Goal: Transaction & Acquisition: Download file/media

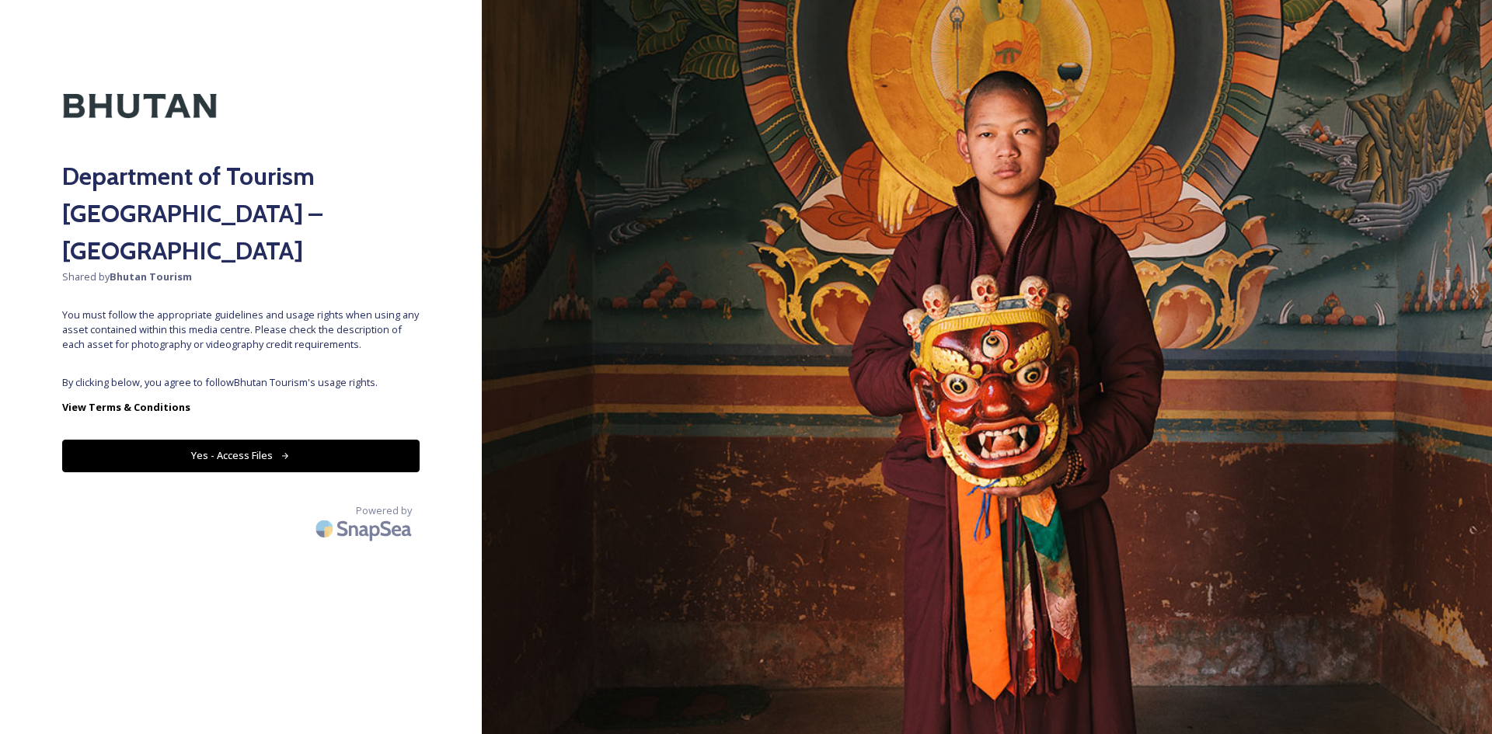
click at [357, 440] on button "Yes - Access Files" at bounding box center [240, 456] width 357 height 32
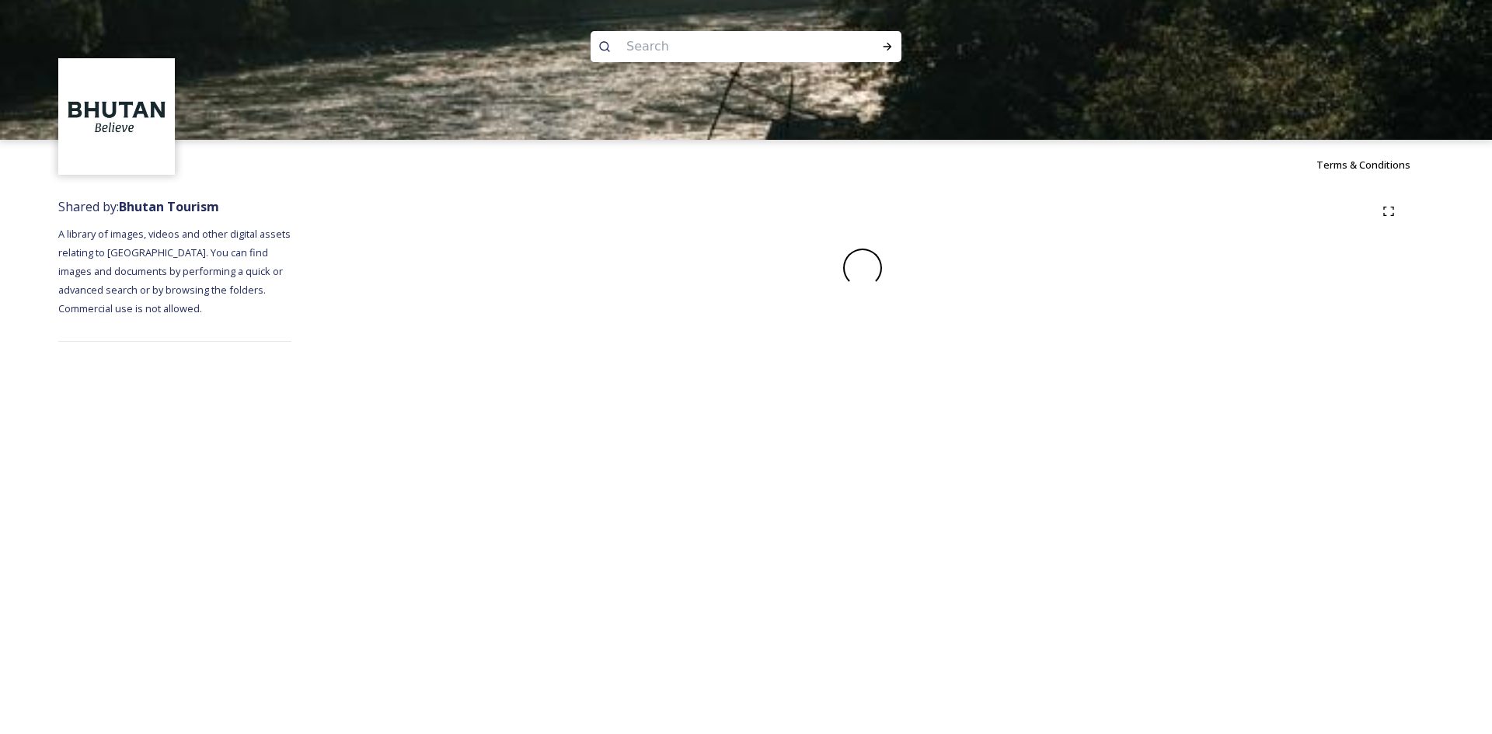
click at [297, 424] on div "Terms & Conditions Shared by: Bhutan Tourism A library of images, videos and ot…" at bounding box center [746, 367] width 1492 height 734
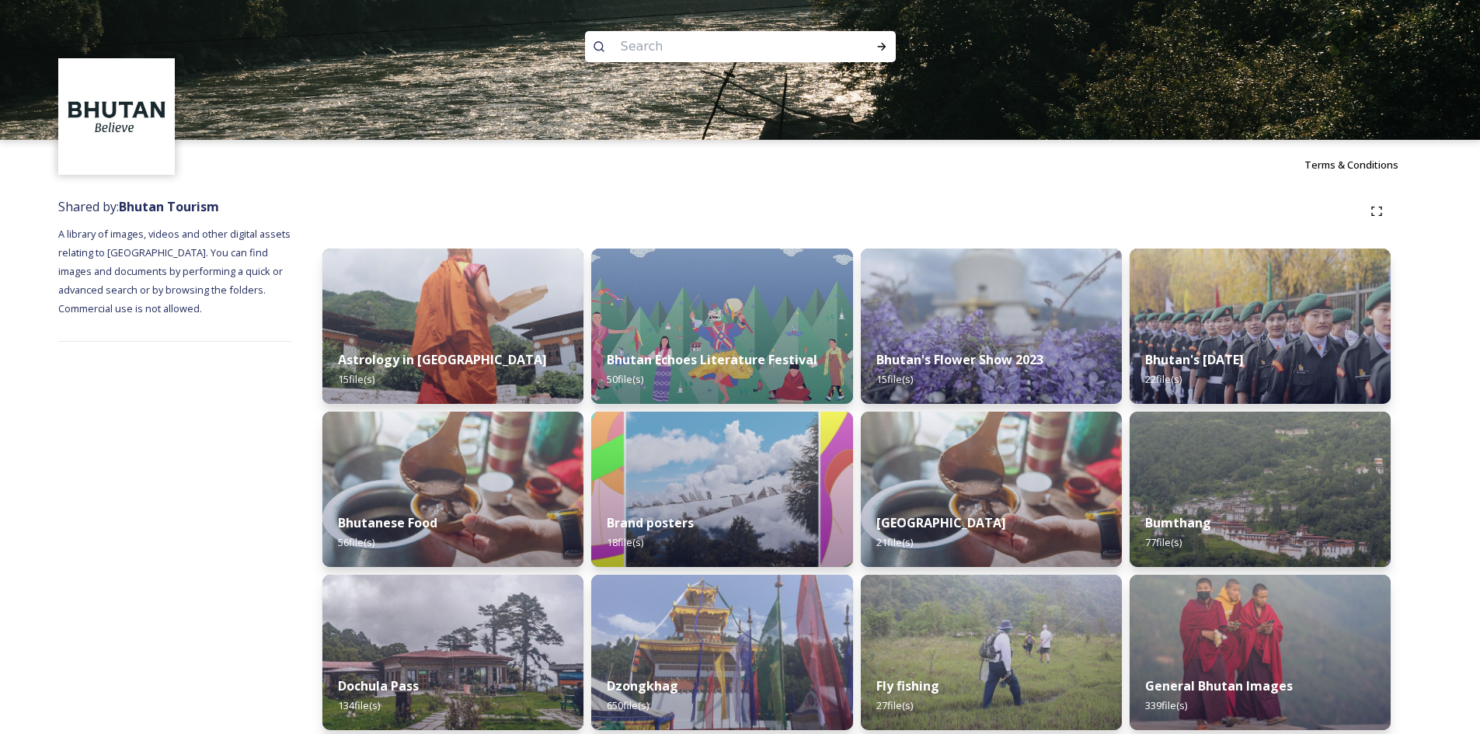
click at [690, 49] on input at bounding box center [719, 47] width 213 height 34
type input "thimphu"
click at [877, 44] on icon at bounding box center [882, 46] width 12 height 12
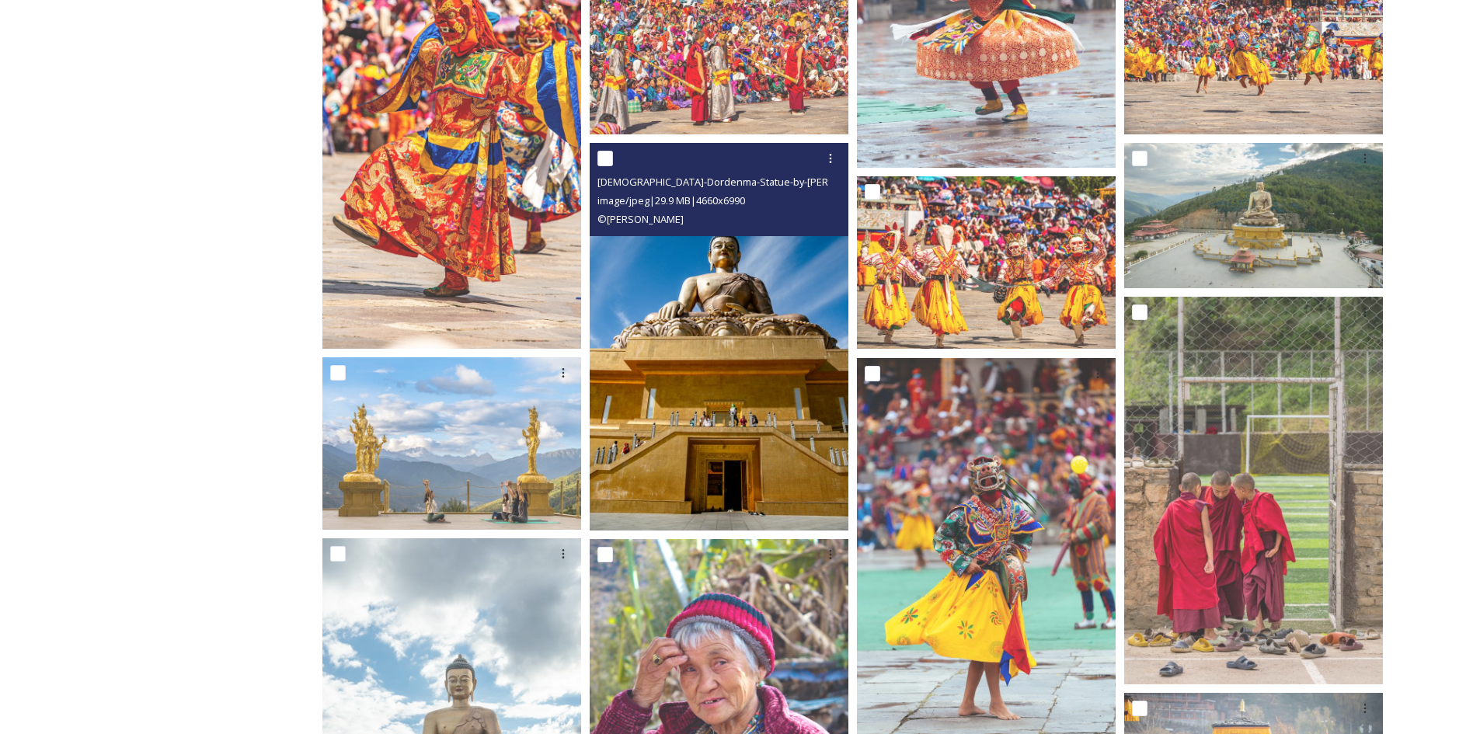
scroll to position [622, 0]
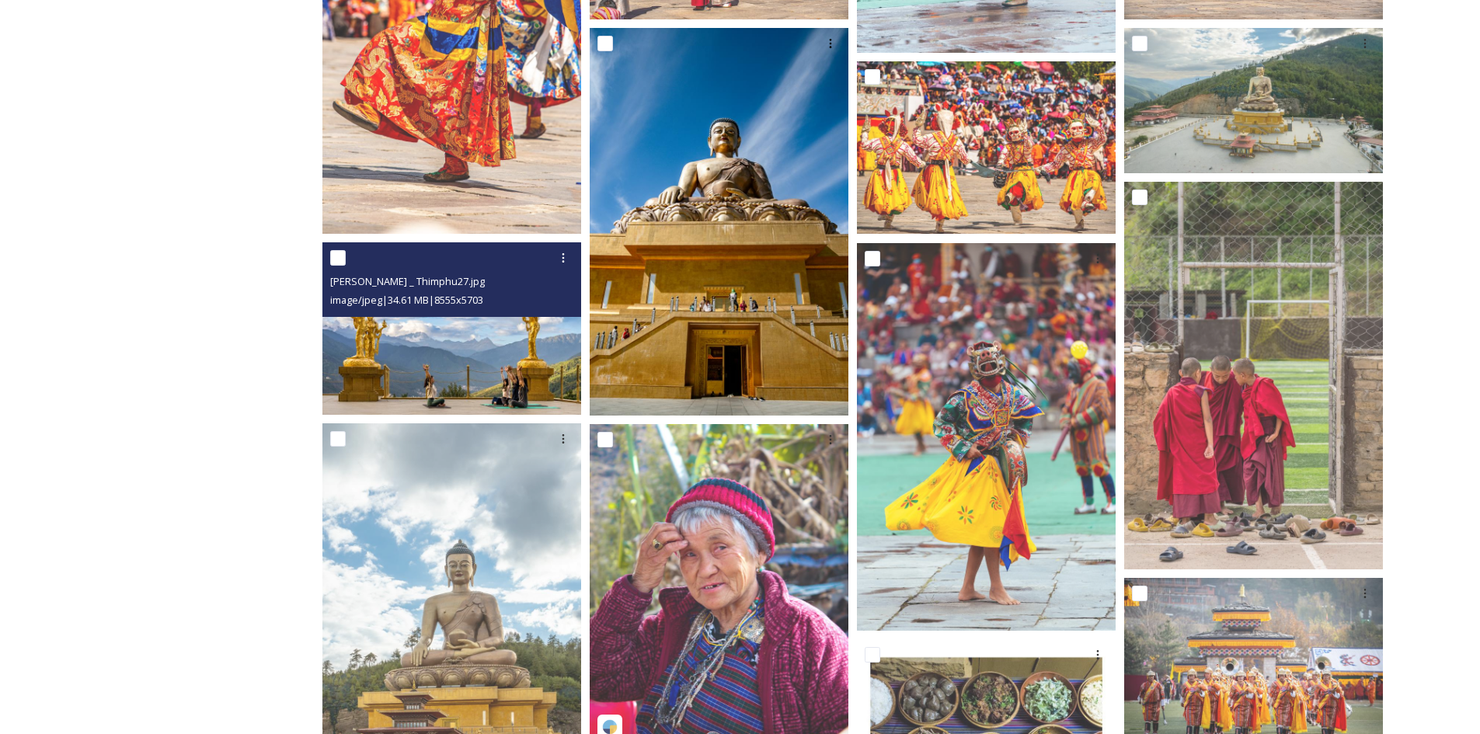
click at [472, 348] on img at bounding box center [451, 328] width 259 height 173
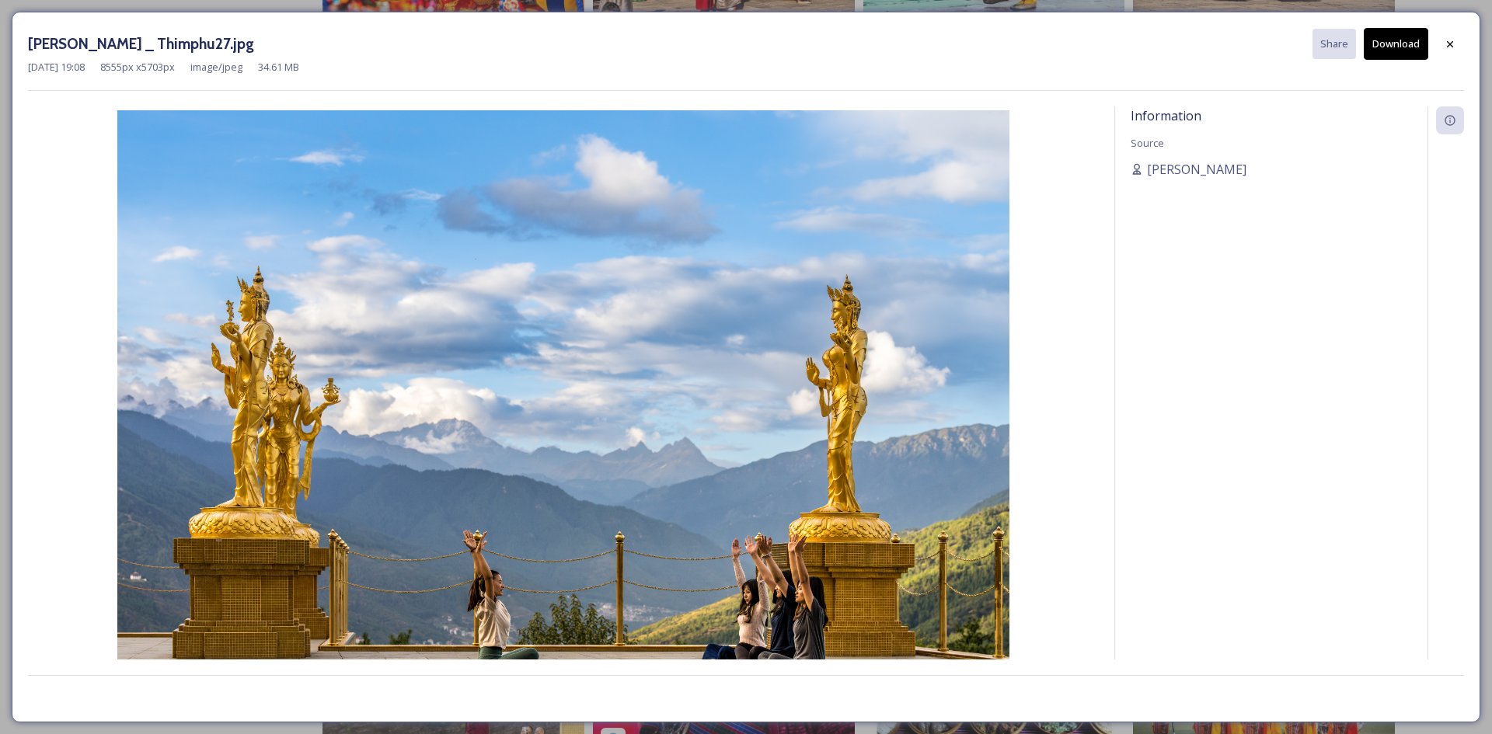
click at [1391, 50] on button "Download" at bounding box center [1396, 44] width 64 height 32
click at [1450, 44] on icon at bounding box center [1450, 43] width 6 height 6
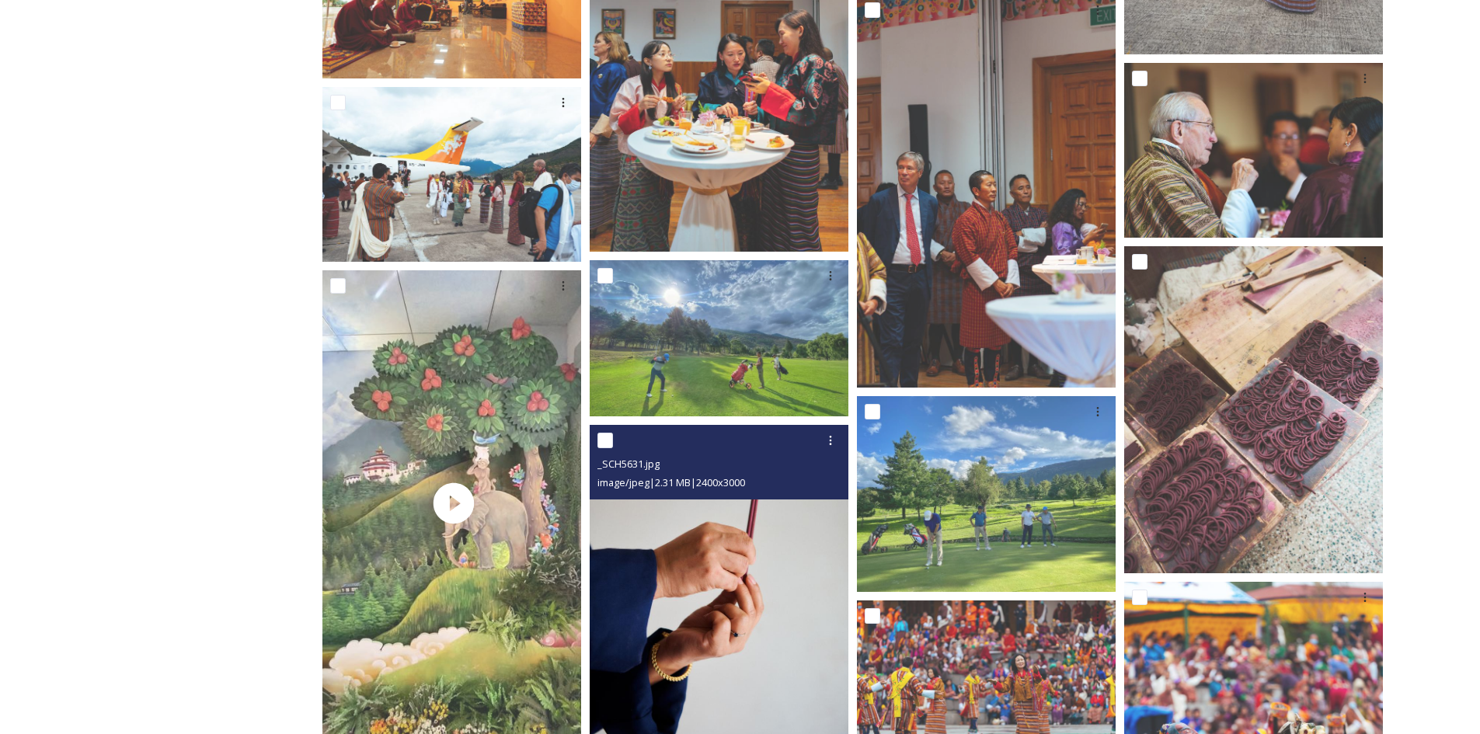
scroll to position [2020, 0]
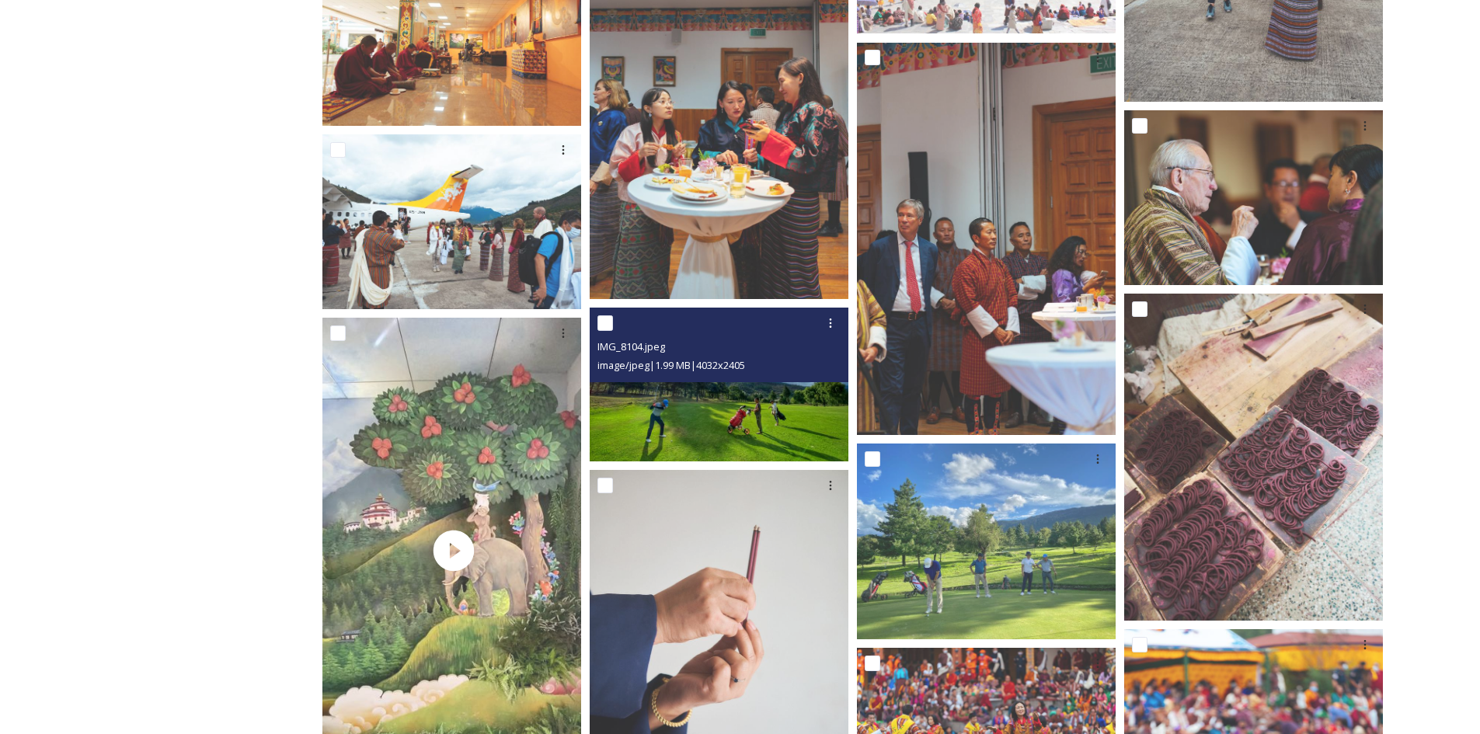
click at [733, 420] on img at bounding box center [719, 385] width 259 height 155
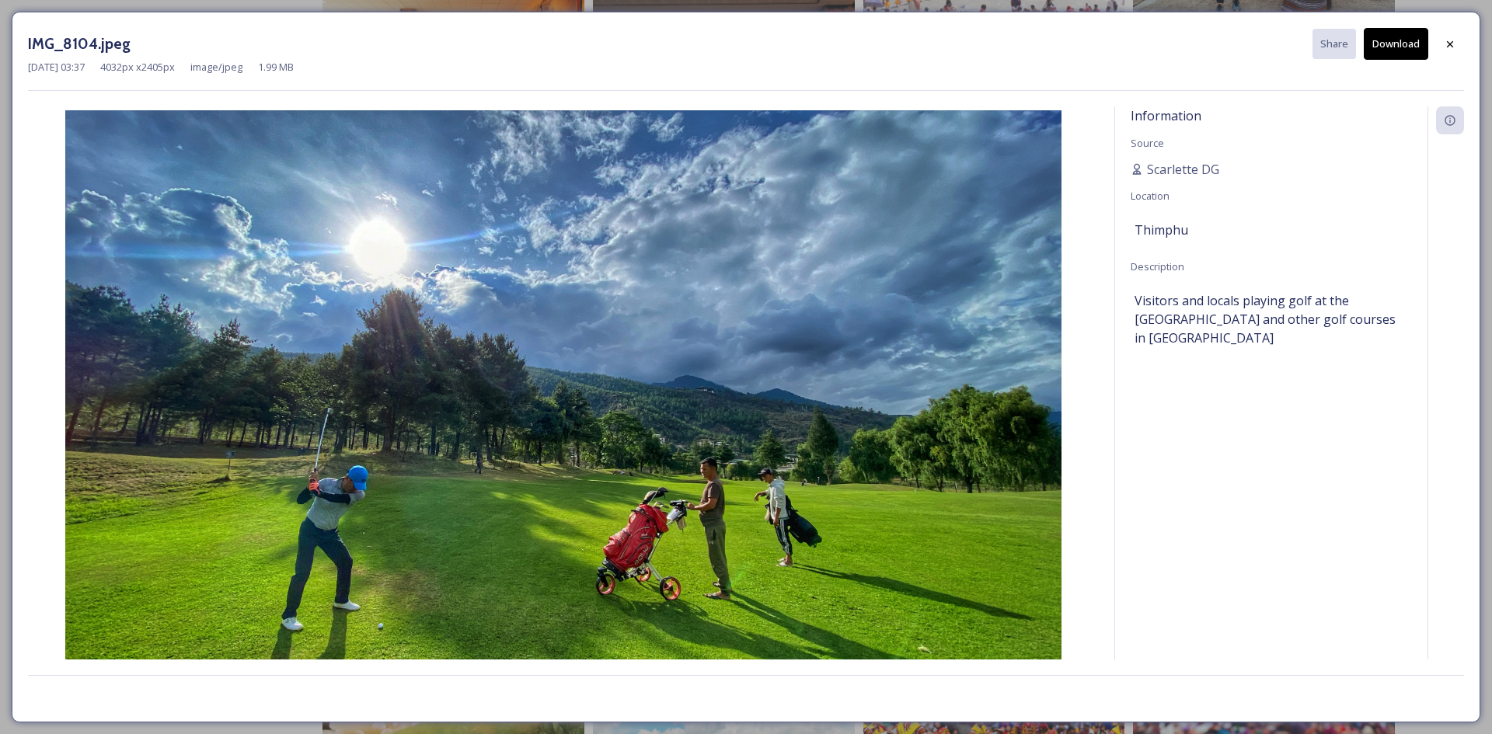
click at [1399, 45] on button "Download" at bounding box center [1396, 44] width 64 height 32
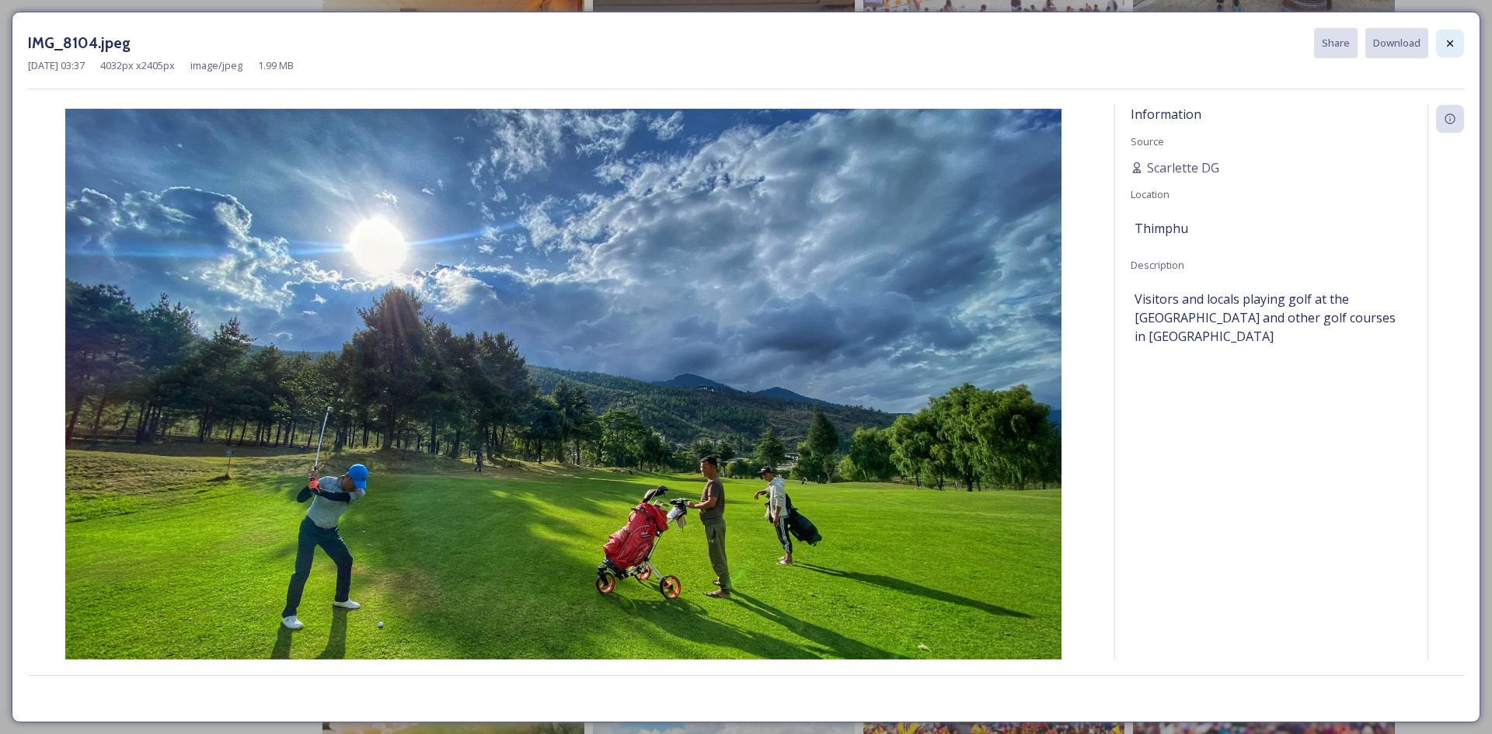
click at [1456, 49] on div at bounding box center [1450, 44] width 28 height 28
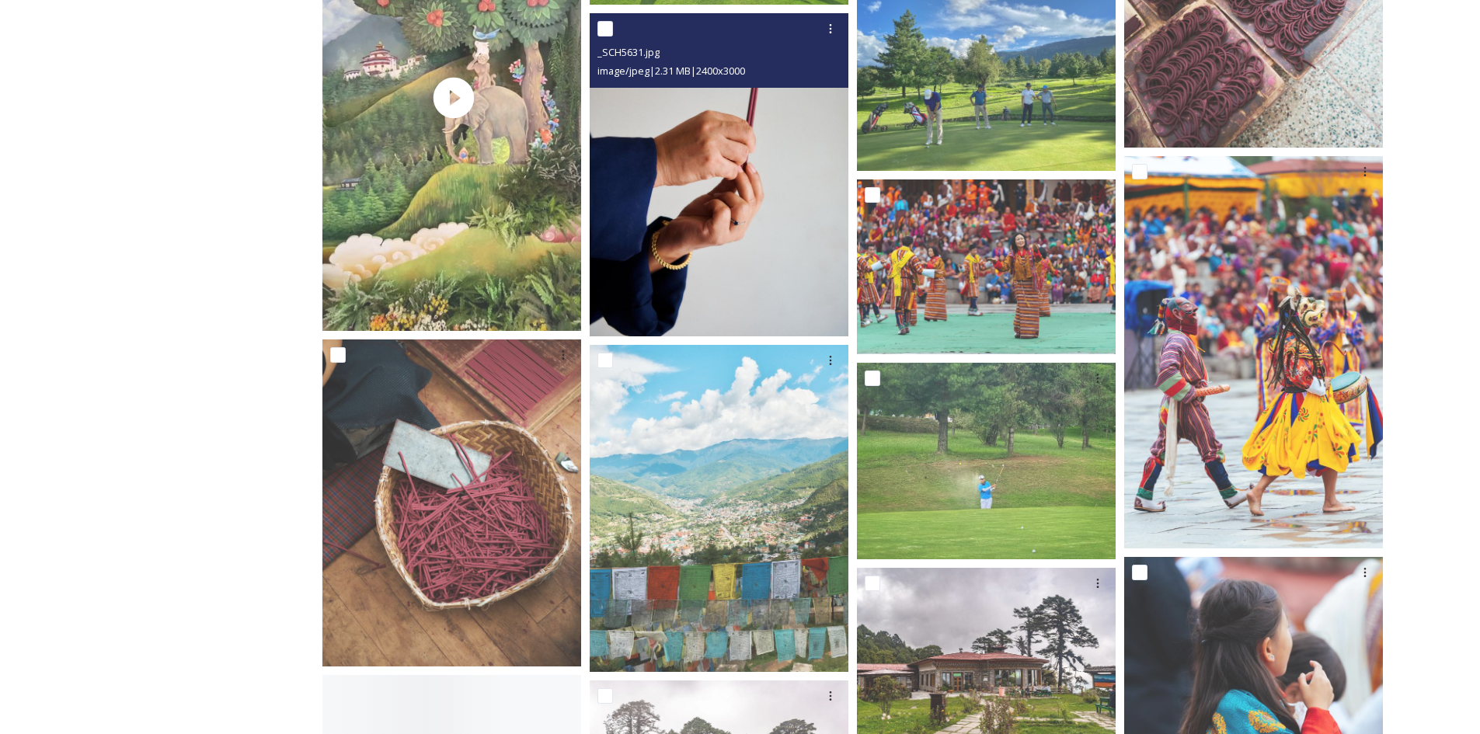
scroll to position [2797, 0]
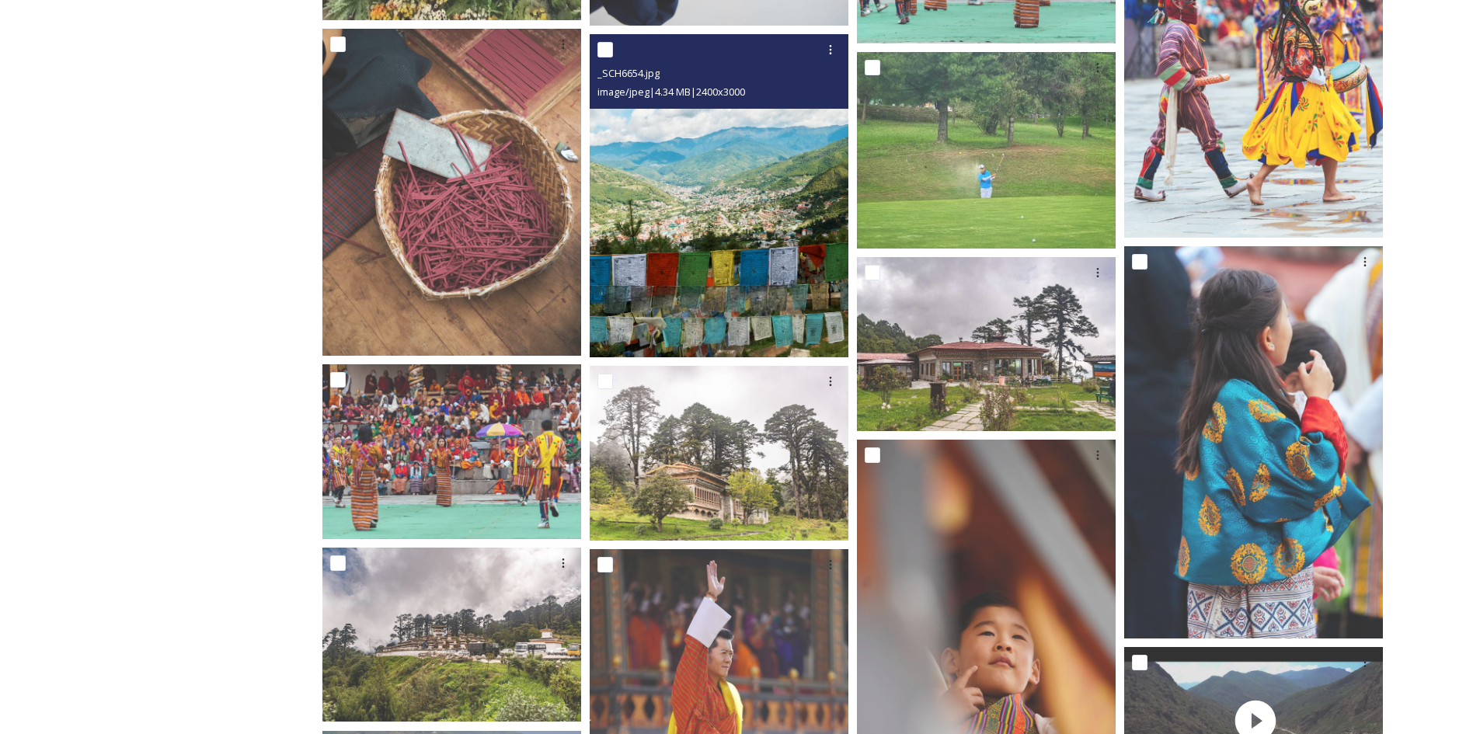
click at [720, 234] on img at bounding box center [719, 195] width 259 height 323
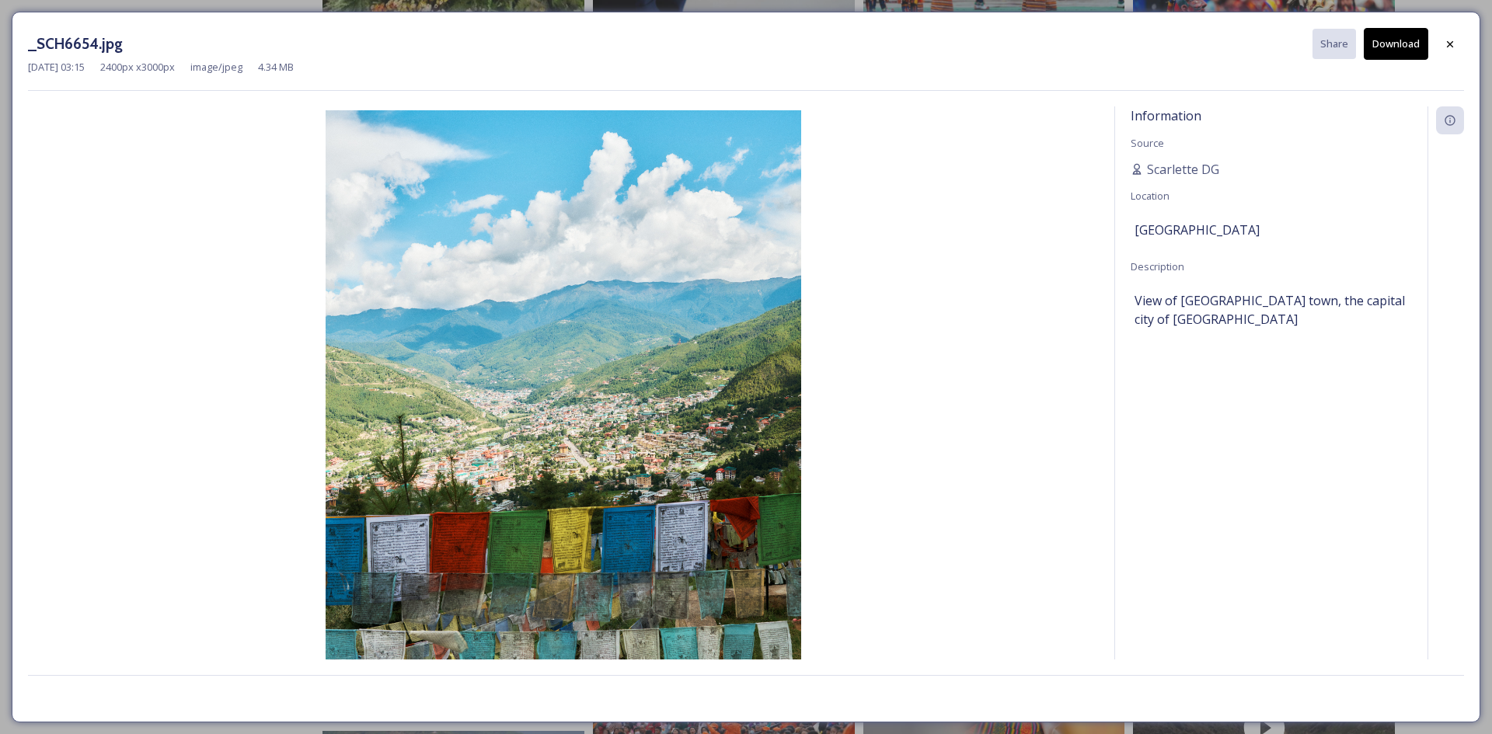
click at [1389, 52] on button "Download" at bounding box center [1396, 44] width 64 height 32
drag, startPoint x: 1454, startPoint y: 55, endPoint x: 1395, endPoint y: 64, distance: 59.8
click at [1454, 55] on div at bounding box center [1450, 44] width 28 height 28
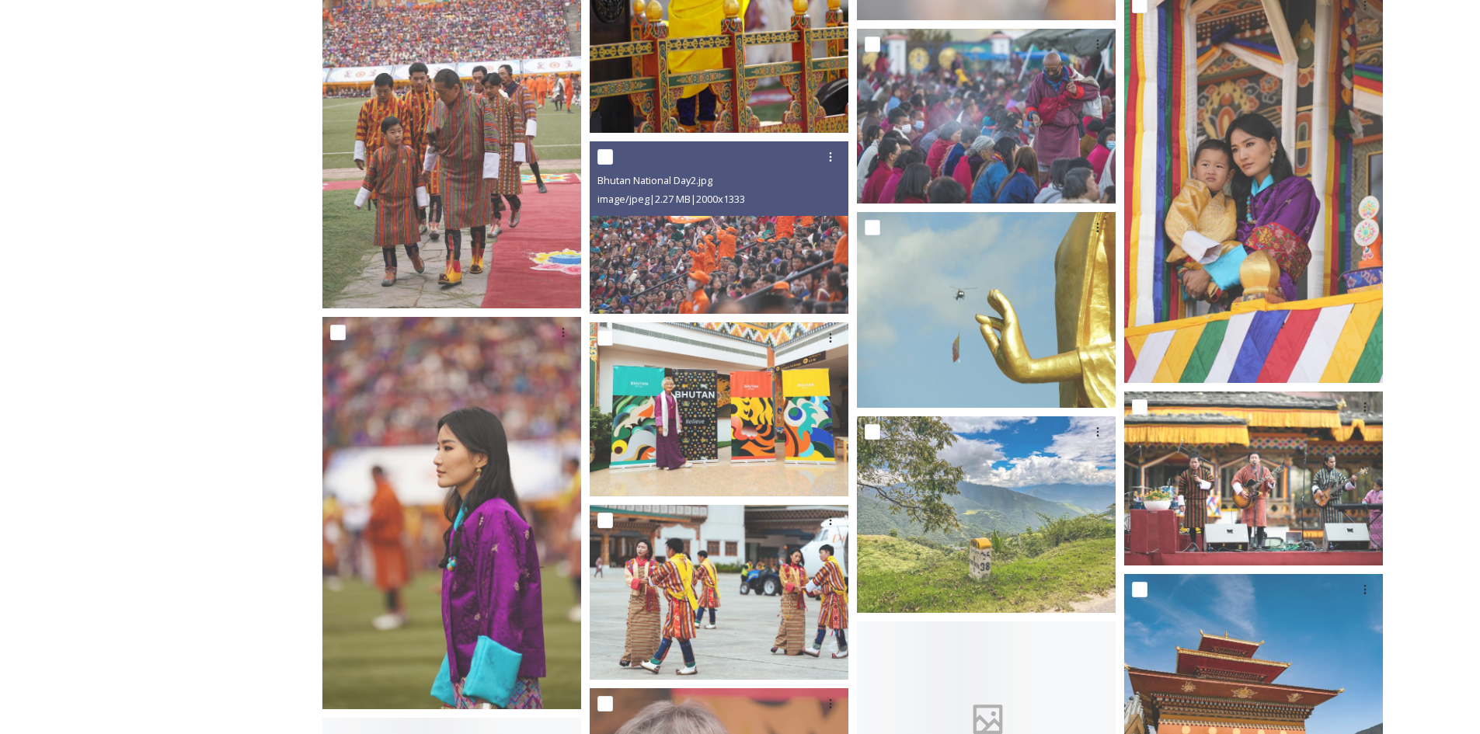
scroll to position [3730, 0]
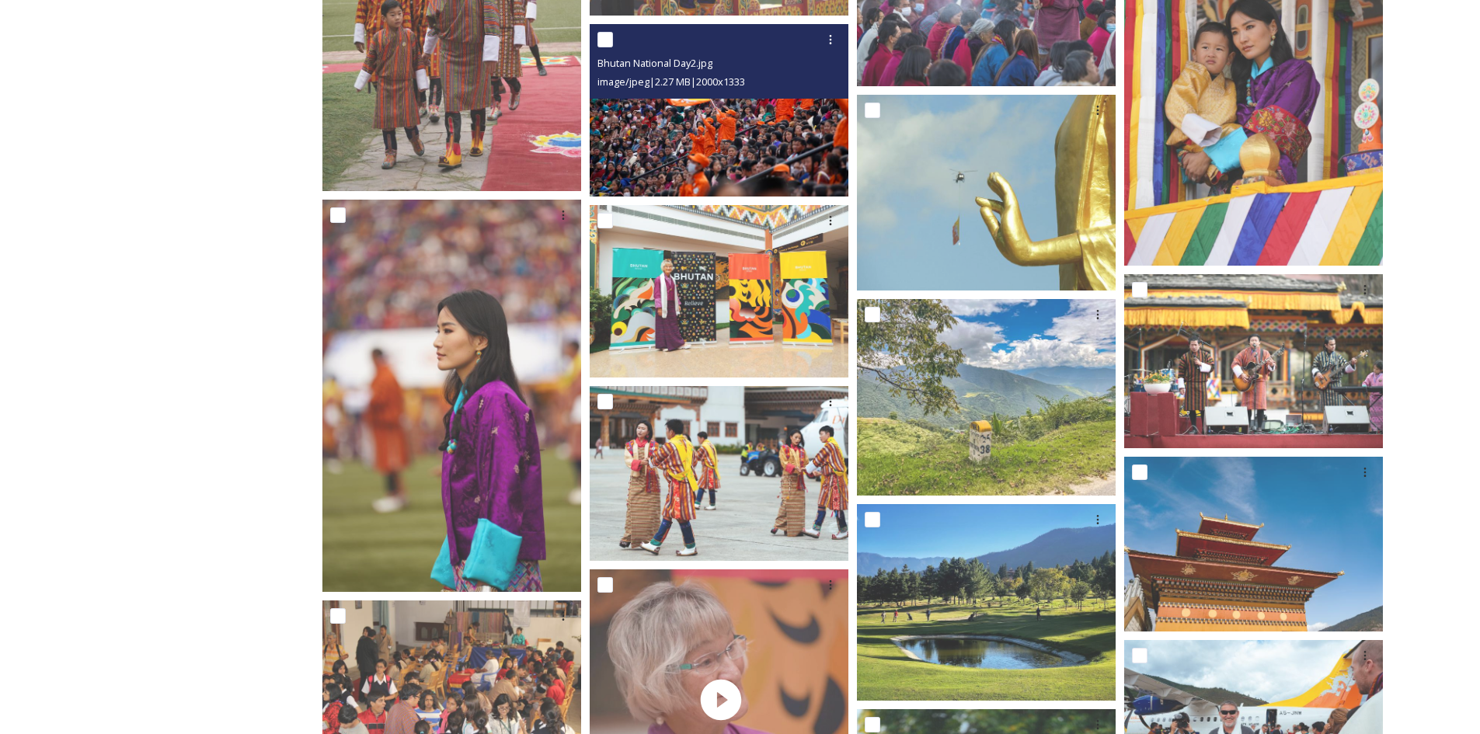
click at [699, 126] on img at bounding box center [719, 110] width 259 height 173
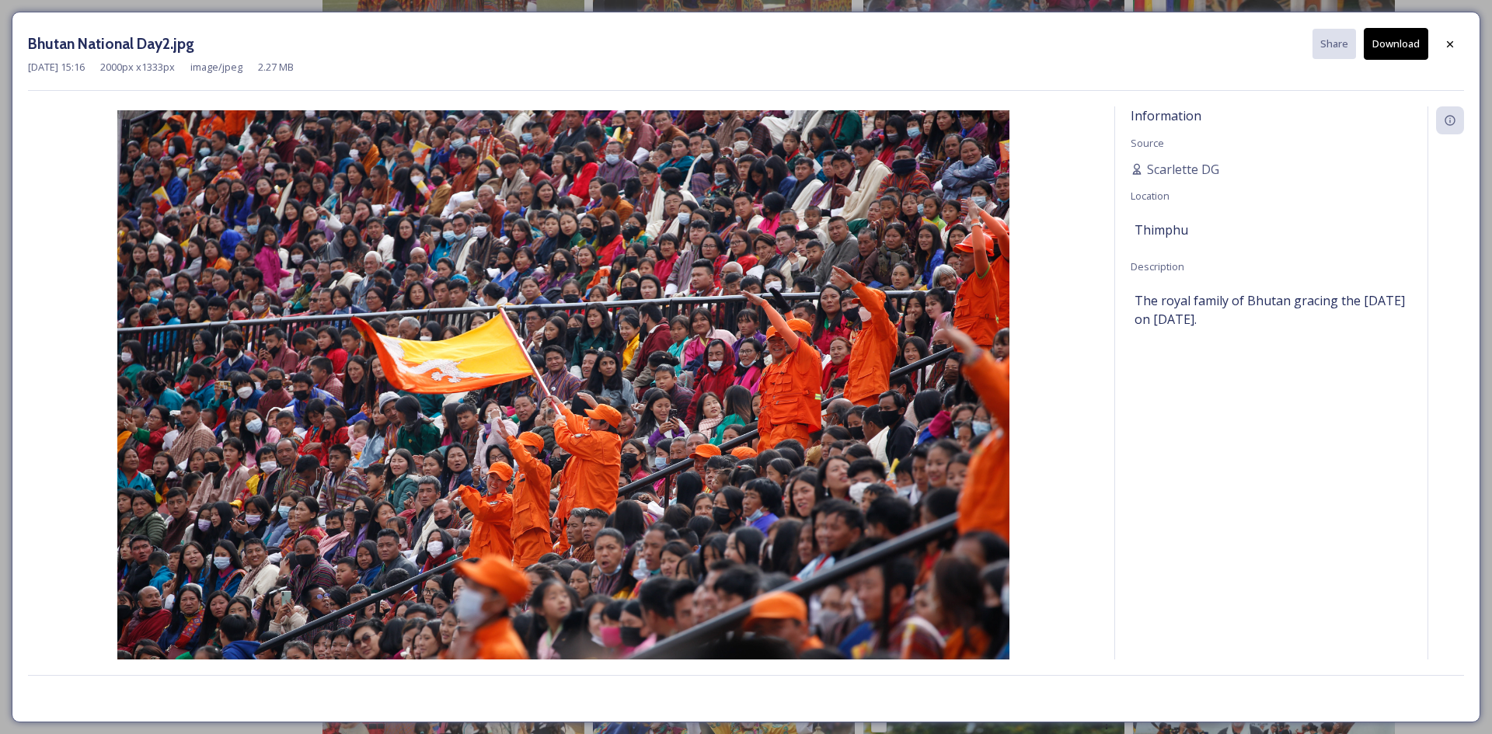
click at [1383, 45] on button "Download" at bounding box center [1396, 44] width 64 height 32
click at [1448, 44] on icon at bounding box center [1450, 44] width 12 height 12
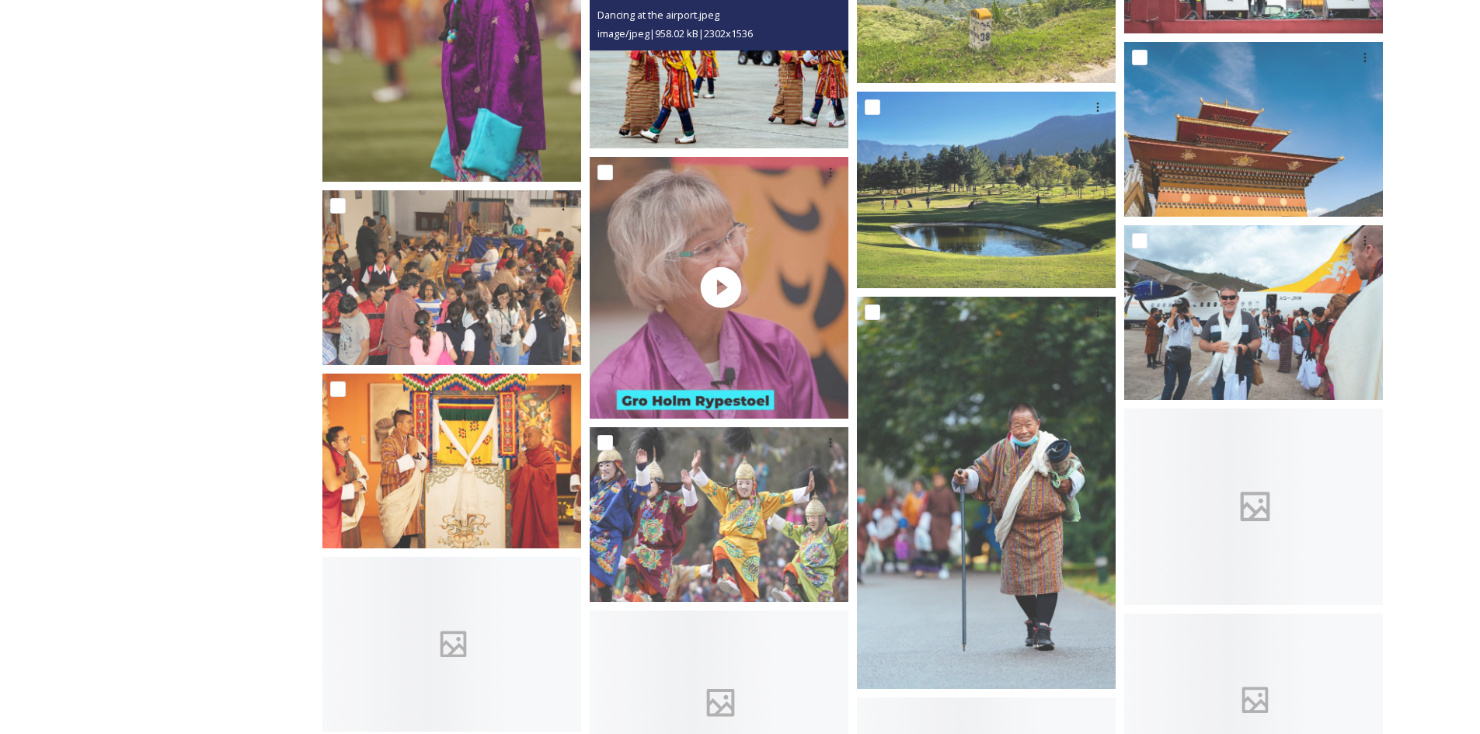
scroll to position [4196, 0]
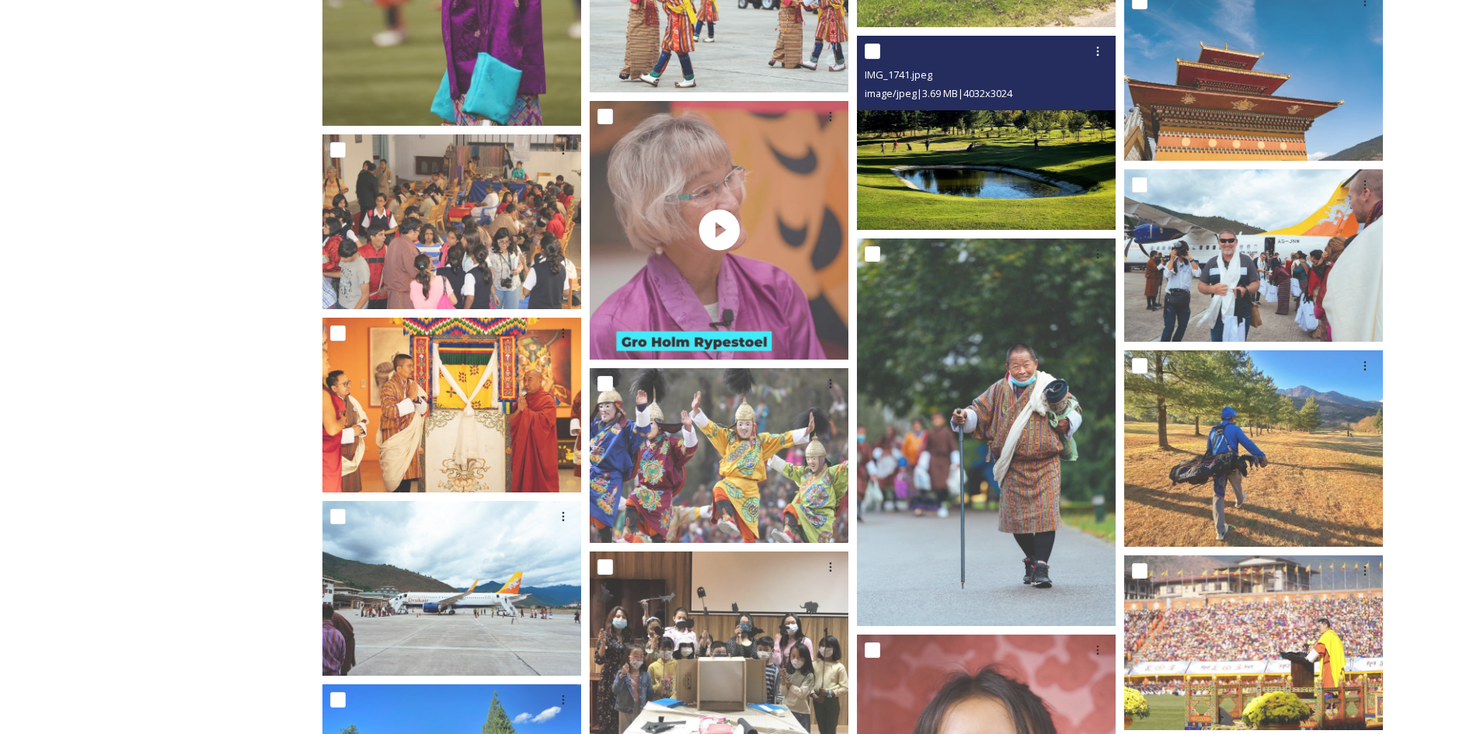
click at [1061, 176] on img at bounding box center [986, 133] width 259 height 194
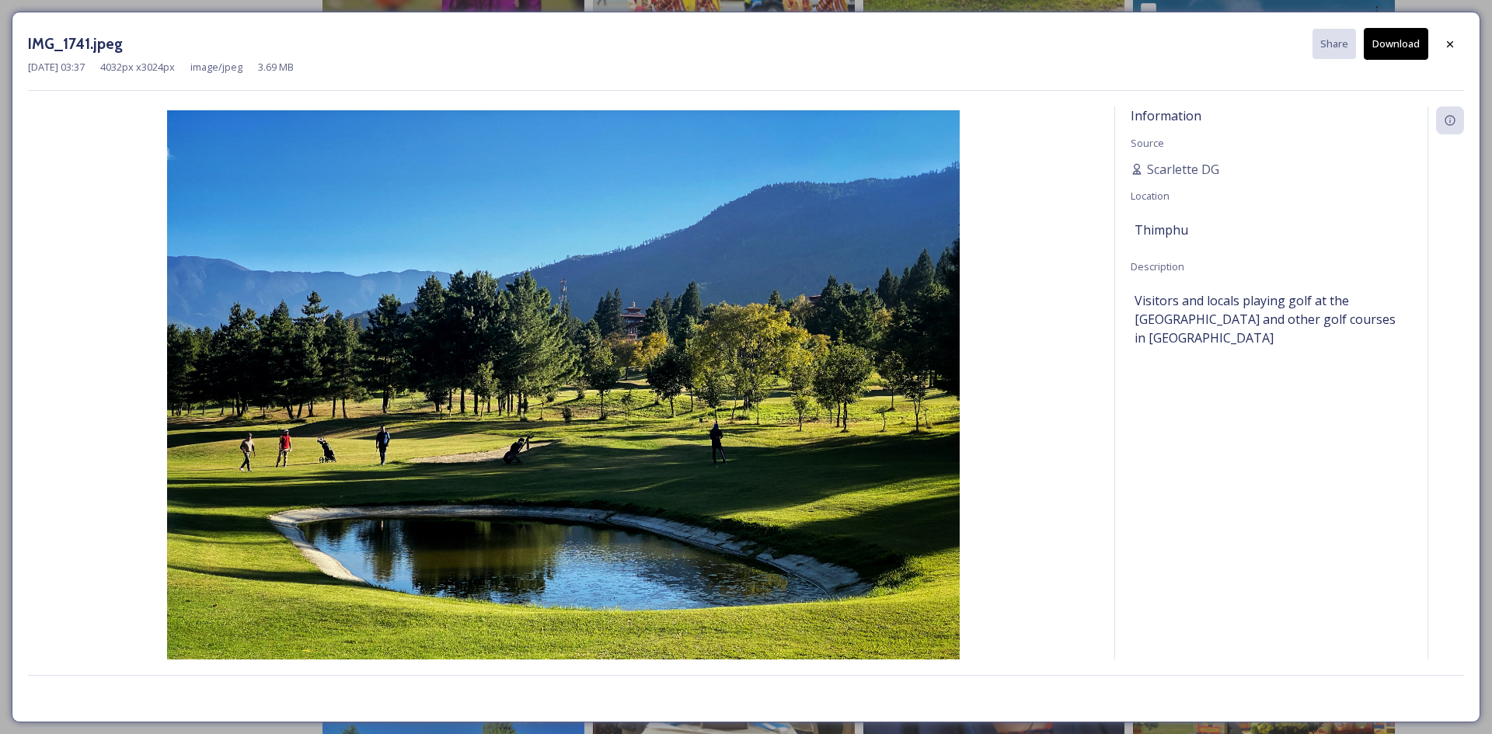
click at [1400, 53] on button "Download" at bounding box center [1396, 44] width 64 height 32
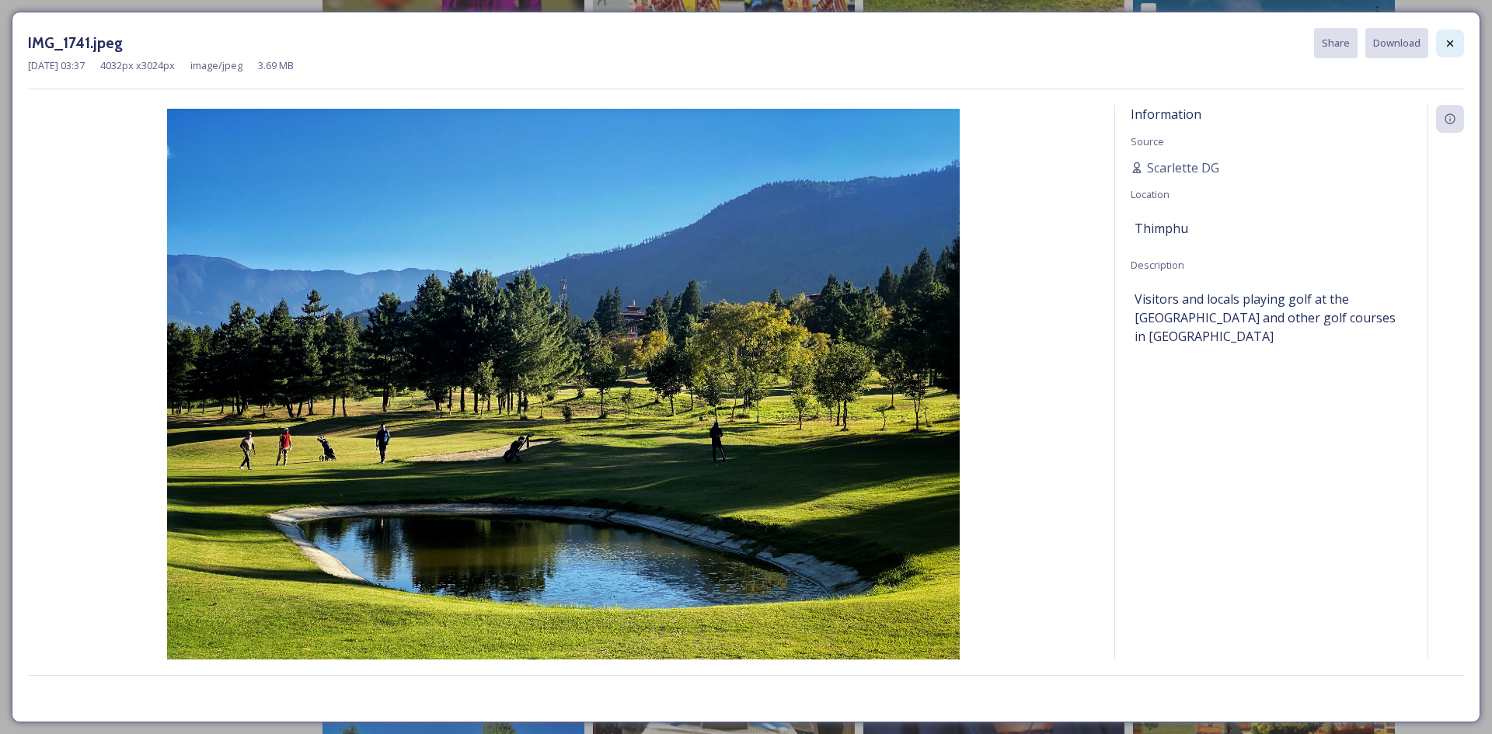
click at [1438, 41] on div at bounding box center [1450, 44] width 28 height 28
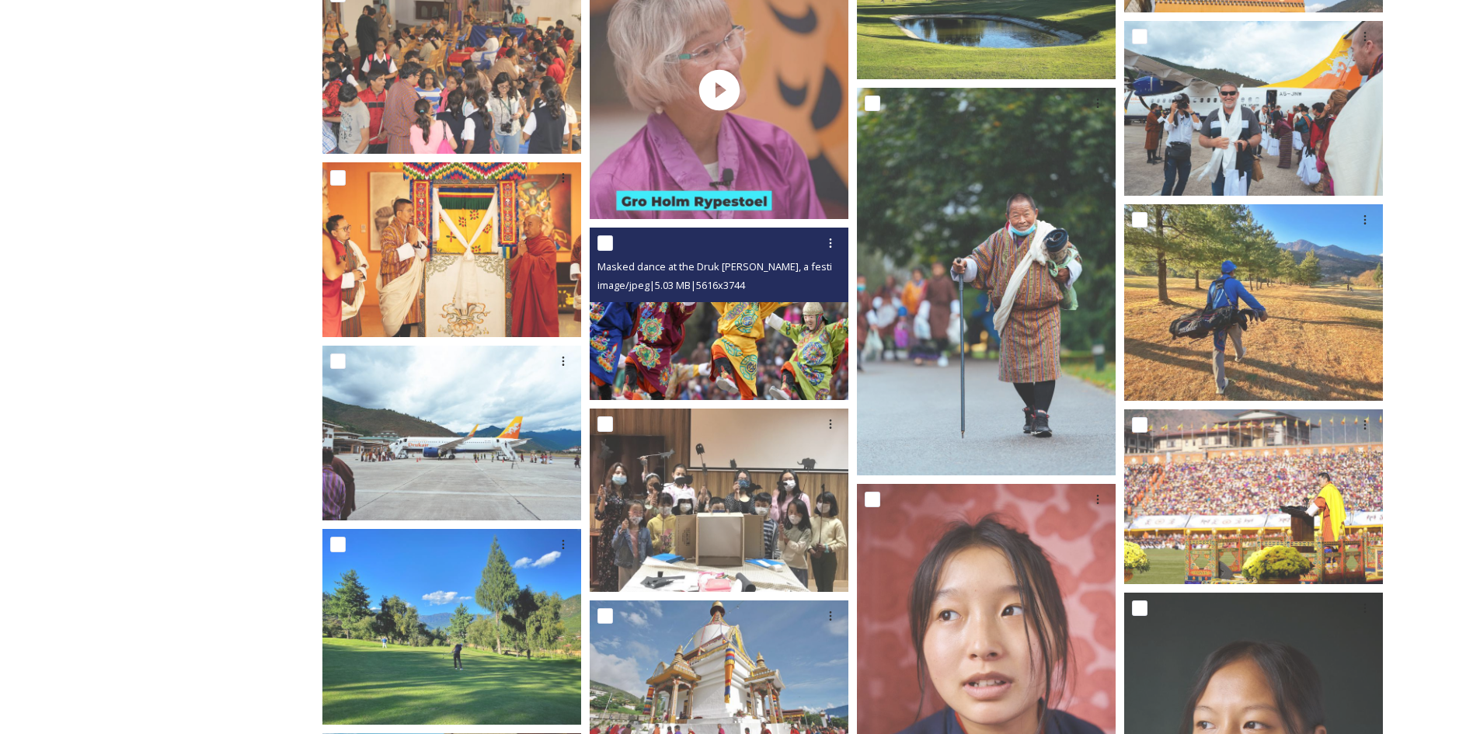
scroll to position [4507, 0]
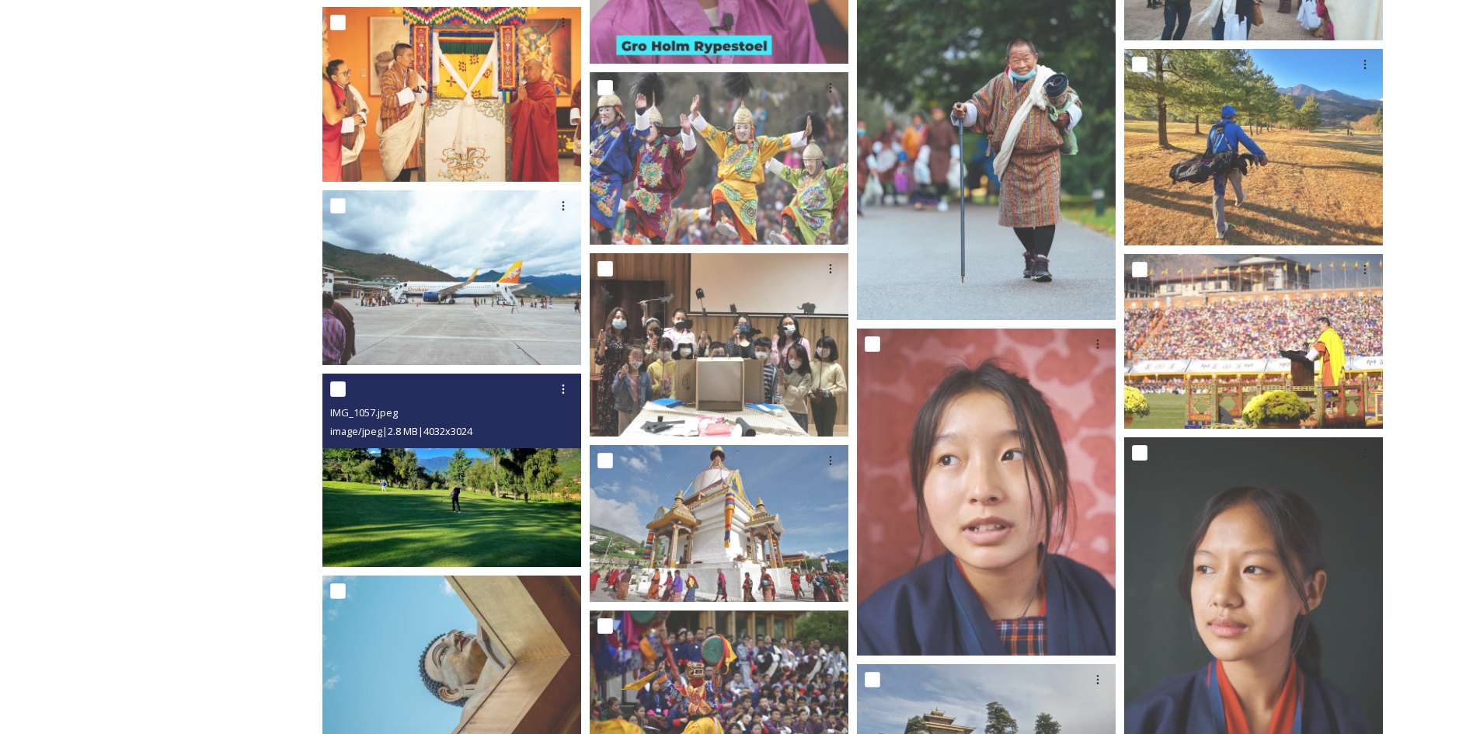
click at [480, 519] on img at bounding box center [451, 471] width 259 height 194
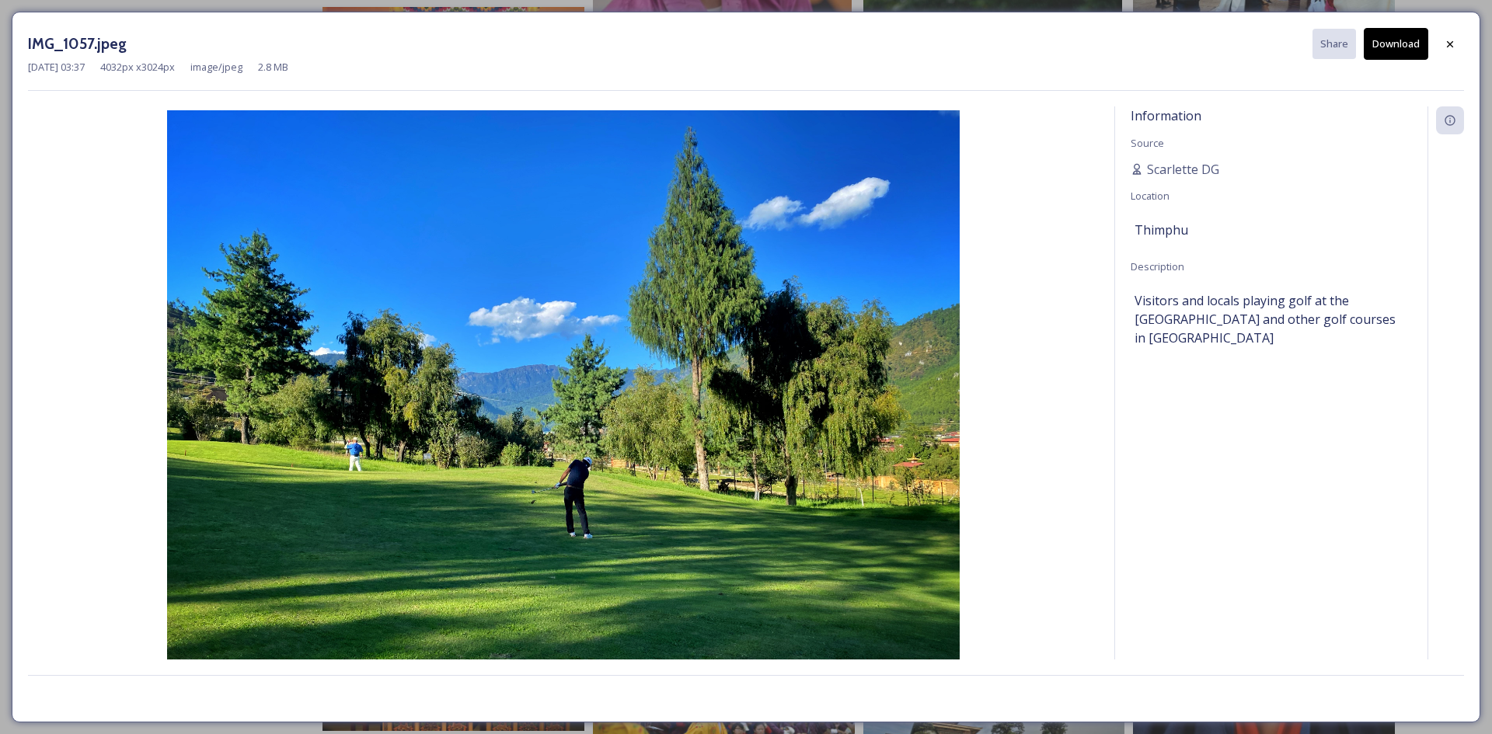
click at [1427, 43] on button "Download" at bounding box center [1396, 44] width 64 height 32
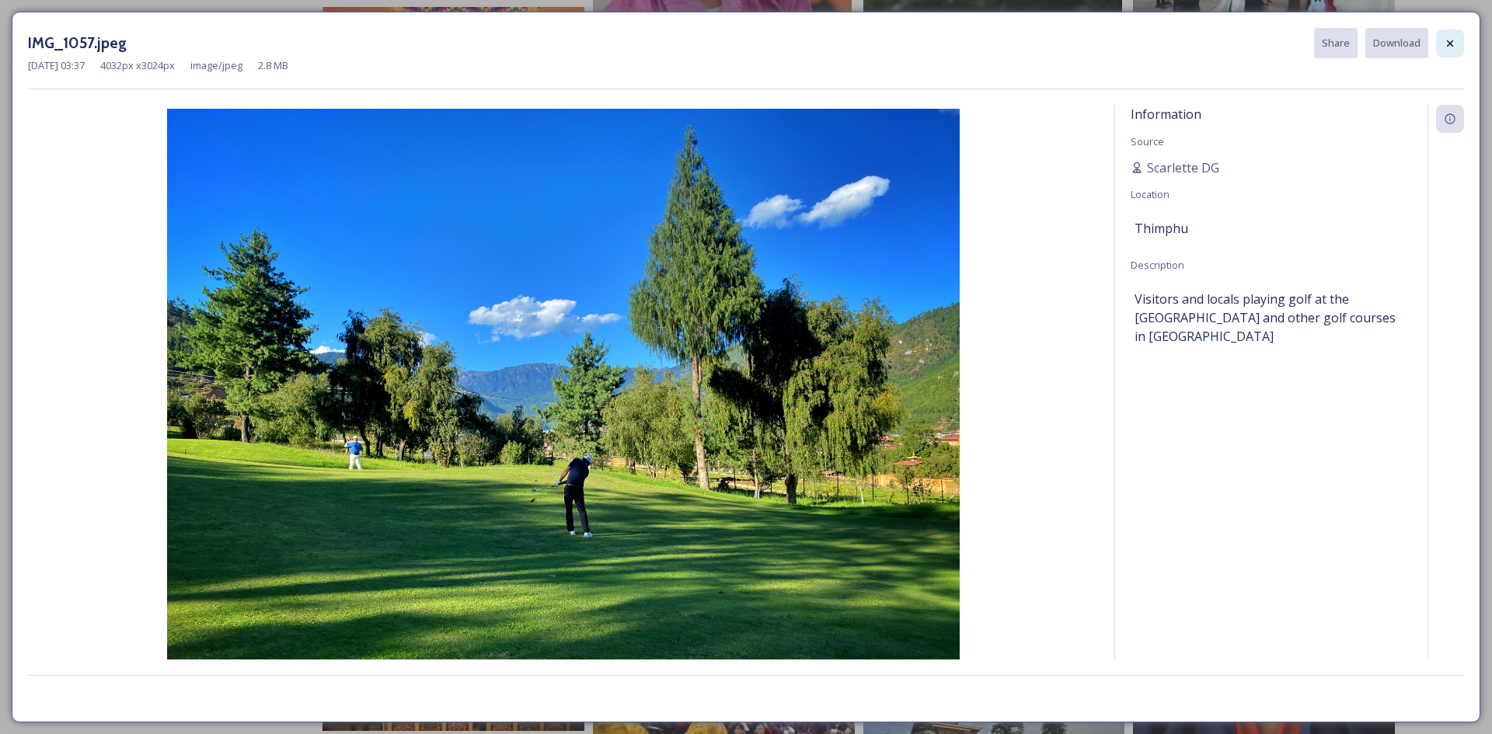
click at [1459, 41] on div at bounding box center [1450, 44] width 28 height 28
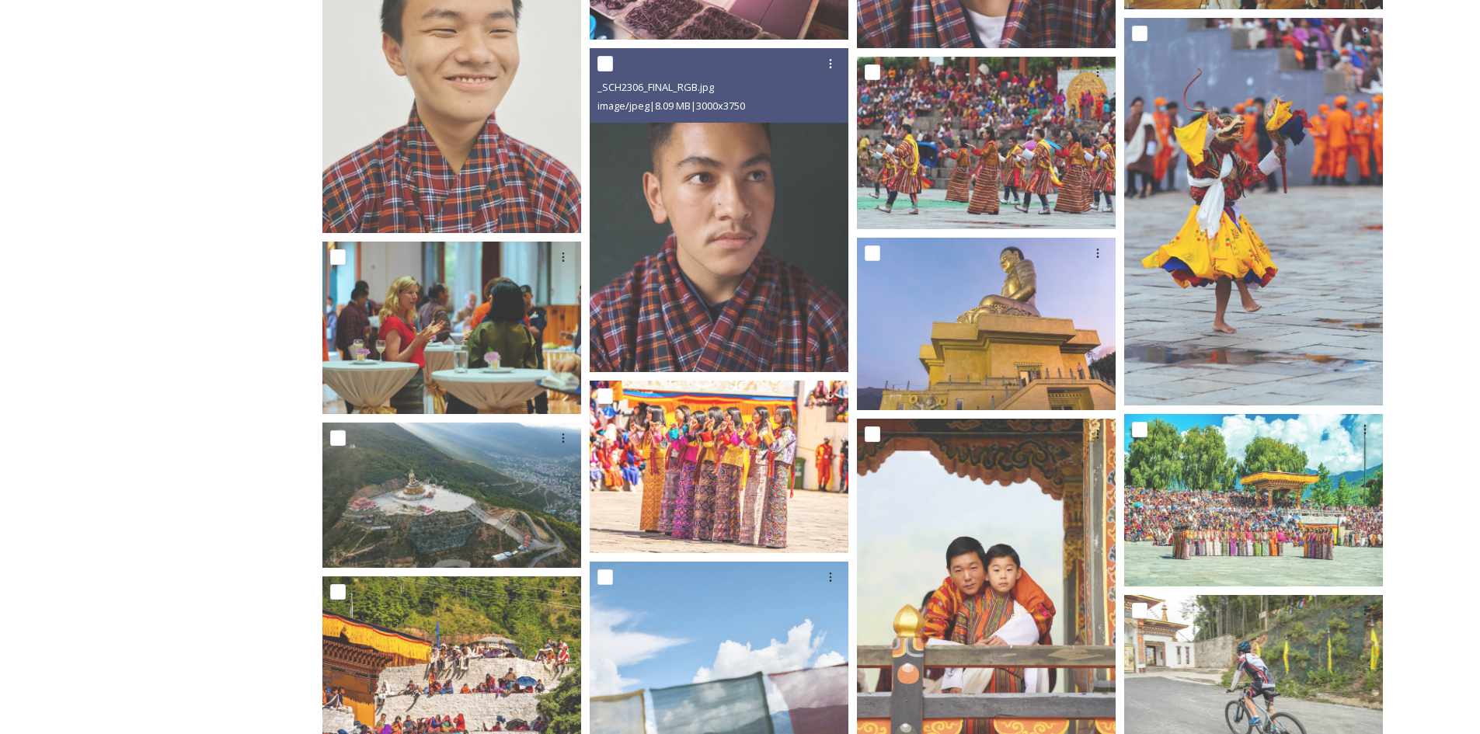
scroll to position [5906, 0]
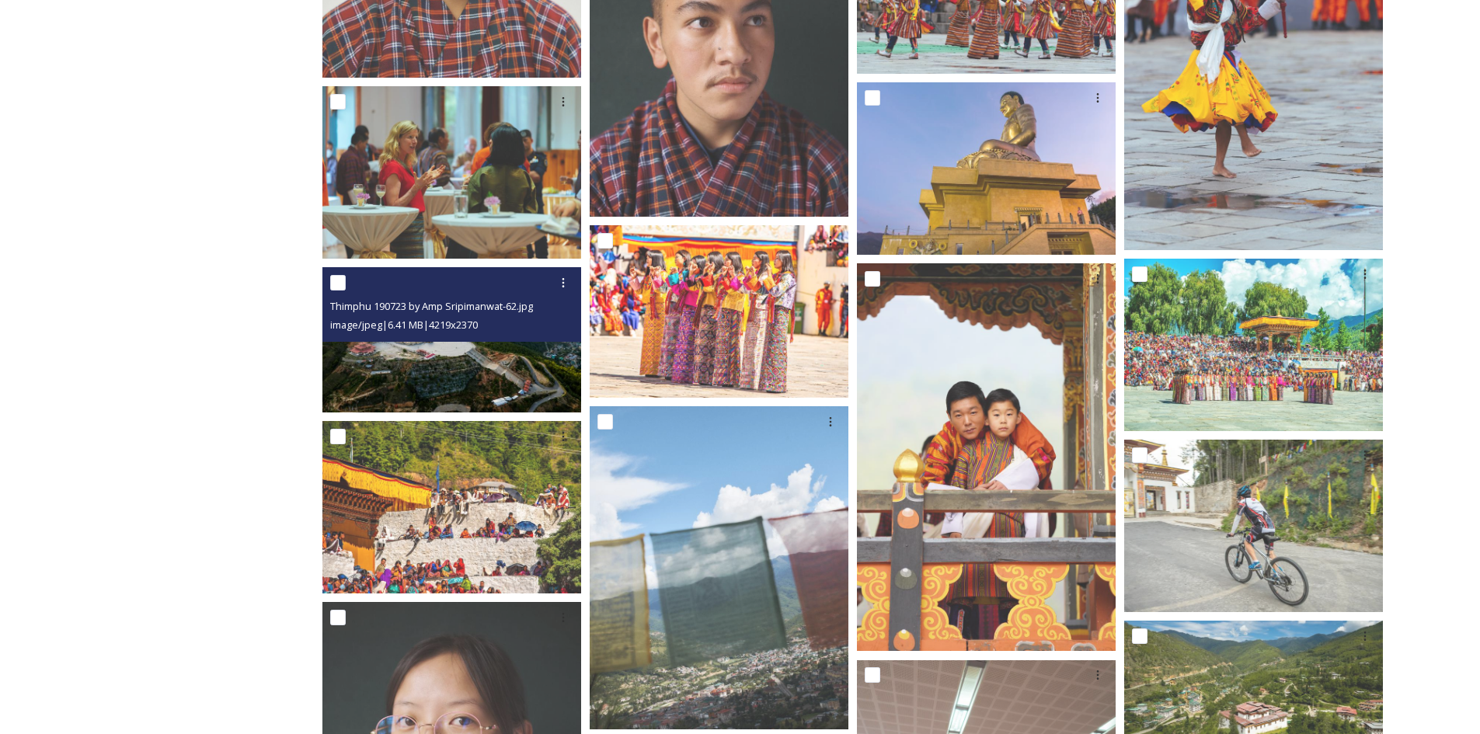
click at [462, 378] on img at bounding box center [451, 339] width 259 height 145
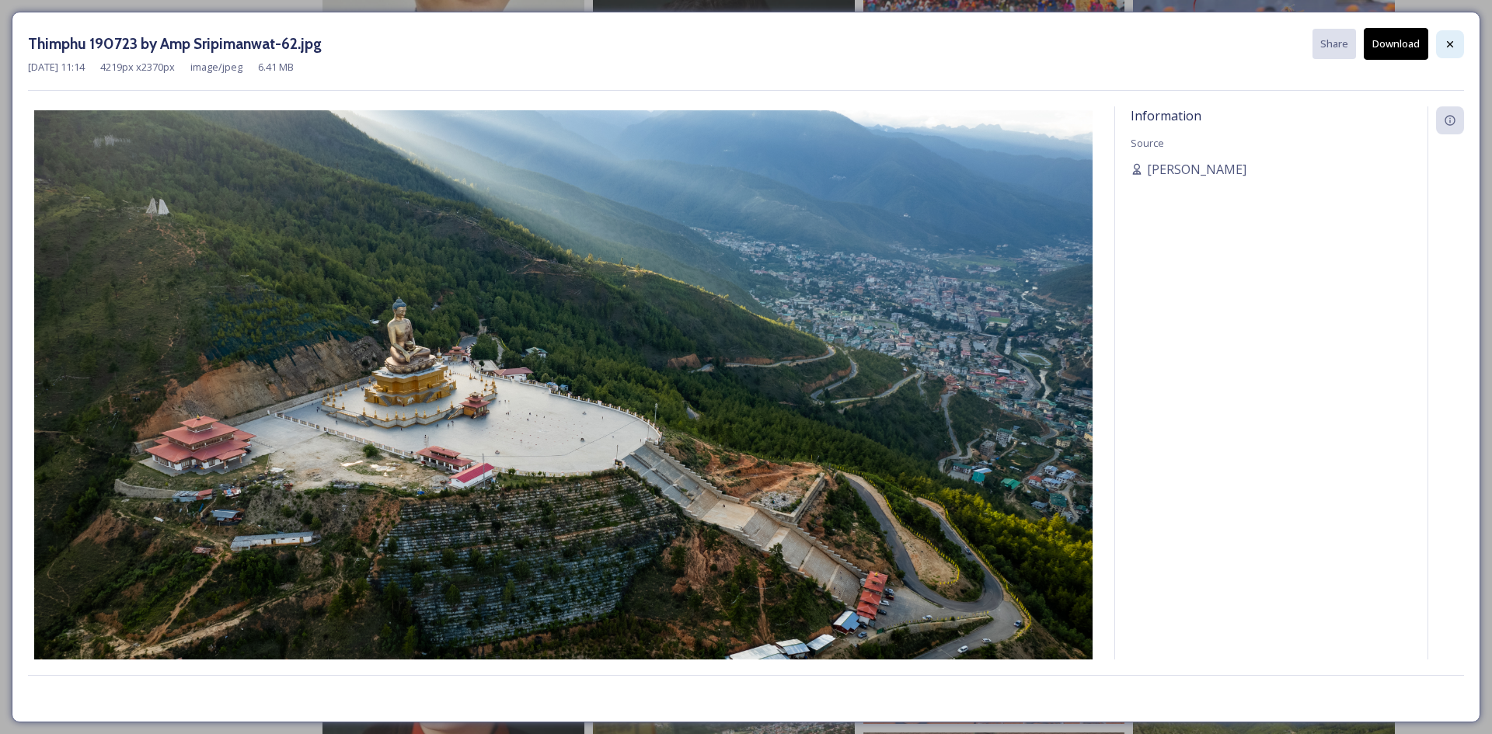
click at [1443, 47] on div at bounding box center [1450, 44] width 28 height 28
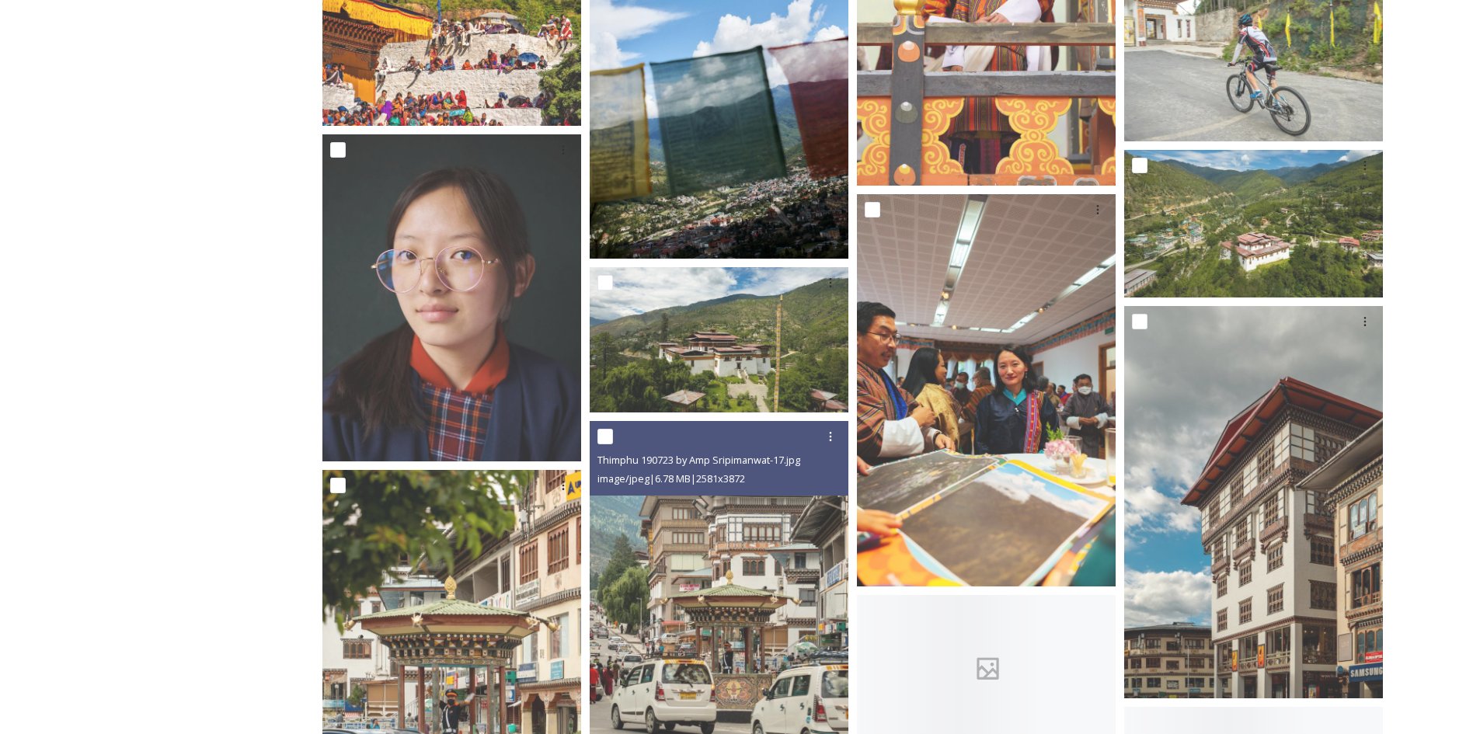
scroll to position [6527, 0]
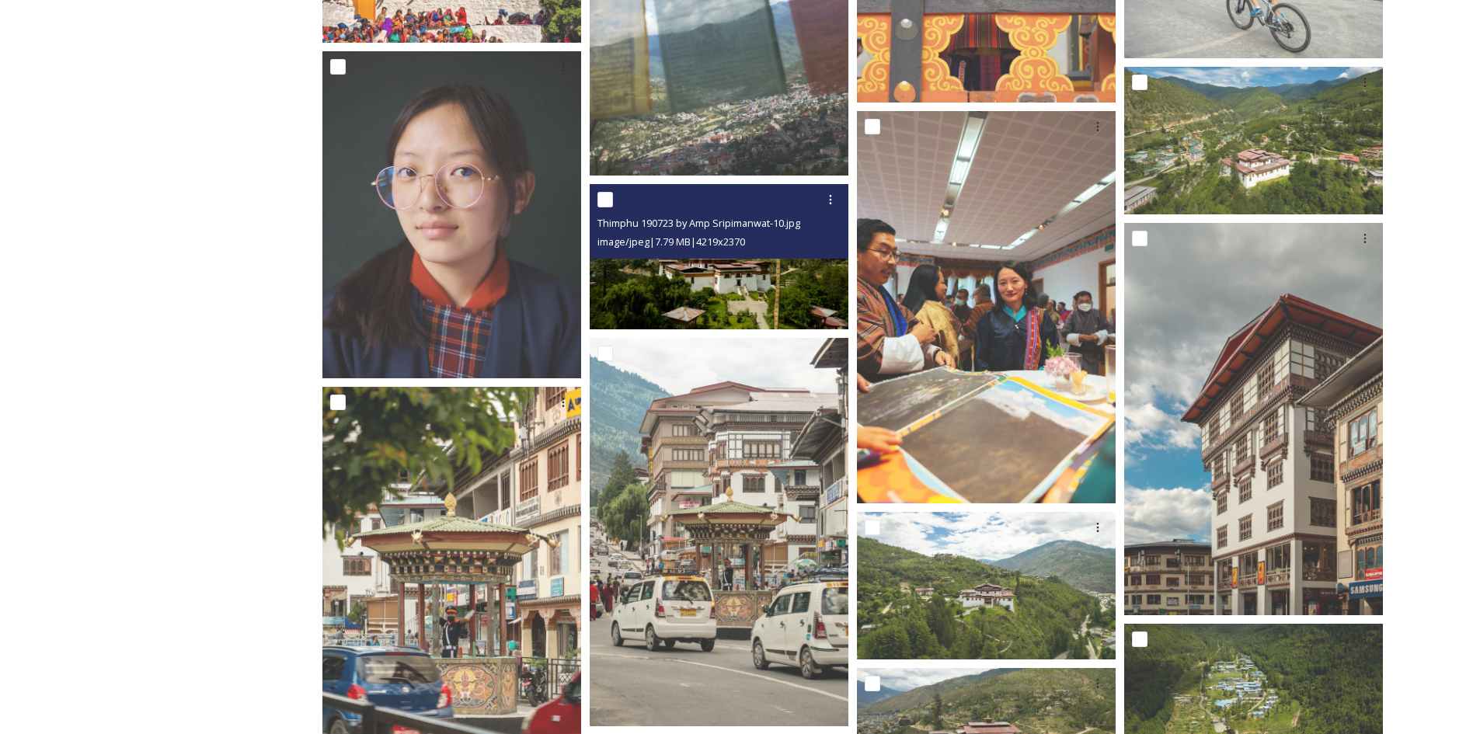
click at [724, 304] on img at bounding box center [719, 256] width 259 height 145
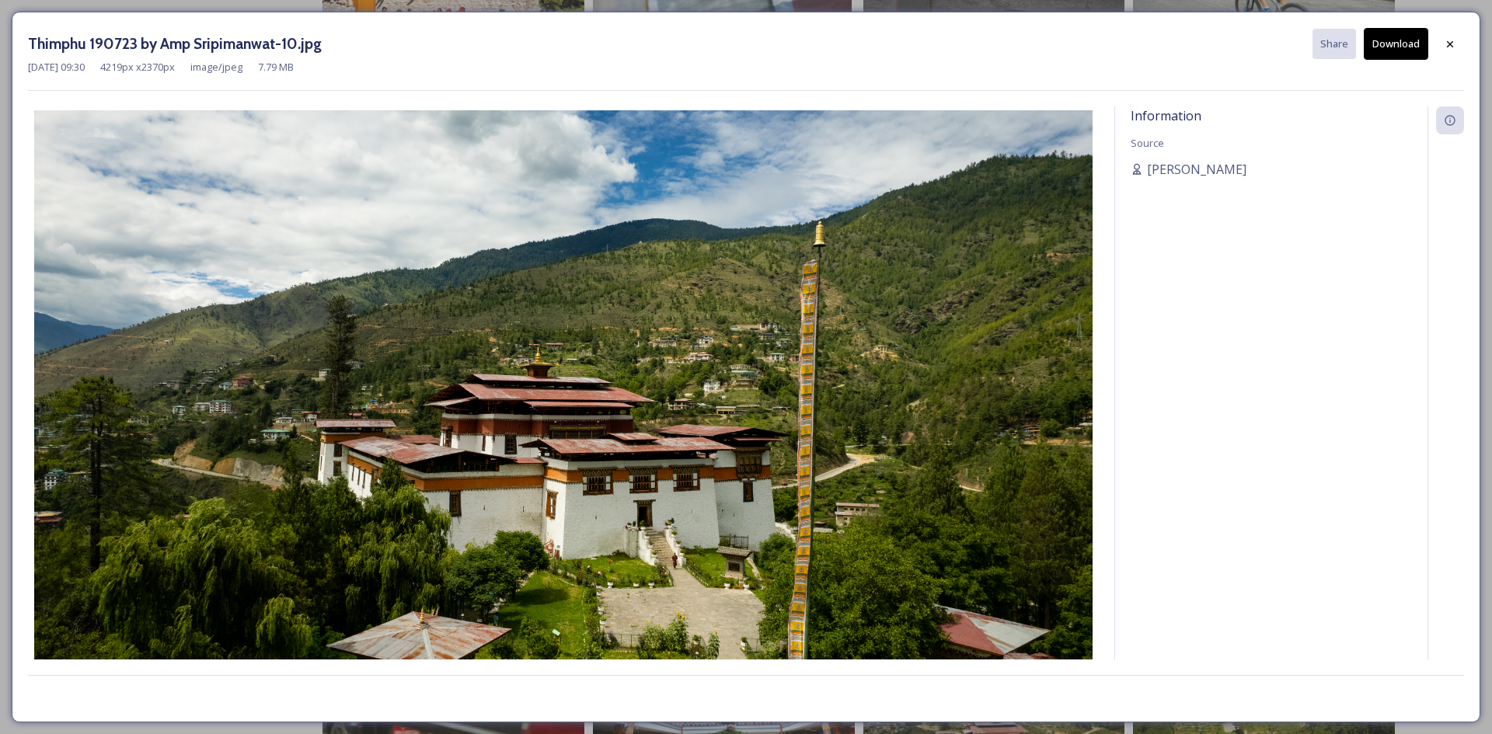
click at [1403, 50] on button "Download" at bounding box center [1396, 44] width 64 height 32
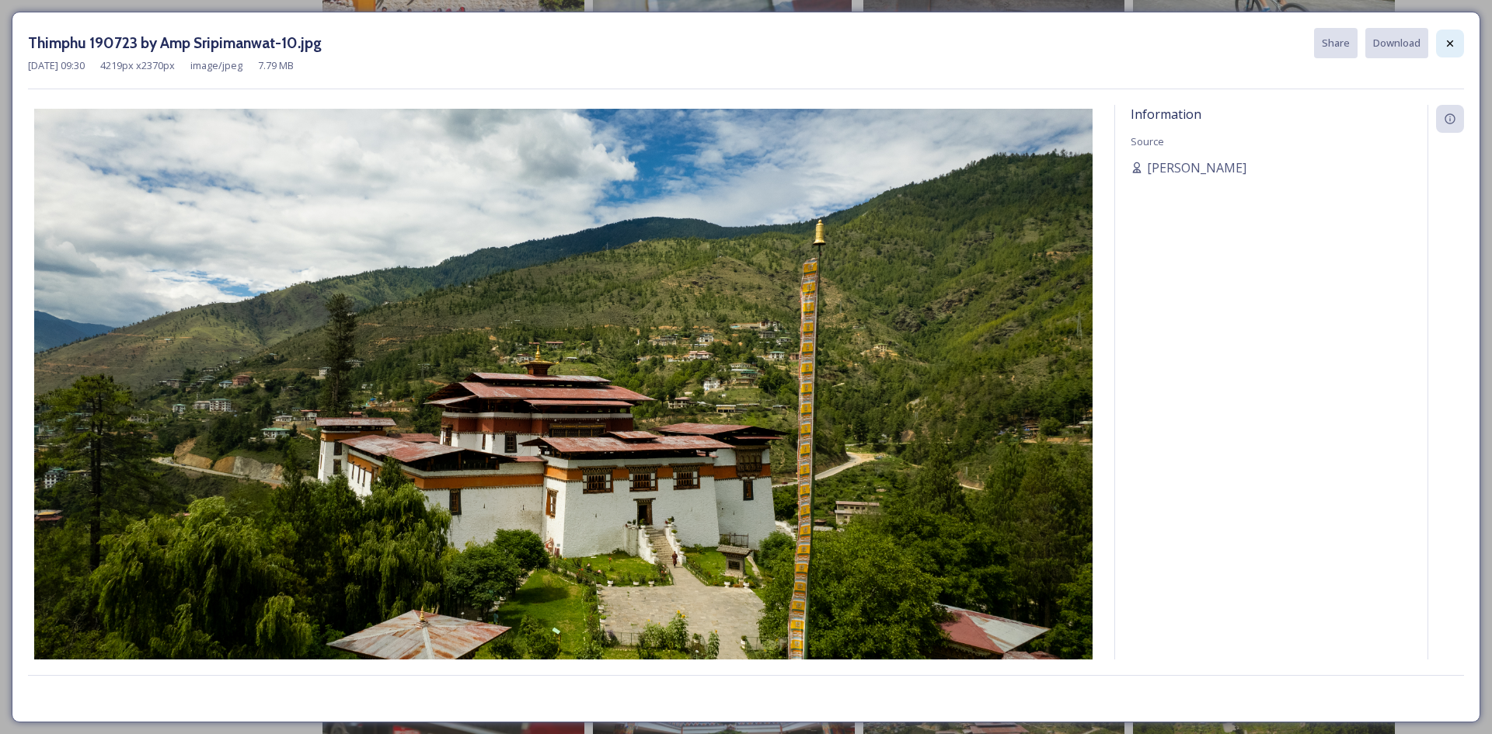
click at [1455, 51] on div at bounding box center [1450, 44] width 28 height 28
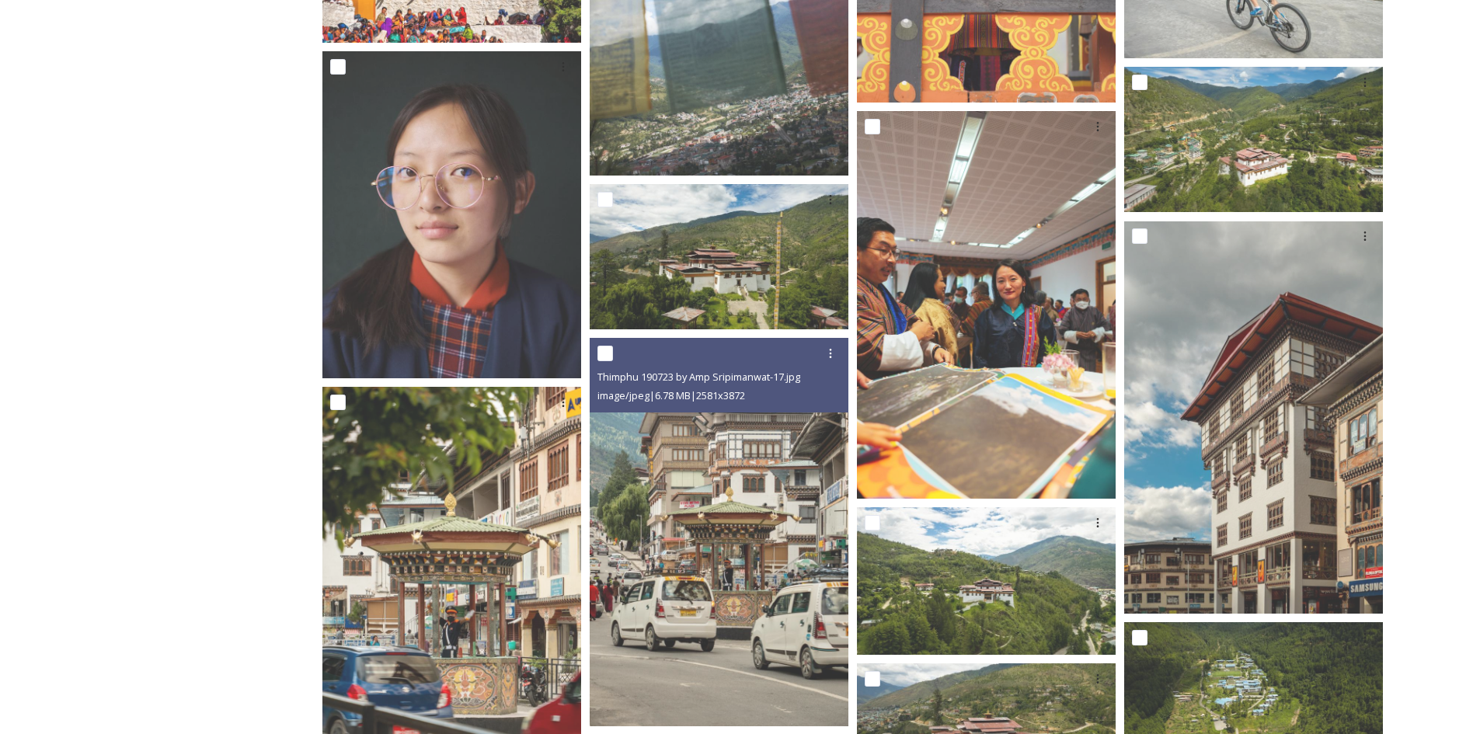
scroll to position [6838, 0]
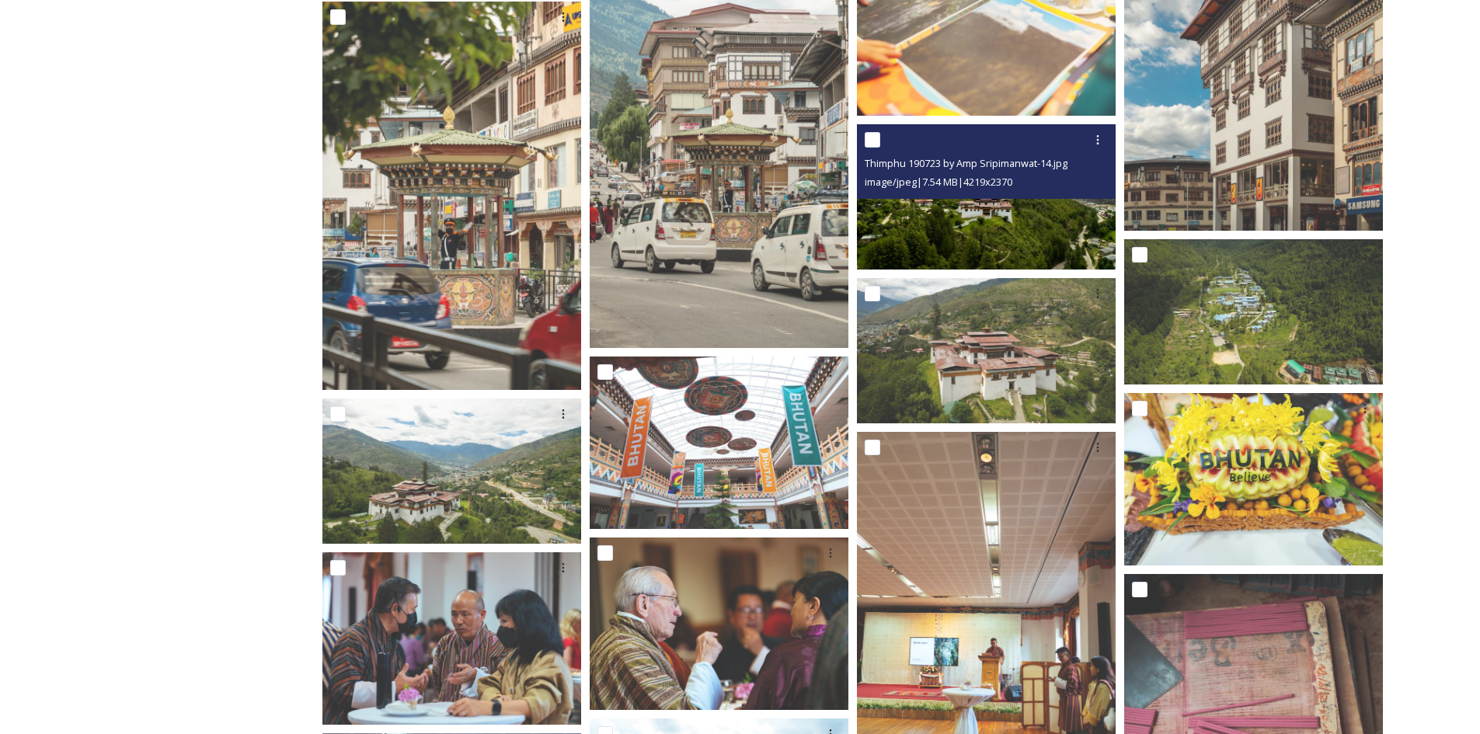
click at [954, 213] on img at bounding box center [986, 196] width 259 height 145
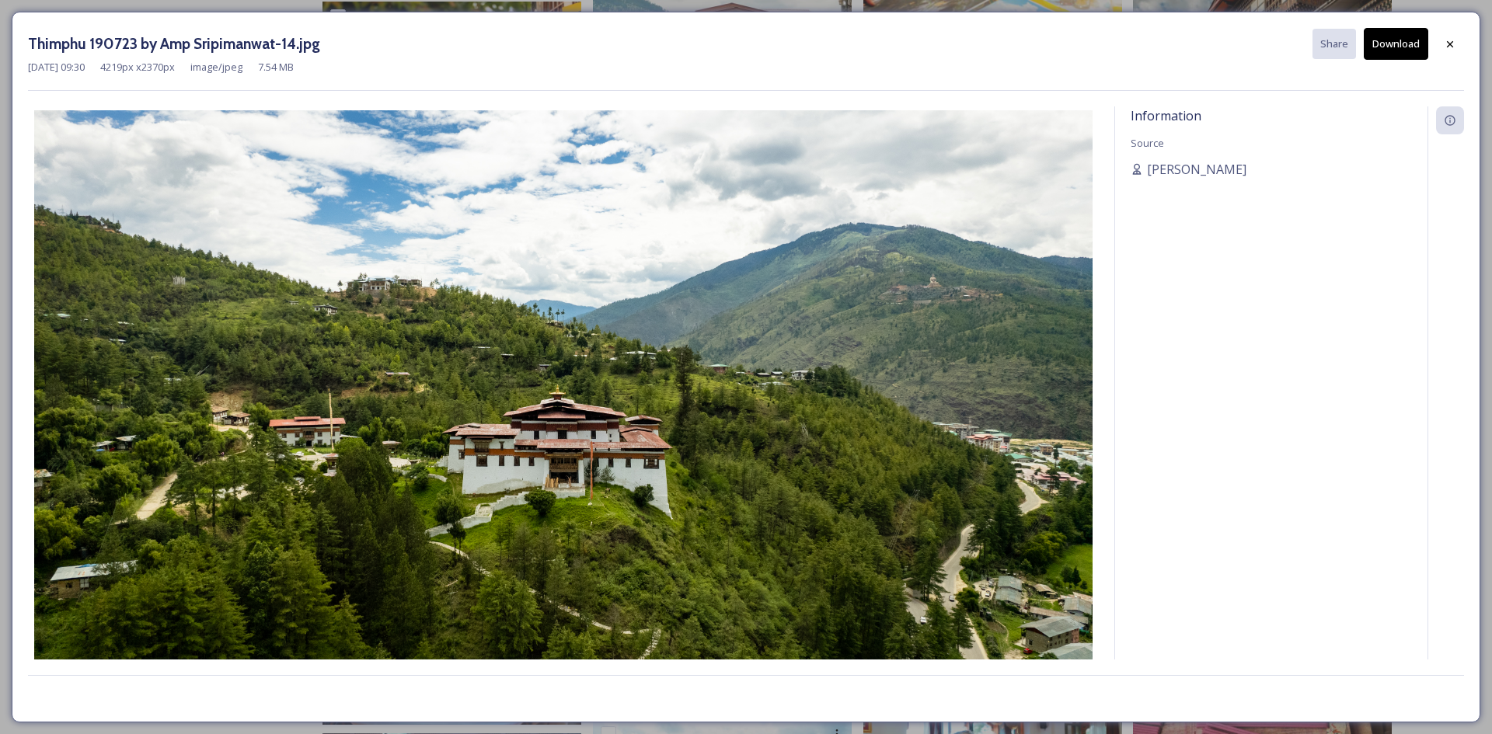
click at [1410, 46] on button "Download" at bounding box center [1396, 44] width 64 height 32
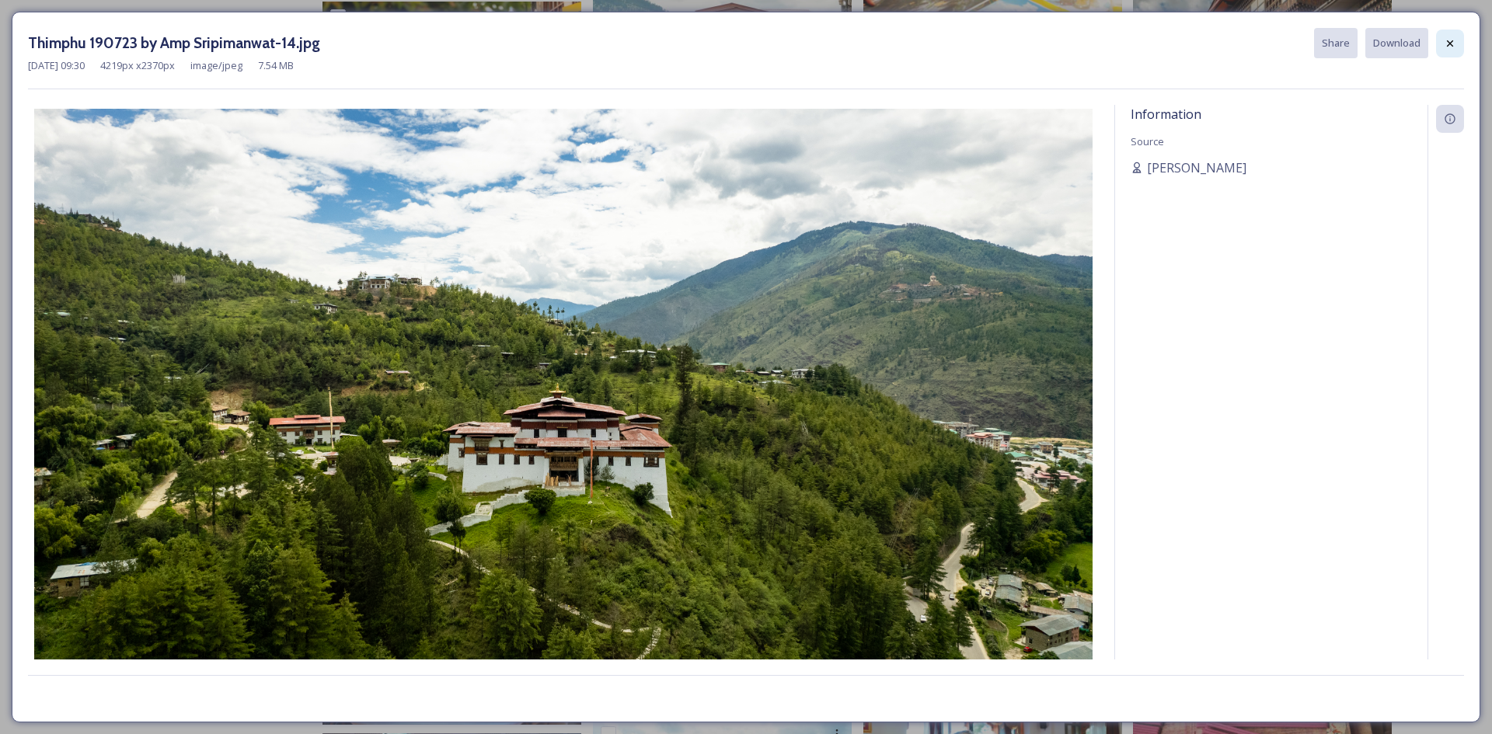
click at [1460, 48] on div at bounding box center [1450, 44] width 28 height 28
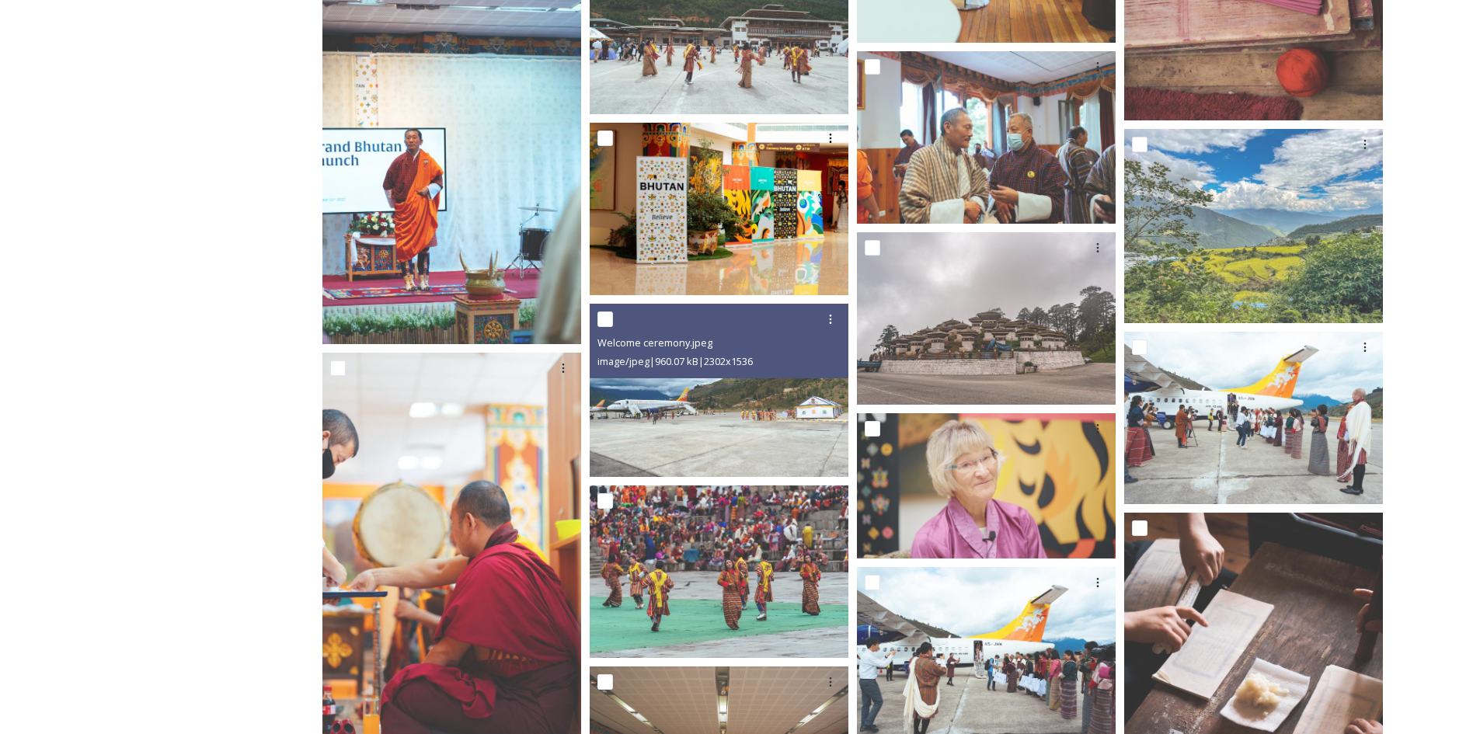
scroll to position [7771, 0]
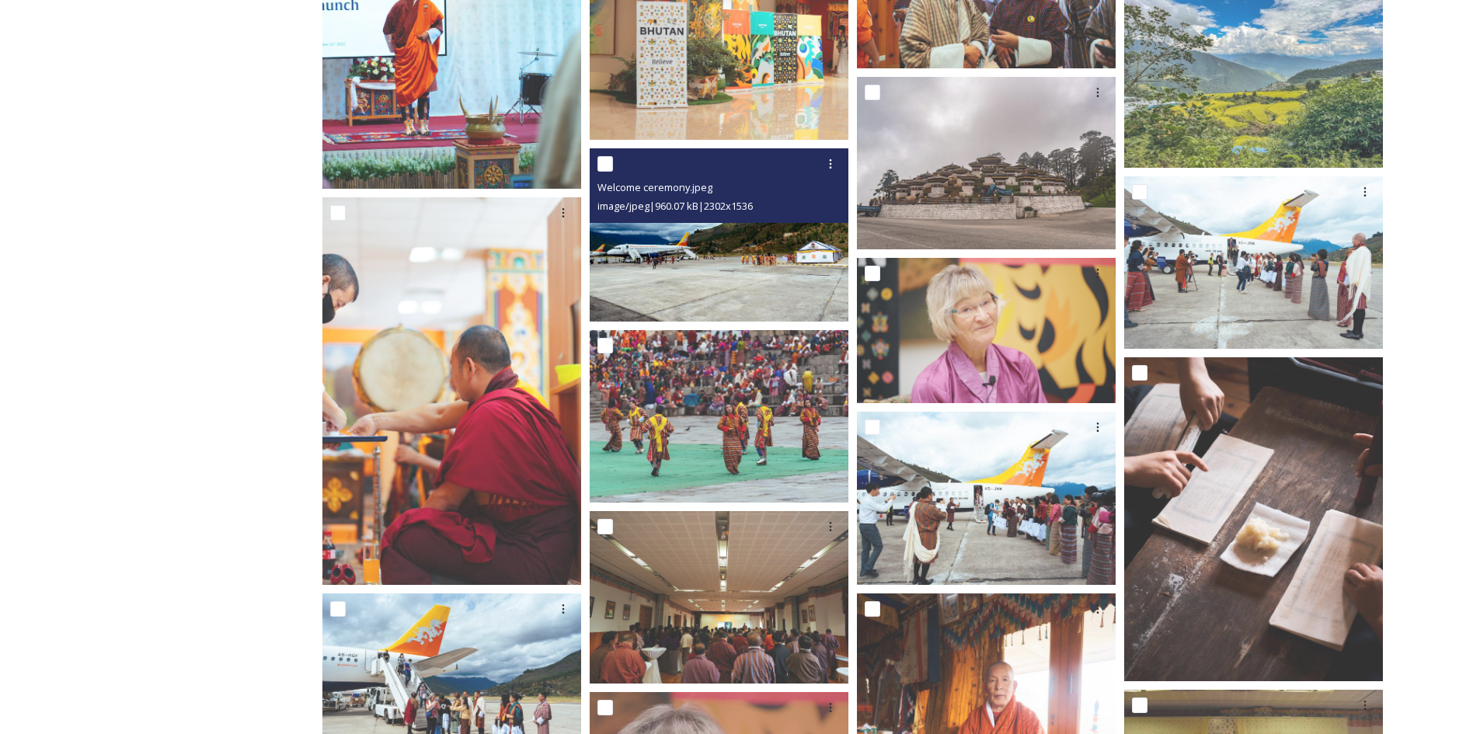
click at [713, 267] on img at bounding box center [719, 234] width 259 height 173
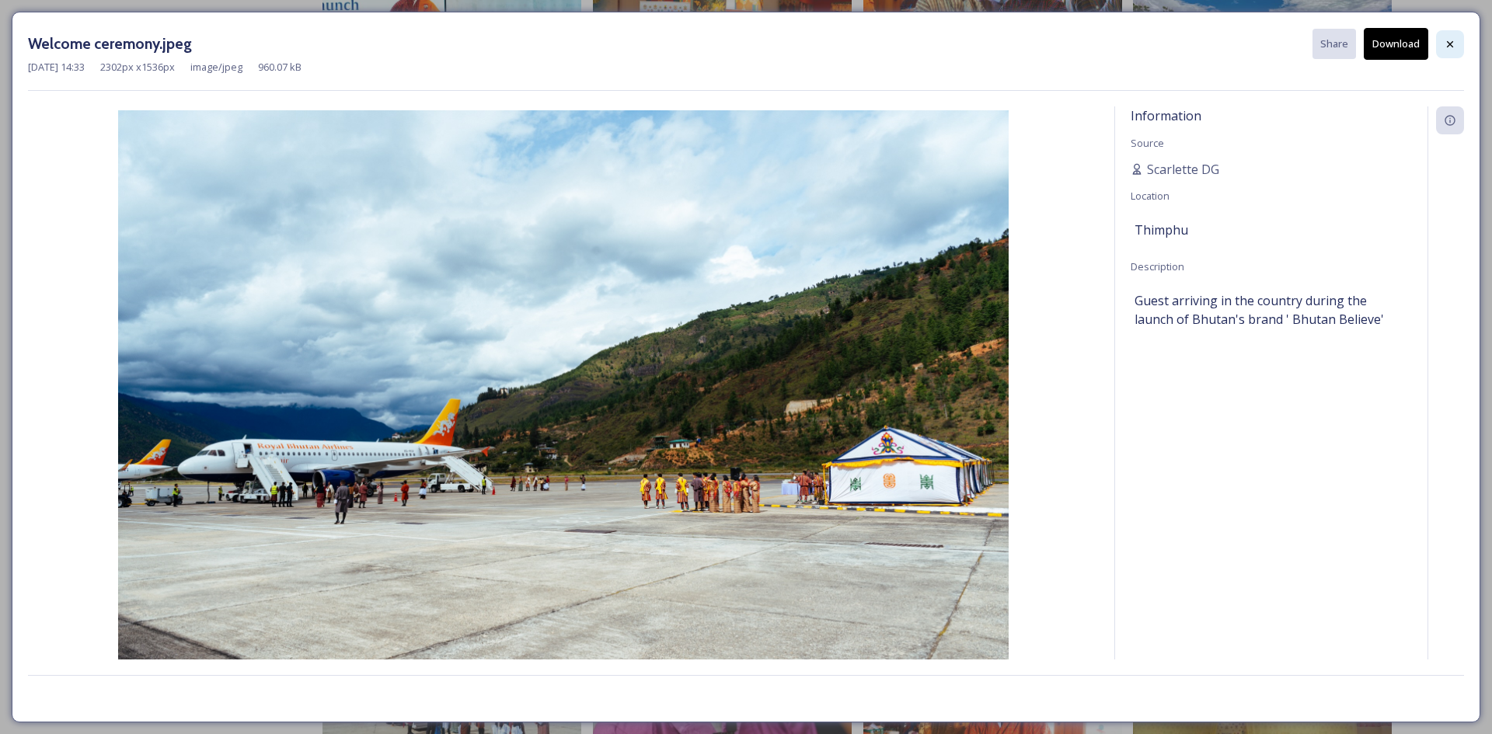
click at [1438, 41] on div at bounding box center [1450, 44] width 28 height 28
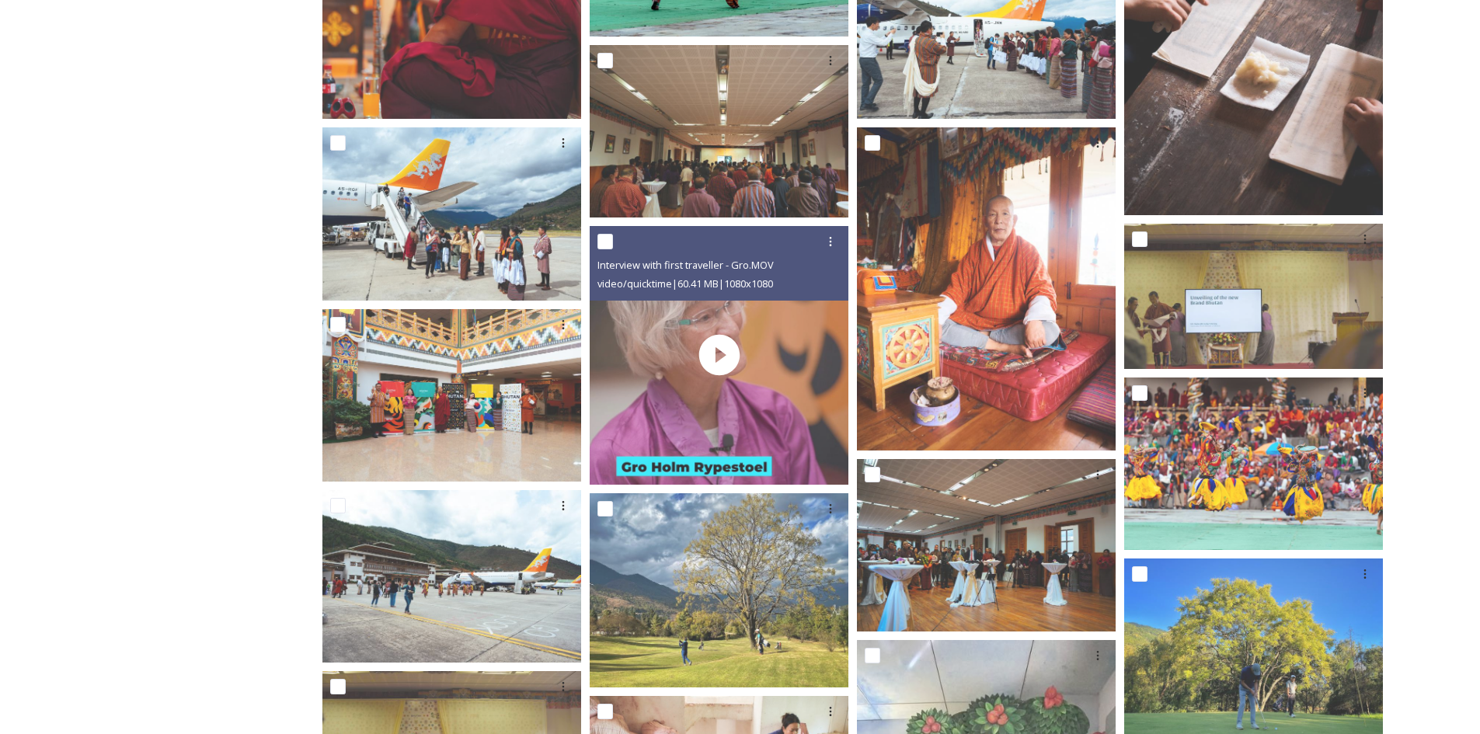
scroll to position [8392, 0]
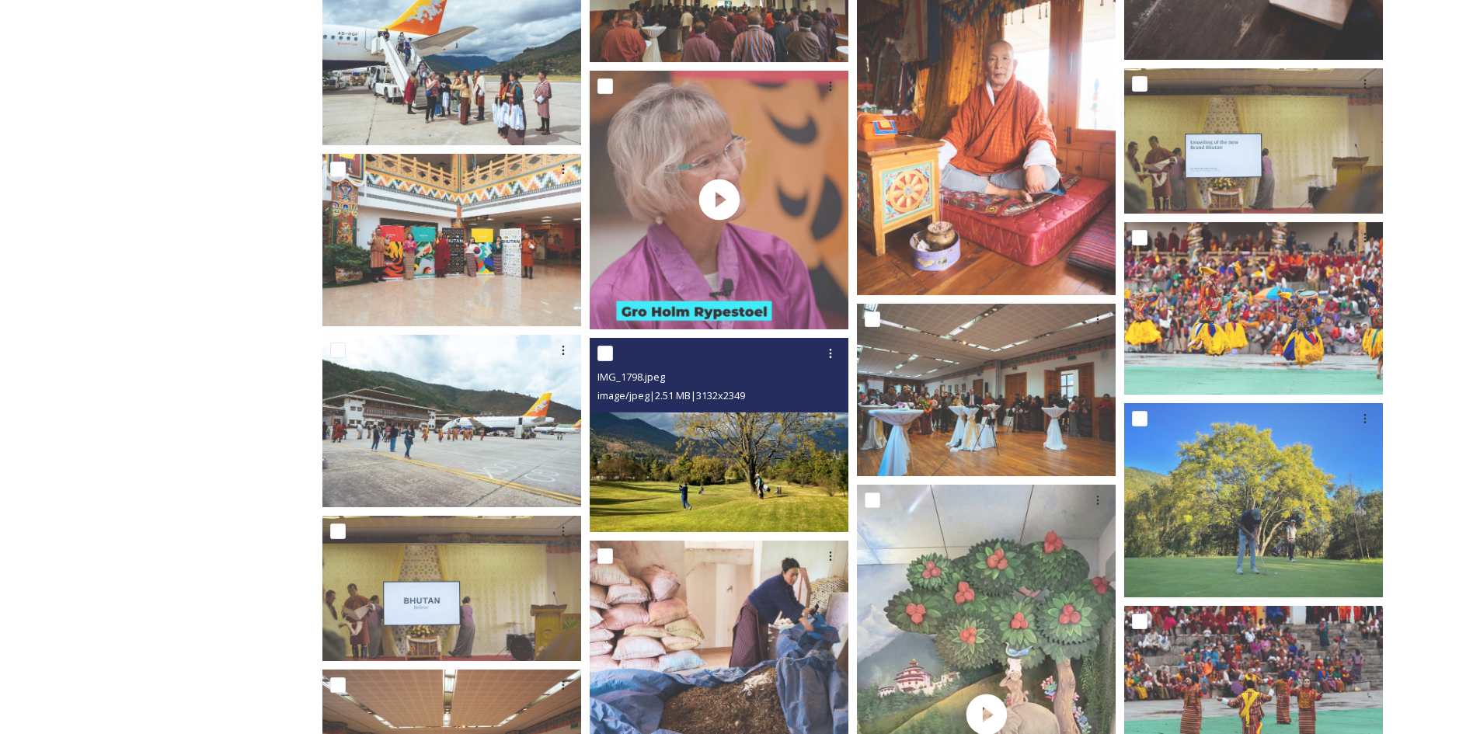
click at [717, 451] on img at bounding box center [719, 435] width 259 height 194
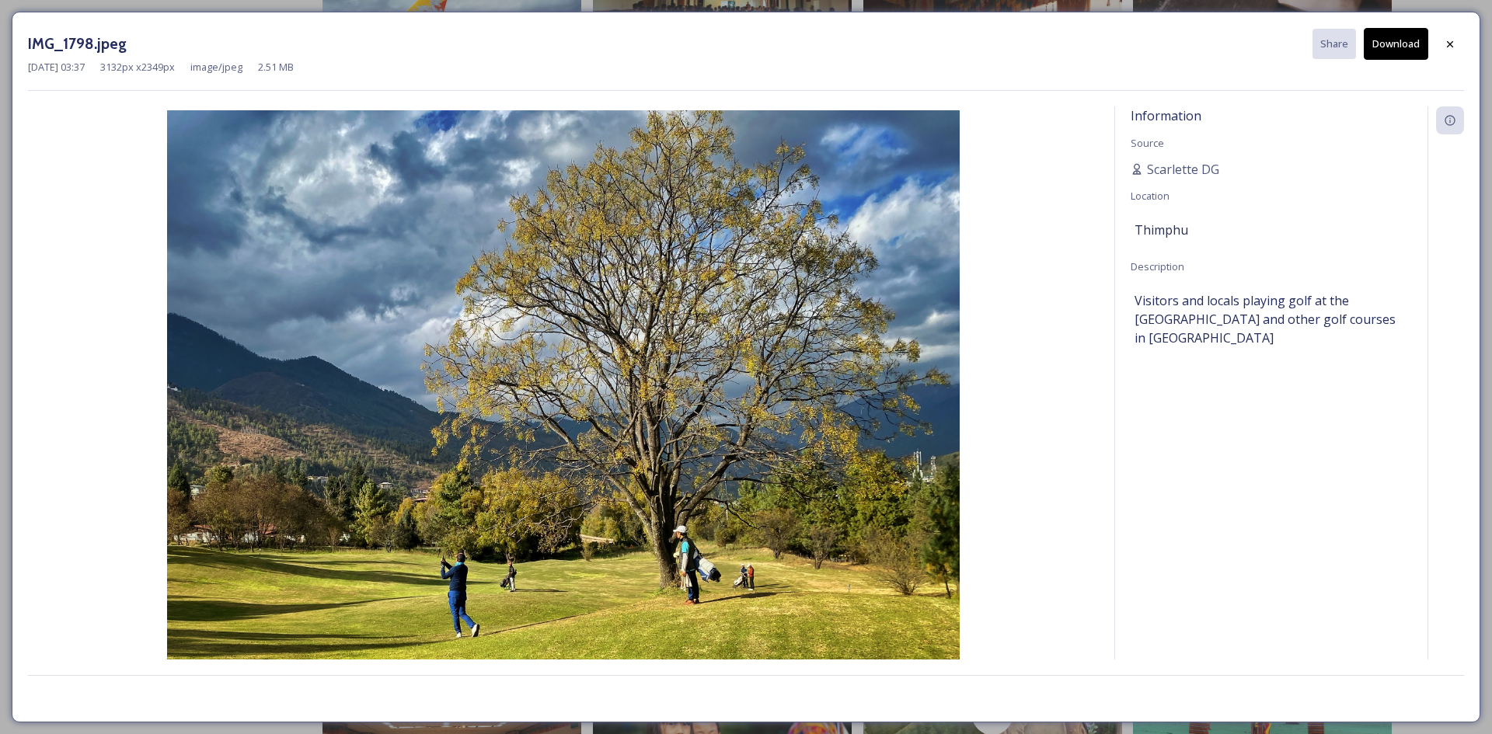
click at [1377, 44] on button "Download" at bounding box center [1396, 44] width 64 height 32
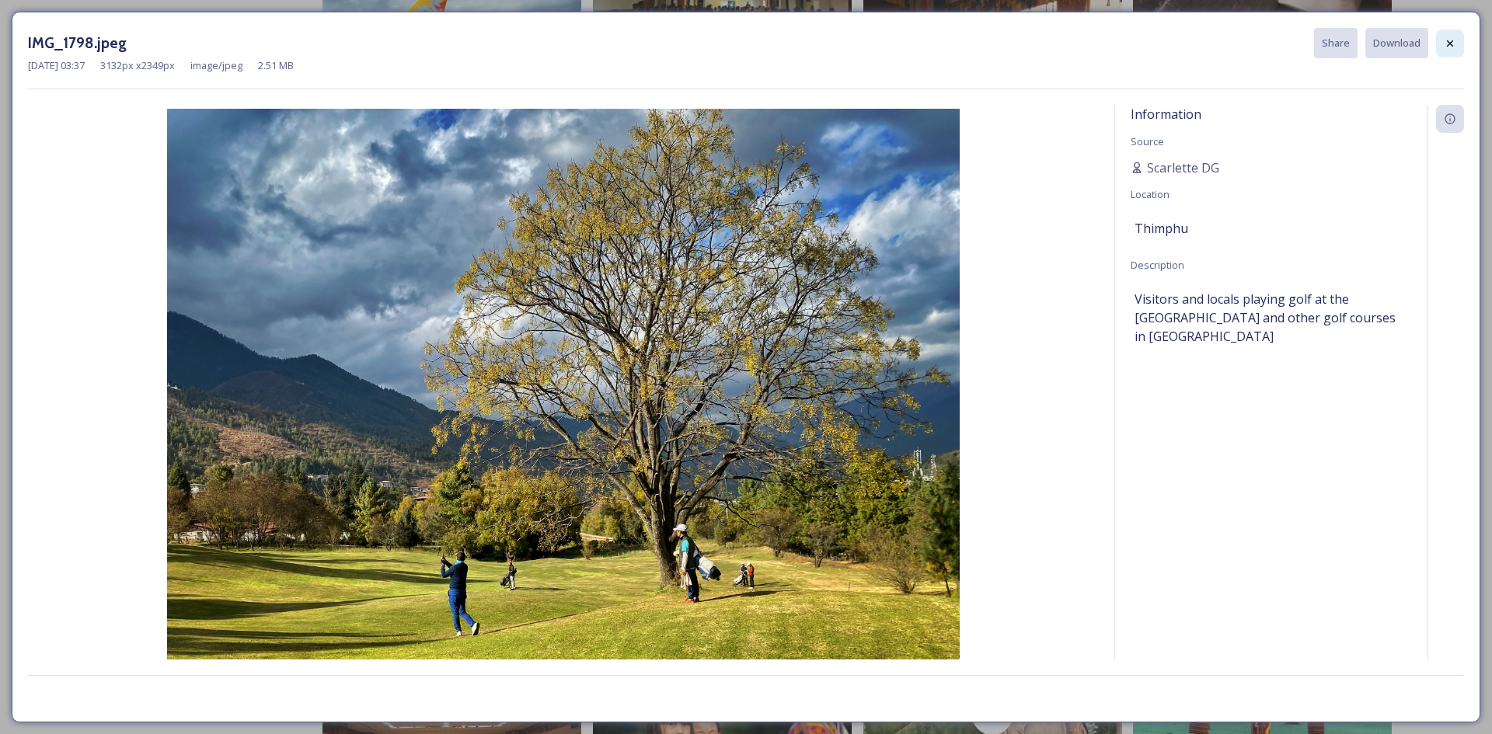
click at [1448, 47] on icon at bounding box center [1450, 43] width 12 height 12
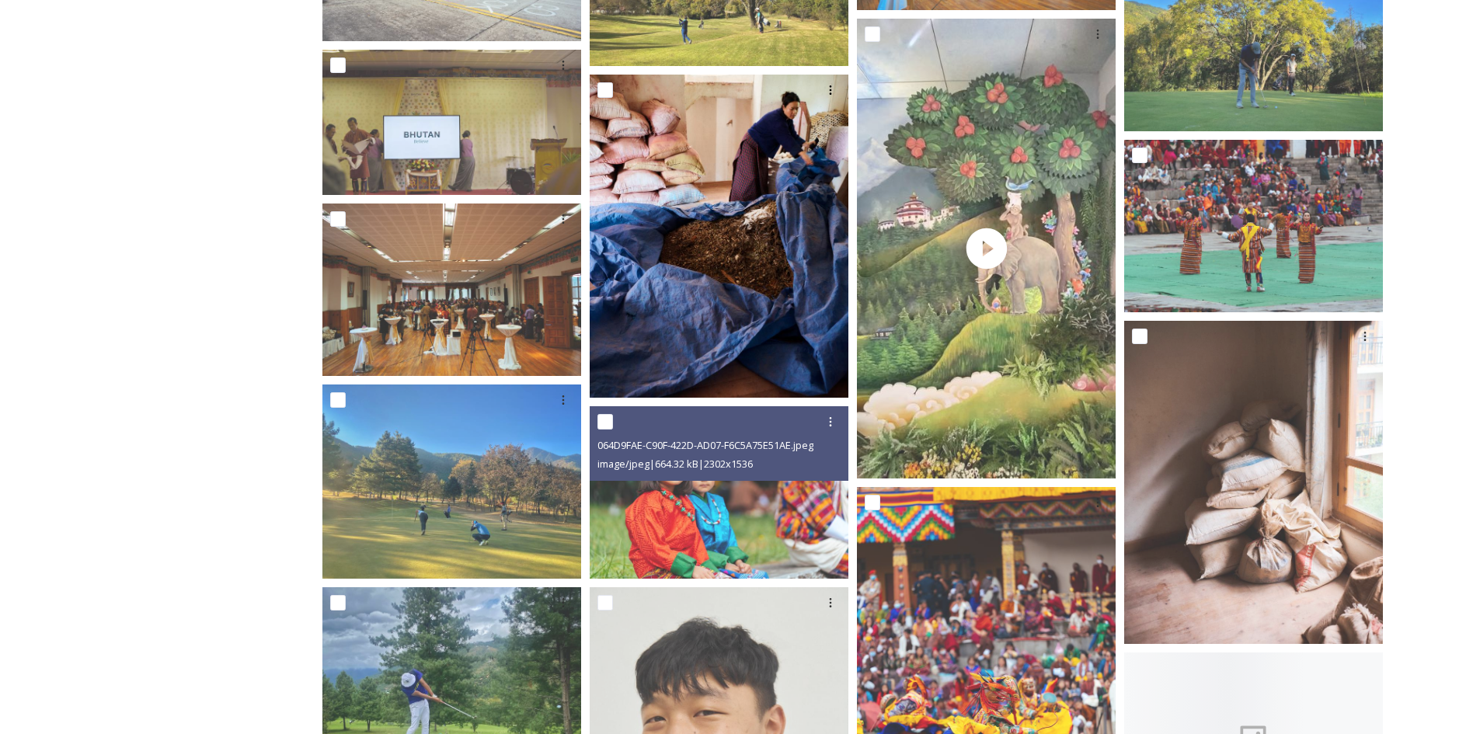
scroll to position [9014, 0]
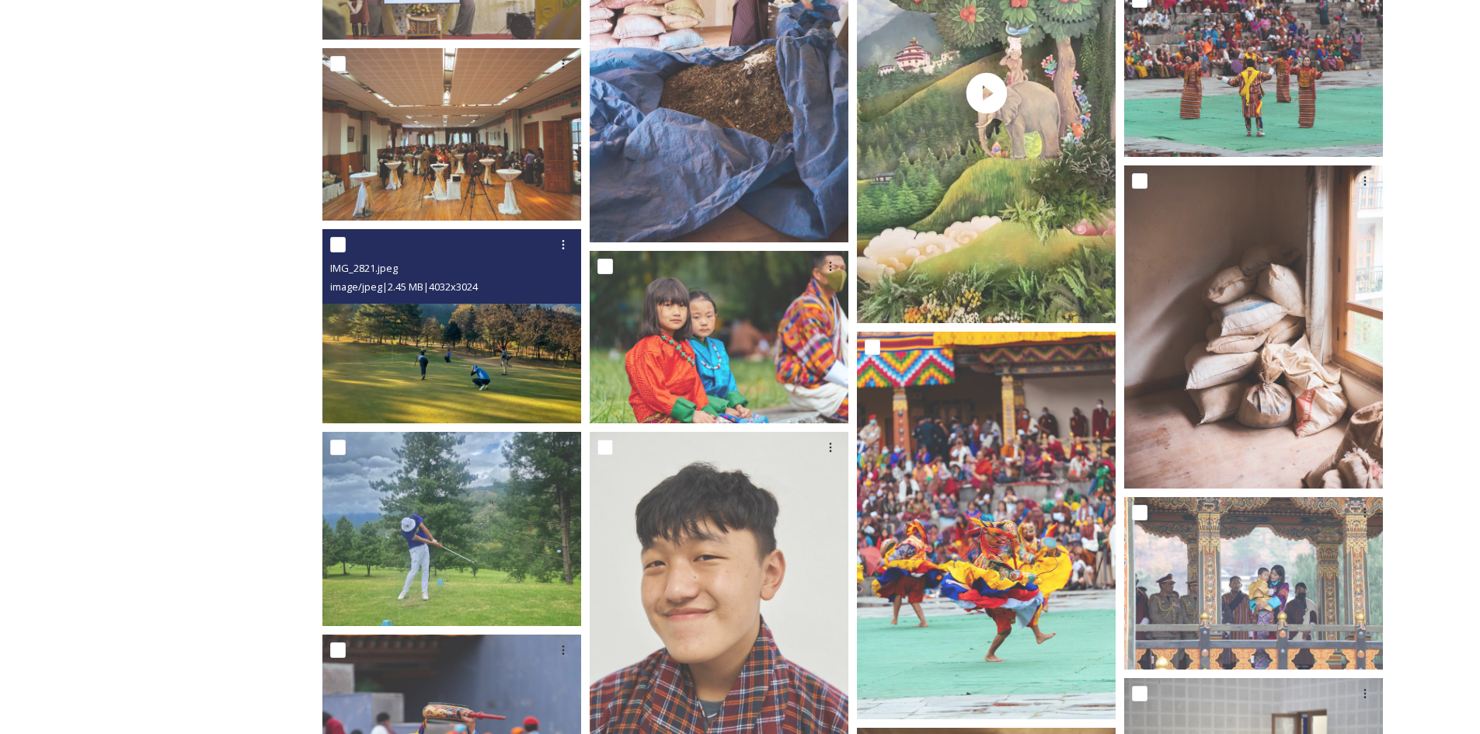
click at [434, 357] on img at bounding box center [451, 326] width 259 height 194
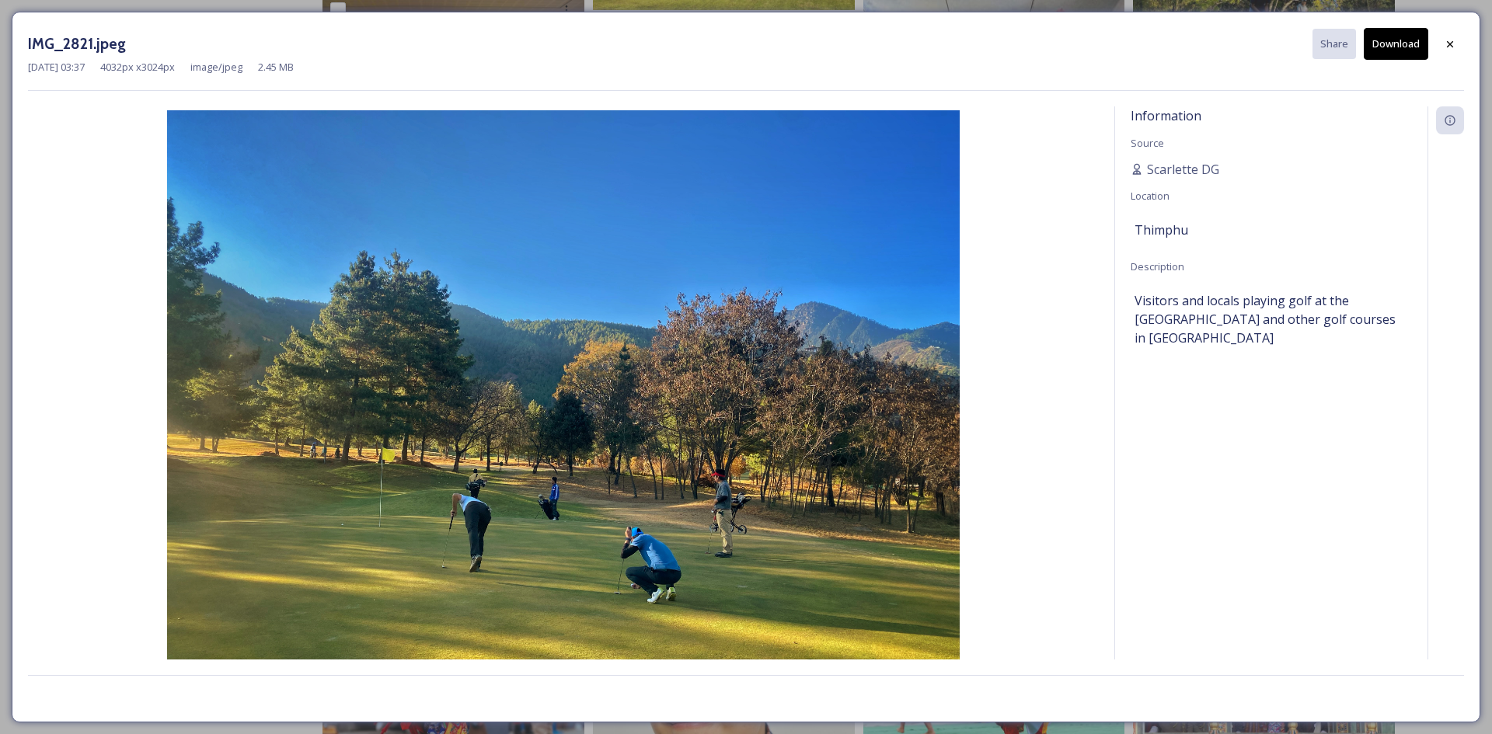
click at [1389, 44] on button "Download" at bounding box center [1396, 44] width 64 height 32
click at [1462, 29] on div "IMG_2821.jpeg Share Download" at bounding box center [746, 44] width 1436 height 32
drag, startPoint x: 1448, startPoint y: 50, endPoint x: 1368, endPoint y: 113, distance: 102.3
click at [1448, 50] on icon at bounding box center [1450, 44] width 12 height 12
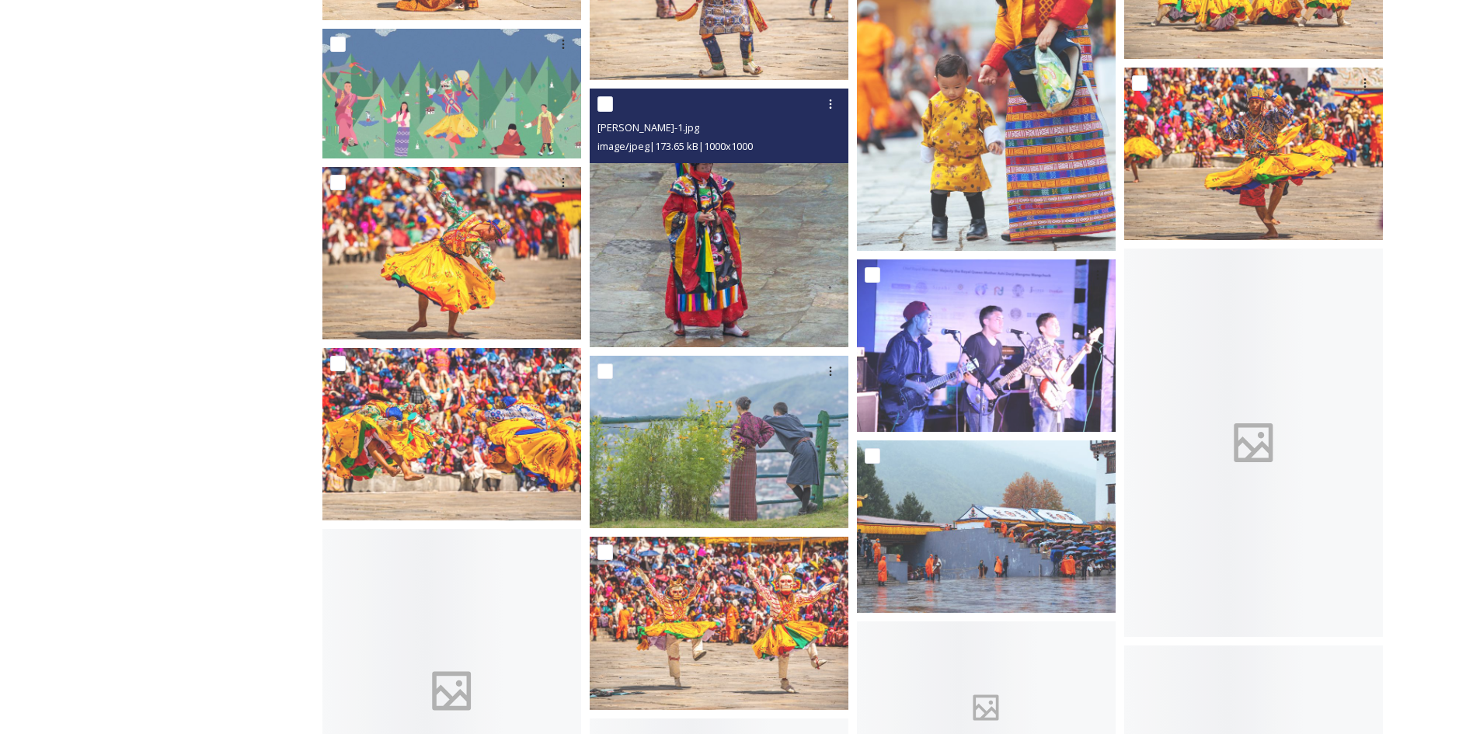
scroll to position [11345, 0]
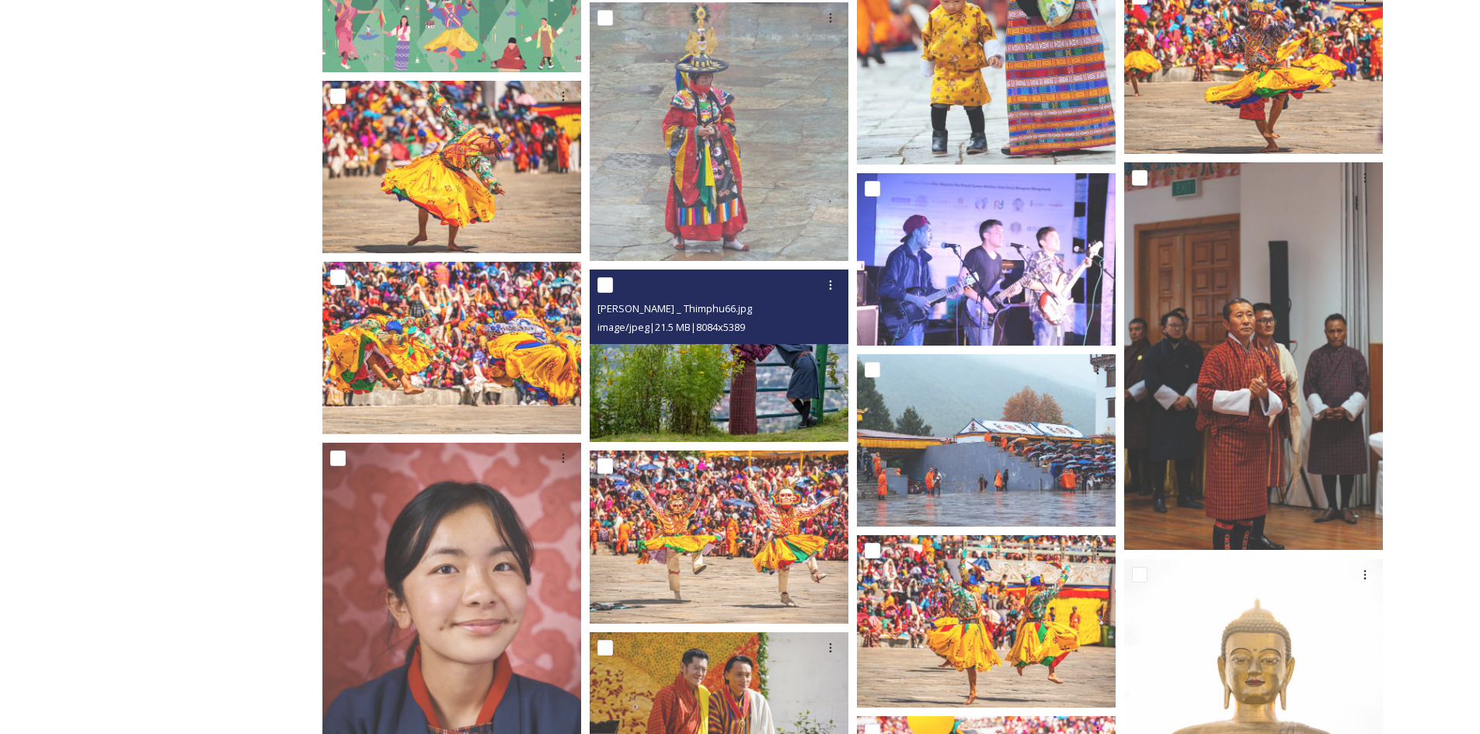
click at [776, 410] on img at bounding box center [719, 356] width 259 height 173
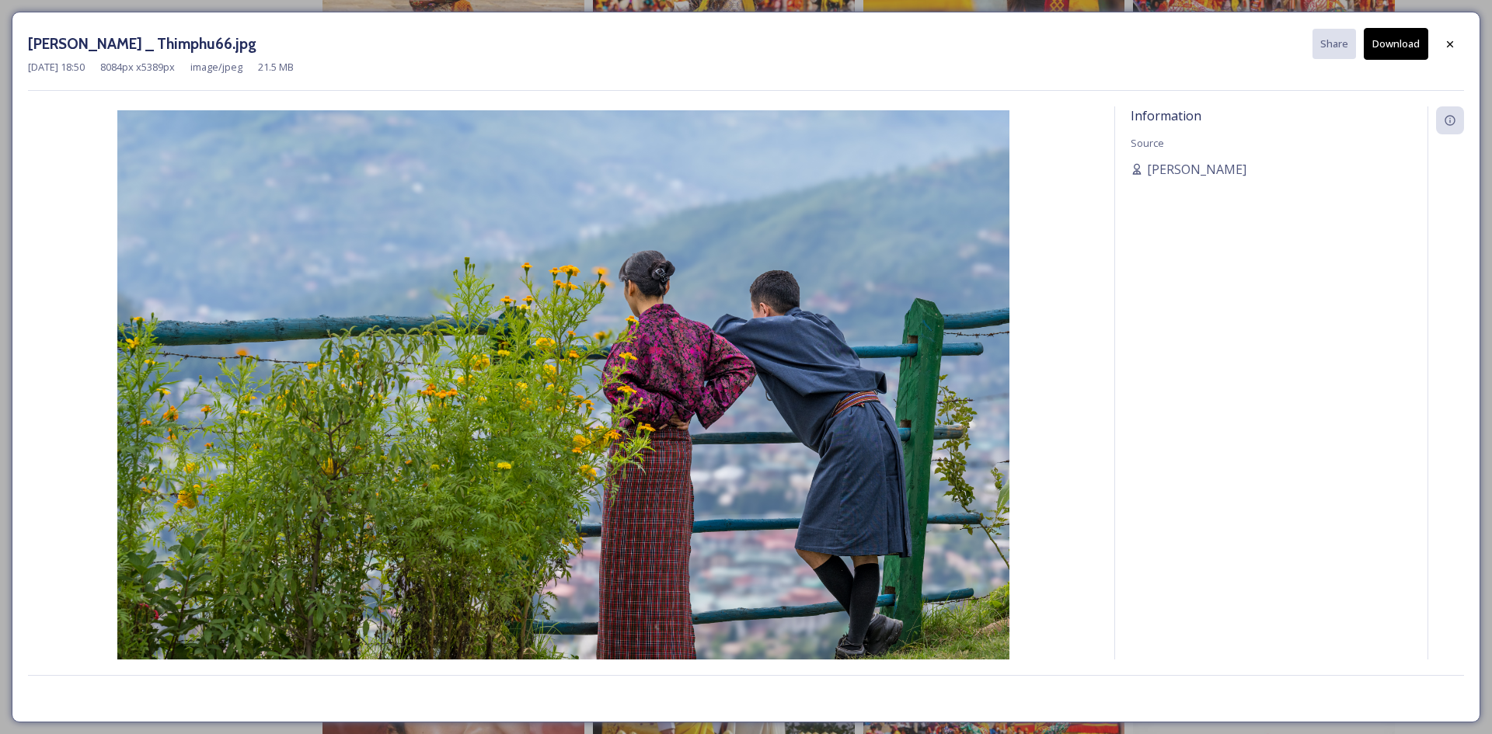
click at [1389, 49] on button "Download" at bounding box center [1396, 44] width 64 height 32
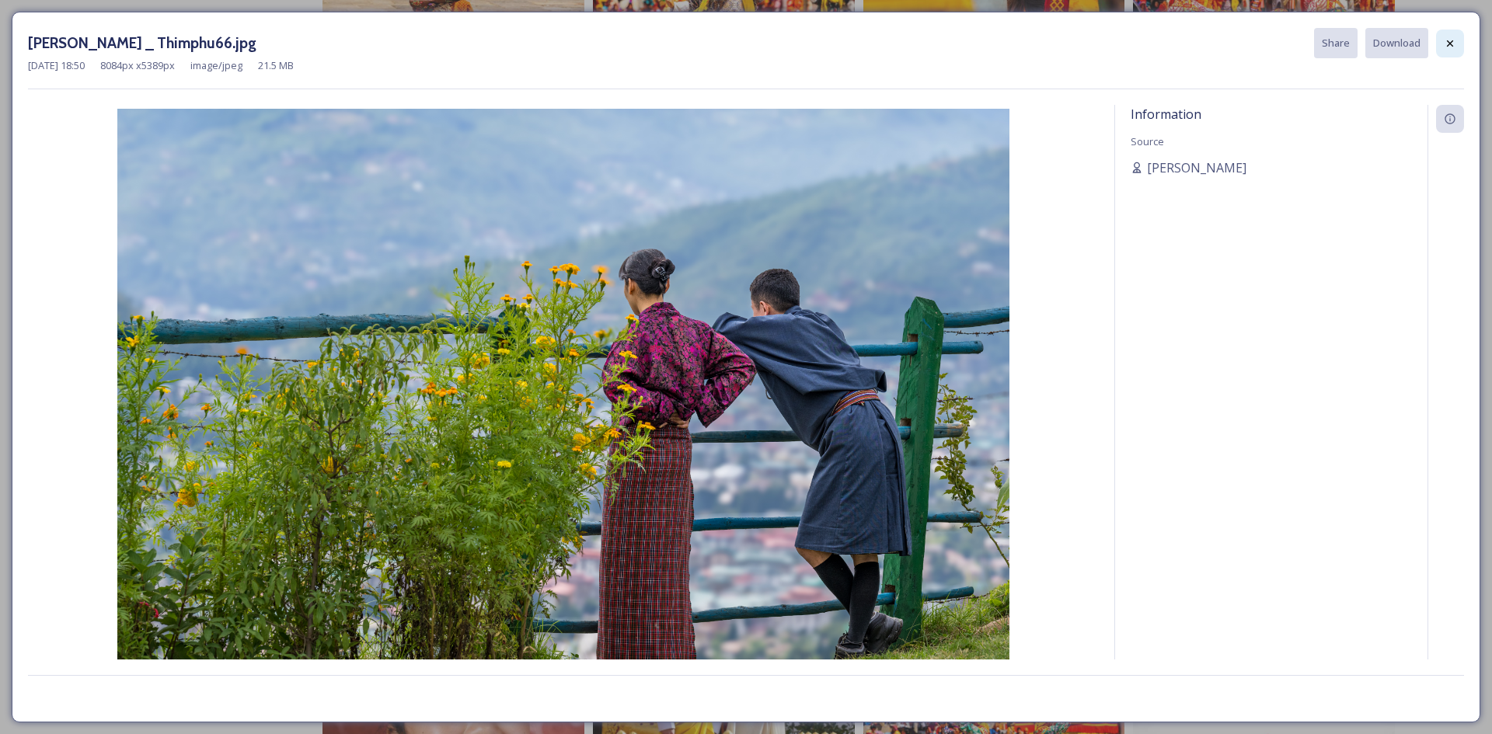
click at [1452, 42] on icon at bounding box center [1450, 43] width 6 height 6
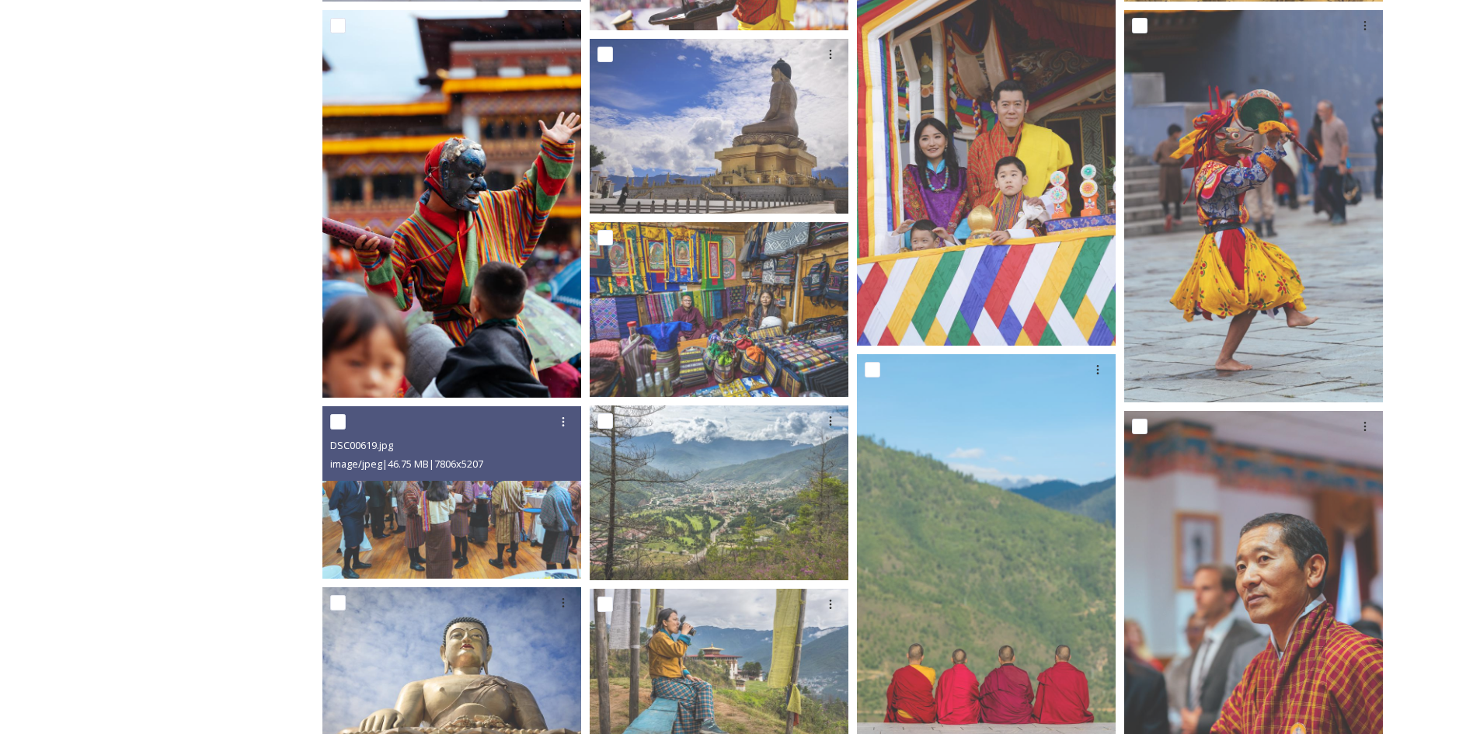
scroll to position [12589, 0]
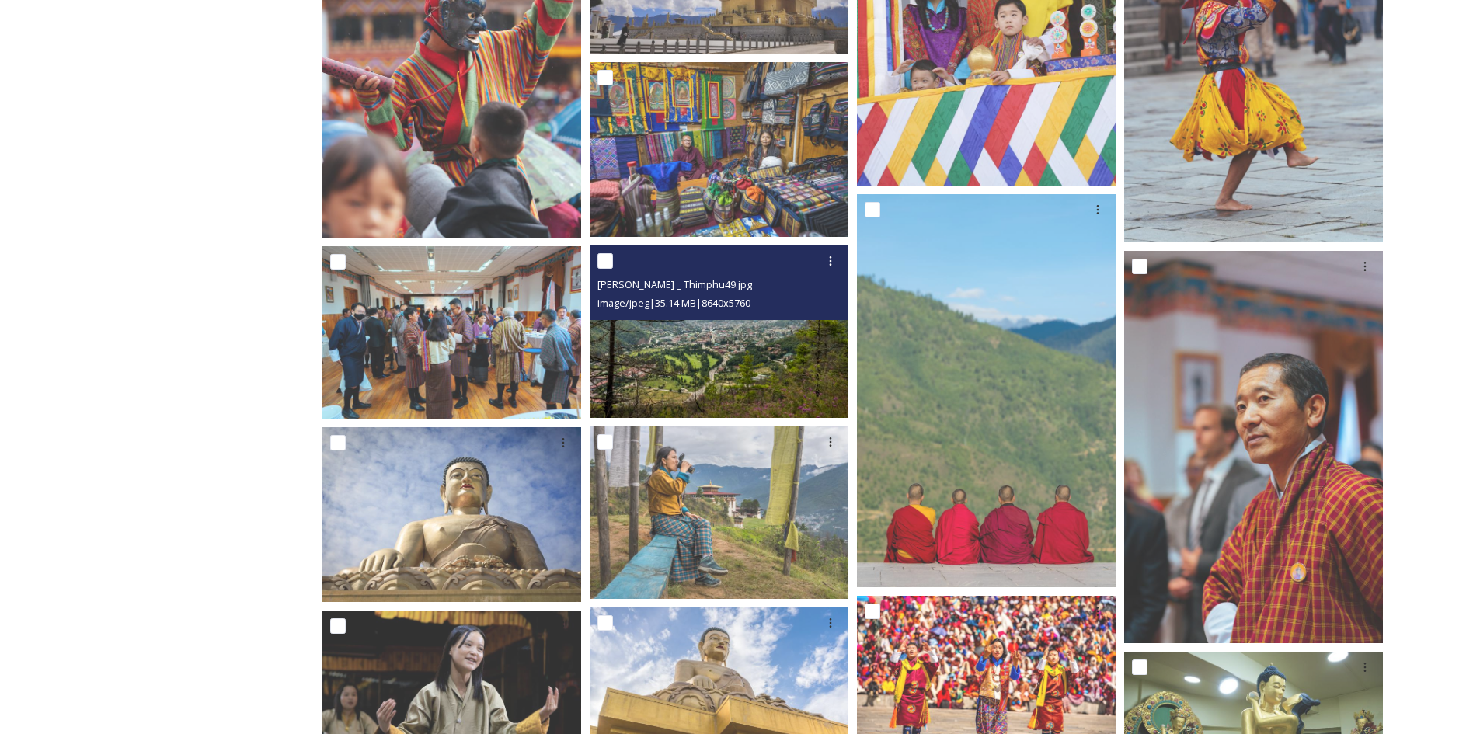
click at [705, 360] on img at bounding box center [719, 332] width 259 height 173
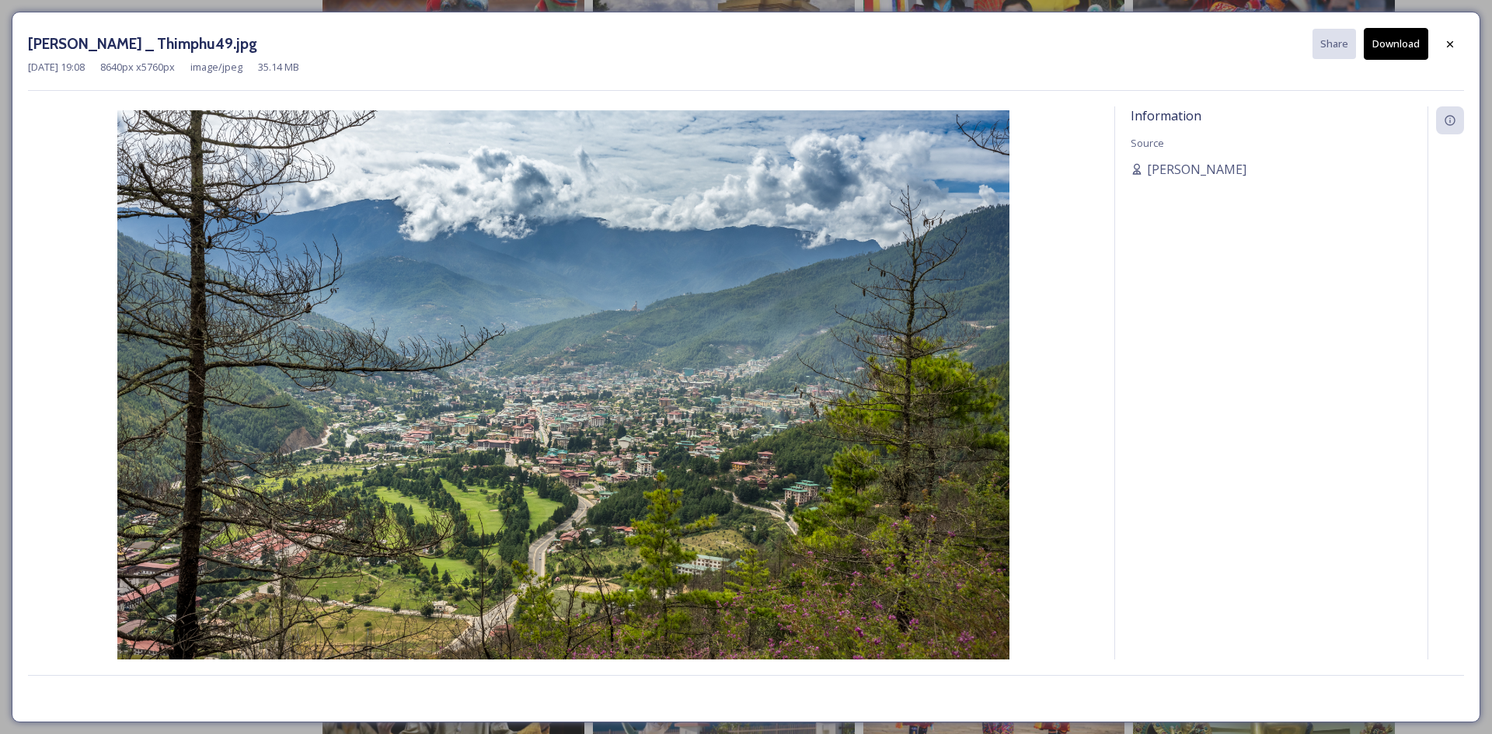
click at [1393, 52] on button "Download" at bounding box center [1396, 44] width 64 height 32
drag, startPoint x: 1438, startPoint y: 47, endPoint x: 1238, endPoint y: 234, distance: 273.8
click at [1438, 47] on div at bounding box center [1450, 44] width 28 height 28
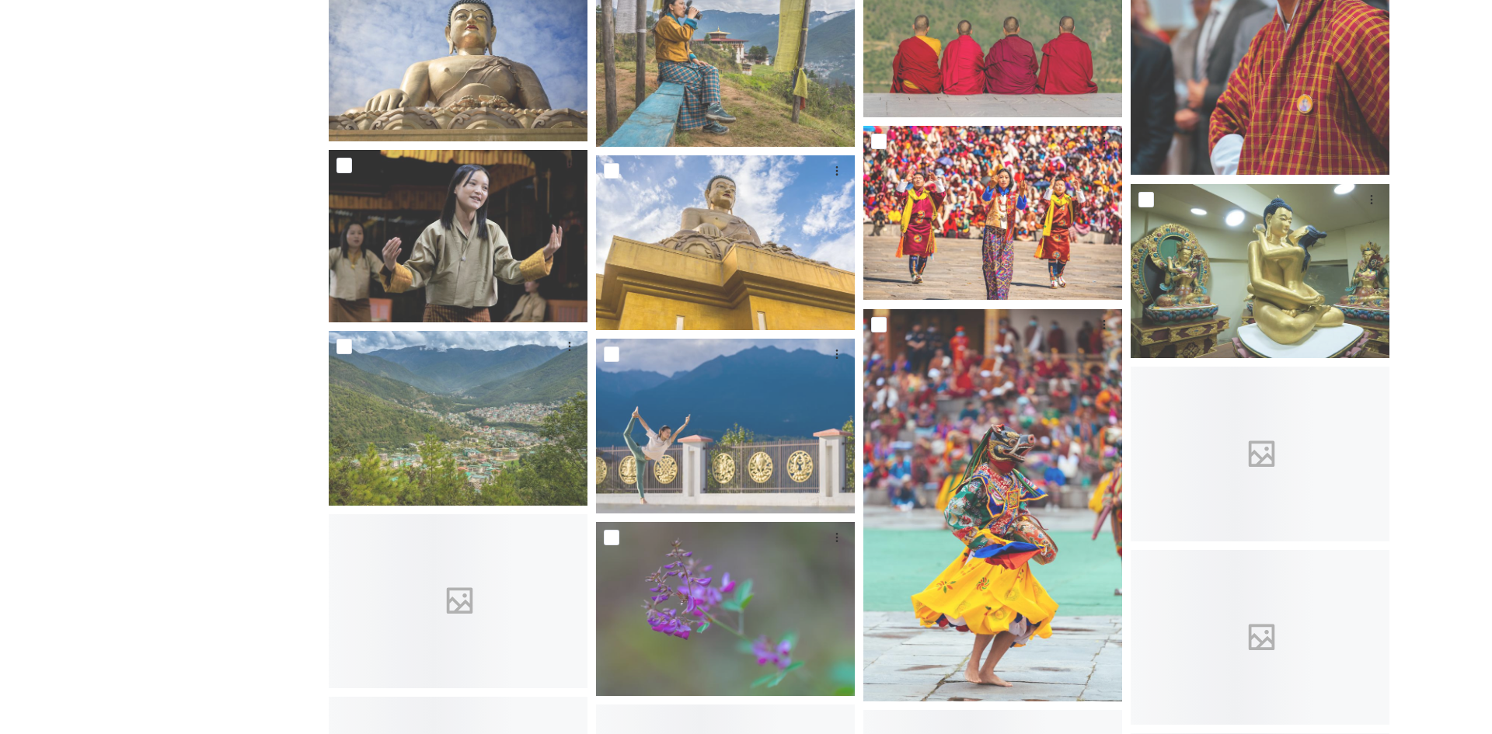
scroll to position [13055, 0]
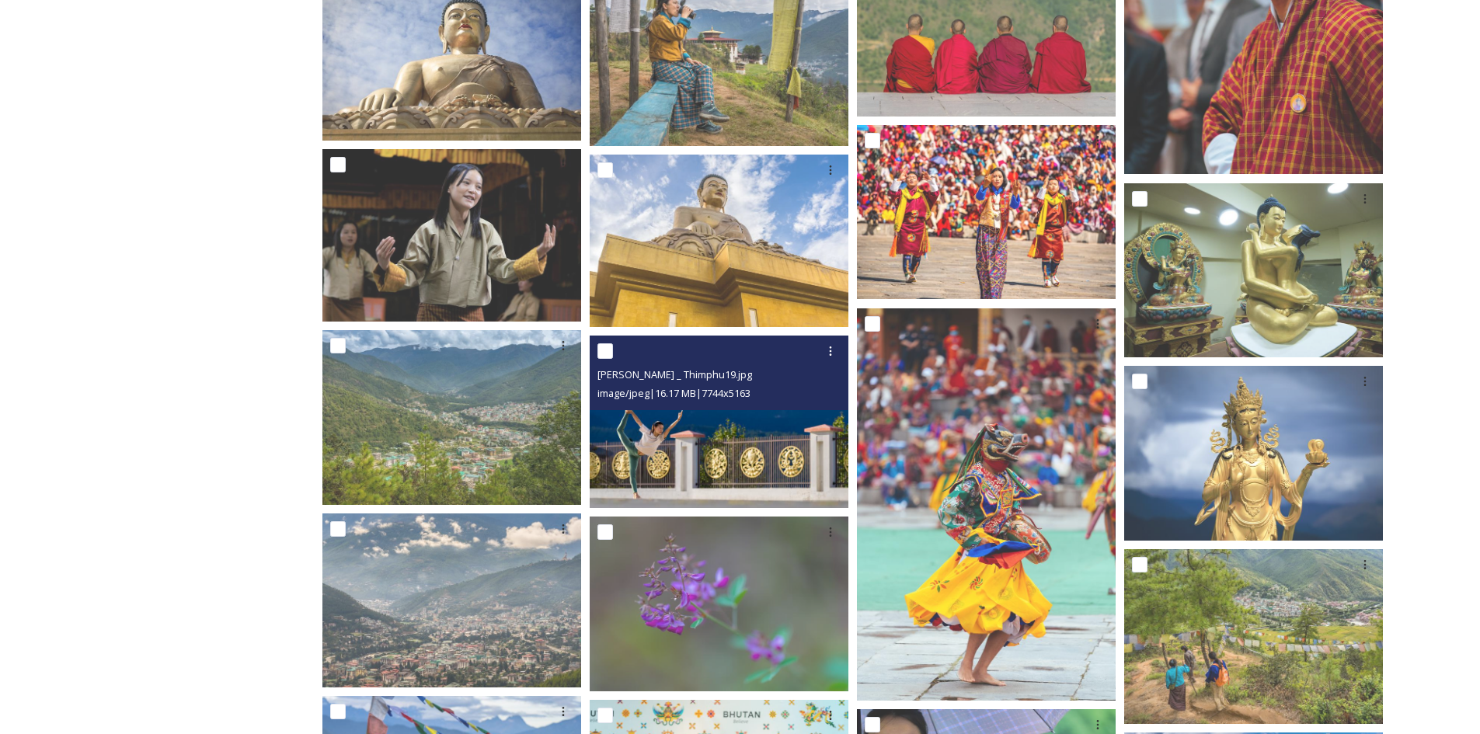
click at [702, 413] on img at bounding box center [719, 422] width 259 height 173
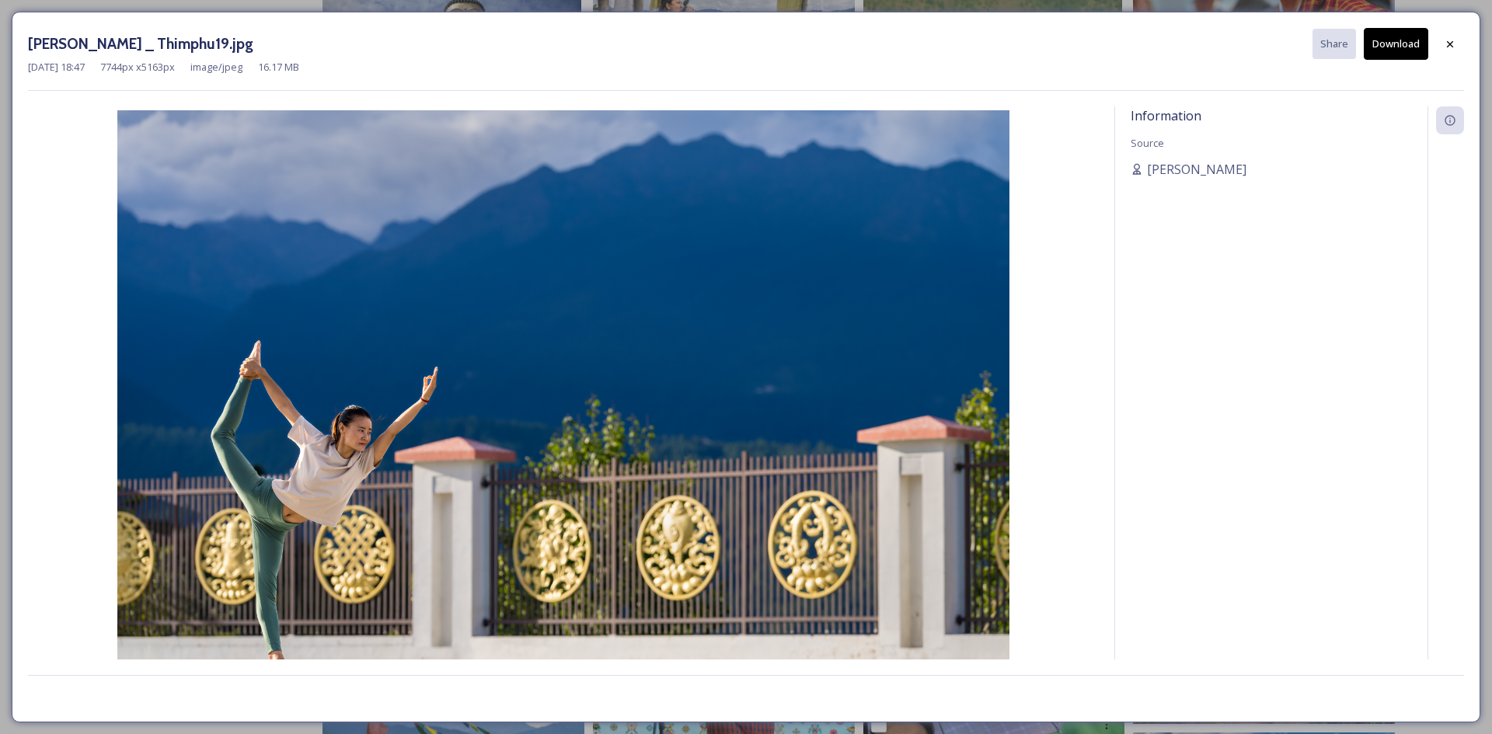
click at [1396, 41] on button "Download" at bounding box center [1396, 44] width 64 height 32
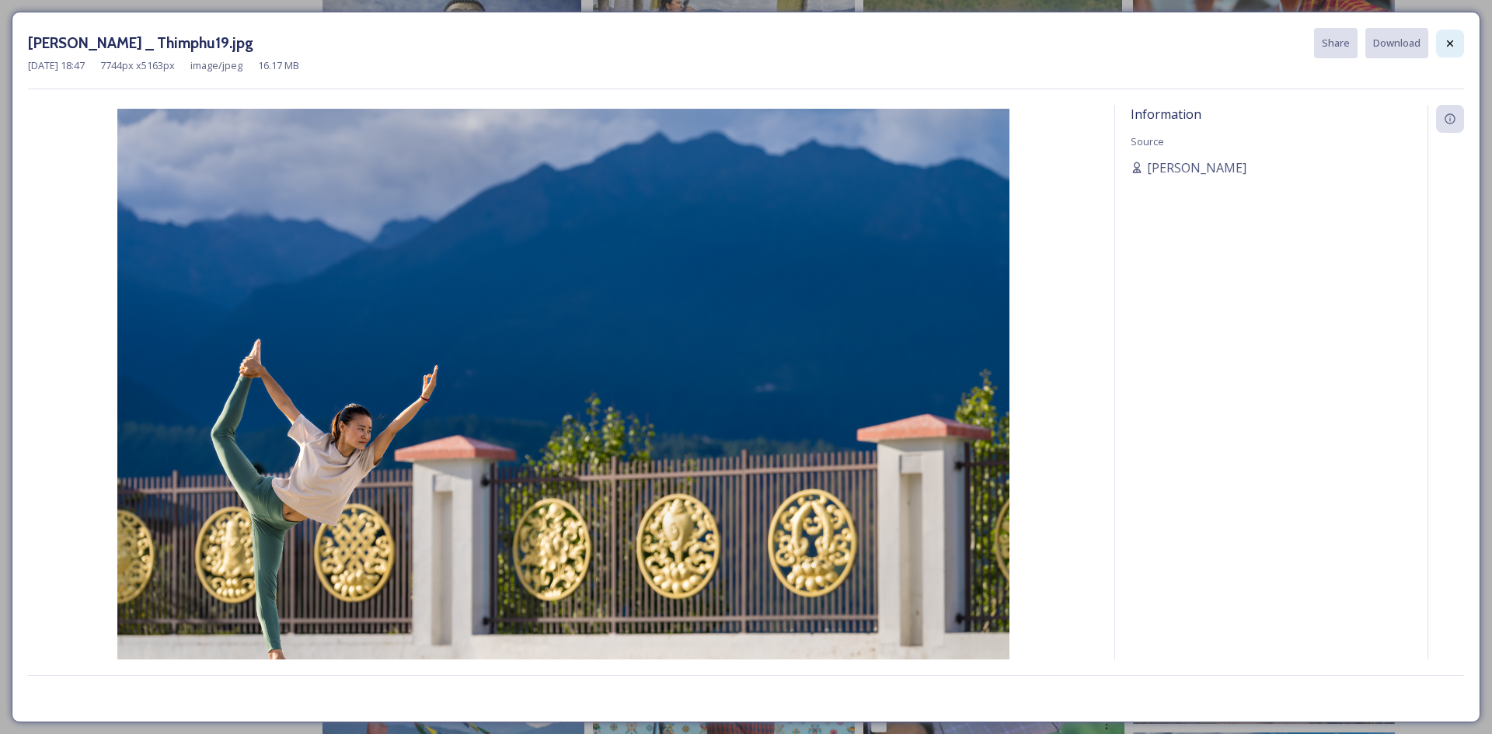
click at [1454, 49] on icon at bounding box center [1450, 43] width 12 height 12
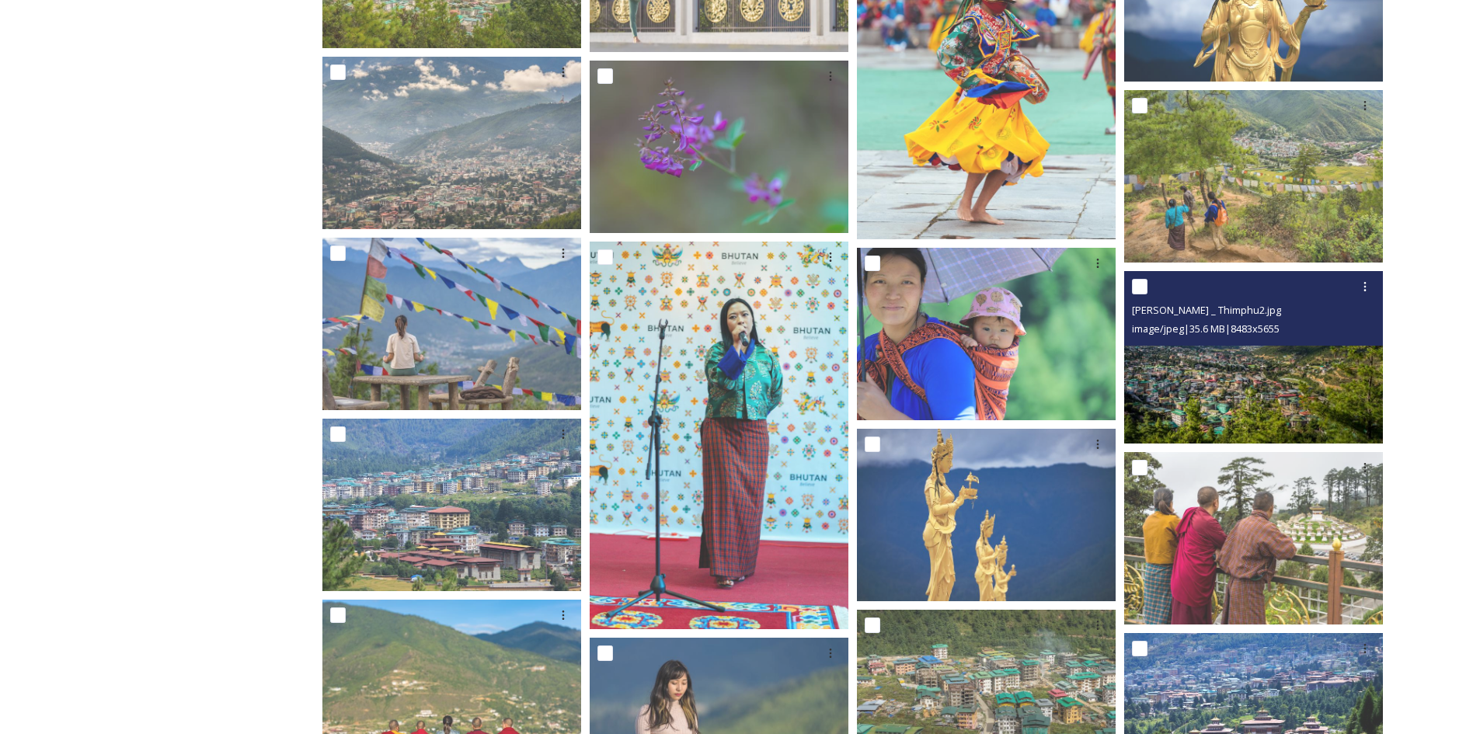
scroll to position [13210, 0]
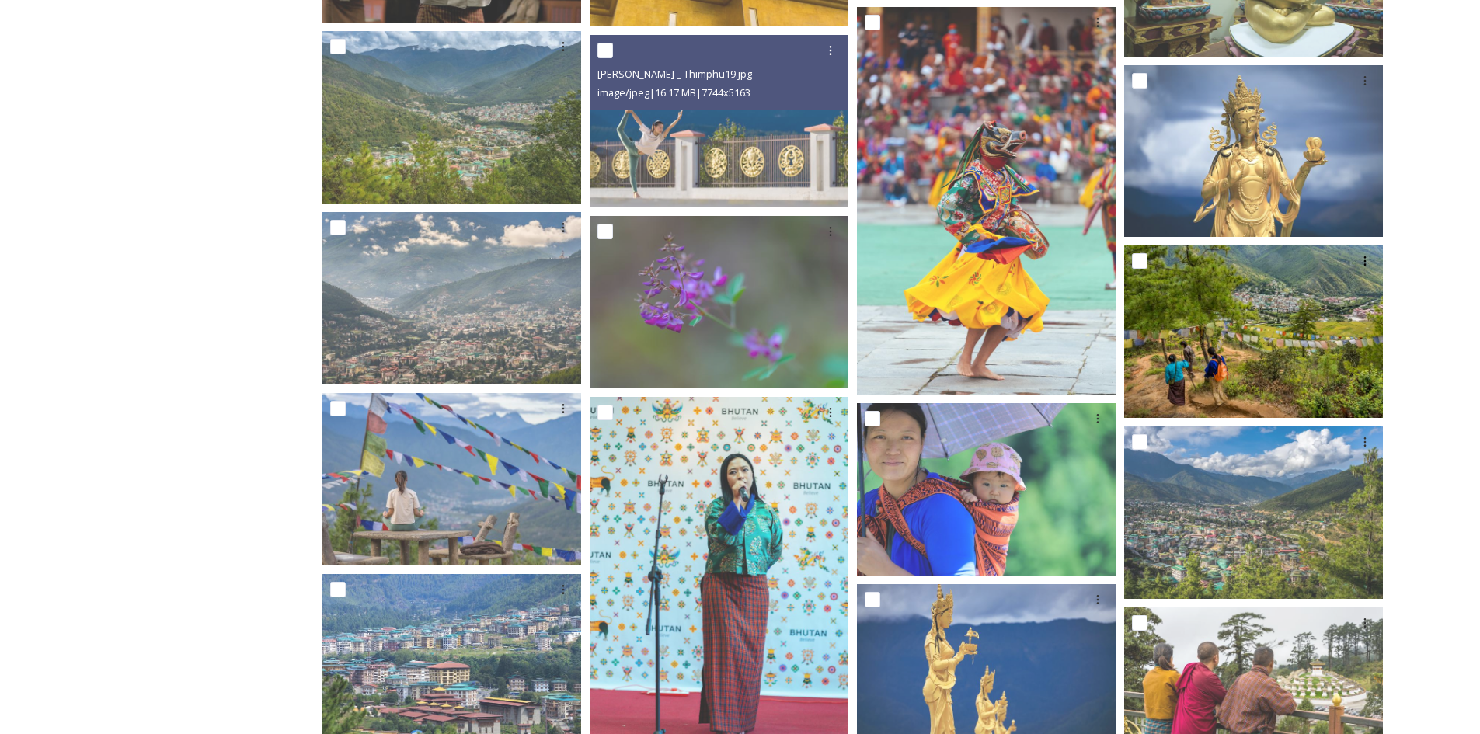
click at [1248, 394] on img at bounding box center [1253, 332] width 259 height 173
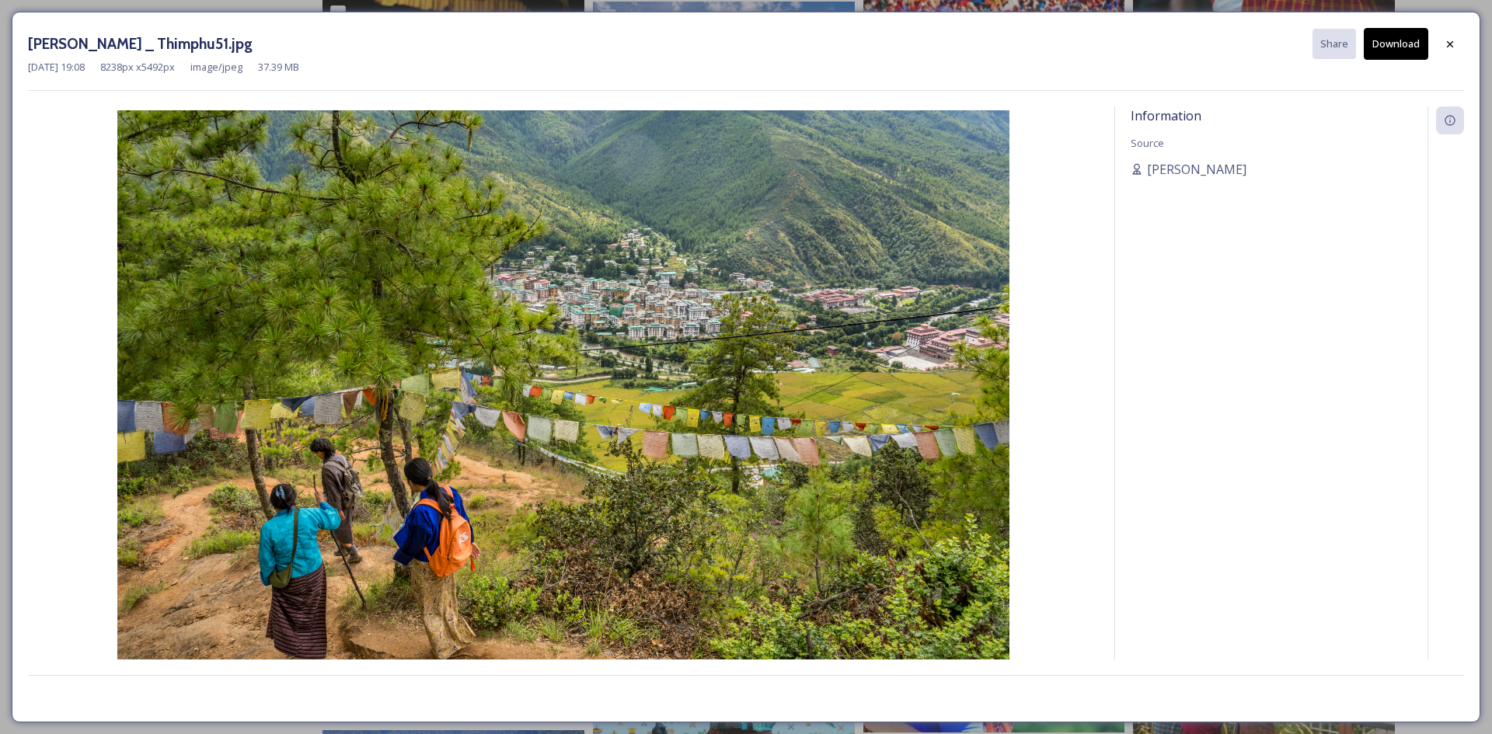
click at [1406, 40] on button "Download" at bounding box center [1396, 44] width 64 height 32
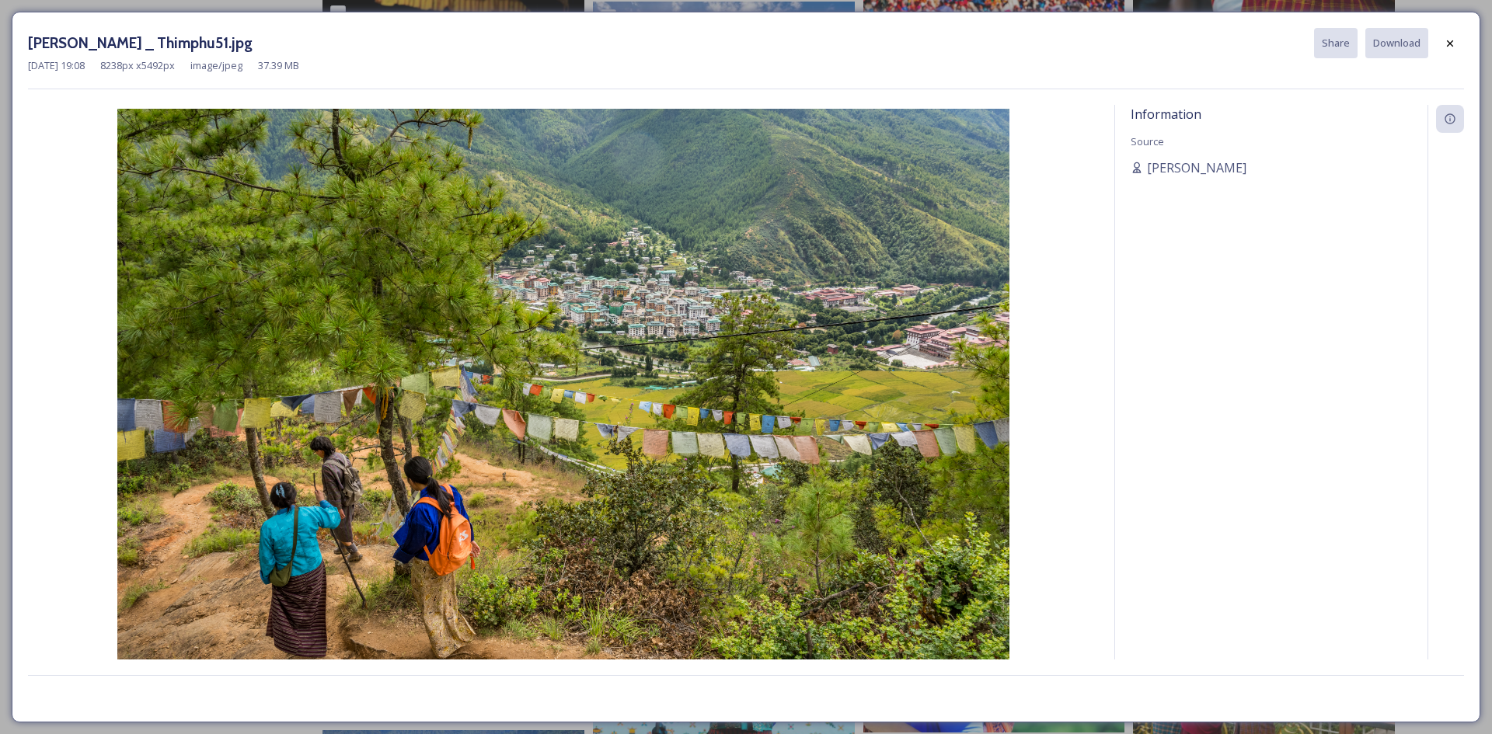
click at [1445, 37] on div at bounding box center [1450, 44] width 28 height 28
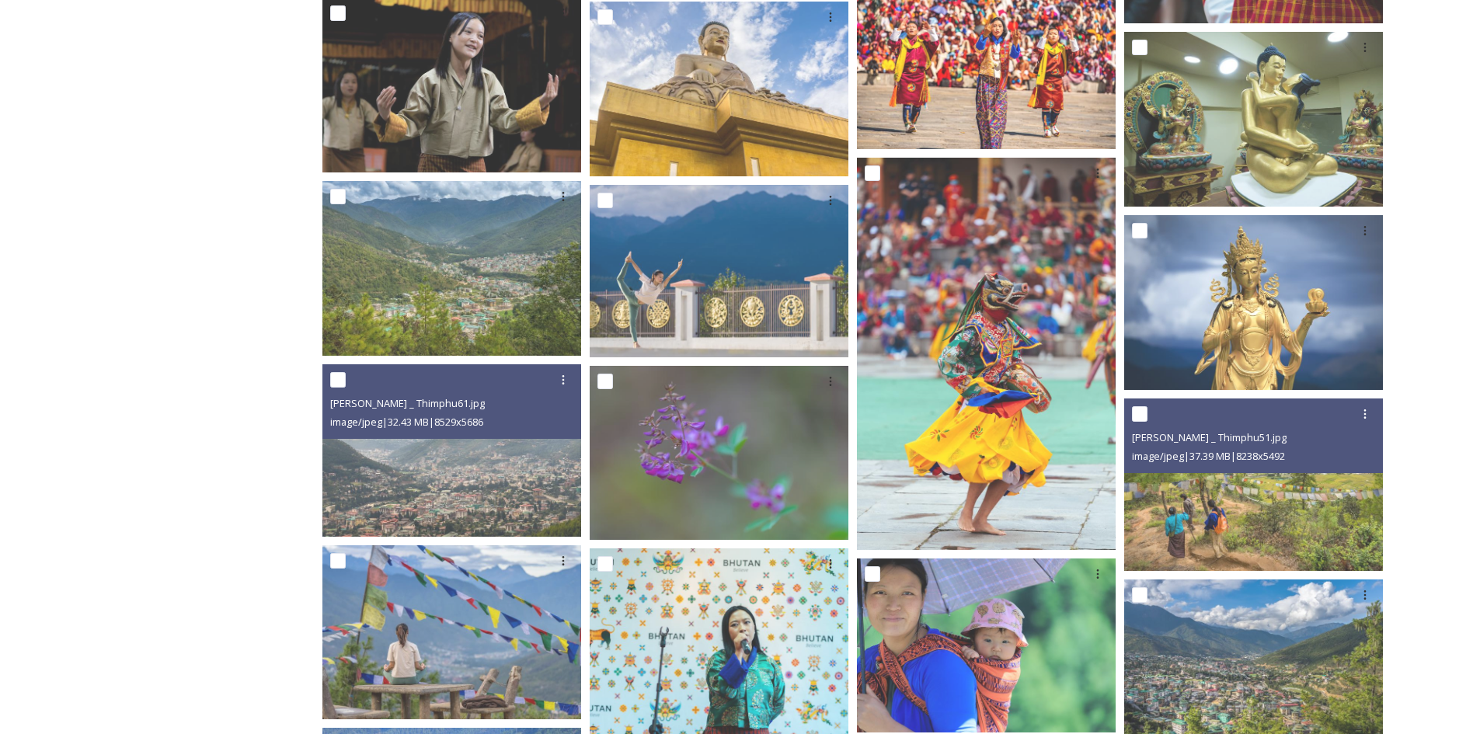
scroll to position [13366, 0]
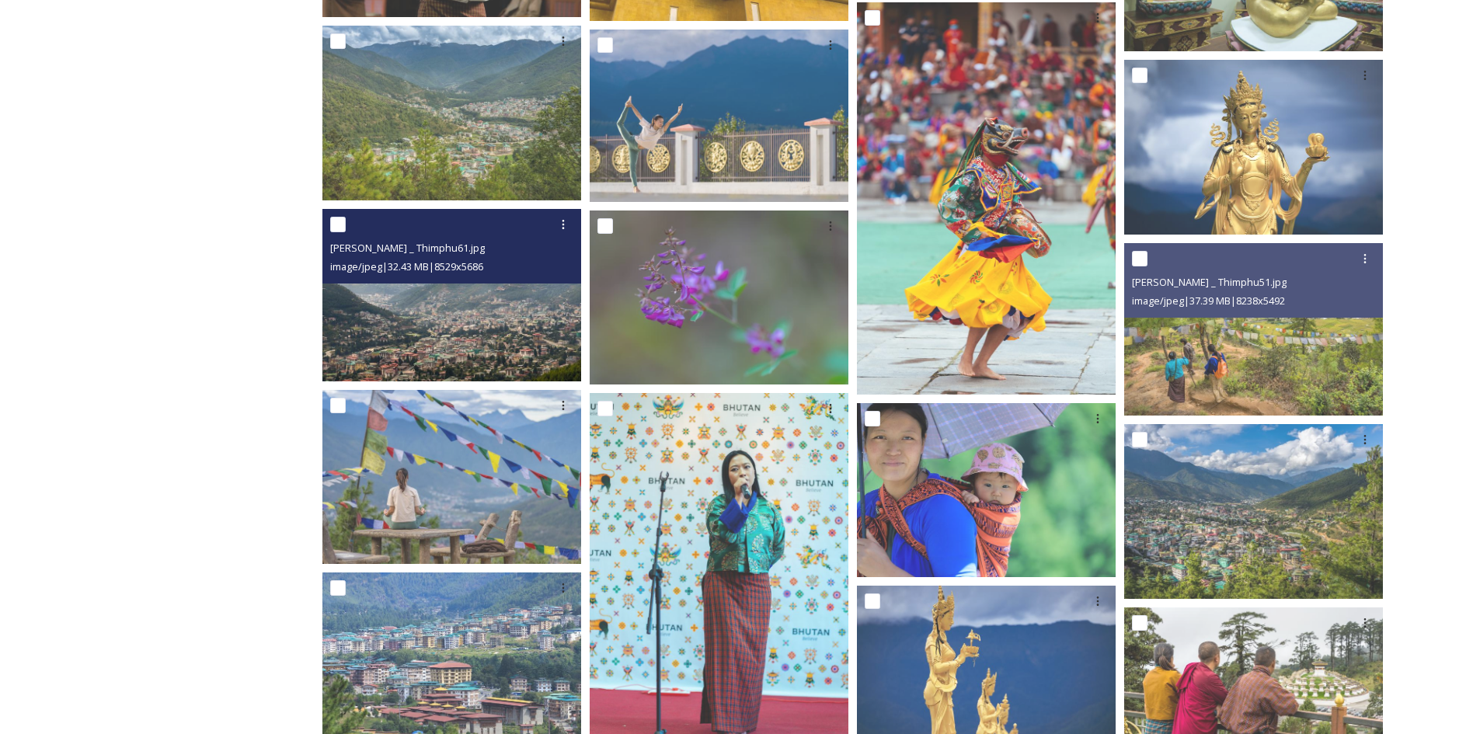
click at [474, 354] on img at bounding box center [451, 294] width 259 height 173
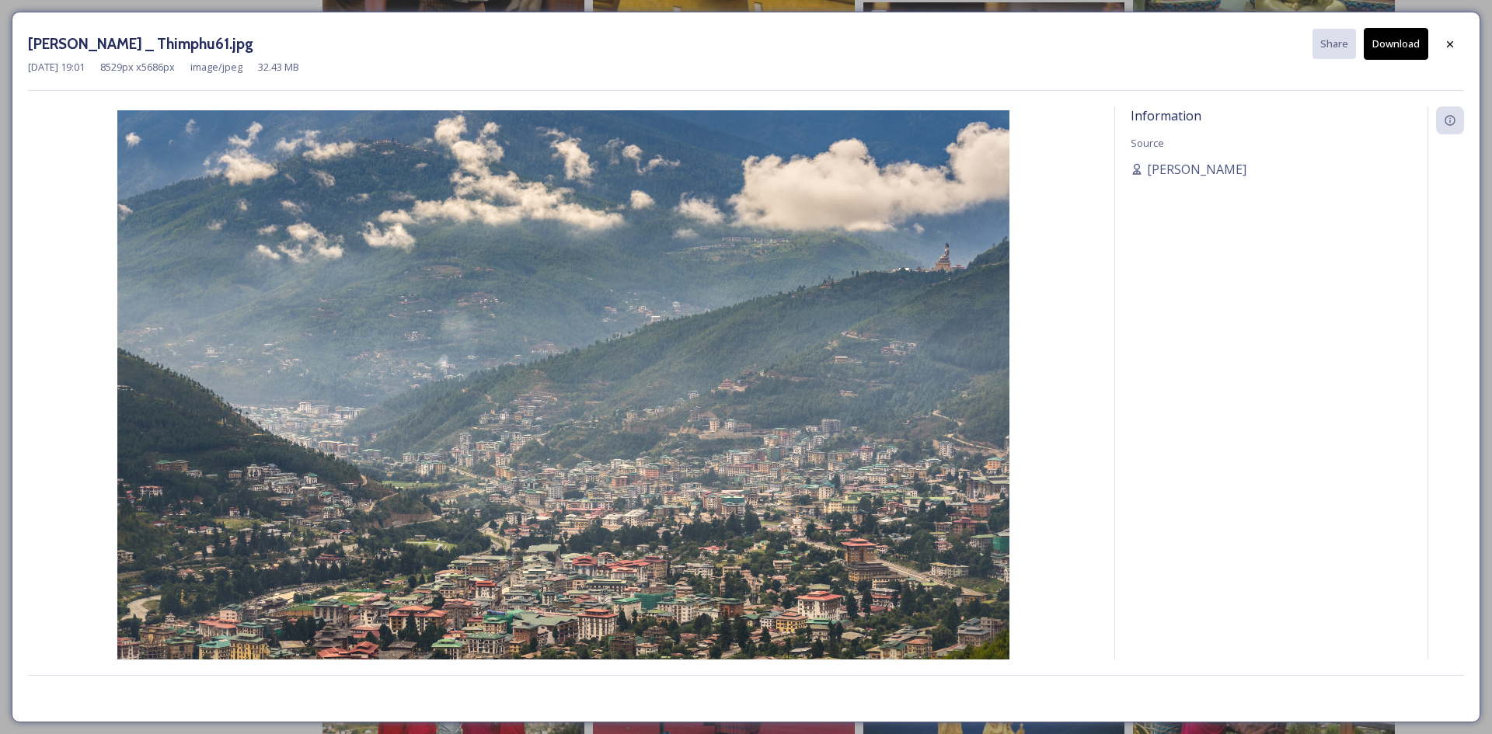
click at [1393, 47] on button "Download" at bounding box center [1396, 44] width 64 height 32
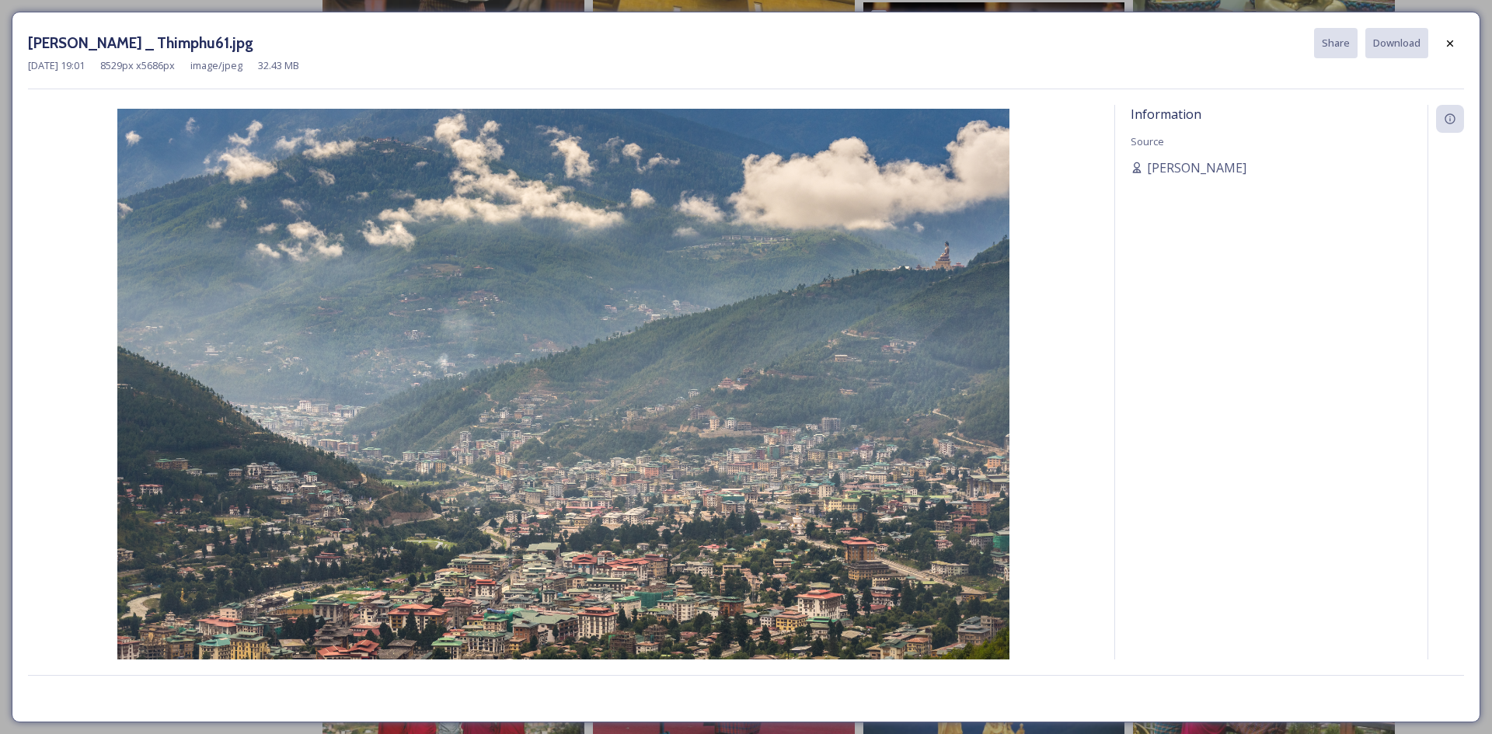
click at [1457, 45] on div at bounding box center [1450, 44] width 28 height 28
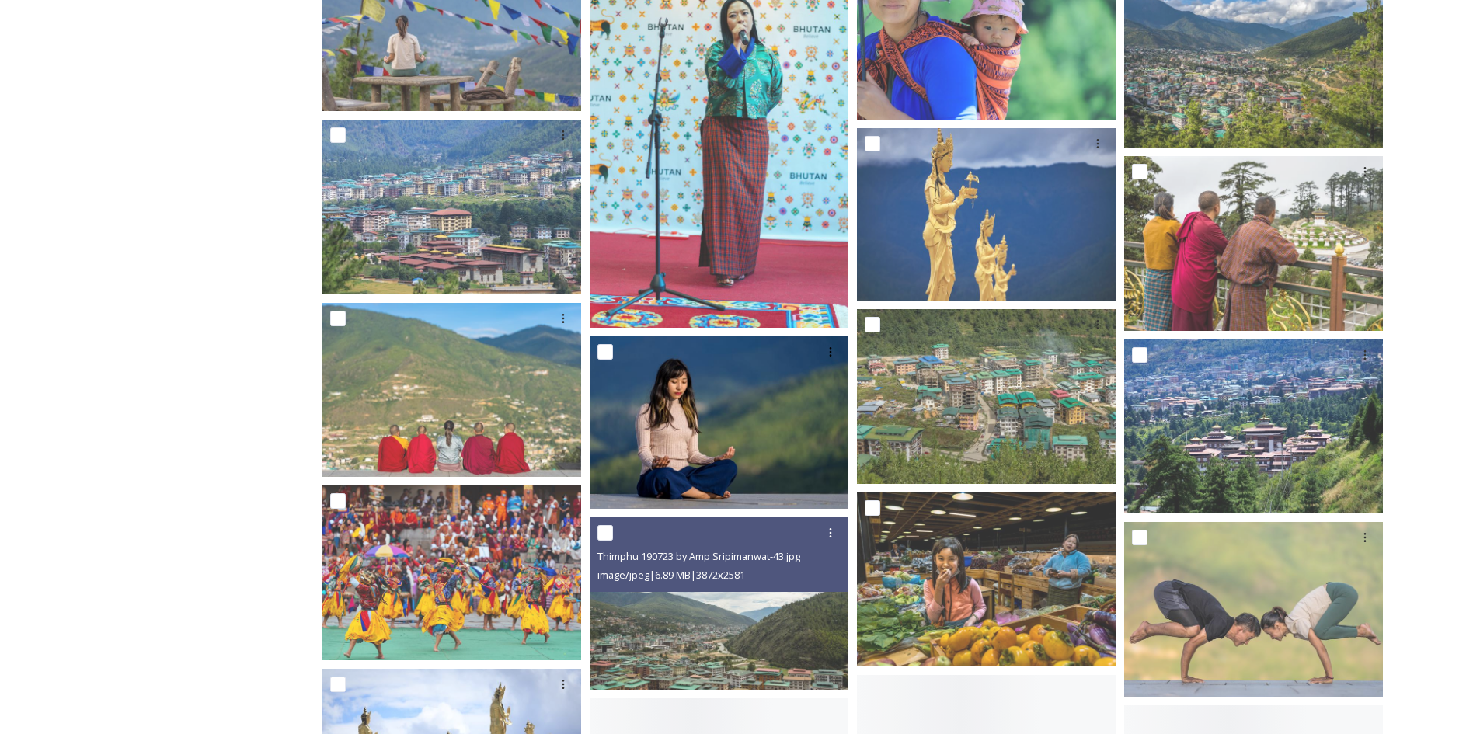
scroll to position [13832, 0]
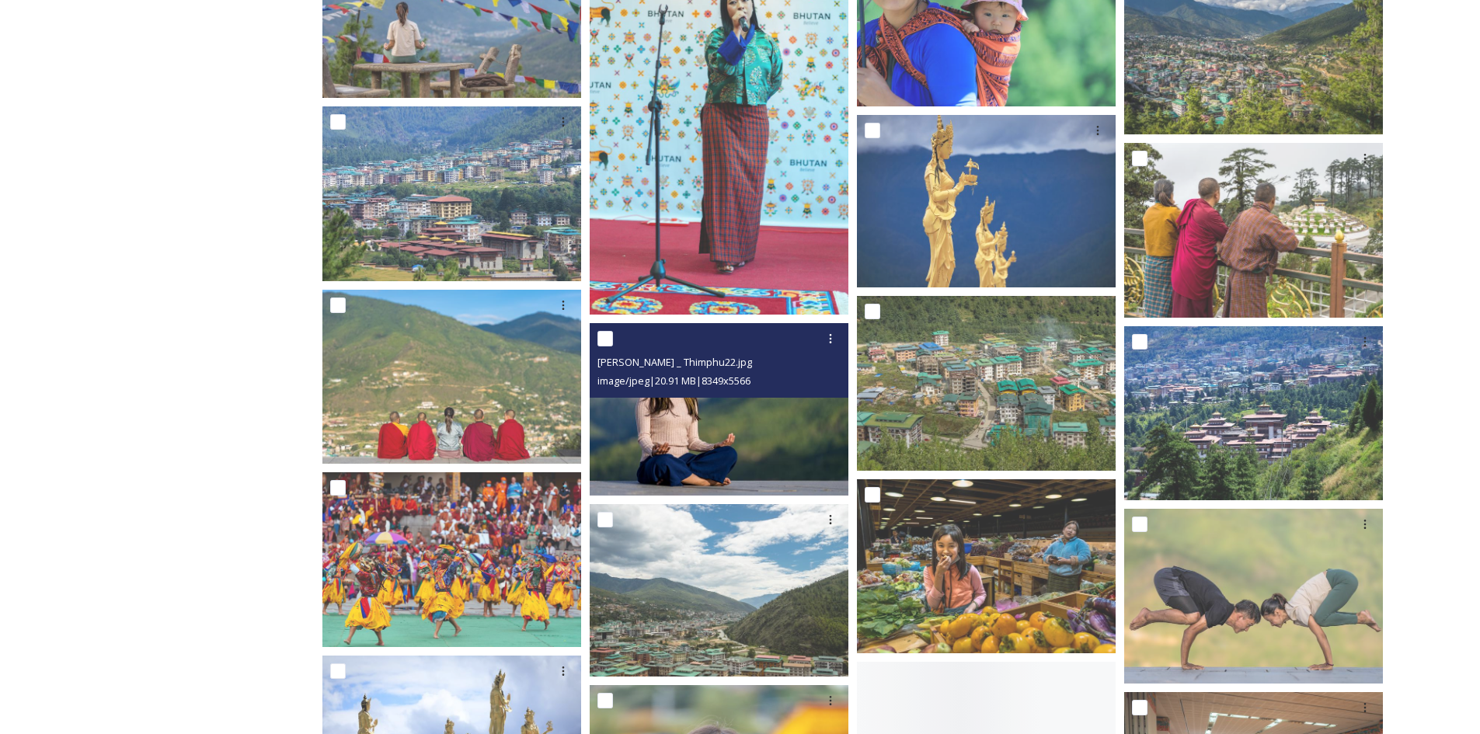
click at [716, 455] on img at bounding box center [719, 409] width 259 height 173
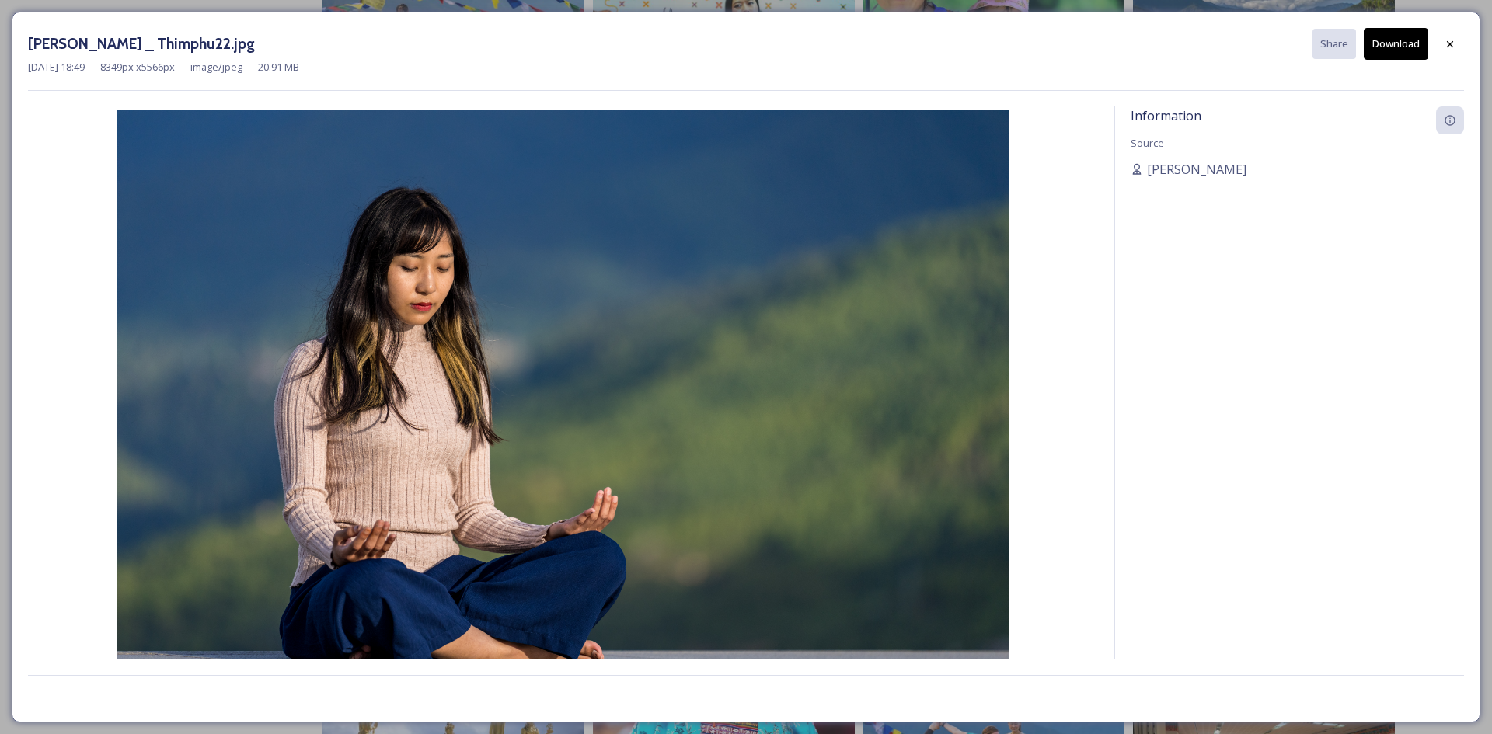
click at [1398, 53] on button "Download" at bounding box center [1396, 44] width 64 height 32
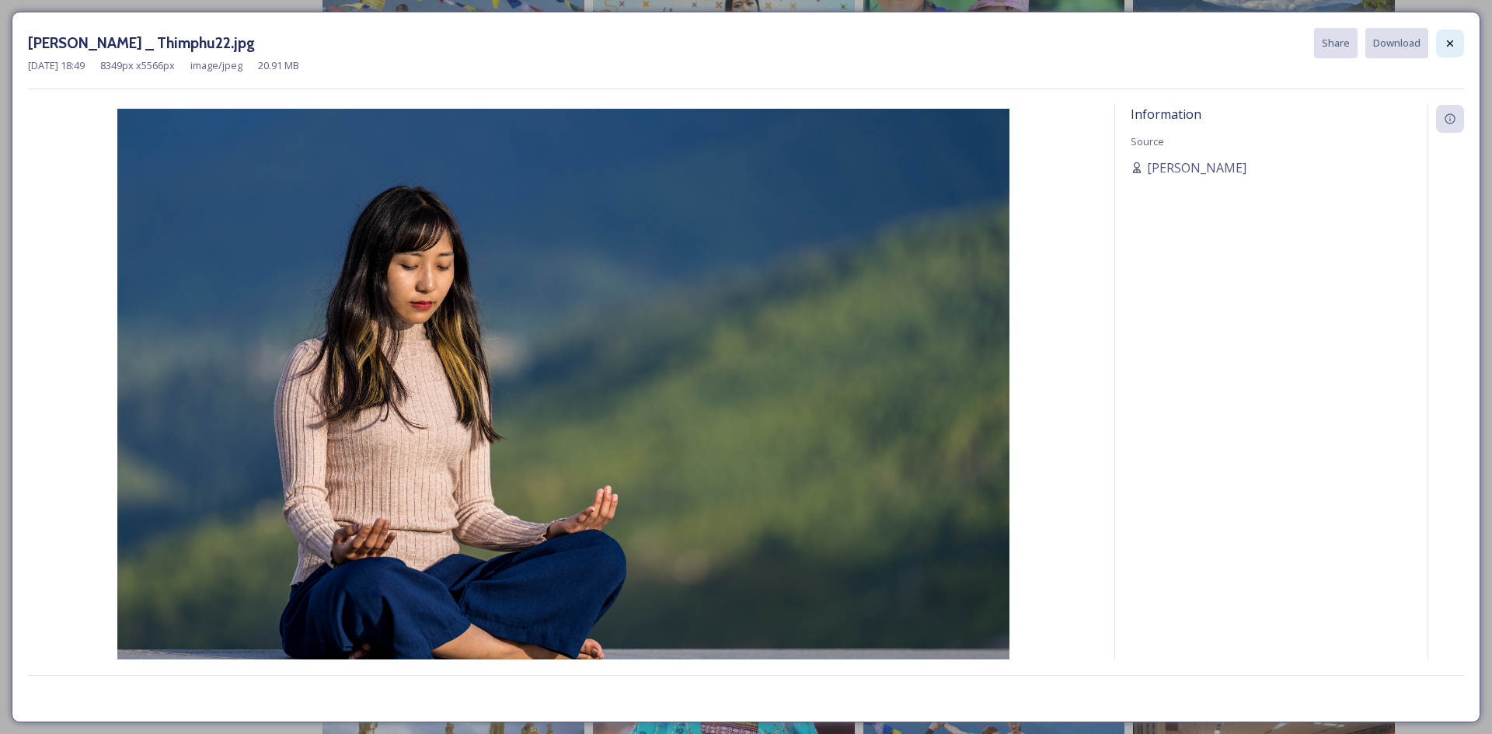
click at [1452, 37] on icon at bounding box center [1450, 43] width 12 height 12
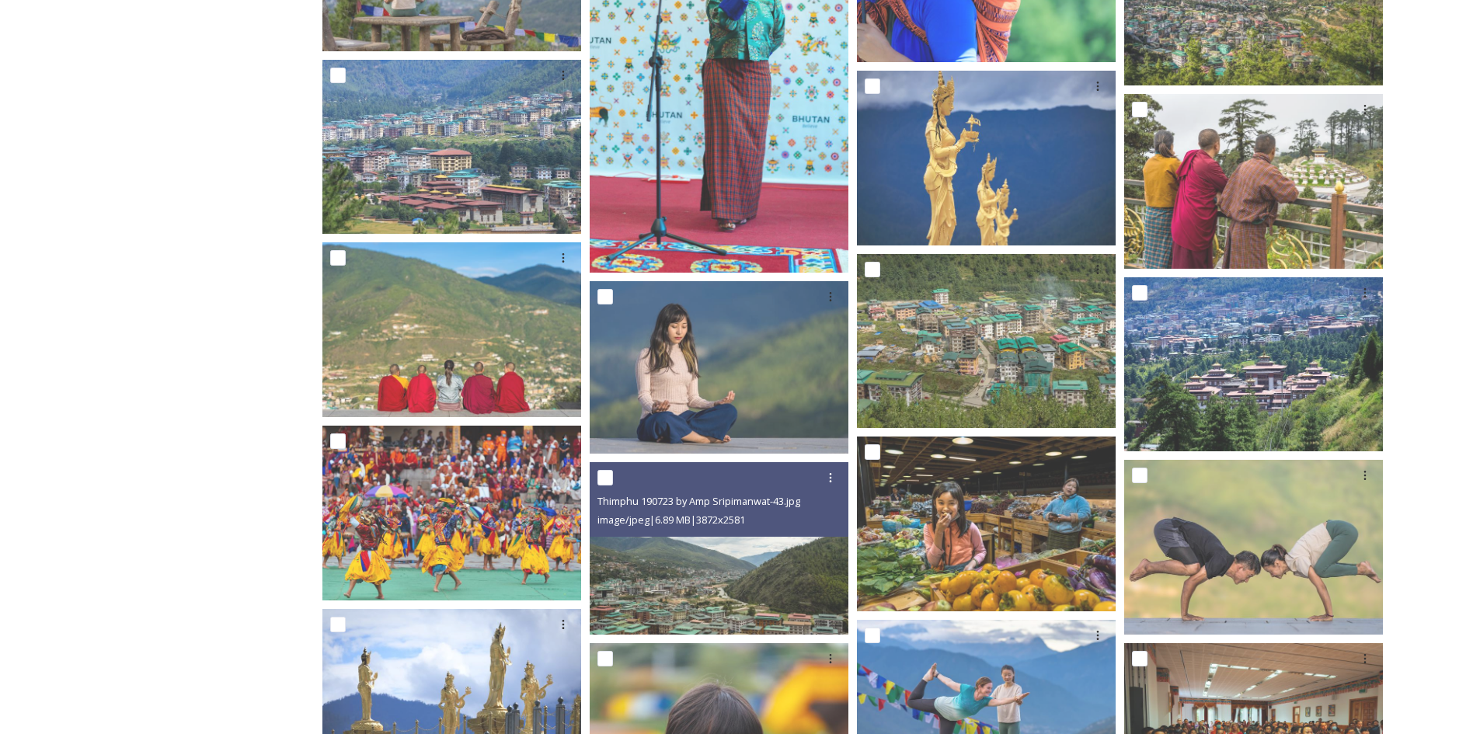
scroll to position [13987, 0]
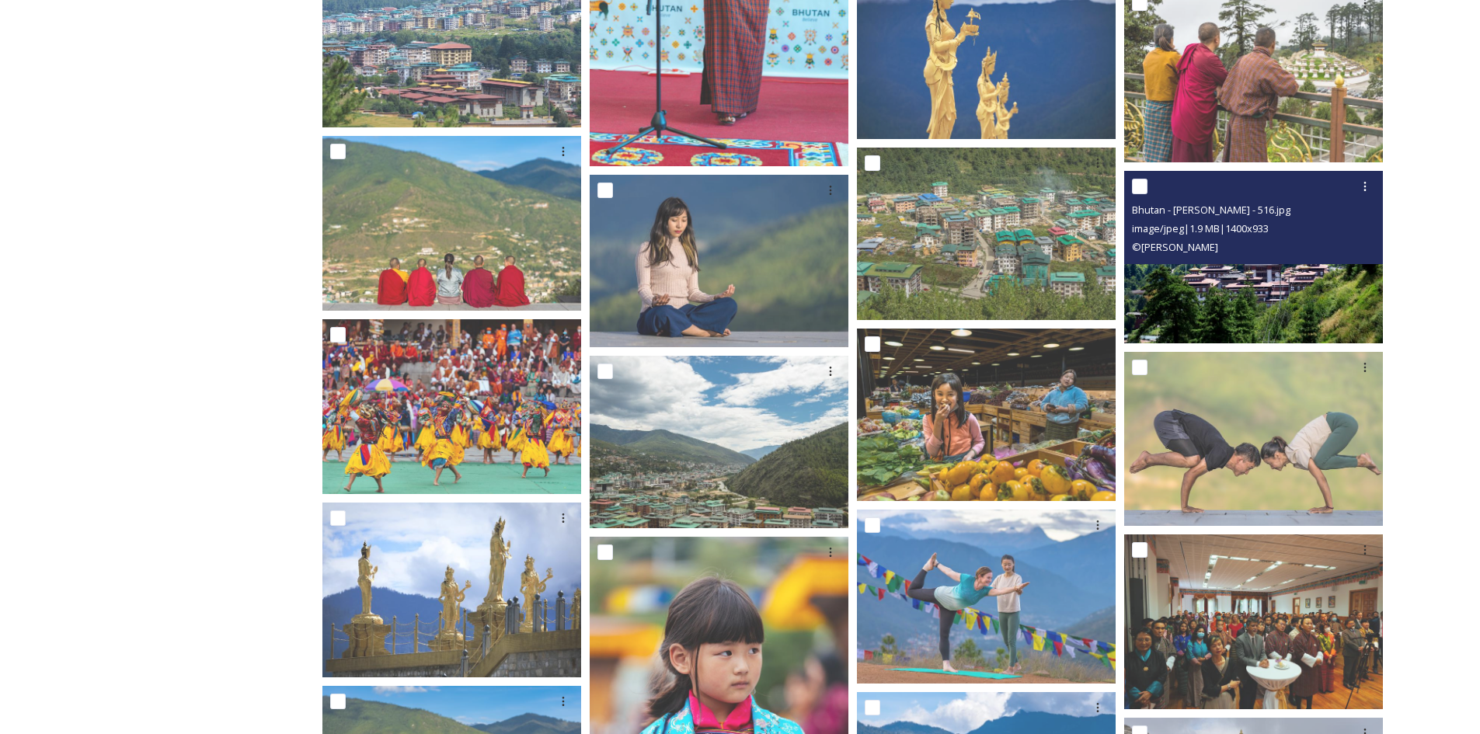
click at [1273, 282] on img at bounding box center [1253, 257] width 259 height 173
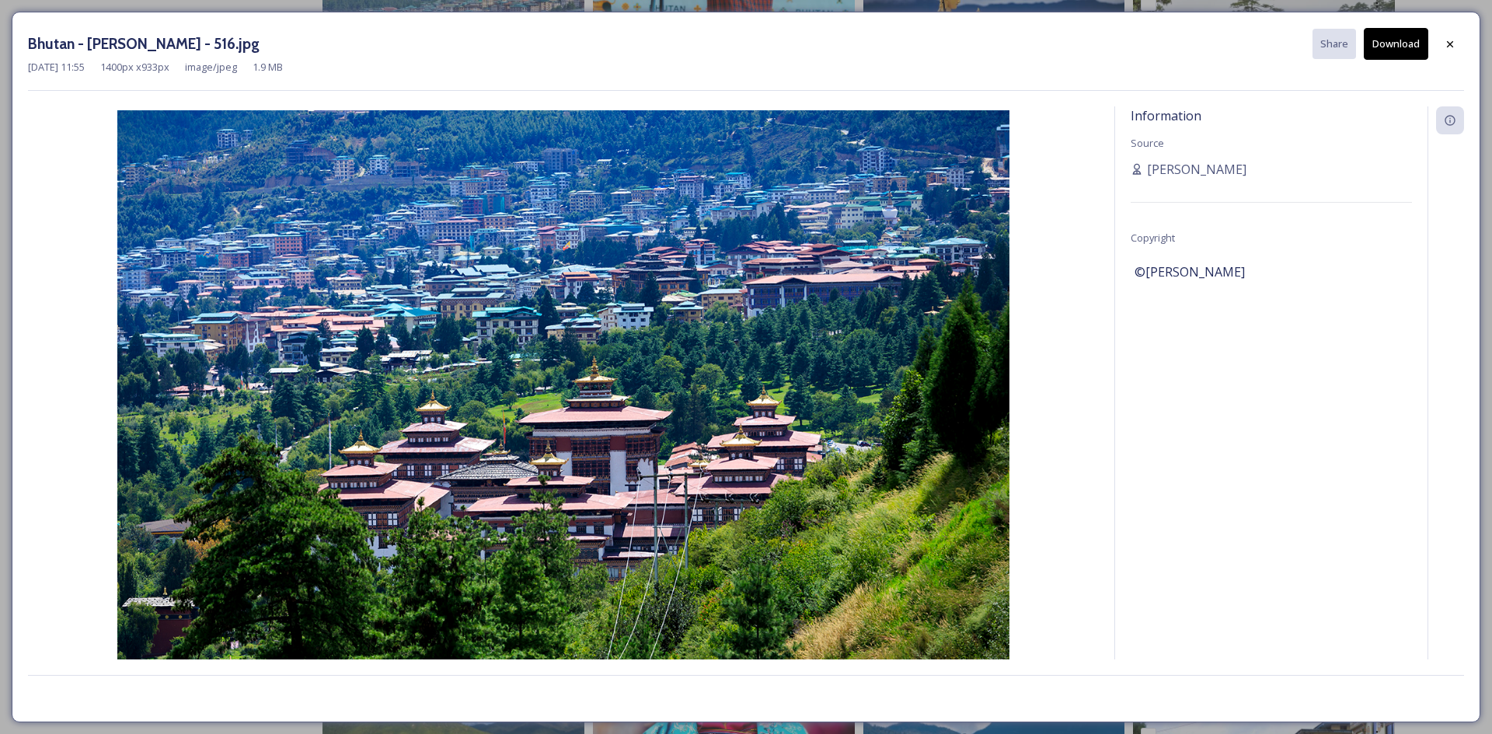
click at [1389, 51] on button "Download" at bounding box center [1396, 44] width 64 height 32
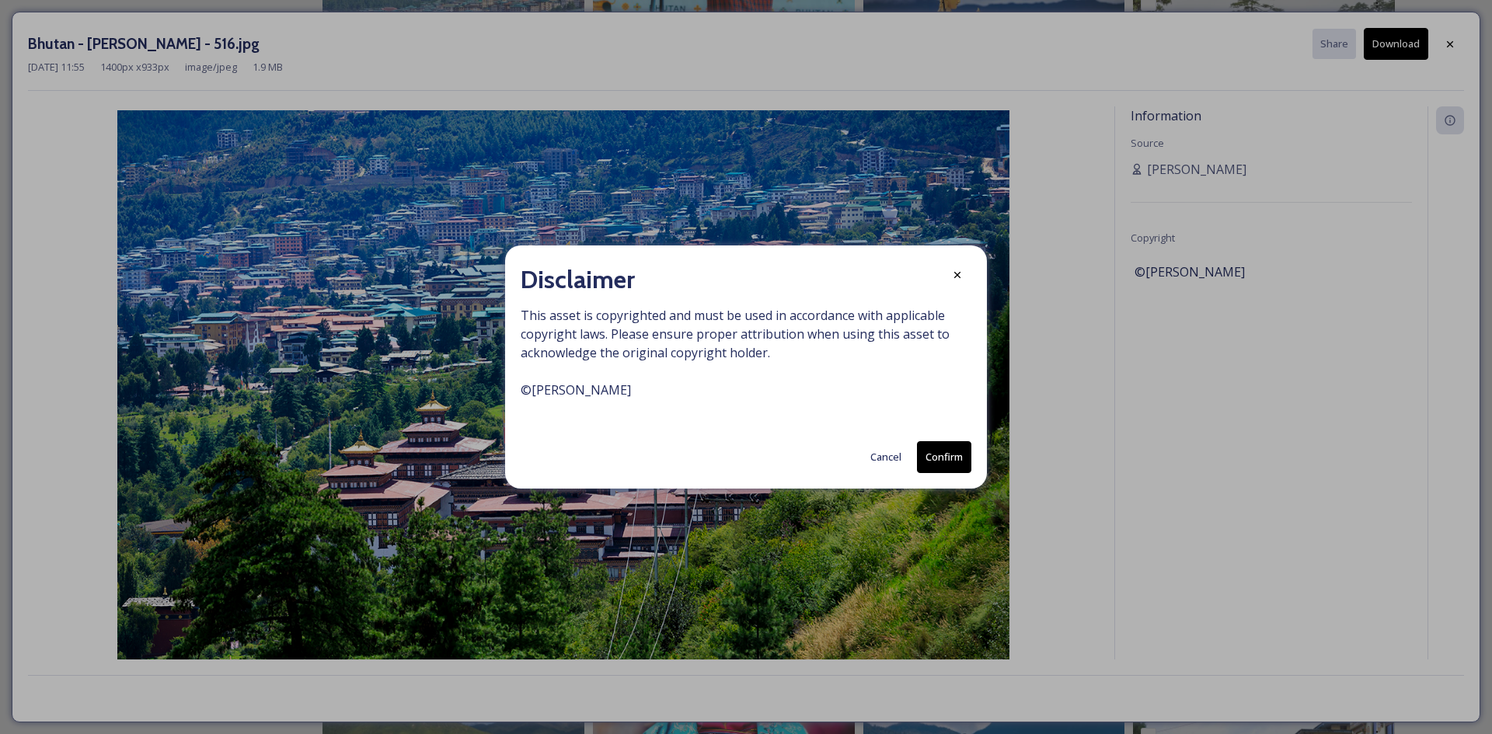
drag, startPoint x: 890, startPoint y: 457, endPoint x: 1429, endPoint y: 96, distance: 648.7
click at [892, 457] on button "Cancel" at bounding box center [886, 457] width 47 height 30
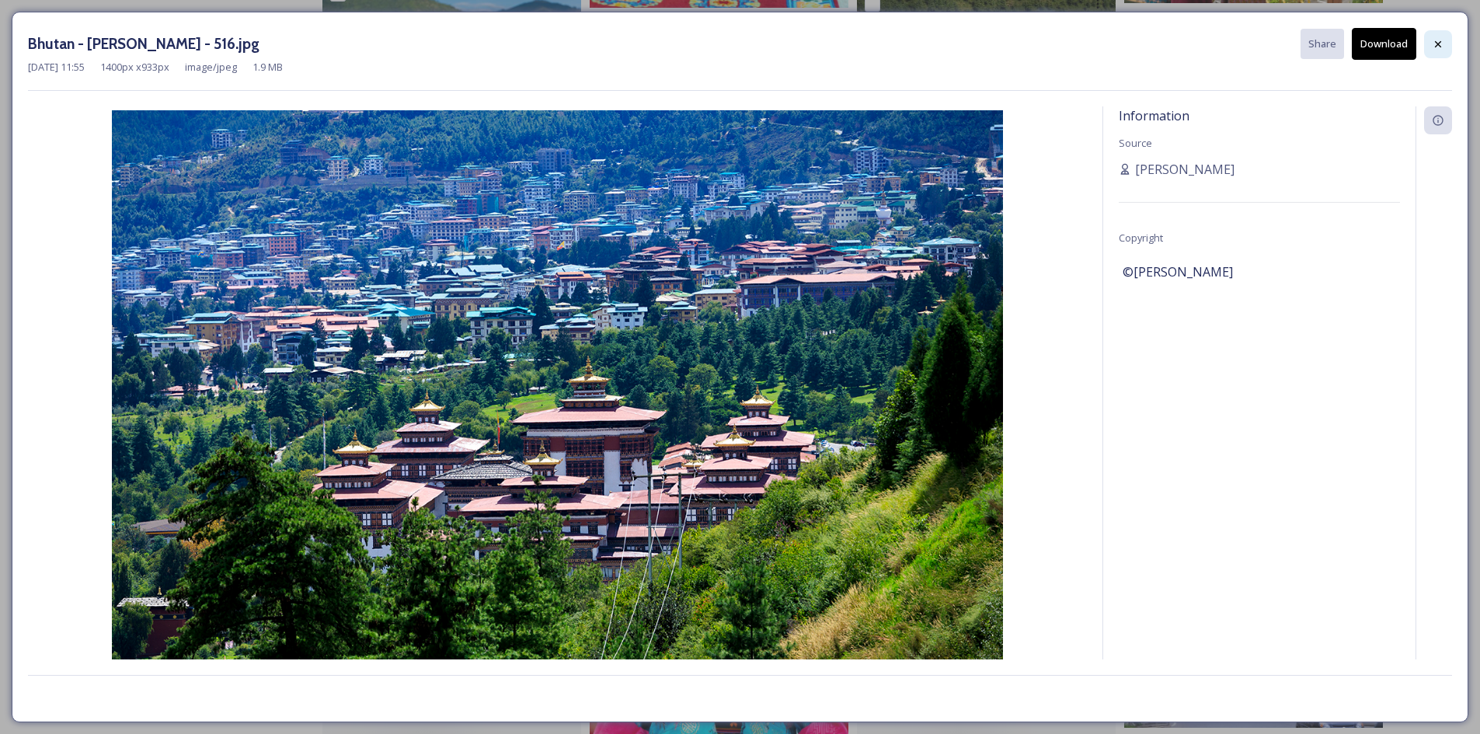
click at [1440, 51] on div at bounding box center [1438, 44] width 28 height 28
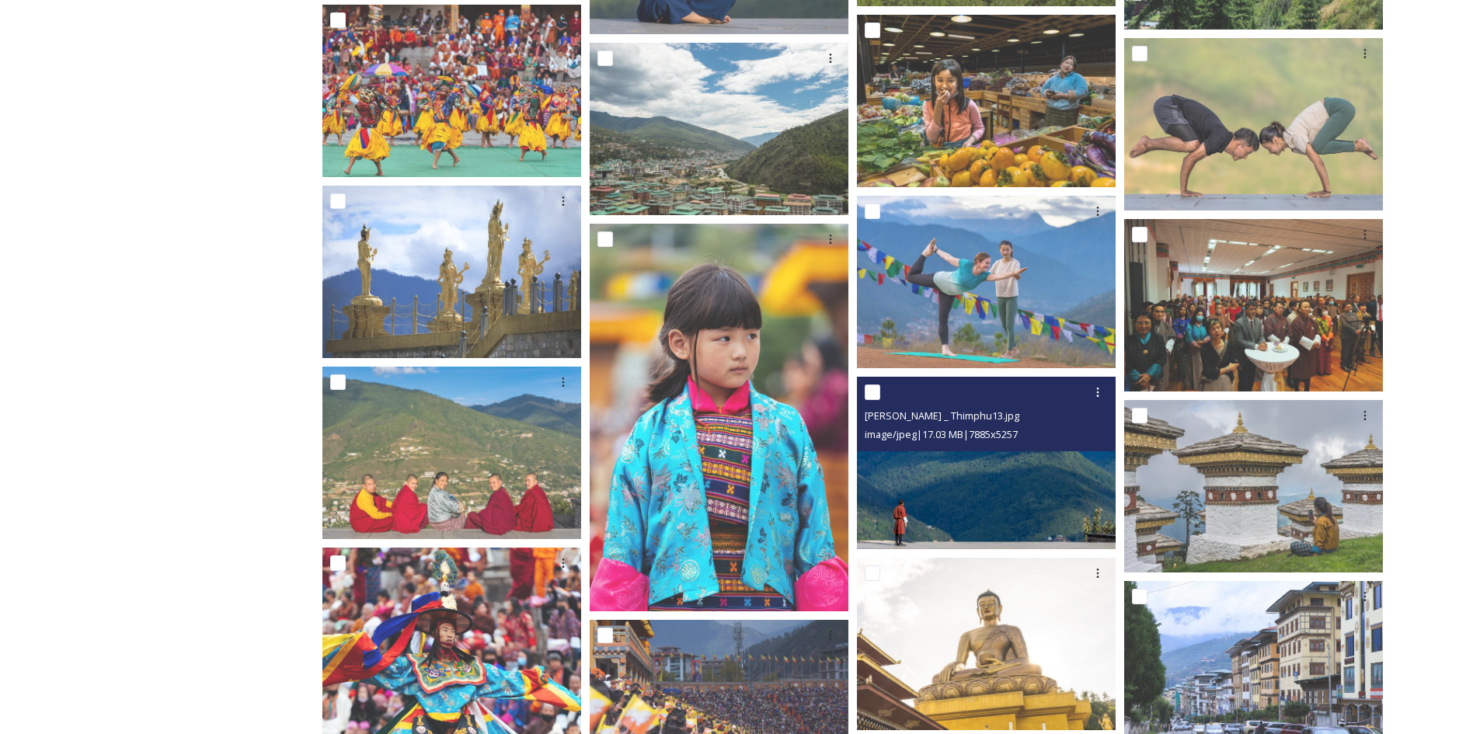
scroll to position [14143, 0]
click at [959, 469] on img at bounding box center [986, 462] width 259 height 173
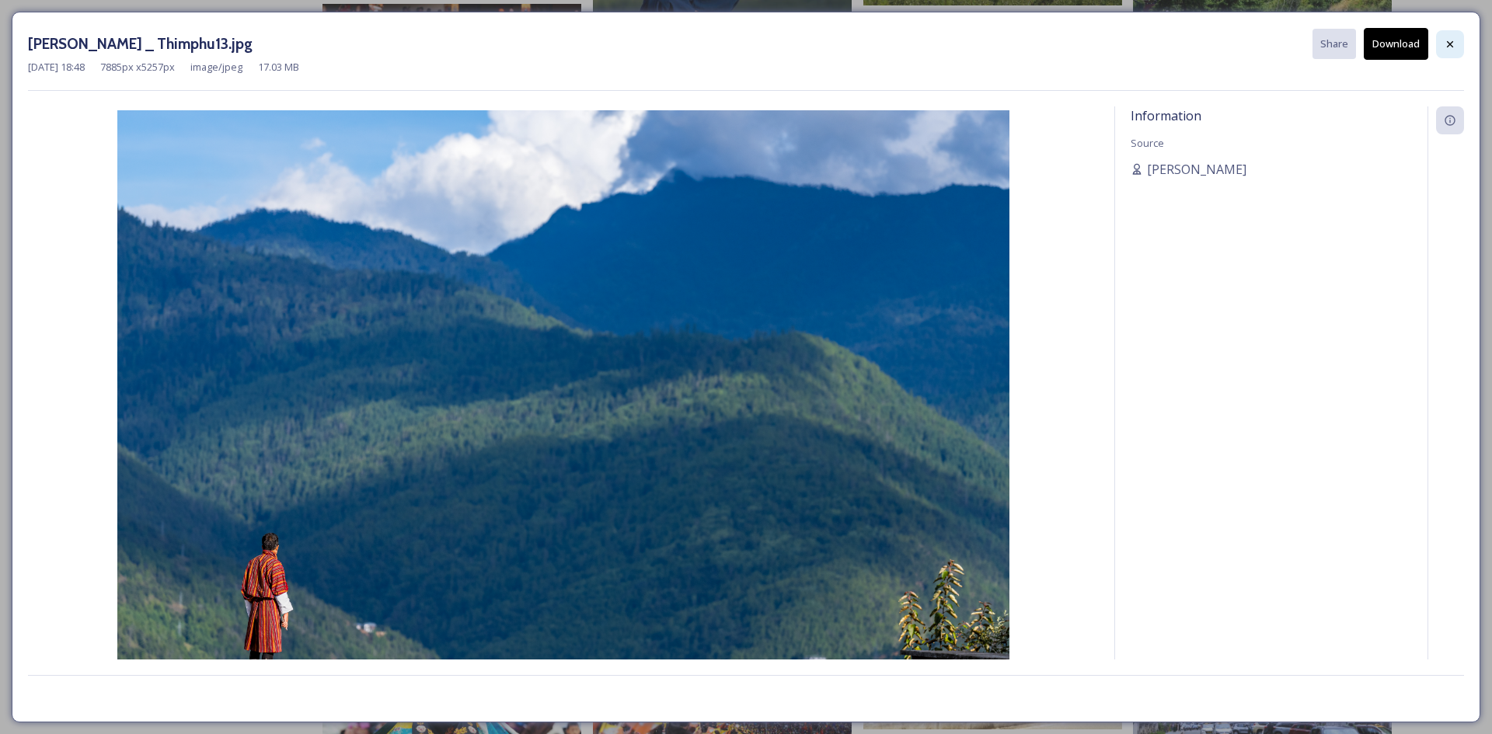
click at [1415, 38] on button "Download" at bounding box center [1396, 44] width 64 height 32
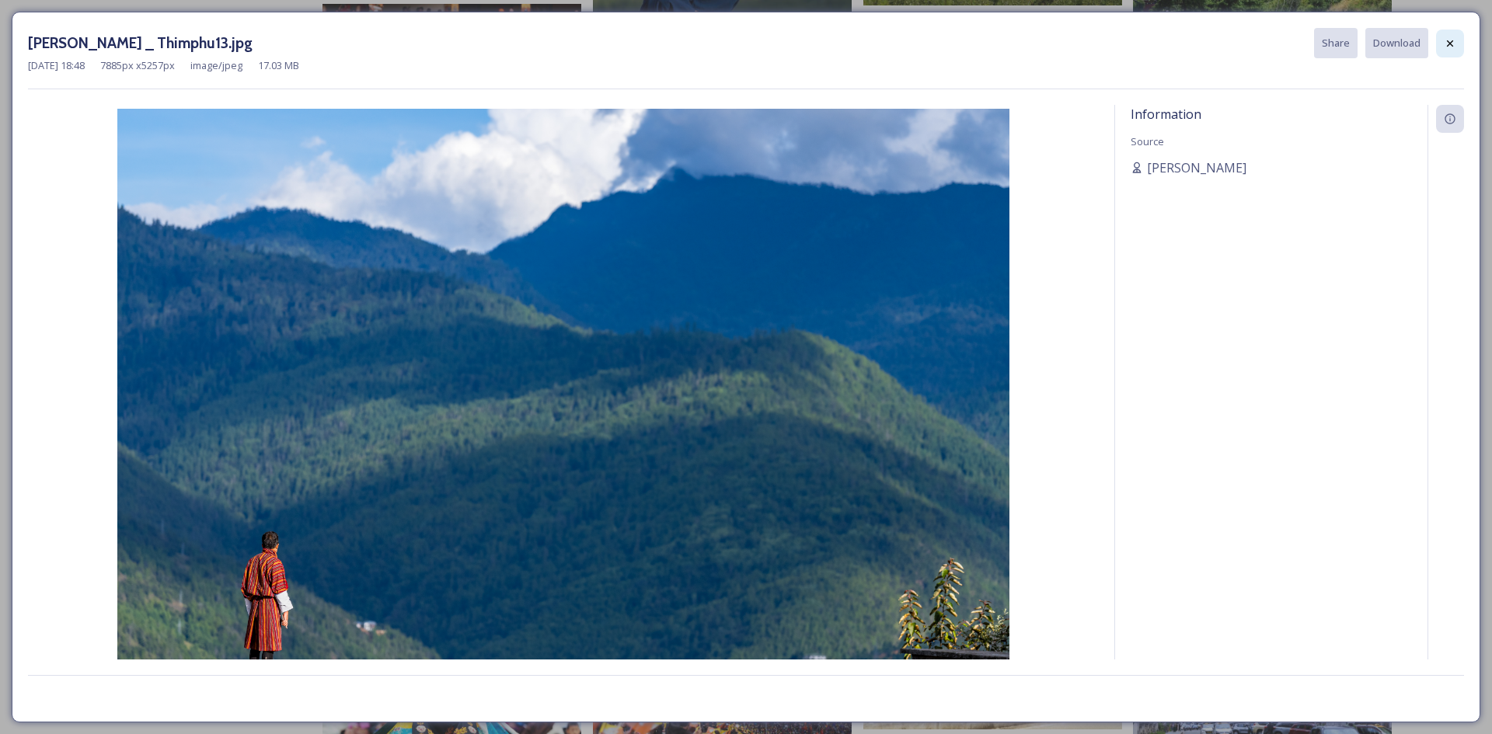
click at [1463, 41] on div at bounding box center [1450, 44] width 28 height 28
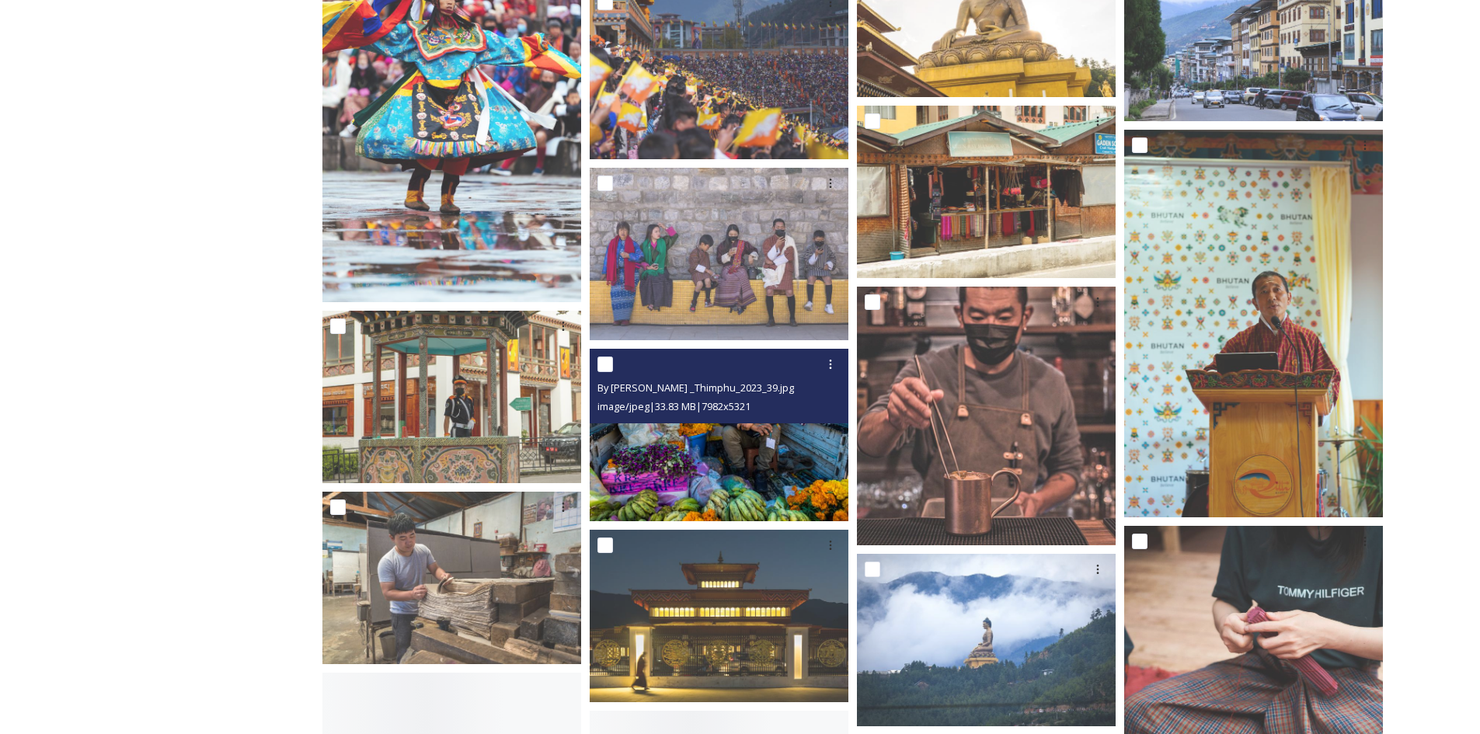
scroll to position [14920, 0]
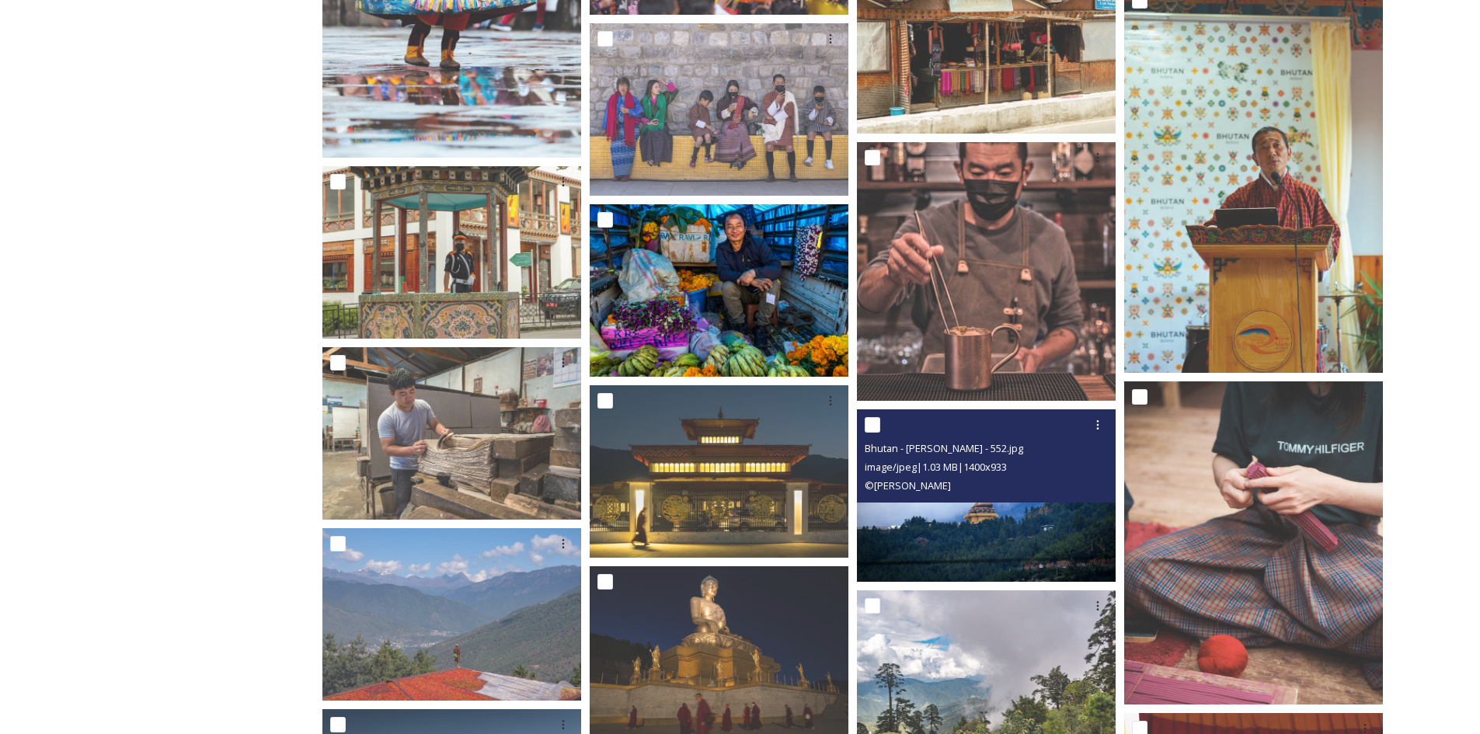
click at [982, 511] on img at bounding box center [986, 496] width 259 height 173
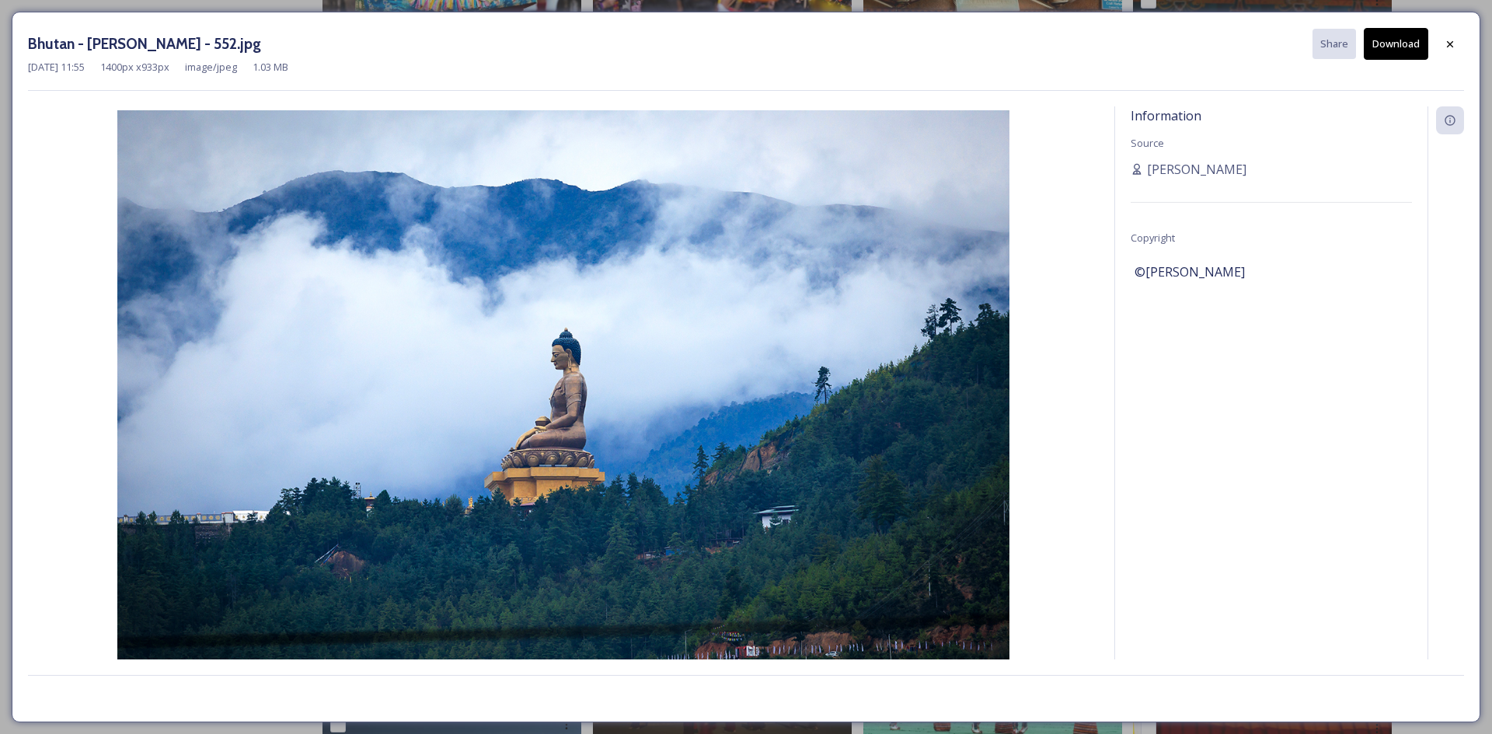
click at [1395, 47] on button "Download" at bounding box center [1396, 44] width 64 height 32
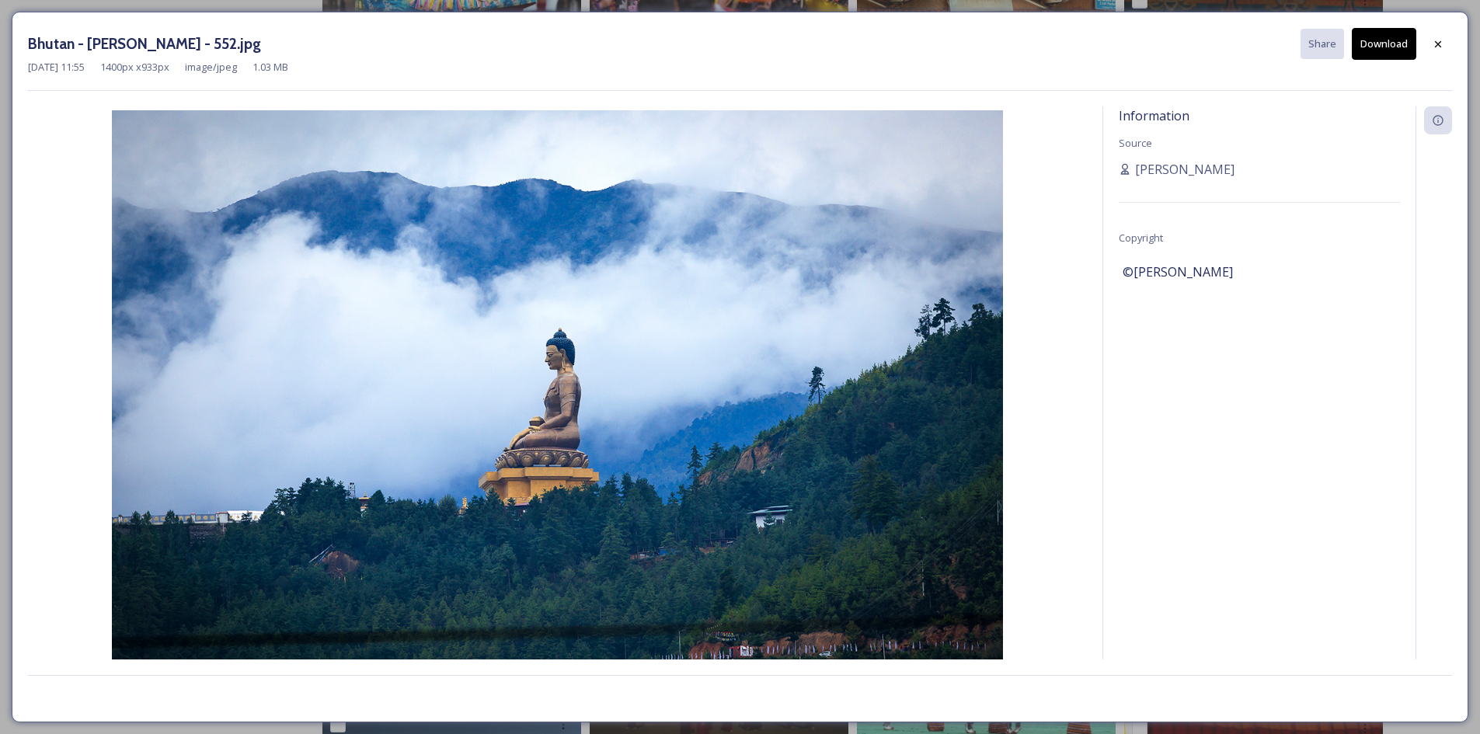
click at [1452, 49] on div "Bhutan - [PERSON_NAME] - 552.jpg Share Download [DATE] 11:55 1400 px x 933 px i…" at bounding box center [740, 367] width 1457 height 711
click at [1443, 48] on icon at bounding box center [1438, 44] width 12 height 12
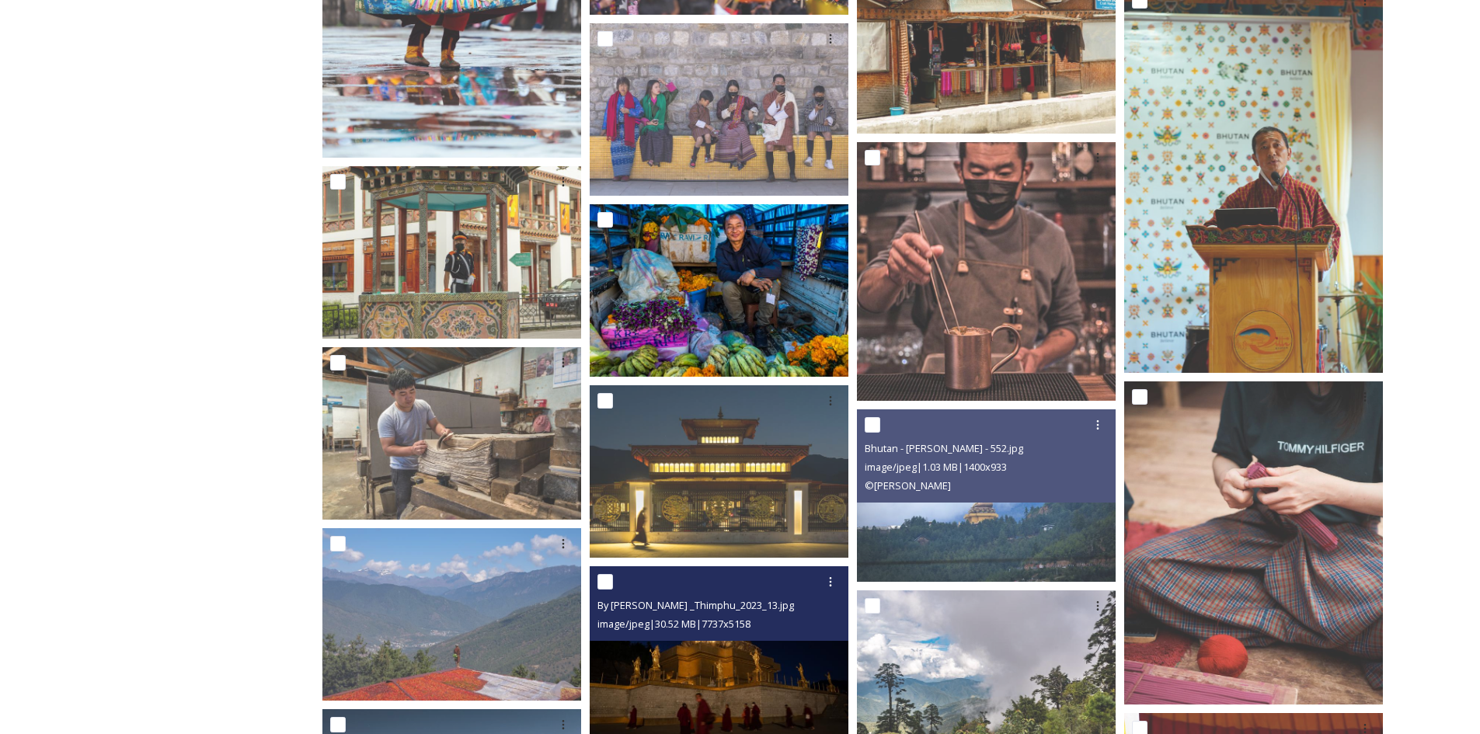
scroll to position [15231, 0]
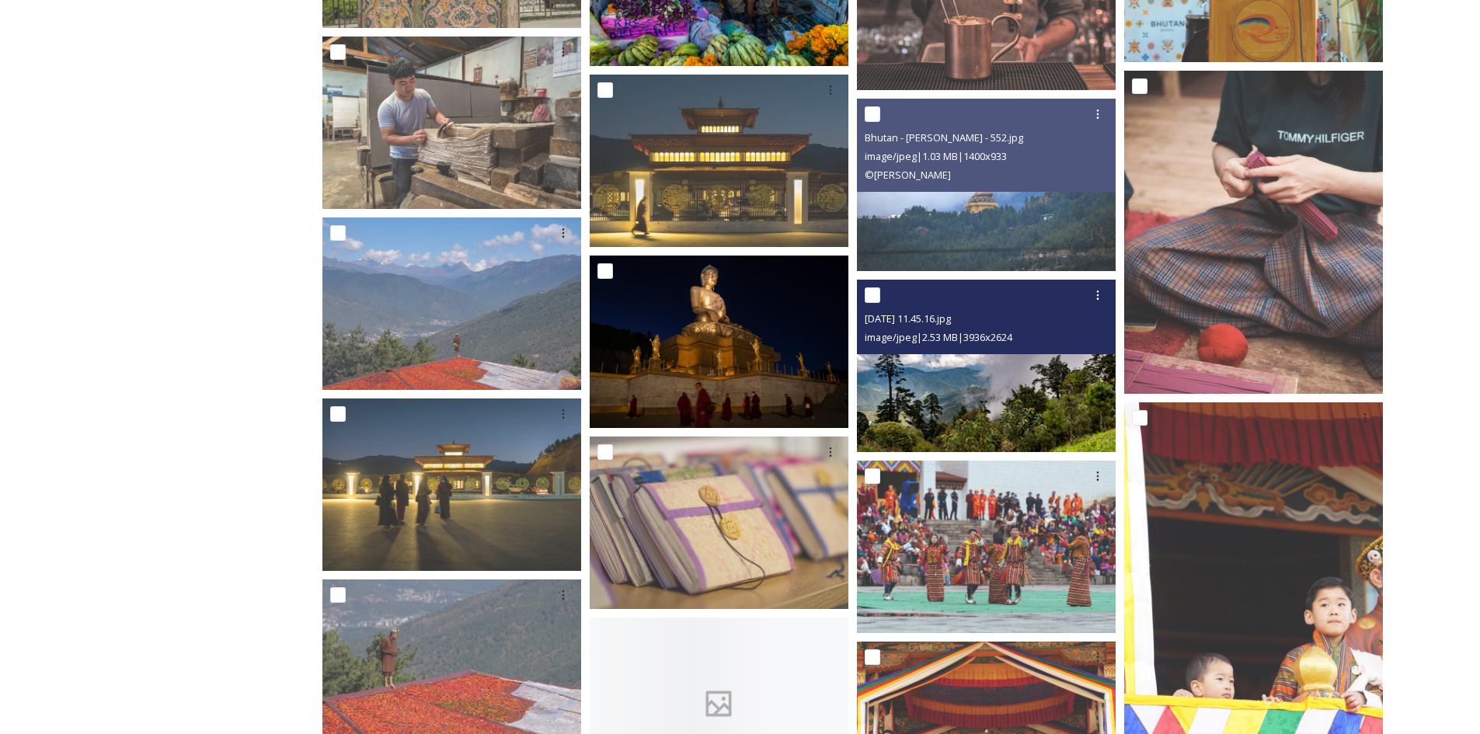
click at [960, 416] on img at bounding box center [986, 366] width 259 height 173
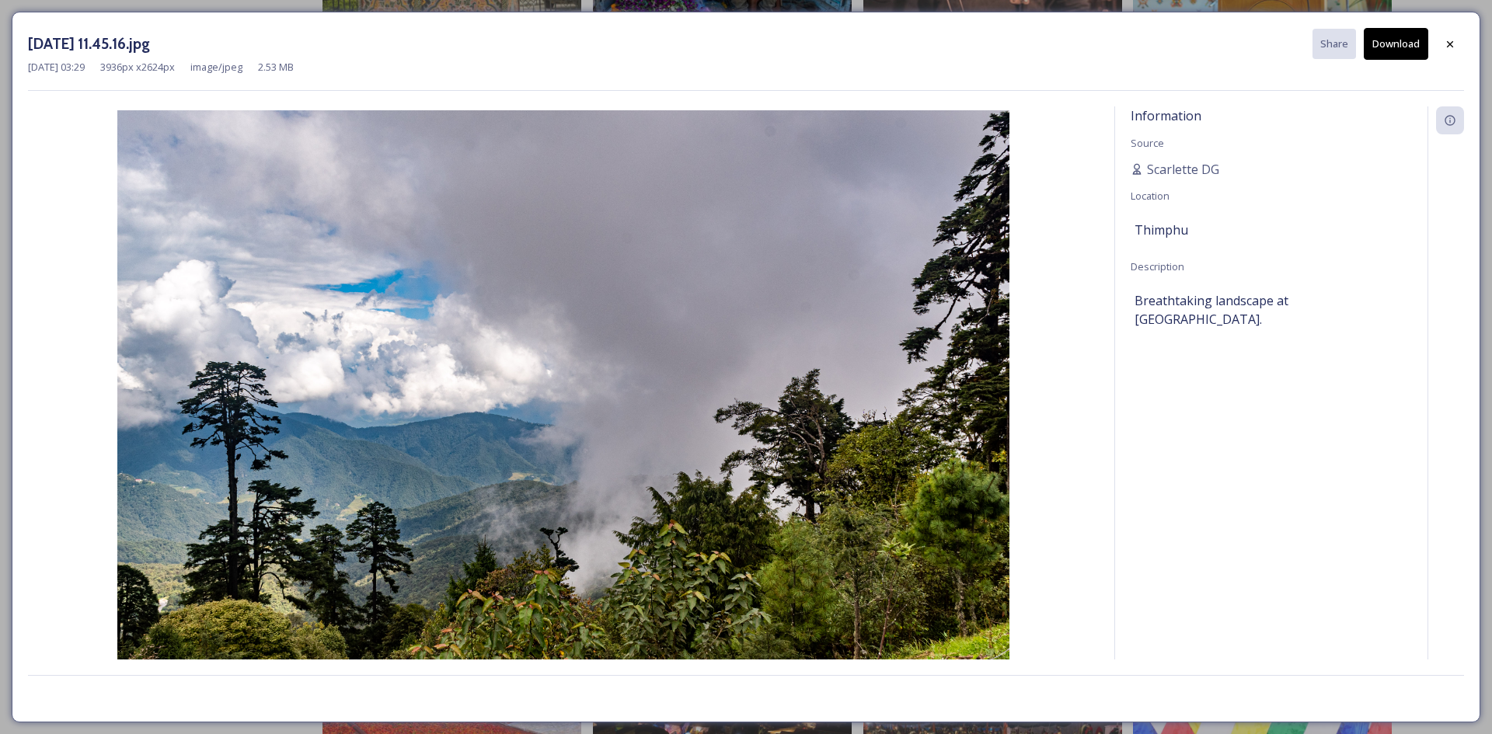
click at [1396, 47] on button "Download" at bounding box center [1396, 44] width 64 height 32
click at [1462, 43] on div at bounding box center [1450, 44] width 28 height 28
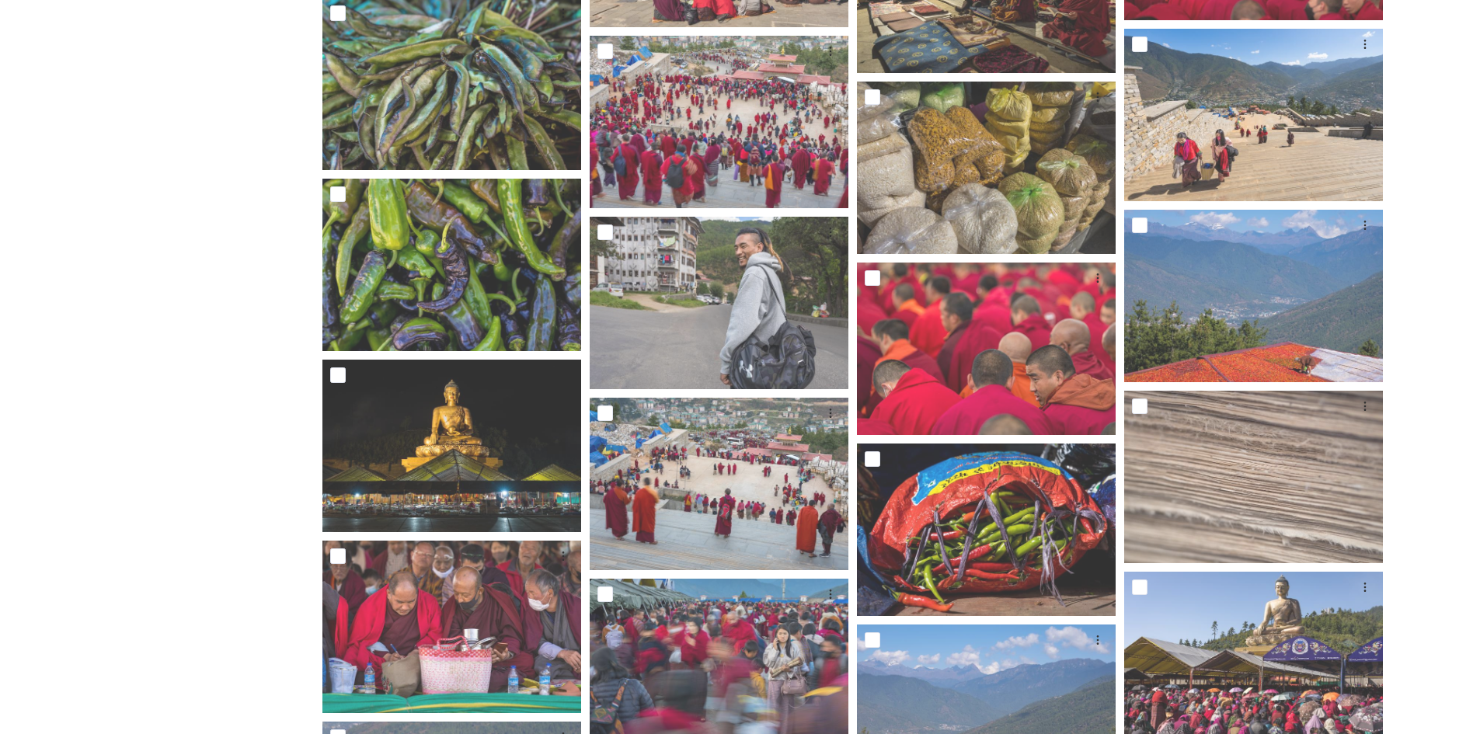
scroll to position [16474, 0]
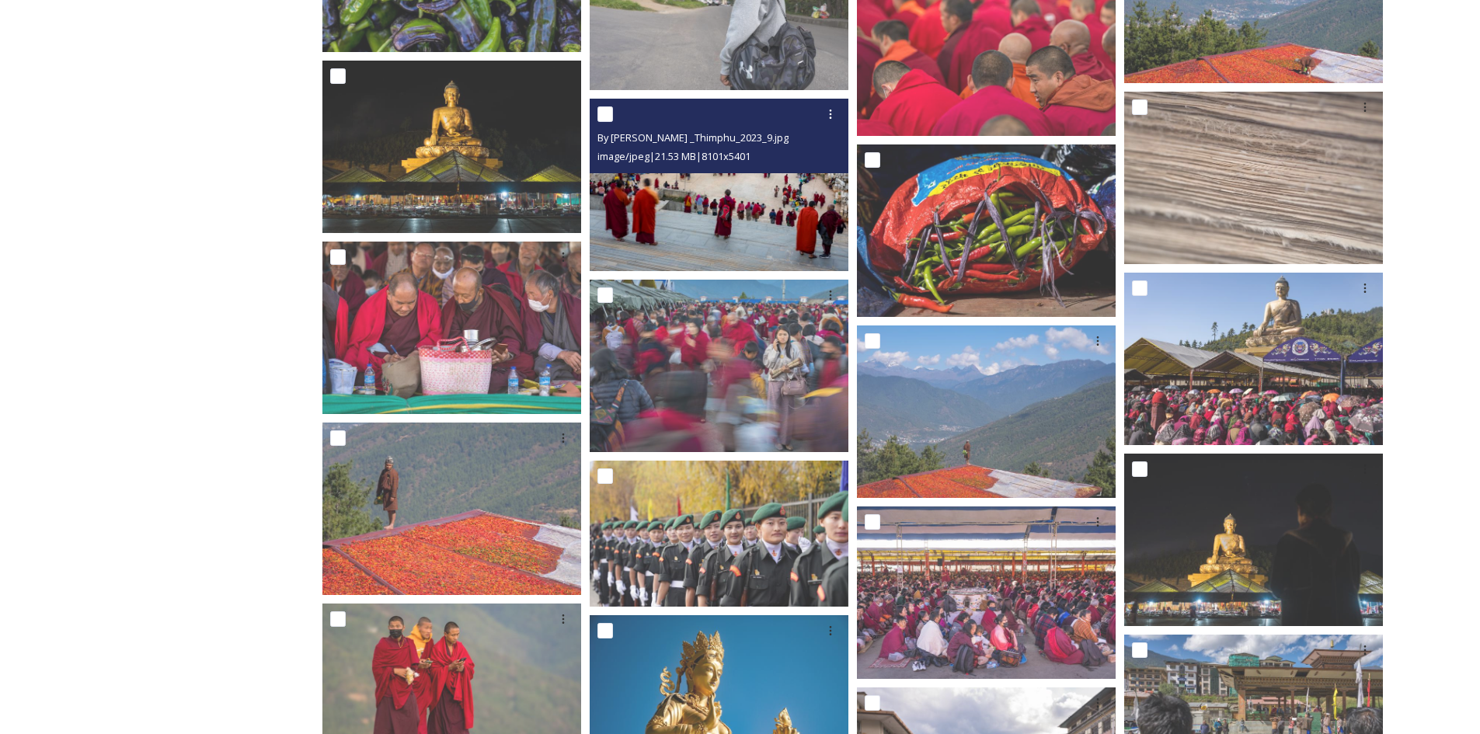
click at [730, 235] on img at bounding box center [719, 185] width 259 height 173
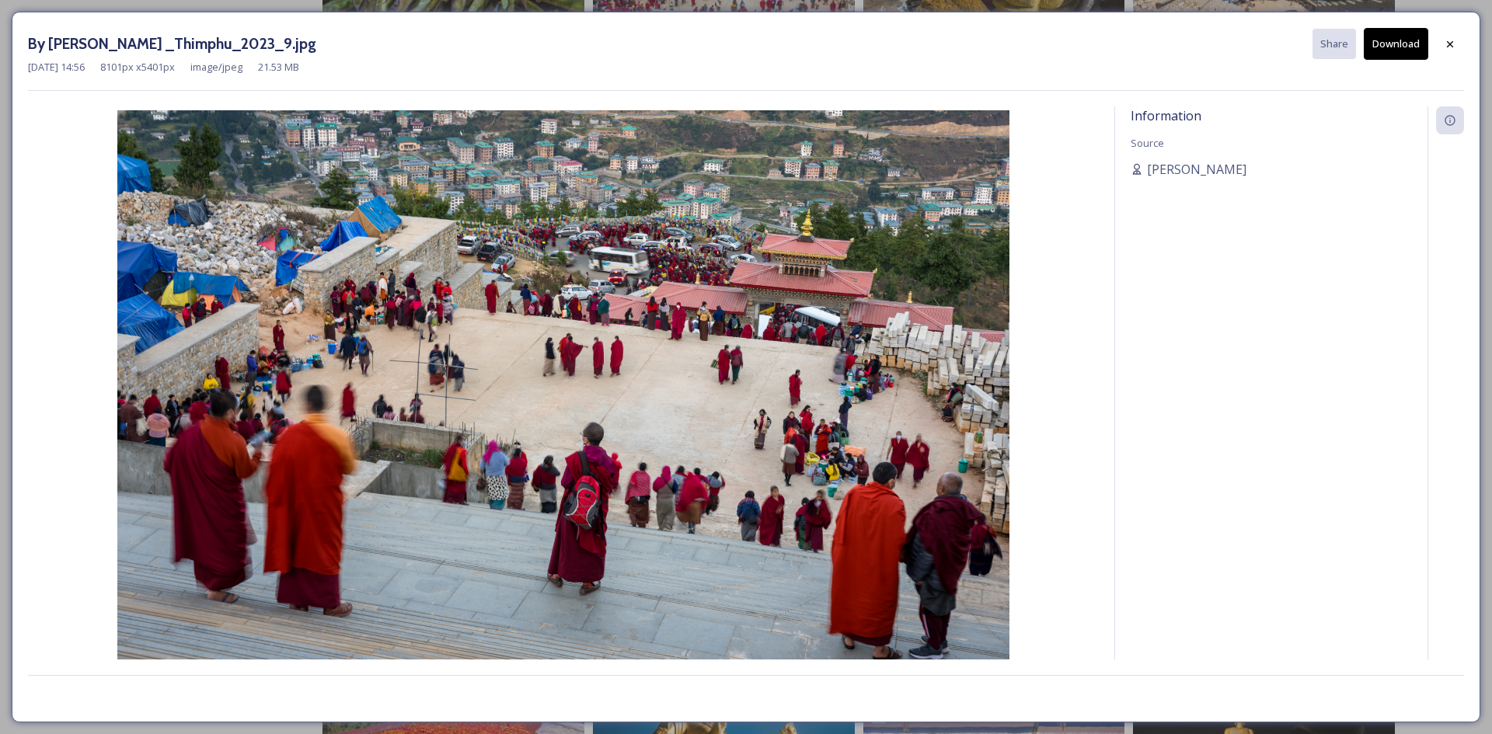
click at [1386, 47] on button "Download" at bounding box center [1396, 44] width 64 height 32
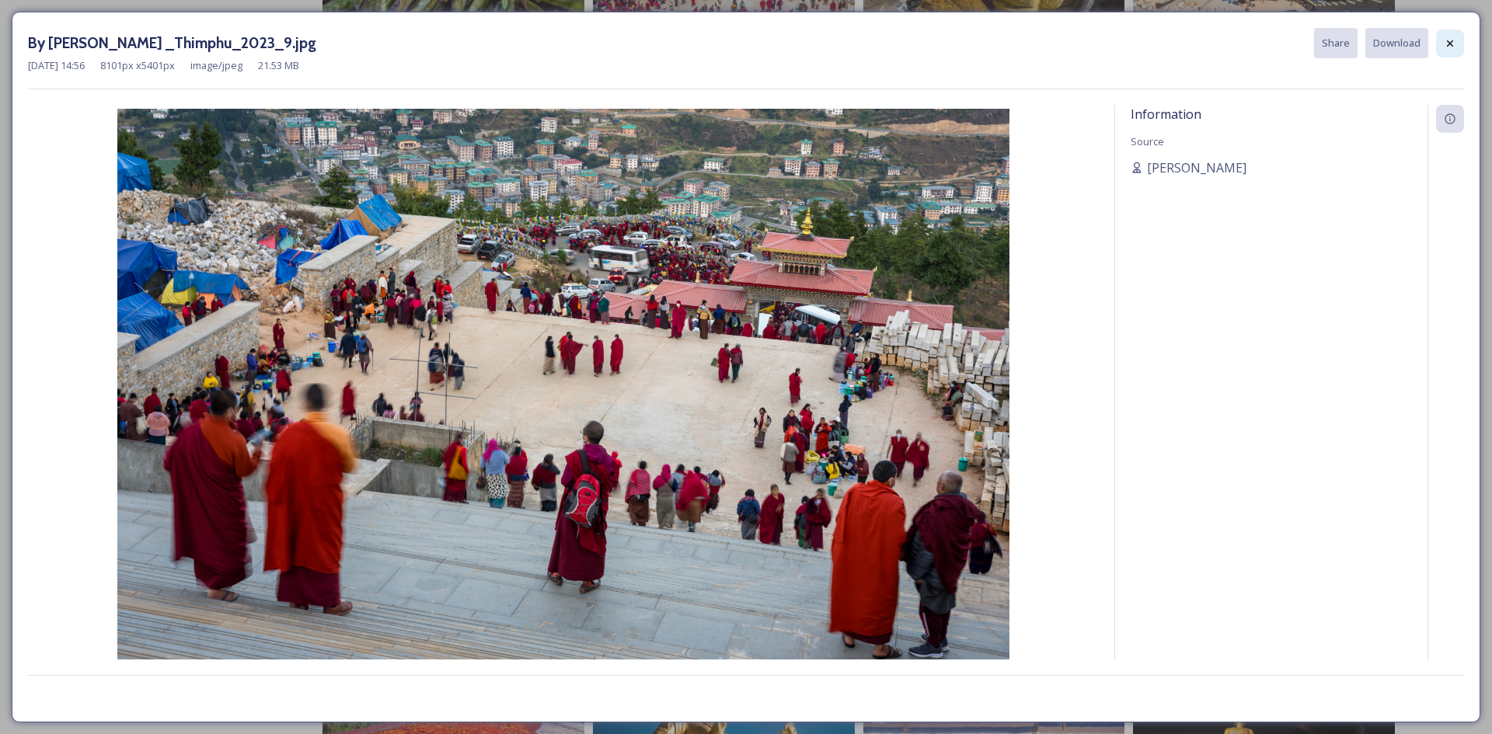
click at [1440, 39] on div at bounding box center [1450, 44] width 28 height 28
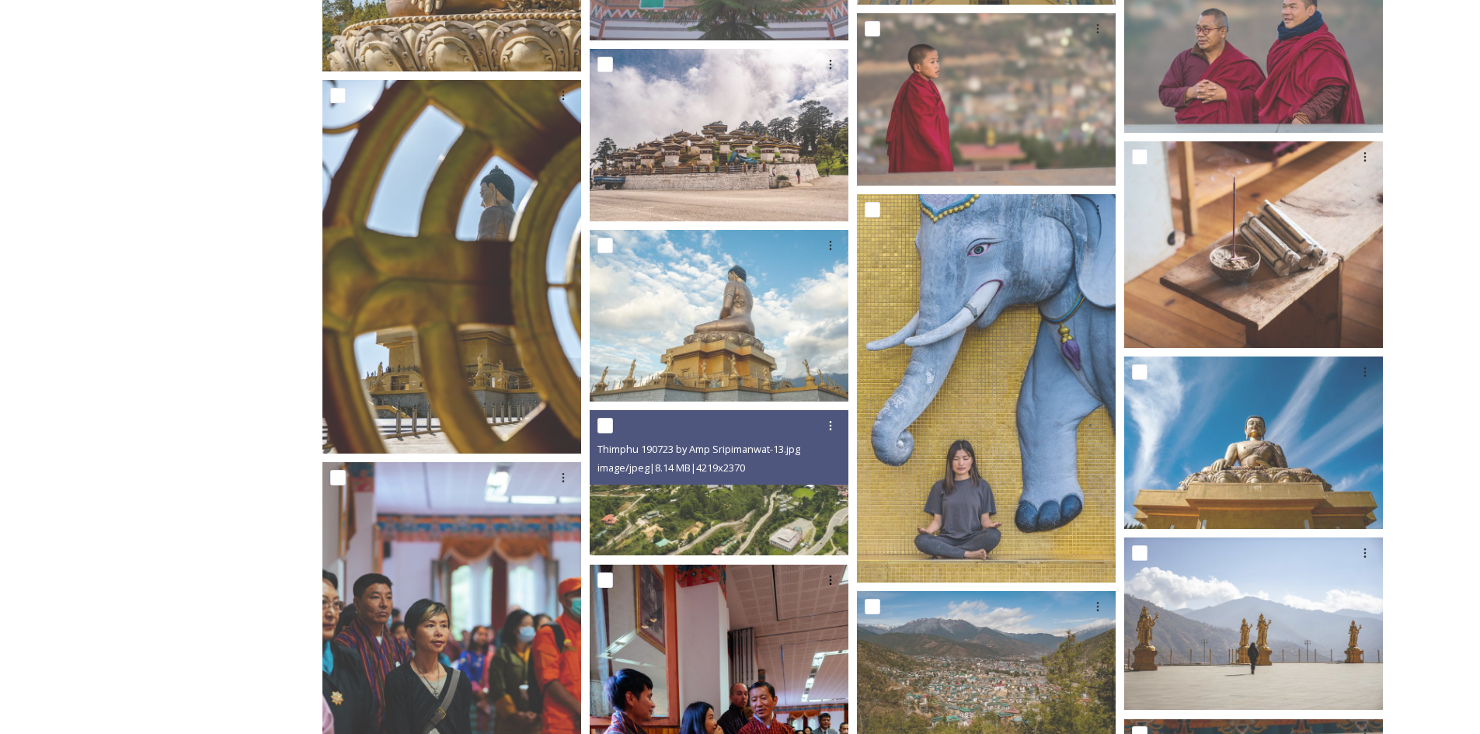
scroll to position [18028, 0]
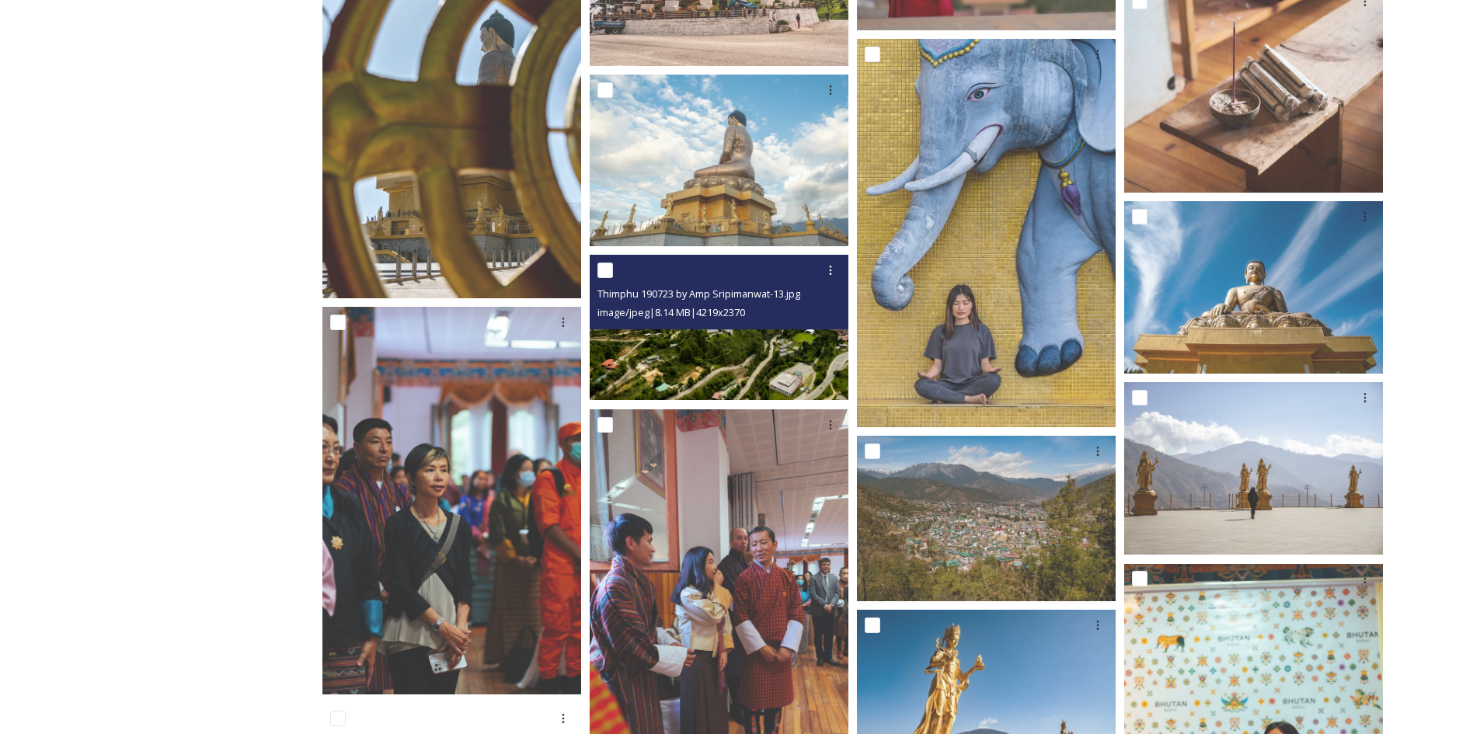
click at [693, 356] on img at bounding box center [719, 328] width 259 height 145
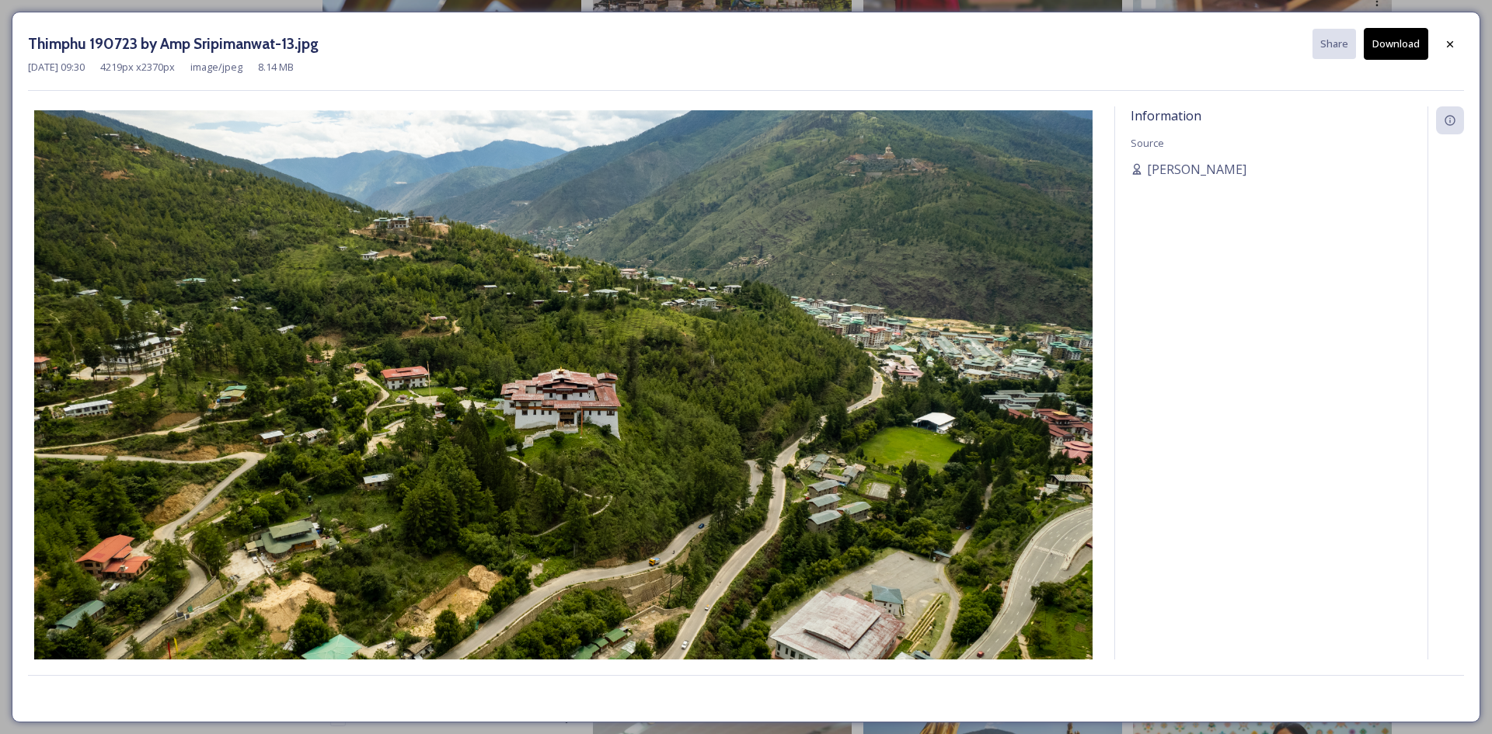
click at [1391, 37] on button "Download" at bounding box center [1396, 44] width 64 height 32
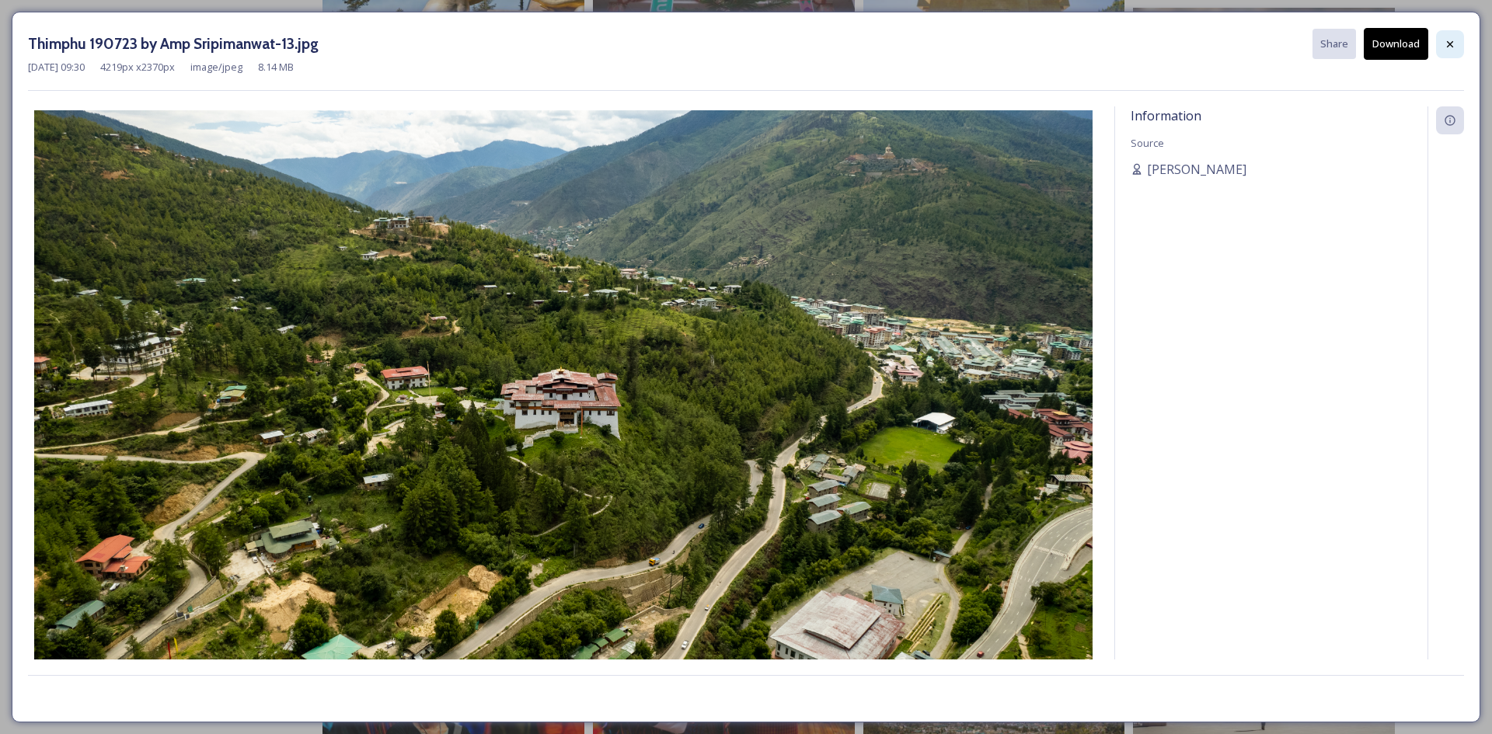
click at [1447, 37] on div at bounding box center [1450, 44] width 28 height 28
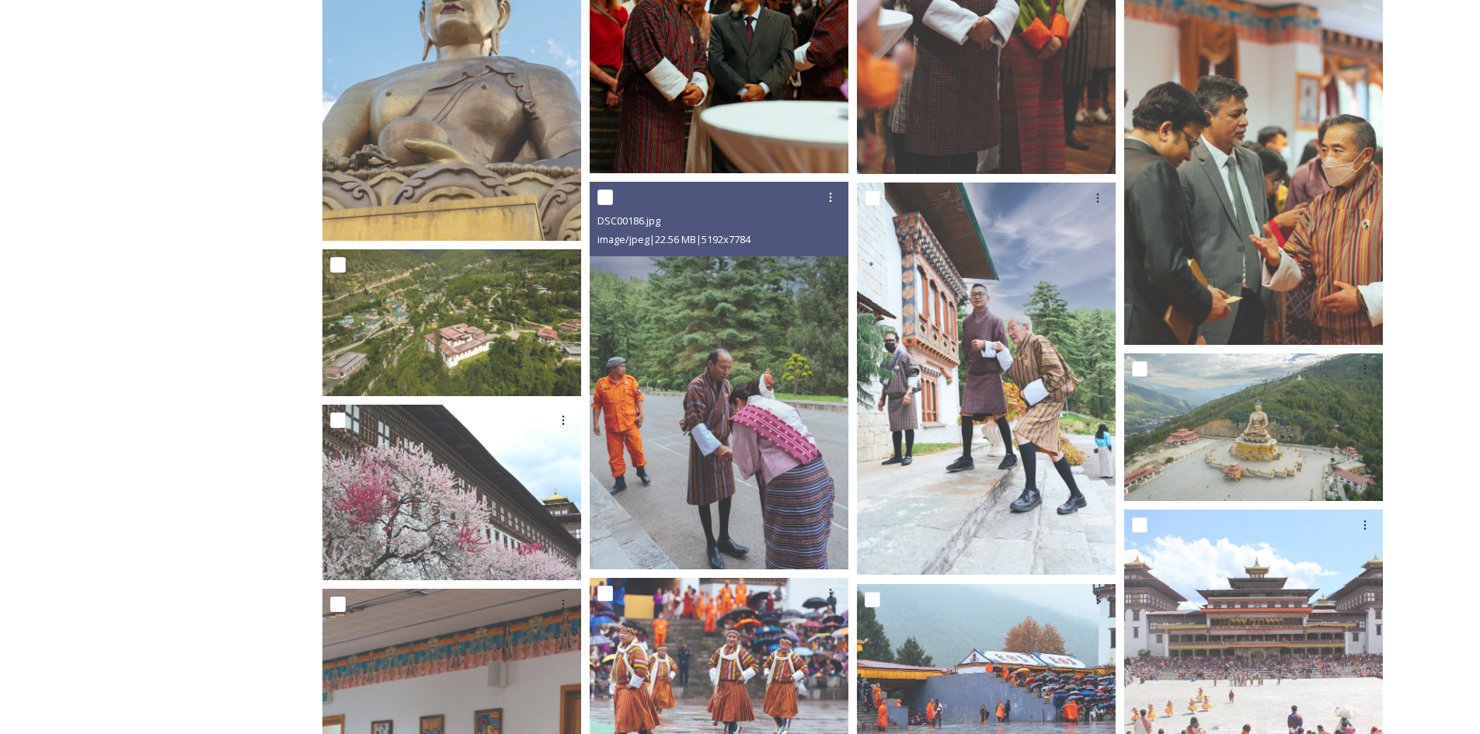
scroll to position [19271, 0]
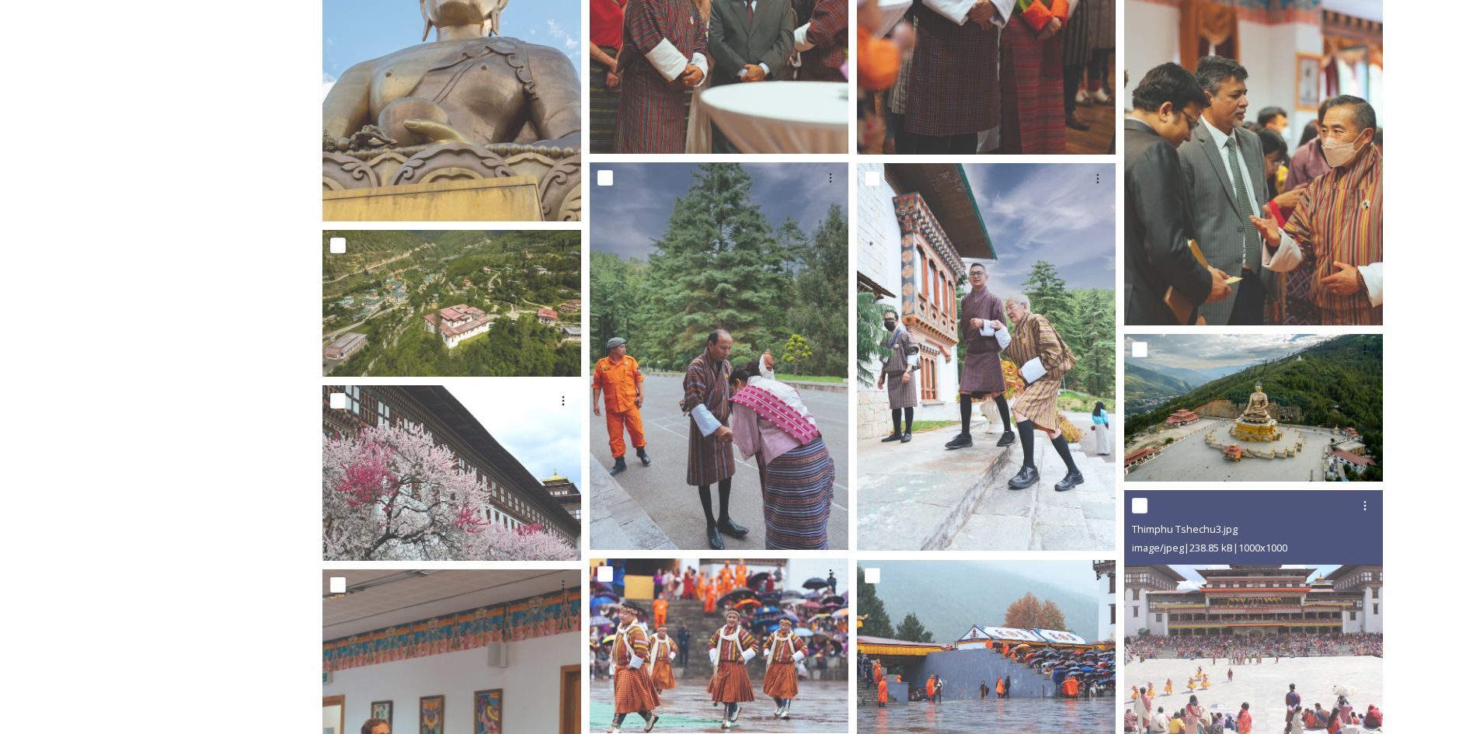
click at [1178, 447] on img at bounding box center [1255, 407] width 262 height 147
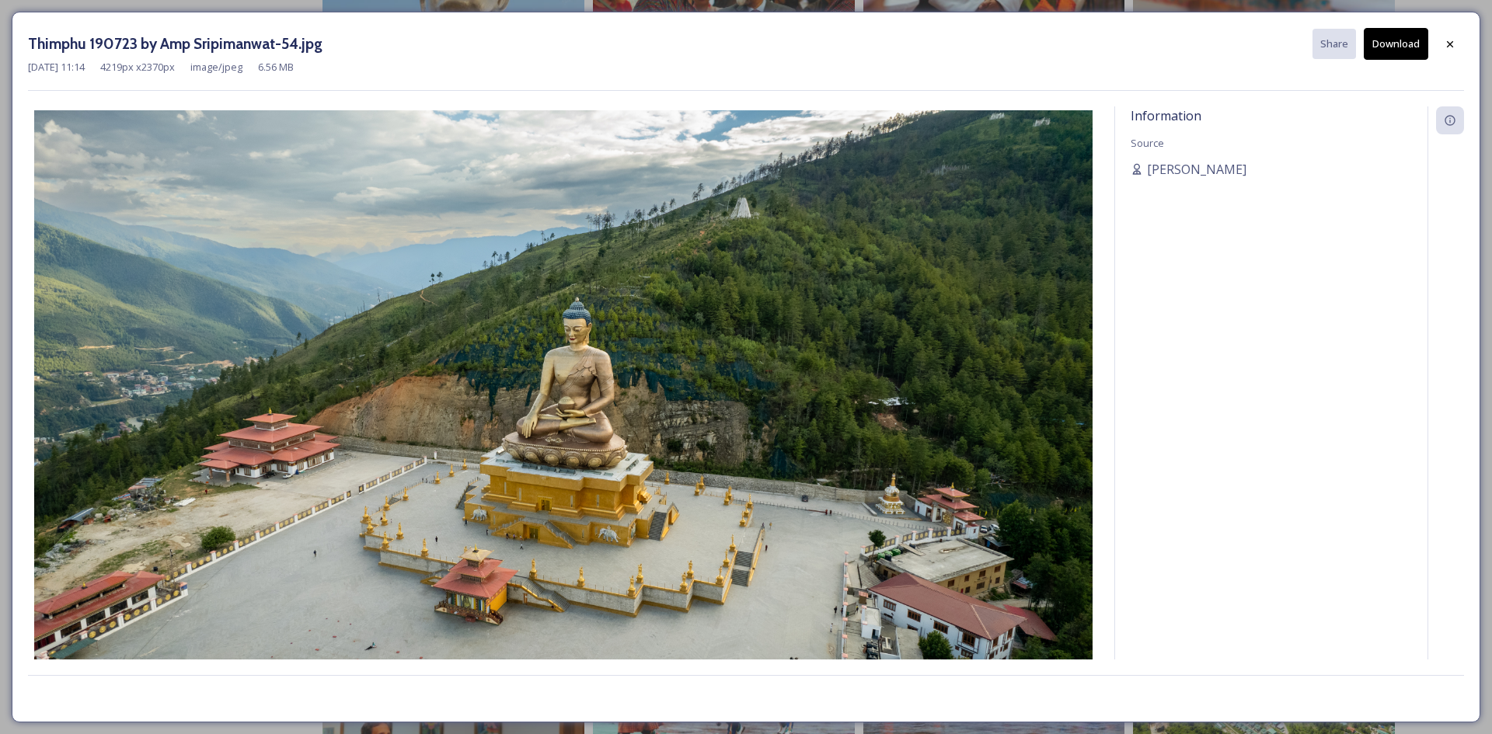
click at [1402, 44] on button "Download" at bounding box center [1396, 44] width 64 height 32
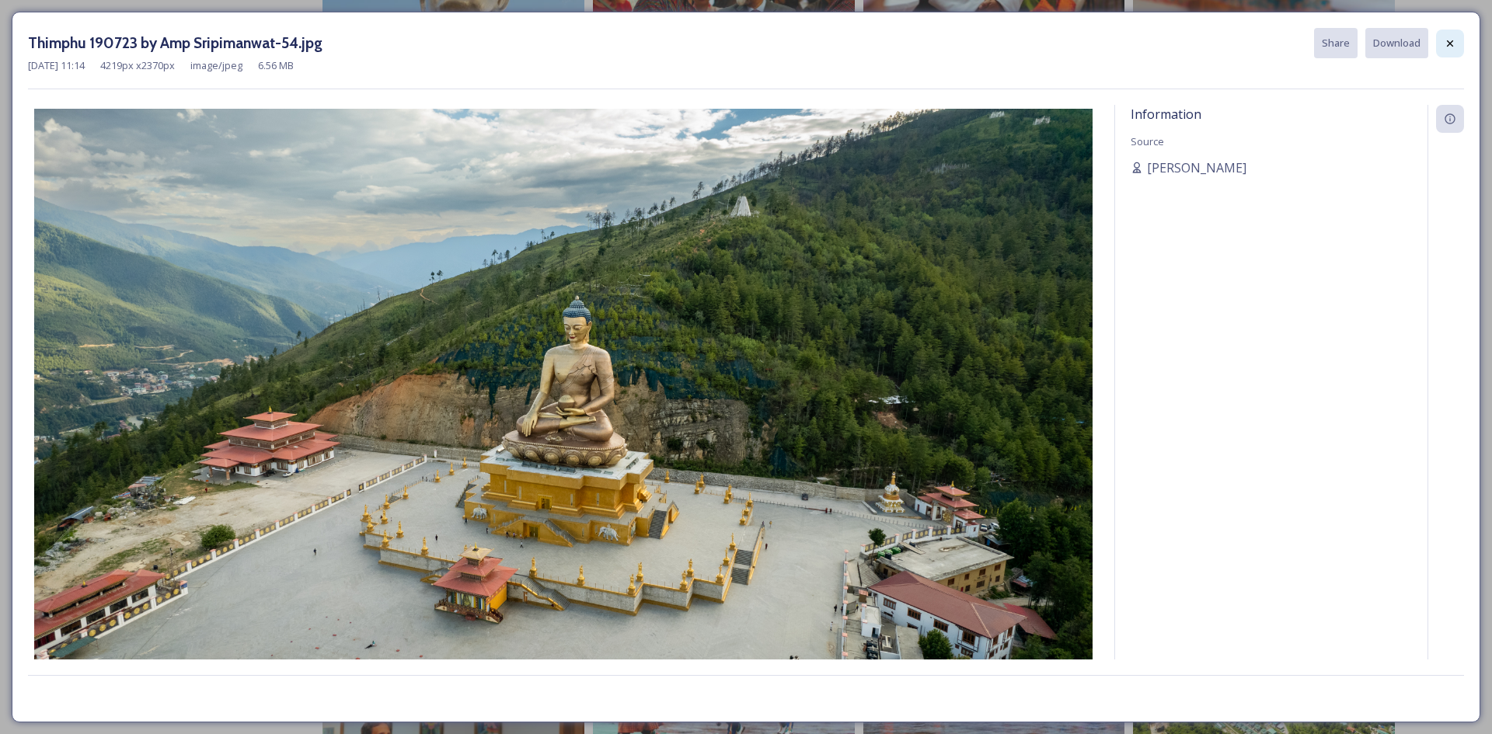
click at [1444, 45] on icon at bounding box center [1450, 43] width 12 height 12
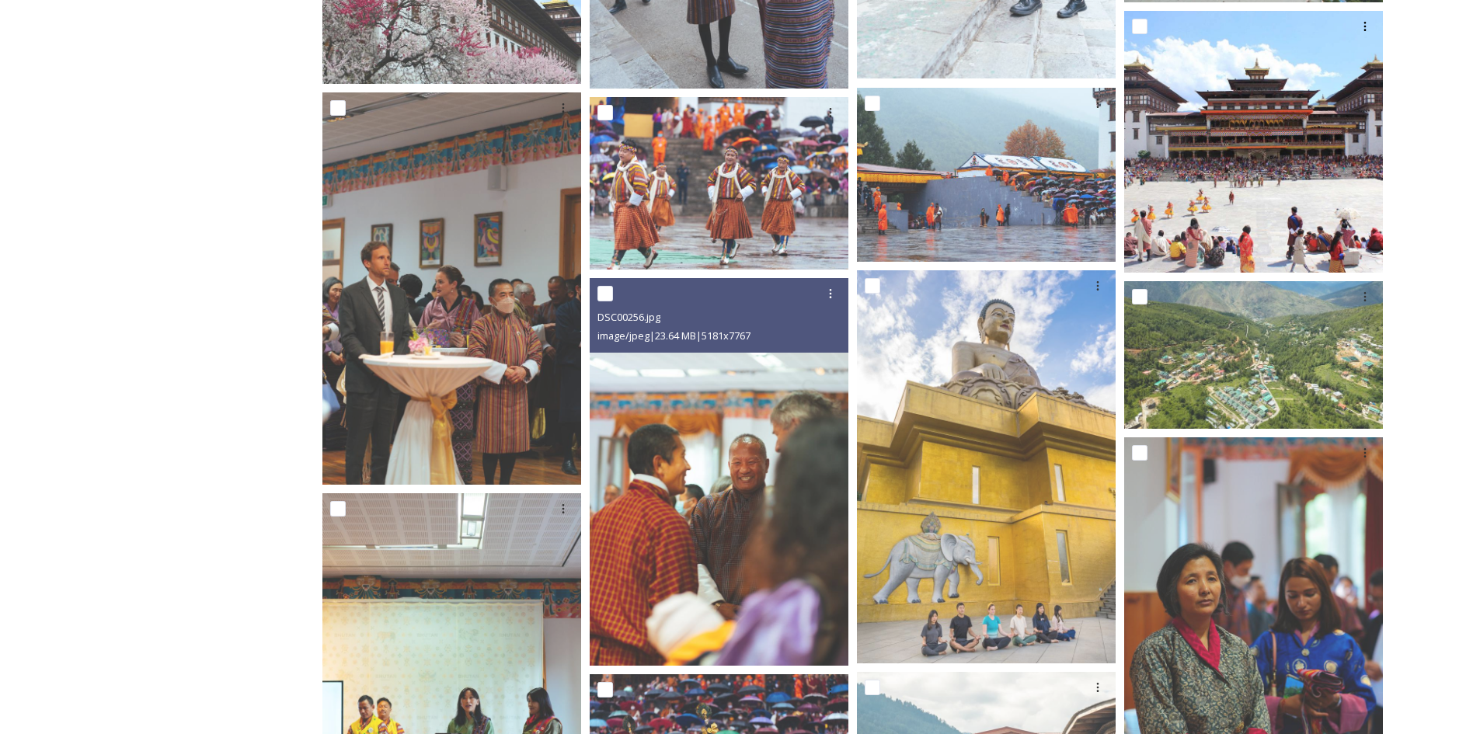
scroll to position [19738, 0]
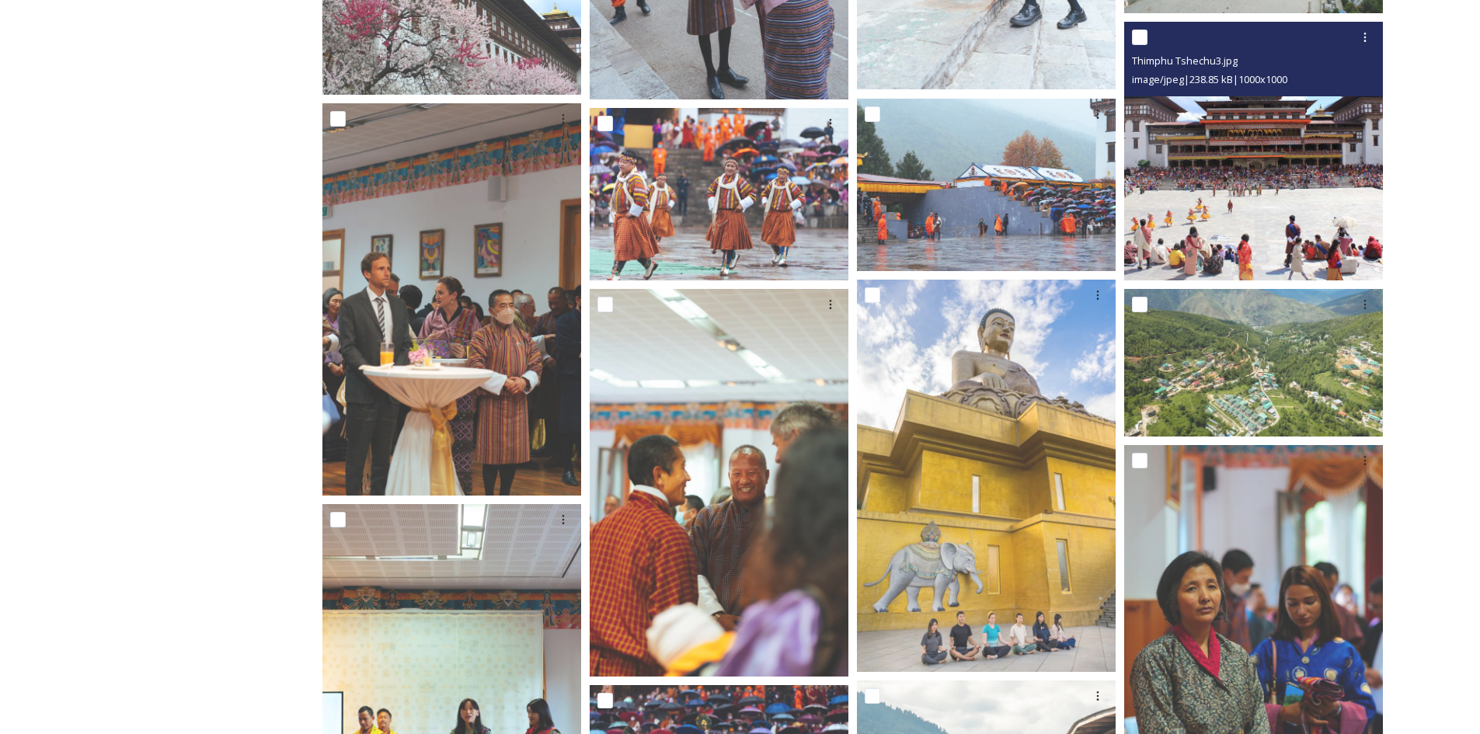
click at [1242, 213] on img at bounding box center [1253, 151] width 259 height 259
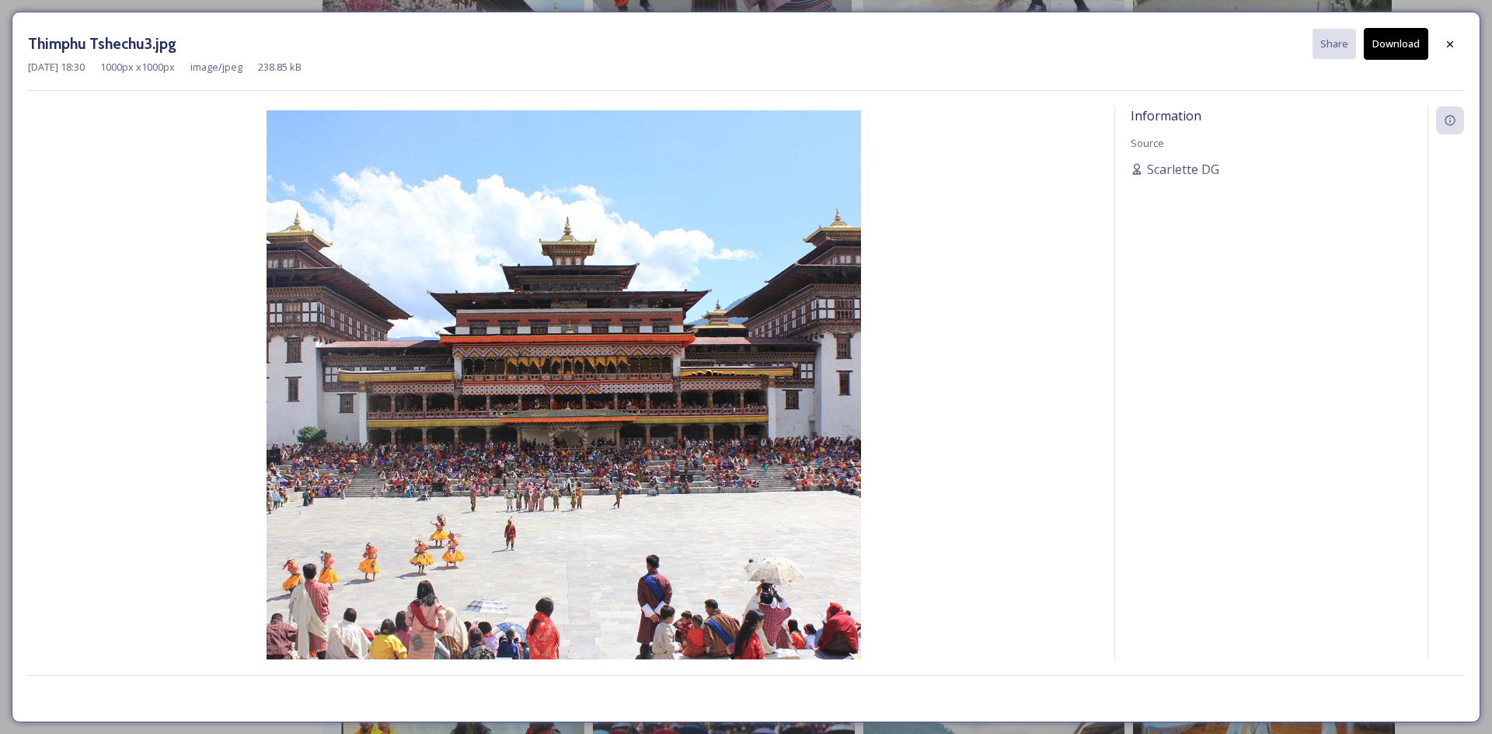
drag, startPoint x: 1405, startPoint y: 40, endPoint x: 1427, endPoint y: 40, distance: 21.8
click at [1406, 40] on button "Download" at bounding box center [1396, 44] width 64 height 32
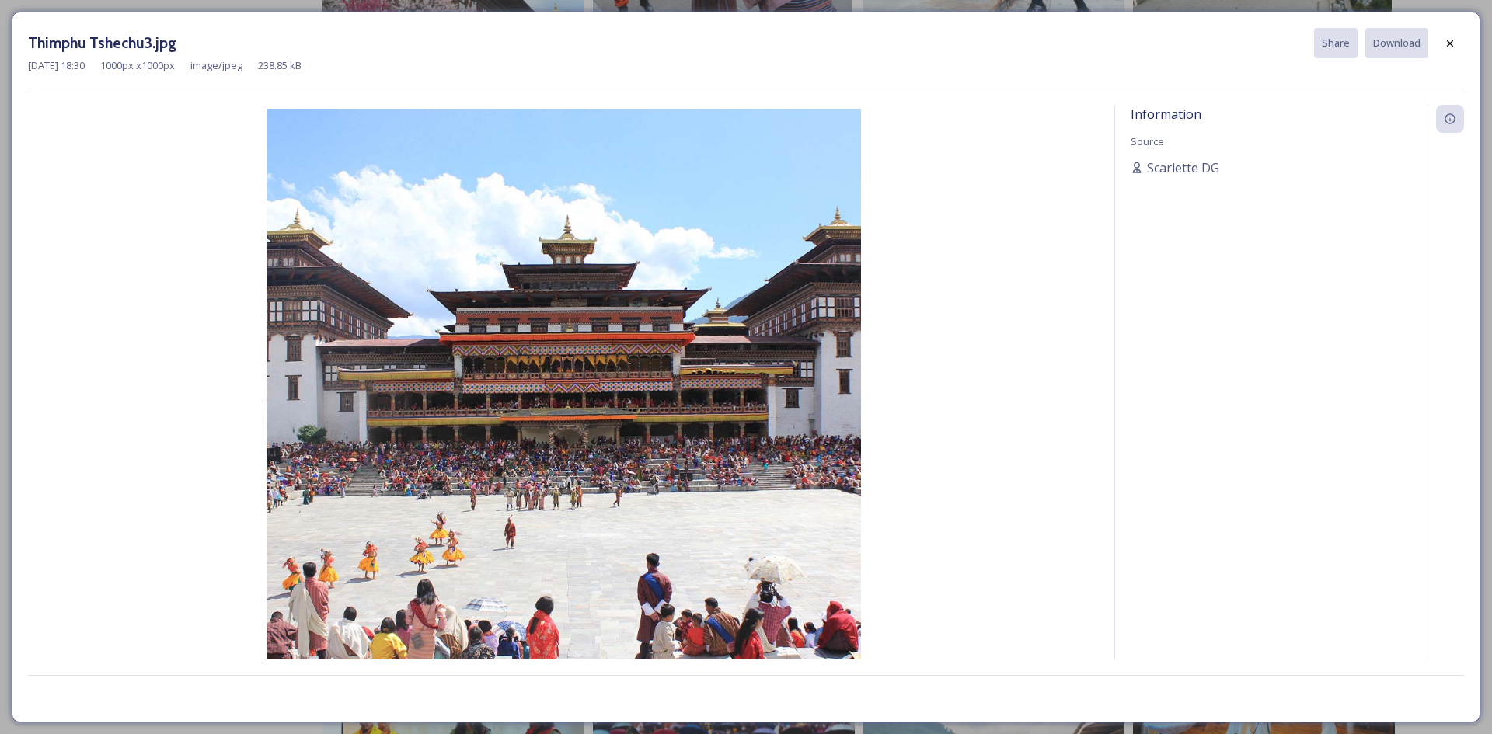
click at [1472, 44] on div "Thimphu Tshechu3.jpg Share Download [DATE] 18:30 1000 px x 1000 px image/jpeg 2…" at bounding box center [746, 367] width 1469 height 711
click at [1455, 44] on icon at bounding box center [1450, 43] width 12 height 12
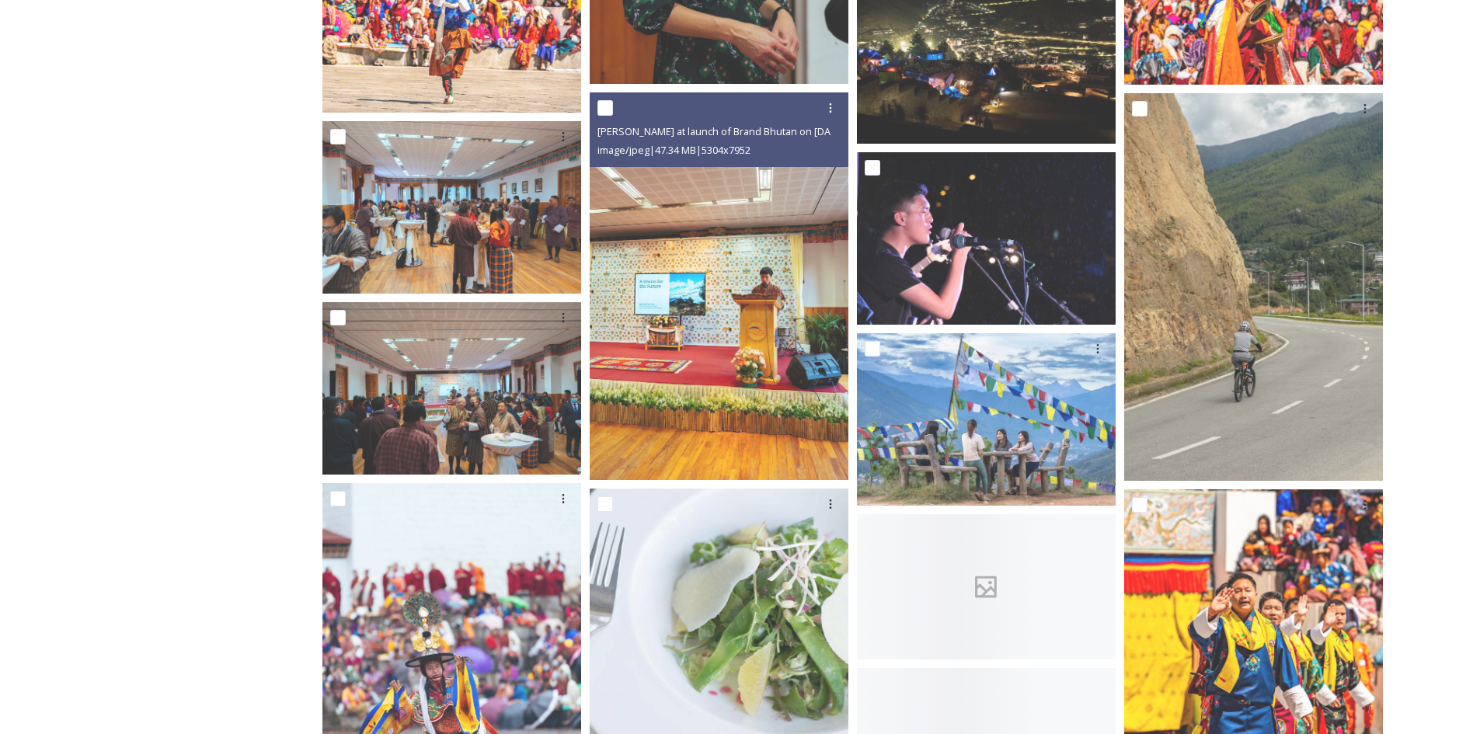
scroll to position [22380, 0]
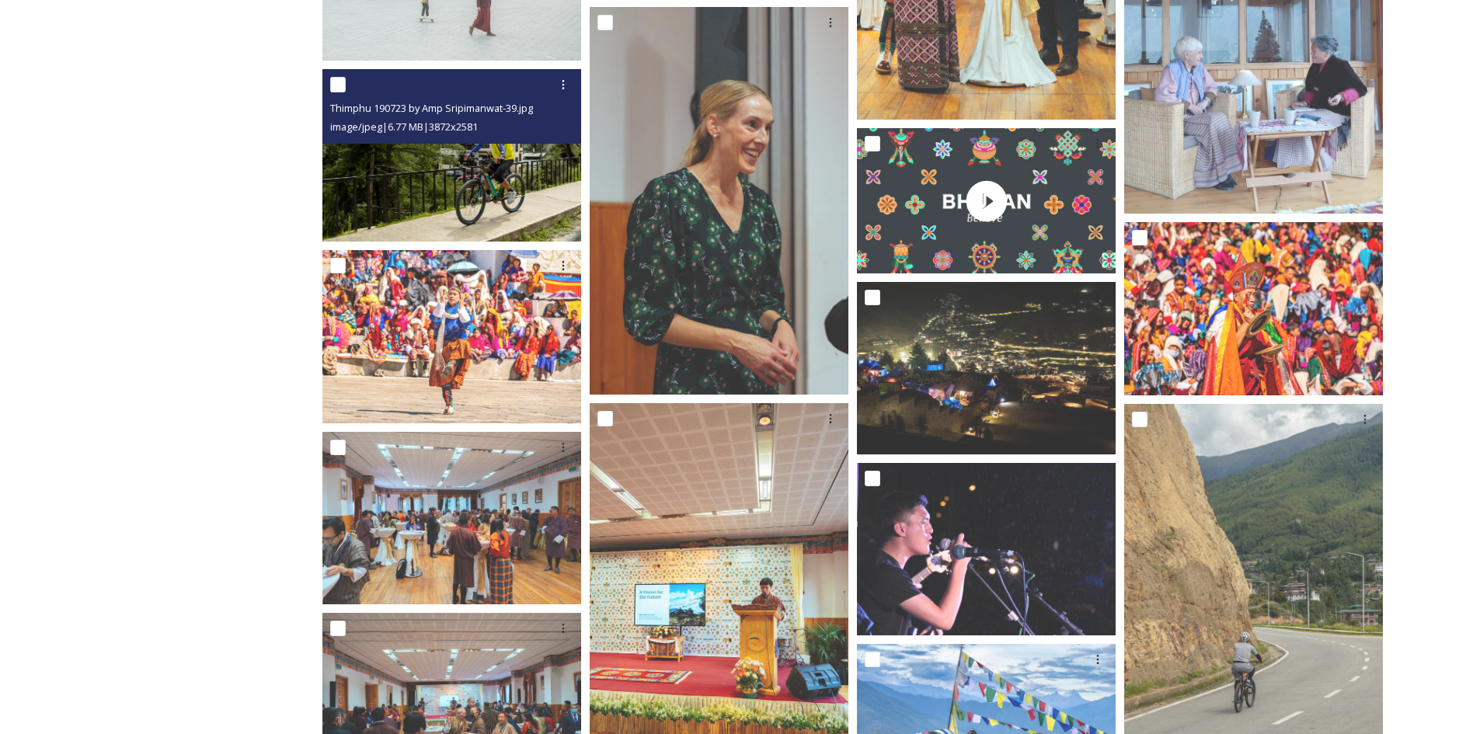
click at [407, 167] on img at bounding box center [451, 155] width 259 height 173
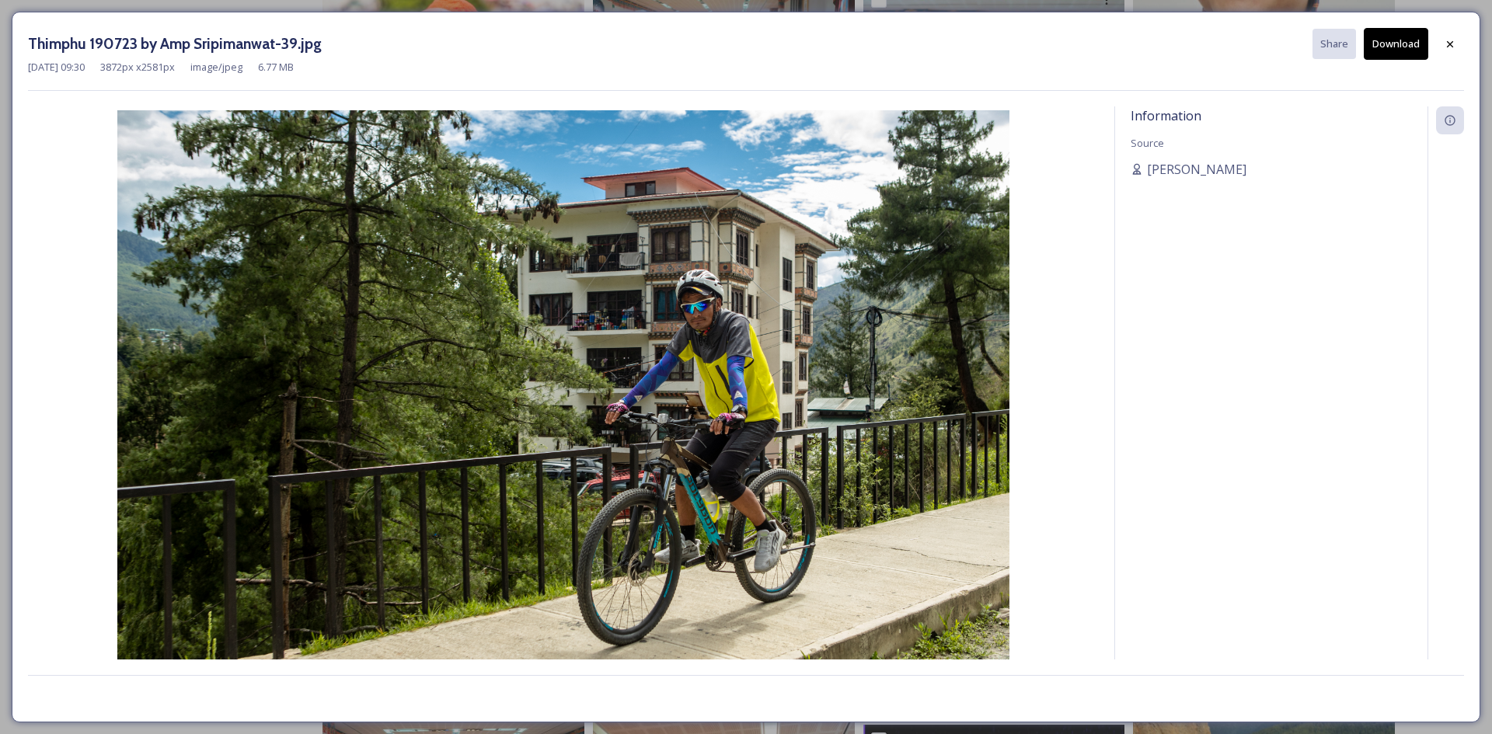
click at [1399, 53] on button "Download" at bounding box center [1396, 44] width 64 height 32
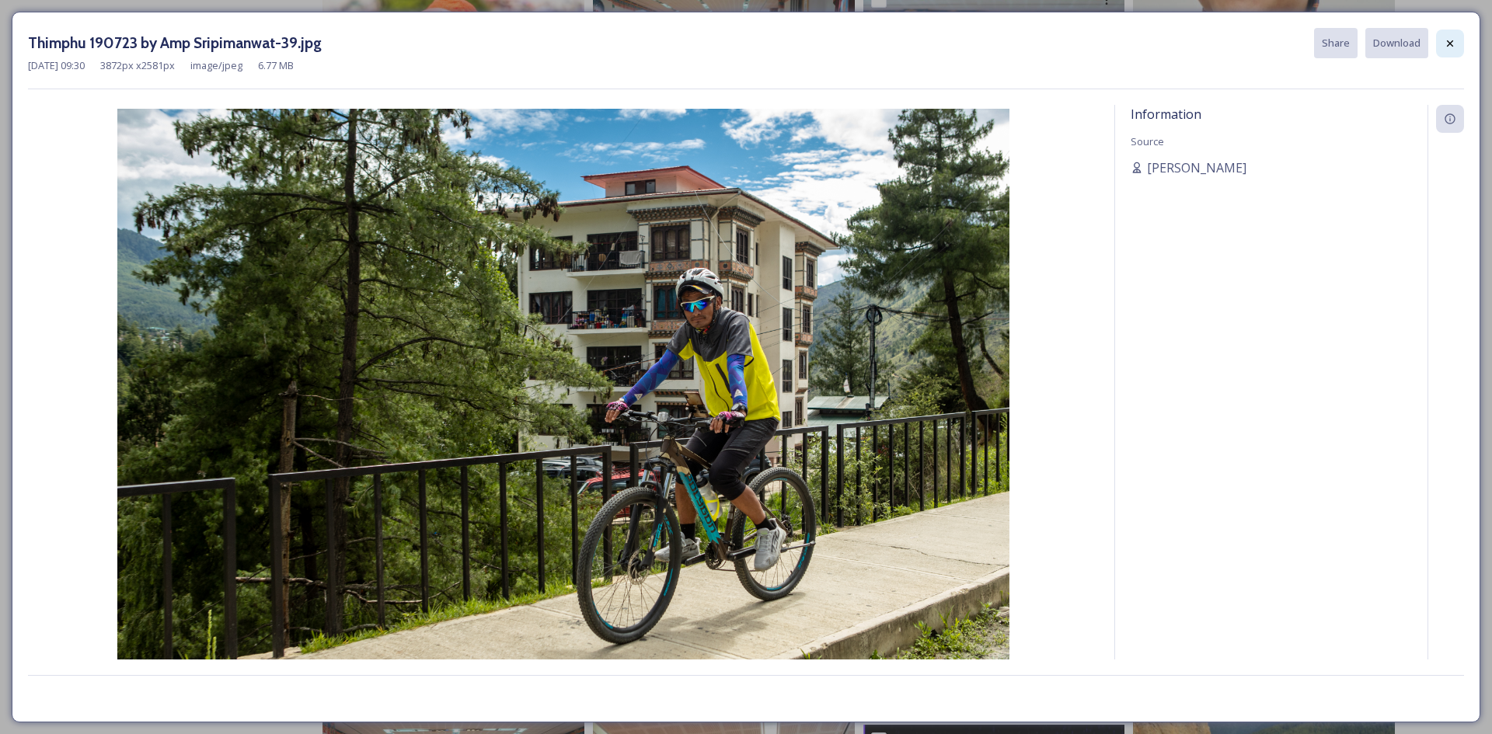
click at [1463, 52] on div at bounding box center [1450, 44] width 28 height 28
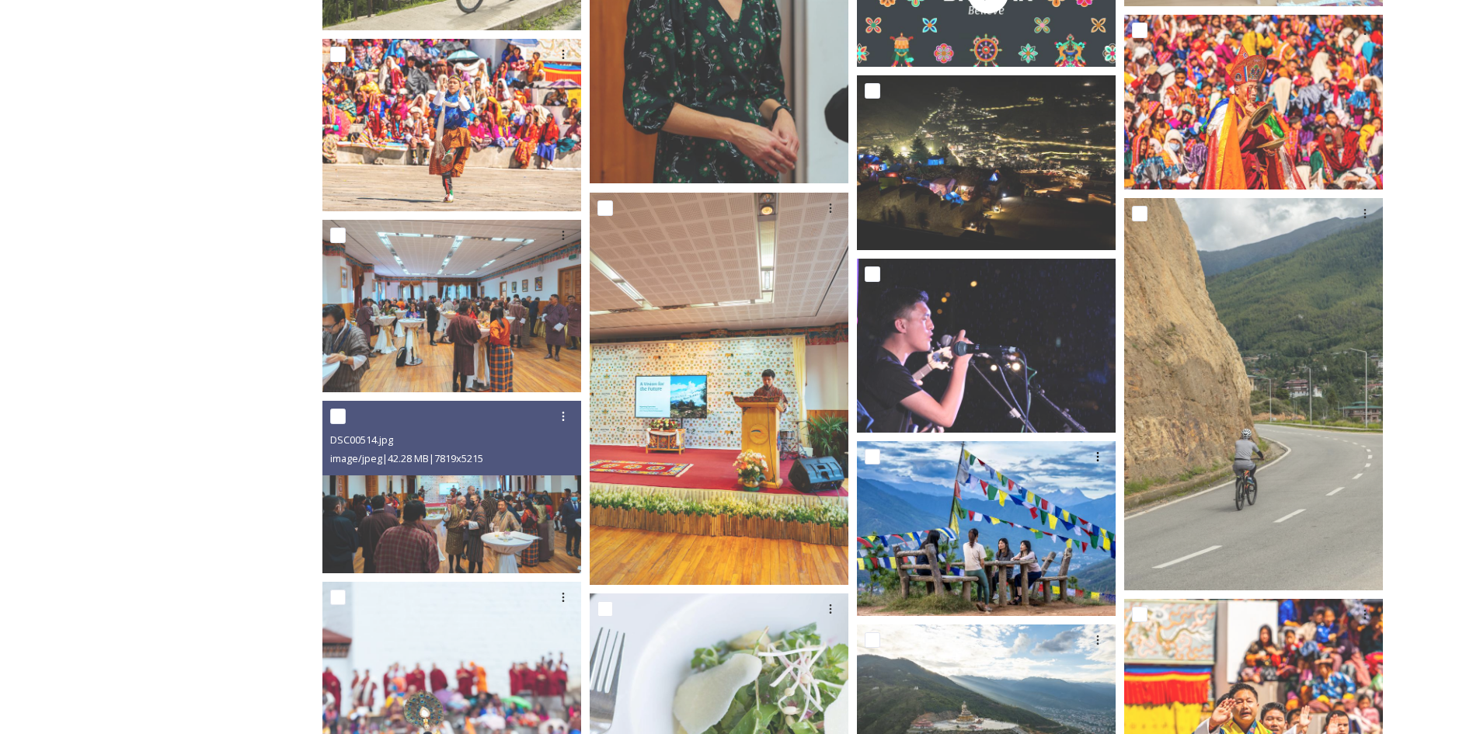
scroll to position [23001, 0]
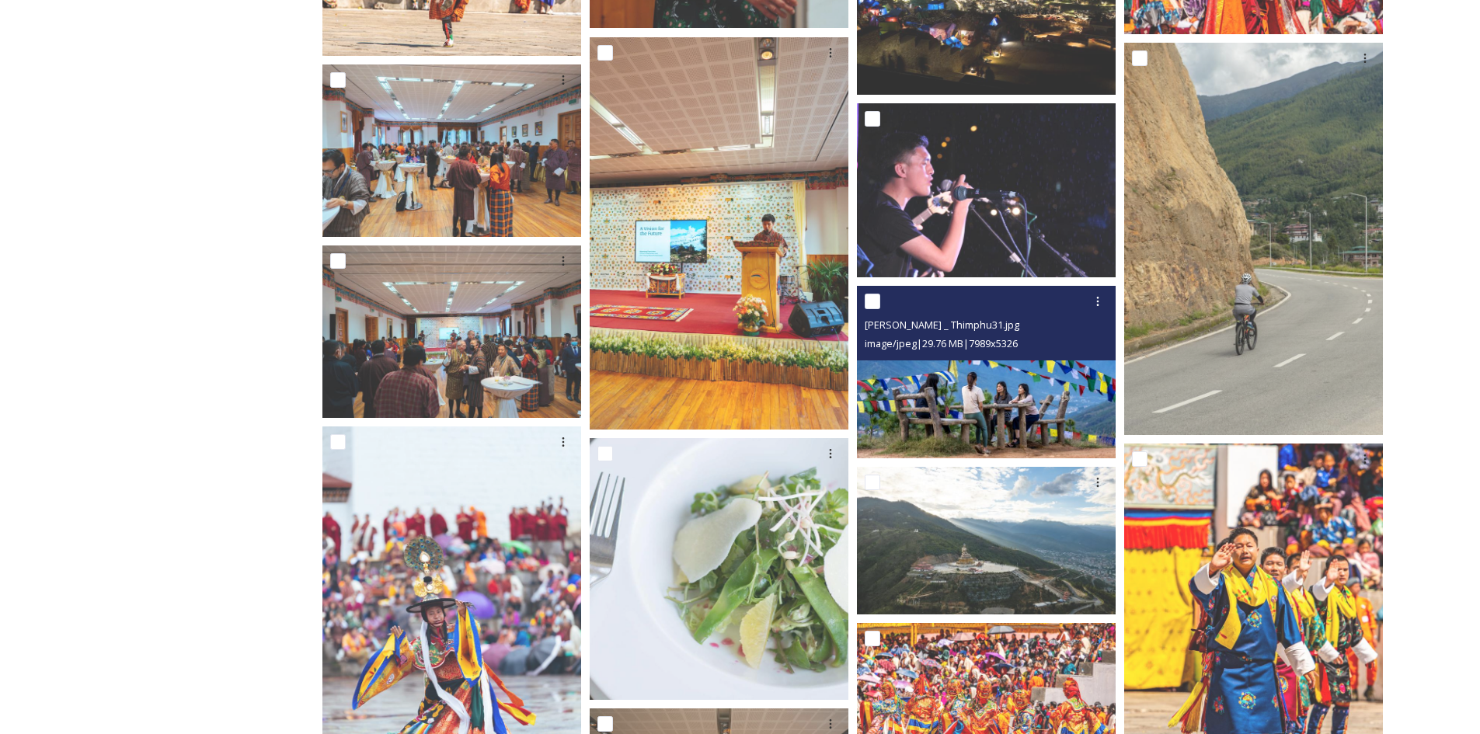
click at [965, 396] on img at bounding box center [986, 372] width 259 height 173
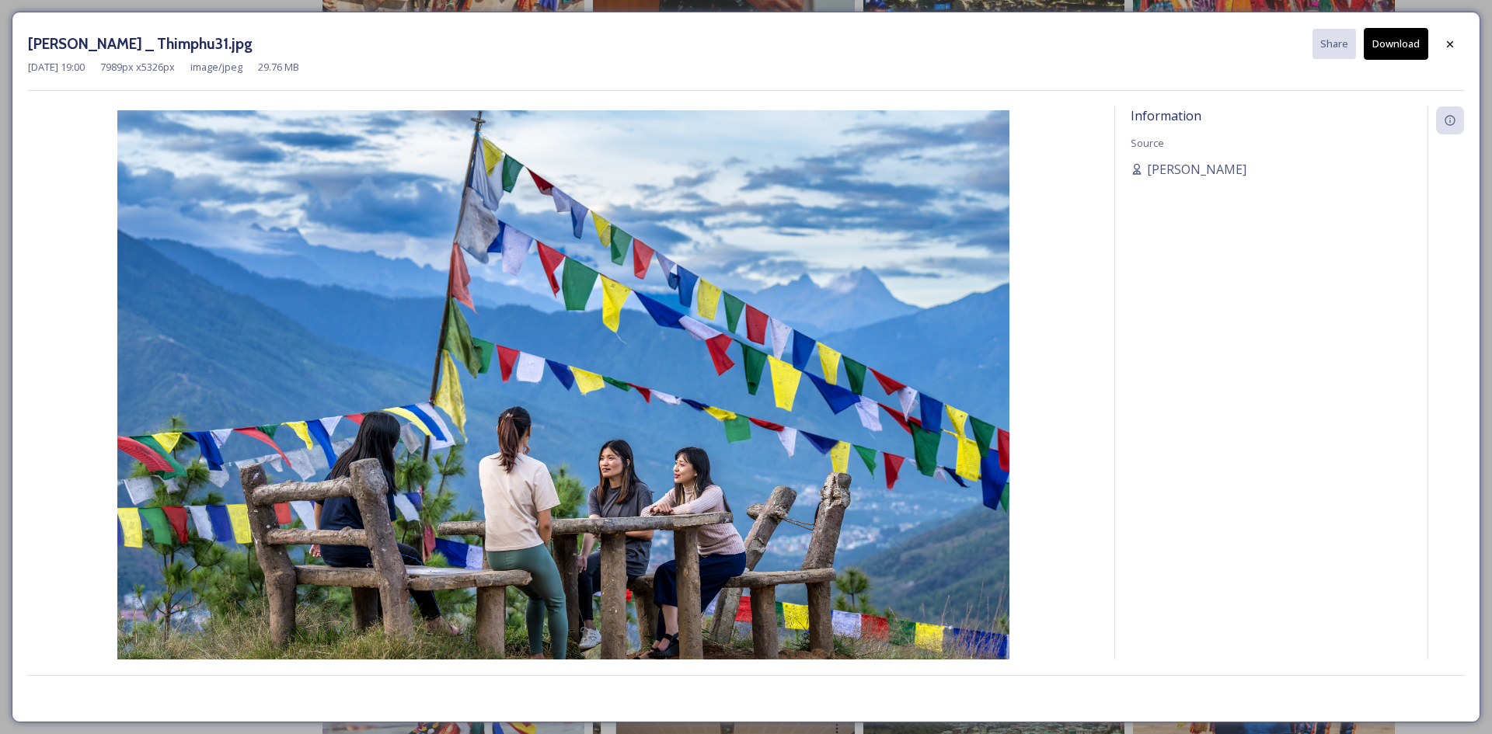
click at [1386, 50] on button "Download" at bounding box center [1396, 44] width 64 height 32
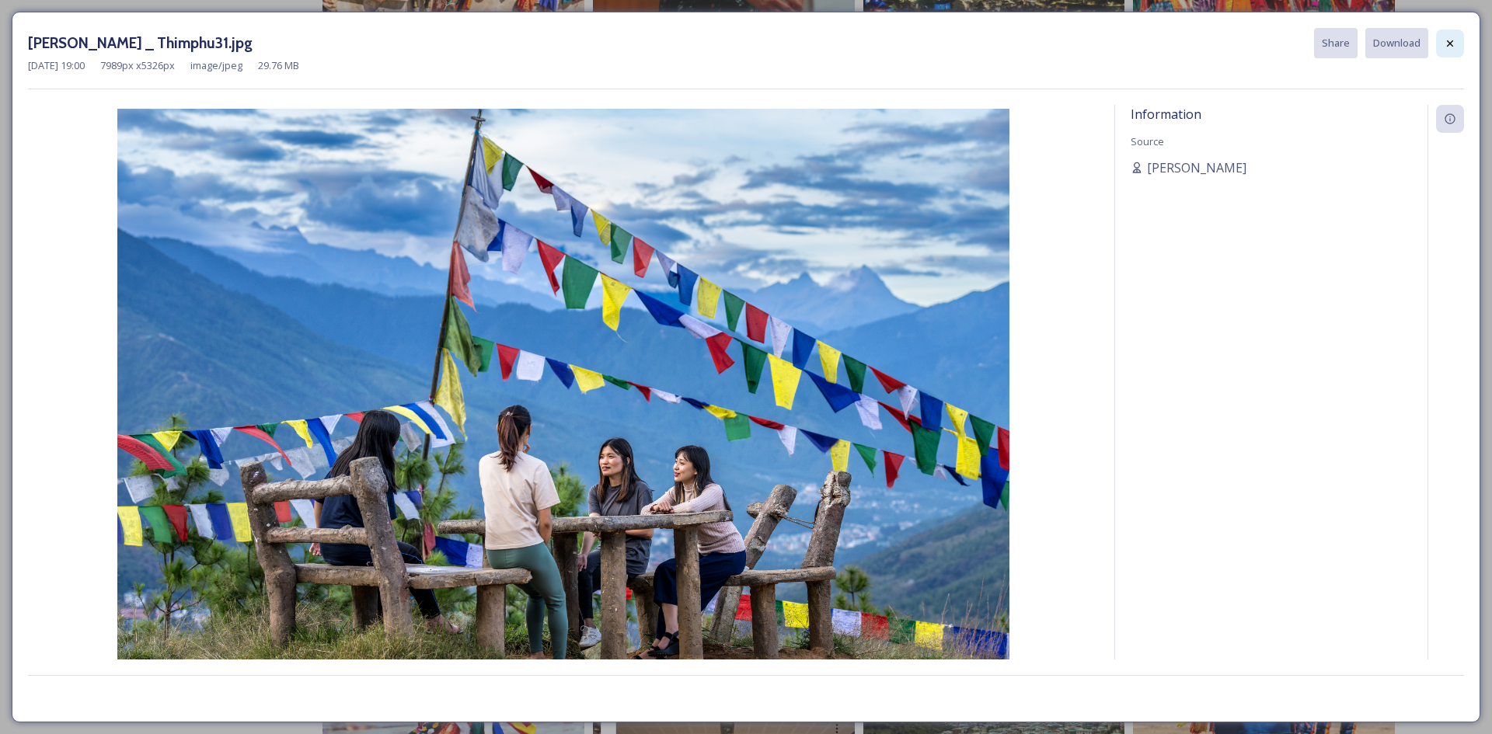
click at [1437, 47] on div at bounding box center [1450, 44] width 28 height 28
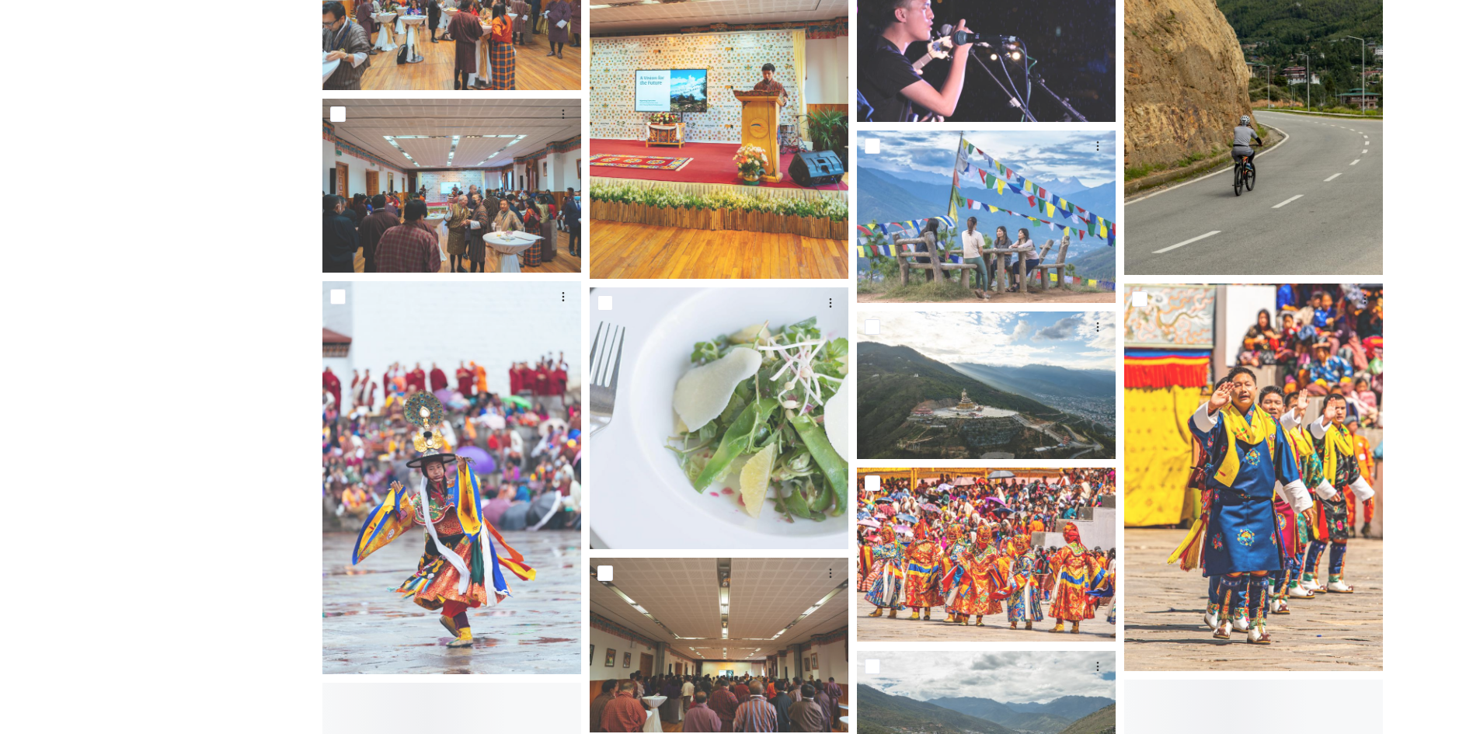
click at [1240, 155] on img at bounding box center [1253, 81] width 259 height 389
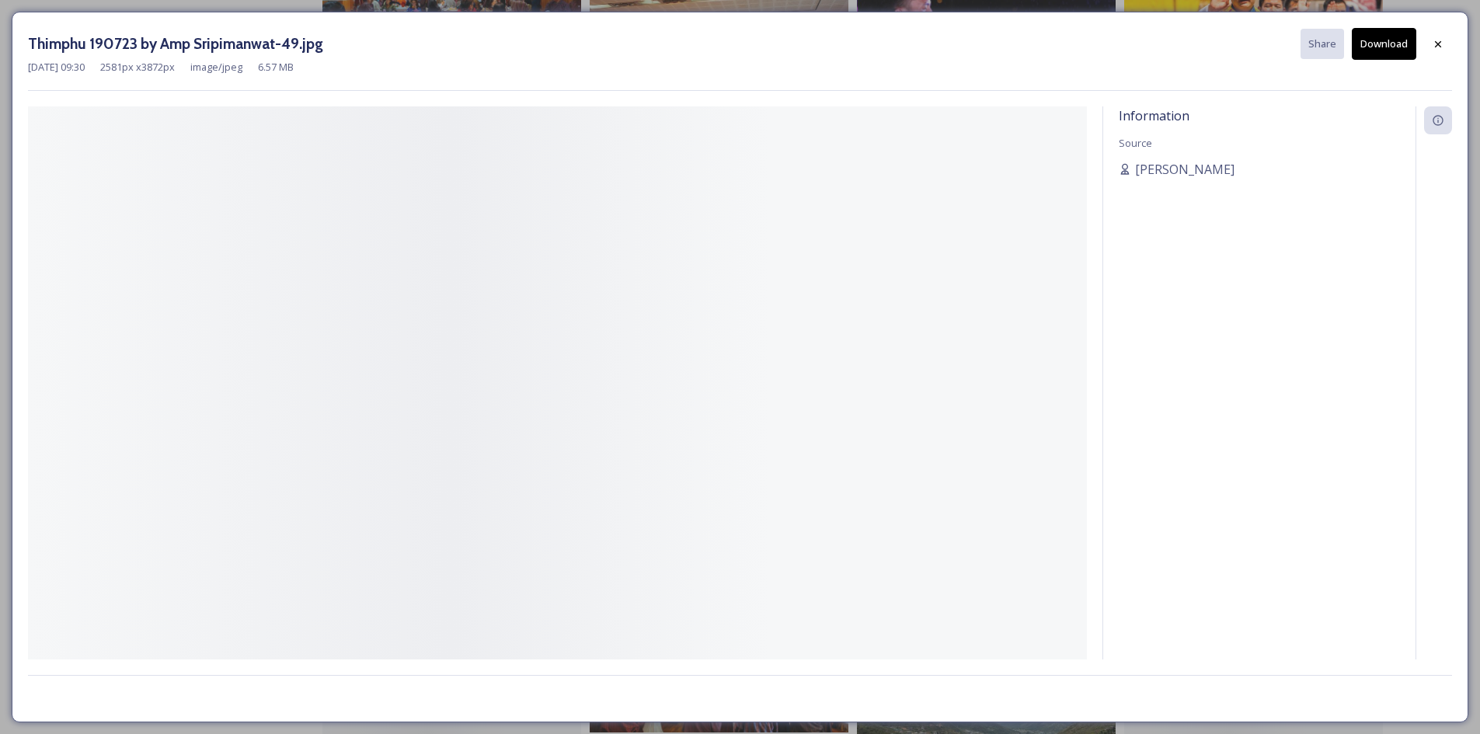
scroll to position [23312, 0]
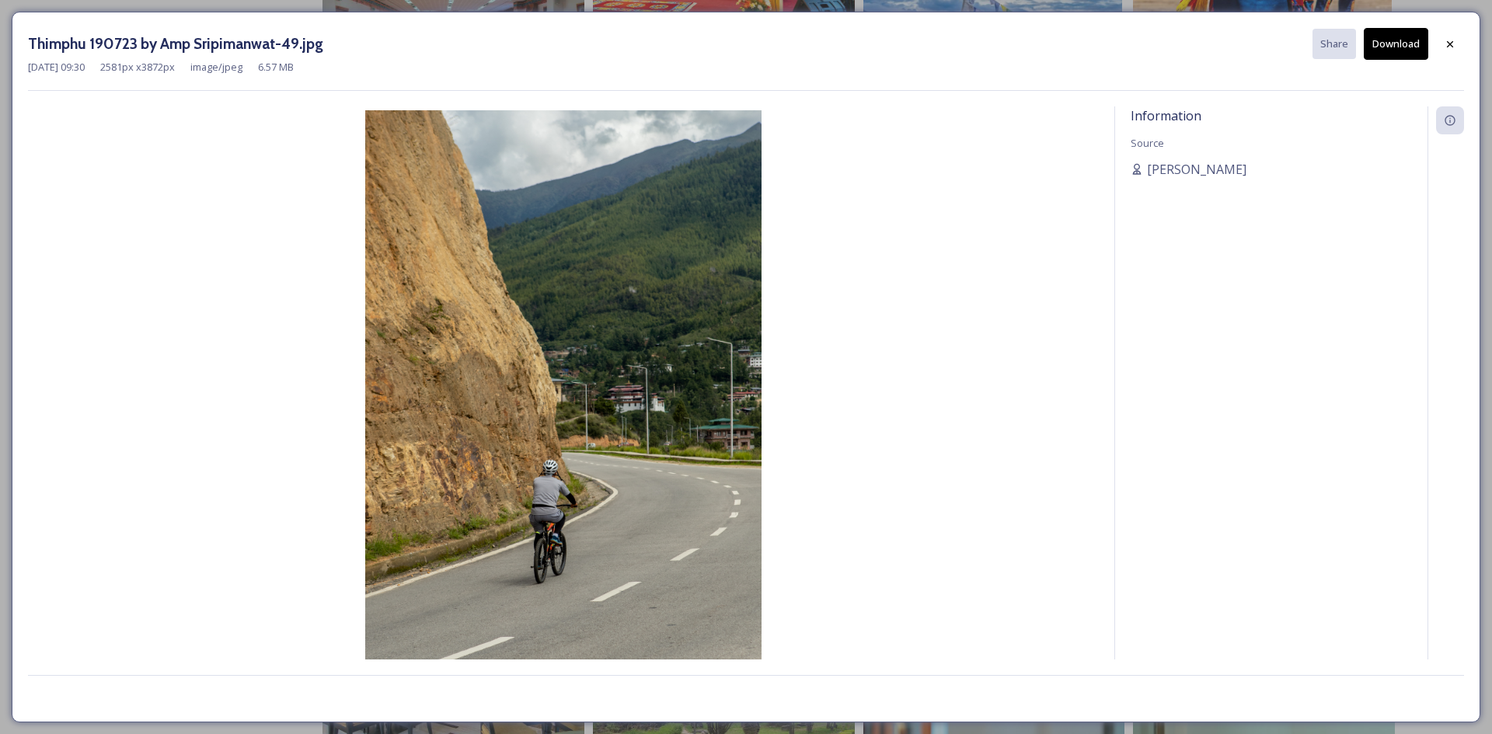
click at [1403, 51] on button "Download" at bounding box center [1396, 44] width 64 height 32
drag, startPoint x: 1440, startPoint y: 45, endPoint x: 1431, endPoint y: 54, distance: 12.6
click at [1440, 45] on div at bounding box center [1450, 44] width 28 height 28
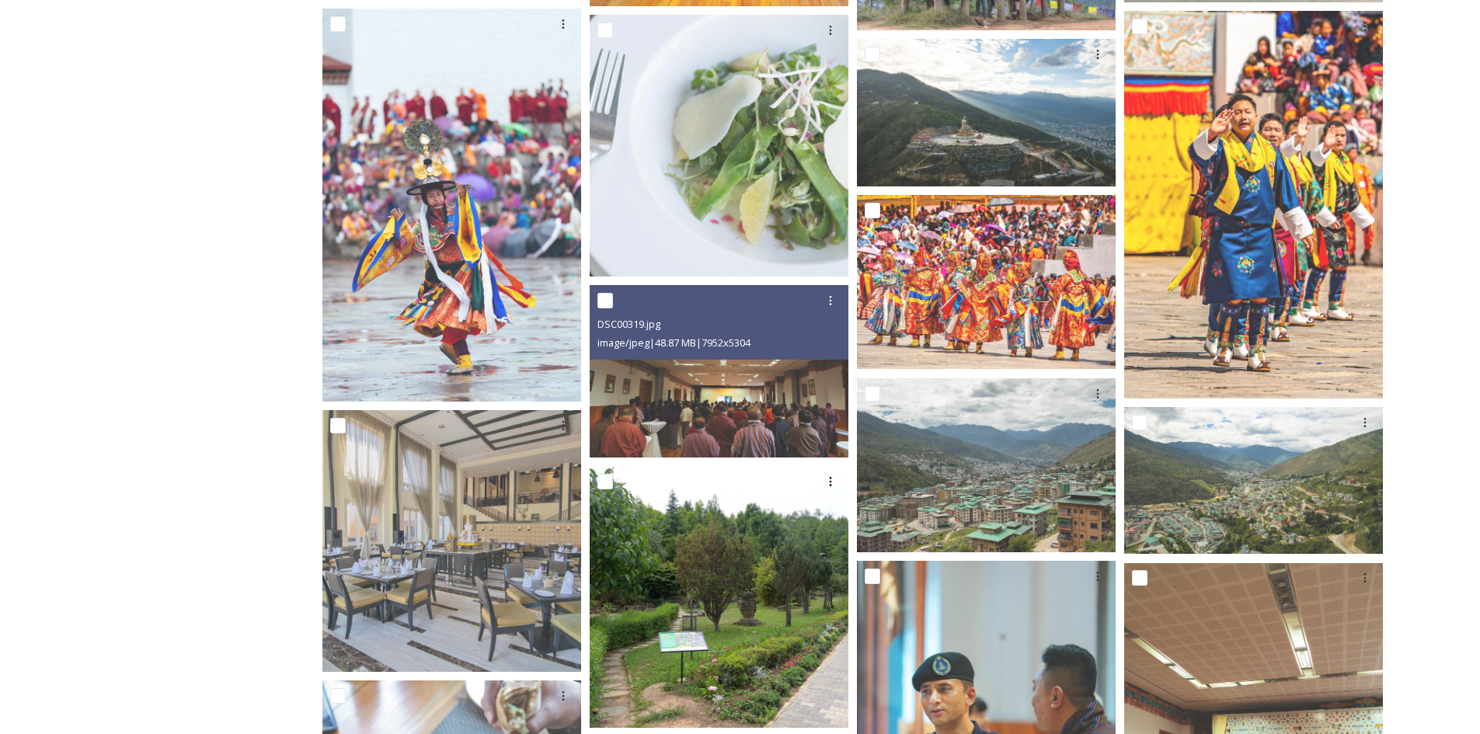
scroll to position [23468, 0]
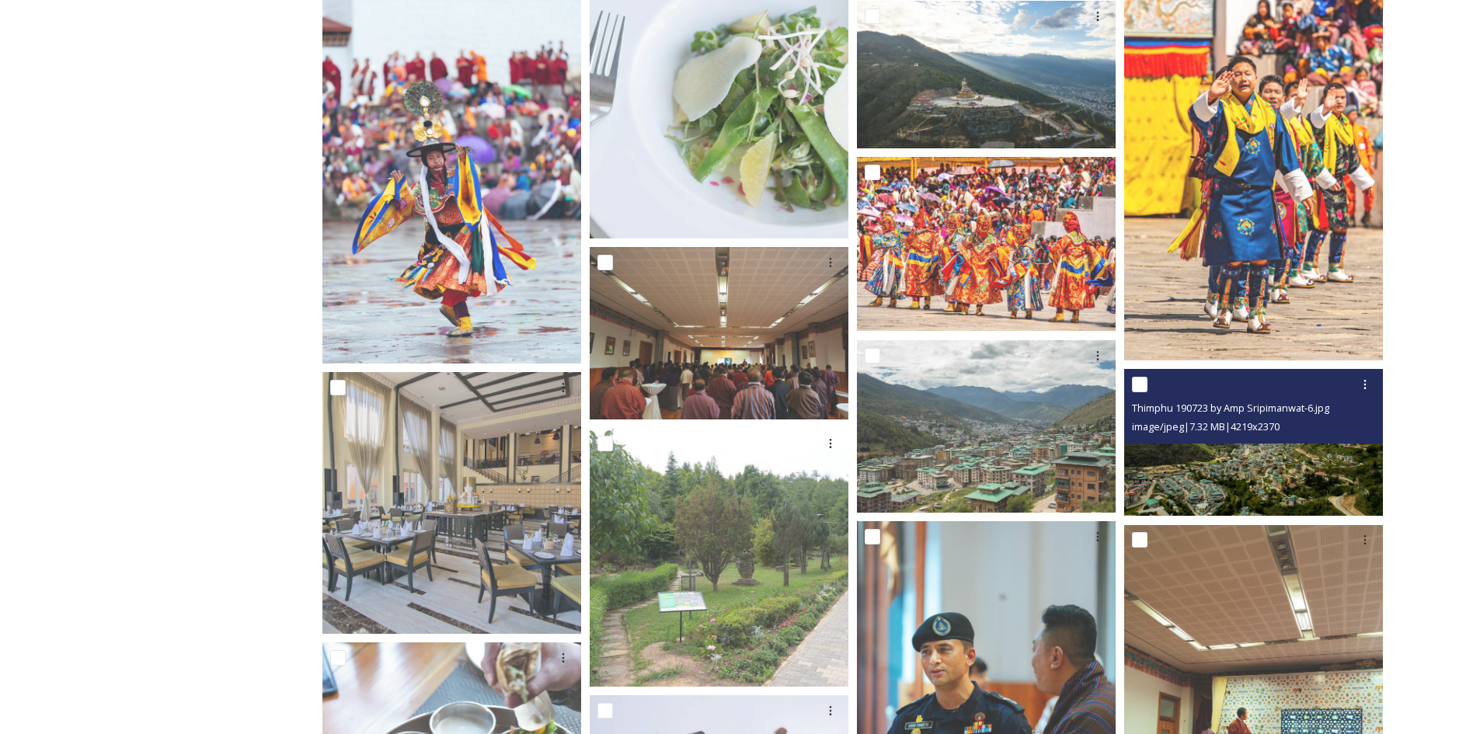
click at [1229, 479] on img at bounding box center [1255, 442] width 262 height 147
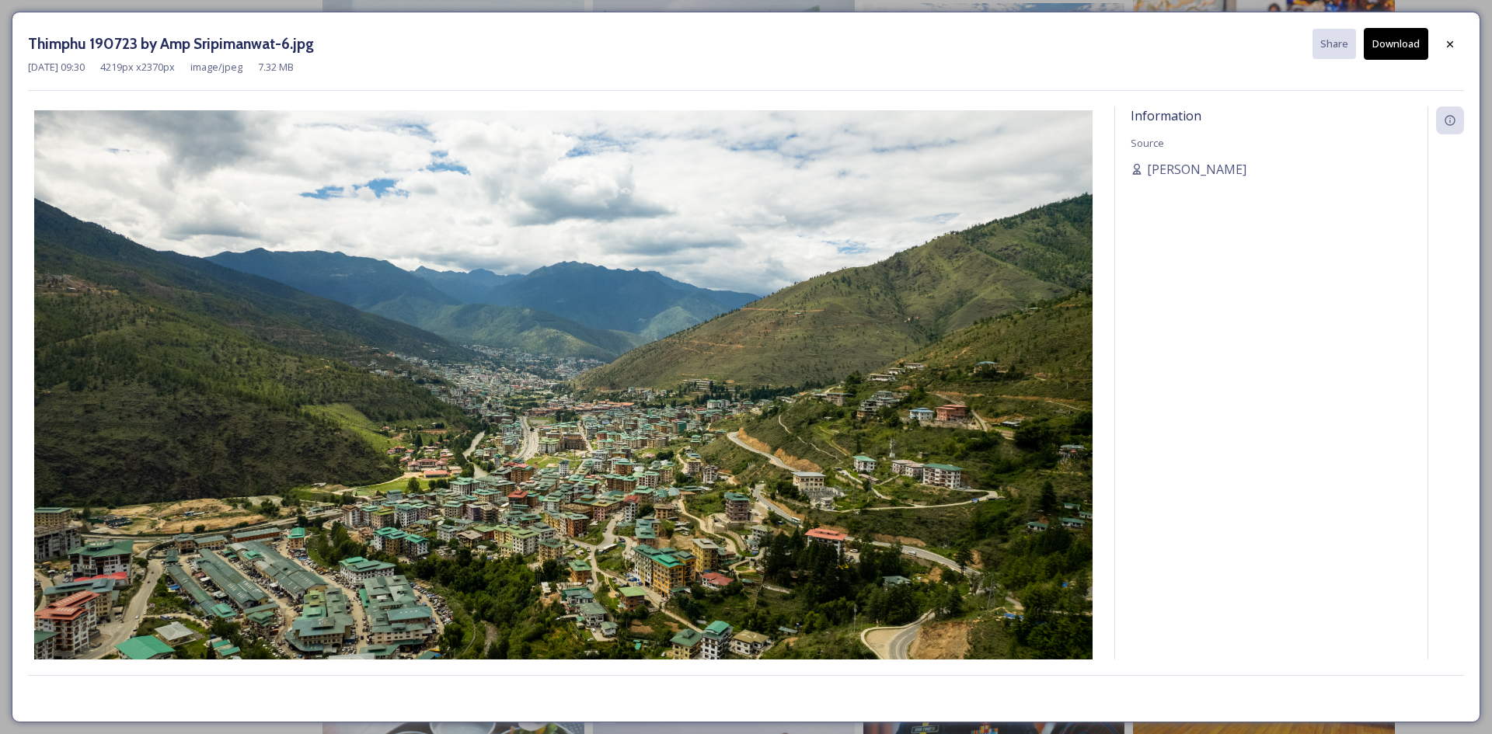
click at [1407, 51] on button "Download" at bounding box center [1396, 44] width 64 height 32
click at [1443, 46] on div at bounding box center [1450, 44] width 28 height 28
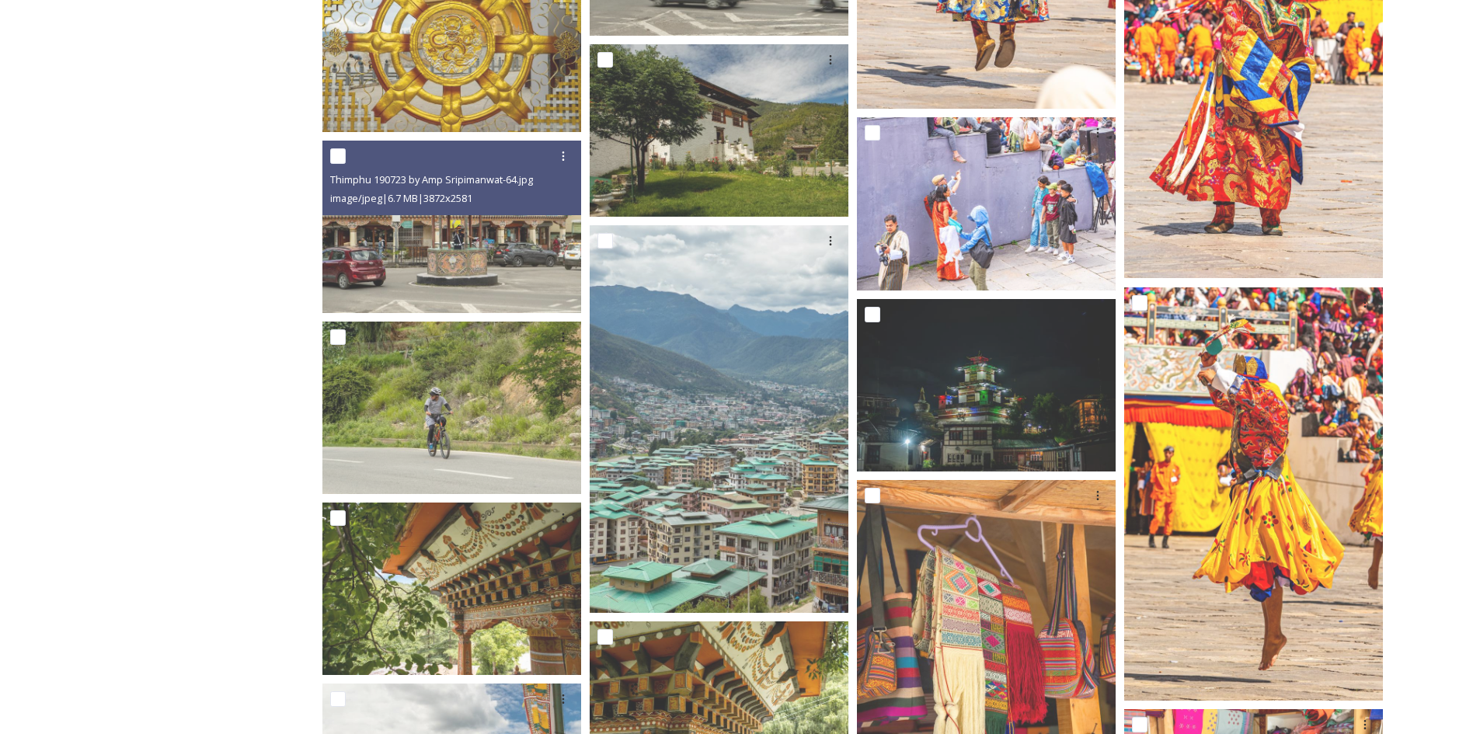
scroll to position [29373, 0]
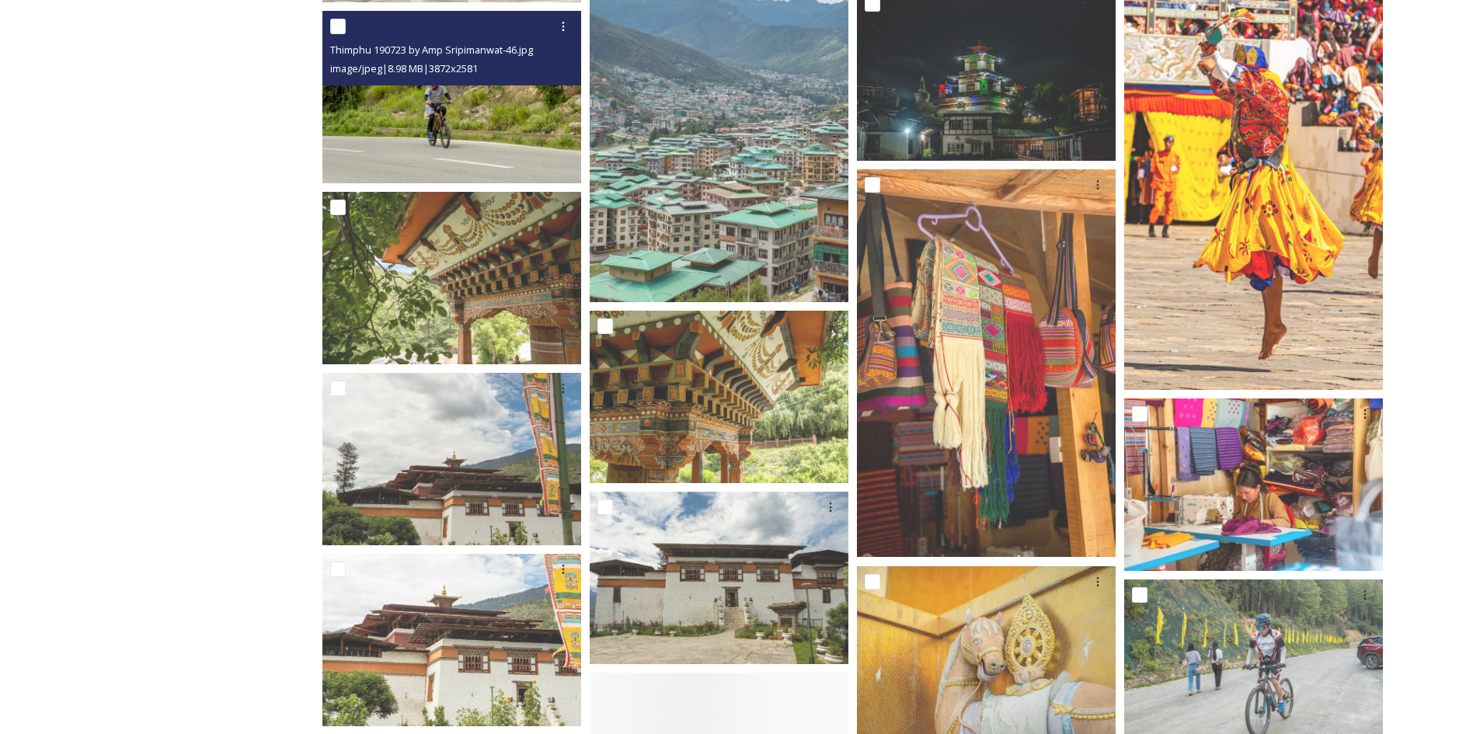
click at [477, 147] on img at bounding box center [451, 97] width 259 height 173
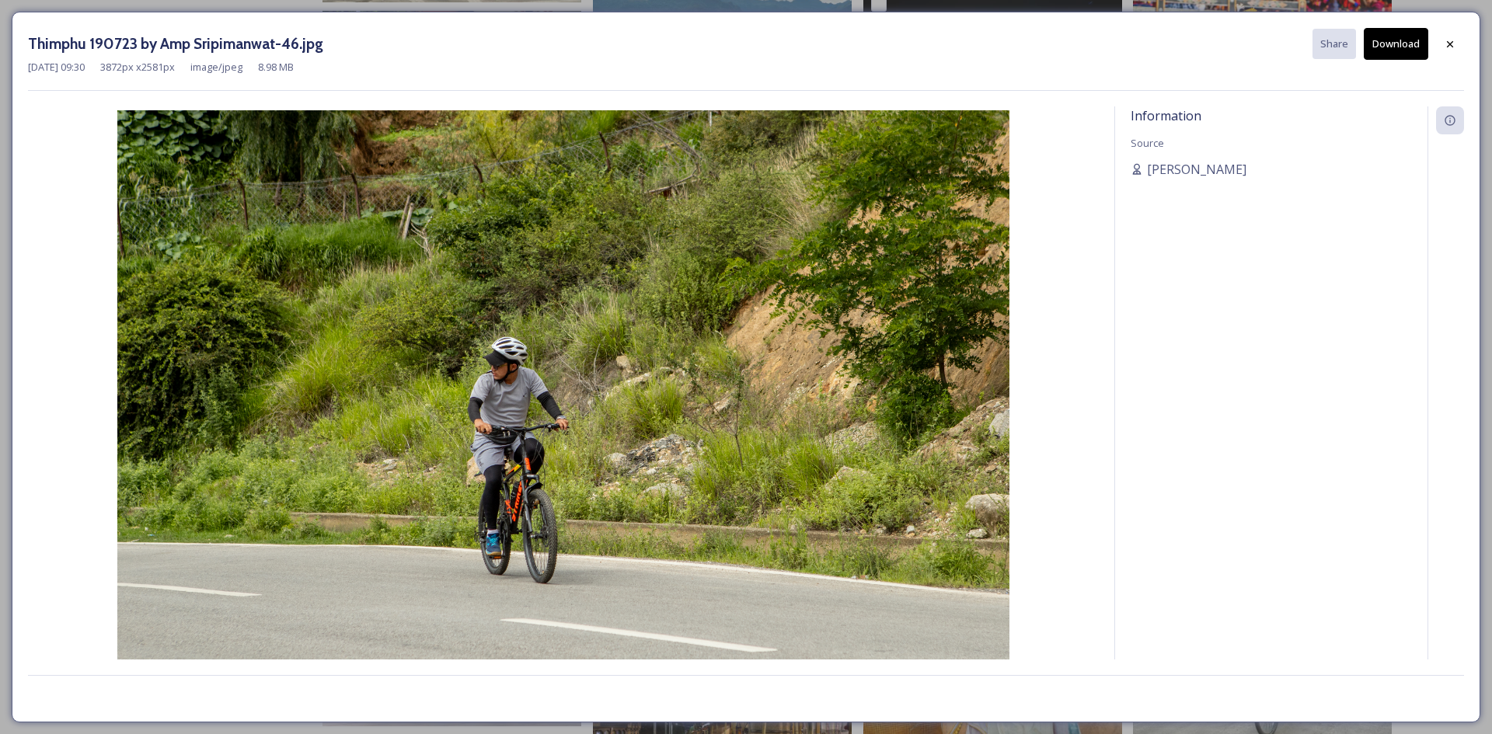
click at [1407, 54] on button "Download" at bounding box center [1396, 44] width 64 height 32
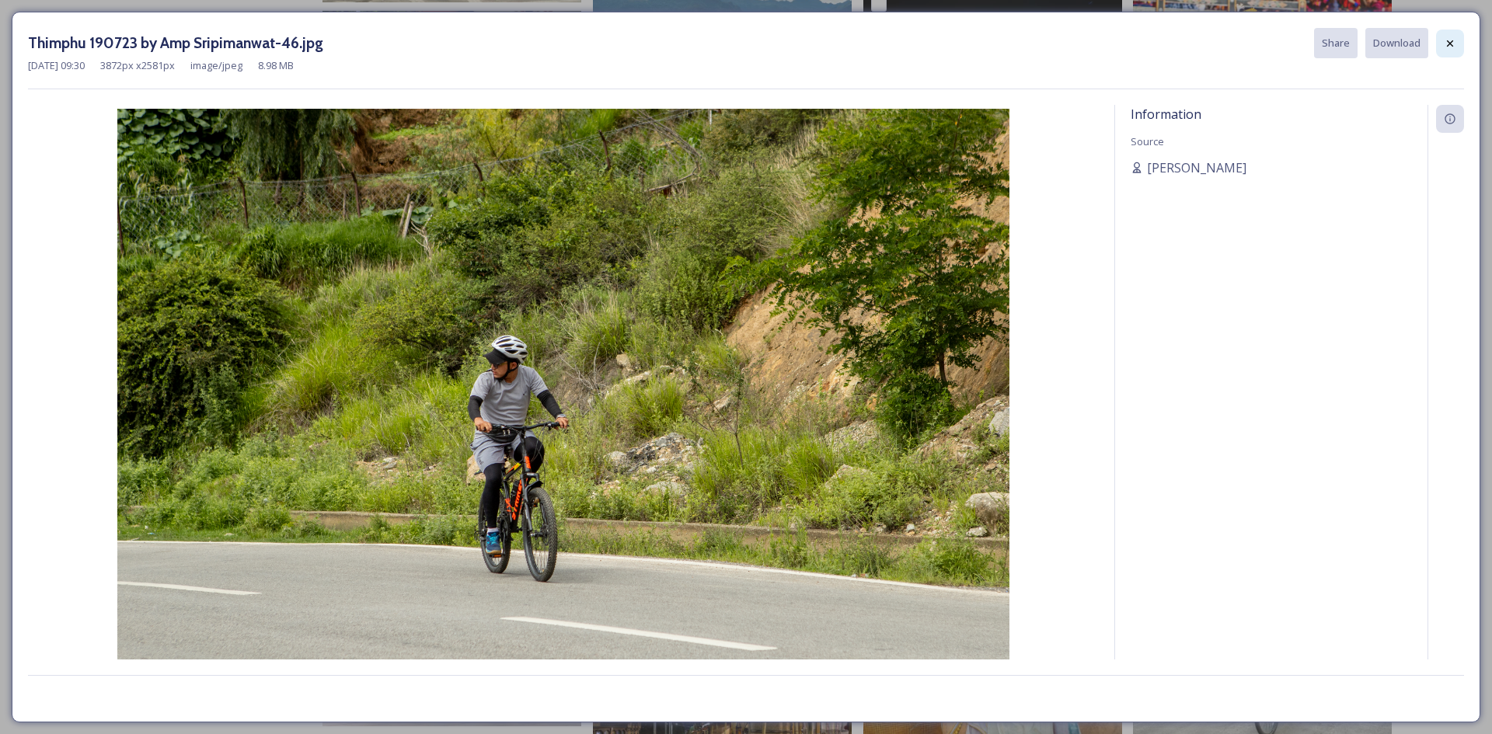
click at [1452, 53] on div at bounding box center [1450, 44] width 28 height 28
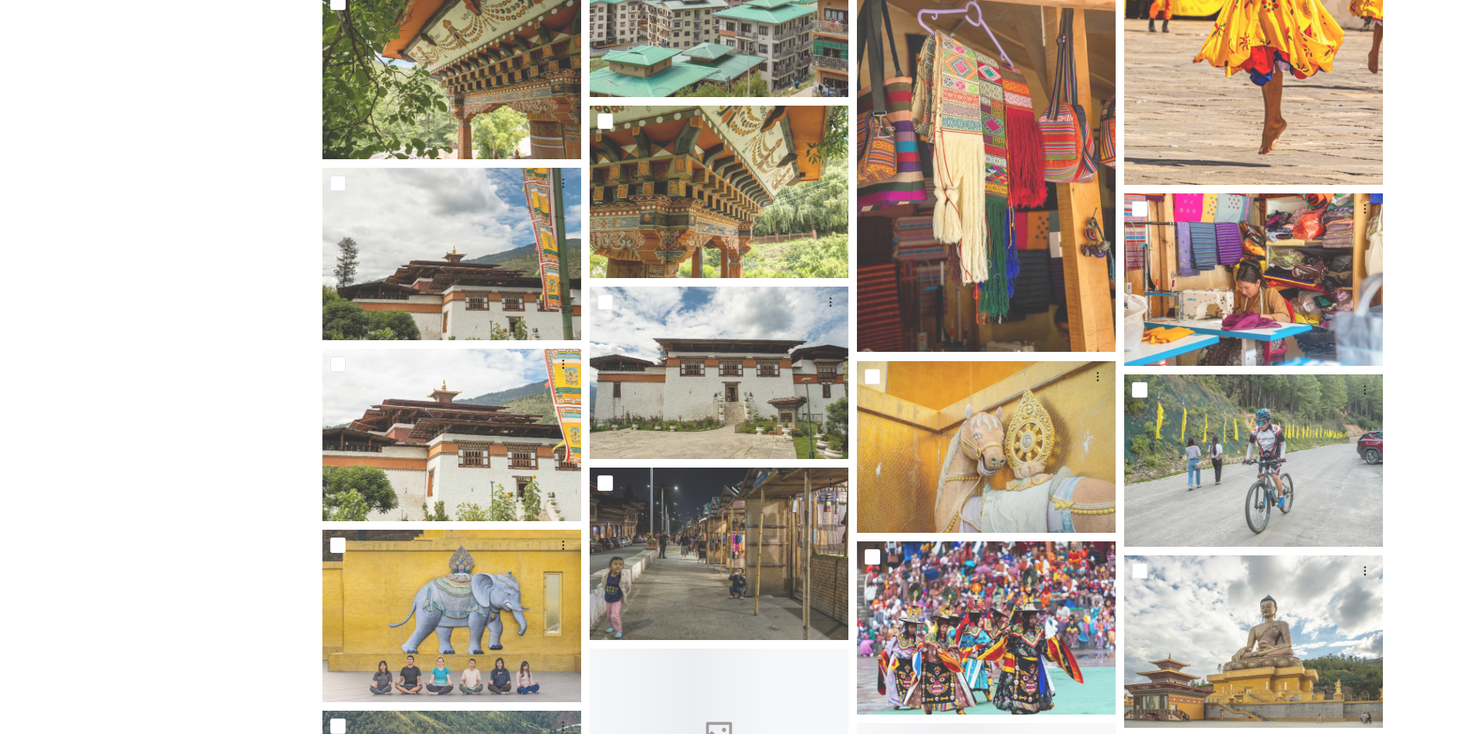
scroll to position [29840, 0]
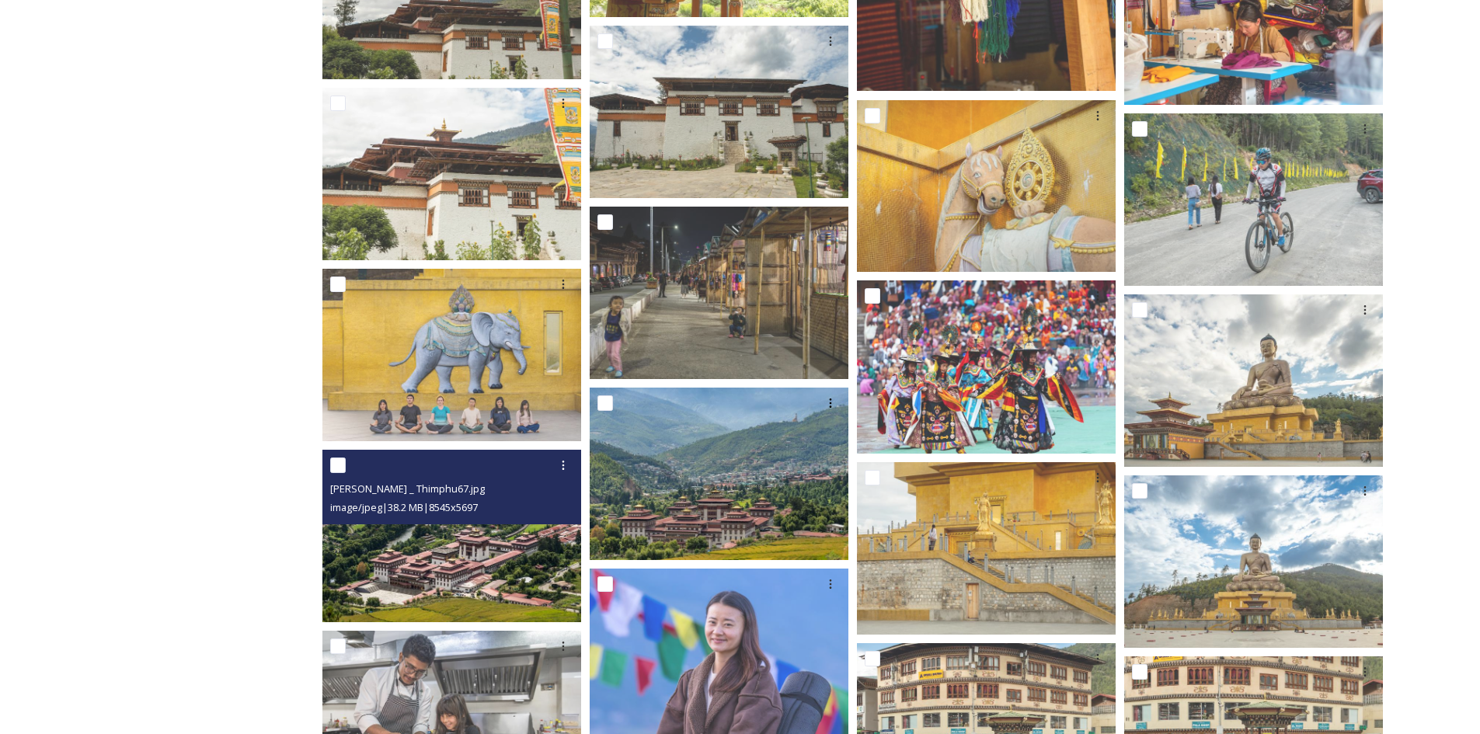
click at [490, 553] on img at bounding box center [451, 536] width 259 height 173
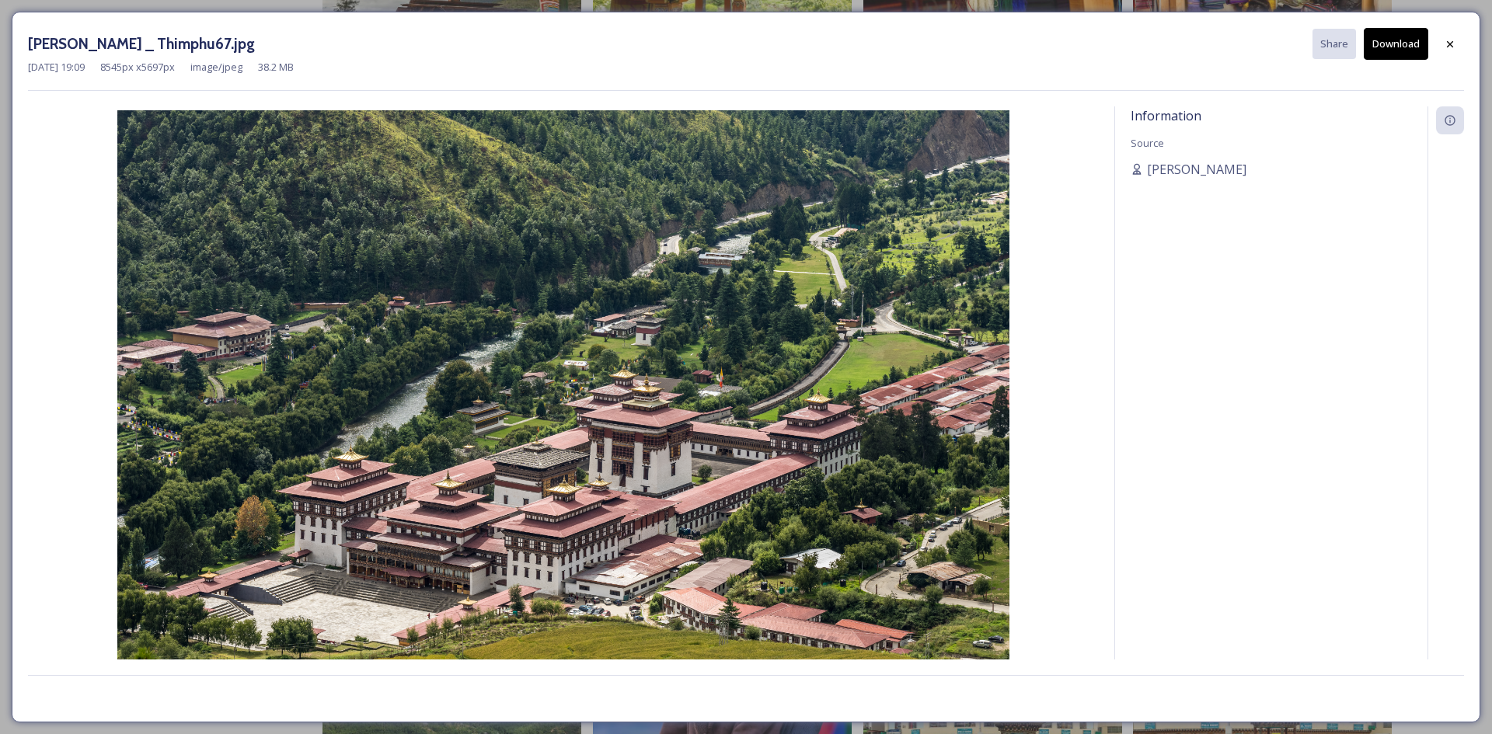
click at [1396, 45] on button "Download" at bounding box center [1396, 44] width 64 height 32
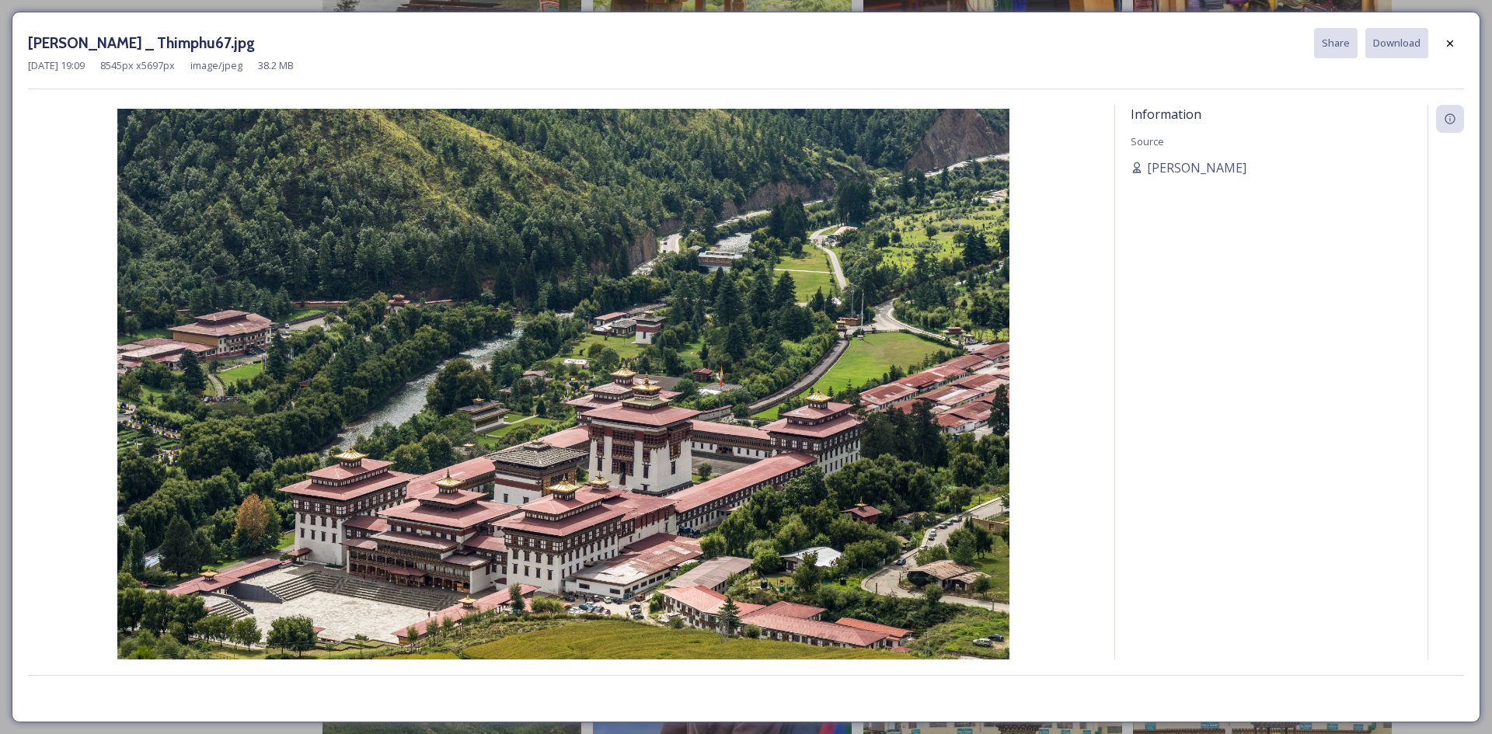
drag, startPoint x: 1445, startPoint y: 48, endPoint x: 608, endPoint y: 413, distance: 913.1
click at [1446, 48] on icon at bounding box center [1450, 43] width 12 height 12
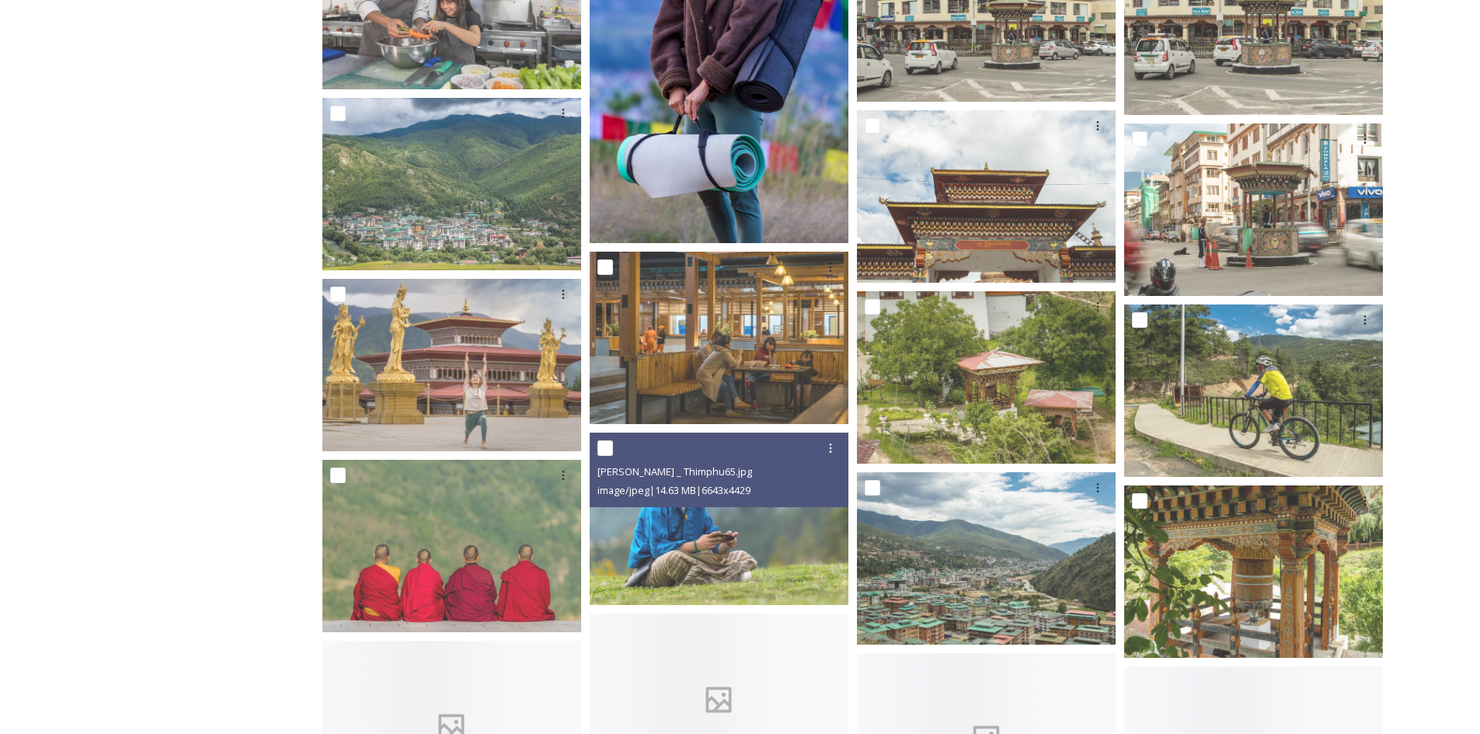
scroll to position [30617, 0]
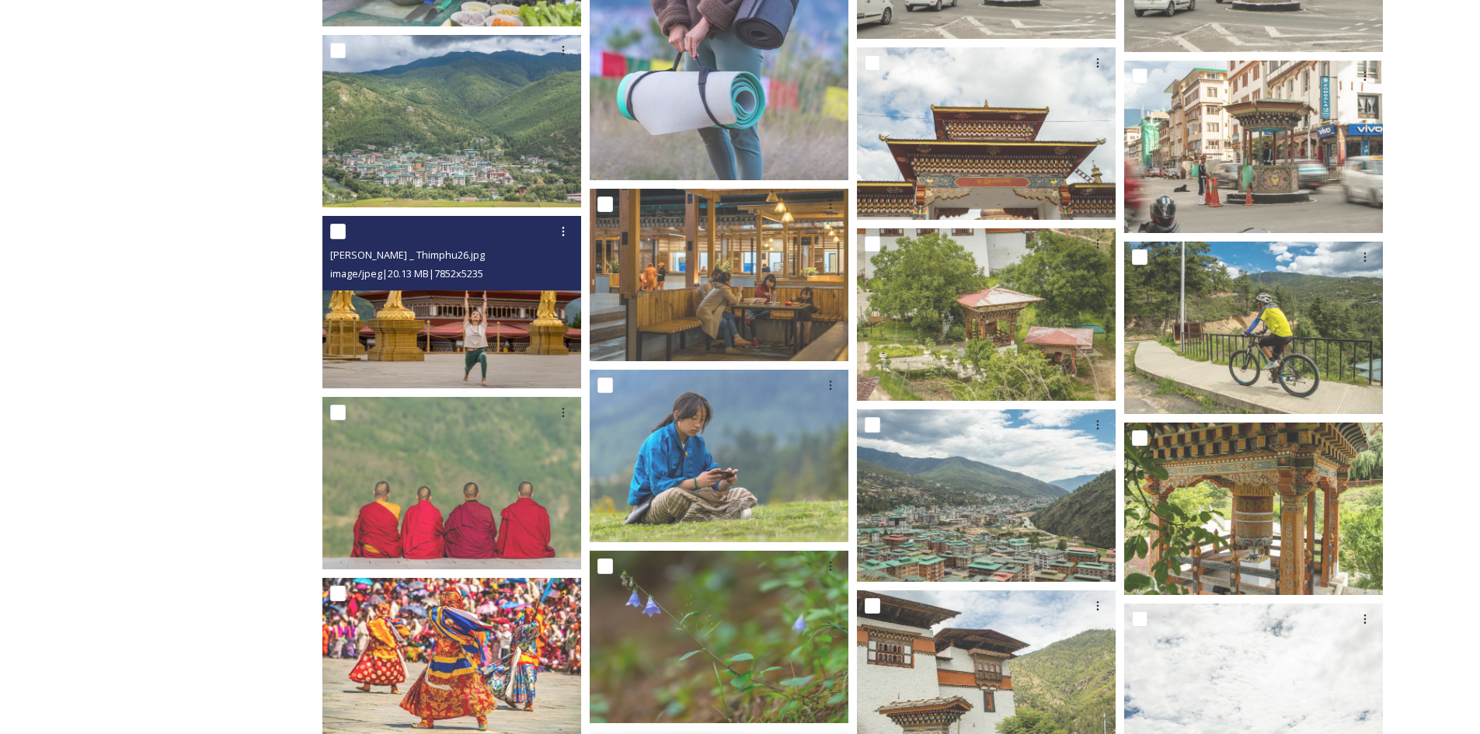
click at [415, 329] on img at bounding box center [451, 302] width 259 height 173
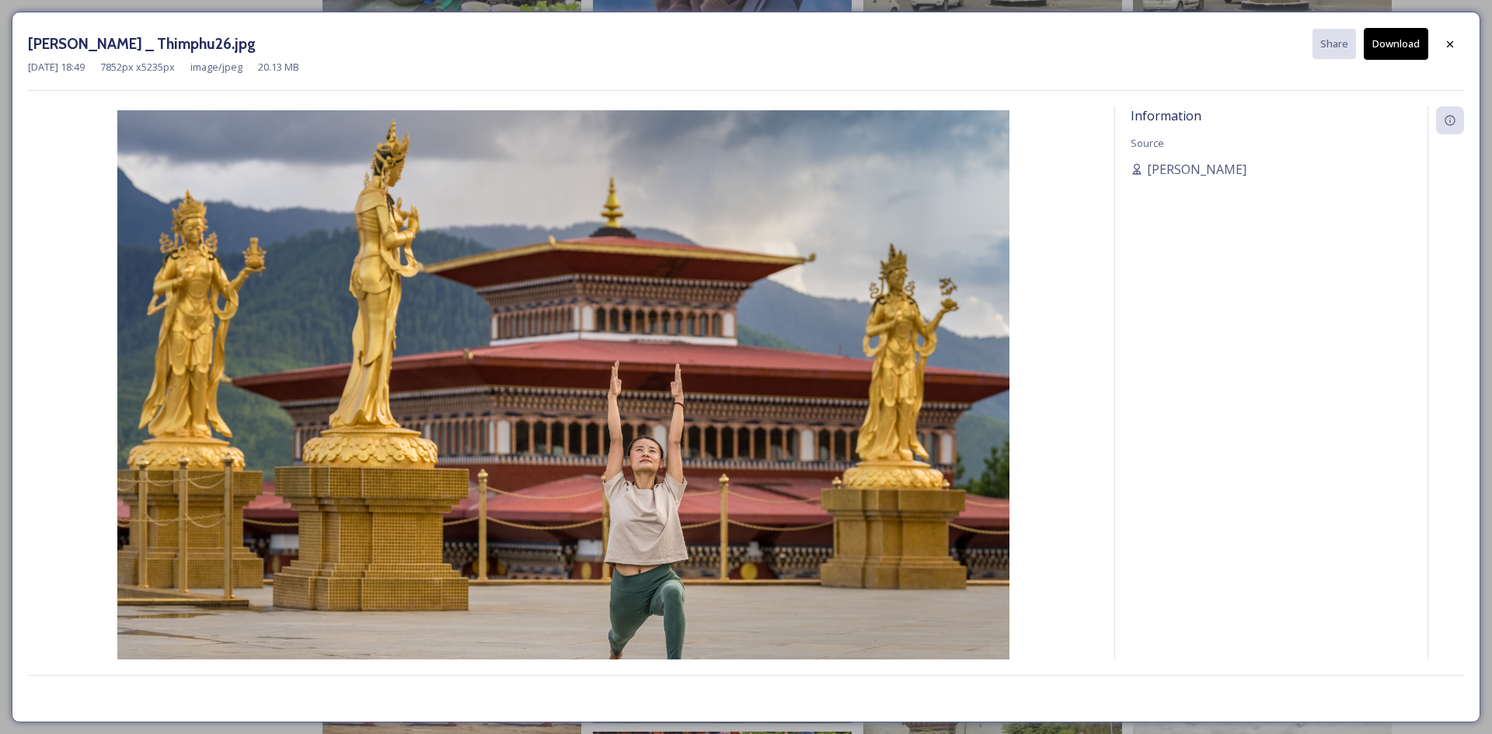
click at [1402, 50] on button "Download" at bounding box center [1396, 44] width 64 height 32
drag, startPoint x: 1460, startPoint y: 40, endPoint x: 758, endPoint y: 327, distance: 758.7
click at [1460, 40] on div at bounding box center [1450, 44] width 28 height 28
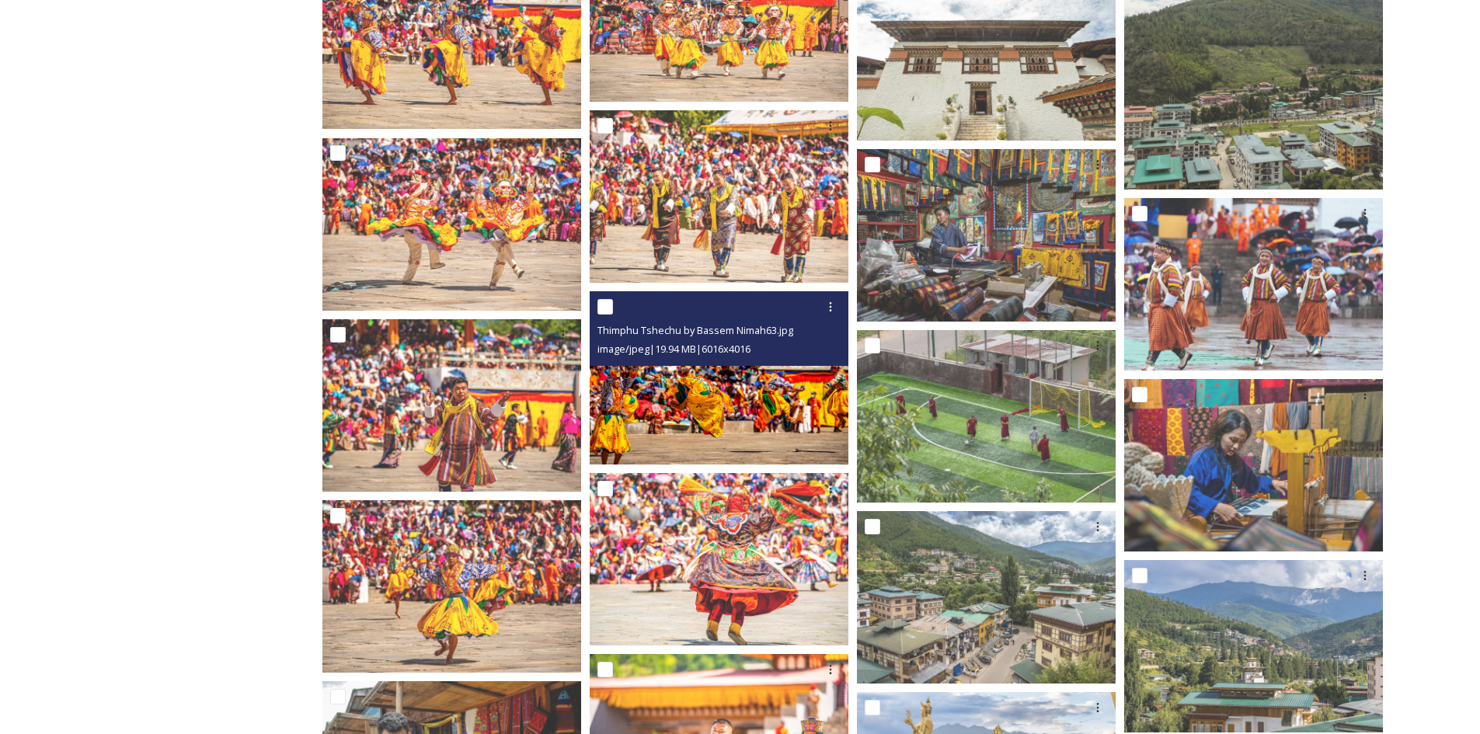
scroll to position [31549, 0]
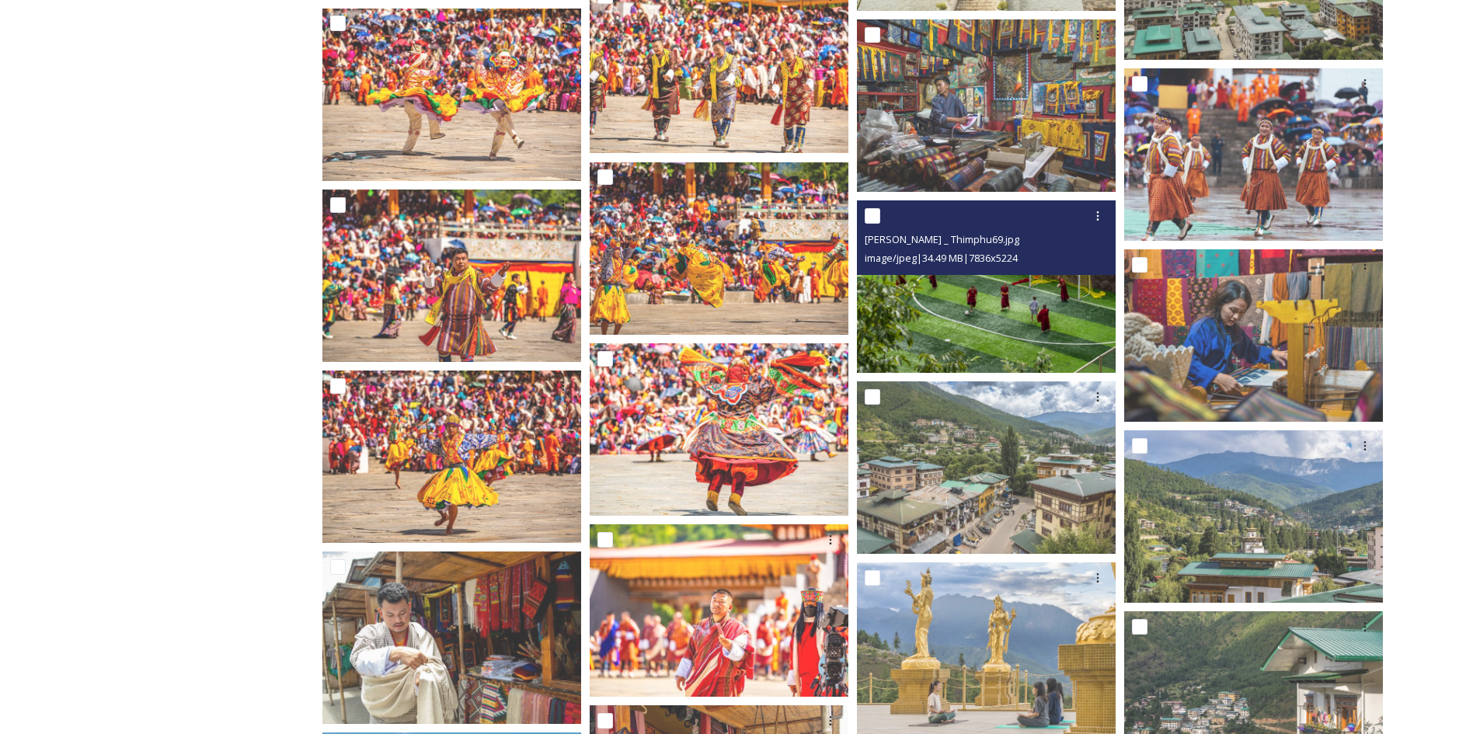
click at [962, 300] on img at bounding box center [986, 286] width 259 height 173
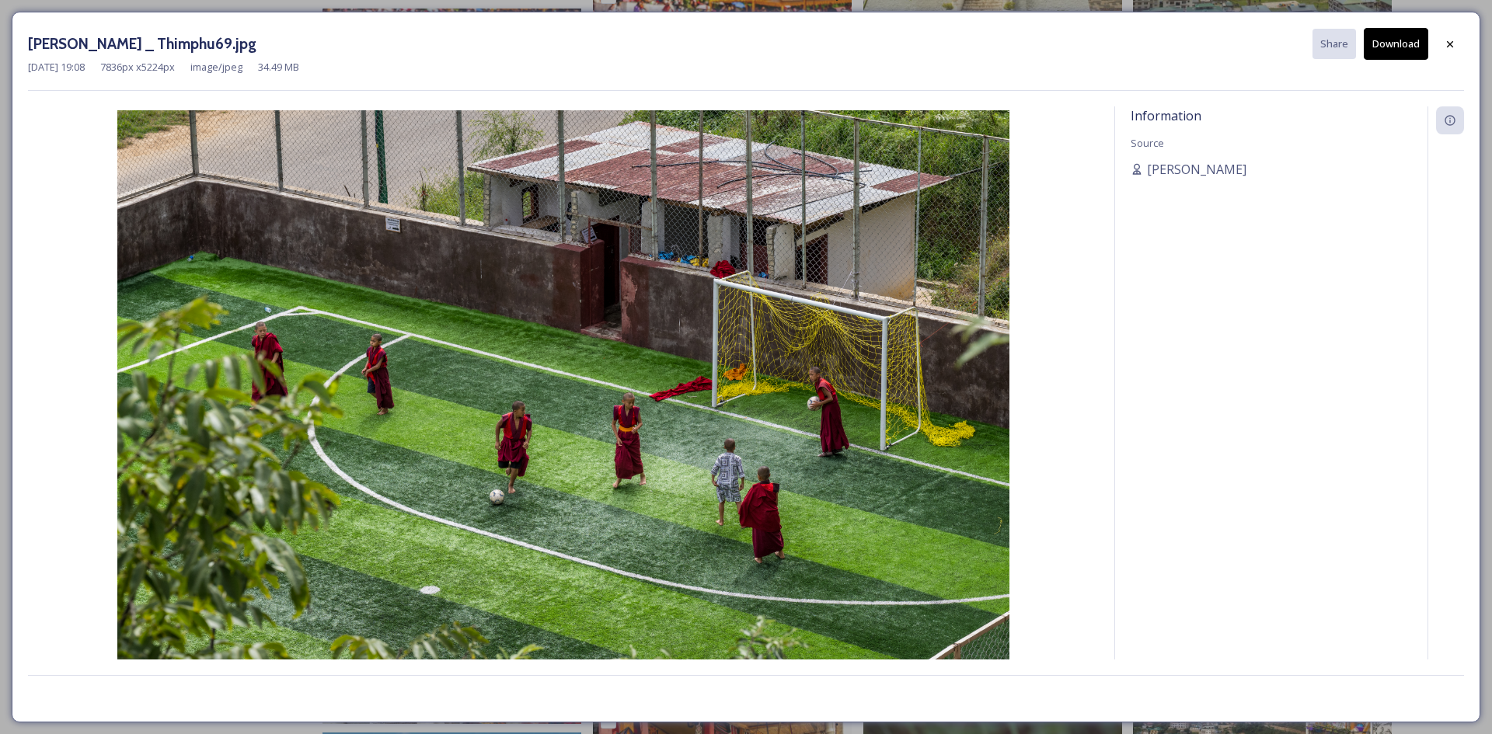
click at [1405, 39] on button "Download" at bounding box center [1396, 44] width 64 height 32
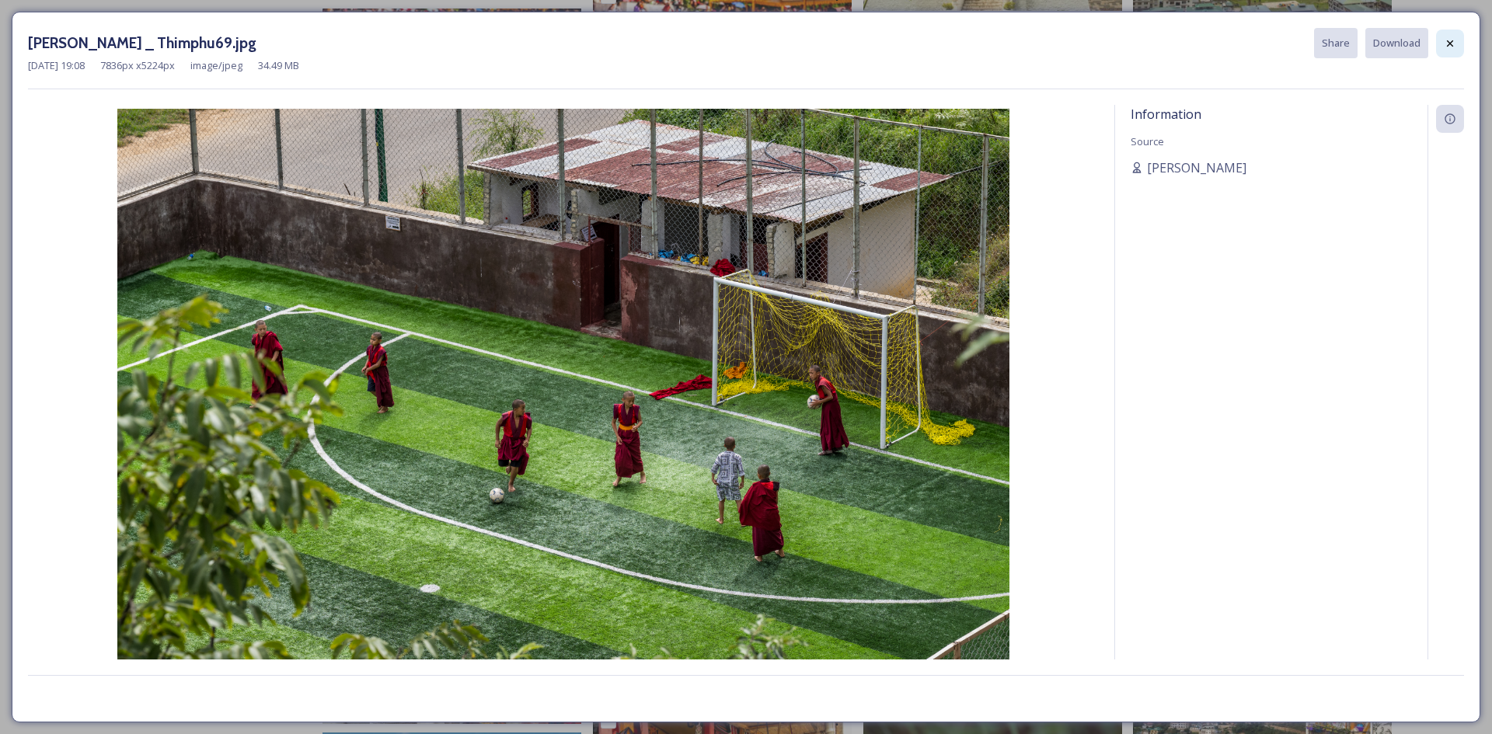
click at [1456, 30] on div at bounding box center [1450, 44] width 28 height 28
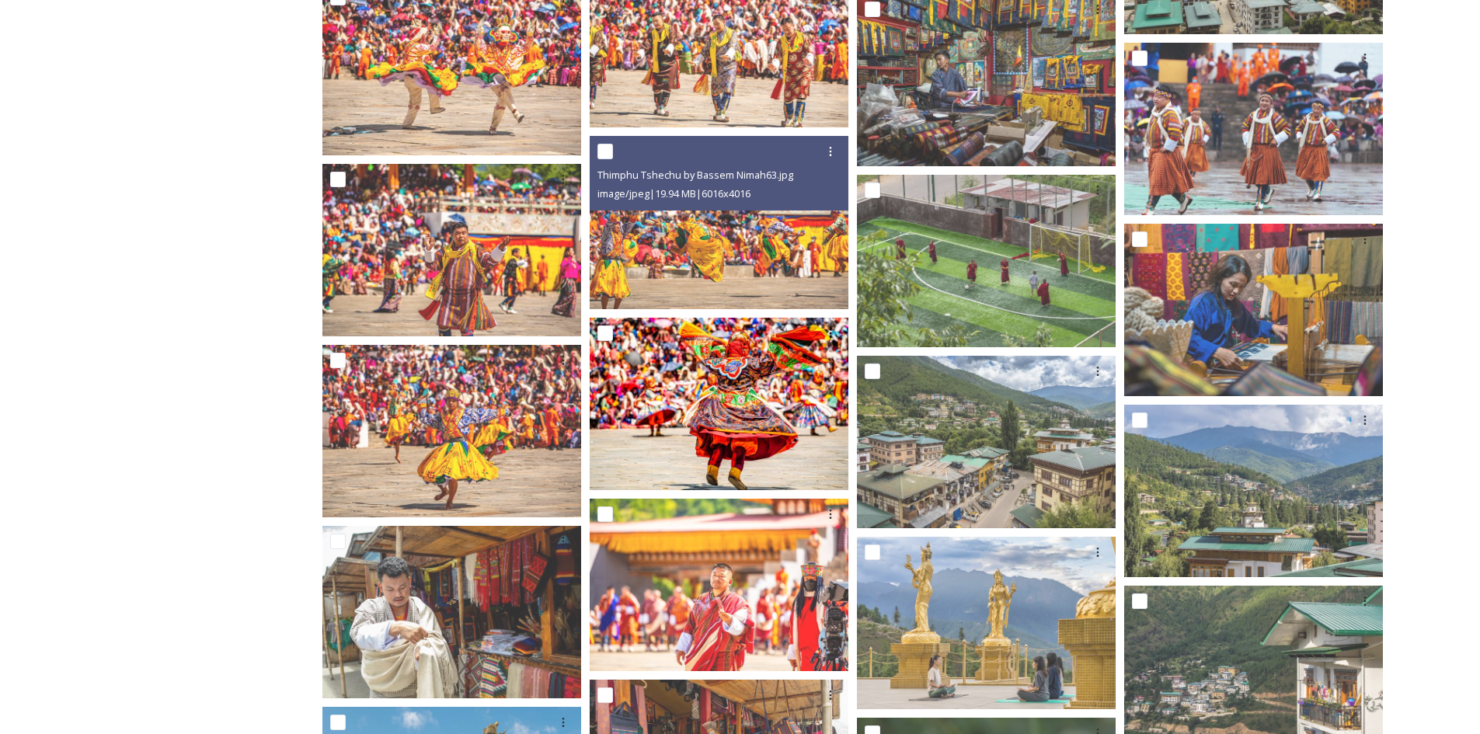
scroll to position [31705, 0]
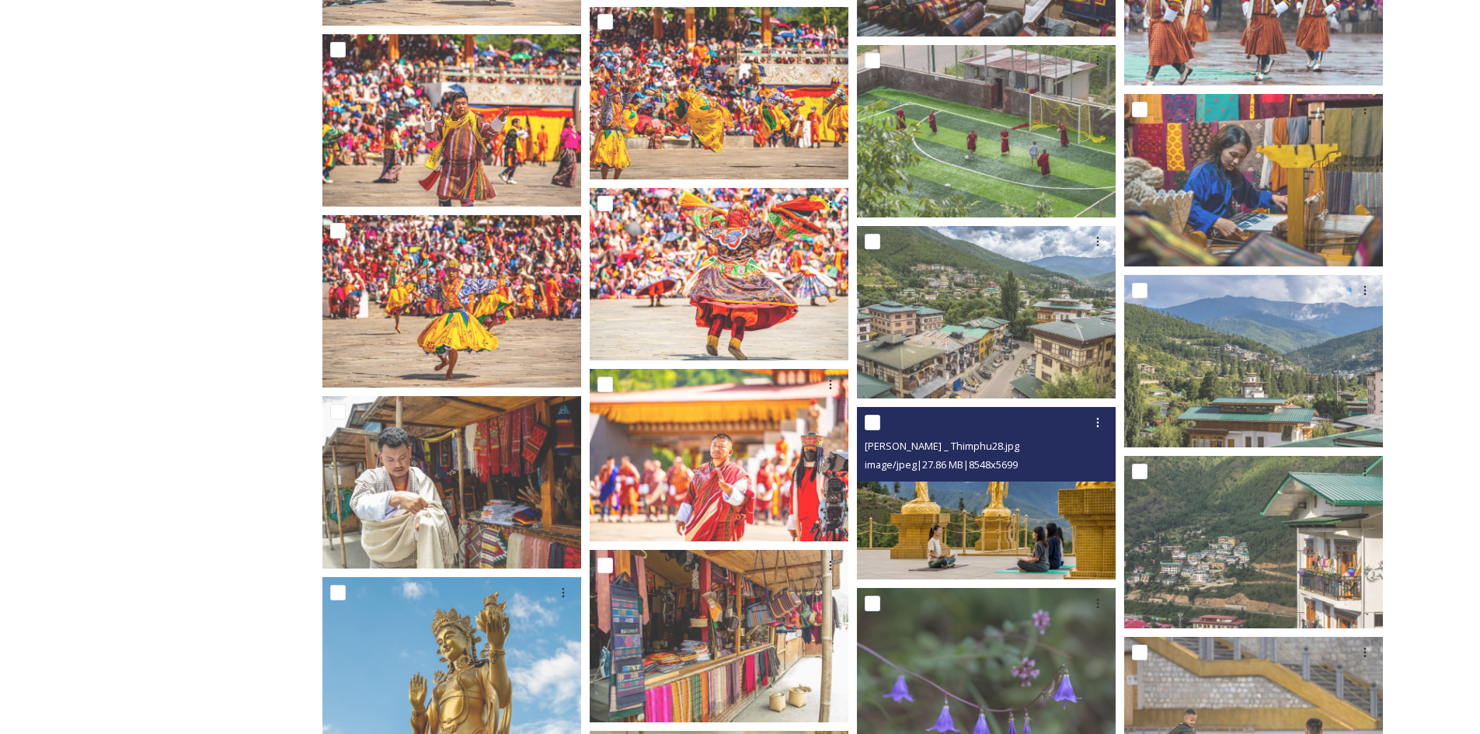
click at [990, 521] on img at bounding box center [986, 493] width 259 height 173
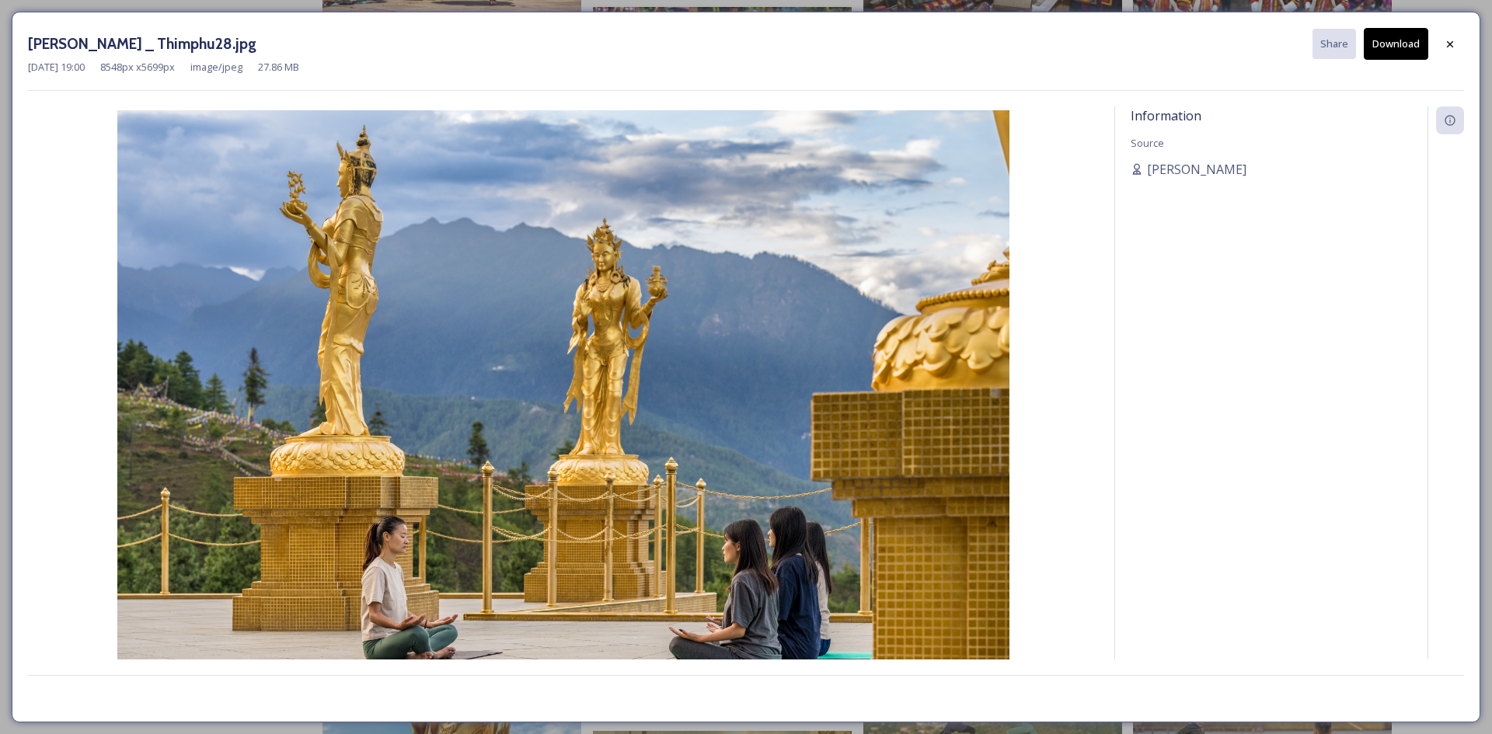
click at [1407, 49] on button "Download" at bounding box center [1396, 44] width 64 height 32
click at [1440, 40] on div at bounding box center [1450, 44] width 28 height 28
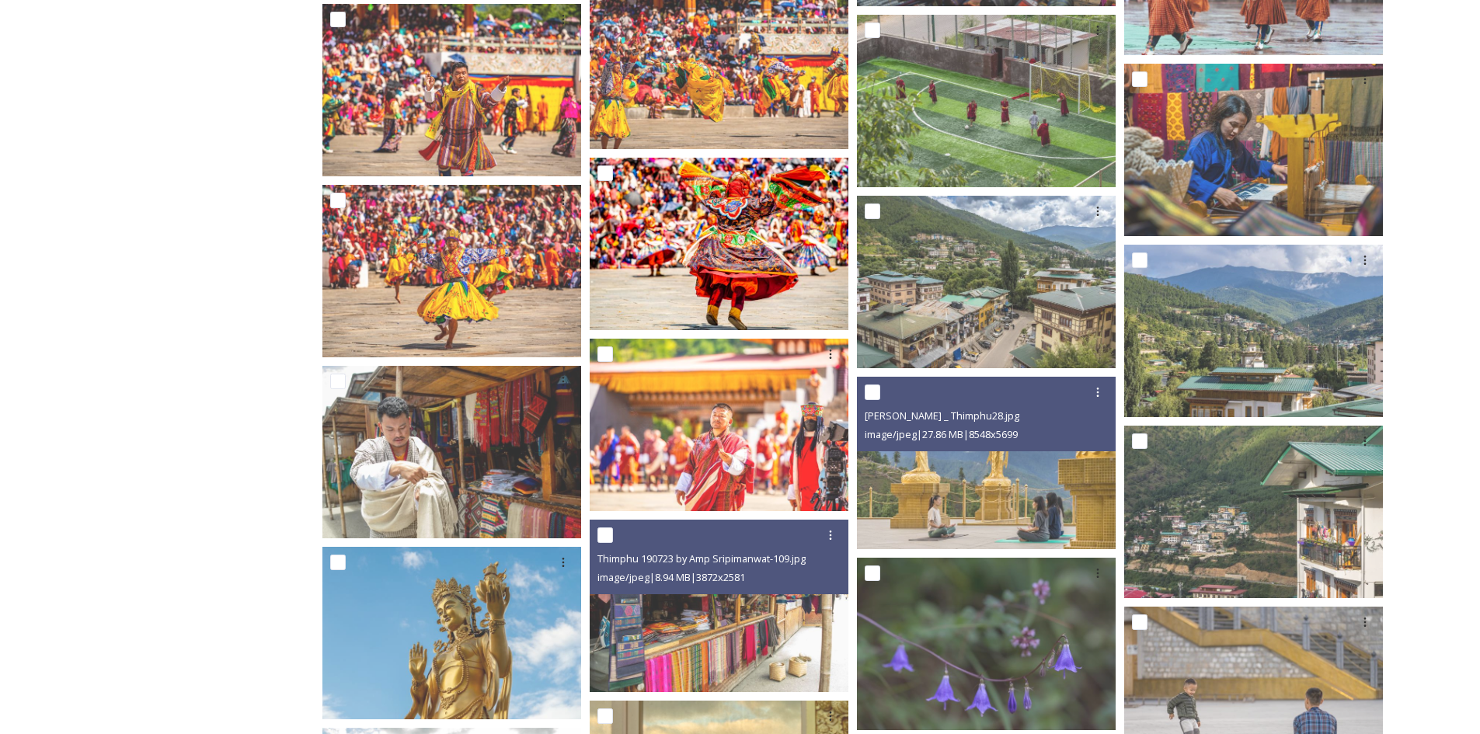
scroll to position [32171, 0]
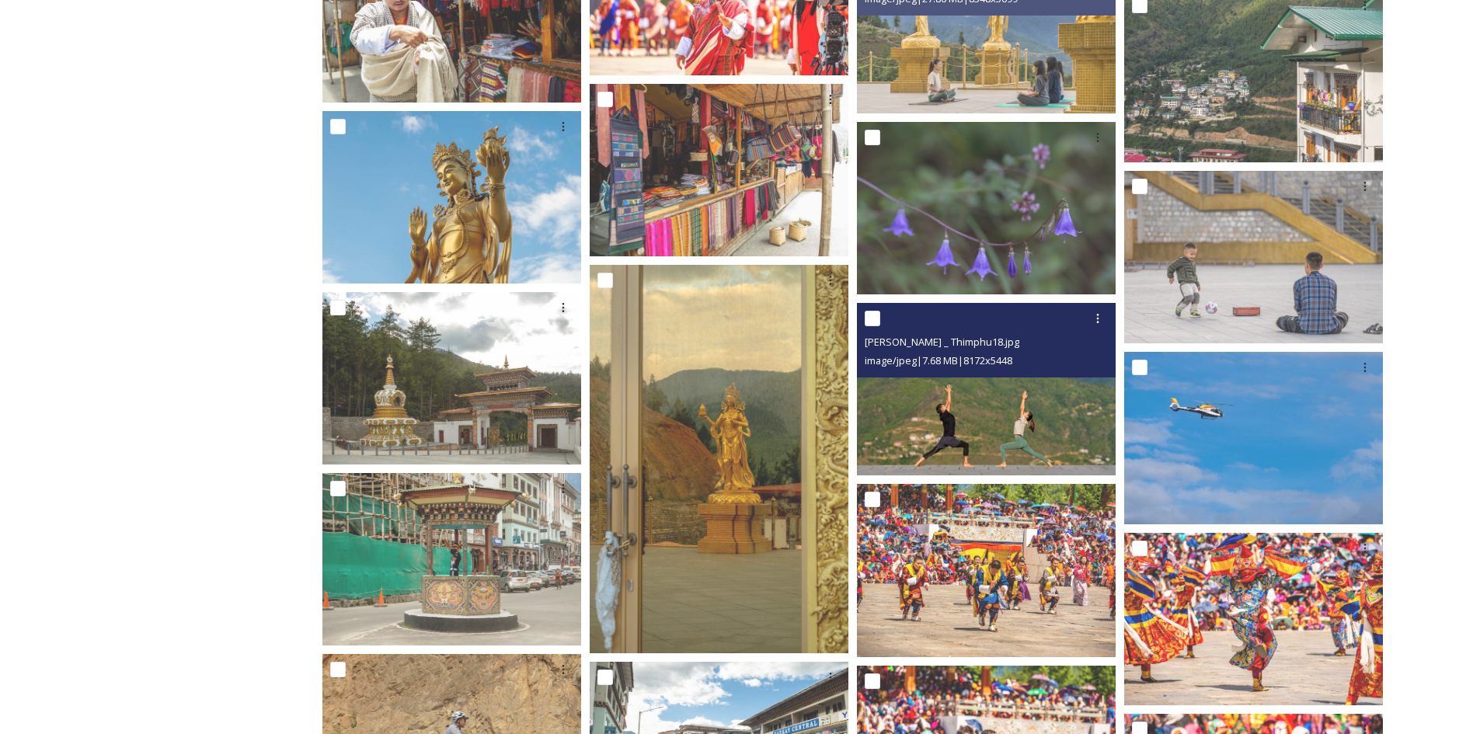
click at [1005, 407] on img at bounding box center [986, 389] width 259 height 173
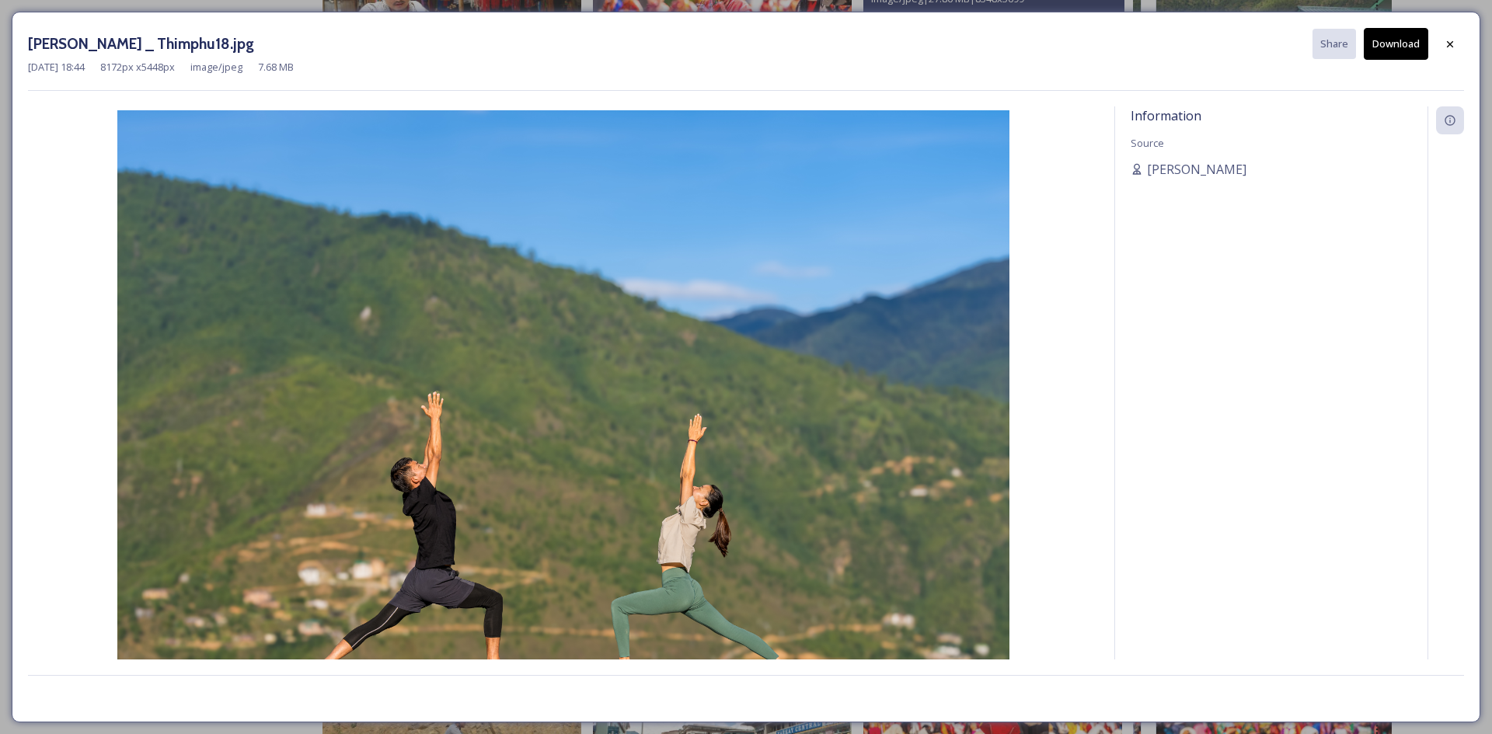
click at [1407, 47] on button "Download" at bounding box center [1396, 44] width 64 height 32
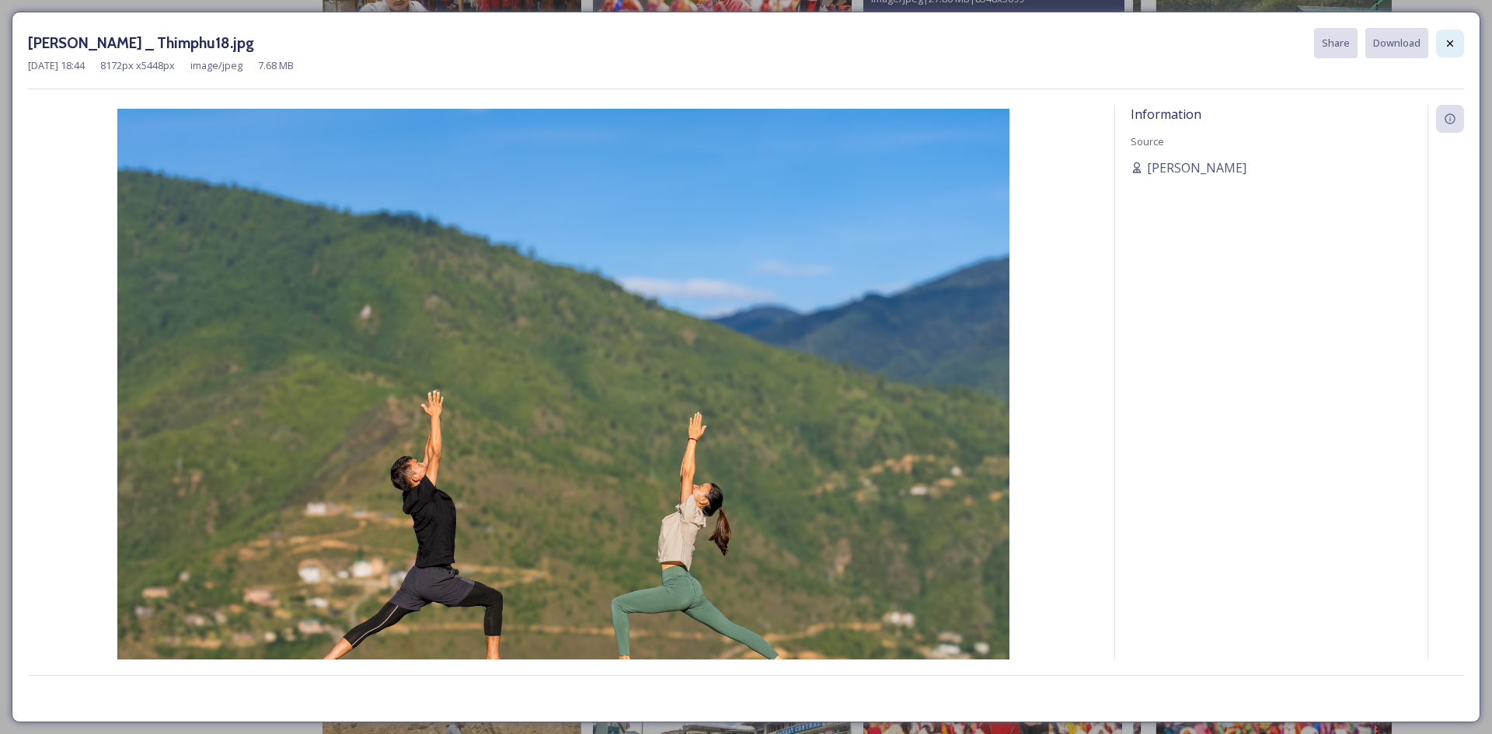
click at [1448, 36] on div at bounding box center [1450, 44] width 28 height 28
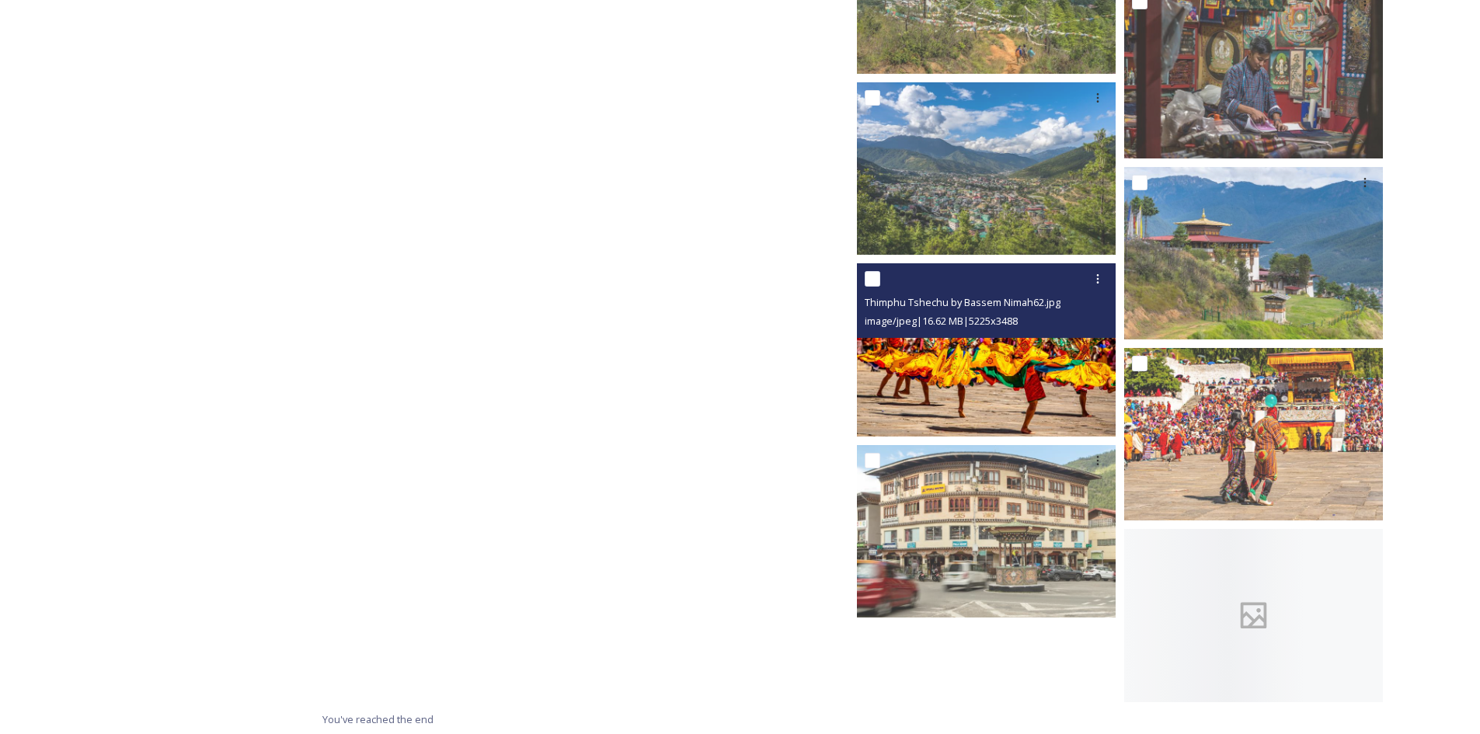
scroll to position [36188, 0]
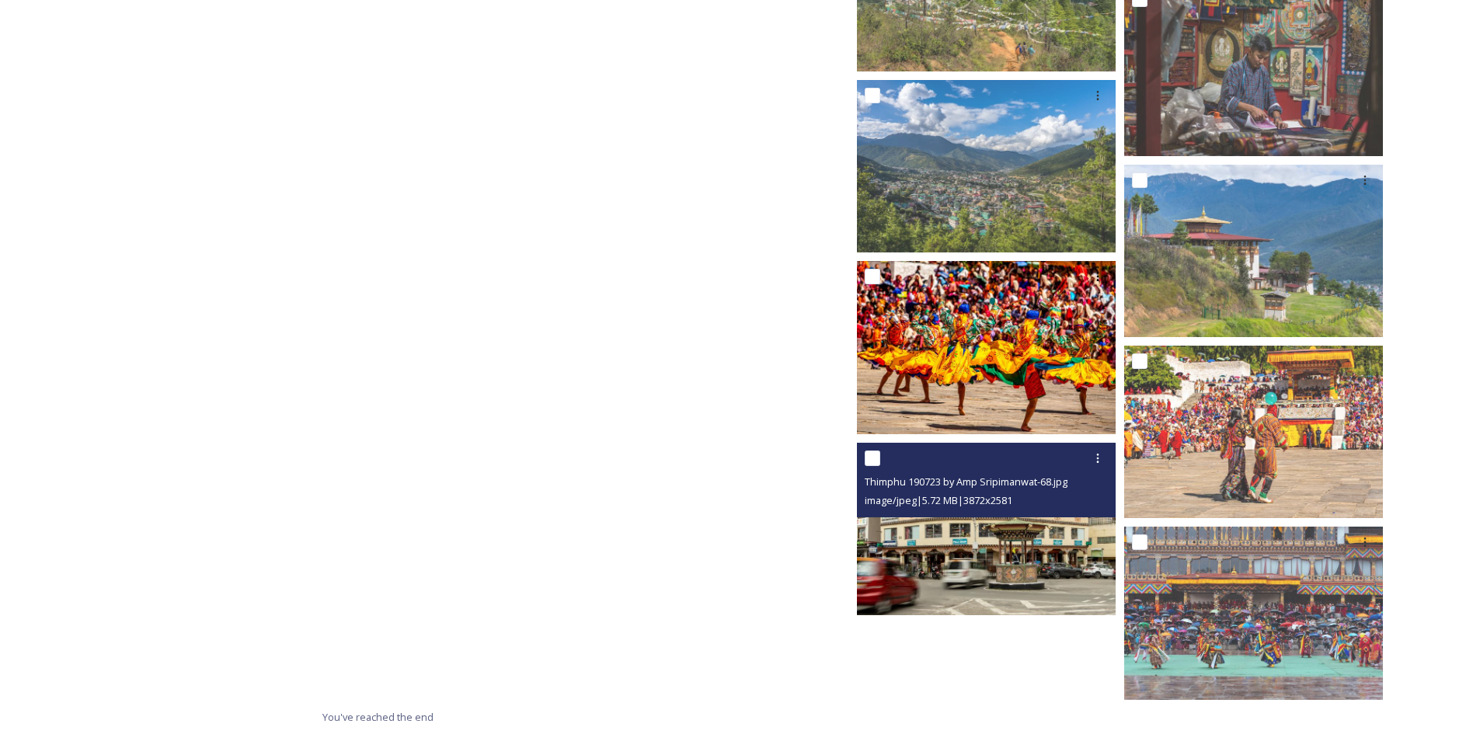
click at [1020, 558] on img at bounding box center [986, 529] width 259 height 173
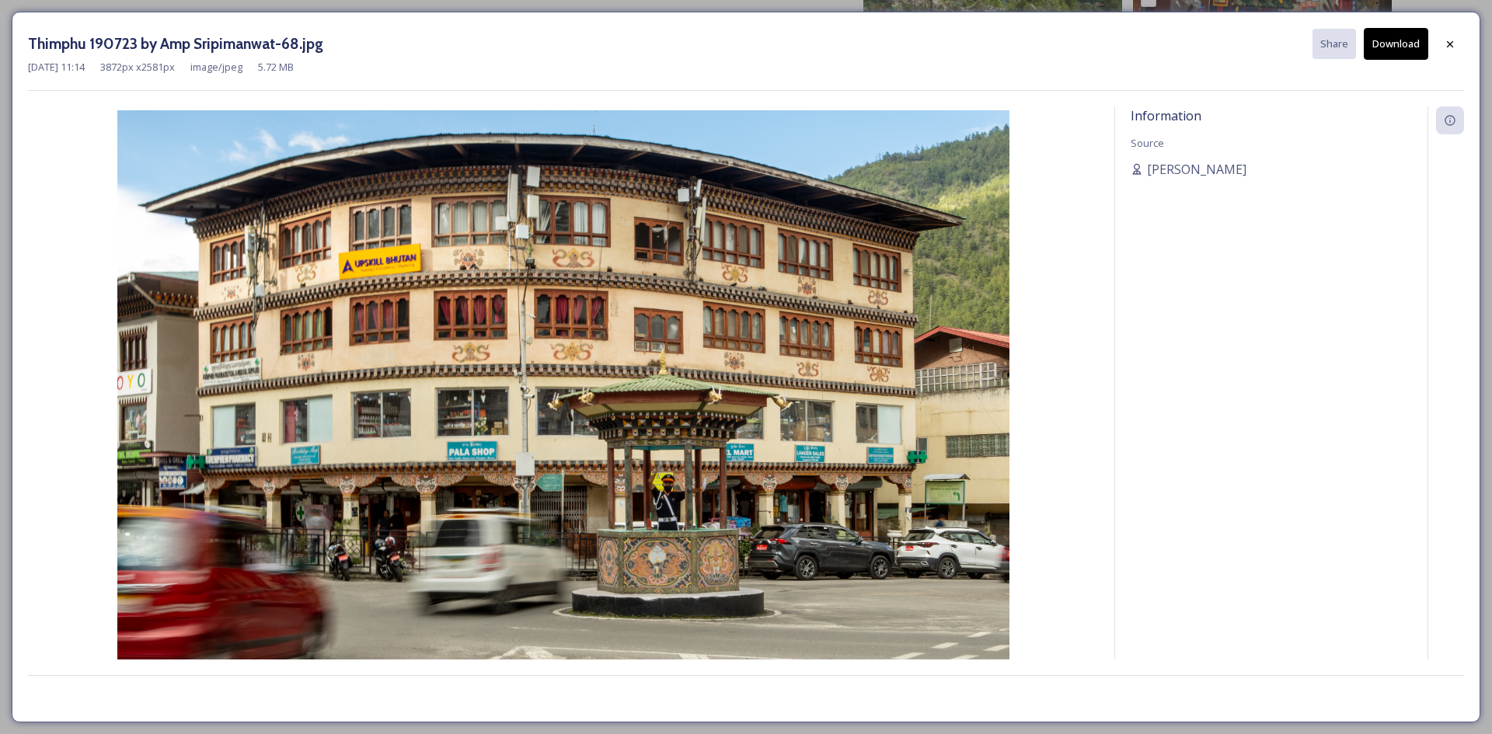
click at [1400, 44] on button "Download" at bounding box center [1396, 44] width 64 height 32
drag, startPoint x: 1452, startPoint y: 53, endPoint x: 1215, endPoint y: 145, distance: 255.1
click at [1452, 53] on div at bounding box center [1450, 44] width 28 height 28
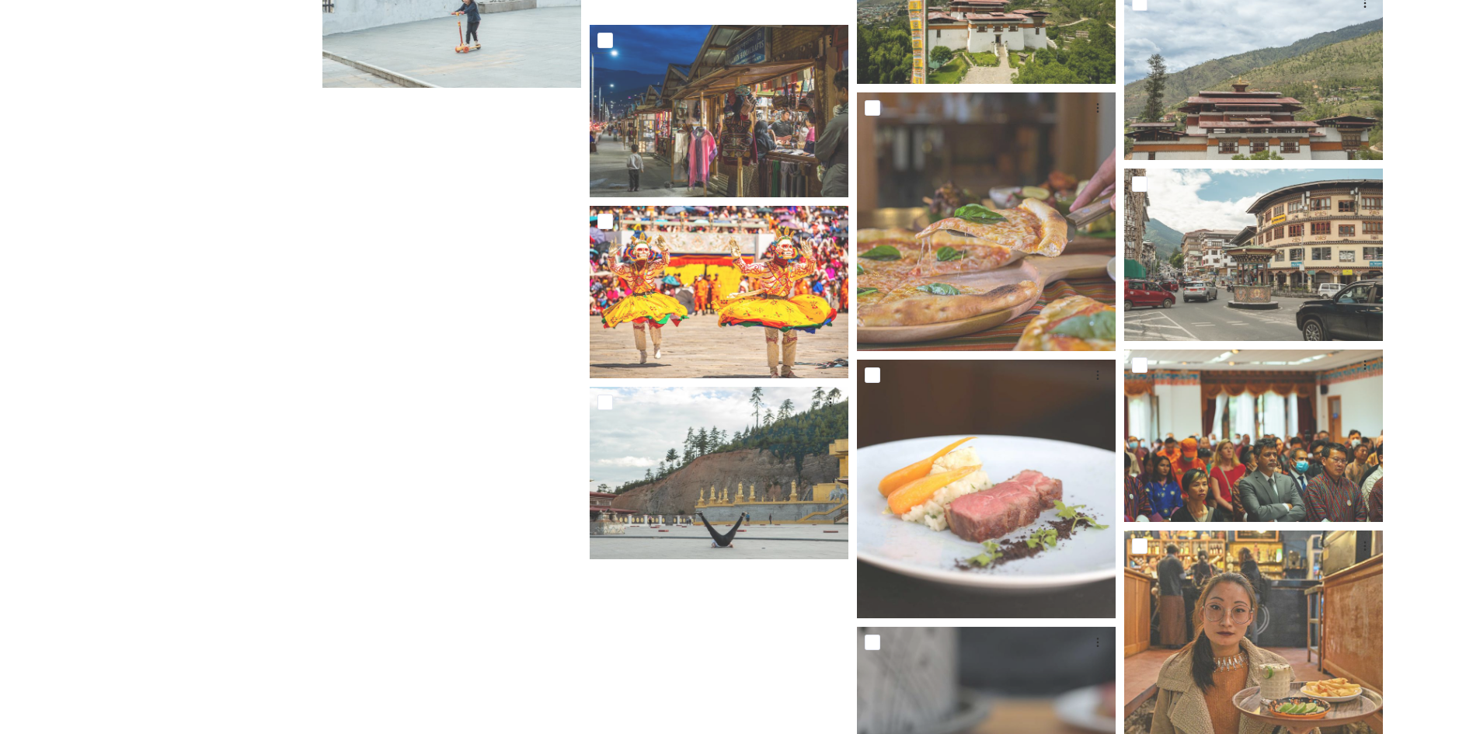
scroll to position [34789, 0]
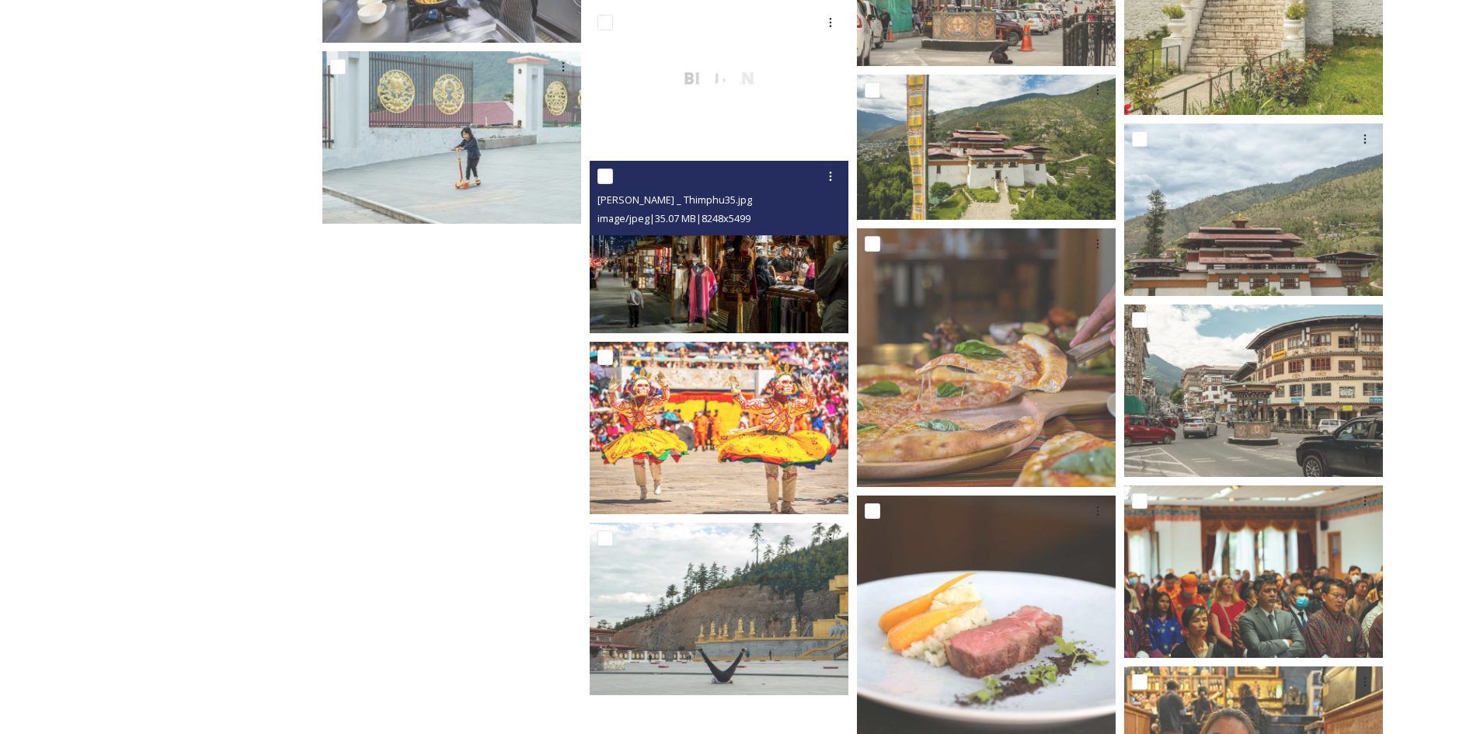
click at [753, 279] on img at bounding box center [719, 247] width 259 height 173
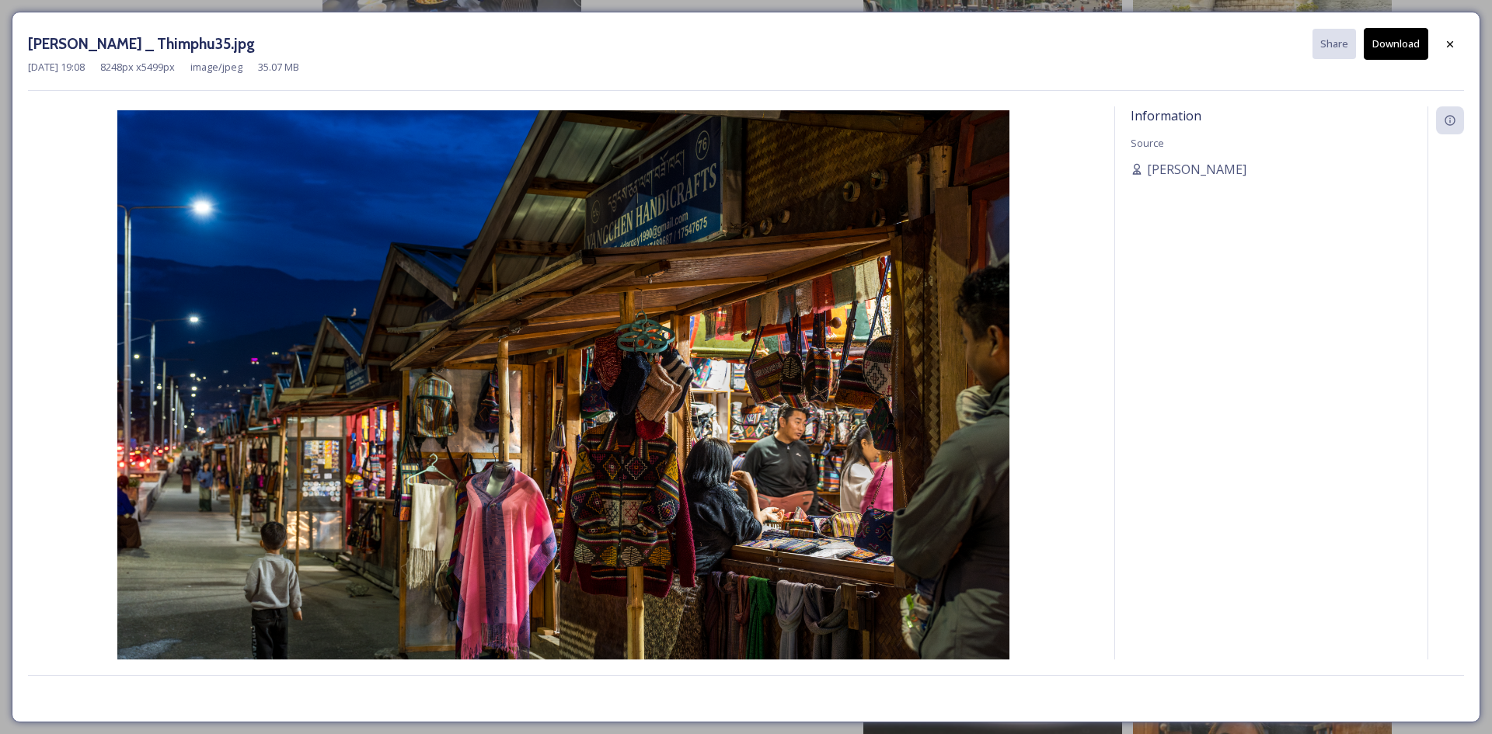
click at [1393, 54] on button "Download" at bounding box center [1396, 44] width 64 height 32
drag, startPoint x: 1452, startPoint y: 37, endPoint x: 858, endPoint y: 249, distance: 631.2
click at [1452, 38] on icon at bounding box center [1450, 44] width 12 height 12
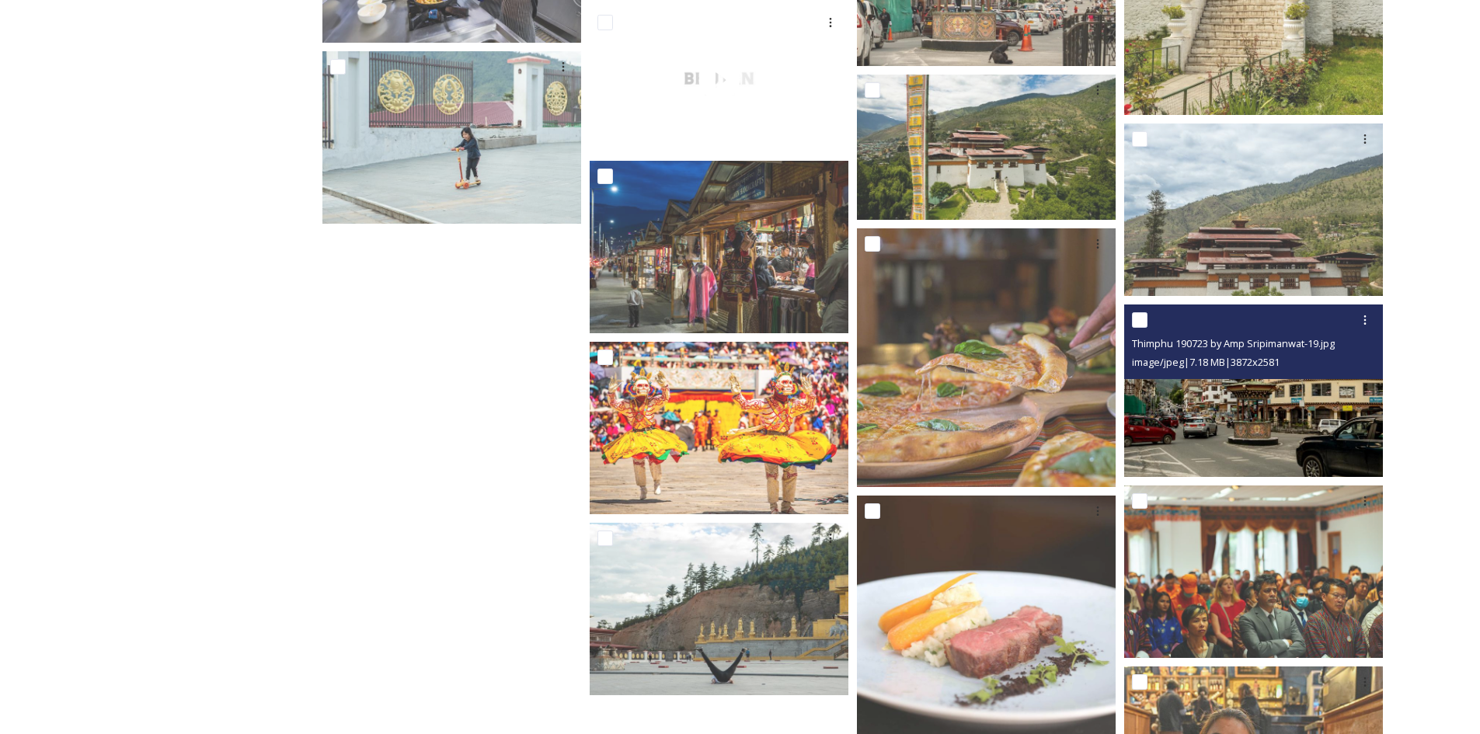
click at [1215, 435] on img at bounding box center [1253, 391] width 259 height 173
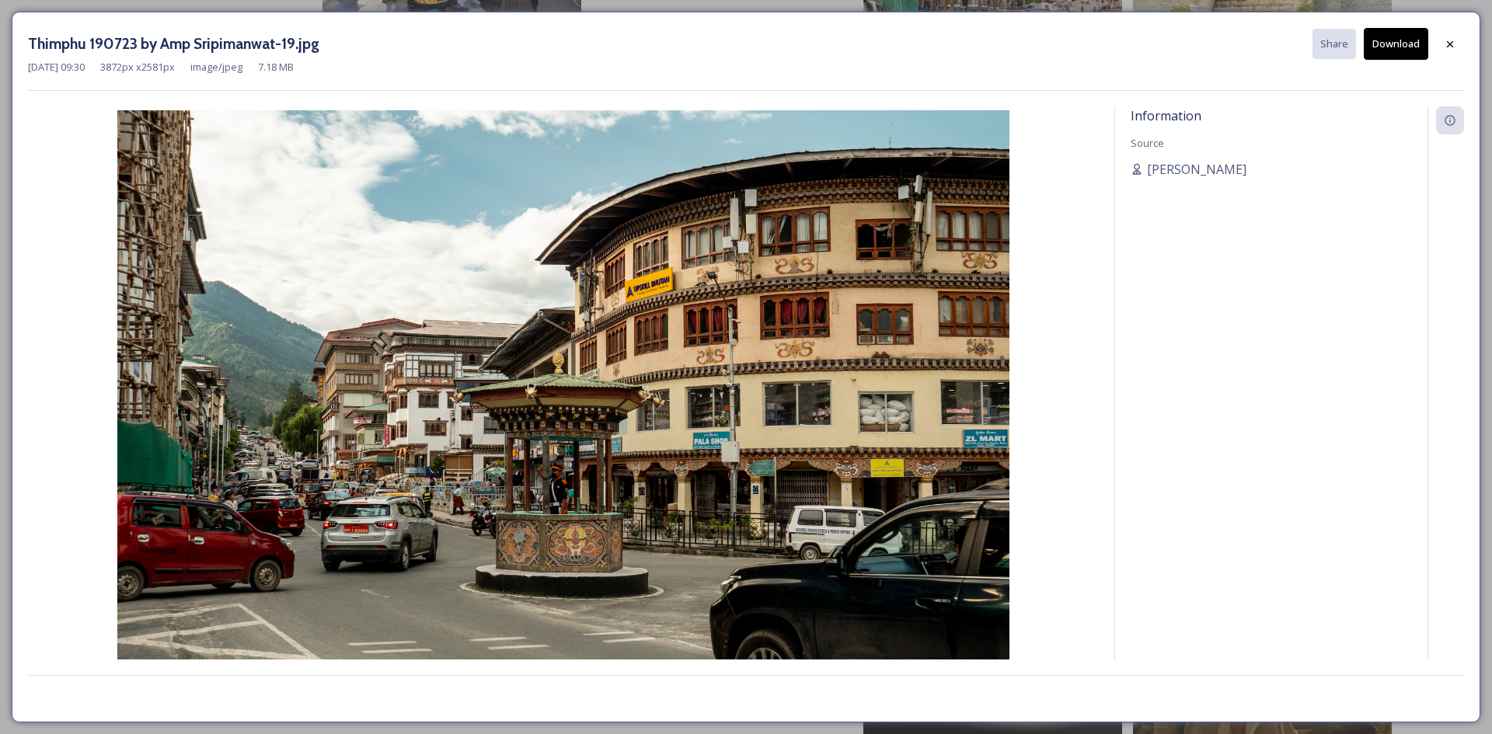
click at [1387, 51] on button "Download" at bounding box center [1396, 44] width 64 height 32
drag, startPoint x: 1448, startPoint y: 44, endPoint x: 666, endPoint y: 486, distance: 897.7
click at [1448, 44] on icon at bounding box center [1450, 44] width 12 height 12
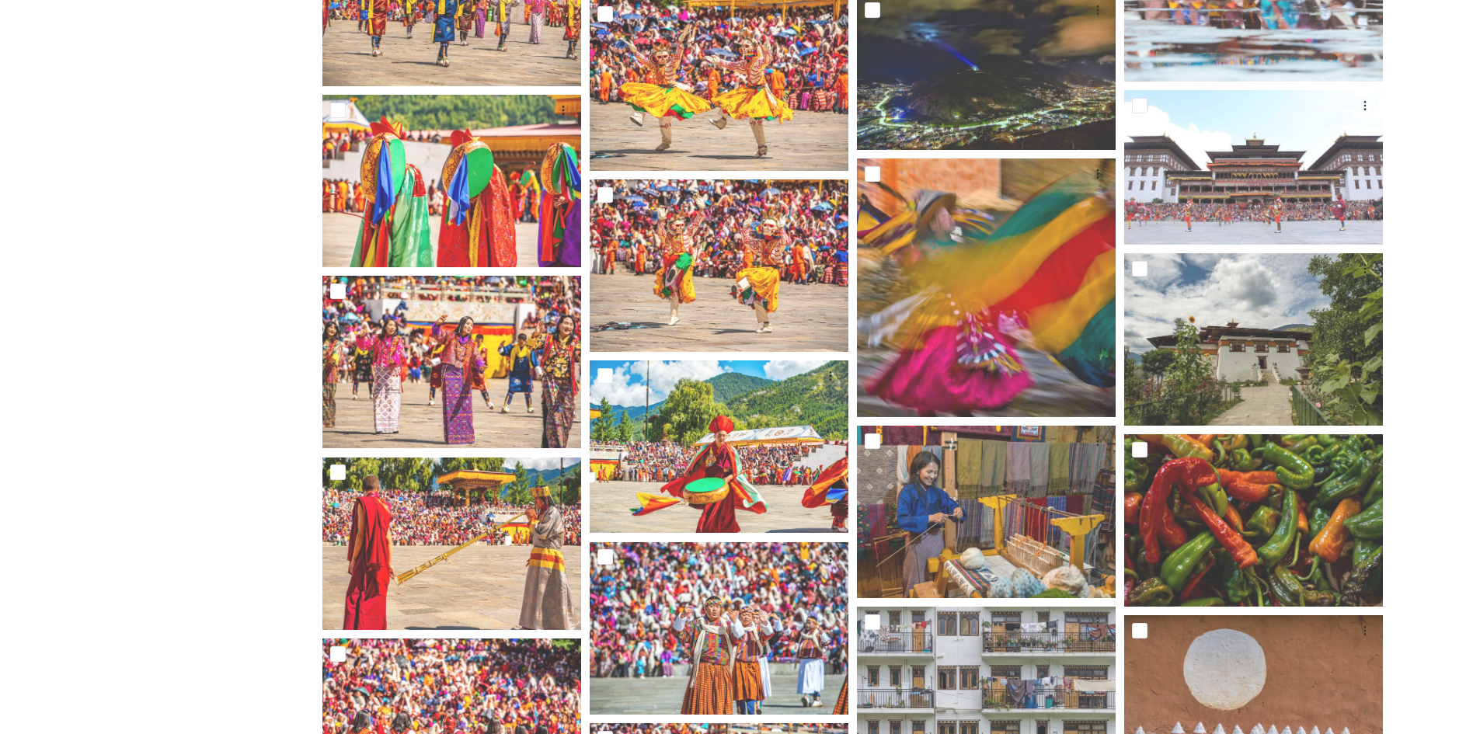
scroll to position [25153, 0]
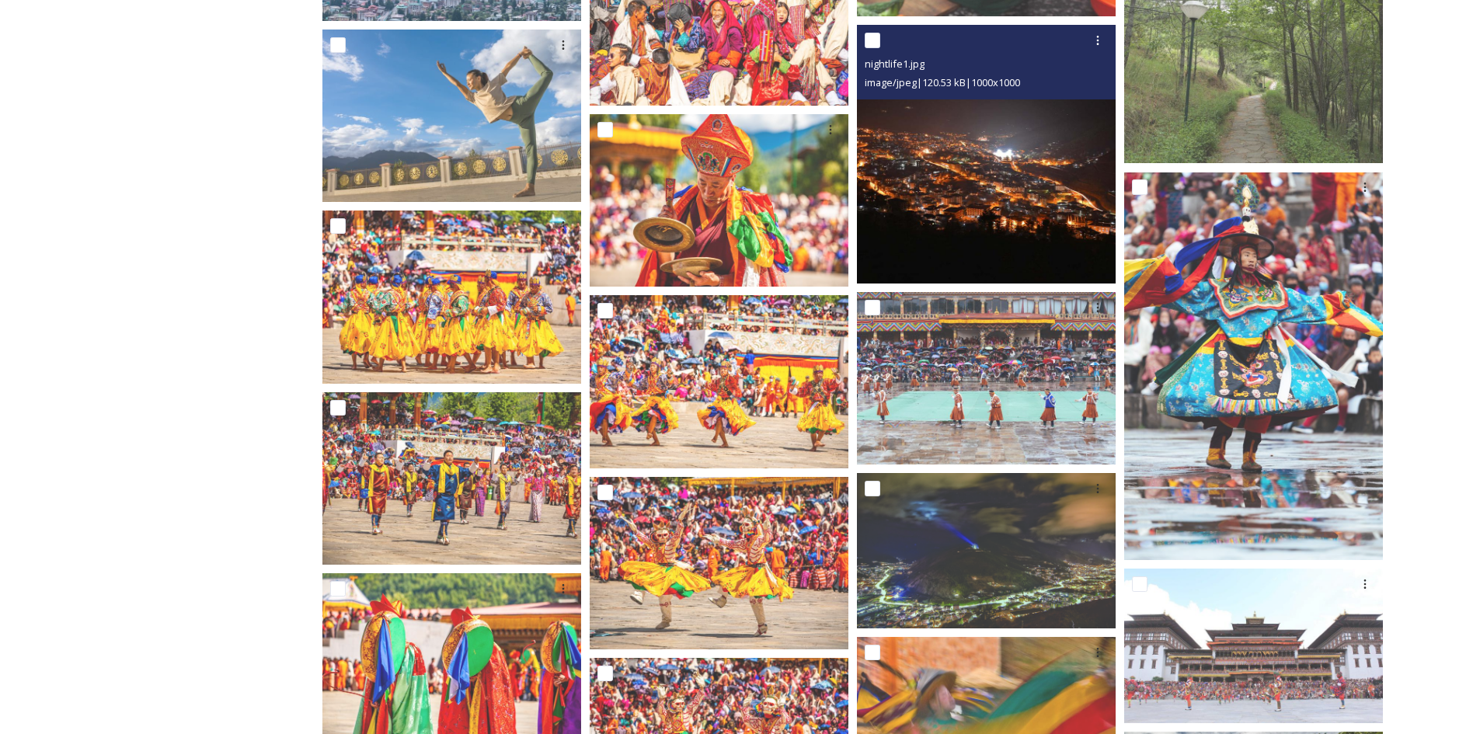
click at [960, 174] on img at bounding box center [986, 154] width 259 height 259
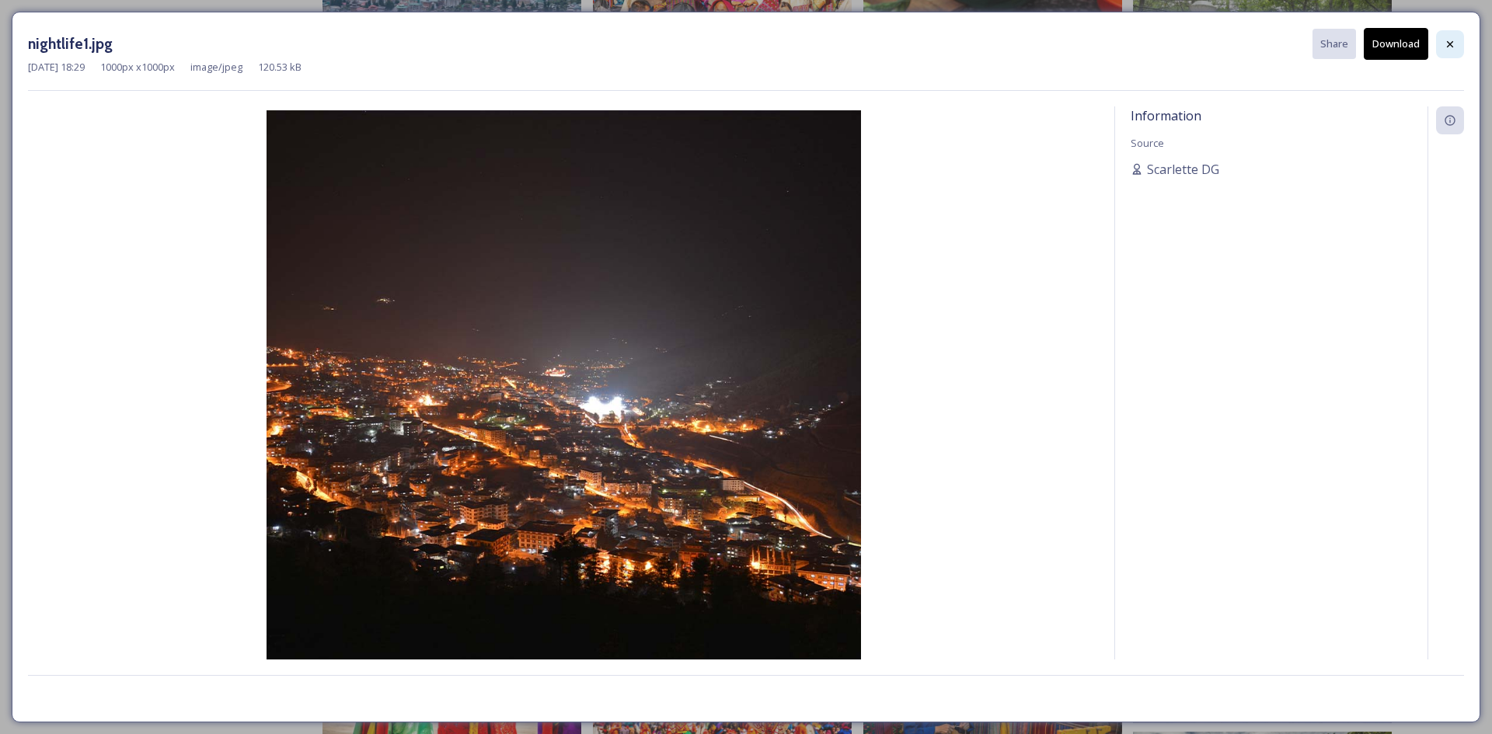
click at [1451, 43] on icon at bounding box center [1450, 43] width 6 height 6
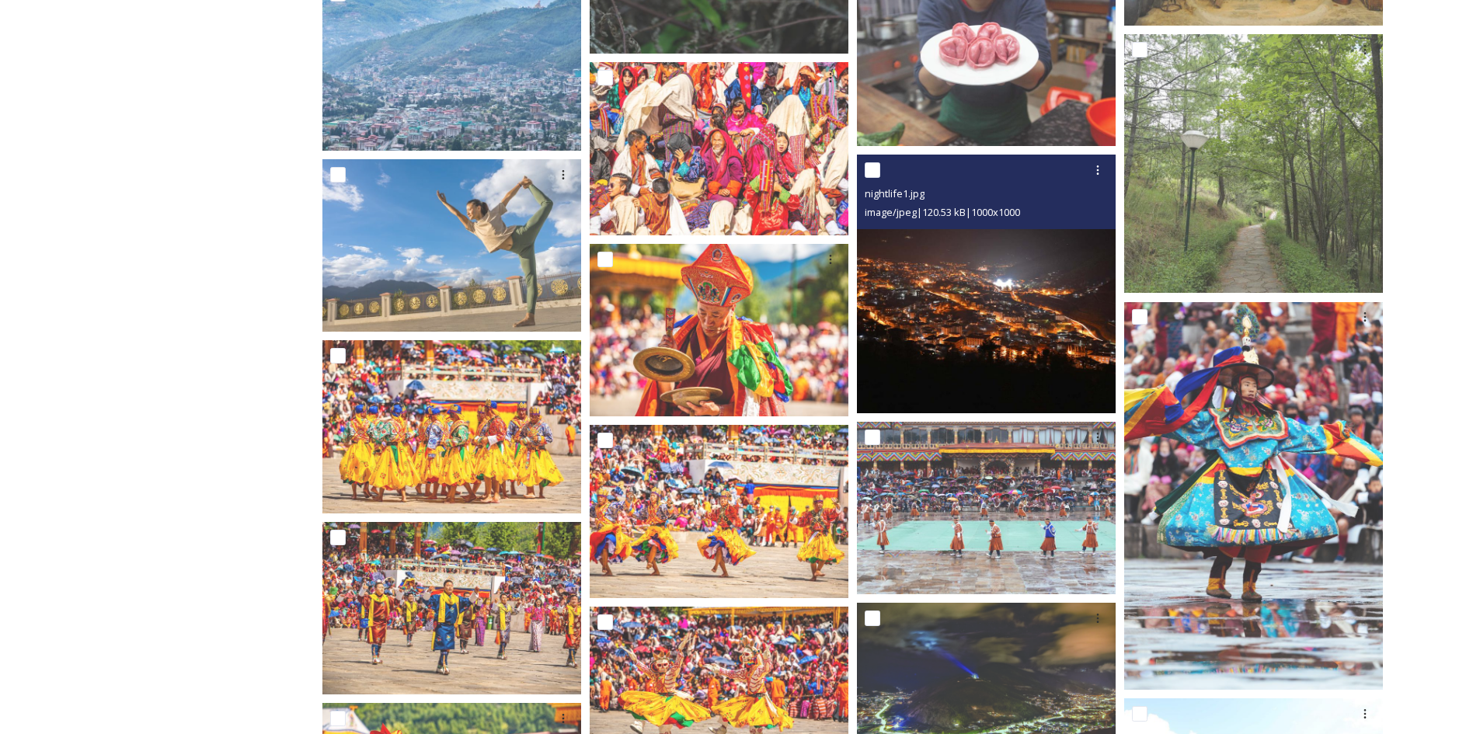
scroll to position [25153, 0]
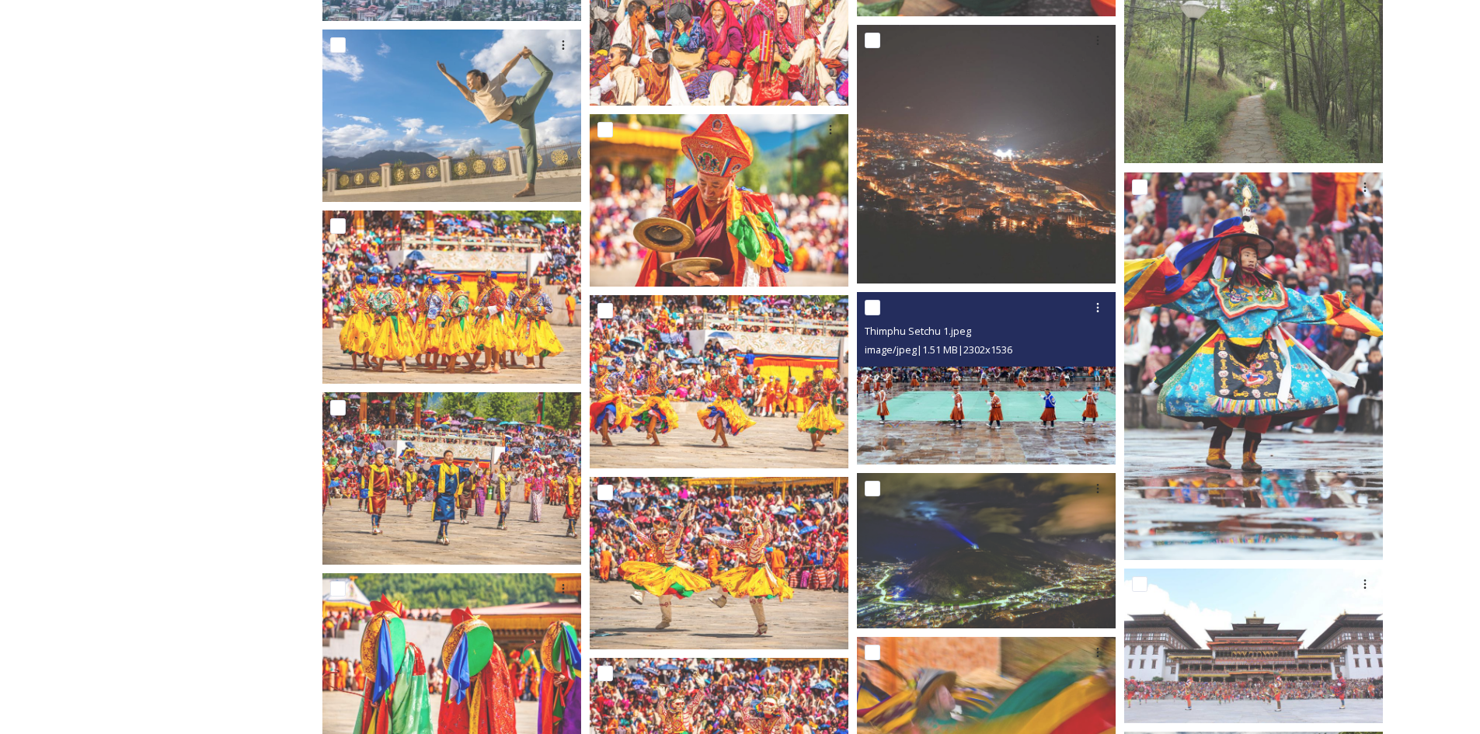
click at [960, 385] on img at bounding box center [986, 378] width 259 height 173
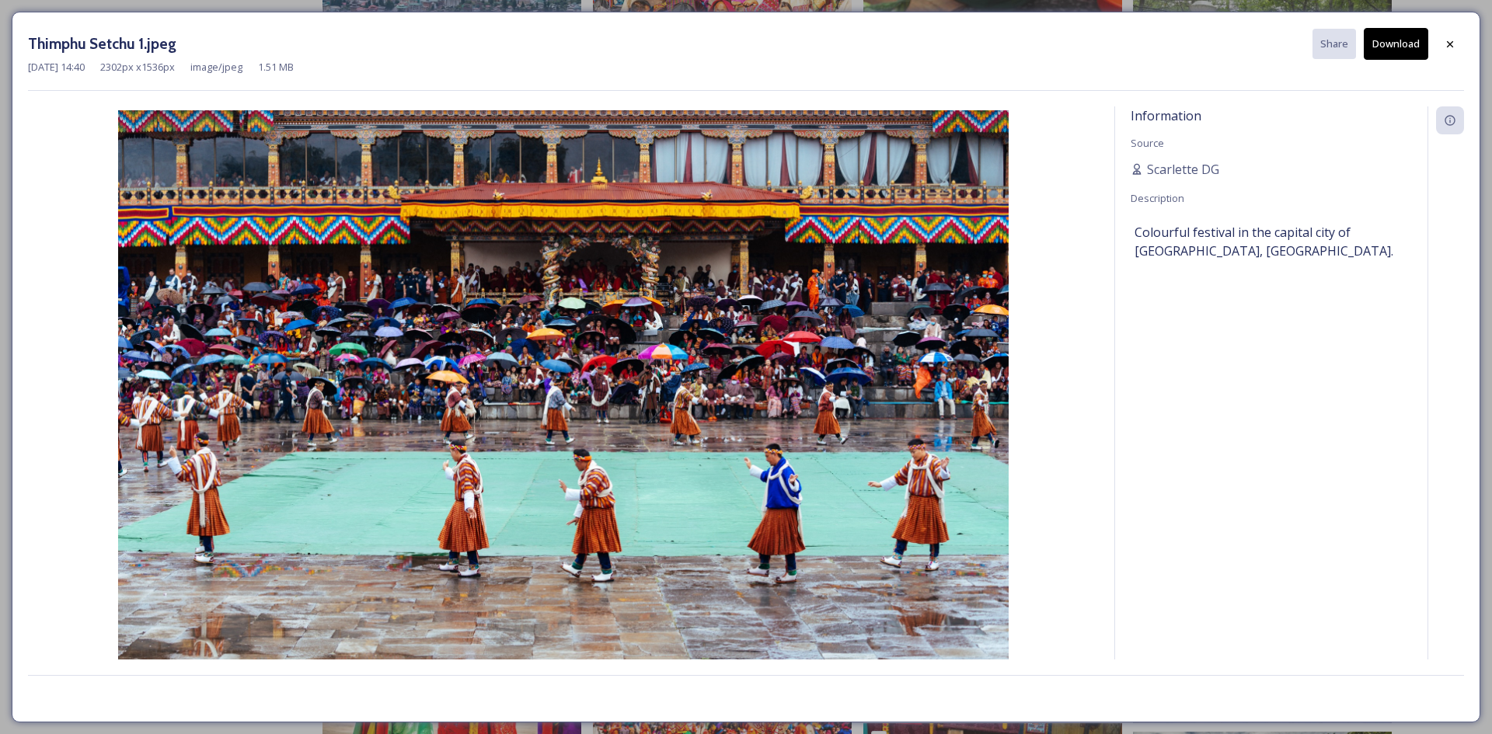
click at [1387, 47] on button "Download" at bounding box center [1396, 44] width 64 height 32
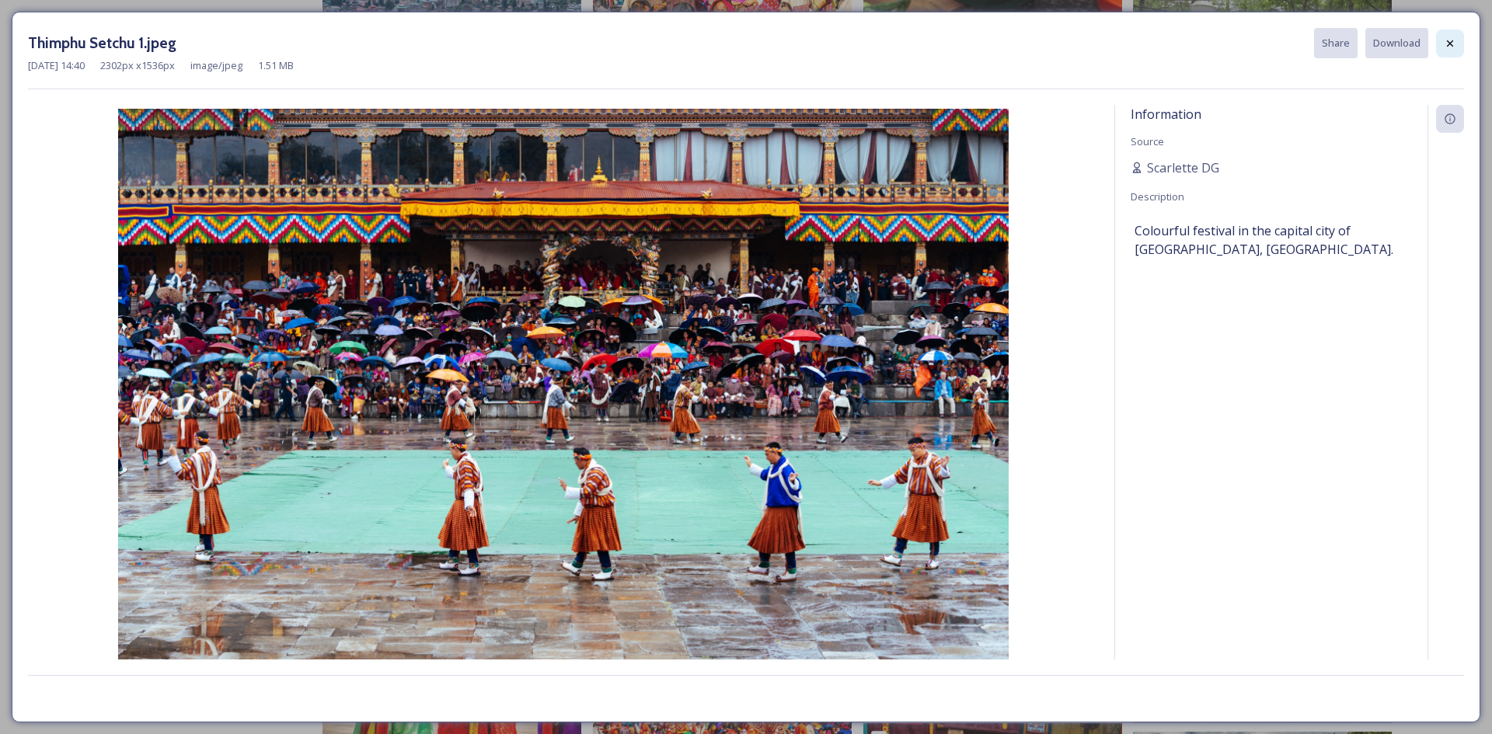
click at [1460, 46] on div at bounding box center [1450, 44] width 28 height 28
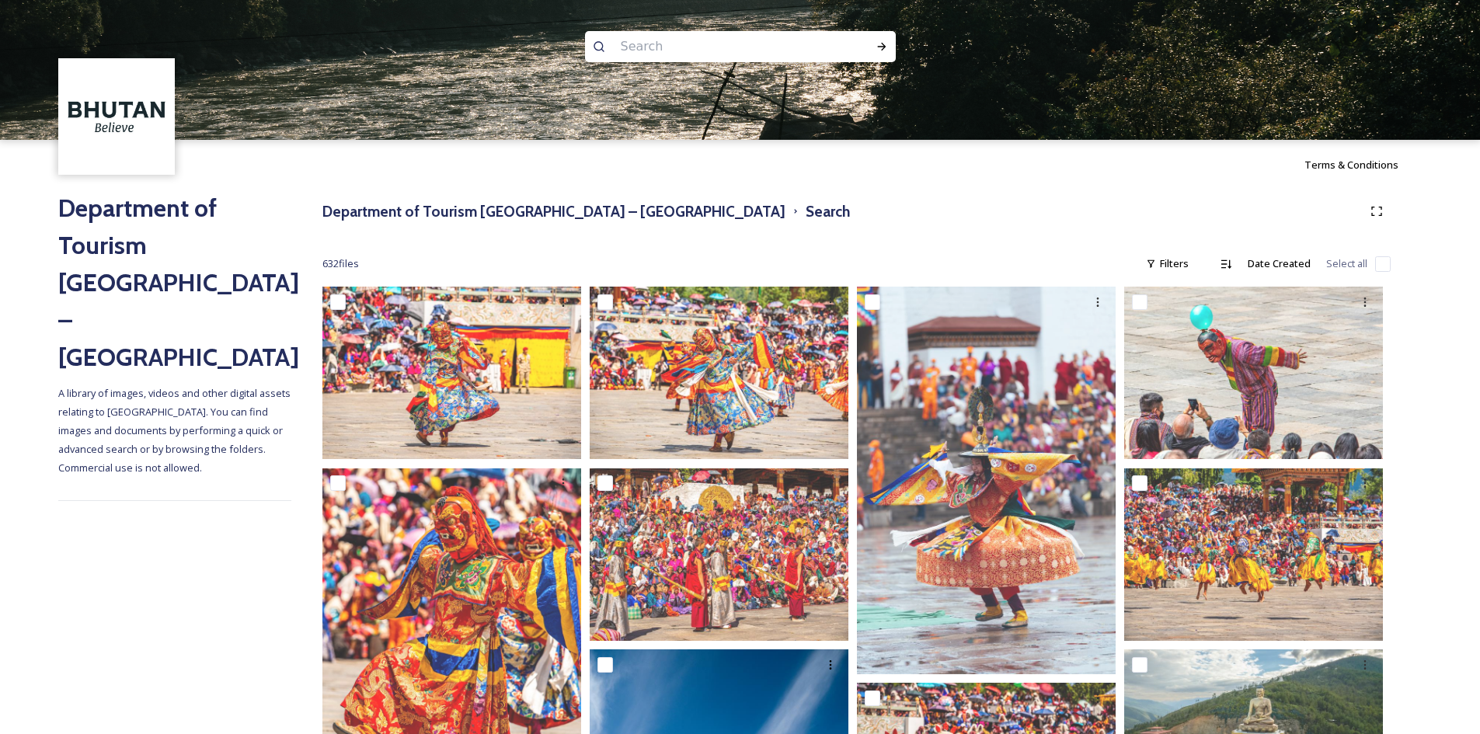
click at [697, 35] on input at bounding box center [719, 47] width 213 height 34
type input "paro"
click at [885, 38] on div "Run Search" at bounding box center [882, 47] width 28 height 28
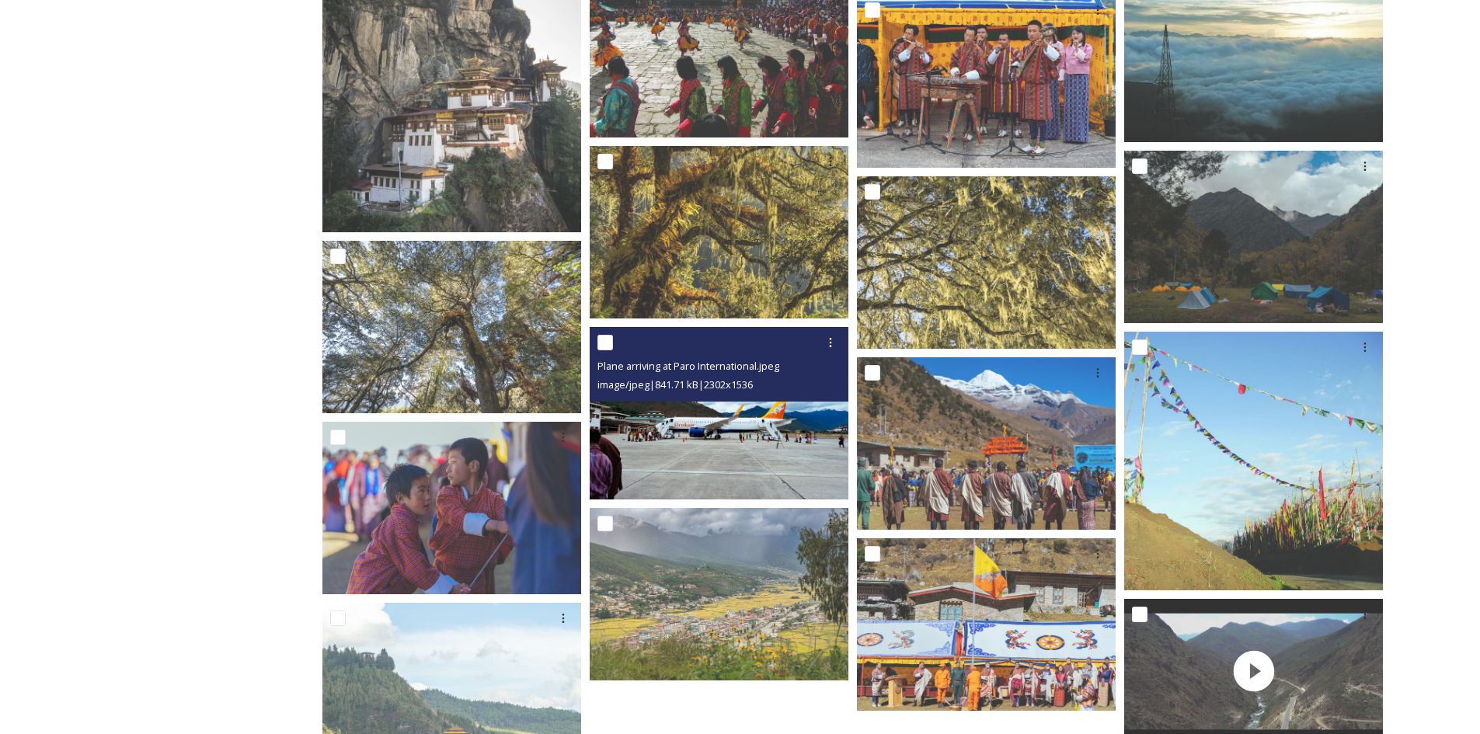
scroll to position [469, 0]
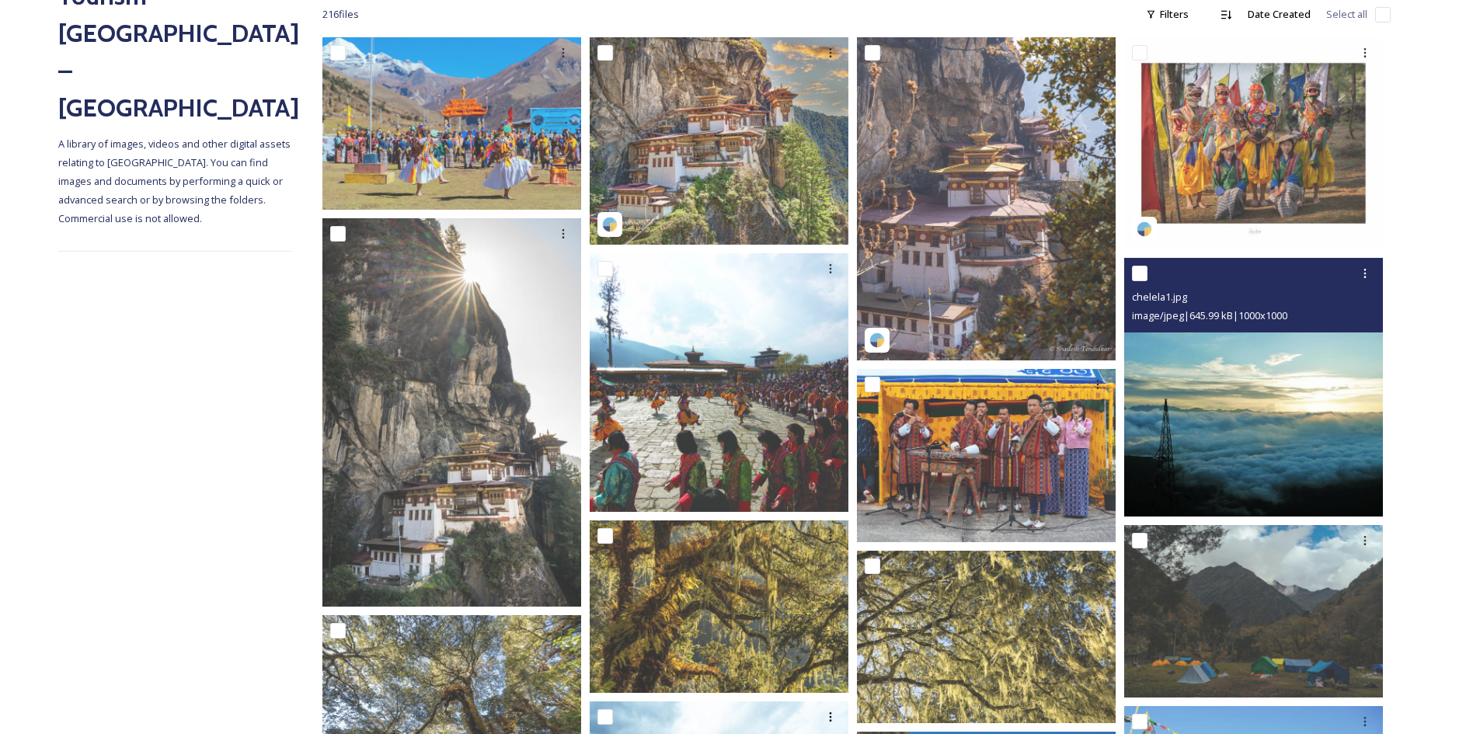
click at [1271, 517] on img at bounding box center [1253, 387] width 259 height 259
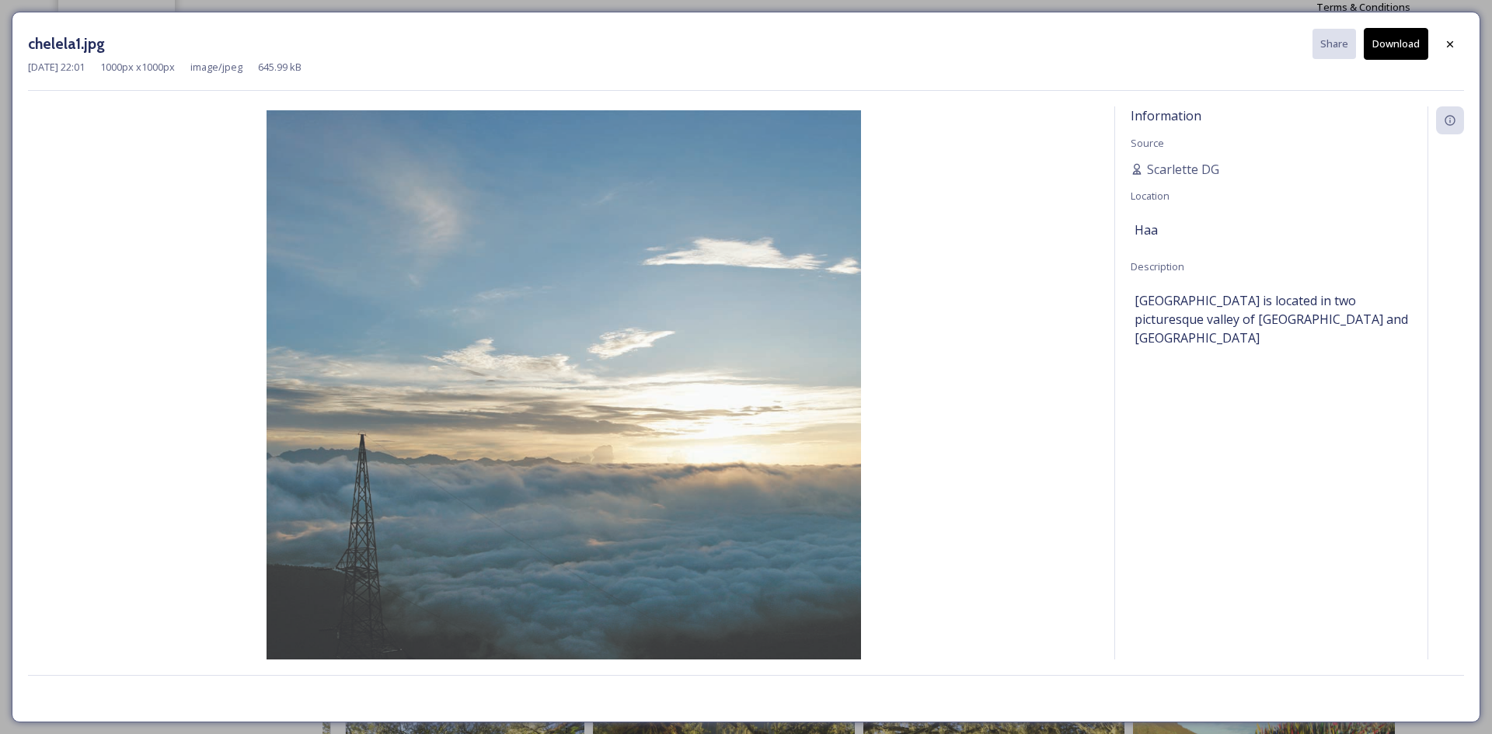
click at [1383, 44] on button "Download" at bounding box center [1396, 44] width 64 height 32
click at [1449, 49] on icon at bounding box center [1450, 44] width 12 height 12
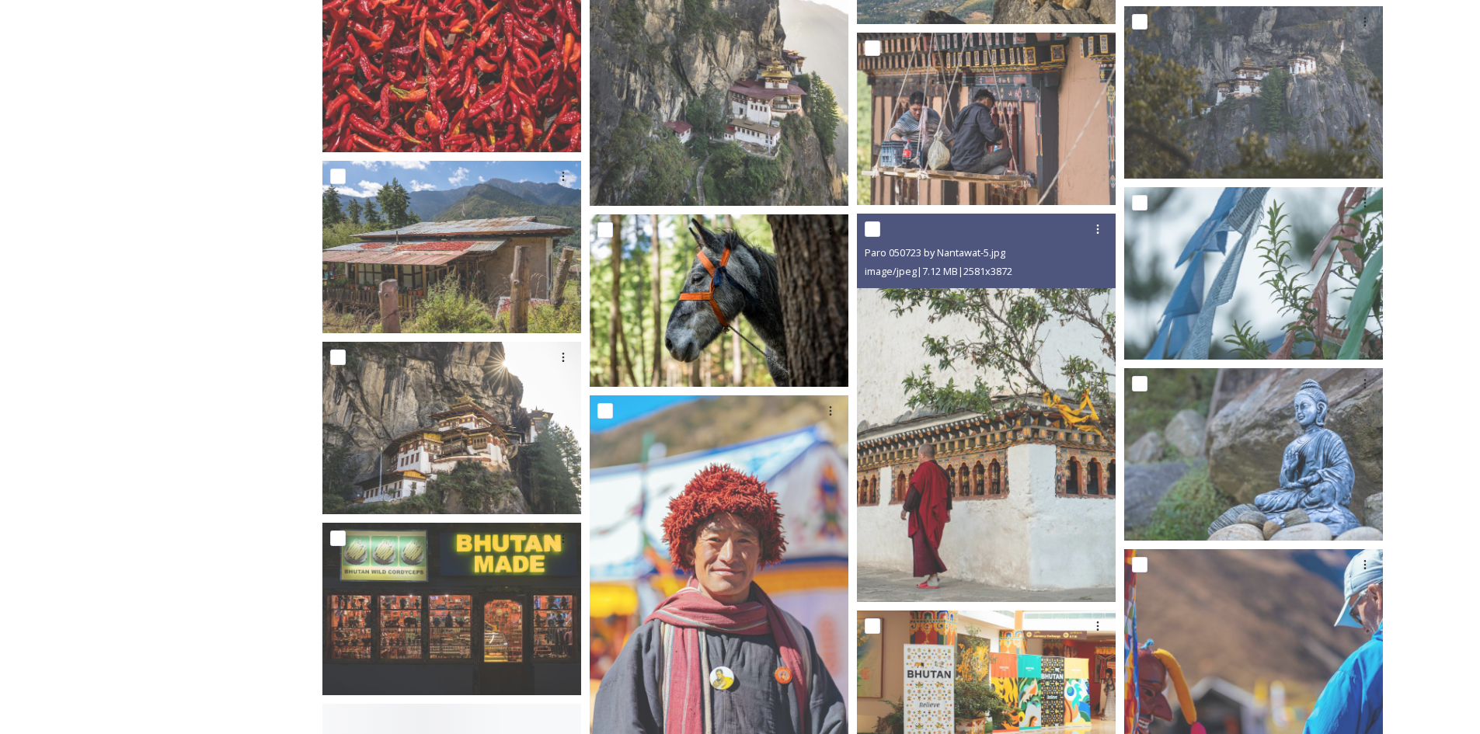
scroll to position [4973, 0]
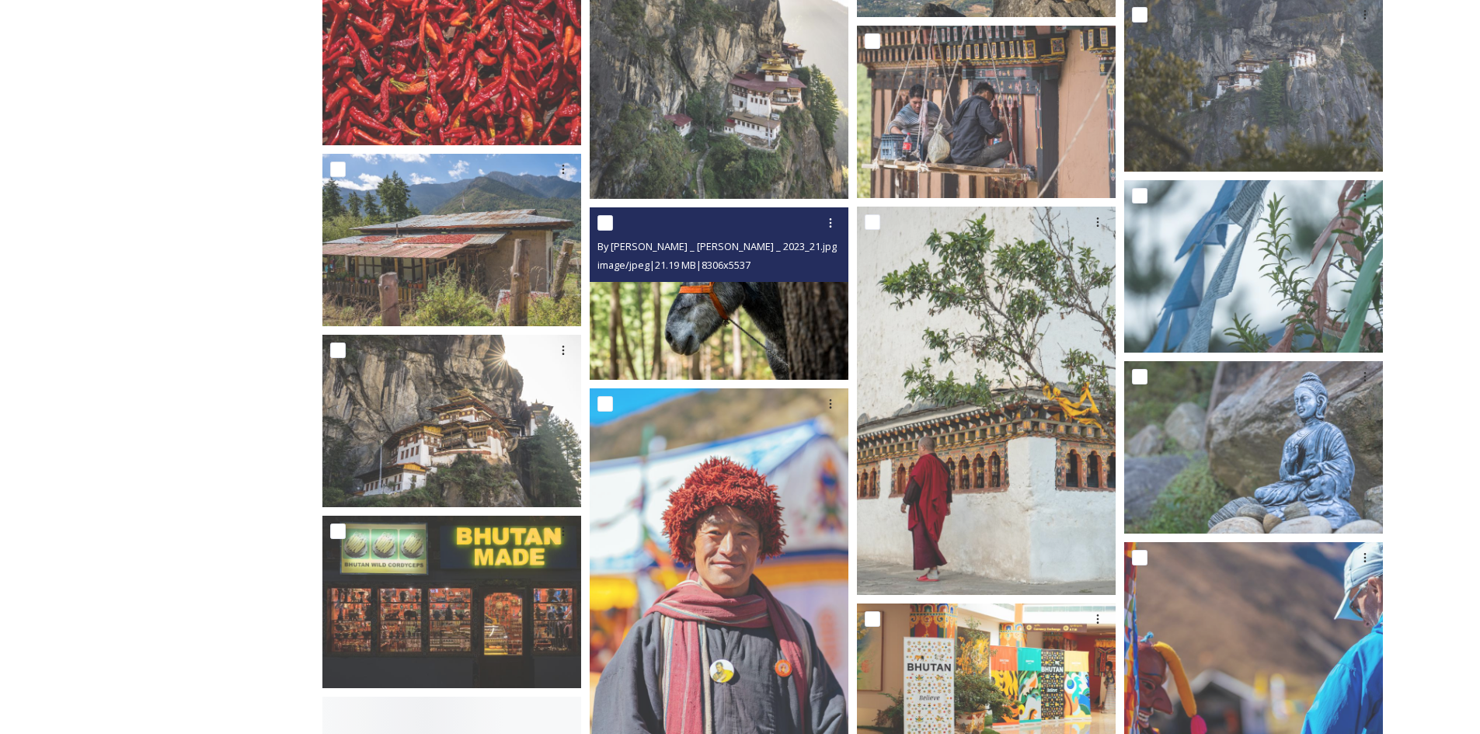
click at [719, 327] on img at bounding box center [719, 293] width 259 height 173
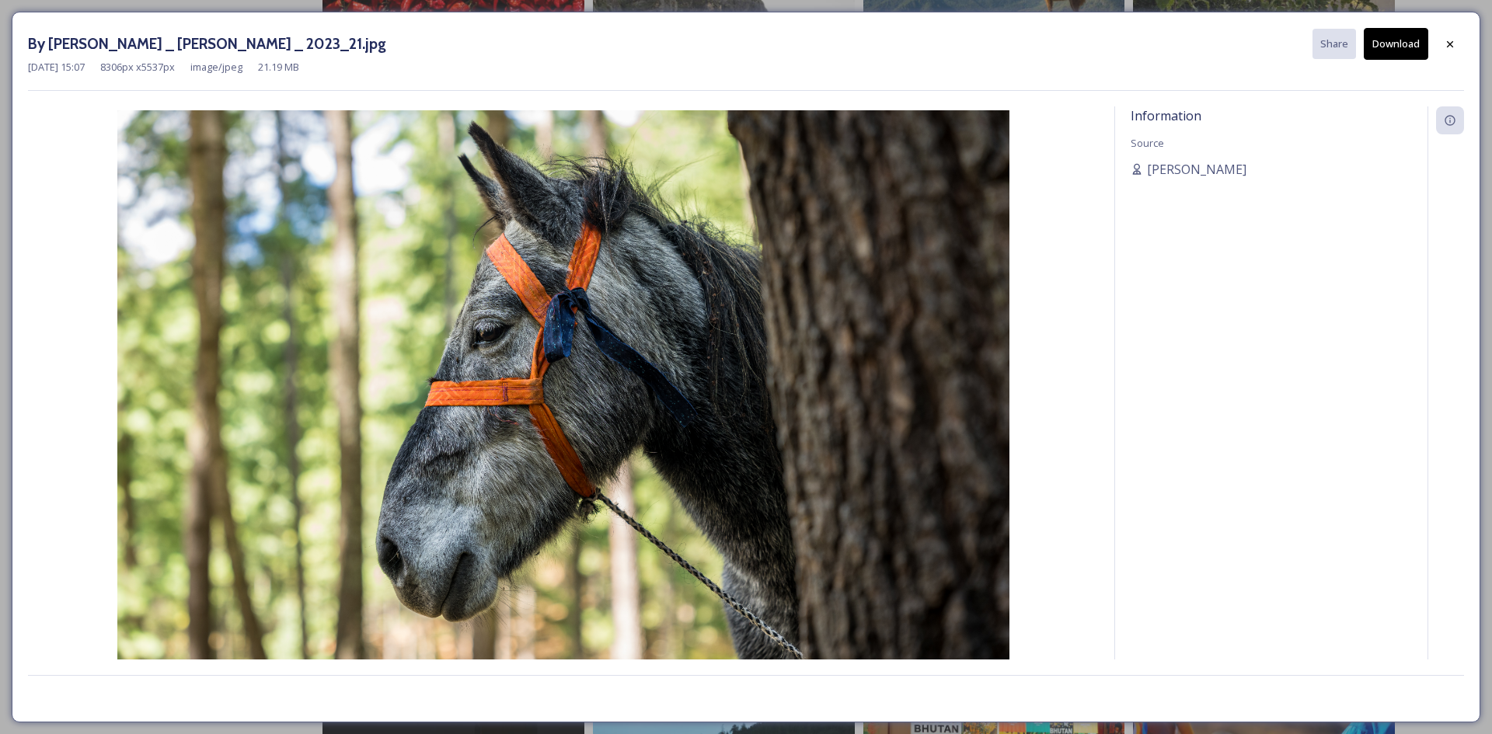
click at [1385, 54] on button "Download" at bounding box center [1396, 44] width 64 height 32
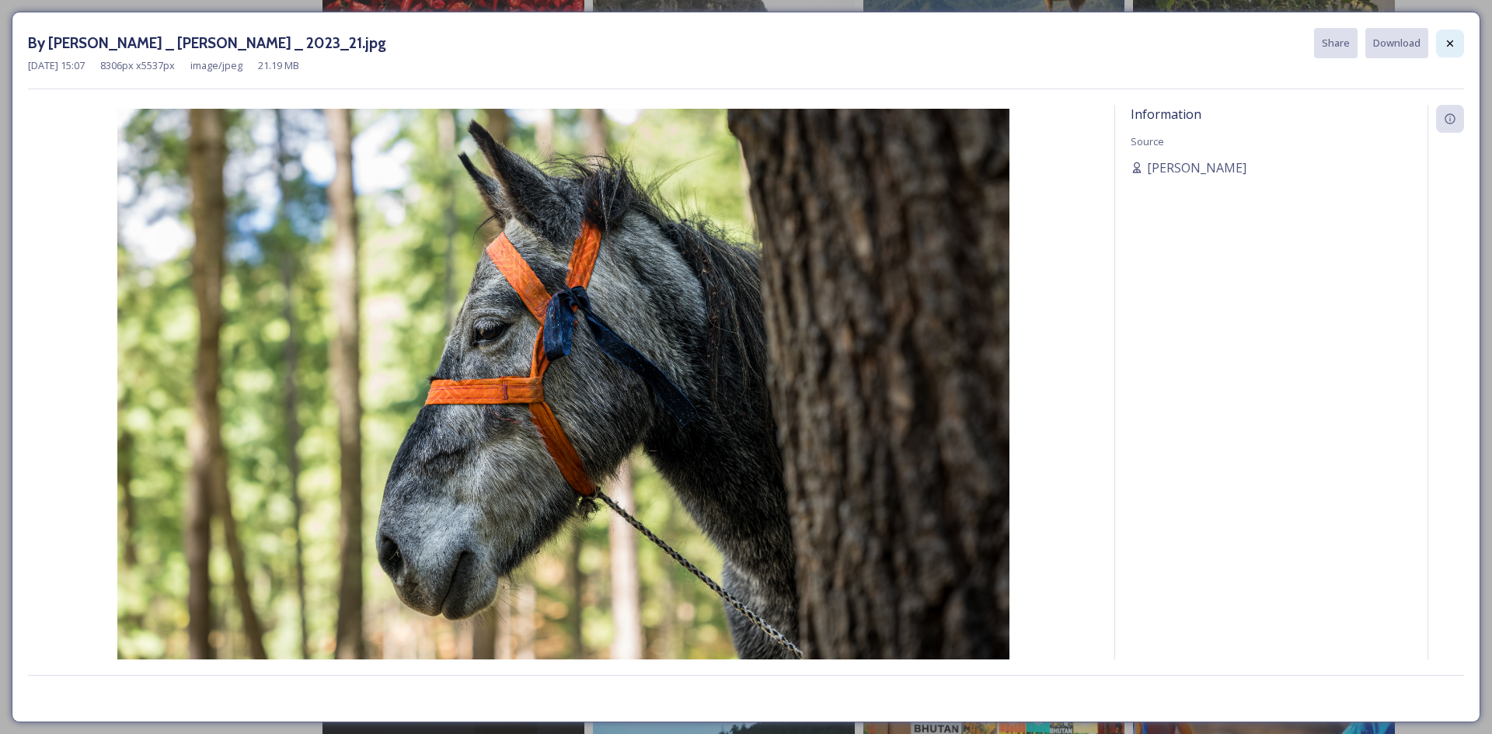
click at [1454, 47] on icon at bounding box center [1450, 43] width 12 height 12
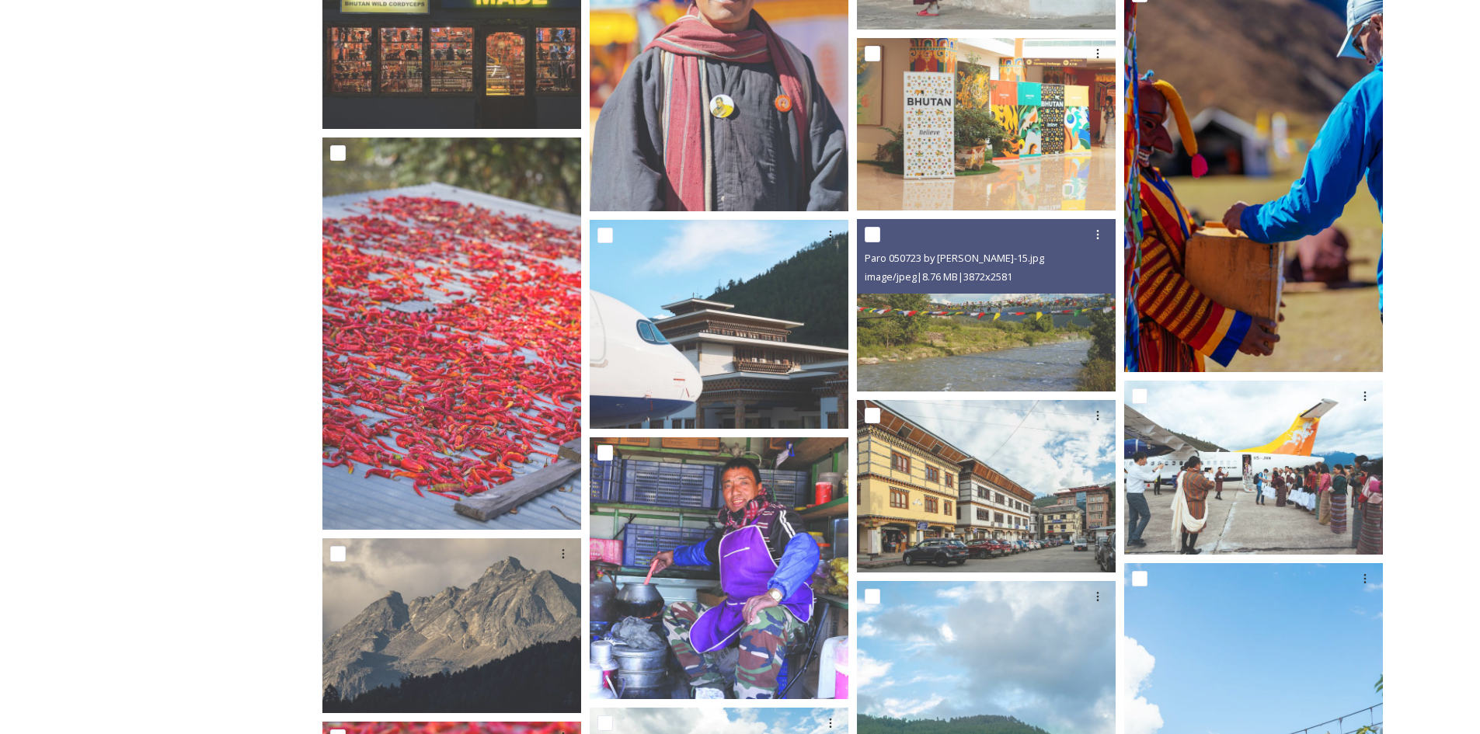
scroll to position [5440, 0]
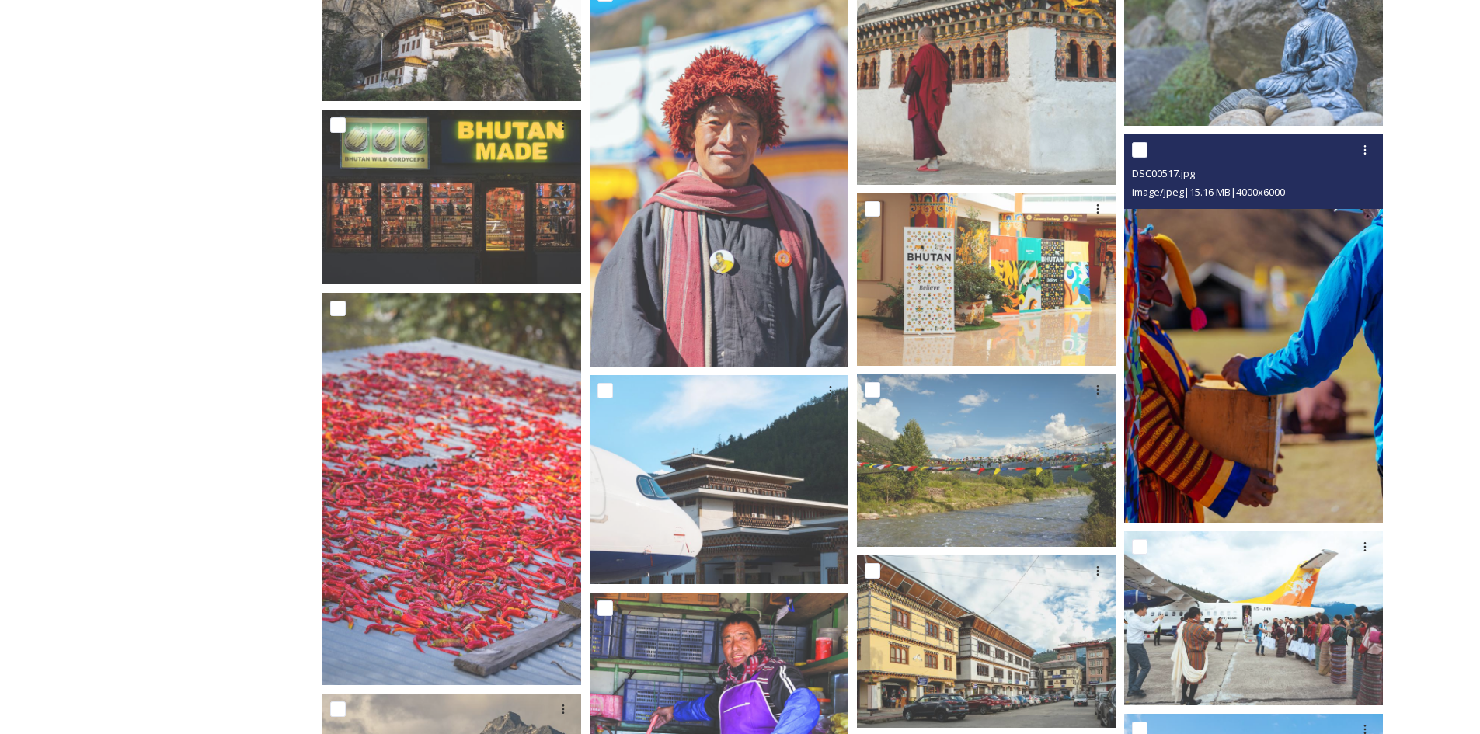
click at [1281, 473] on img at bounding box center [1253, 328] width 259 height 389
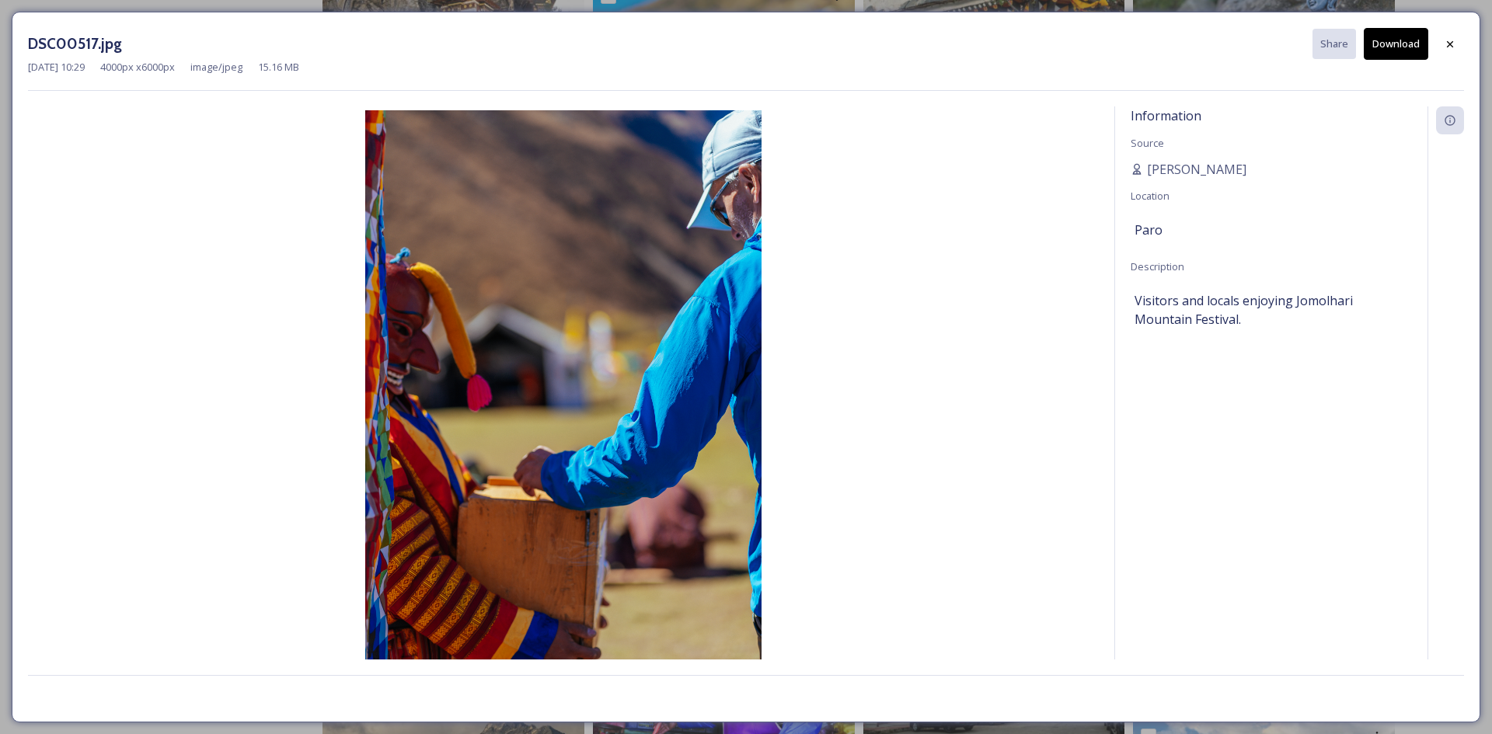
click at [1393, 43] on button "Download" at bounding box center [1396, 44] width 64 height 32
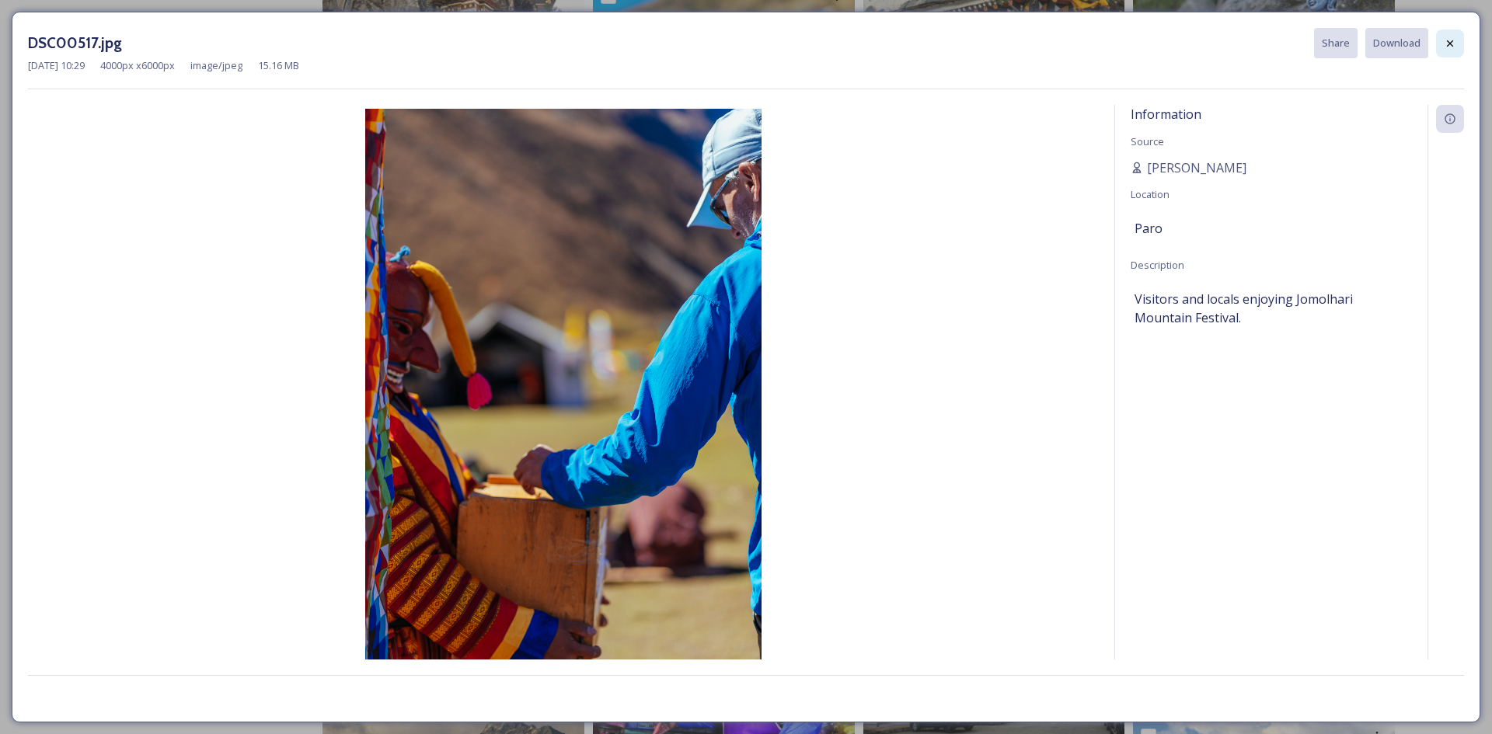
click at [1459, 43] on div at bounding box center [1450, 44] width 28 height 28
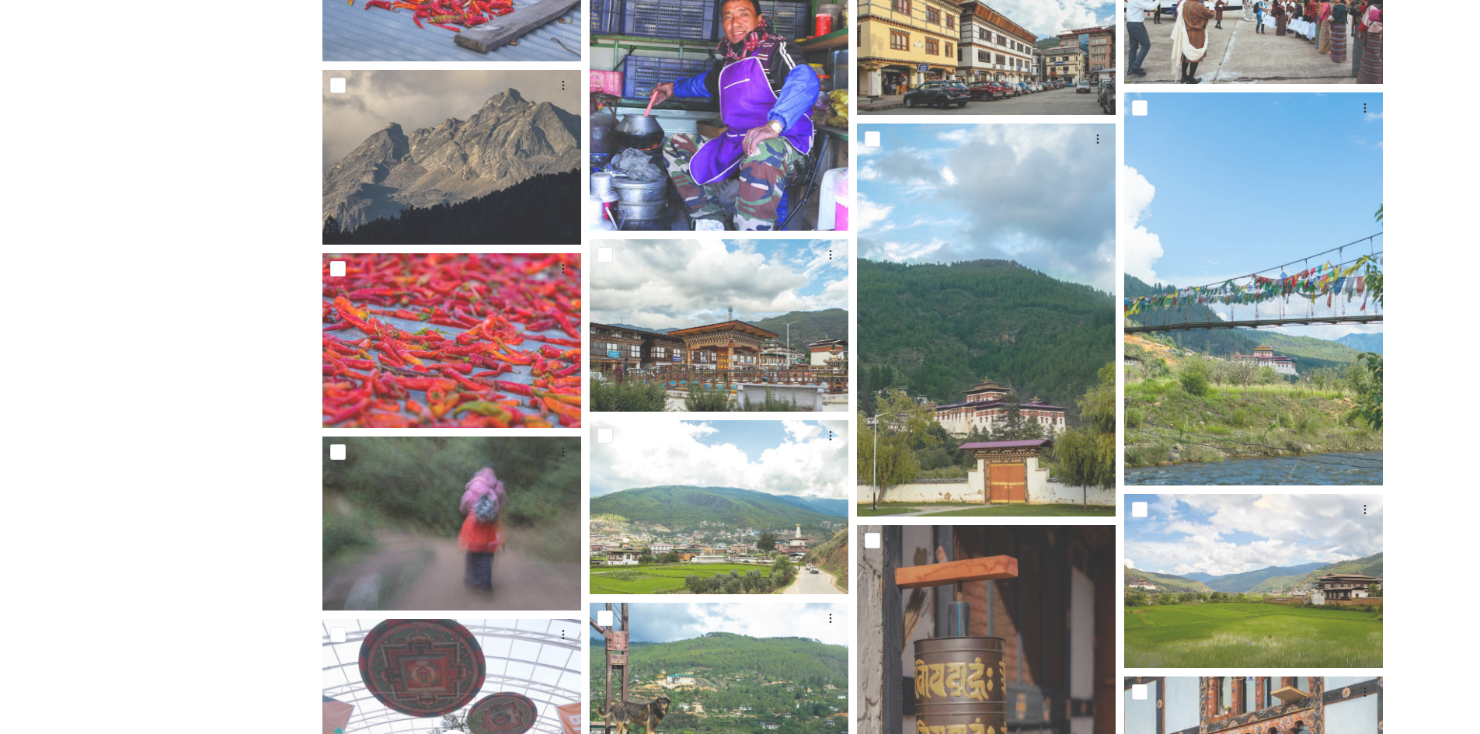
scroll to position [6527, 0]
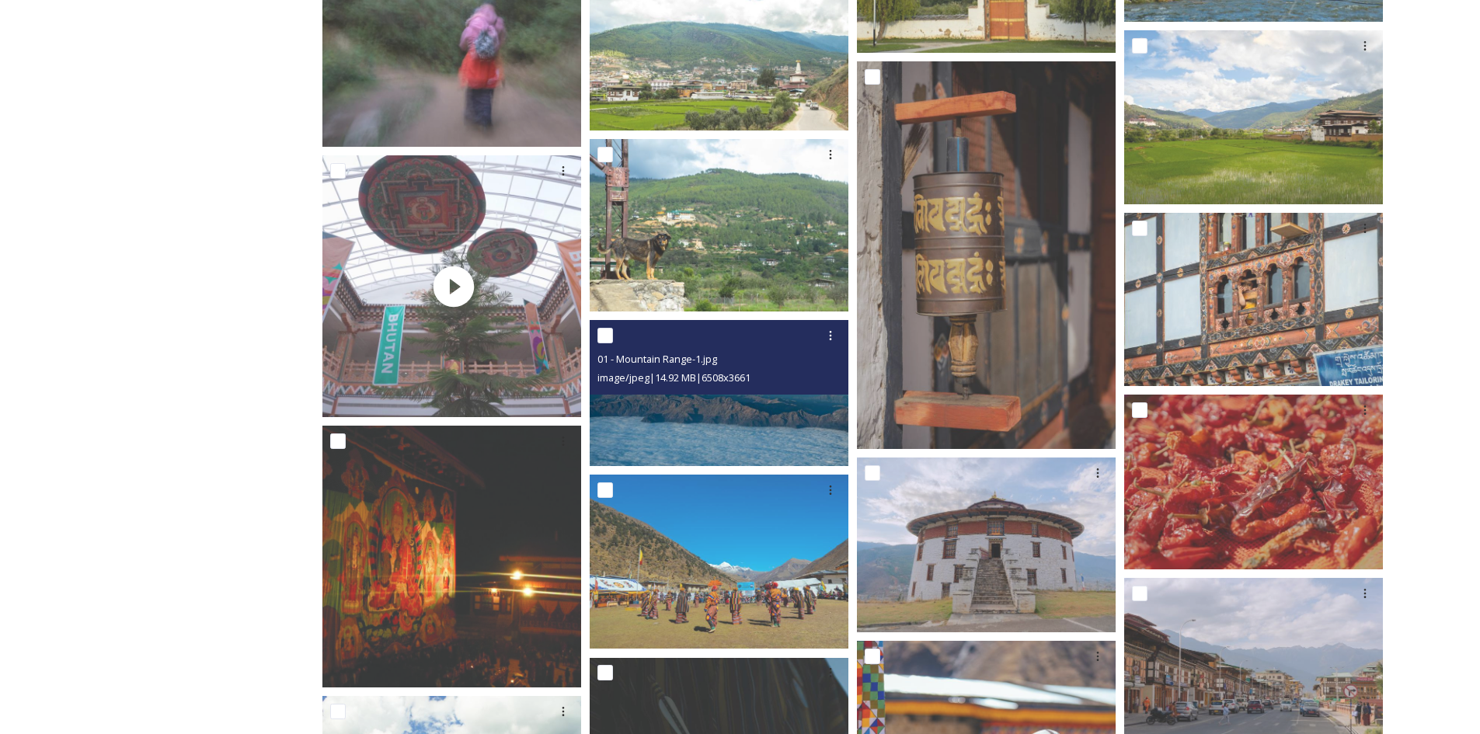
click at [685, 412] on img at bounding box center [719, 392] width 259 height 145
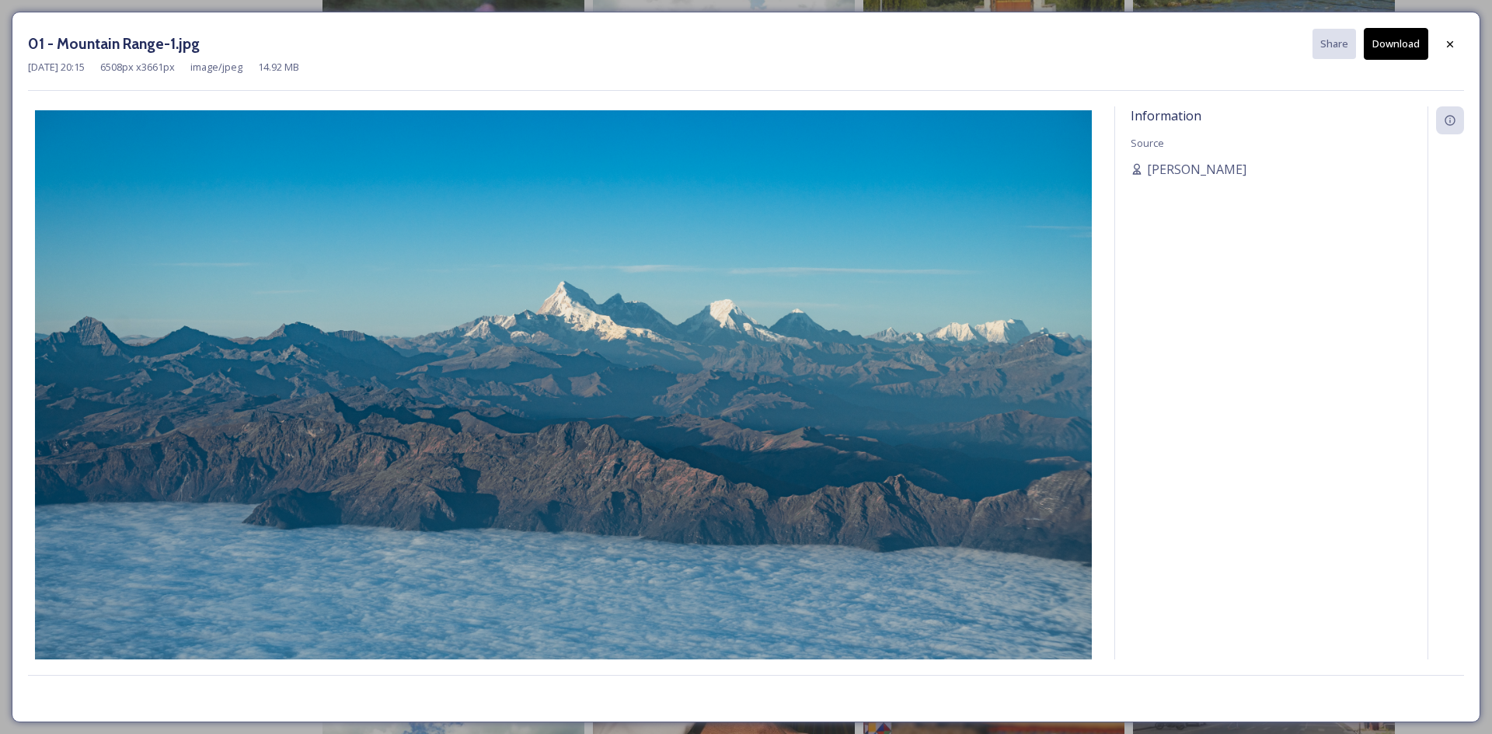
click at [1408, 41] on button "Download" at bounding box center [1396, 44] width 64 height 32
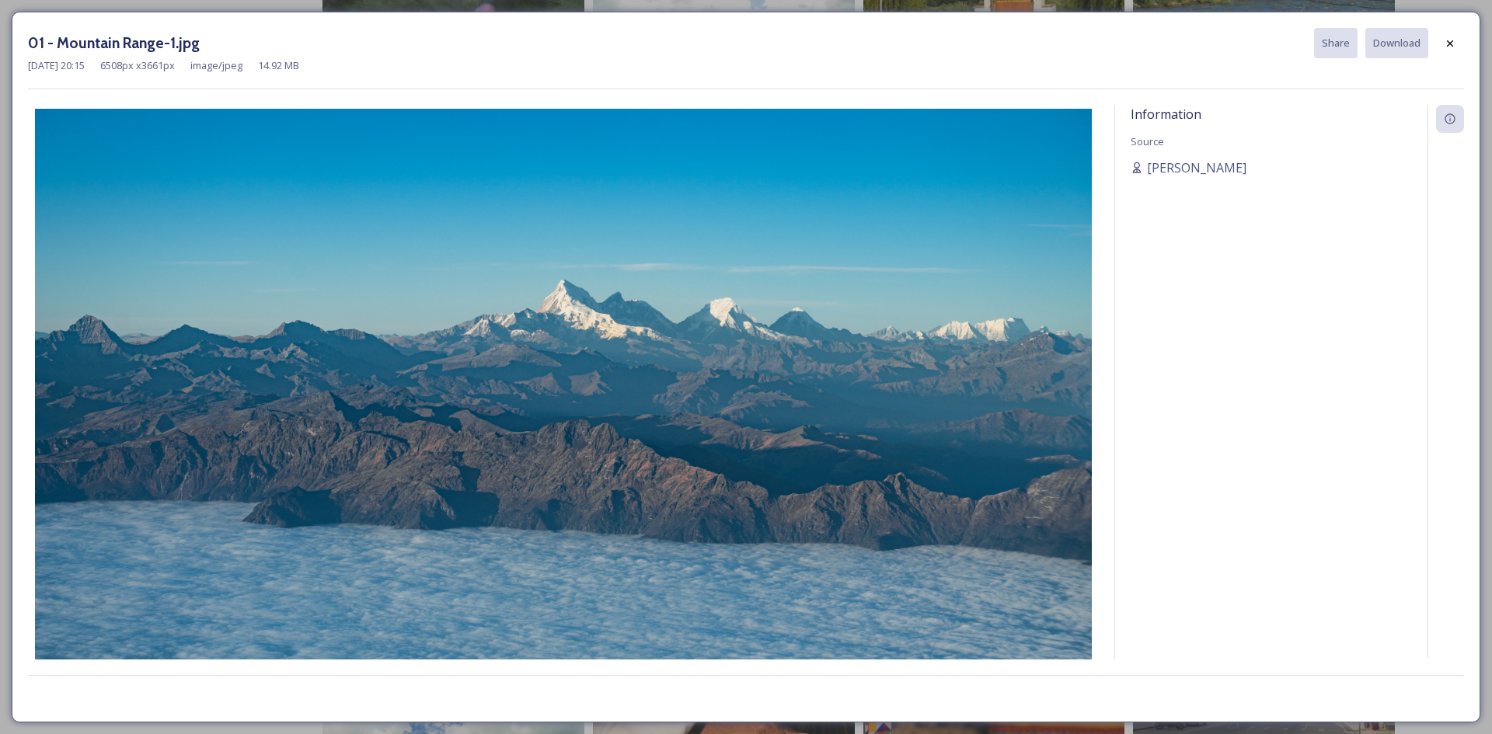
click at [1455, 40] on icon at bounding box center [1450, 43] width 12 height 12
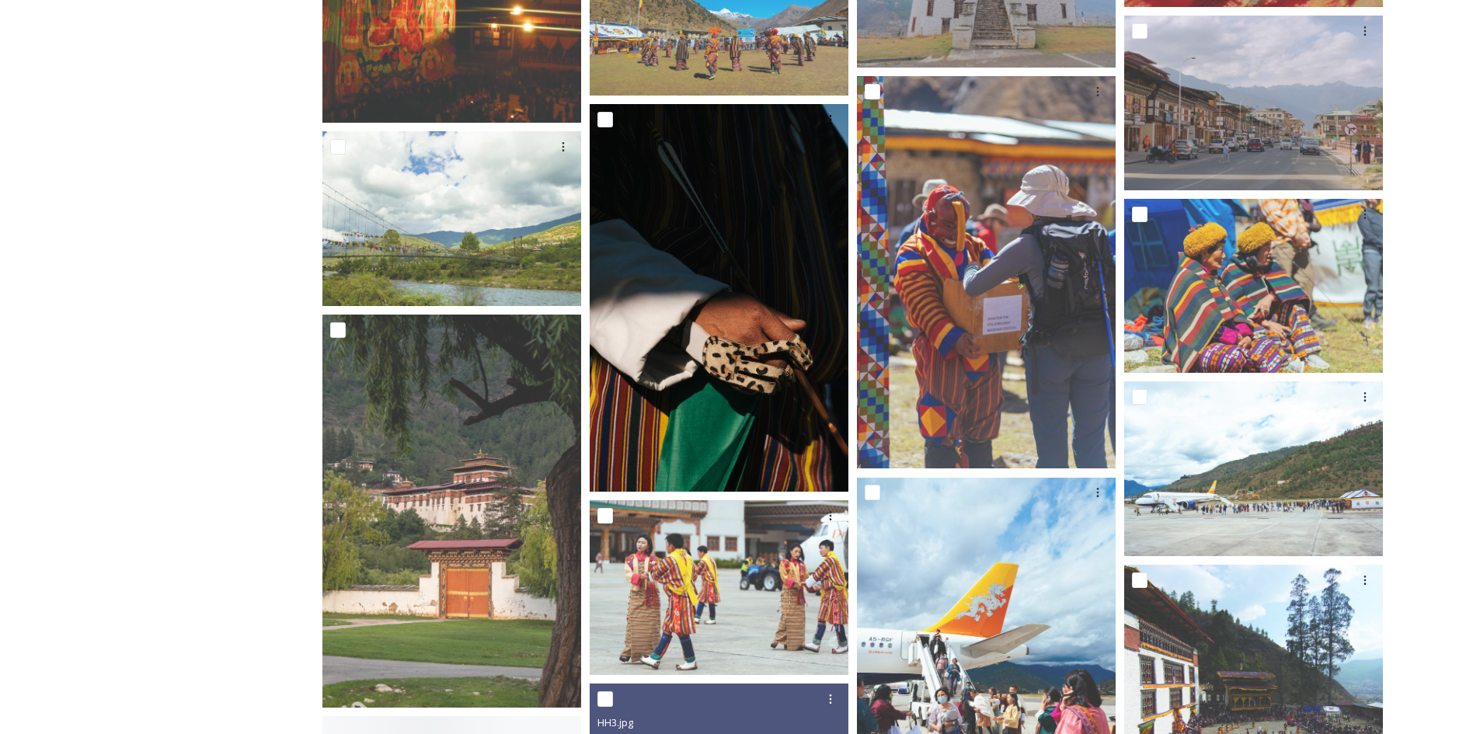
scroll to position [7460, 0]
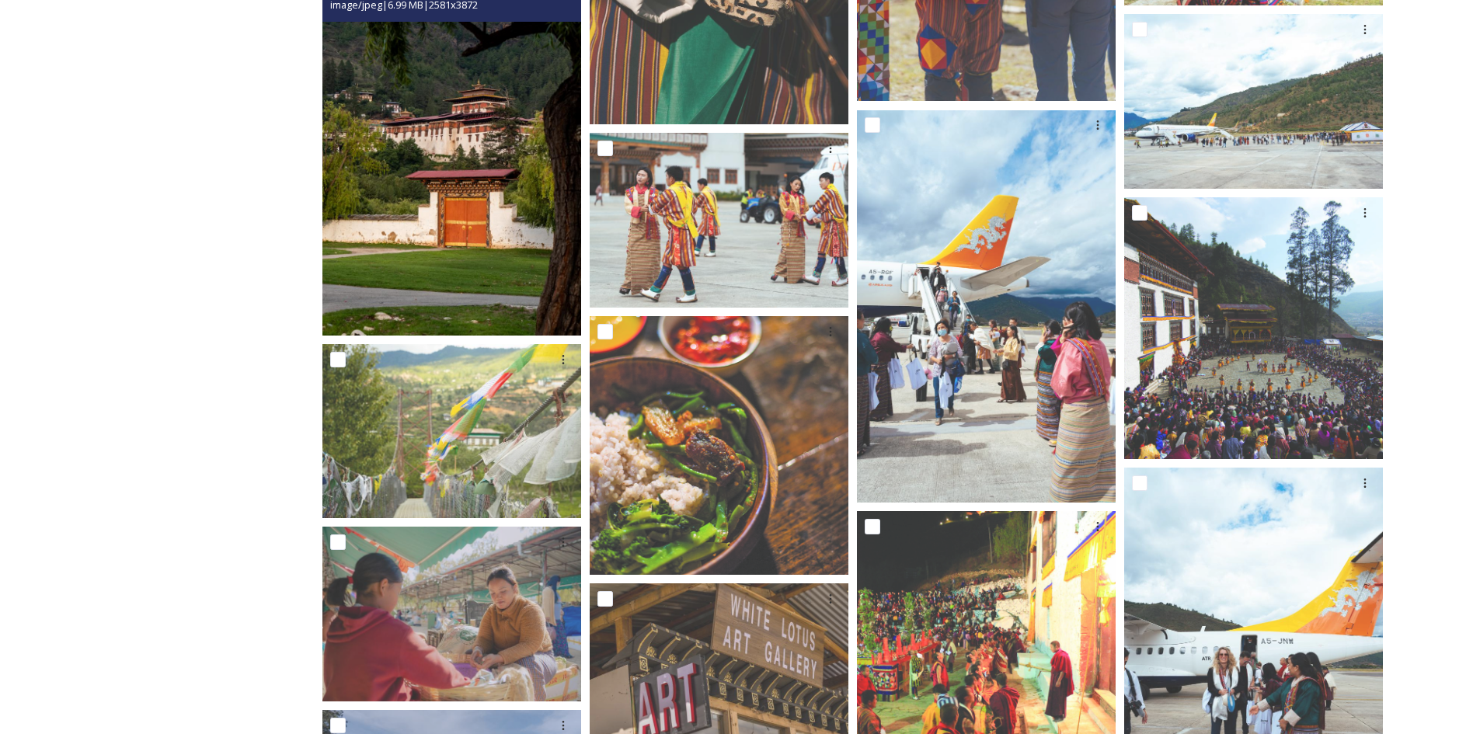
click at [476, 231] on img at bounding box center [451, 141] width 259 height 389
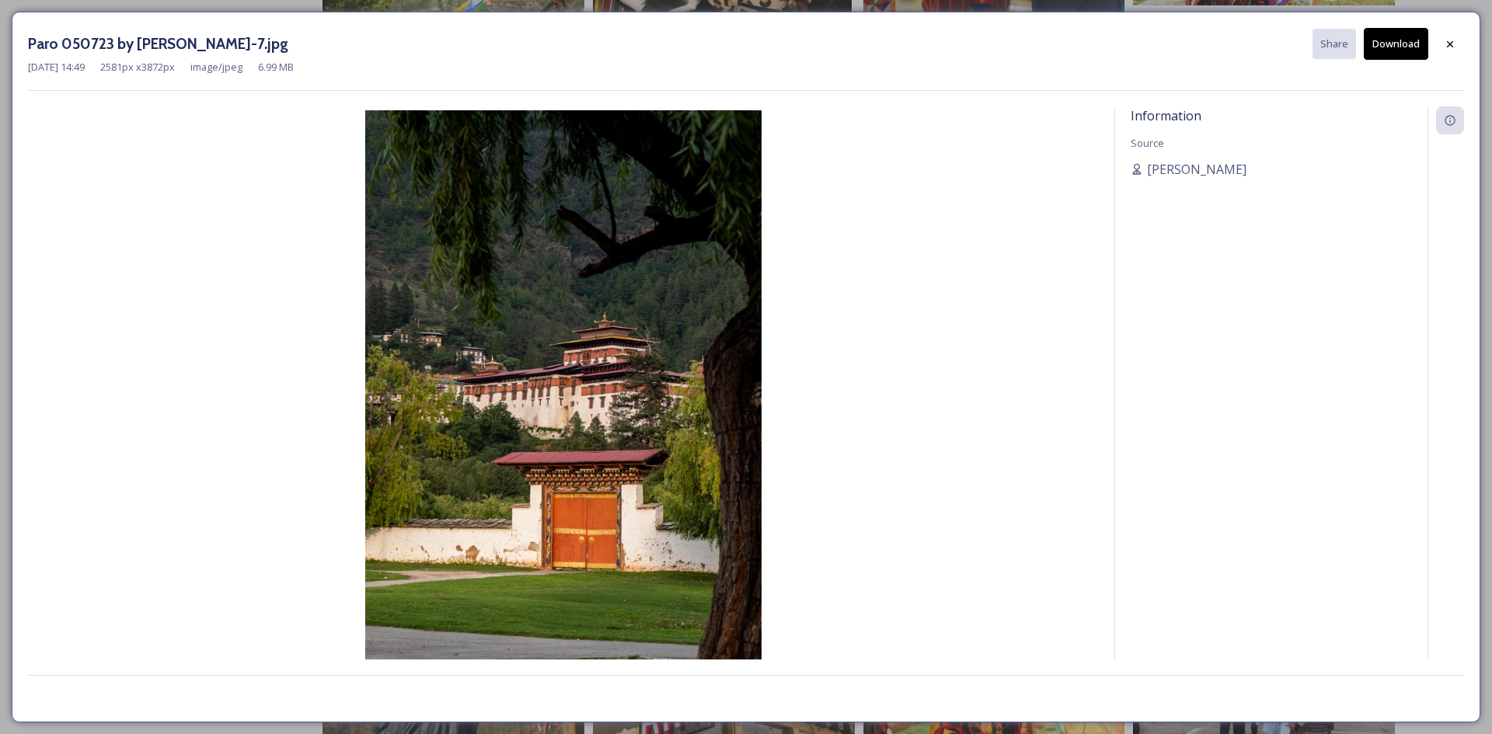
click at [1389, 44] on button "Download" at bounding box center [1396, 44] width 64 height 32
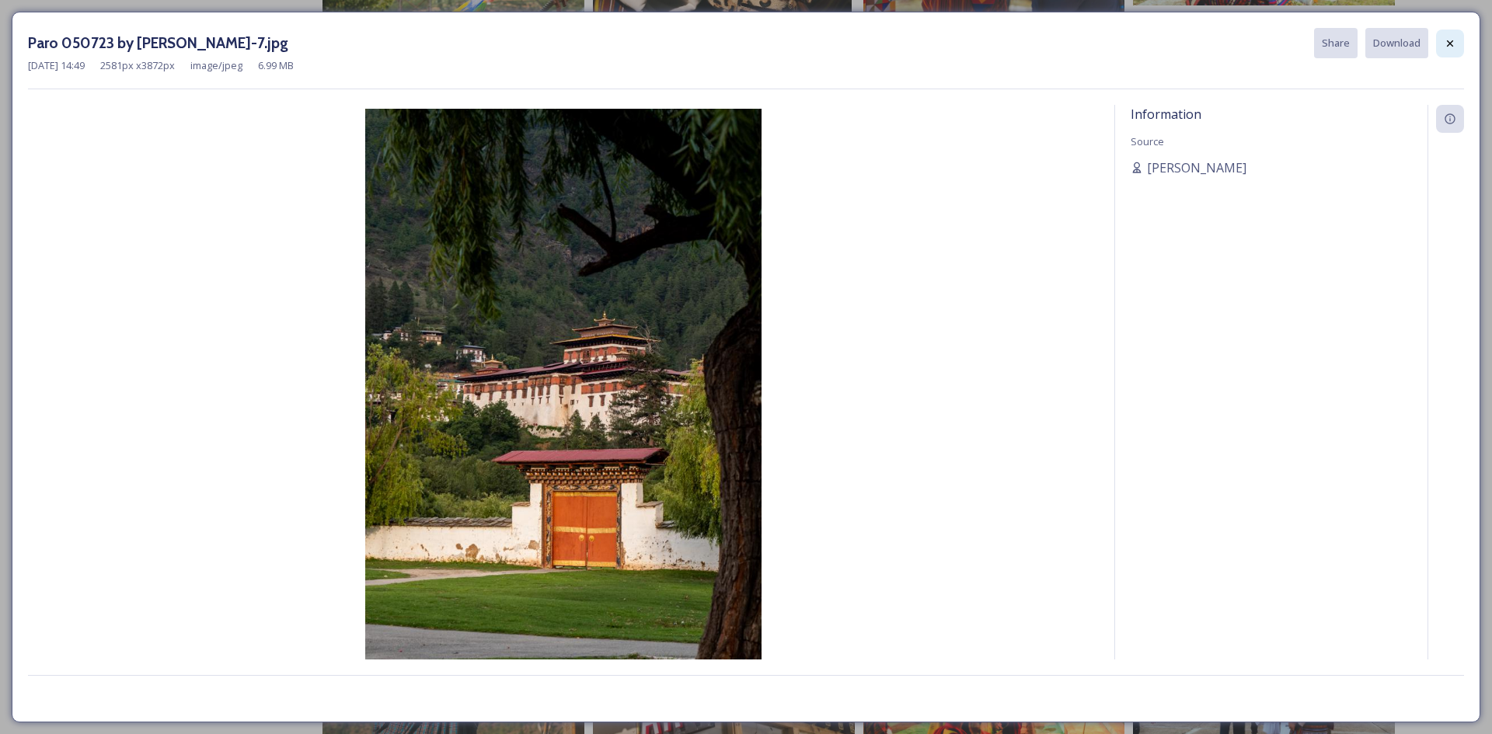
click at [1459, 42] on div at bounding box center [1450, 44] width 28 height 28
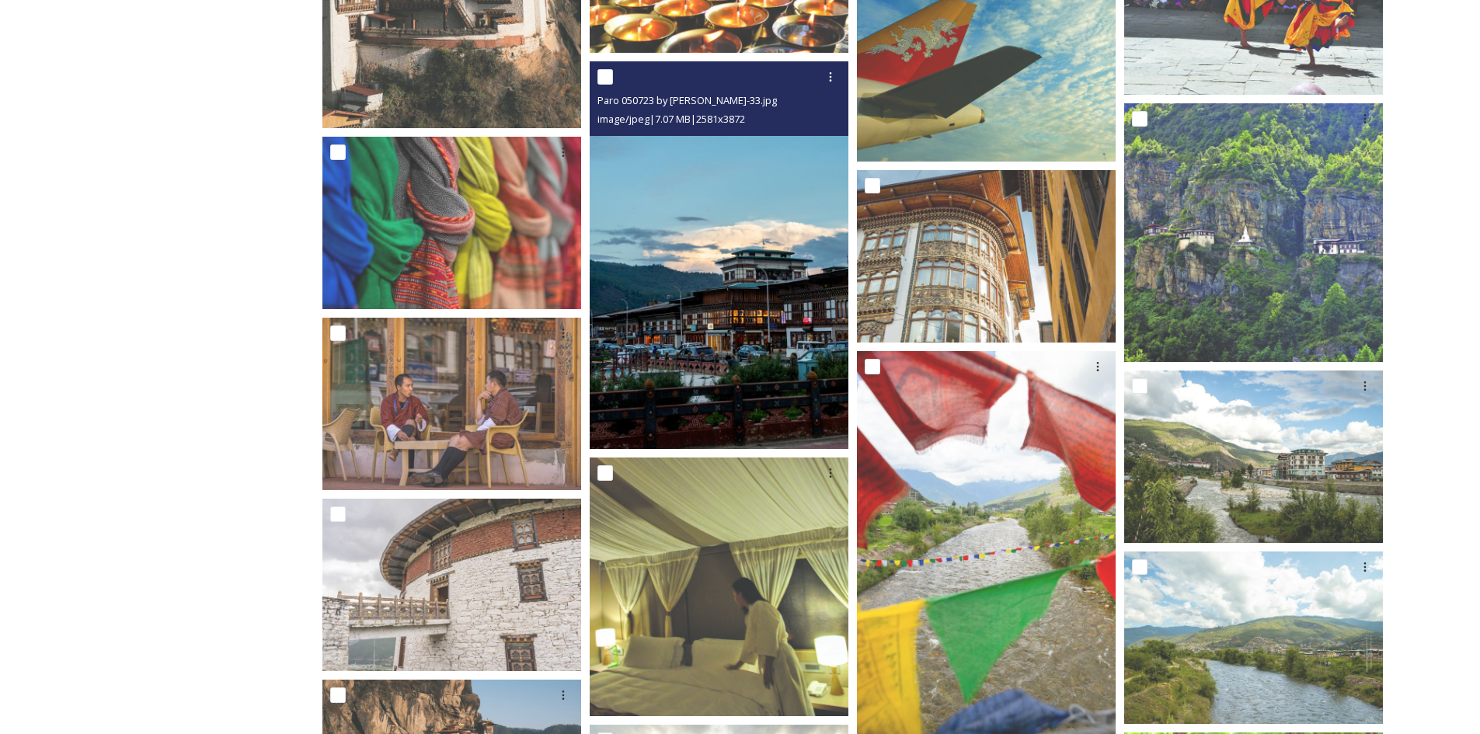
scroll to position [10257, 0]
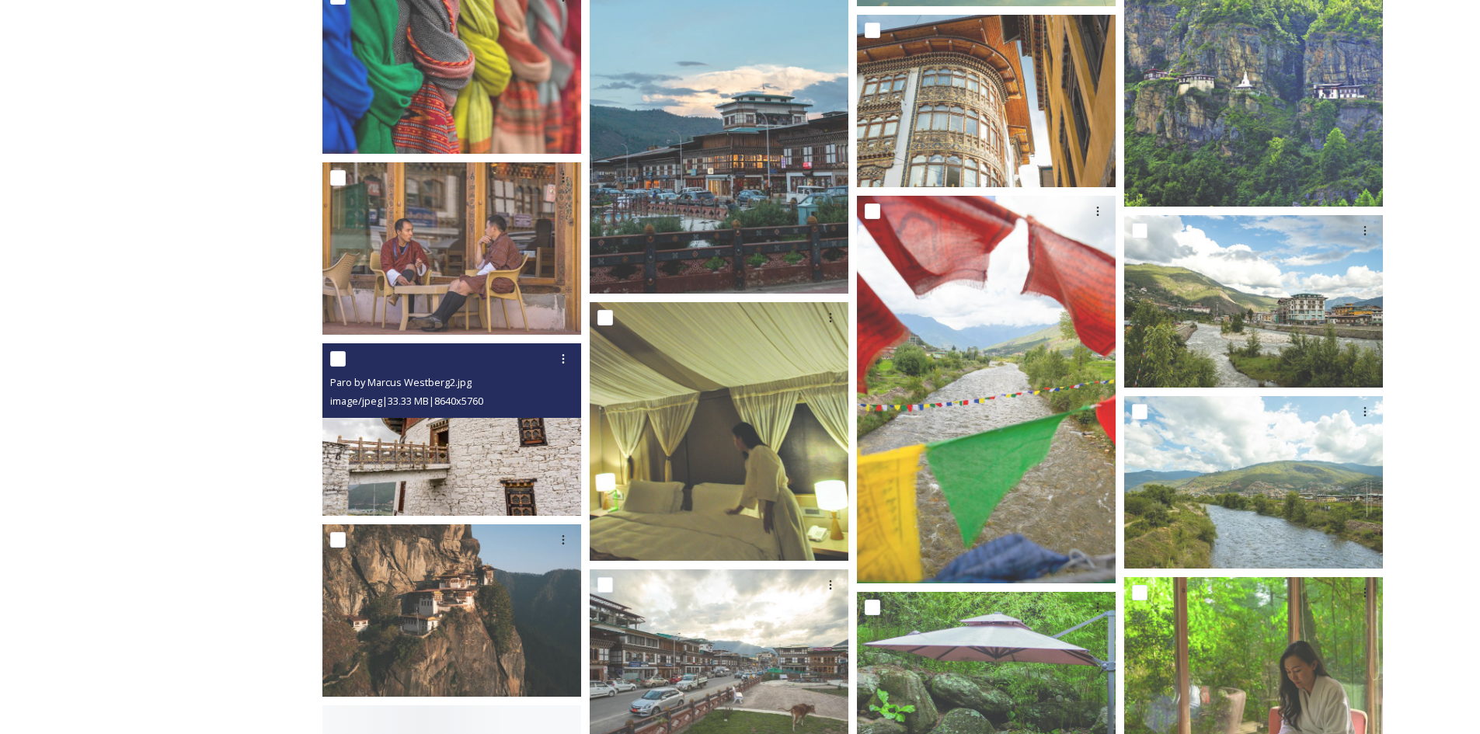
click at [420, 500] on img at bounding box center [451, 429] width 259 height 173
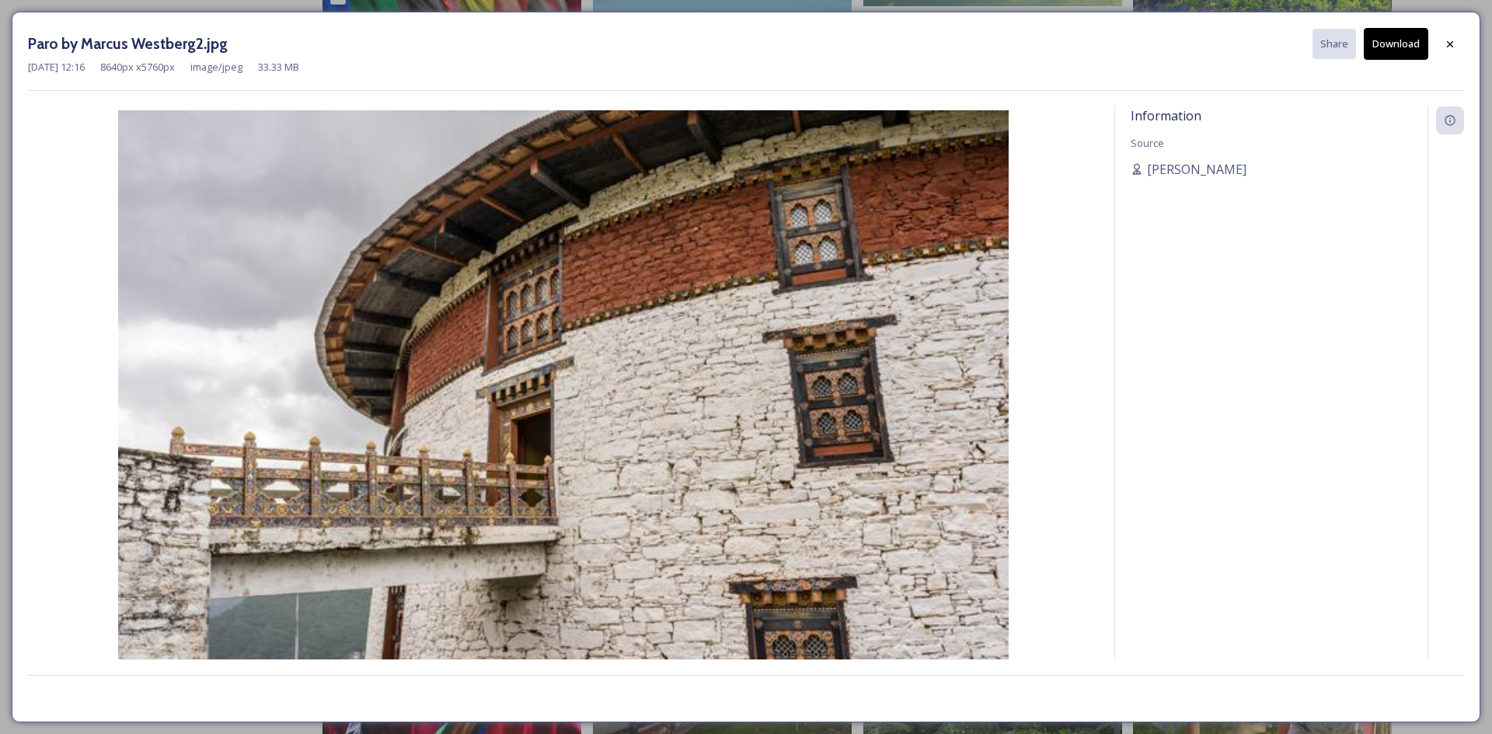
click at [588, 378] on img at bounding box center [563, 407] width 1071 height 594
click at [1412, 45] on button "Download" at bounding box center [1396, 44] width 64 height 32
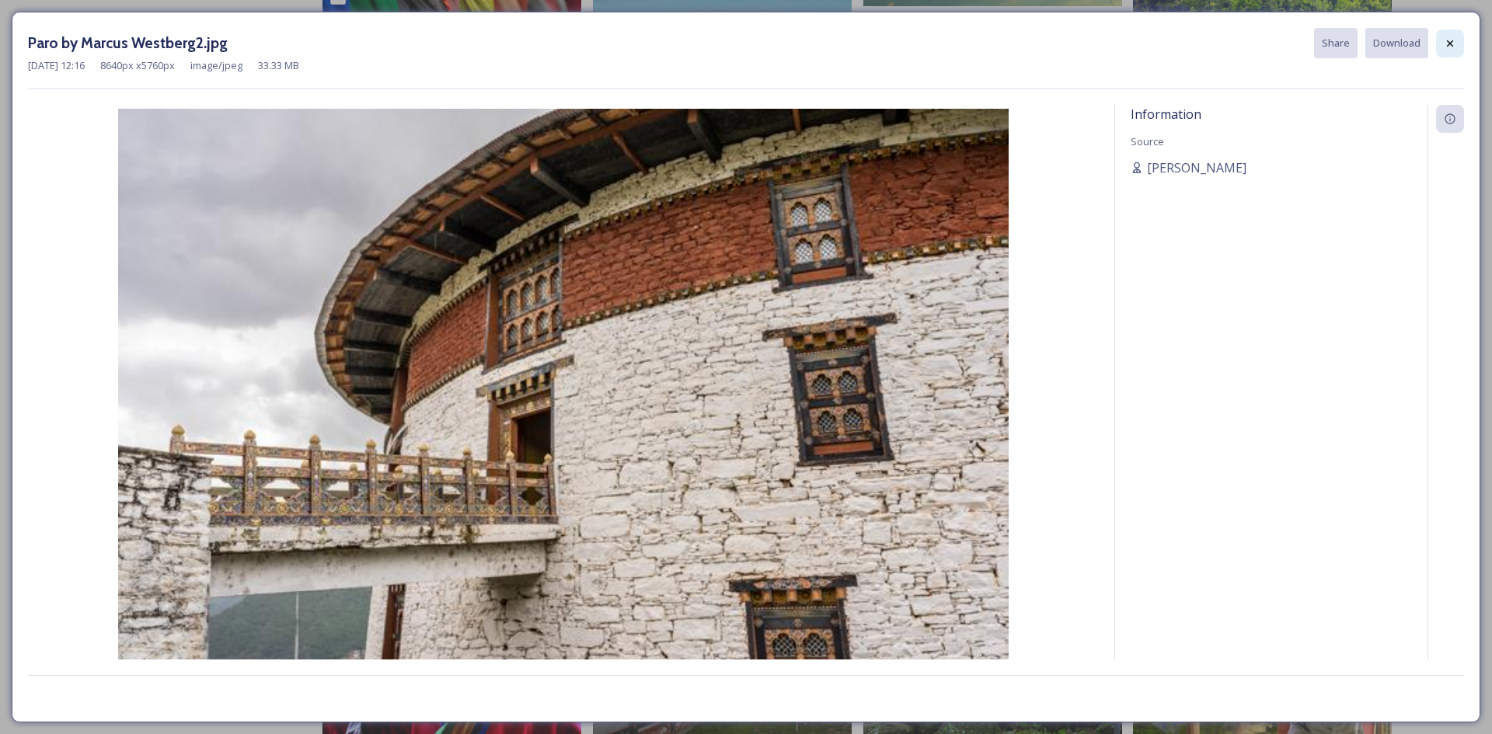
click at [1446, 42] on icon at bounding box center [1450, 43] width 12 height 12
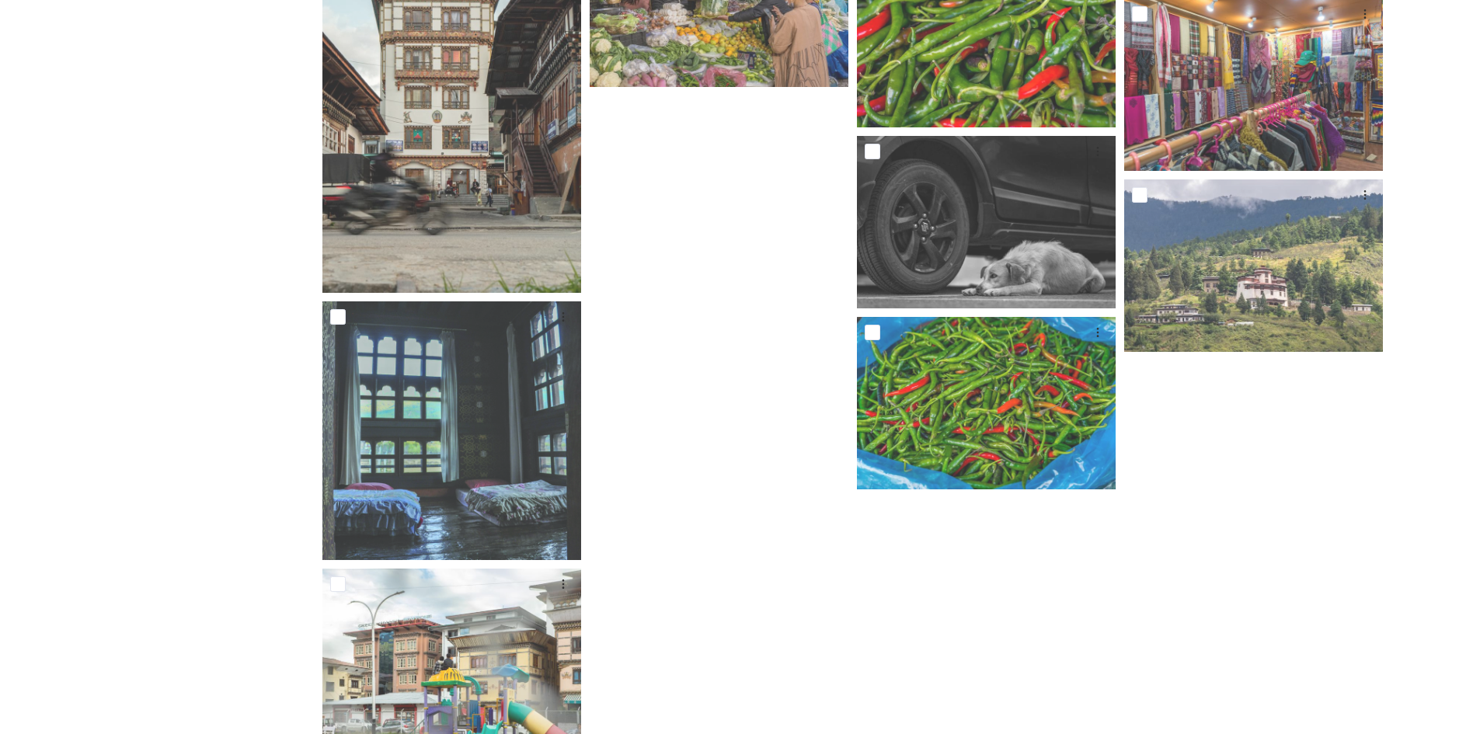
scroll to position [11812, 0]
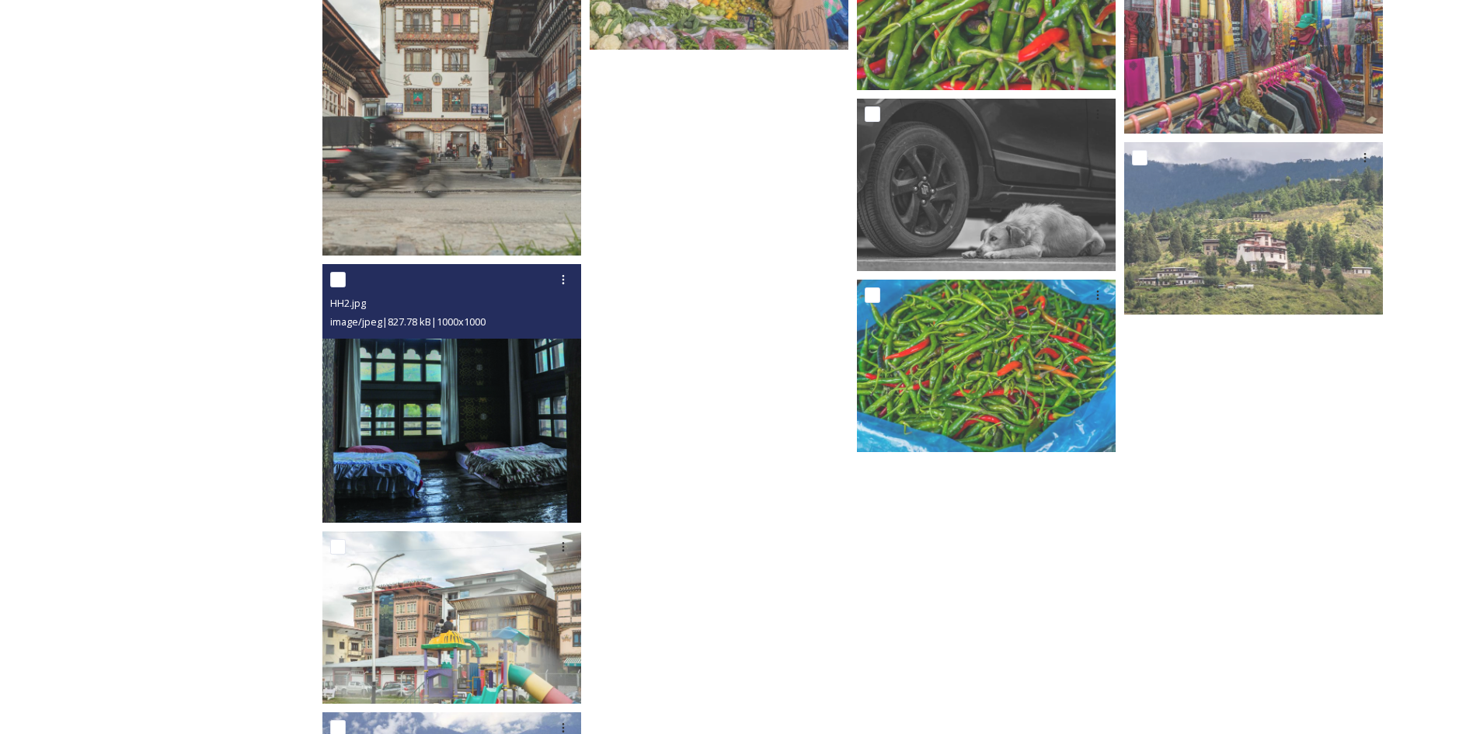
click at [474, 443] on img at bounding box center [451, 393] width 259 height 259
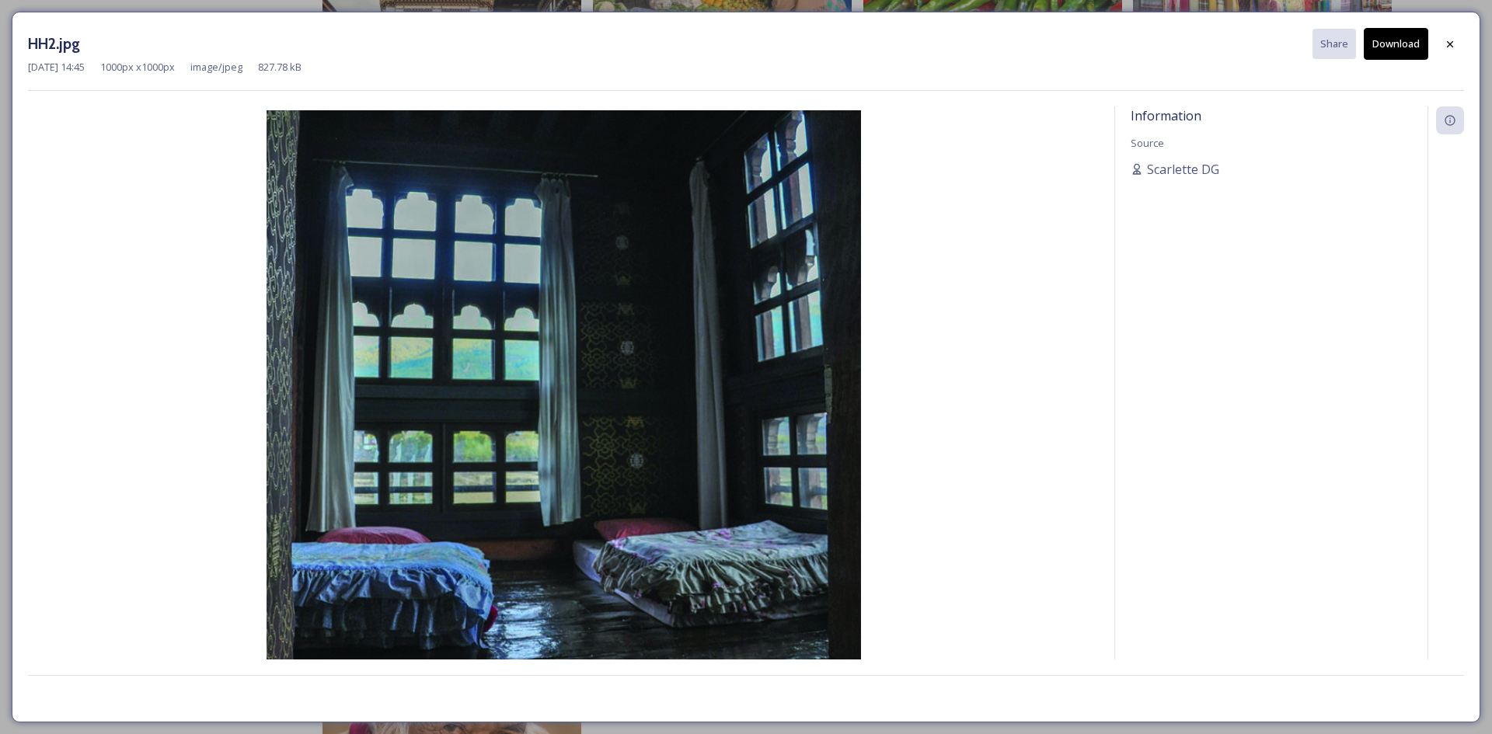
click at [1406, 37] on button "Download" at bounding box center [1396, 44] width 64 height 32
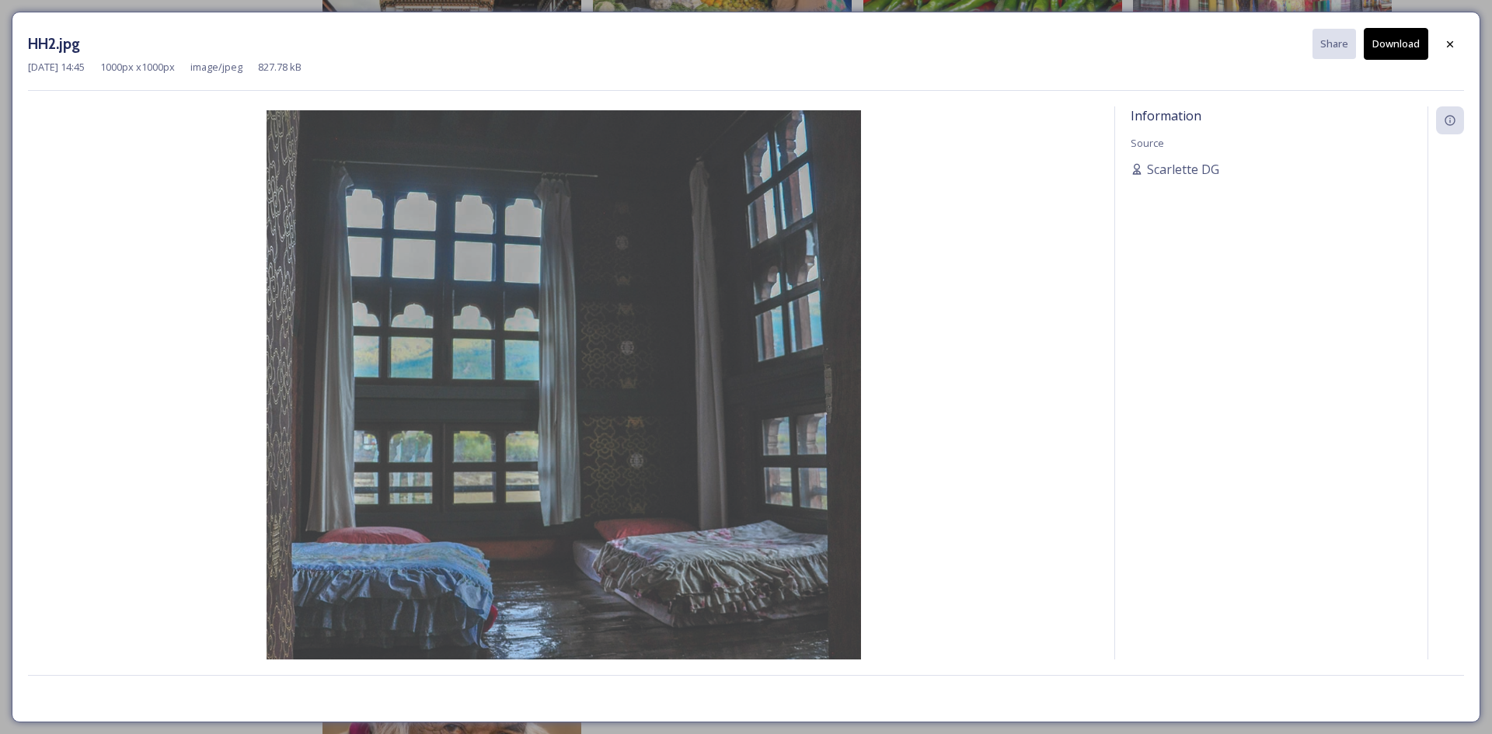
click at [1467, 32] on div "HH2.jpg Share Download [DATE] 14:45 1000 px x 1000 px image/jpeg 827.78 kB Info…" at bounding box center [746, 367] width 1469 height 711
drag, startPoint x: 1445, startPoint y: 47, endPoint x: 1424, endPoint y: 64, distance: 26.0
click at [1445, 47] on icon at bounding box center [1450, 44] width 12 height 12
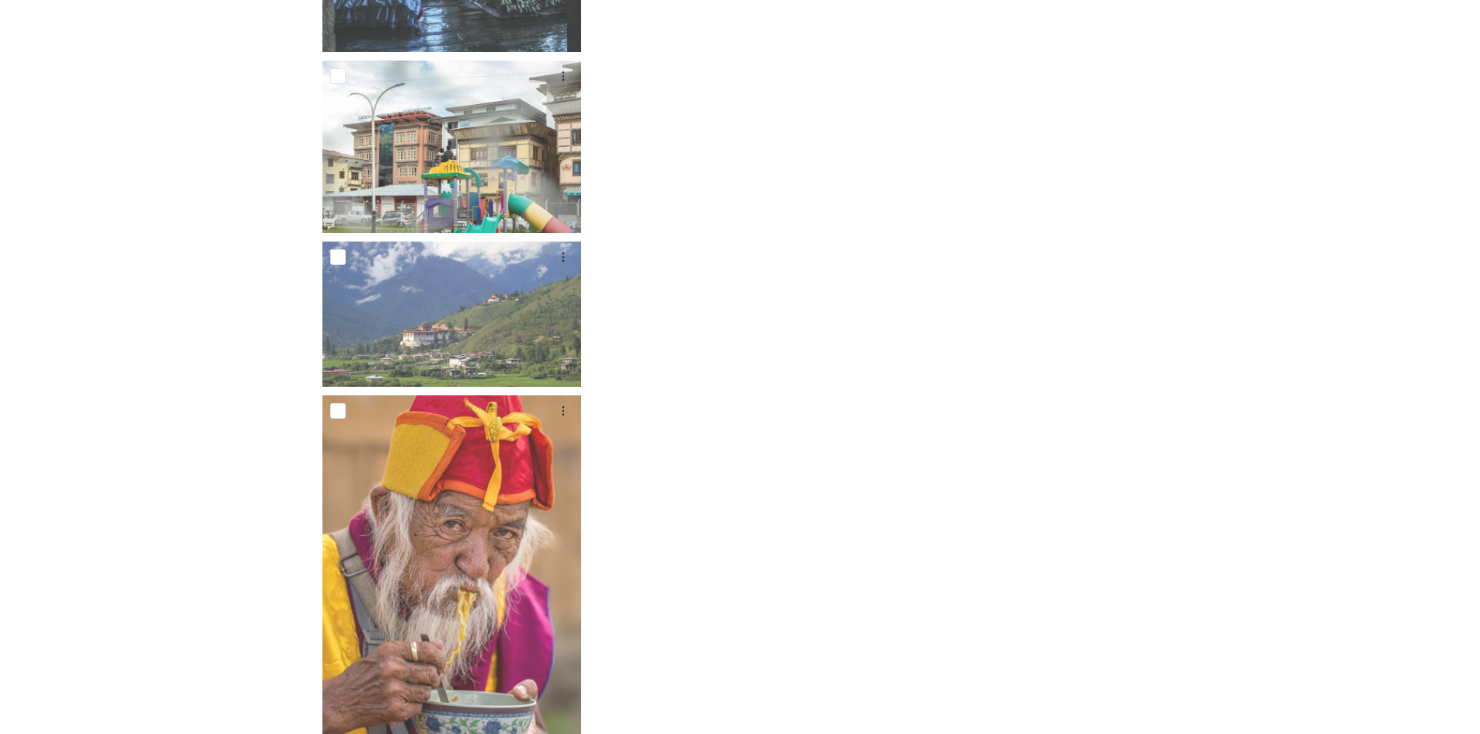
scroll to position [12433, 0]
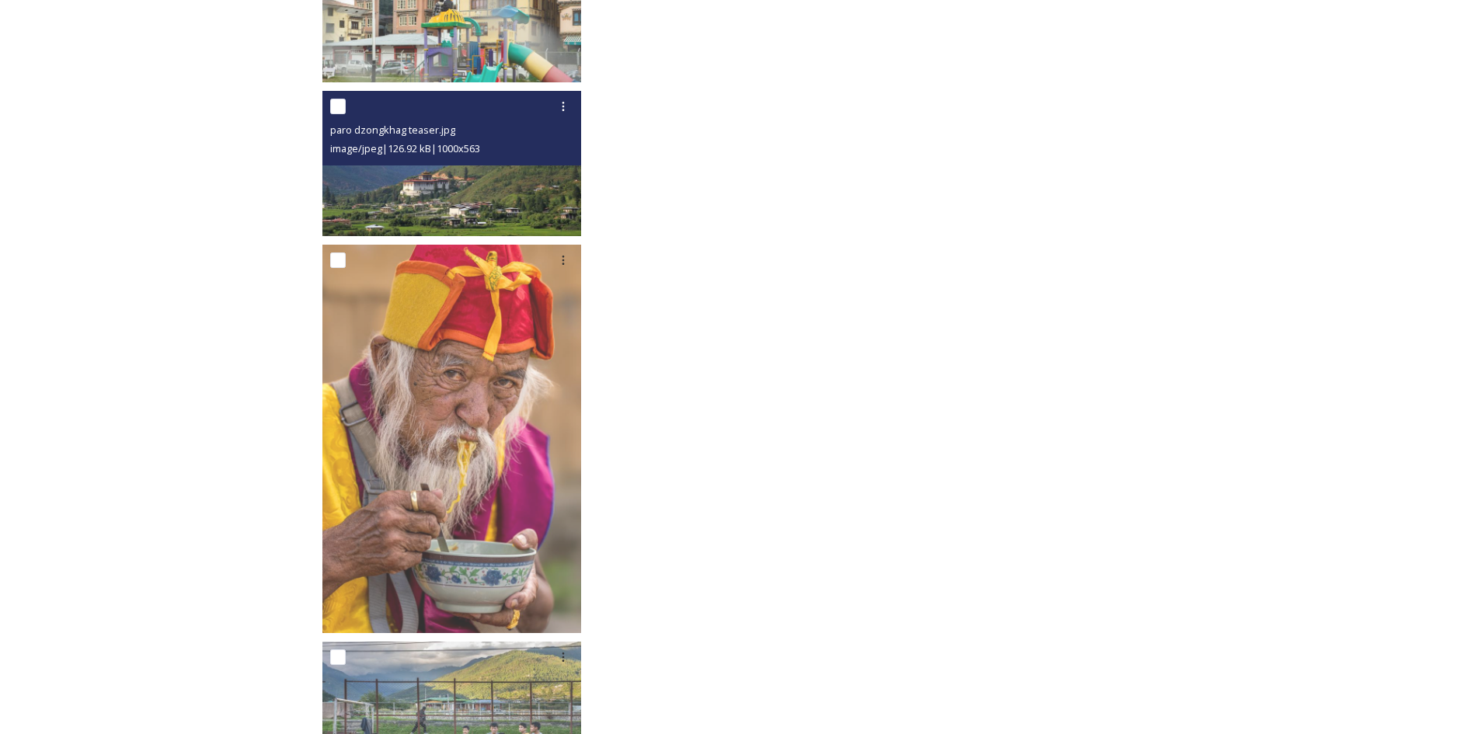
click at [458, 193] on img at bounding box center [451, 163] width 259 height 145
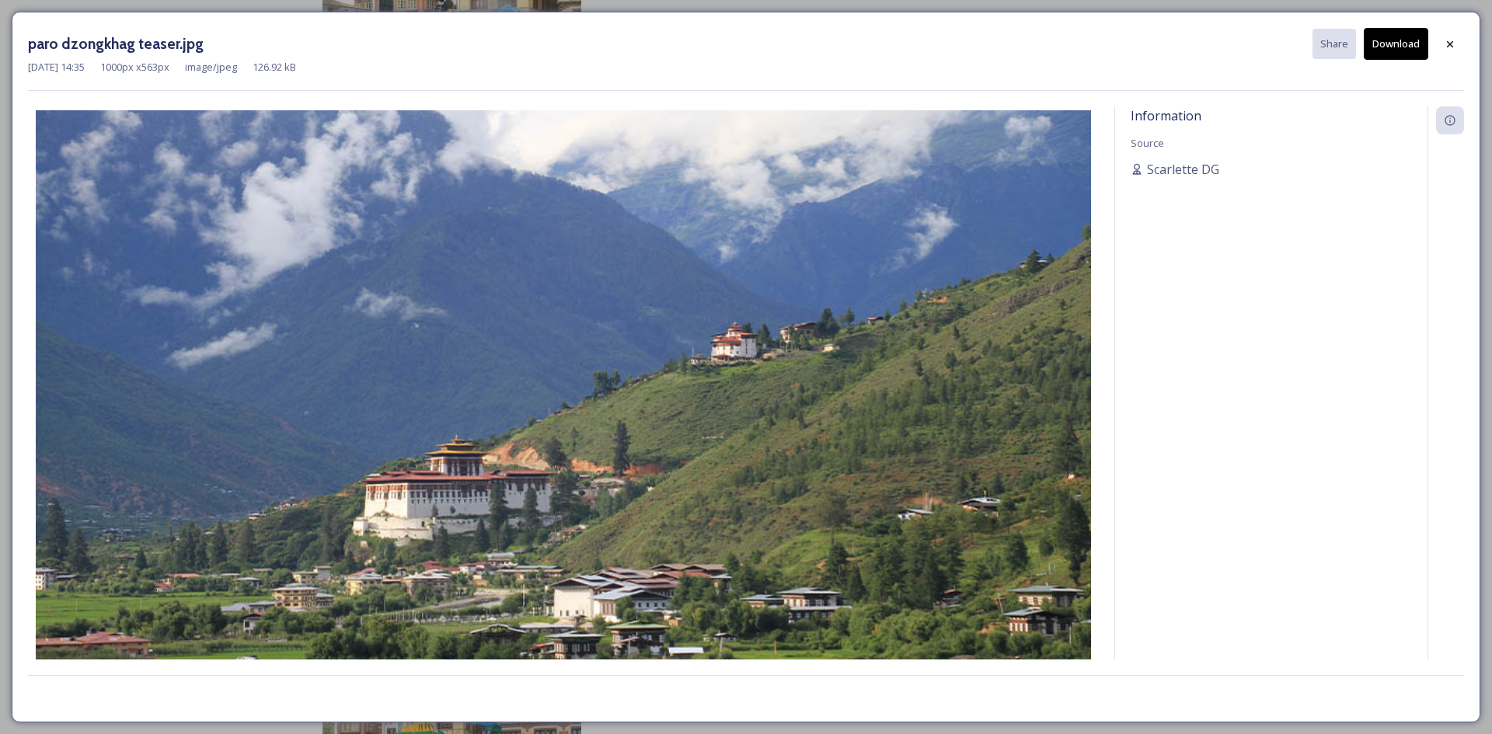
click at [1393, 45] on button "Download" at bounding box center [1396, 44] width 64 height 32
click at [1448, 41] on icon at bounding box center [1450, 43] width 6 height 6
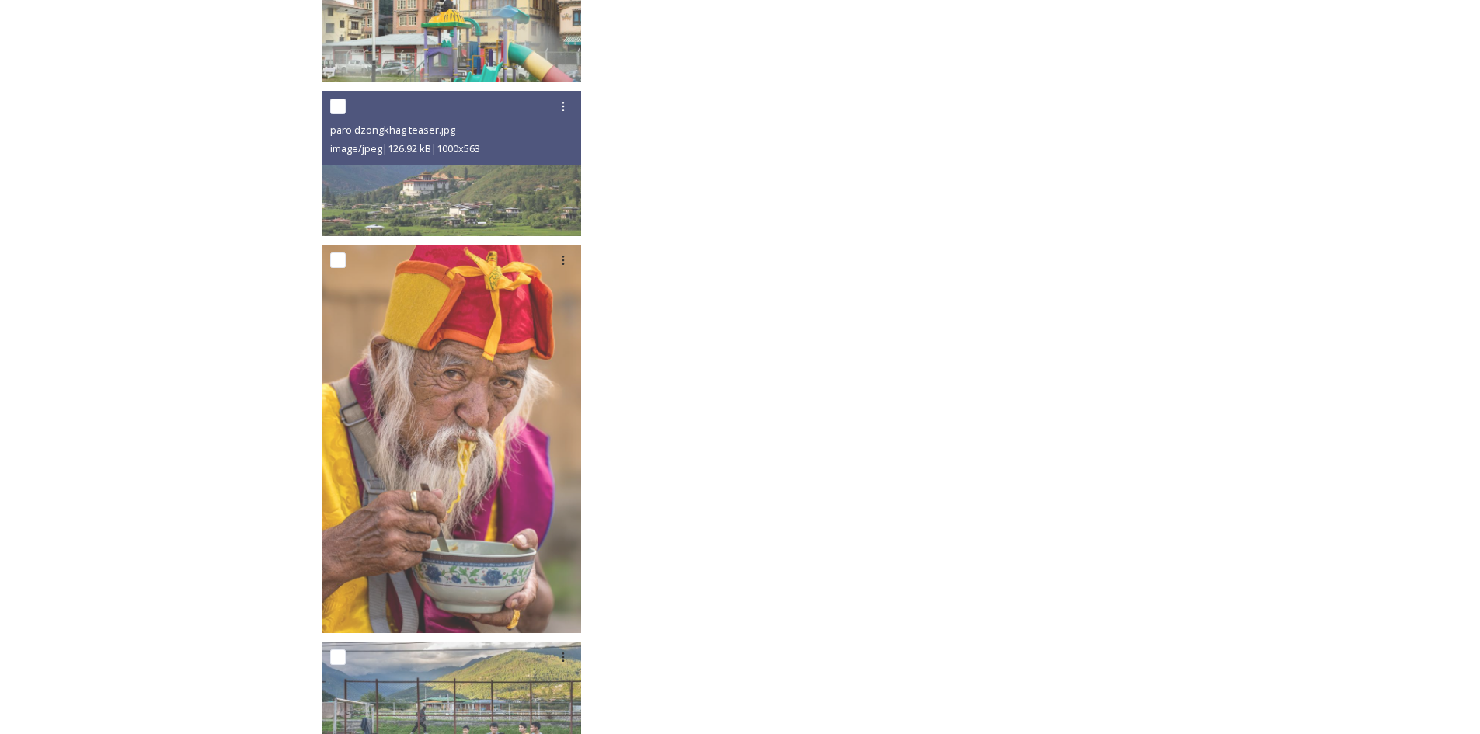
scroll to position [12728, 0]
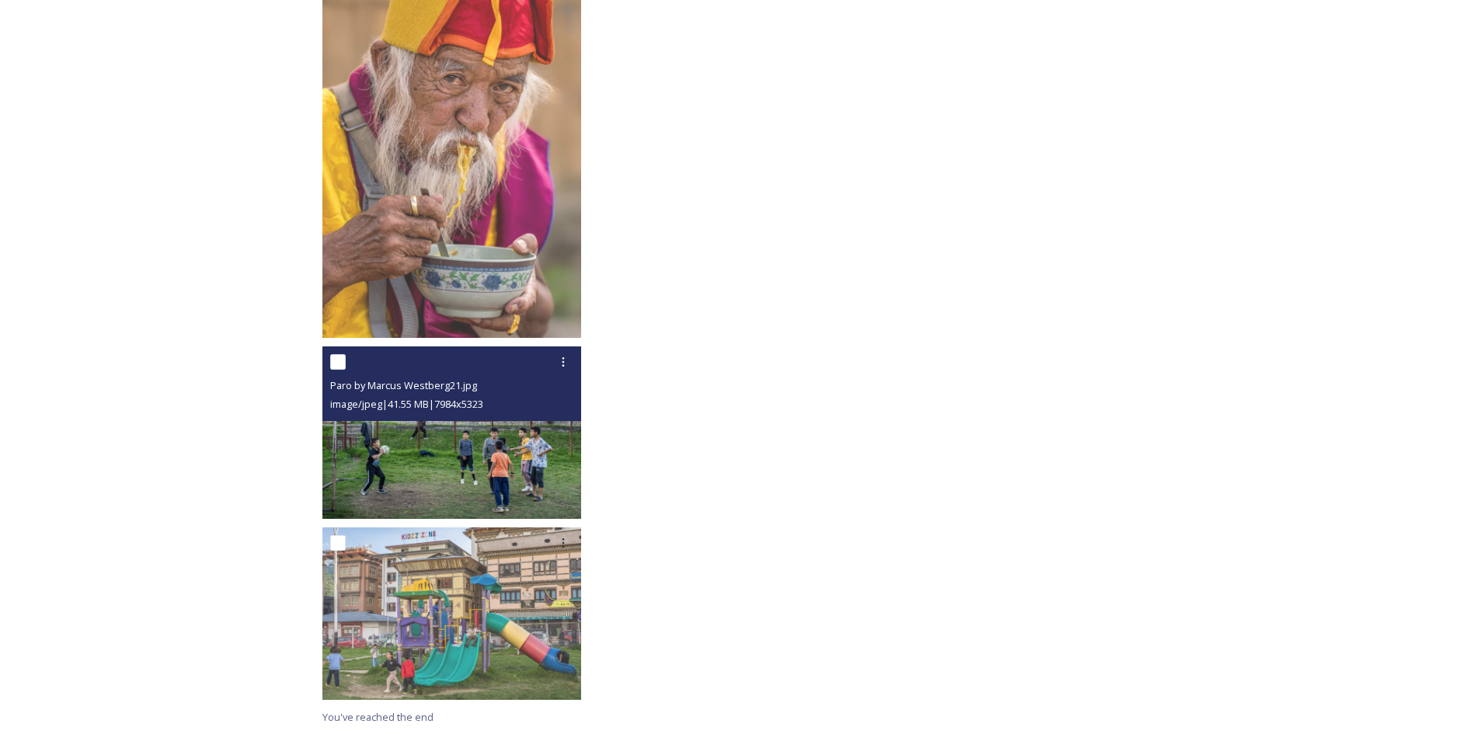
click at [472, 447] on img at bounding box center [451, 433] width 259 height 173
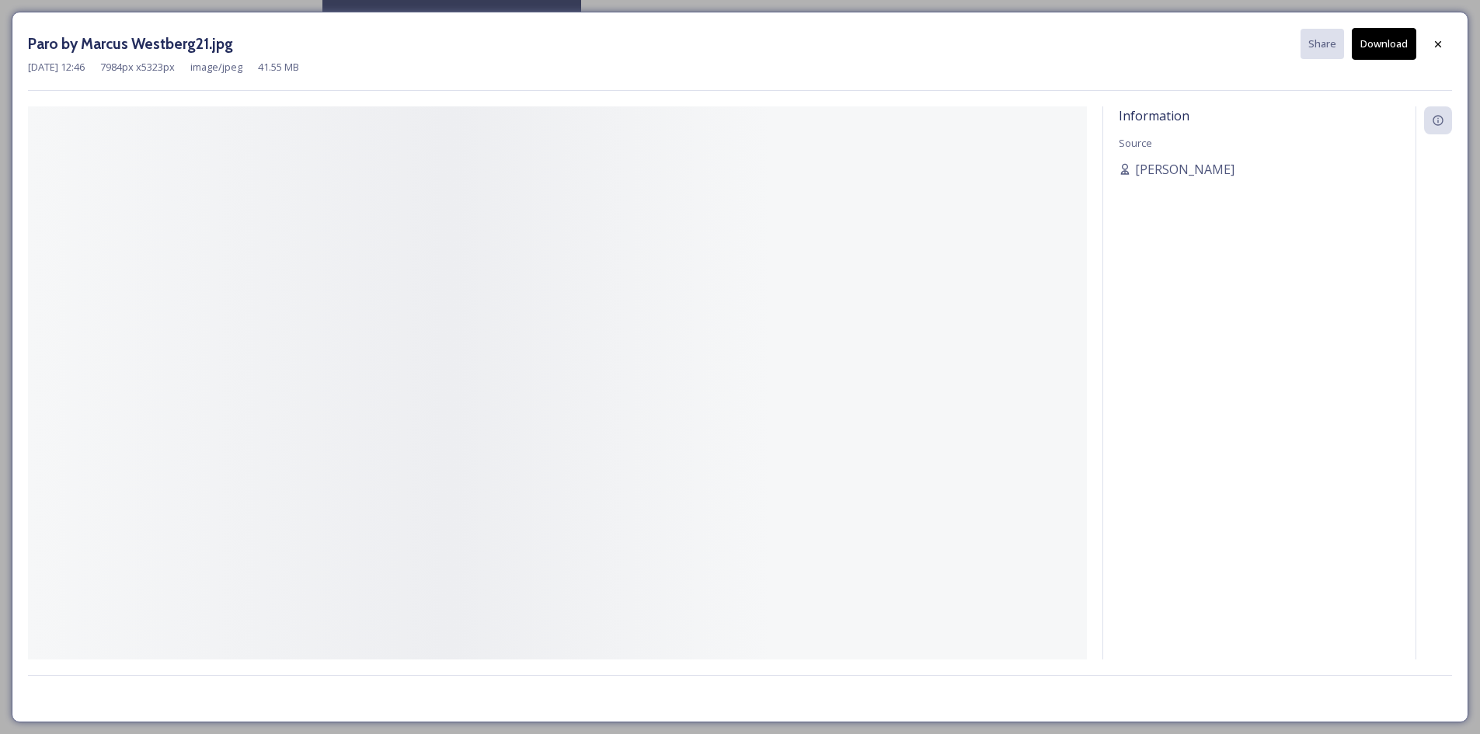
scroll to position [12547, 0]
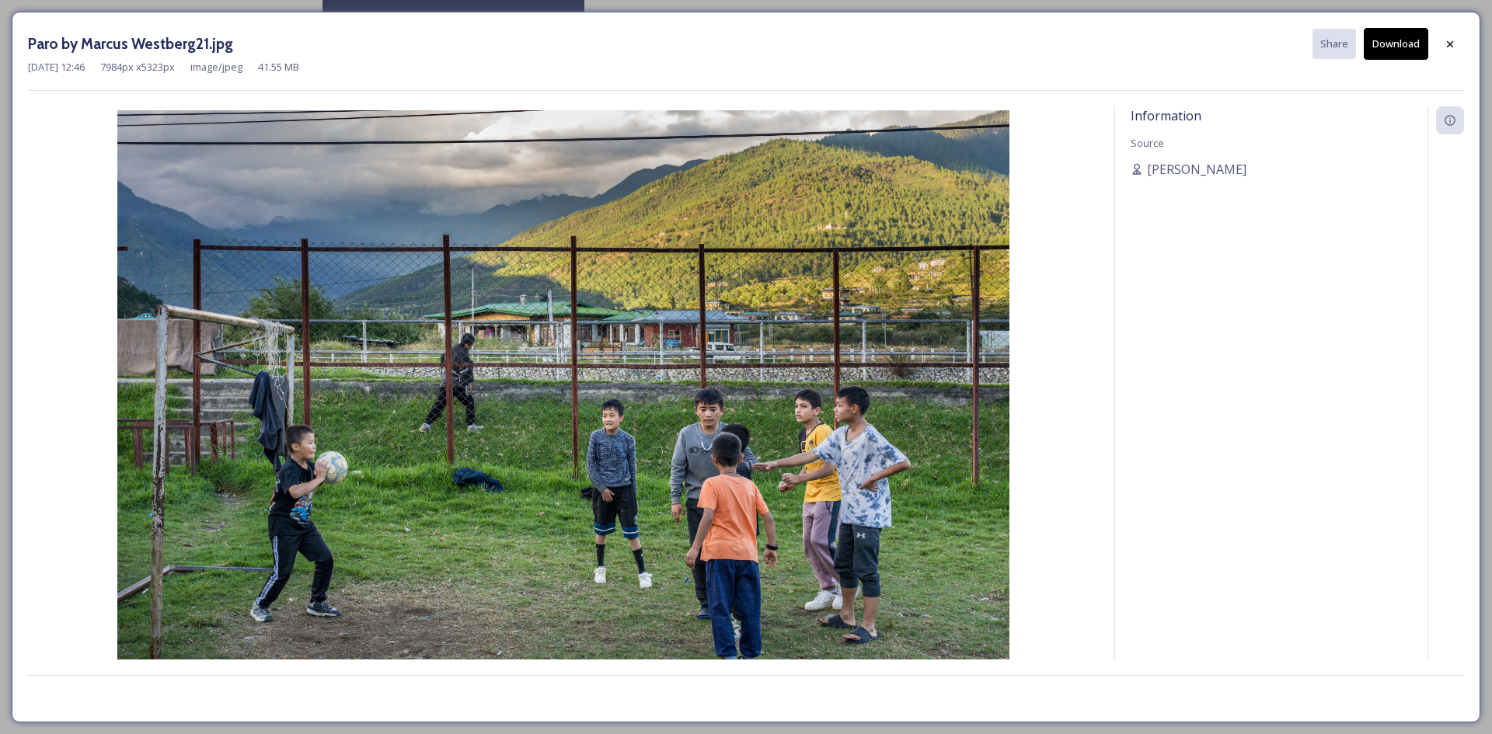
click at [1415, 38] on button "Download" at bounding box center [1396, 44] width 64 height 32
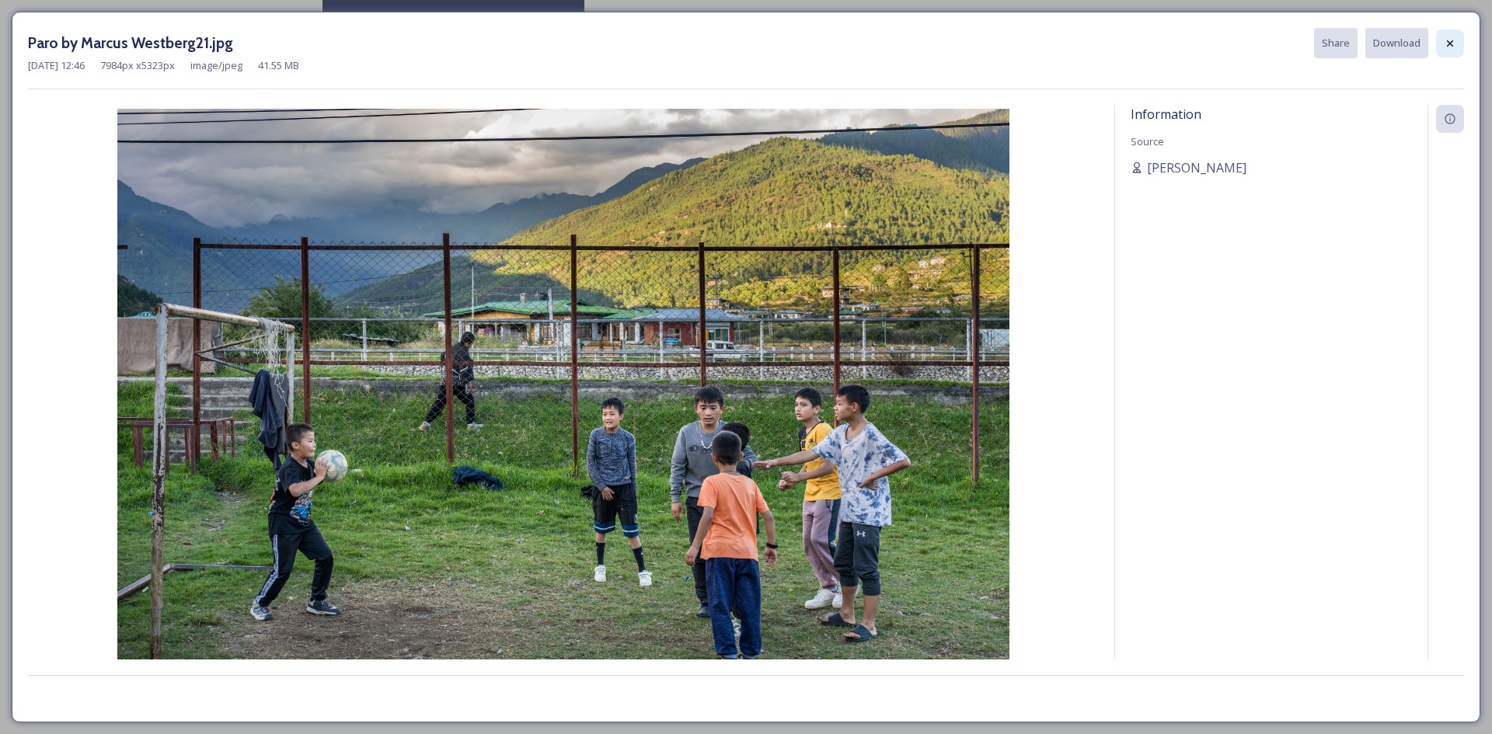
click at [1461, 48] on div at bounding box center [1450, 44] width 28 height 28
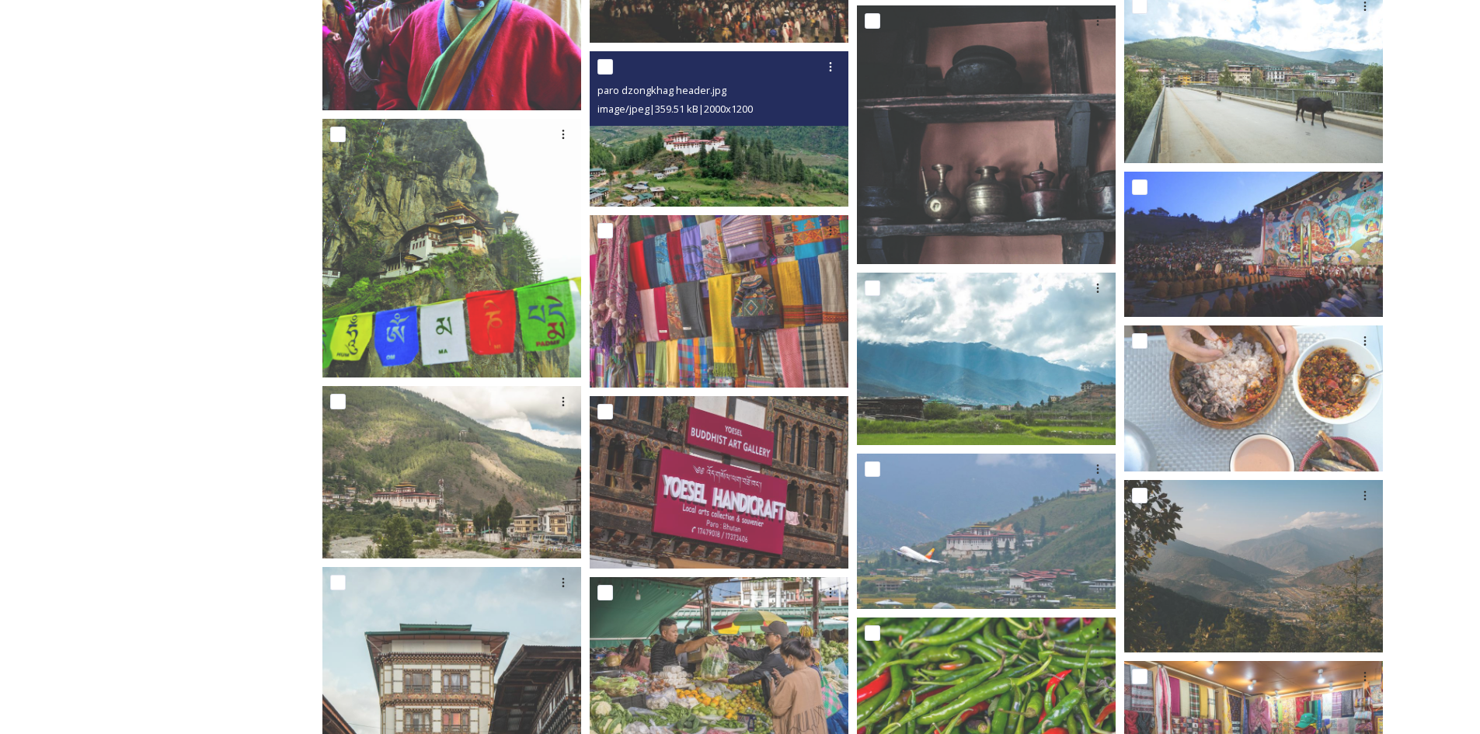
scroll to position [11149, 0]
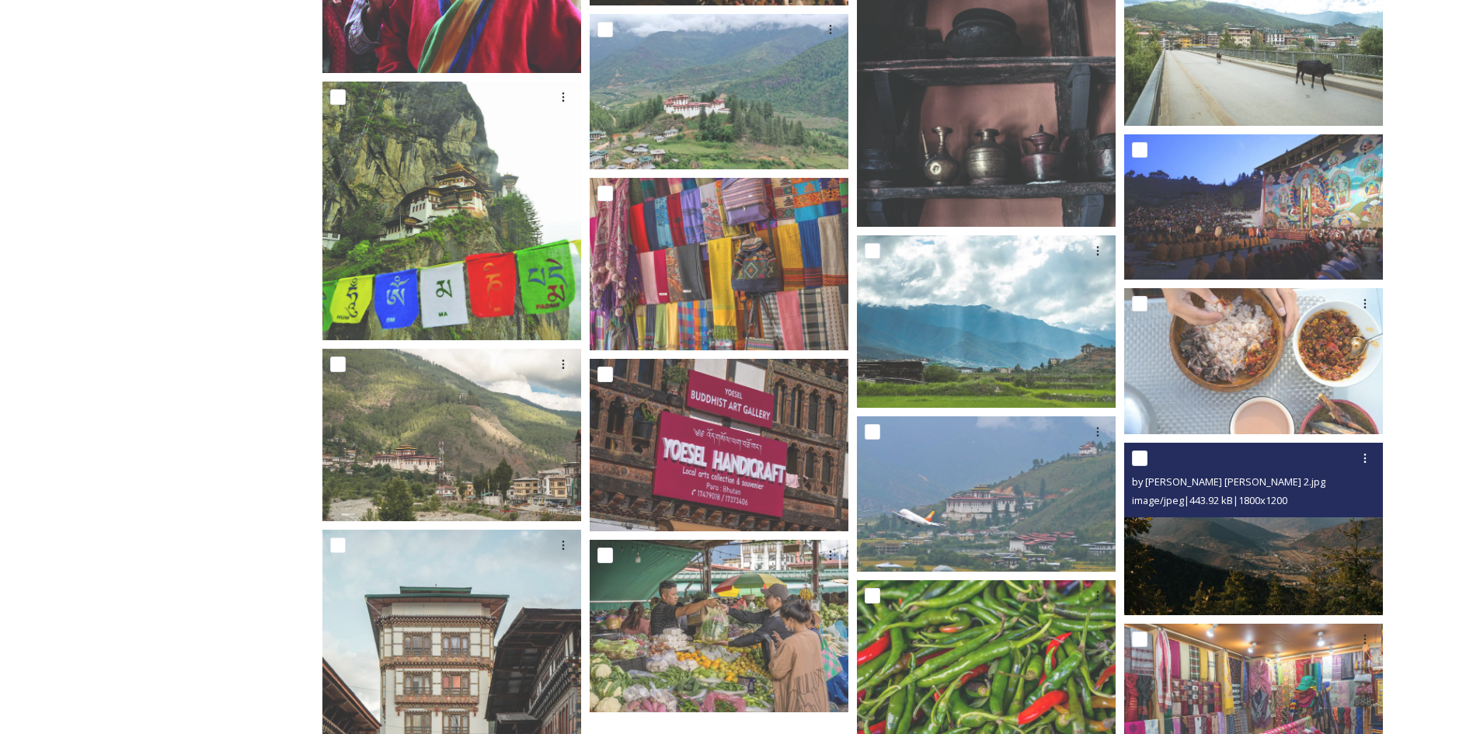
click at [1212, 542] on img at bounding box center [1253, 528] width 259 height 173
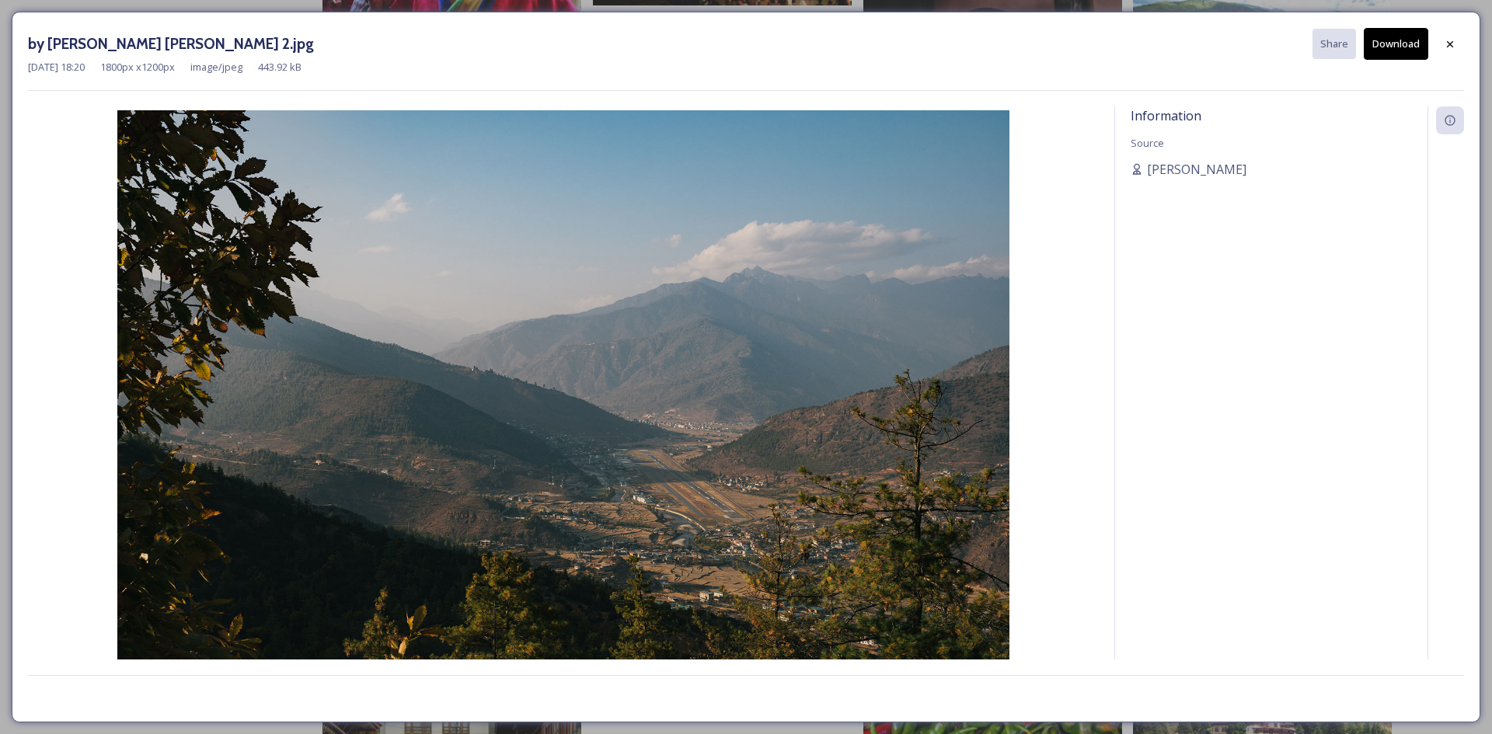
click at [1402, 51] on button "Download" at bounding box center [1396, 44] width 64 height 32
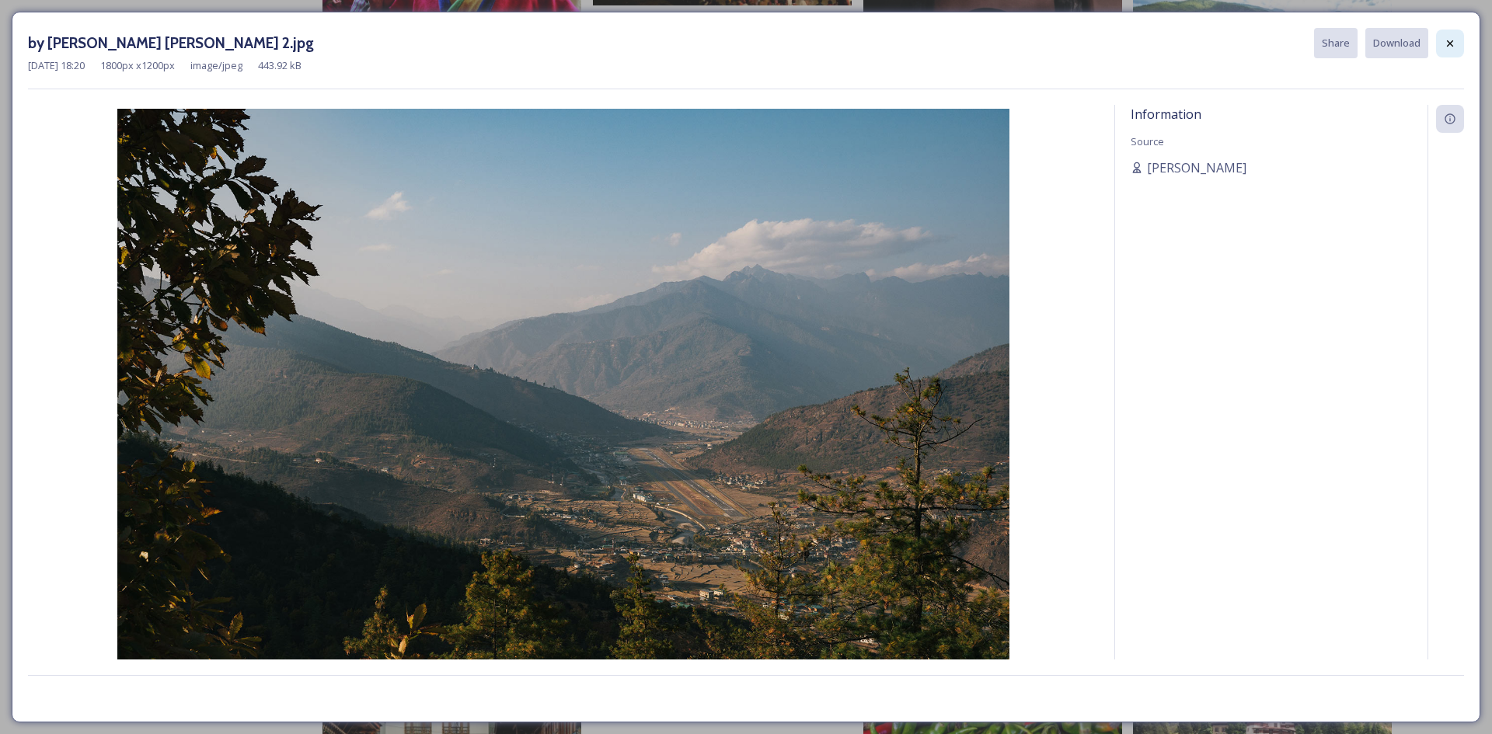
click at [1441, 50] on div at bounding box center [1450, 44] width 28 height 28
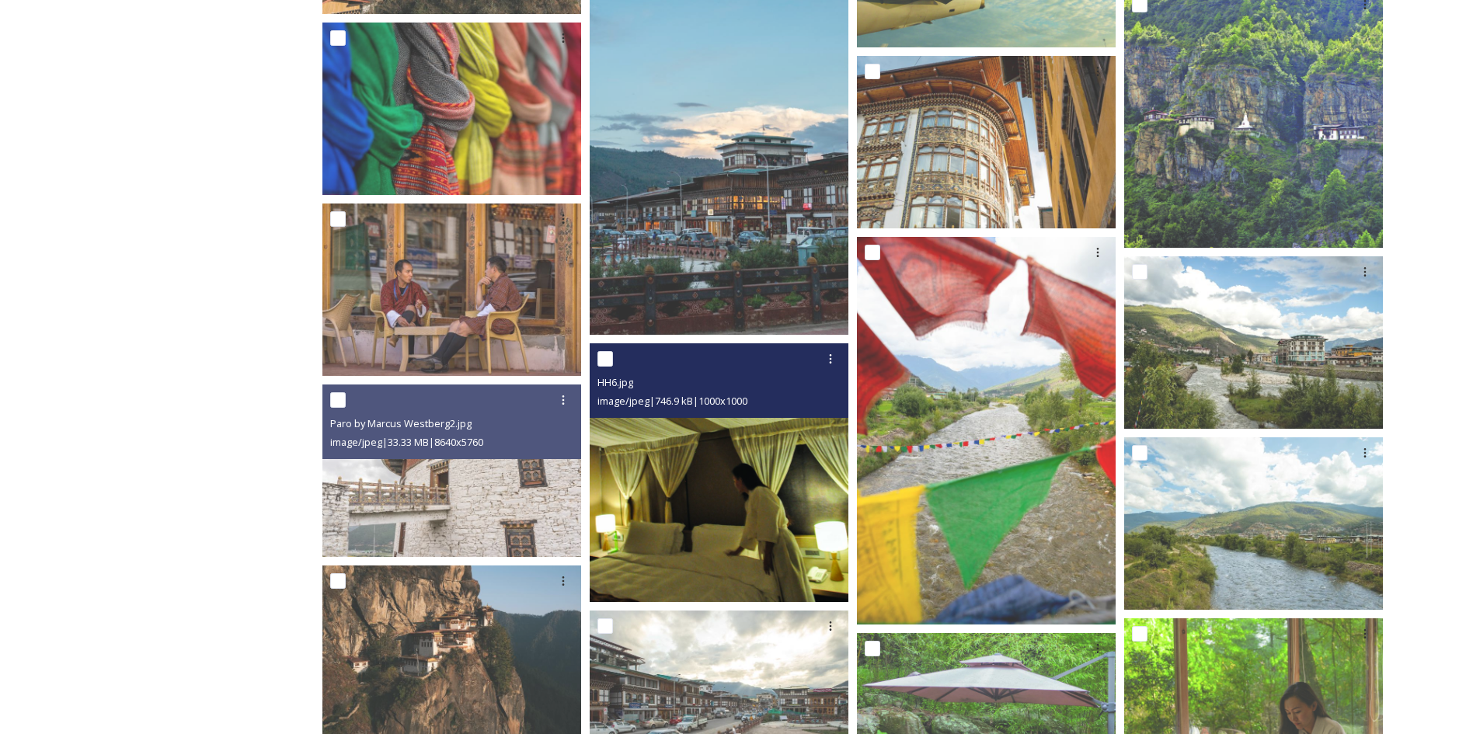
scroll to position [10061, 0]
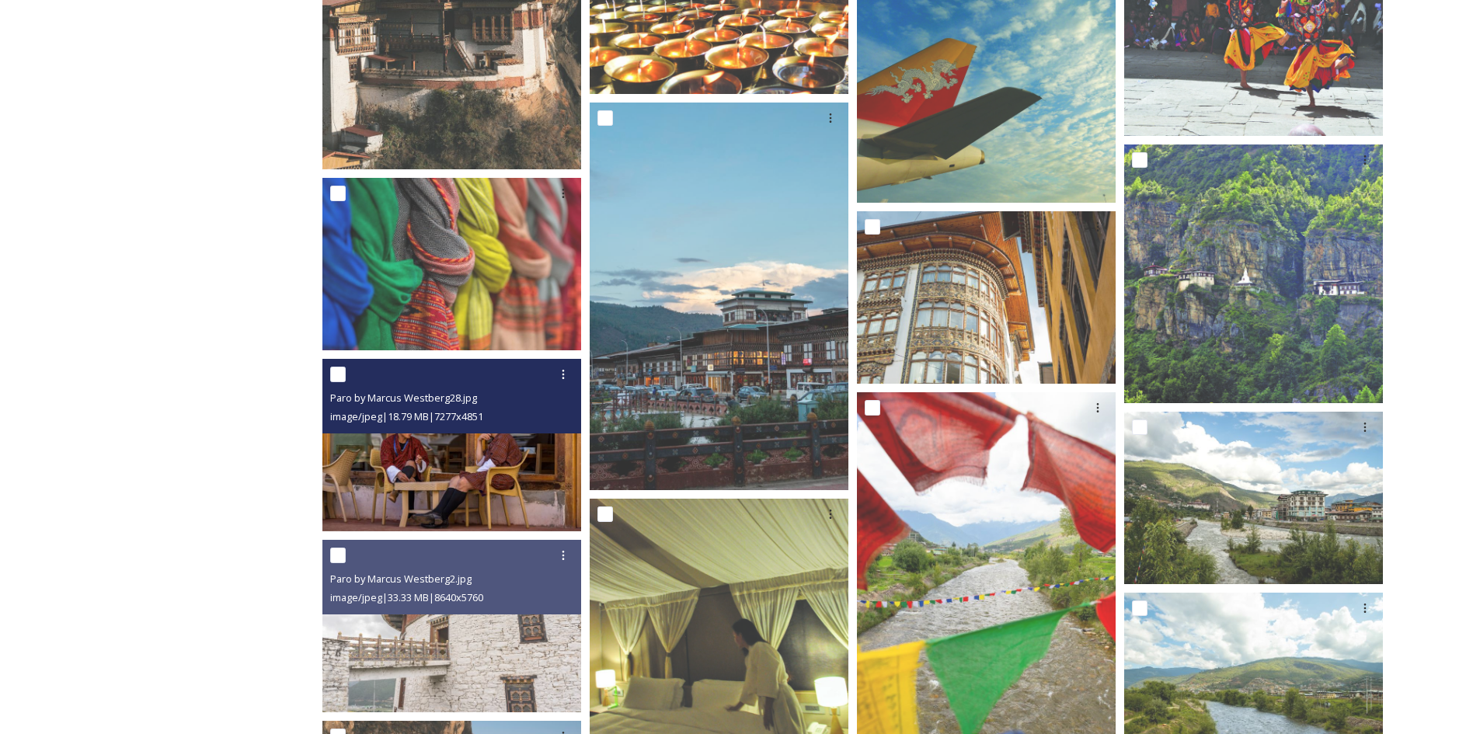
click at [419, 434] on div "Paro by Marcus Westberg28.jpg image/jpeg | 18.79 MB | 7277 x 4851" at bounding box center [451, 396] width 259 height 75
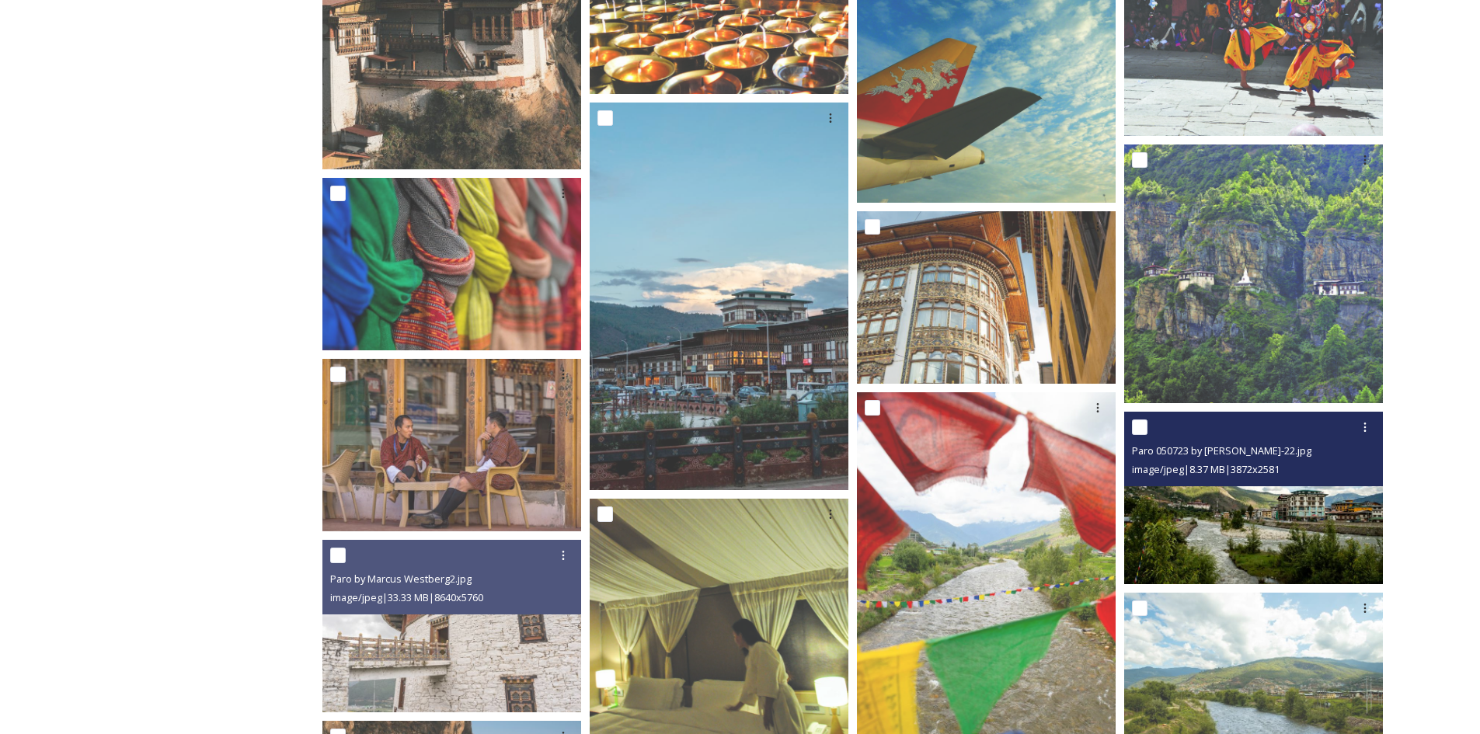
click at [1243, 524] on img at bounding box center [1253, 498] width 259 height 173
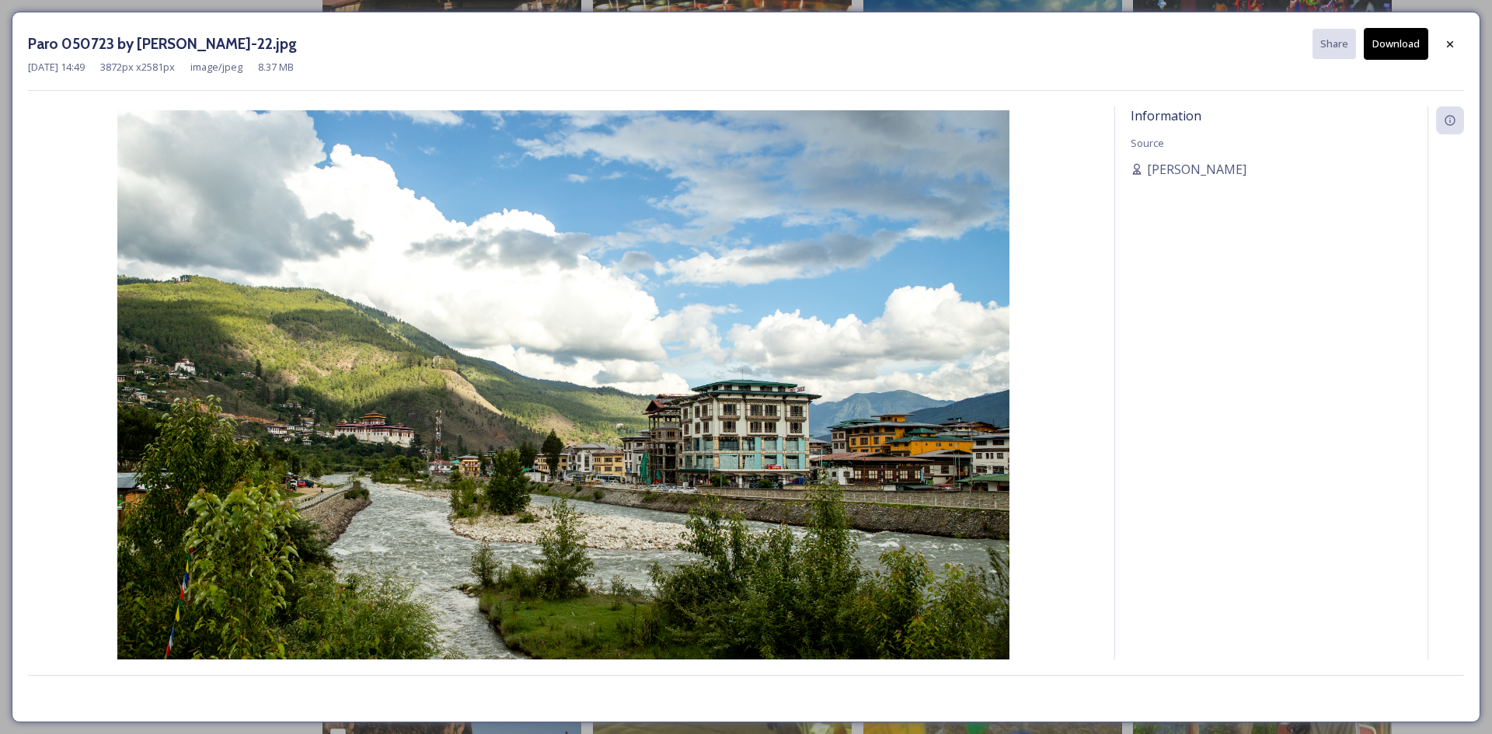
click at [1390, 47] on button "Download" at bounding box center [1396, 44] width 64 height 32
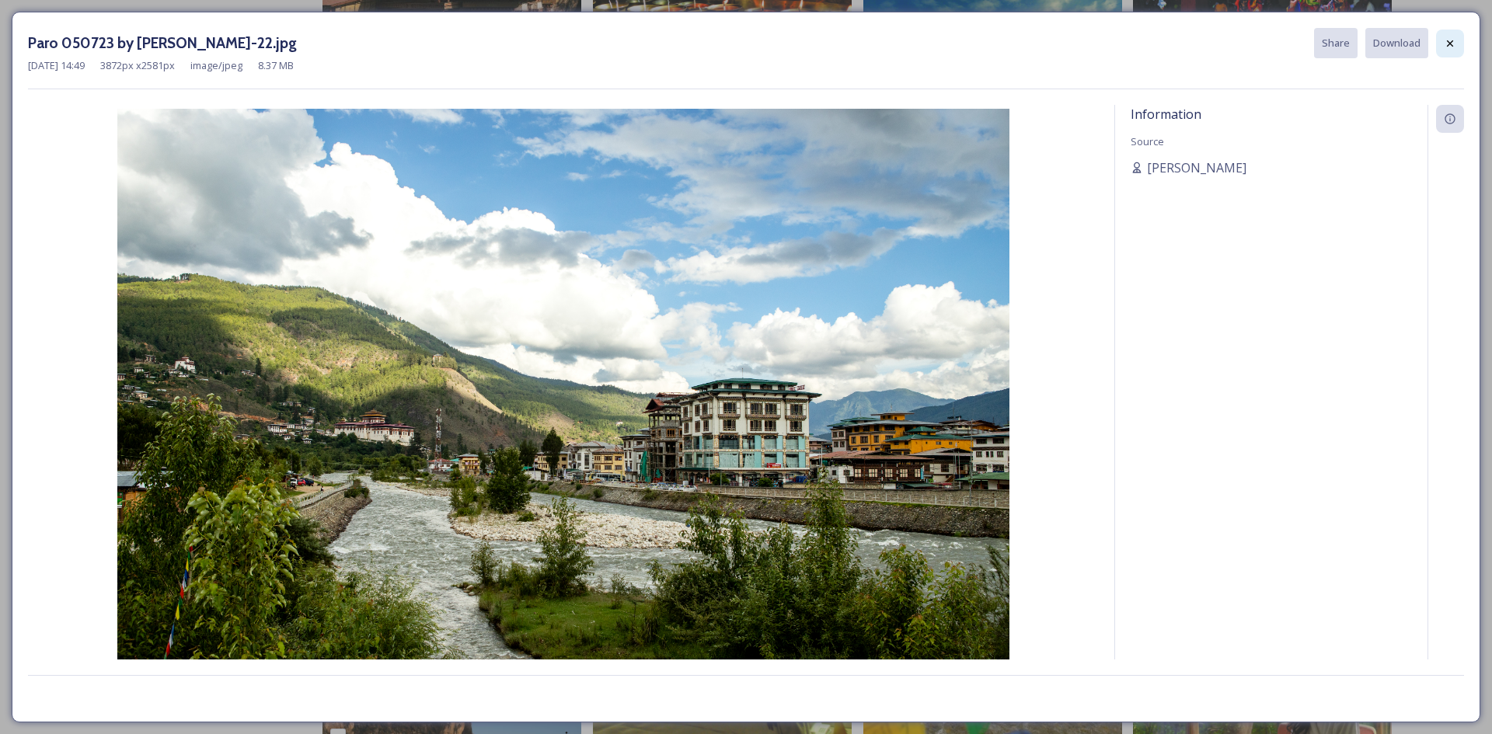
click at [1456, 49] on div at bounding box center [1450, 44] width 28 height 28
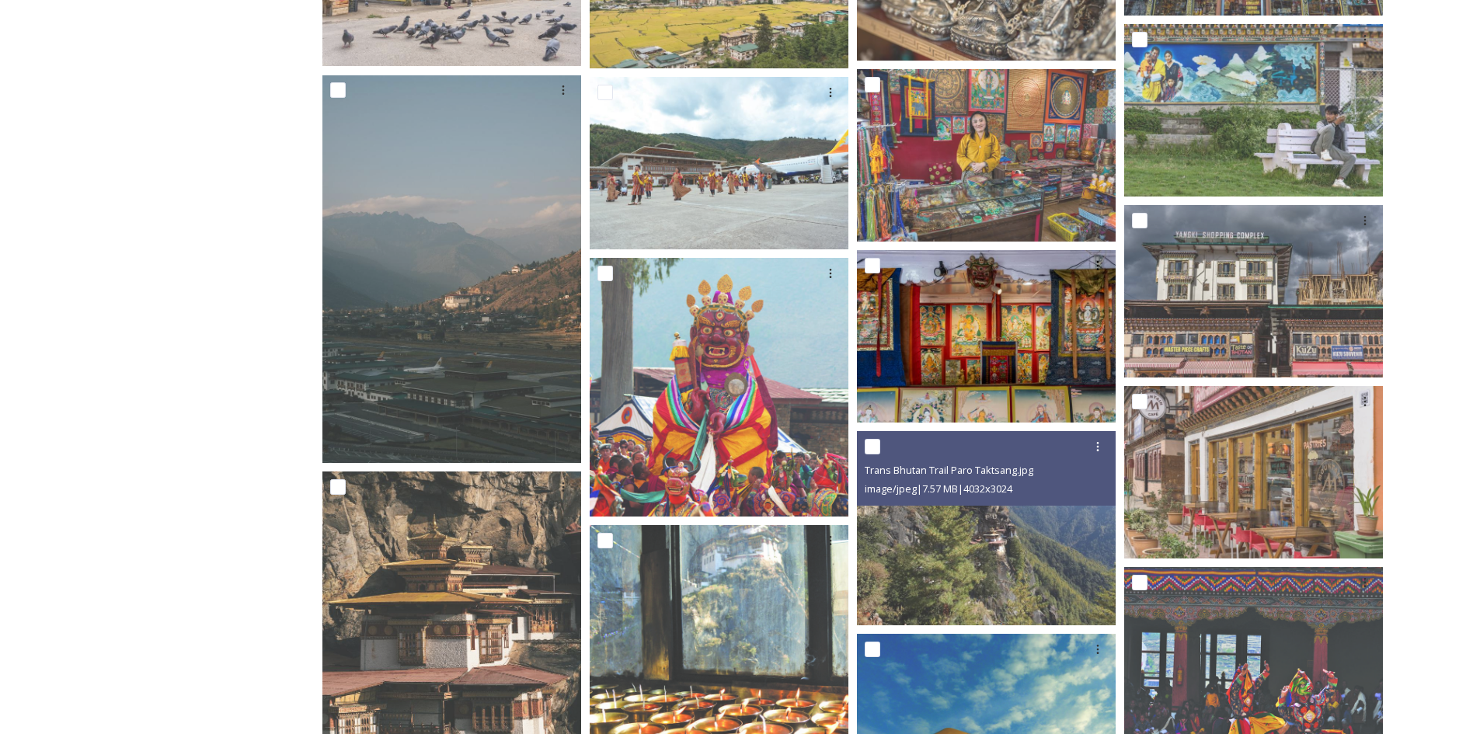
scroll to position [9284, 0]
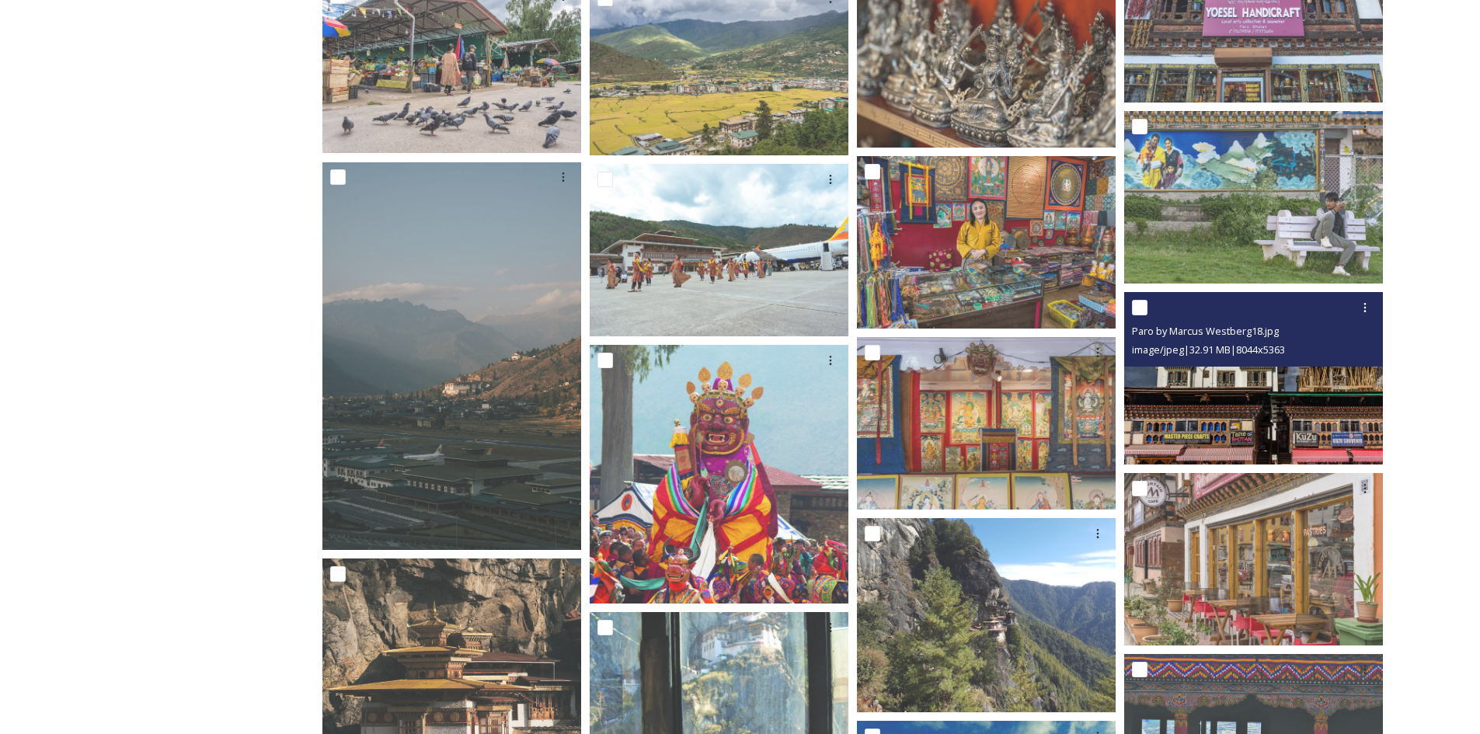
click at [1223, 412] on img at bounding box center [1253, 378] width 259 height 173
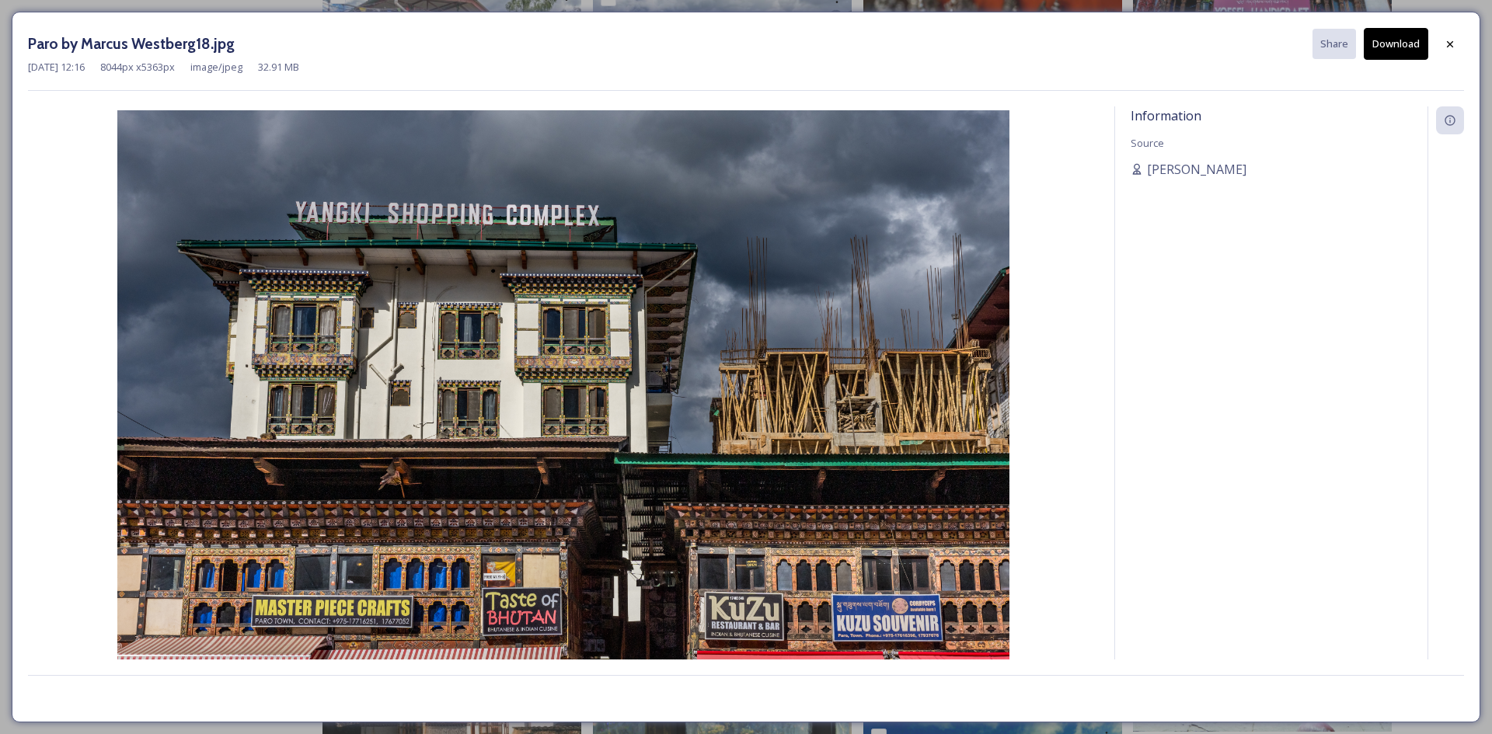
click at [1474, 43] on div "Paro by Marcus Westberg18.jpg Share Download [DATE] 12:16 8044 px x 5363 px ima…" at bounding box center [746, 367] width 1469 height 711
click at [1450, 43] on icon at bounding box center [1450, 44] width 12 height 12
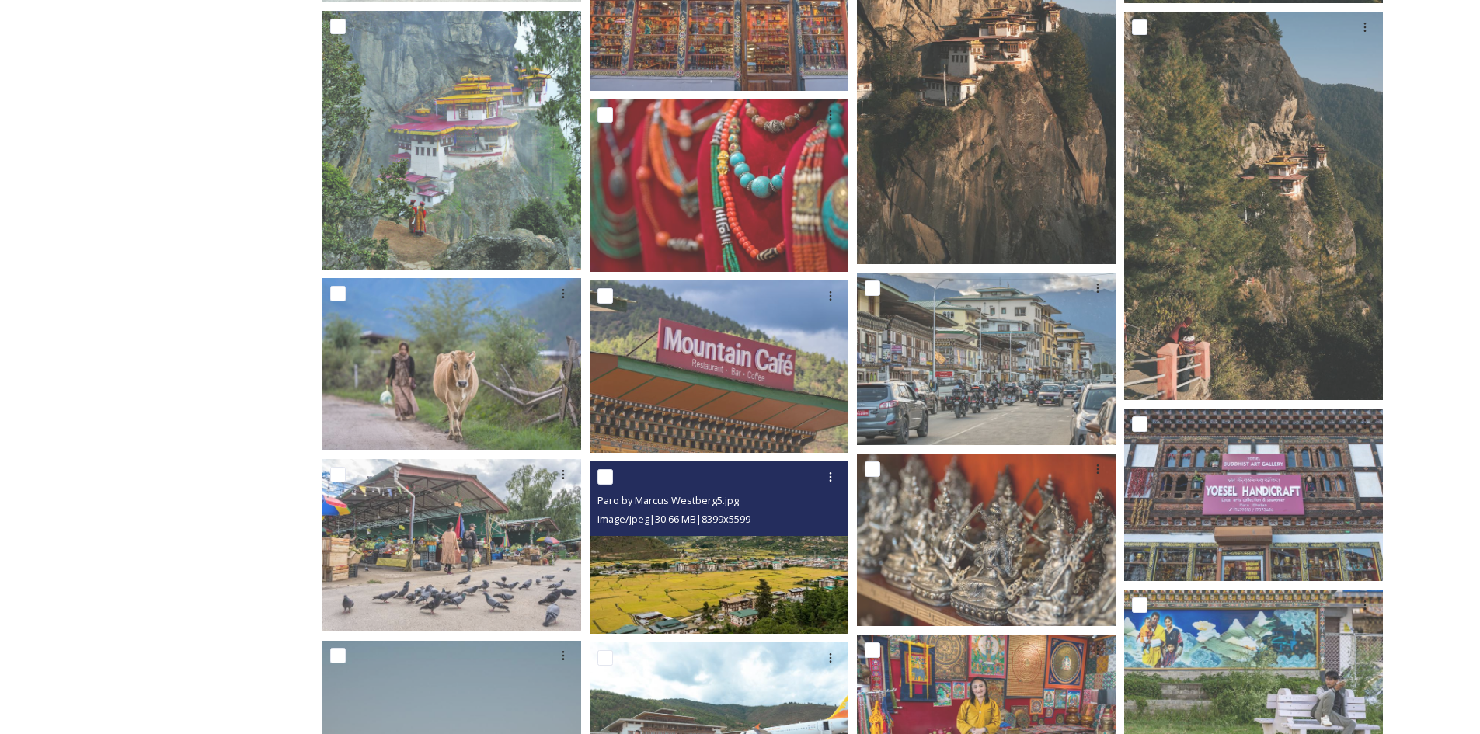
scroll to position [8662, 0]
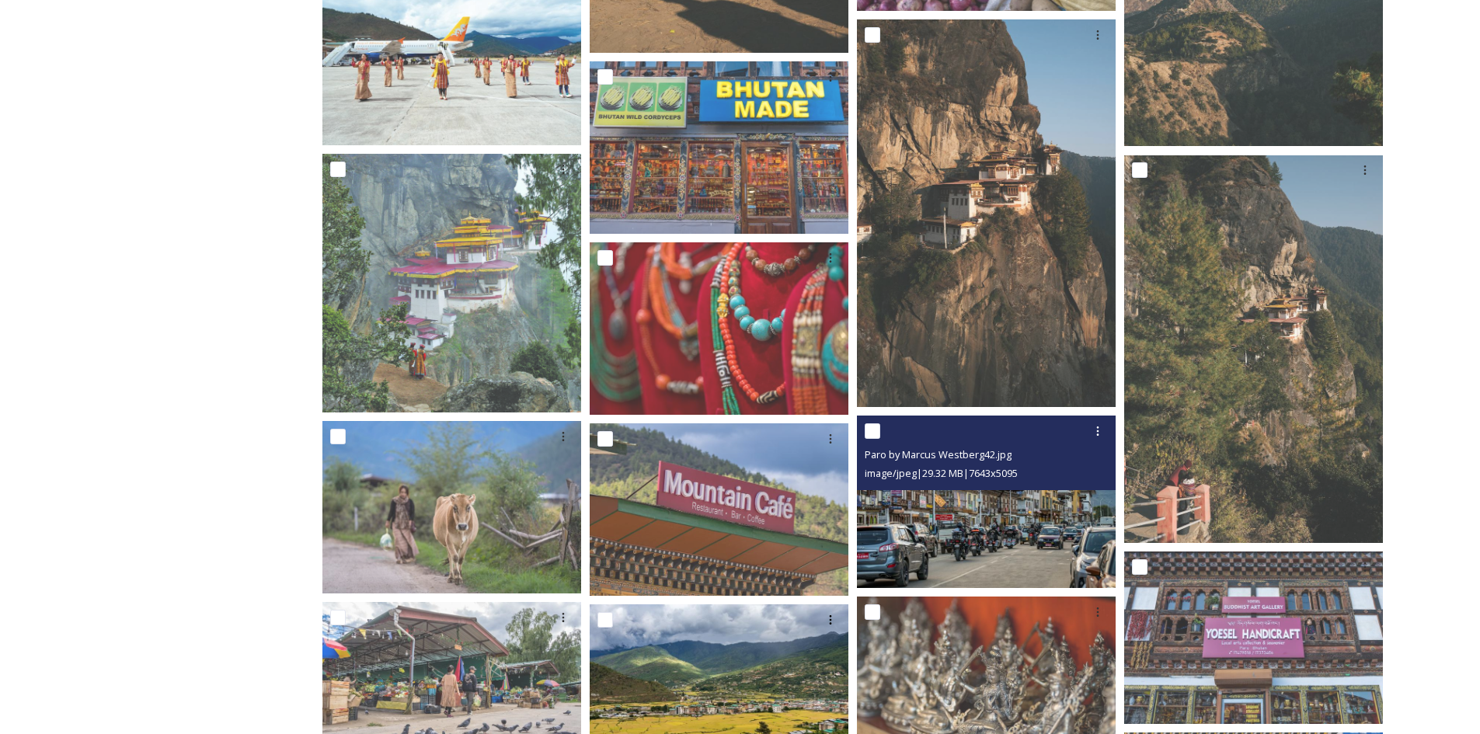
click at [998, 564] on img at bounding box center [986, 502] width 259 height 173
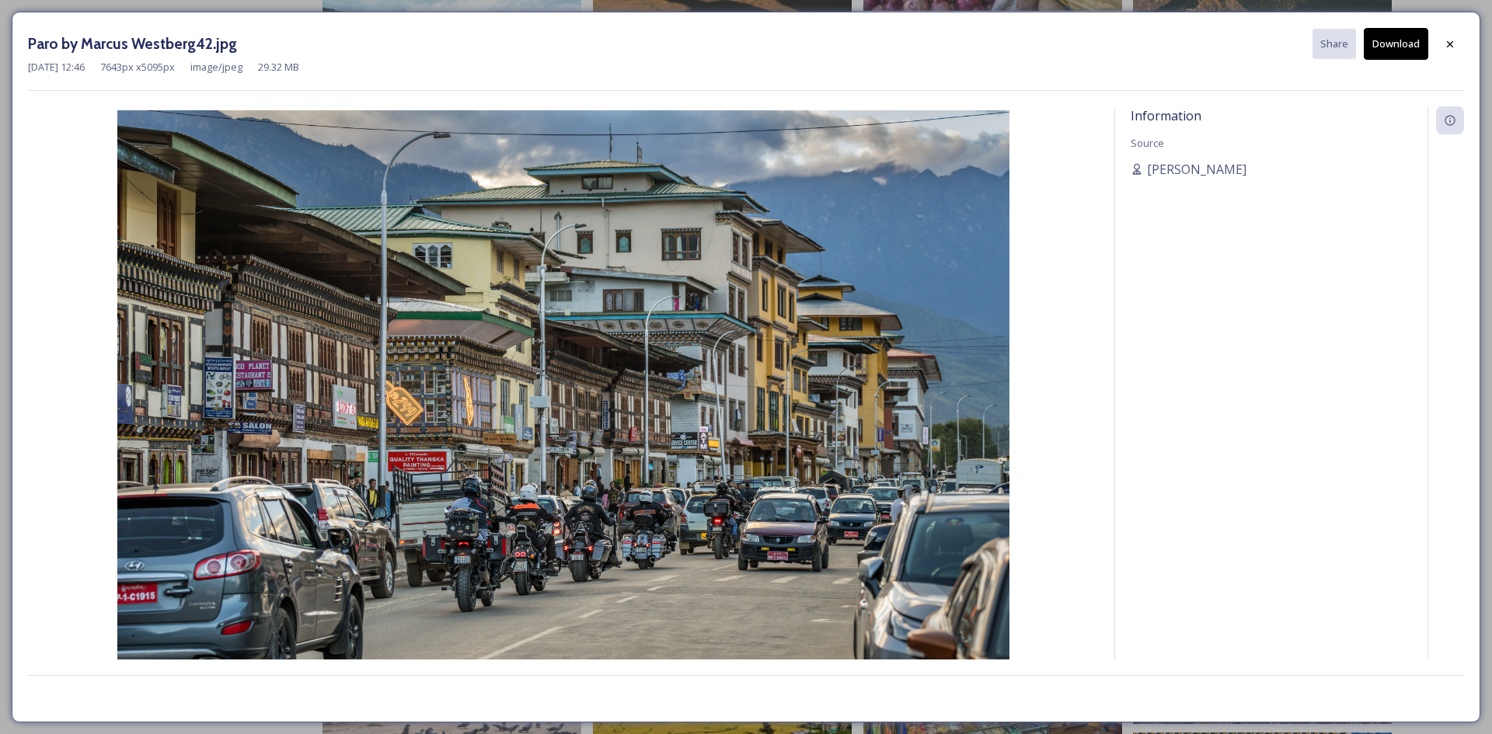
click at [1408, 39] on button "Download" at bounding box center [1396, 44] width 64 height 32
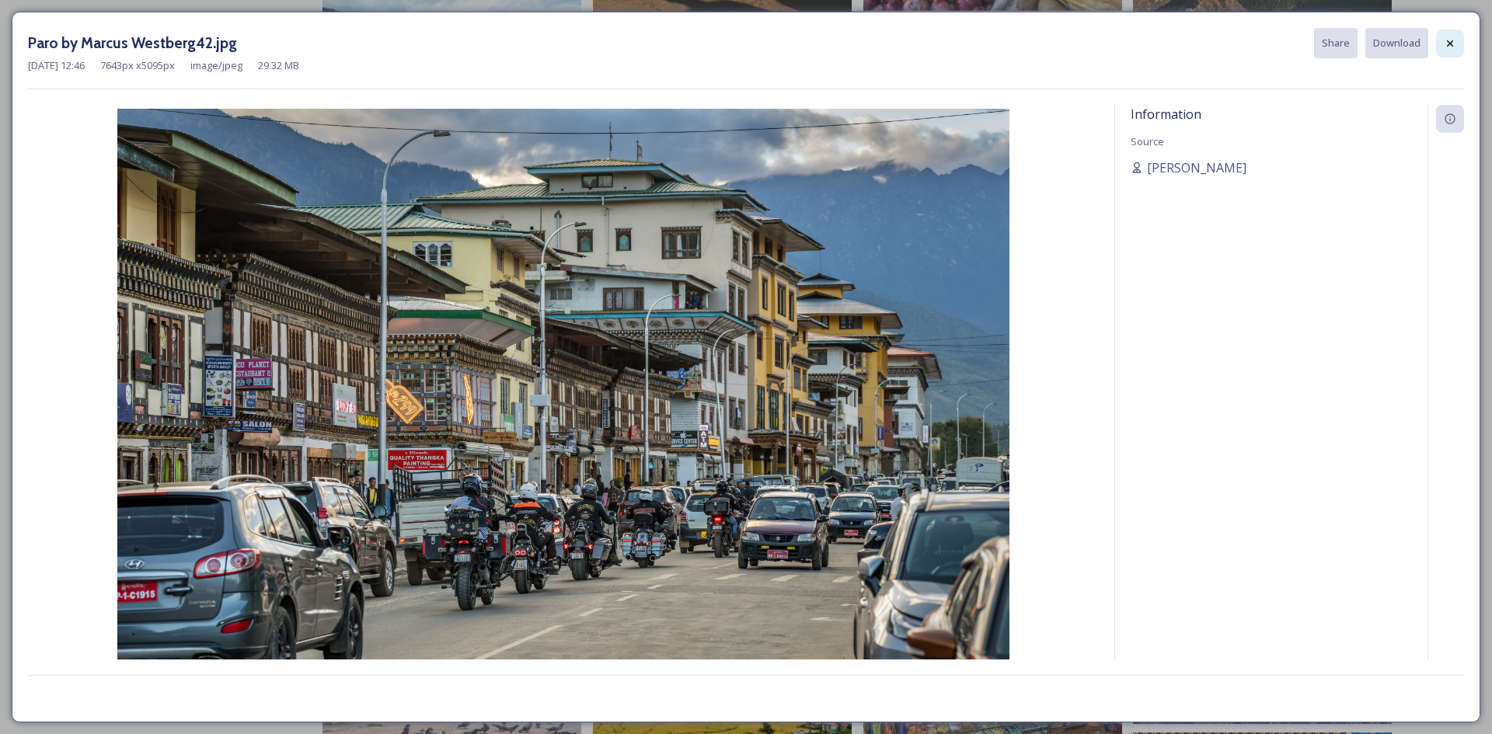
click at [1448, 48] on icon at bounding box center [1450, 43] width 12 height 12
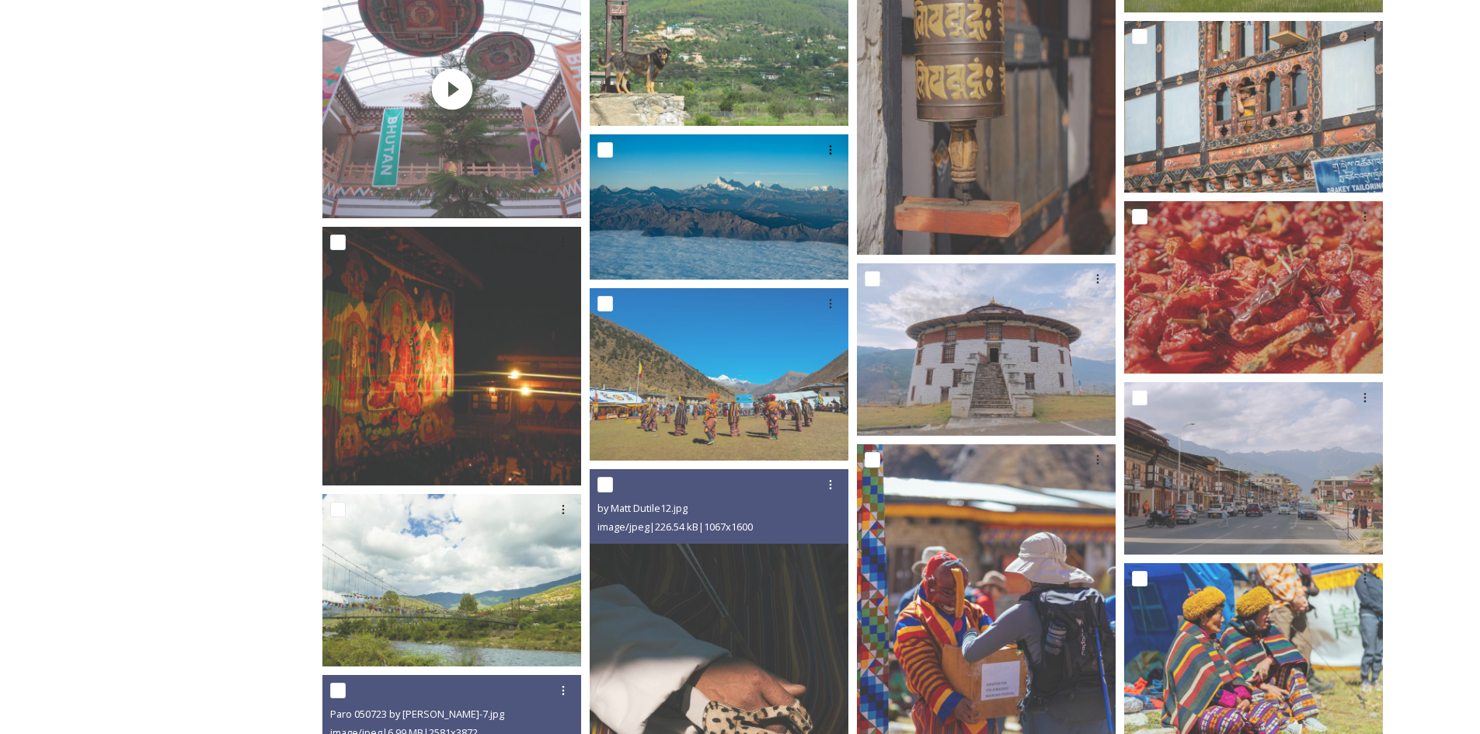
scroll to position [6642, 0]
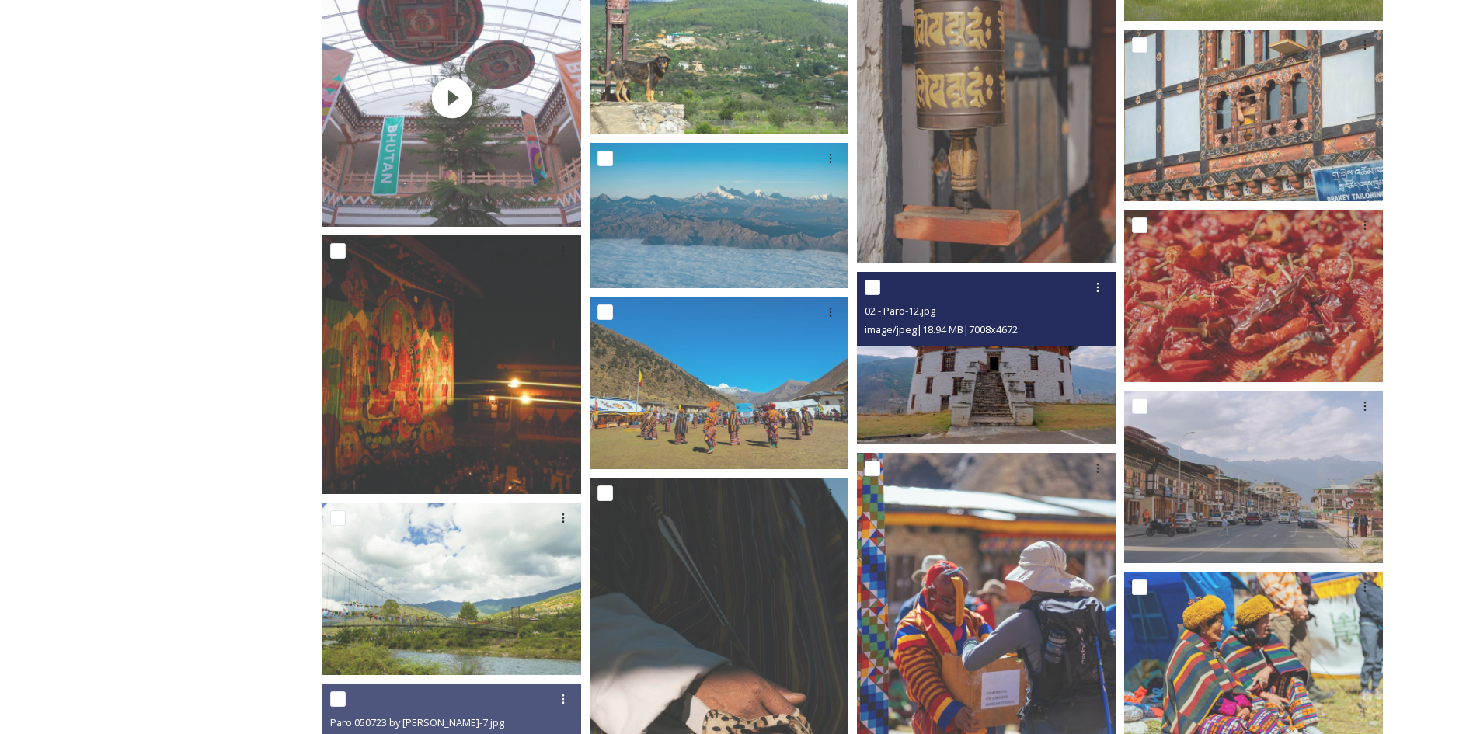
click at [998, 403] on img at bounding box center [986, 358] width 259 height 173
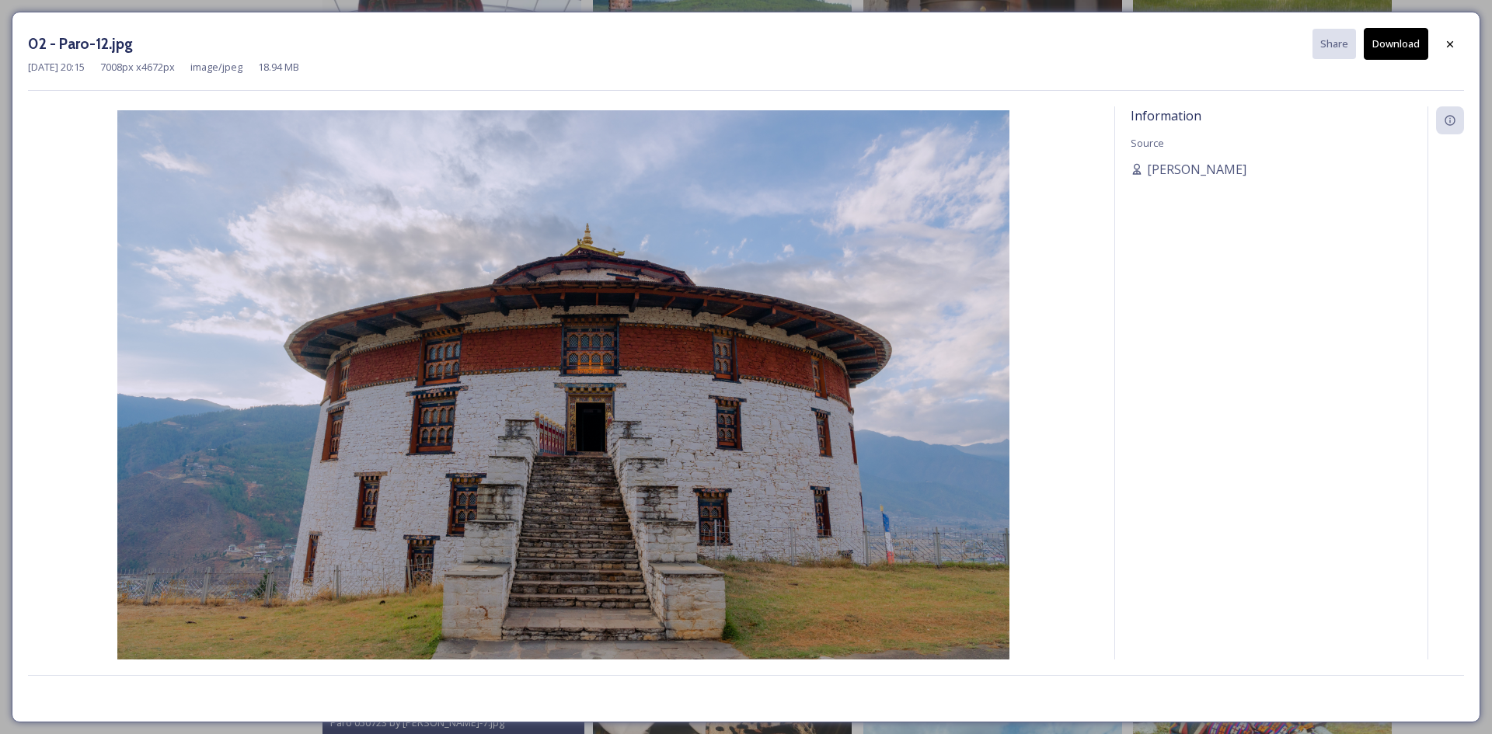
click at [1394, 47] on button "Download" at bounding box center [1396, 44] width 64 height 32
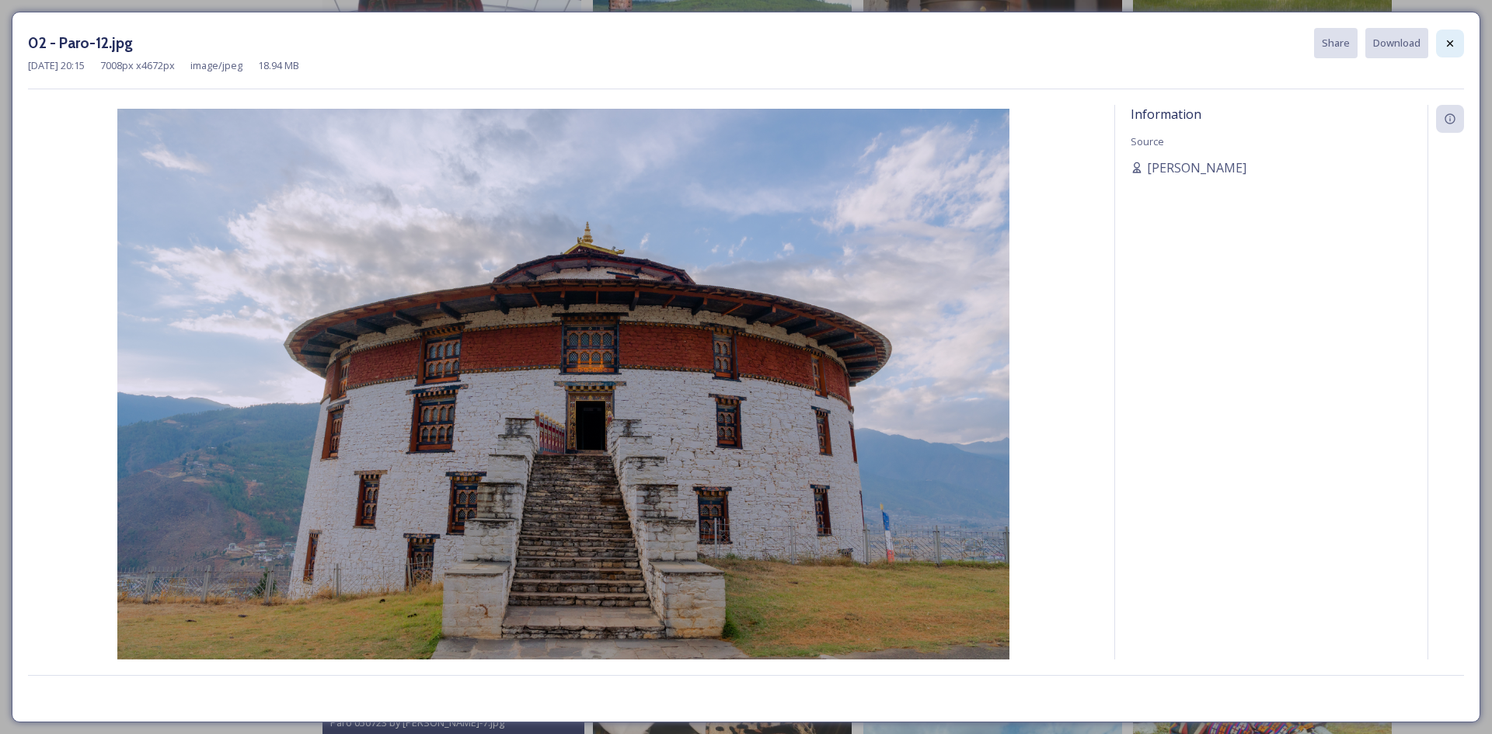
click at [1463, 37] on div at bounding box center [1450, 44] width 28 height 28
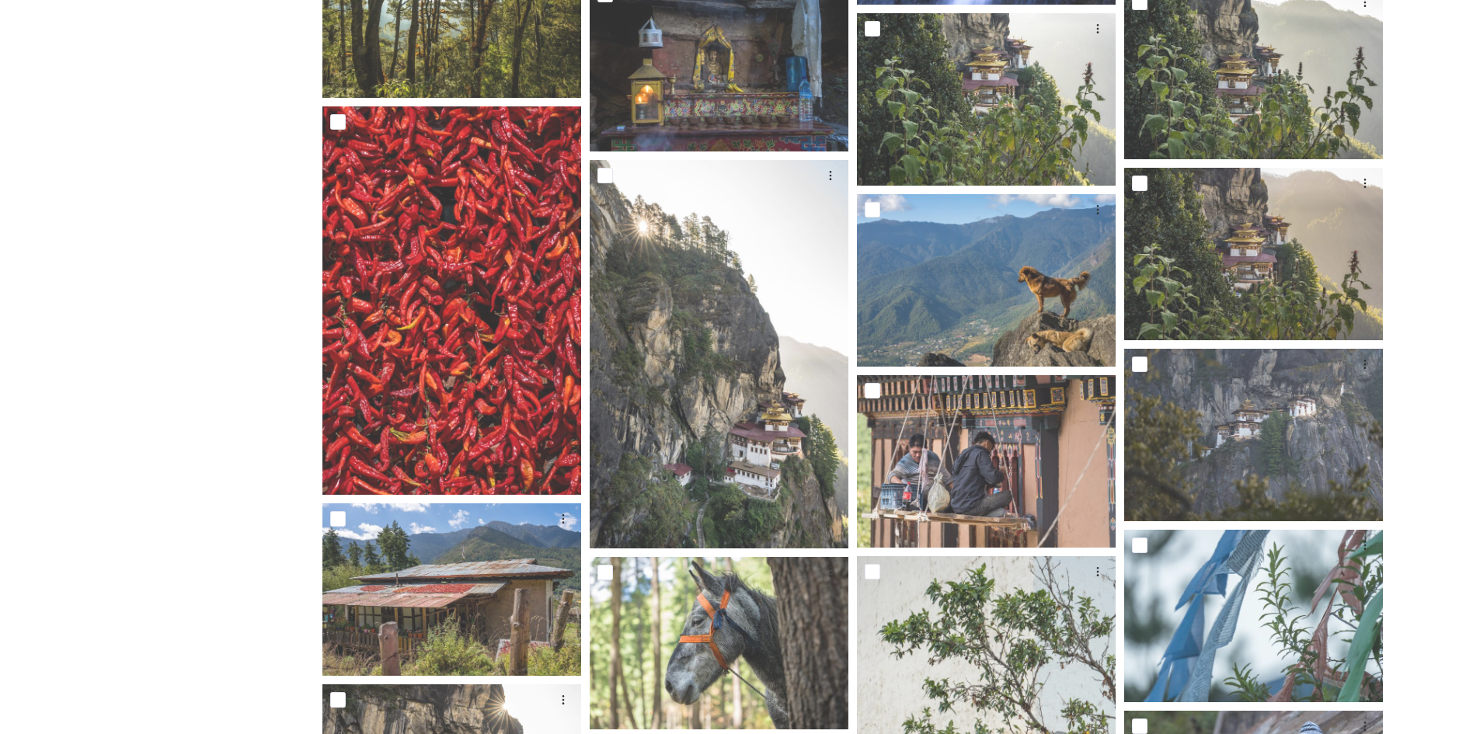
scroll to position [4621, 0]
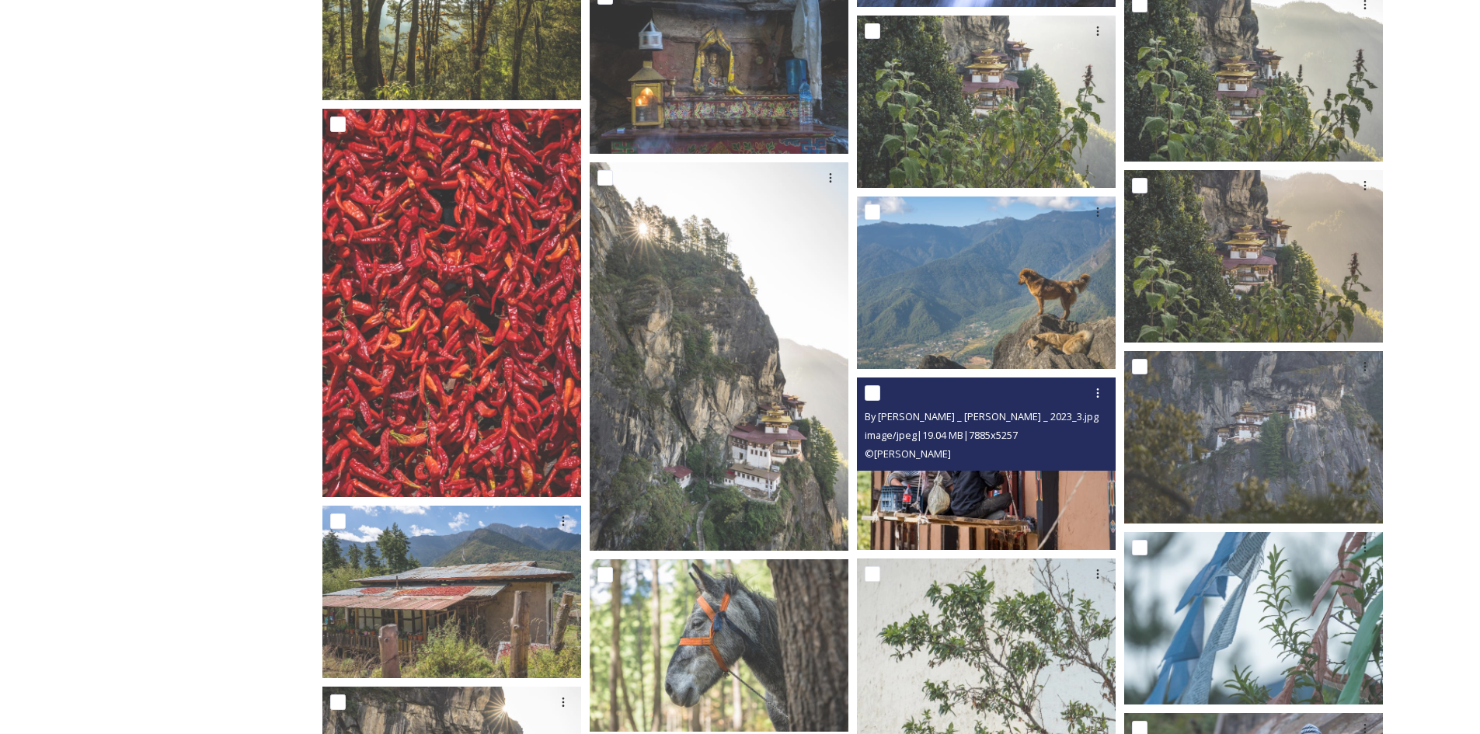
click at [999, 507] on img at bounding box center [986, 464] width 259 height 173
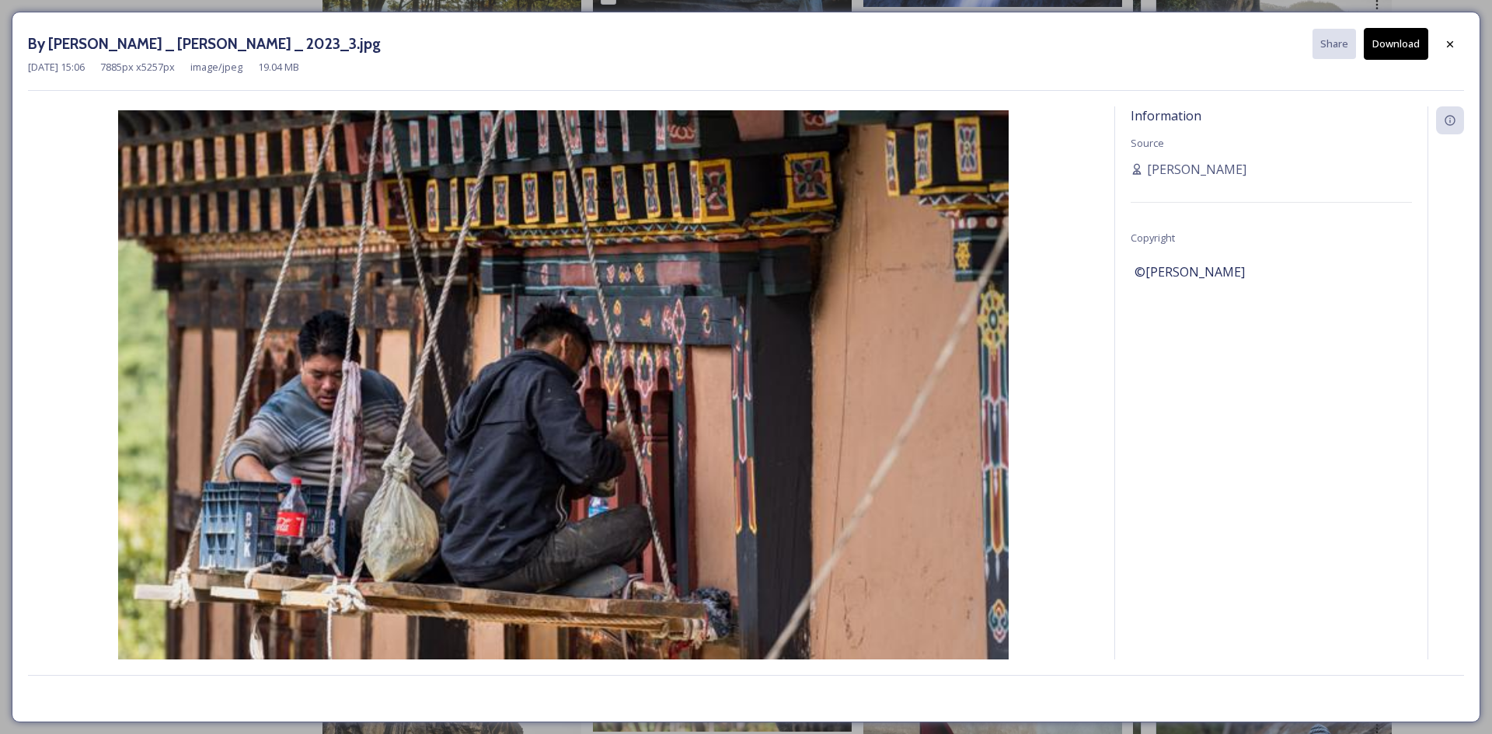
click at [1413, 36] on button "Download" at bounding box center [1396, 44] width 64 height 32
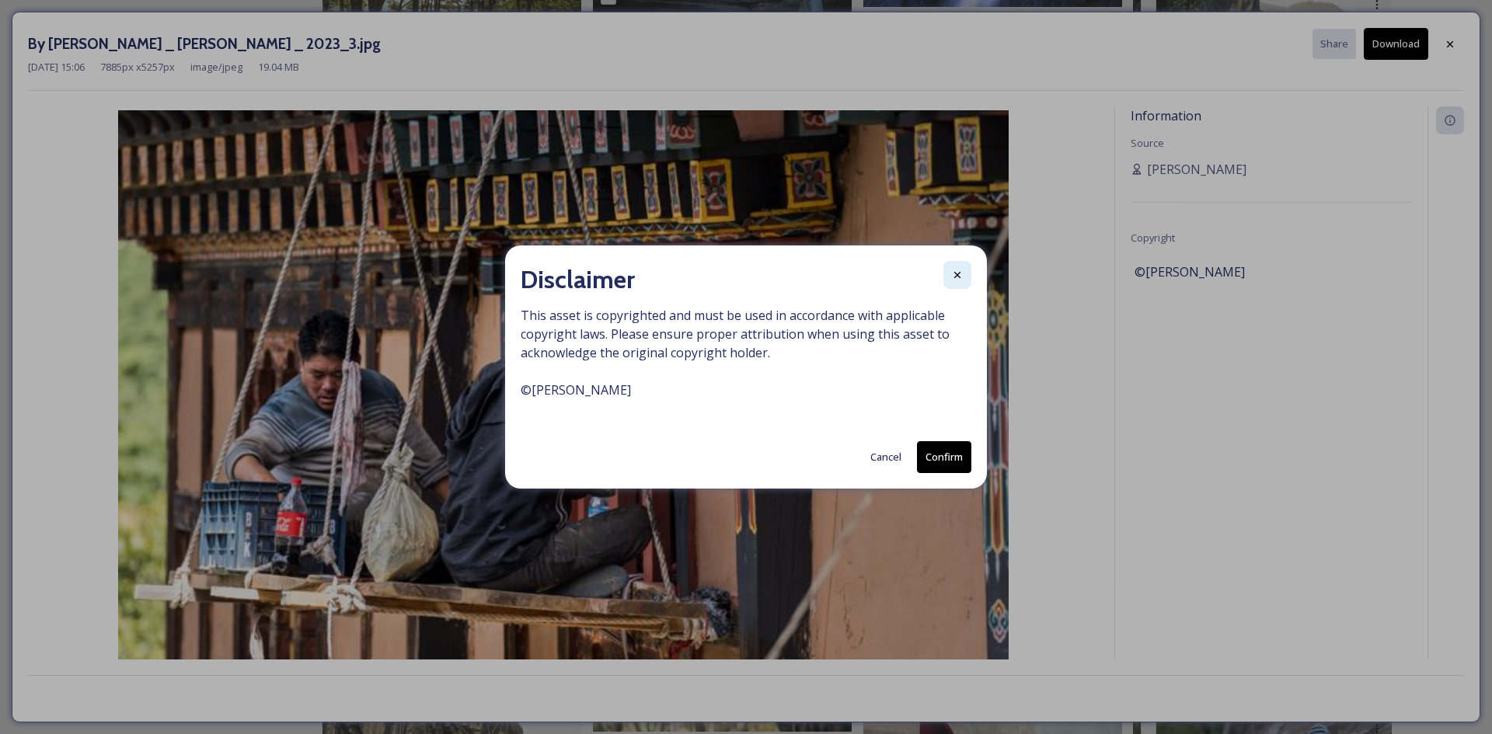
click at [964, 277] on div at bounding box center [957, 275] width 28 height 28
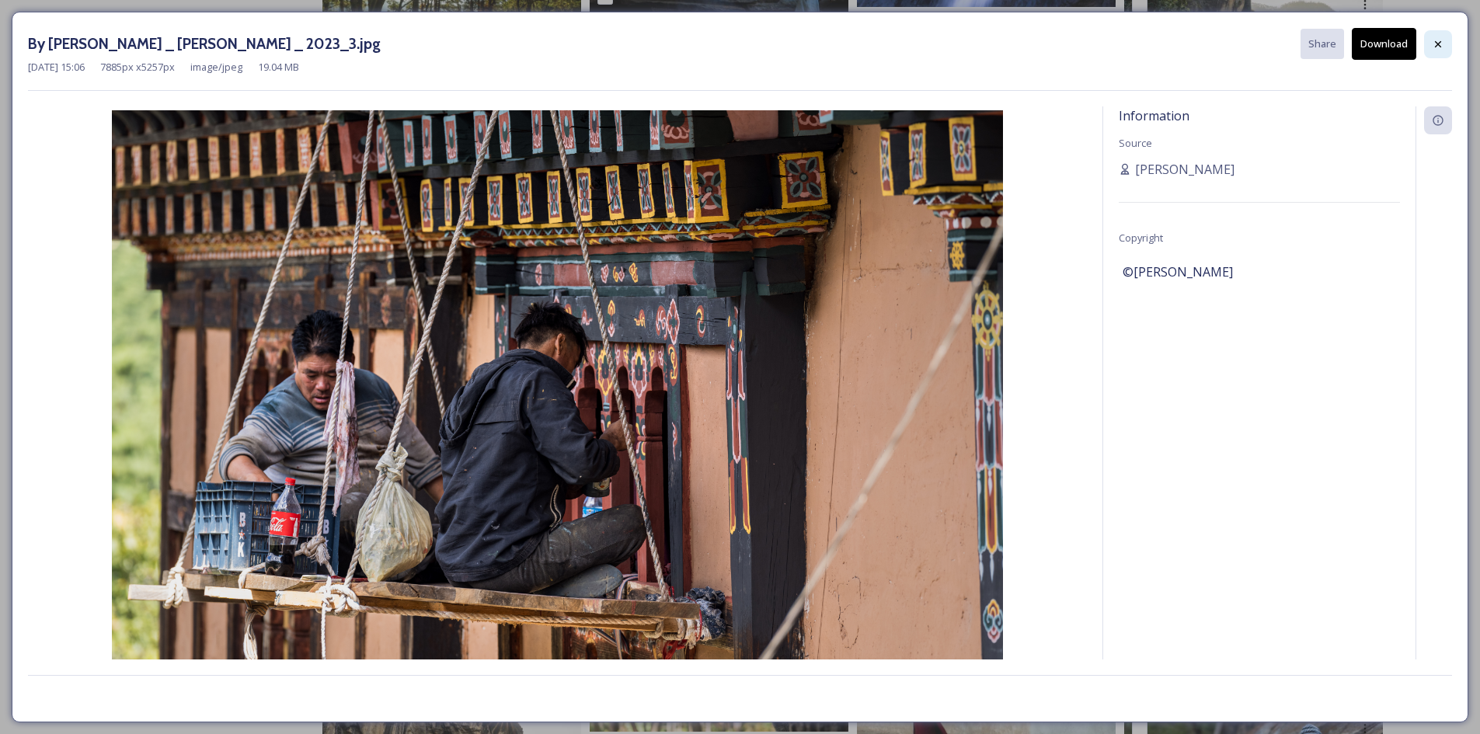
click at [1438, 54] on div at bounding box center [1438, 44] width 28 height 28
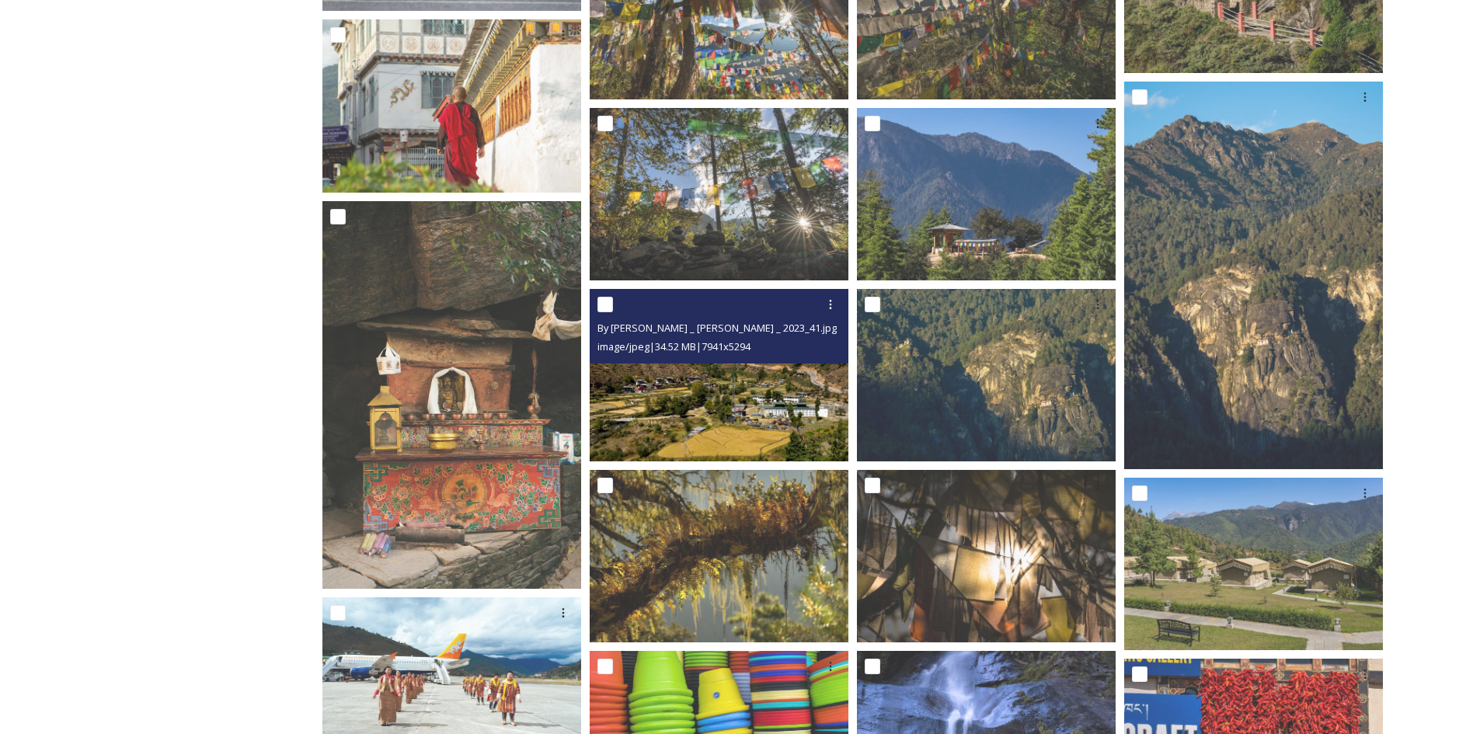
scroll to position [3533, 0]
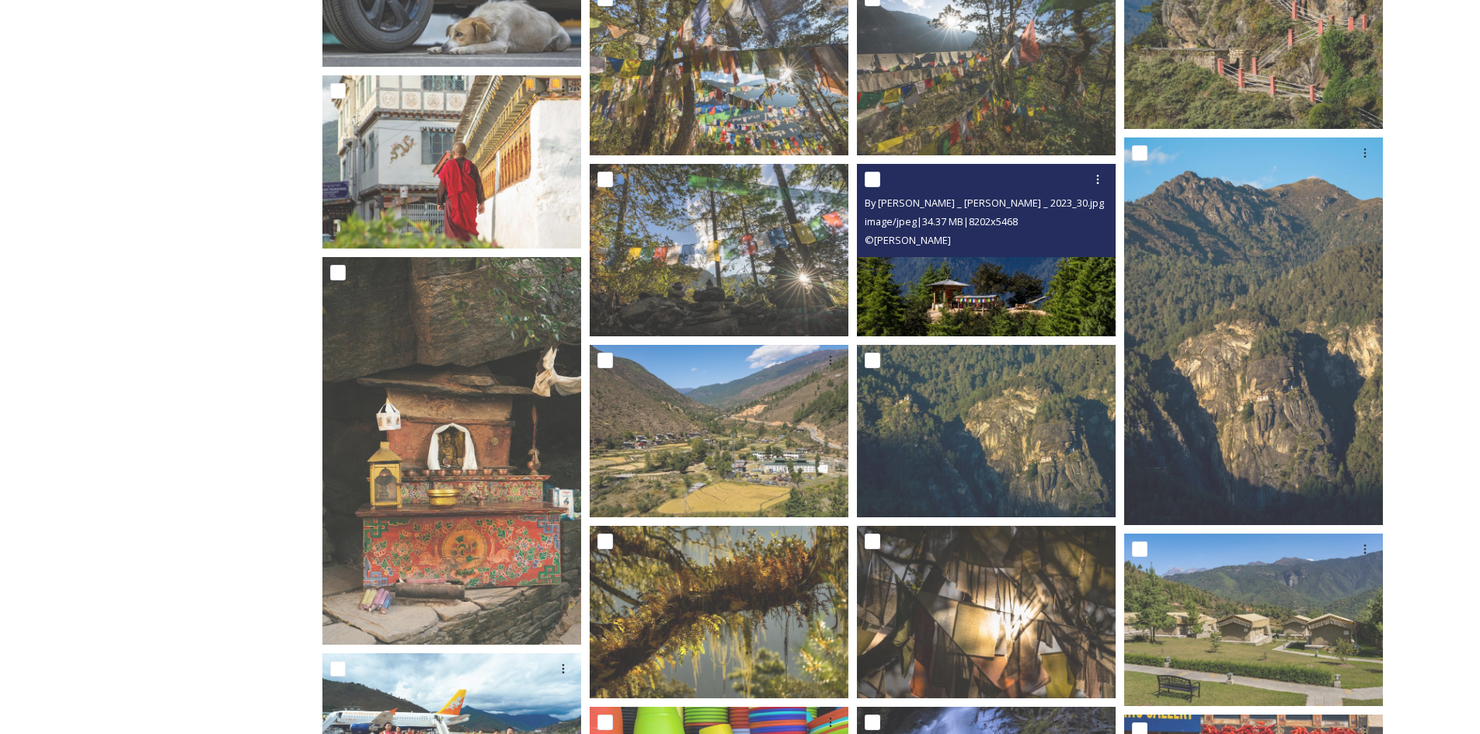
click at [978, 305] on img at bounding box center [986, 250] width 259 height 173
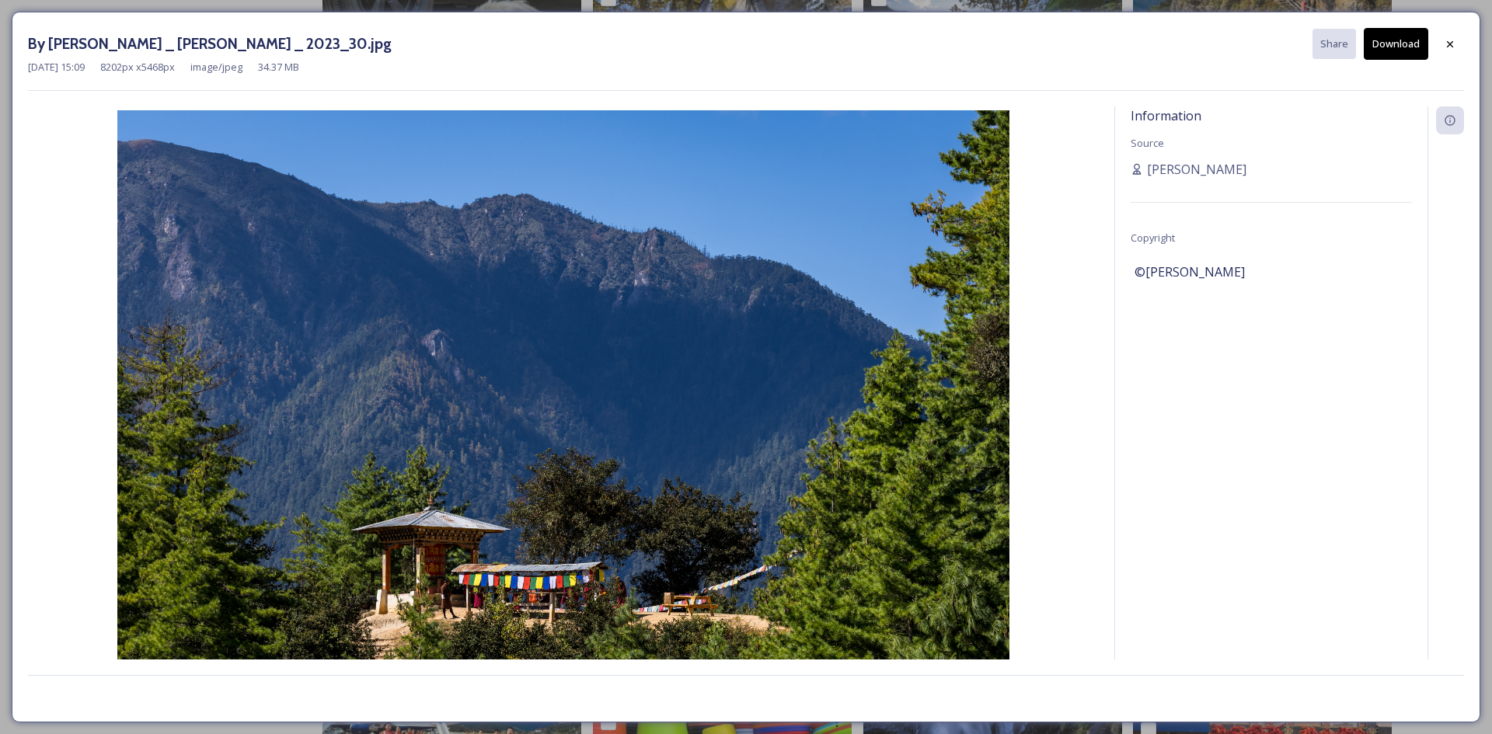
click at [1407, 56] on button "Download" at bounding box center [1396, 44] width 64 height 32
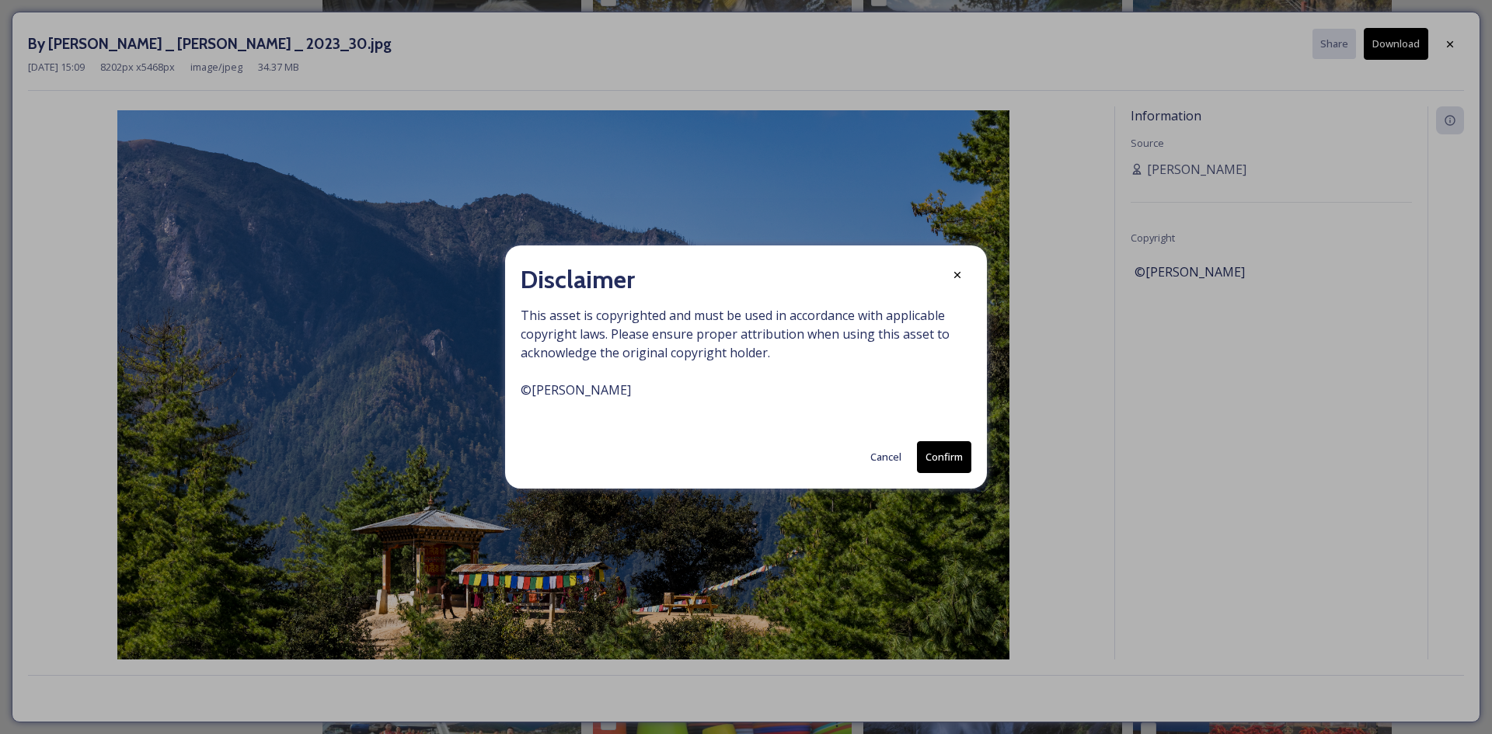
click at [946, 457] on button "Confirm" at bounding box center [944, 457] width 54 height 32
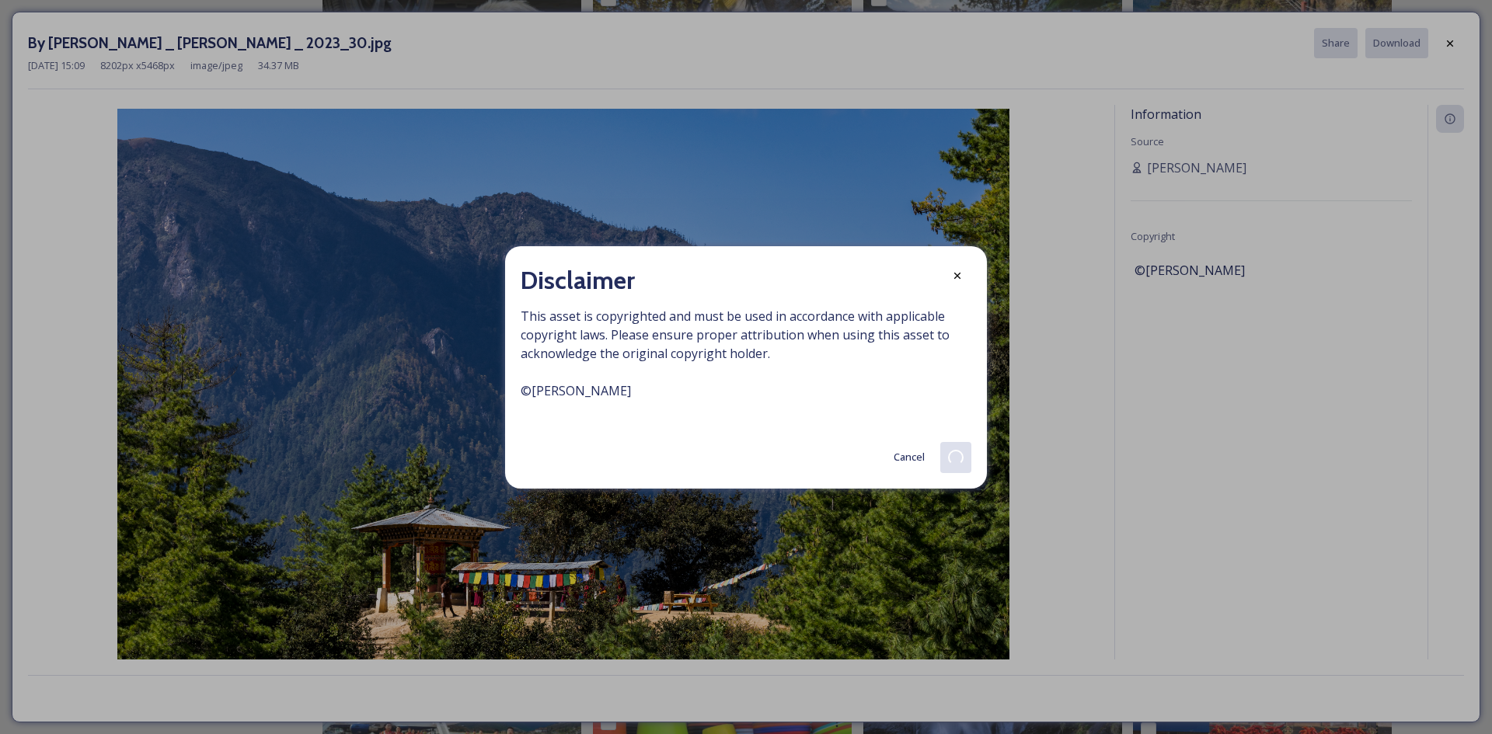
click at [906, 465] on button "Cancel" at bounding box center [909, 457] width 47 height 30
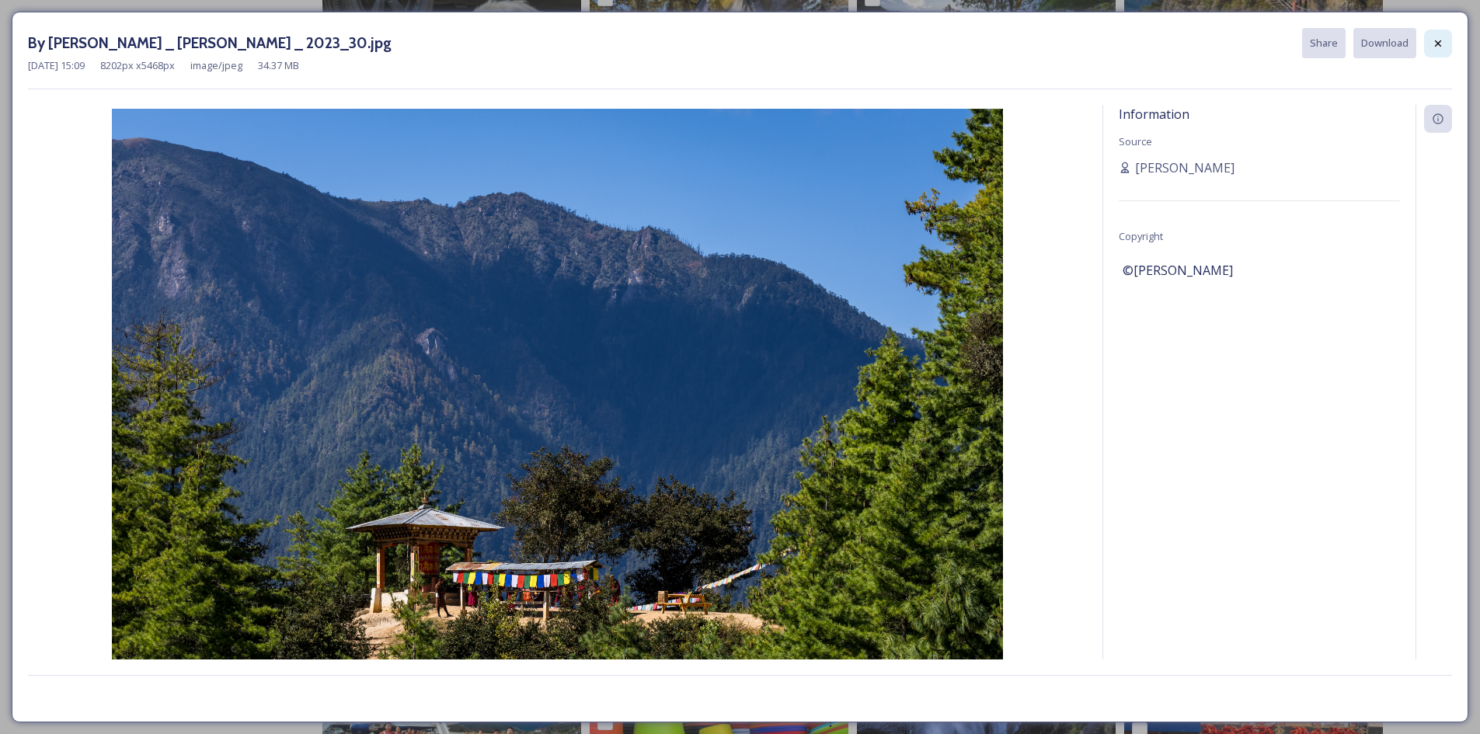
click at [1449, 53] on div at bounding box center [1438, 44] width 28 height 28
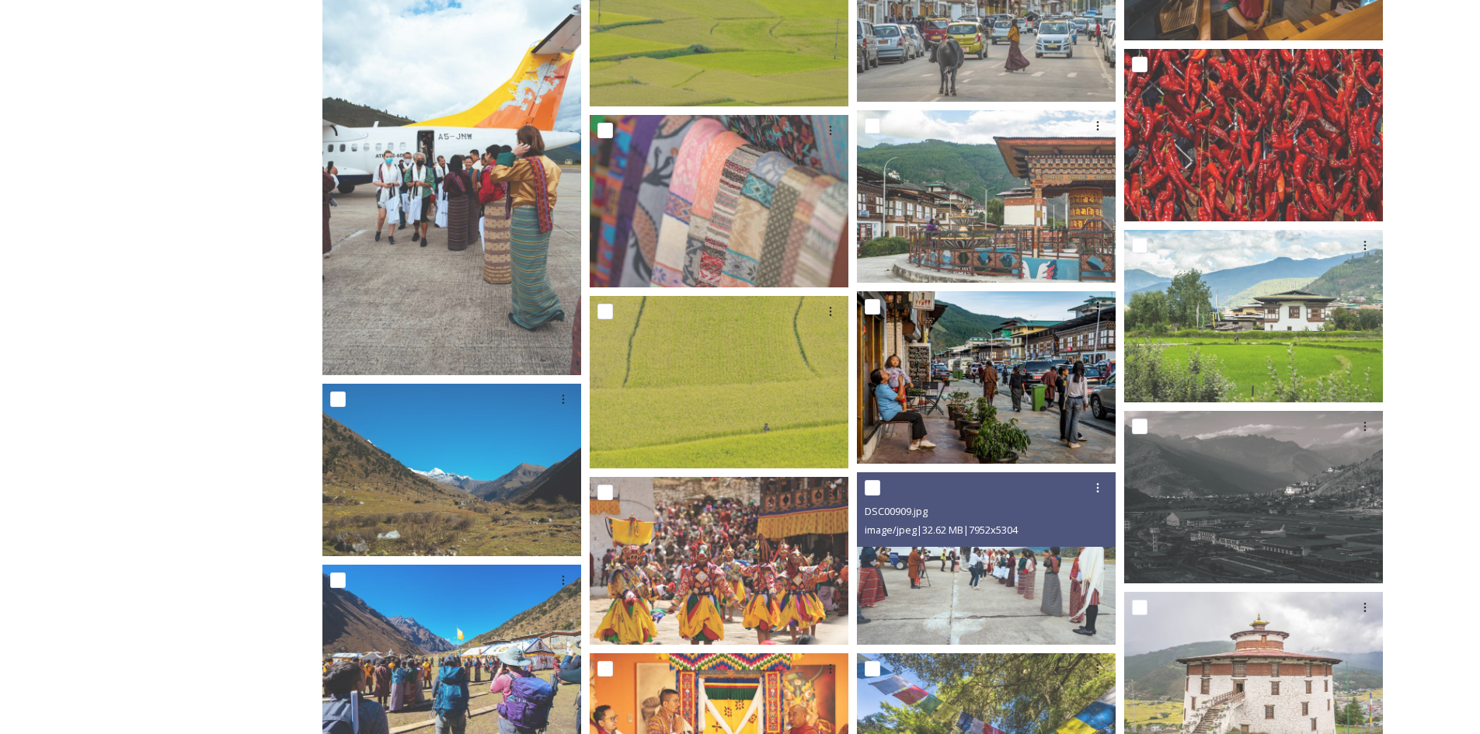
scroll to position [2445, 0]
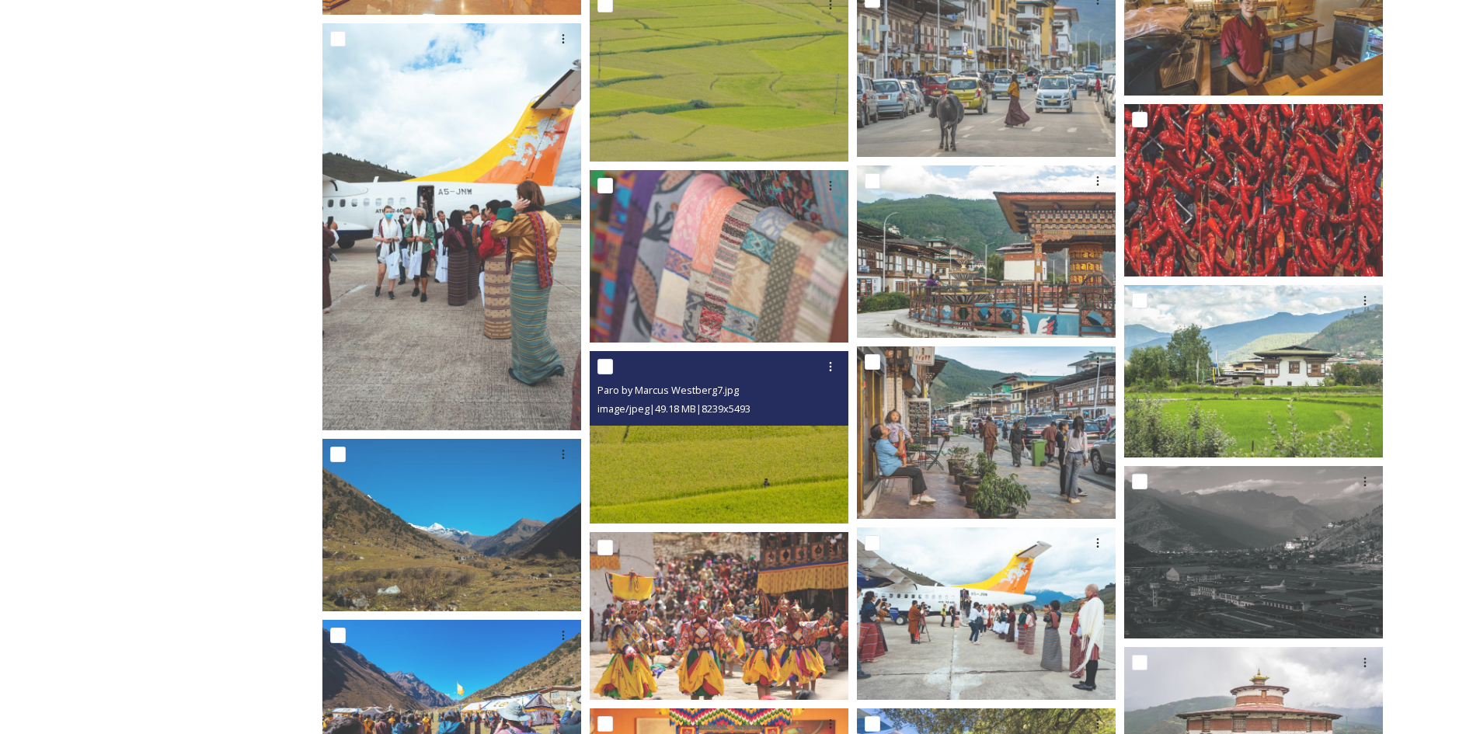
click at [716, 448] on img at bounding box center [719, 436] width 259 height 173
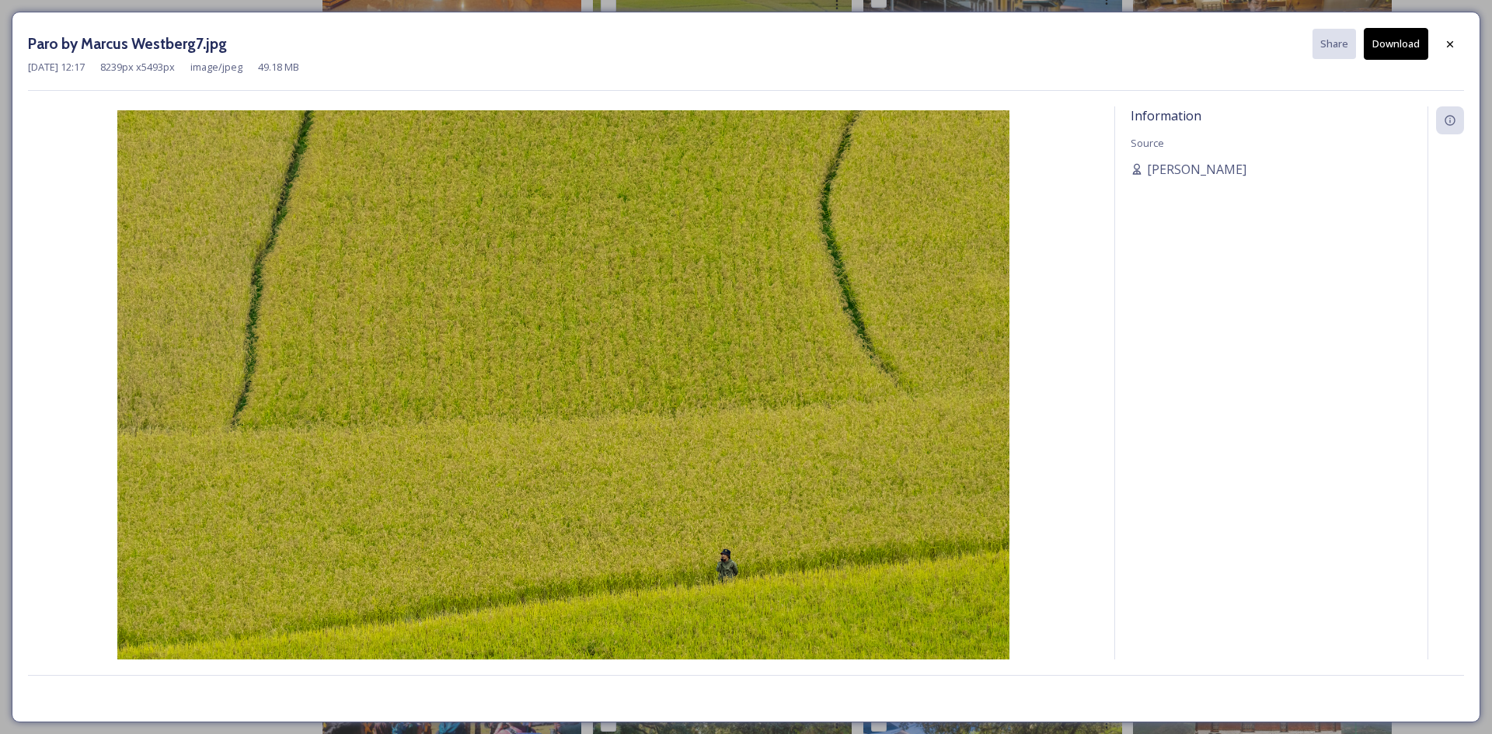
click at [1398, 57] on button "Download" at bounding box center [1396, 44] width 64 height 32
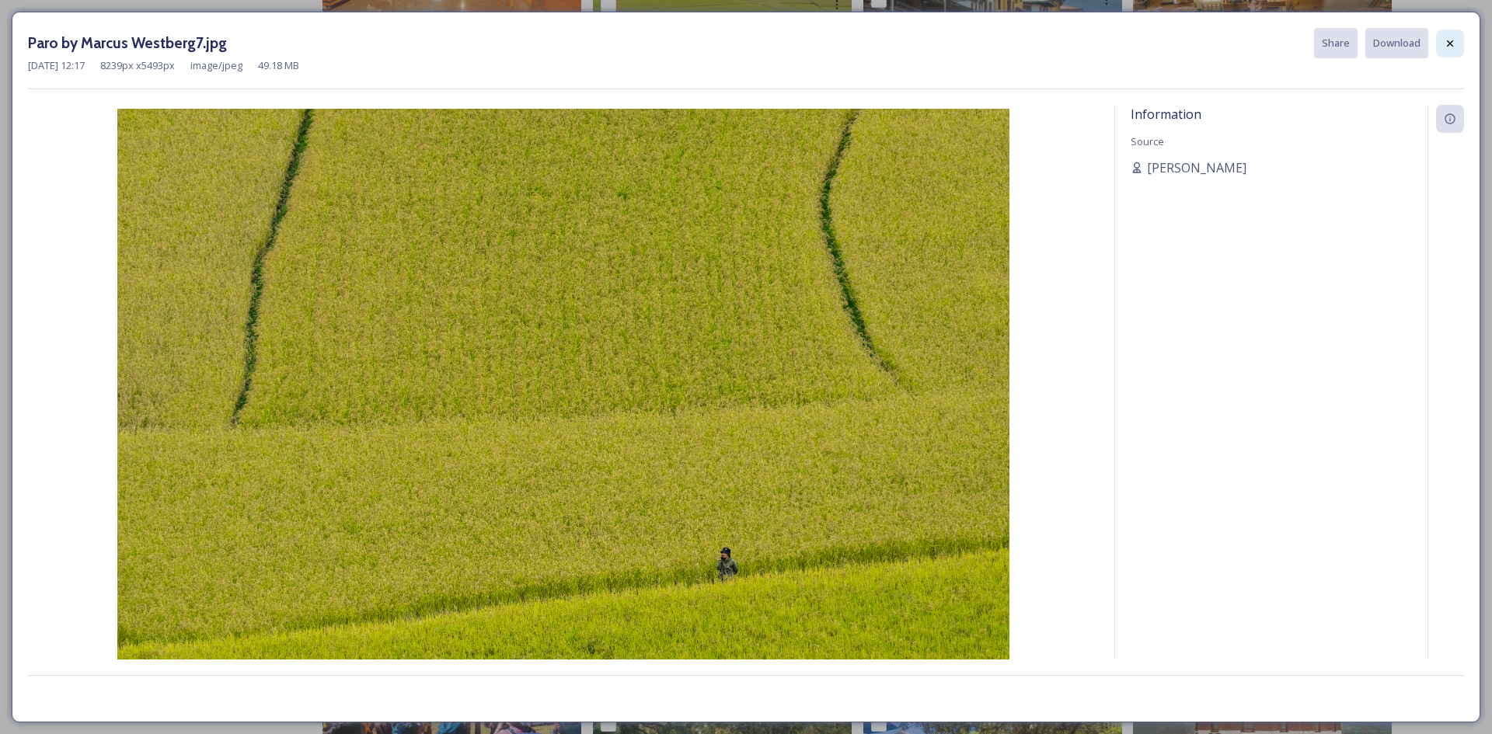
click at [1452, 51] on div at bounding box center [1450, 44] width 28 height 28
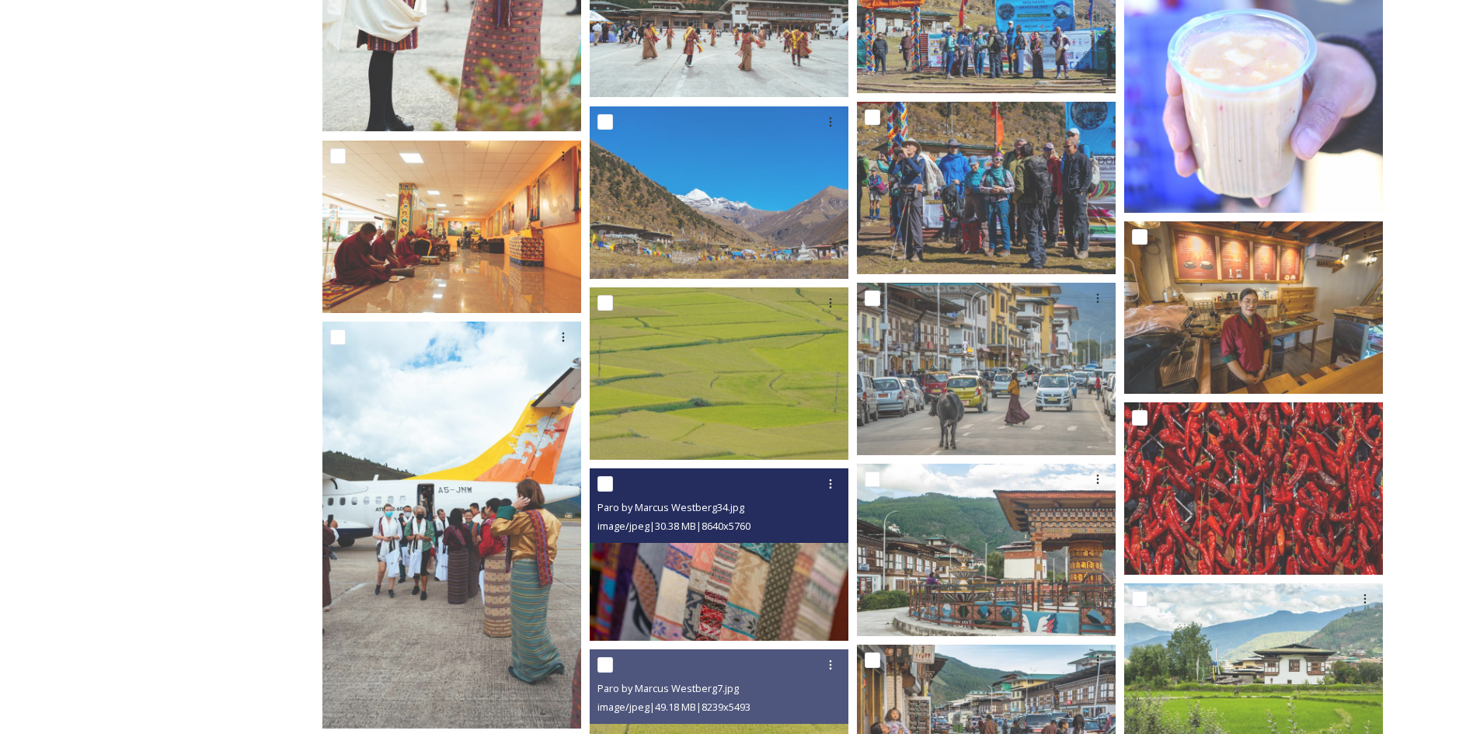
scroll to position [2290, 0]
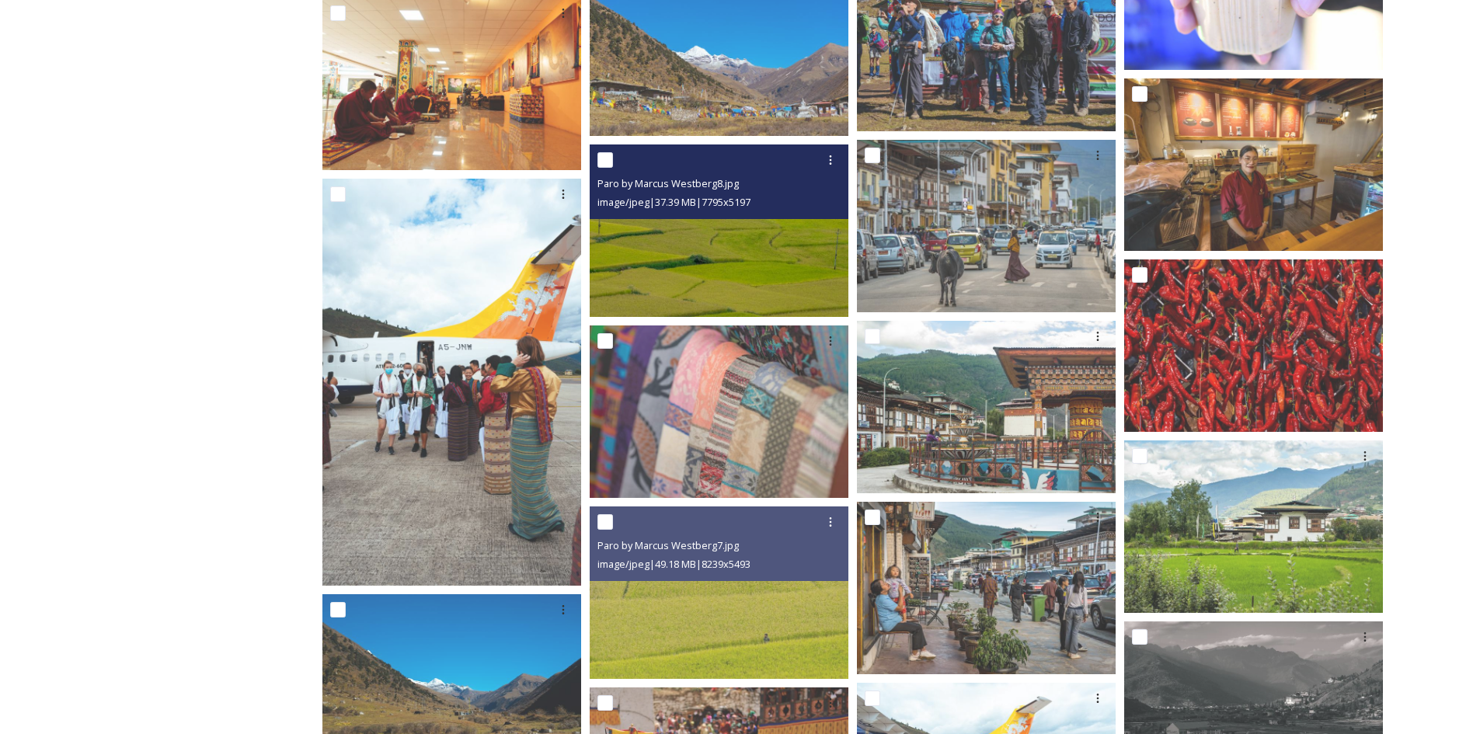
click at [716, 265] on img at bounding box center [719, 230] width 259 height 173
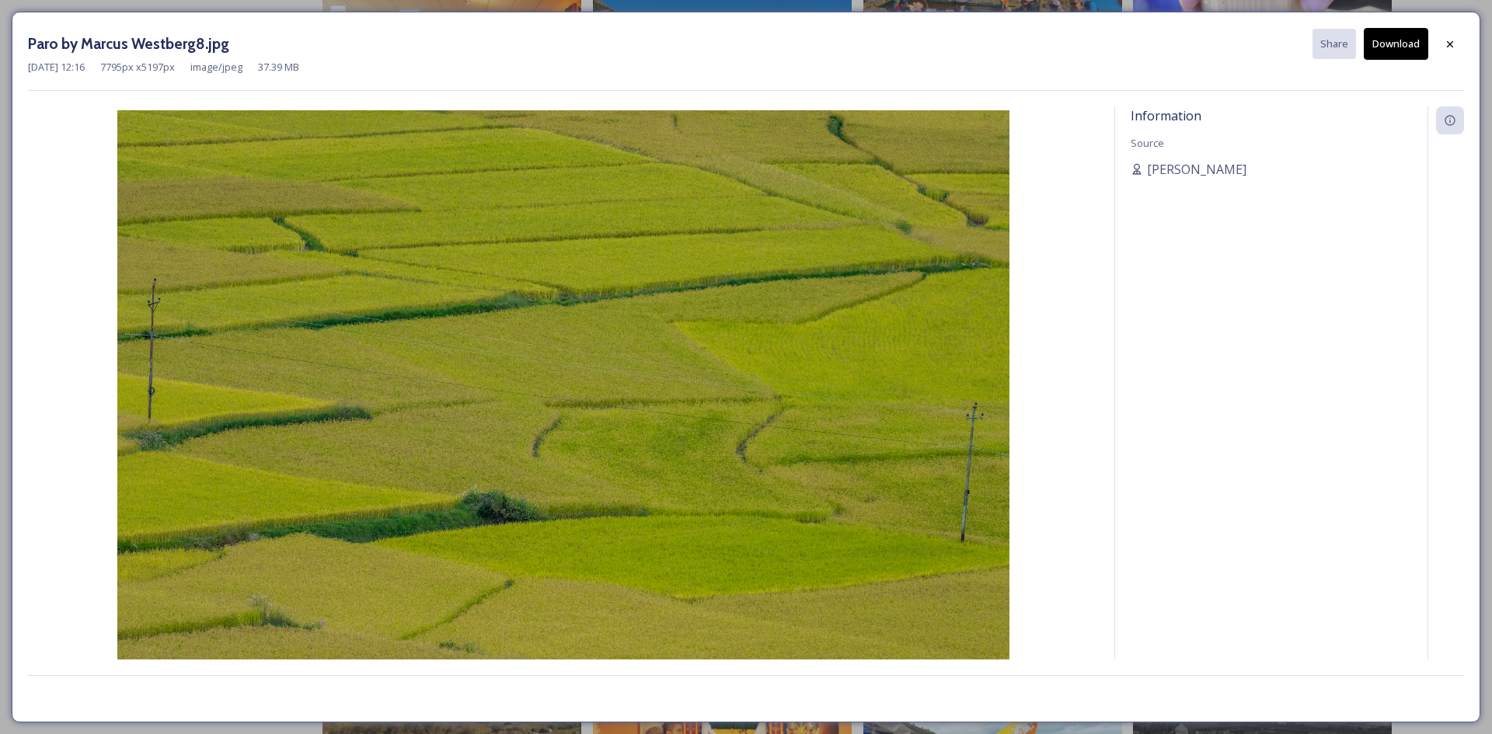
click at [1417, 40] on button "Download" at bounding box center [1396, 44] width 64 height 32
drag, startPoint x: 1455, startPoint y: 45, endPoint x: 1330, endPoint y: 54, distance: 125.5
click at [1455, 45] on icon at bounding box center [1450, 44] width 12 height 12
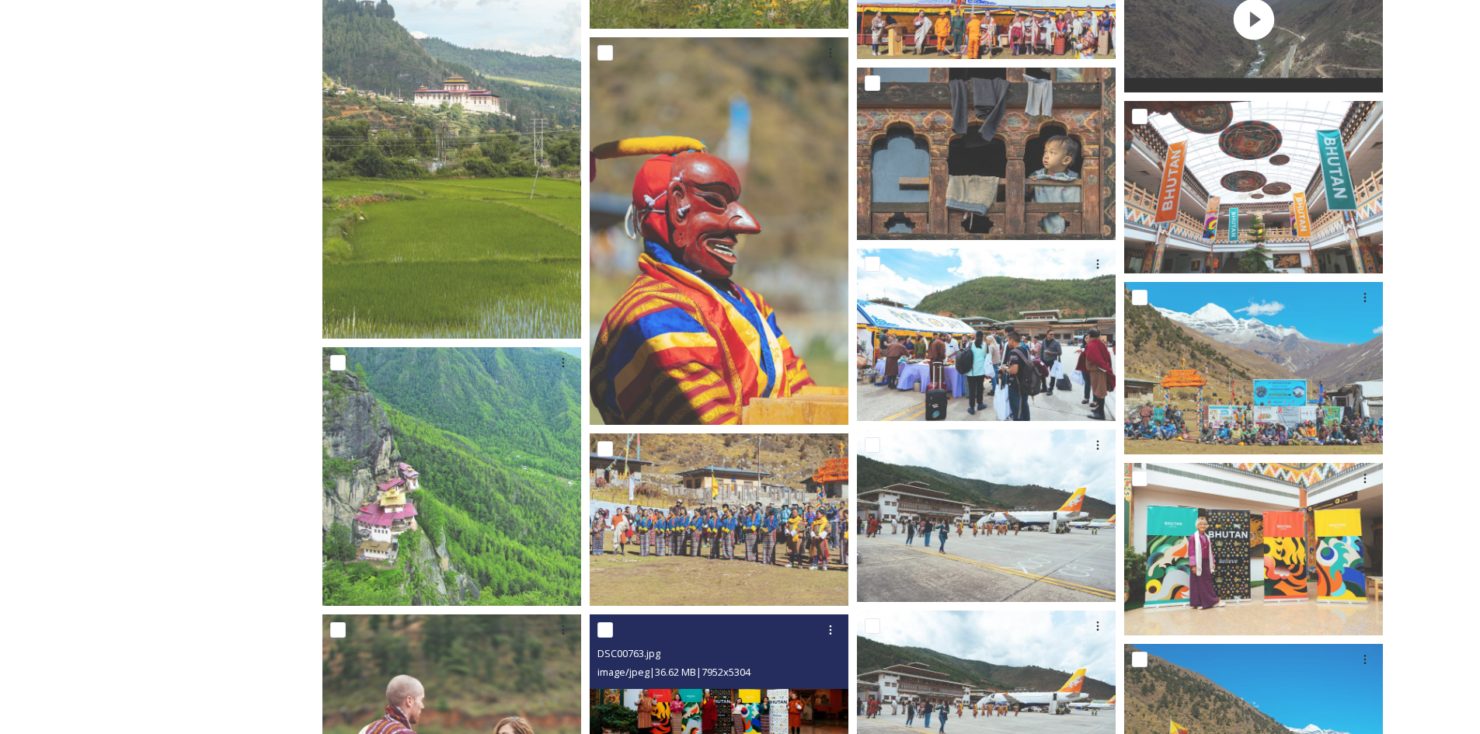
scroll to position [1202, 0]
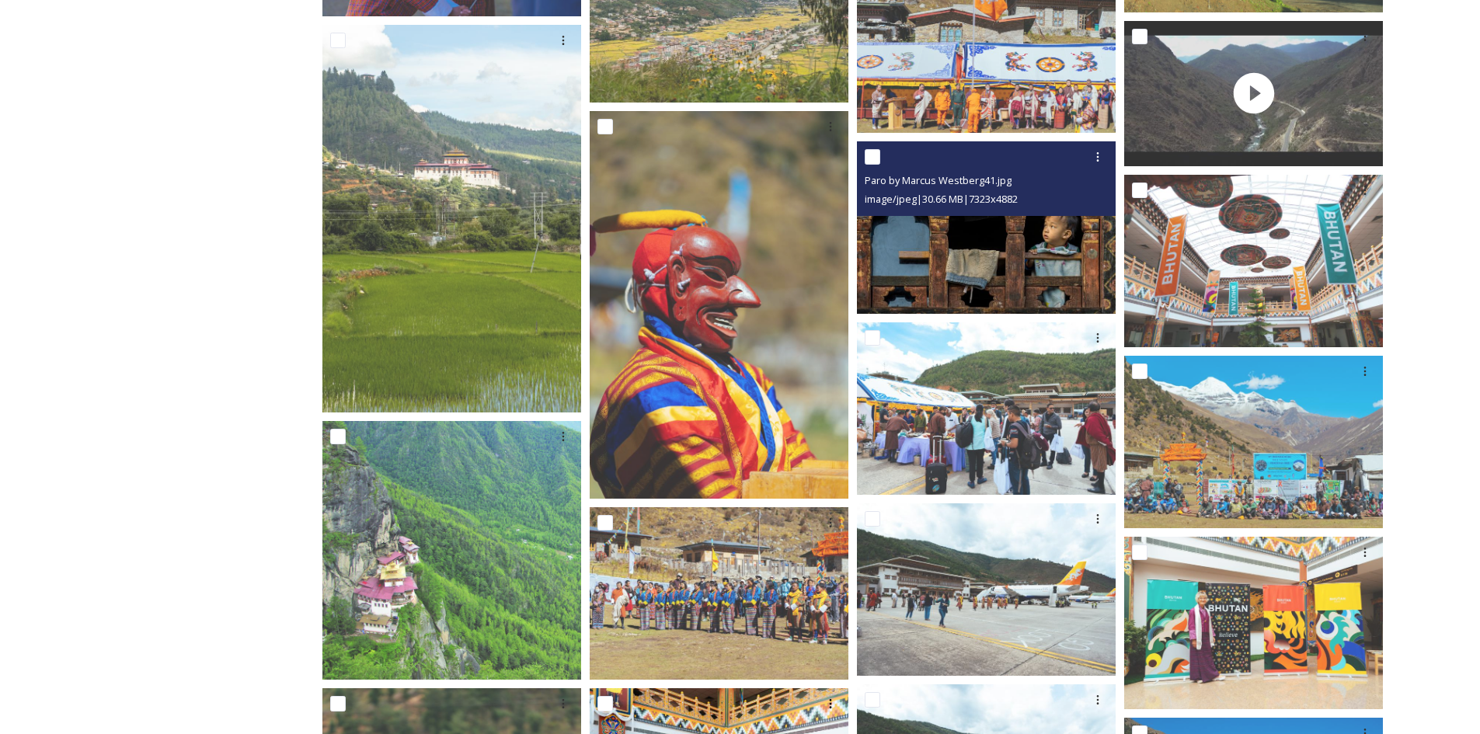
click at [979, 262] on img at bounding box center [986, 227] width 259 height 173
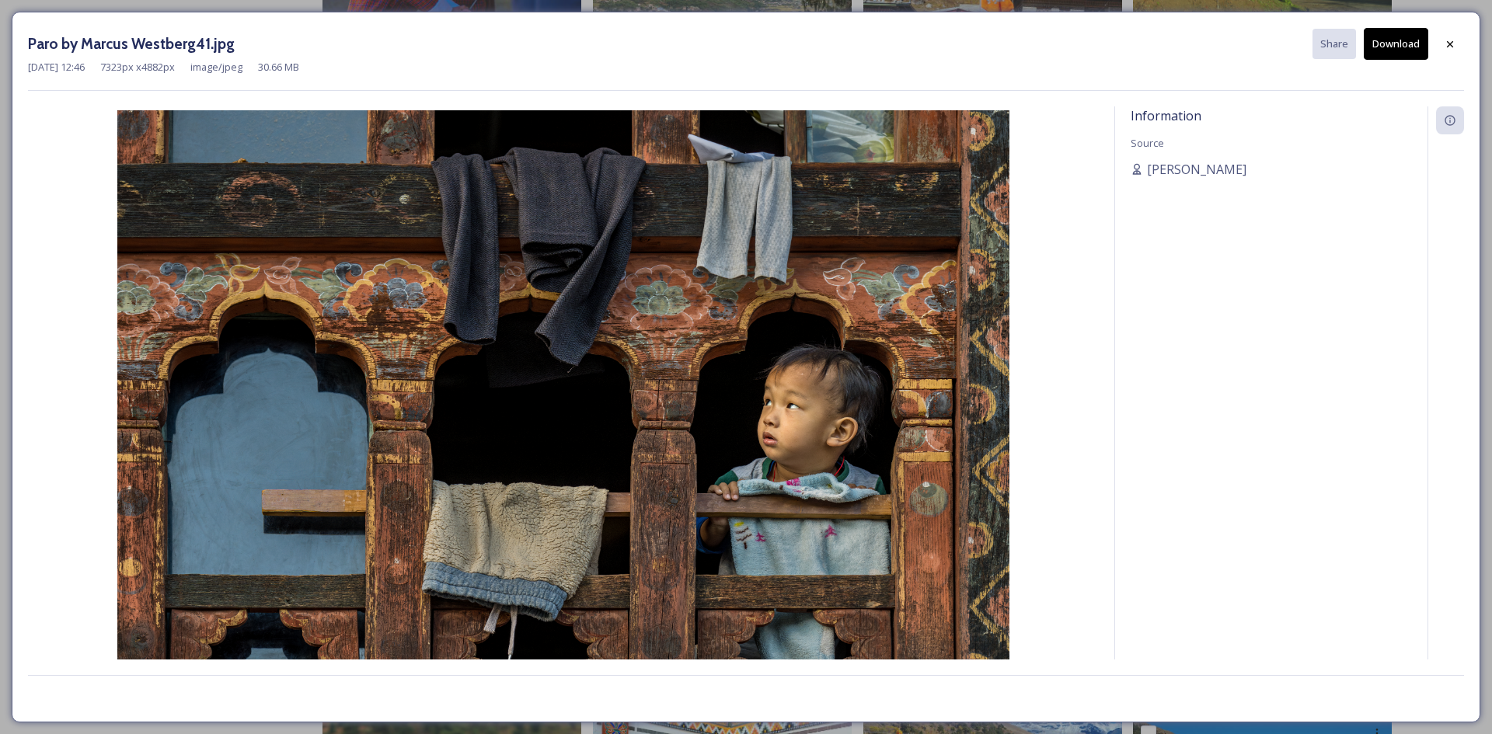
click at [1389, 38] on button "Download" at bounding box center [1396, 44] width 64 height 32
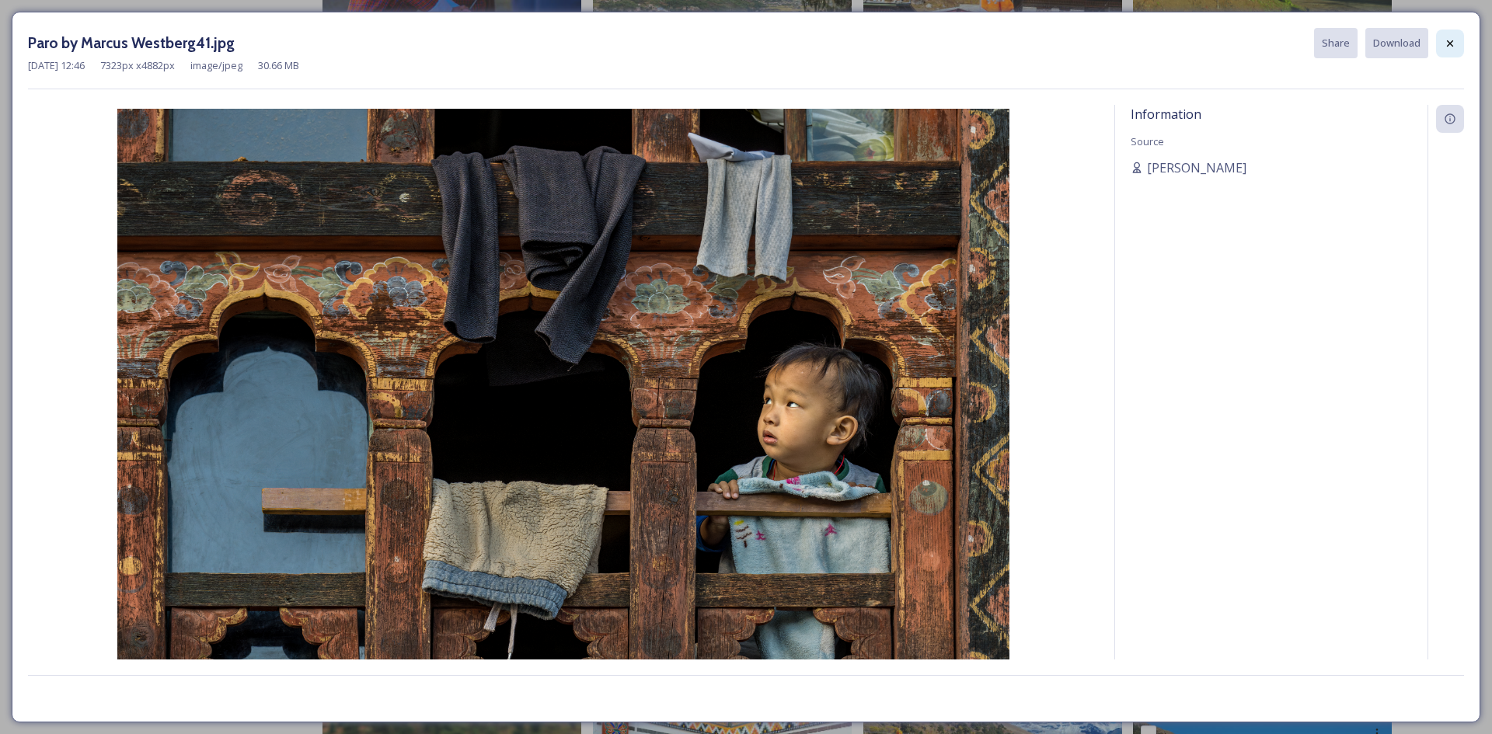
click at [1448, 42] on icon at bounding box center [1450, 43] width 12 height 12
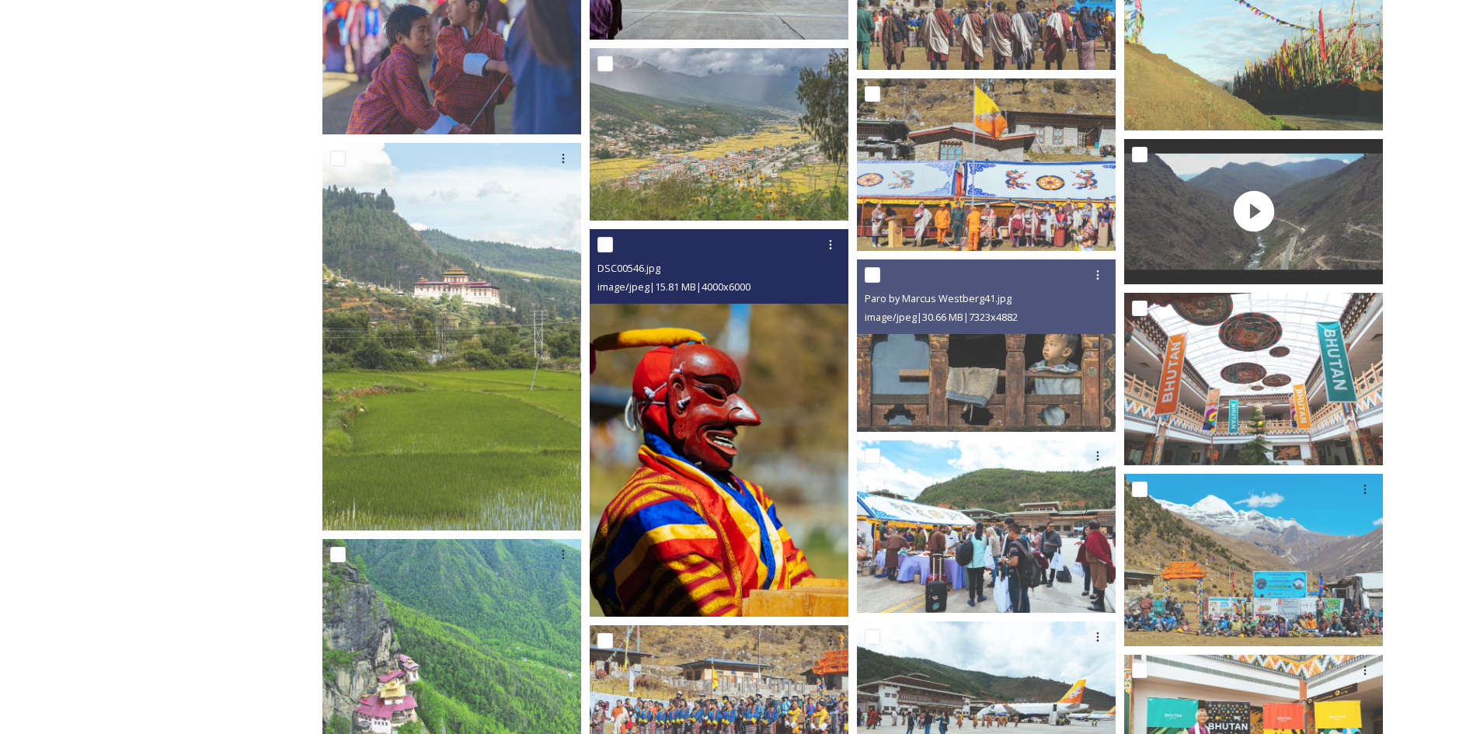
scroll to position [1047, 0]
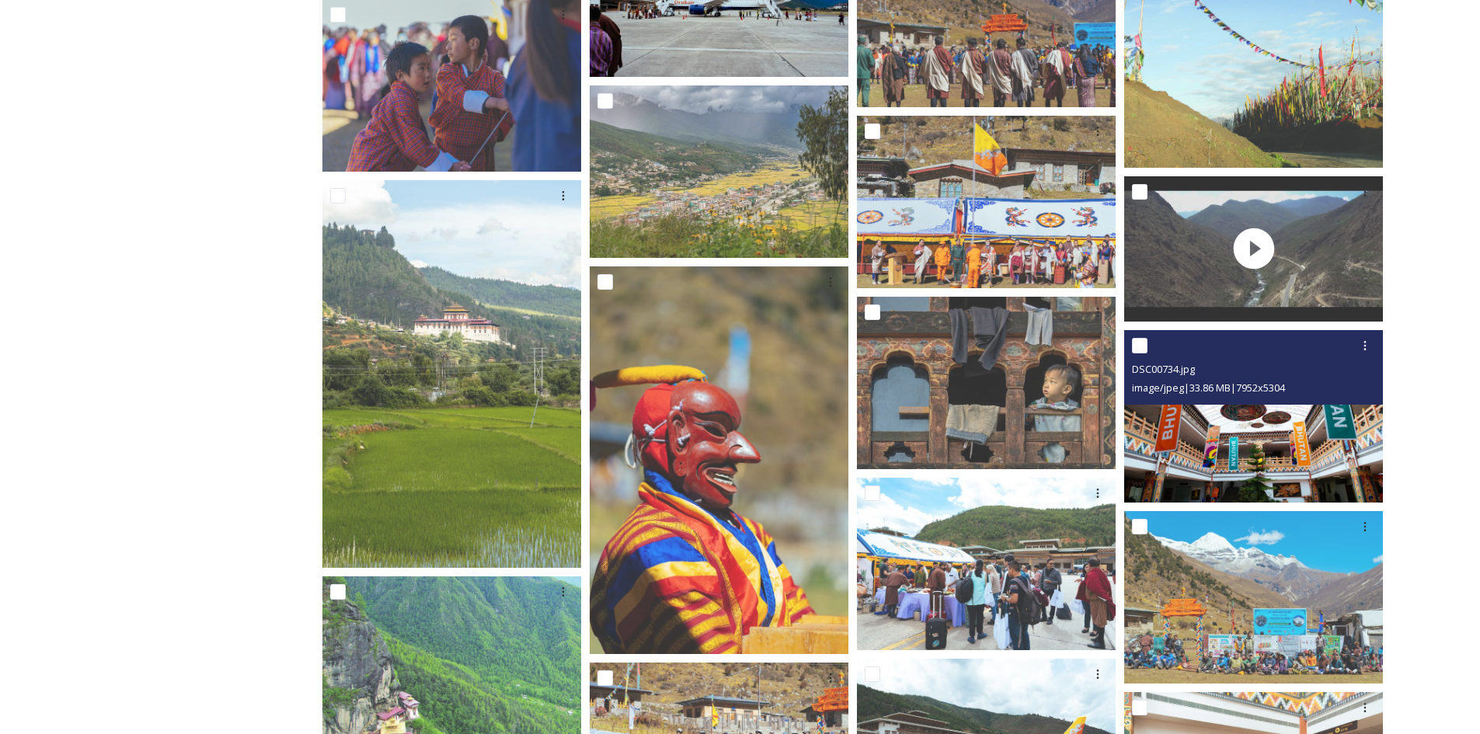
click at [1230, 456] on img at bounding box center [1253, 416] width 259 height 173
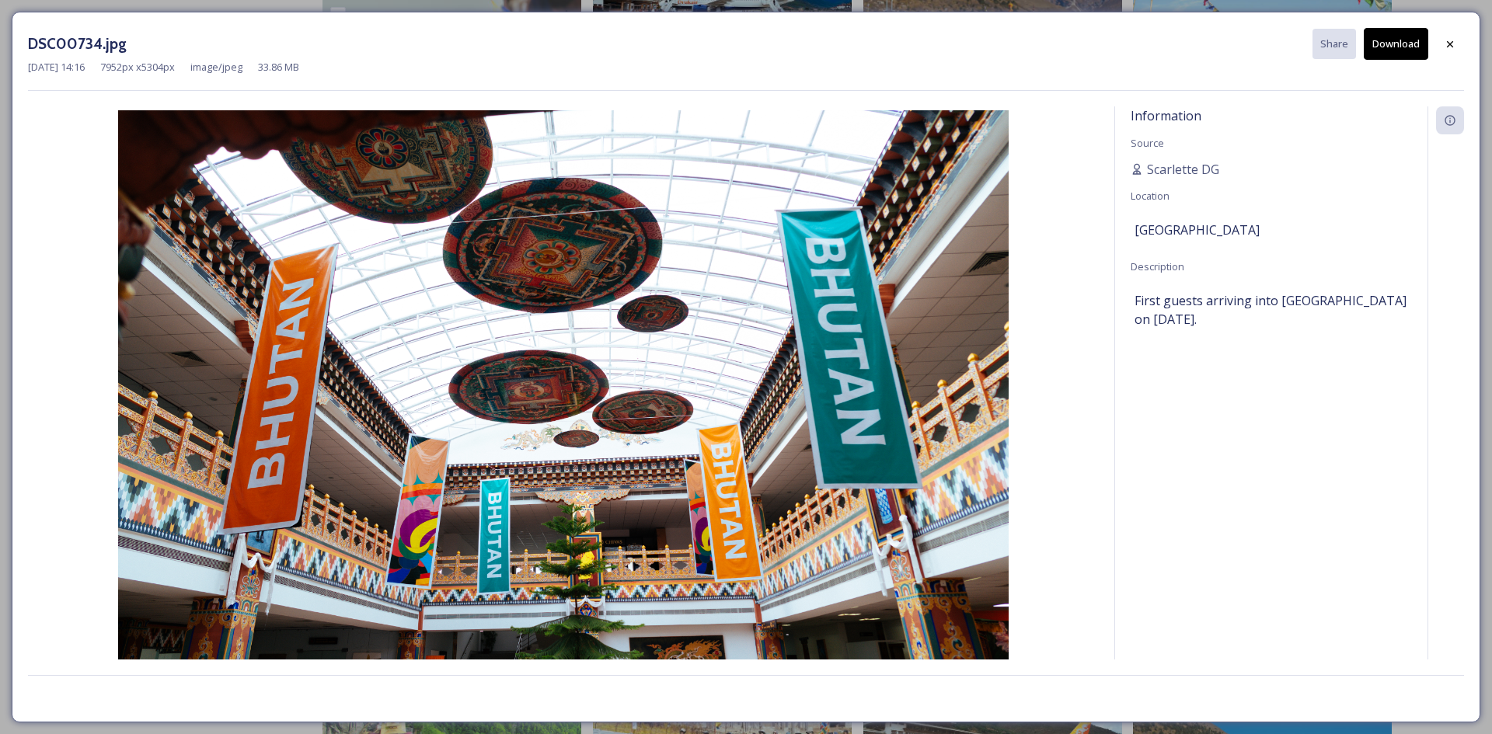
click at [1393, 40] on button "Download" at bounding box center [1396, 44] width 64 height 32
click at [1458, 47] on div at bounding box center [1450, 44] width 28 height 28
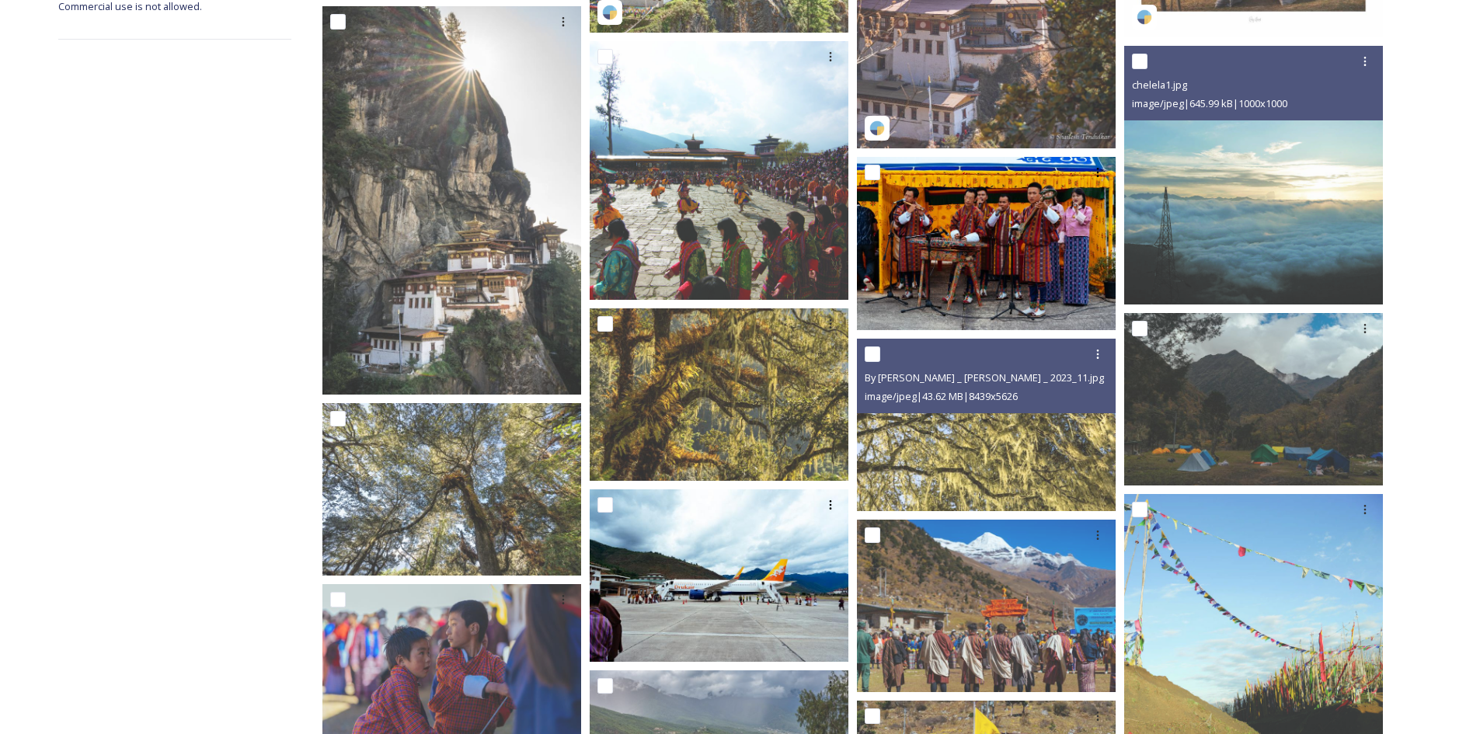
scroll to position [425, 0]
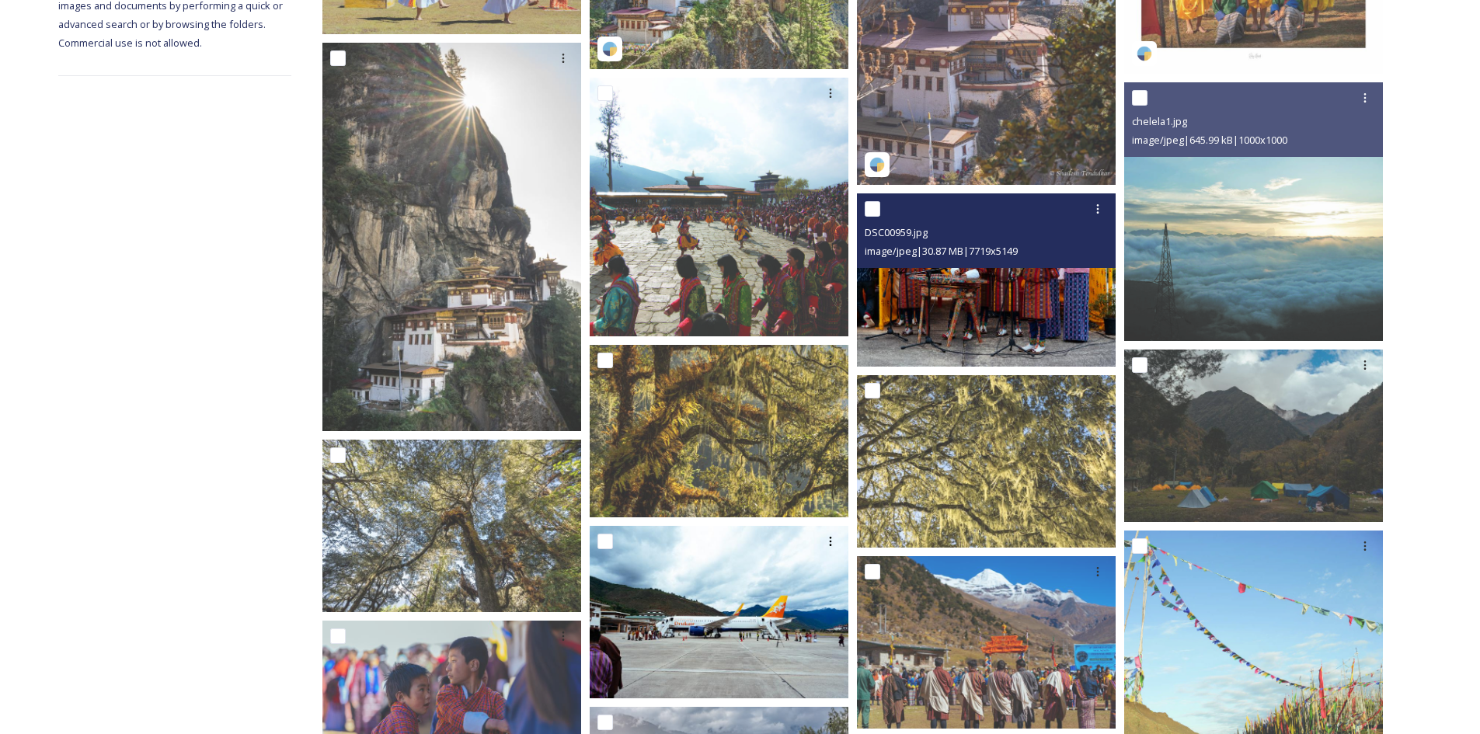
click at [1015, 312] on img at bounding box center [986, 279] width 259 height 173
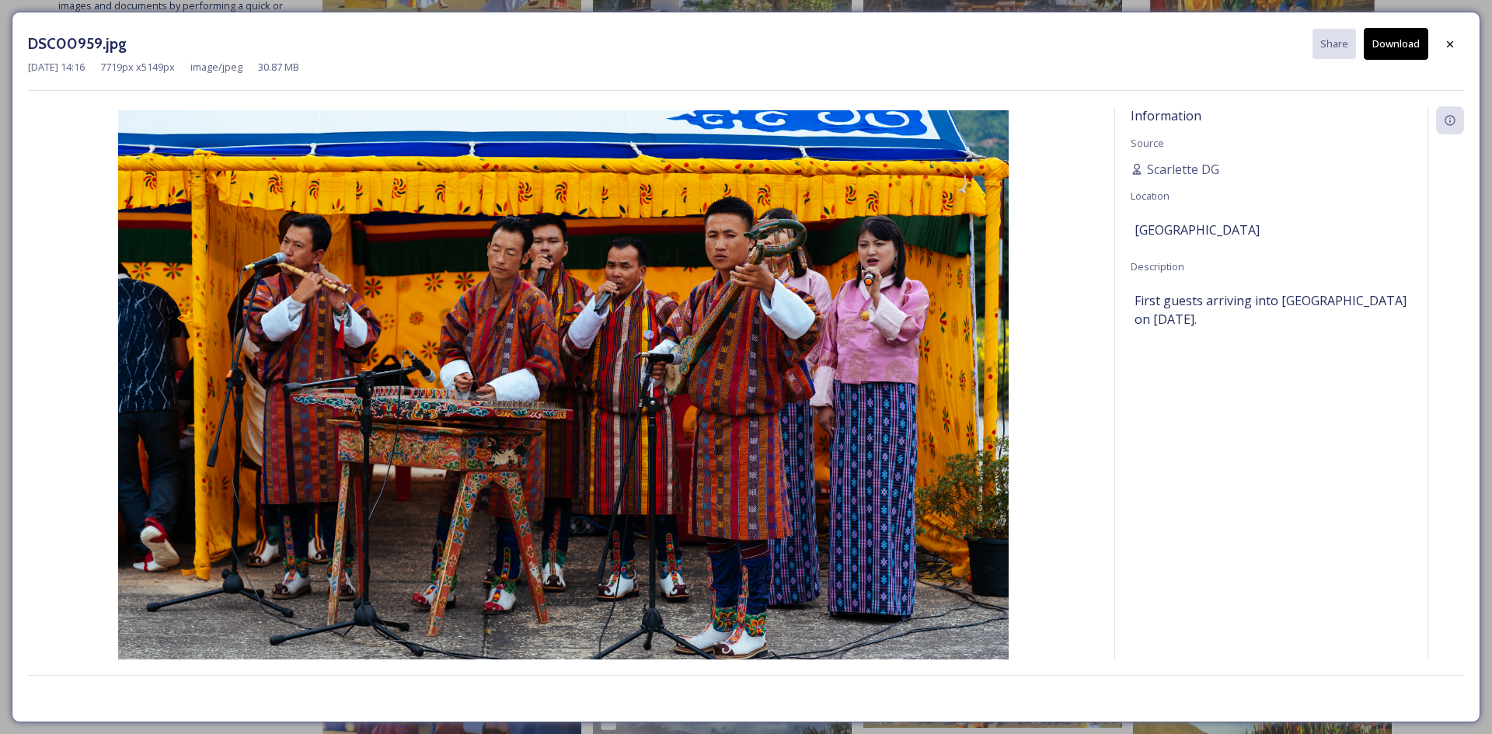
click at [1396, 48] on button "Download" at bounding box center [1396, 44] width 64 height 32
click at [1458, 48] on div at bounding box center [1450, 44] width 28 height 28
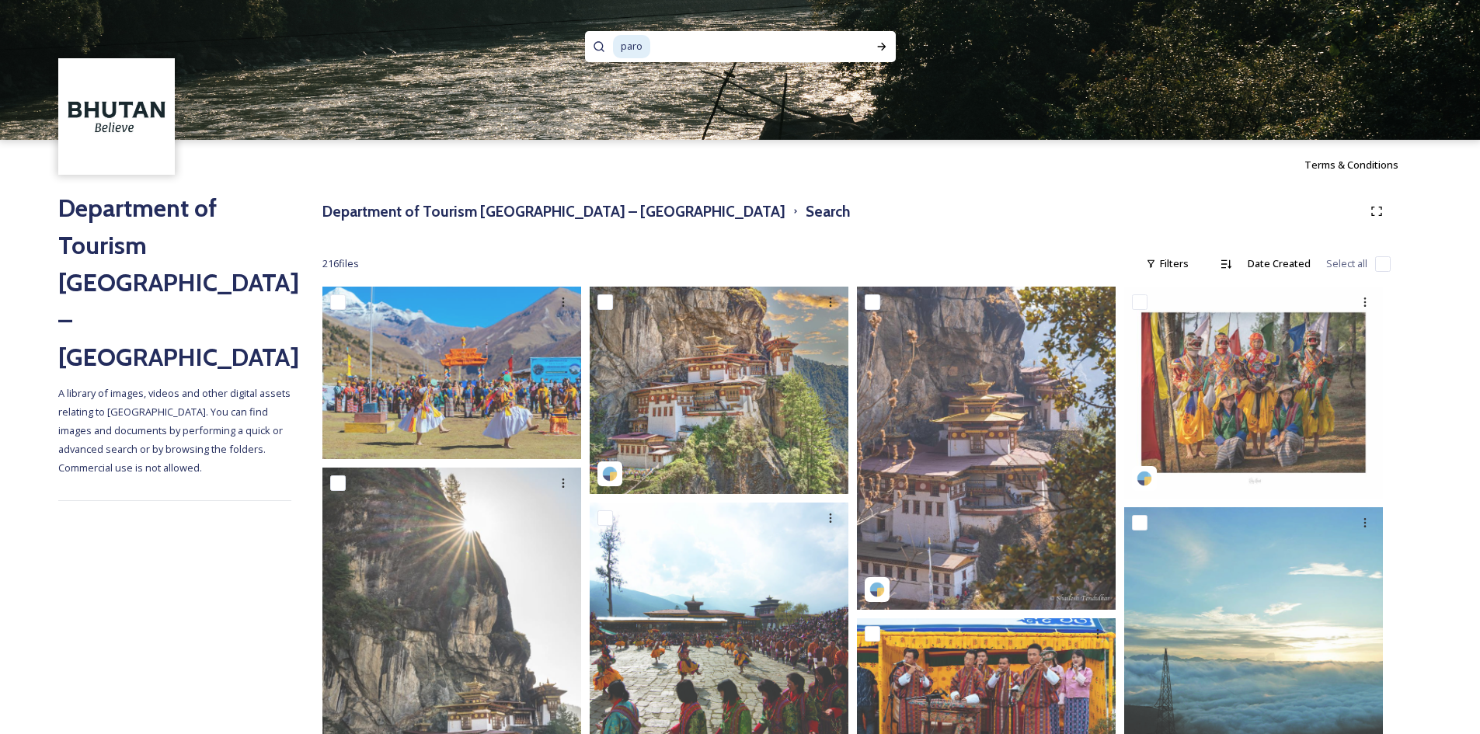
click at [694, 32] on input at bounding box center [748, 47] width 193 height 34
type input "p"
type input "wangdue"
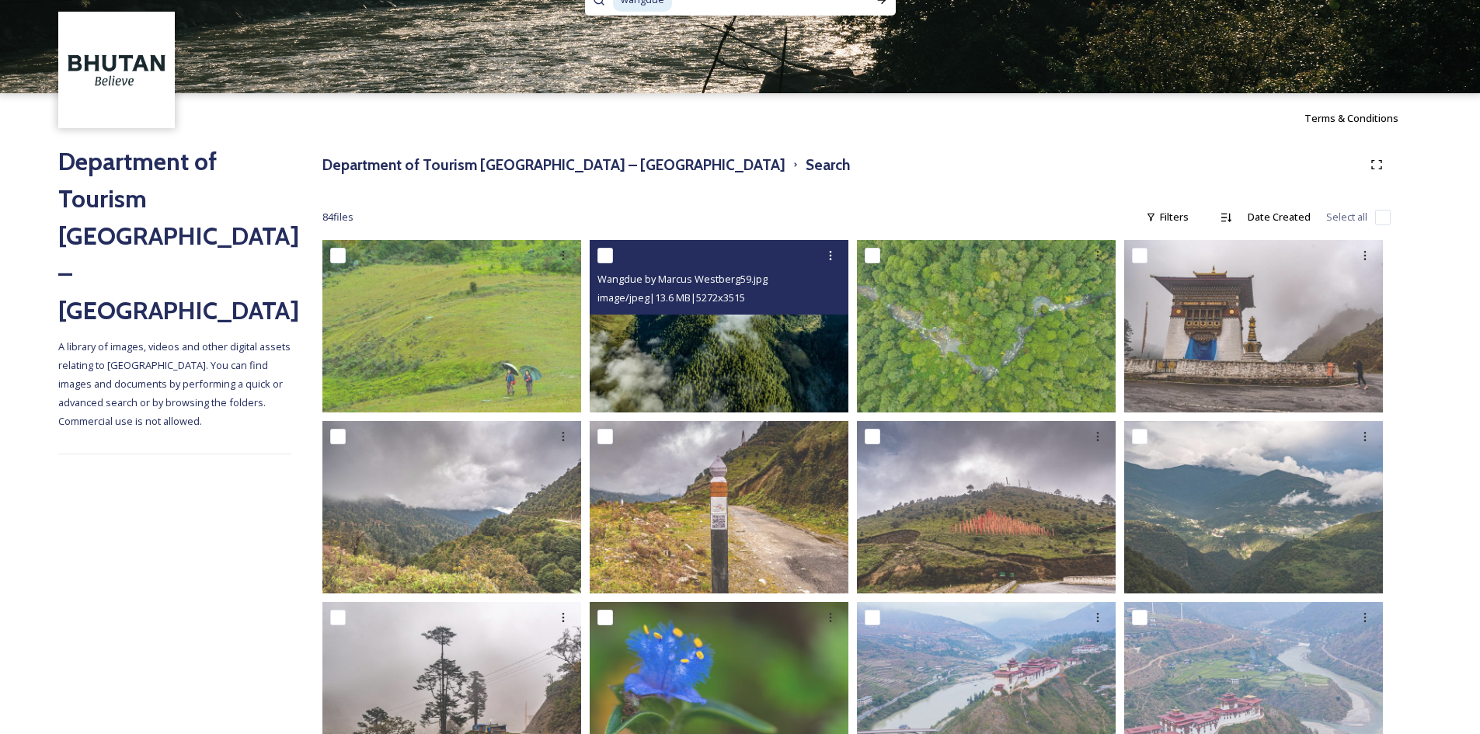
scroll to position [155, 0]
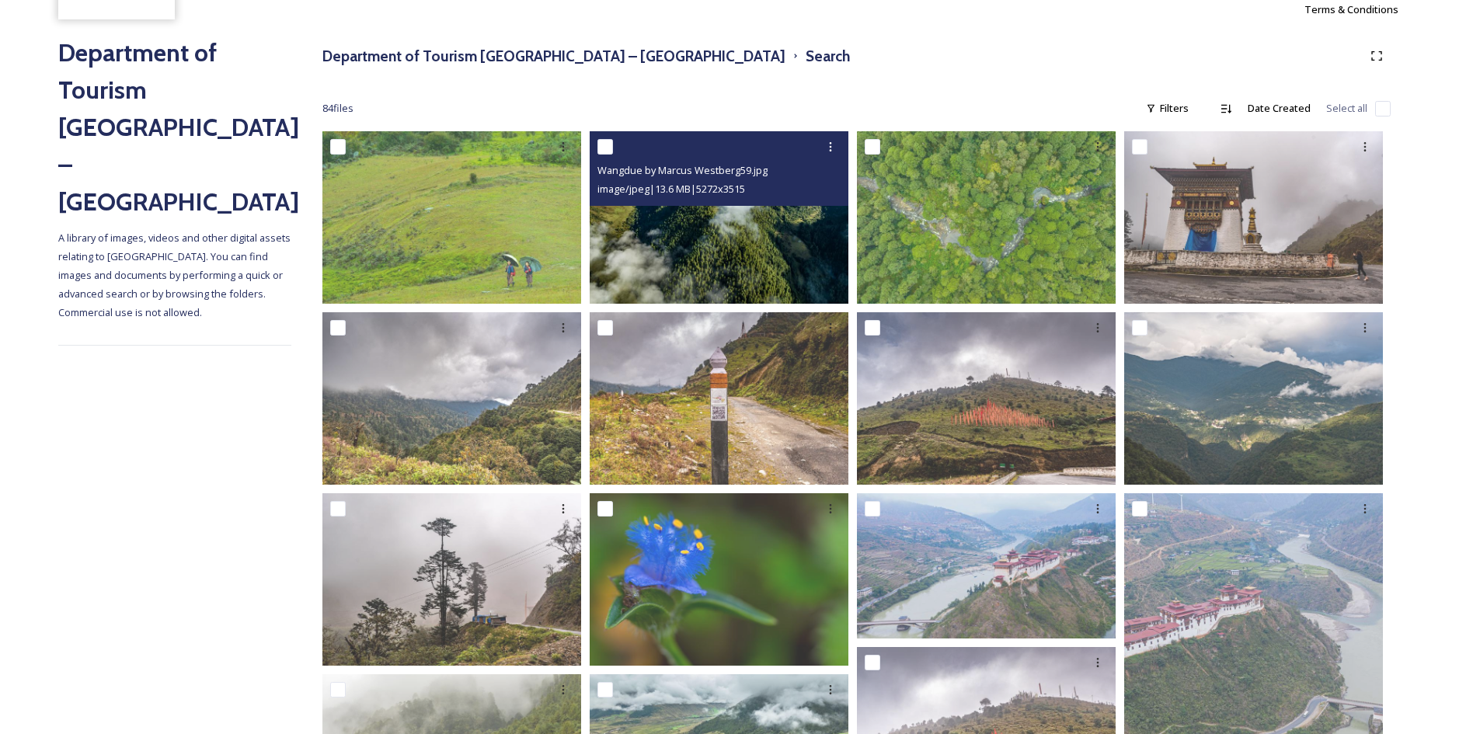
click at [741, 269] on img at bounding box center [719, 217] width 259 height 173
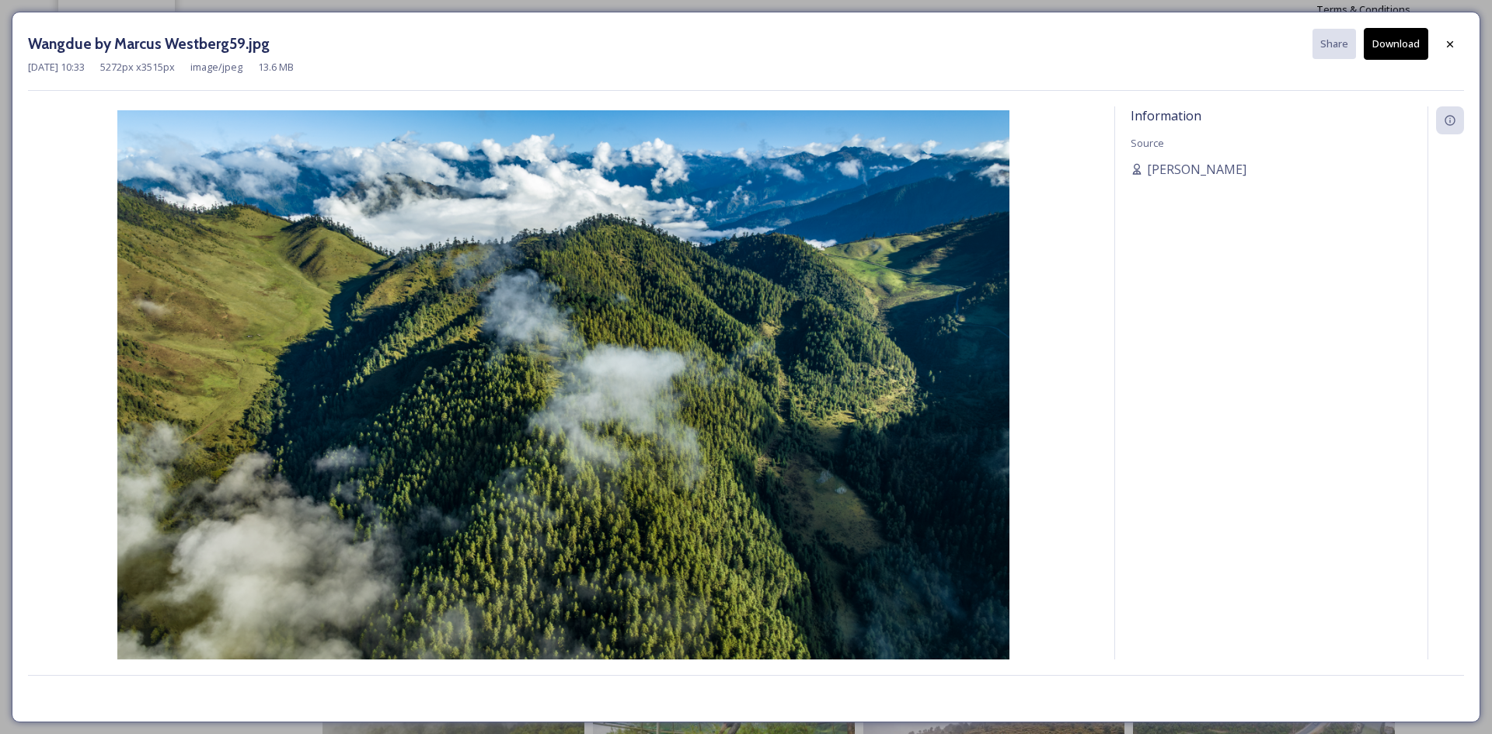
click at [1383, 53] on button "Download" at bounding box center [1396, 44] width 64 height 32
click at [1446, 47] on icon at bounding box center [1450, 44] width 12 height 12
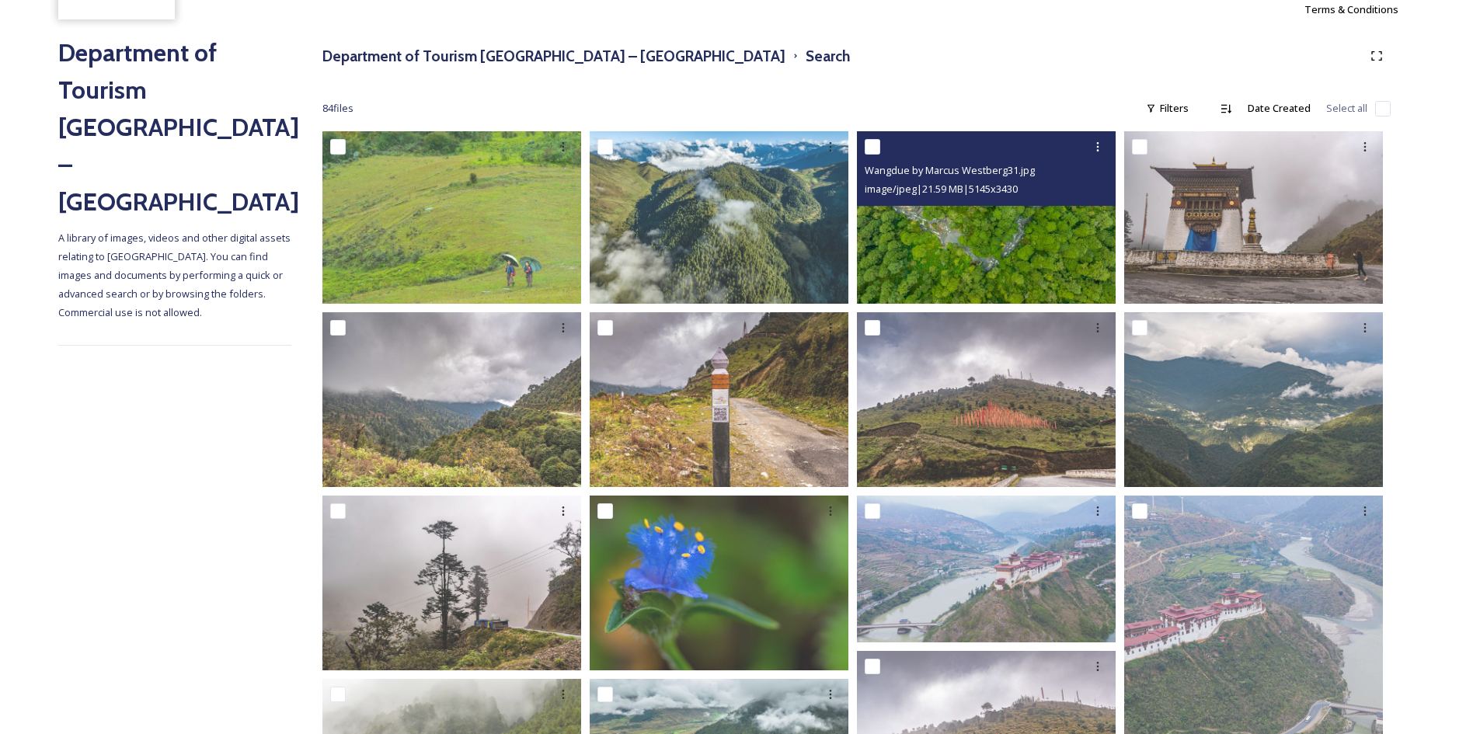
click at [970, 249] on img at bounding box center [986, 217] width 259 height 173
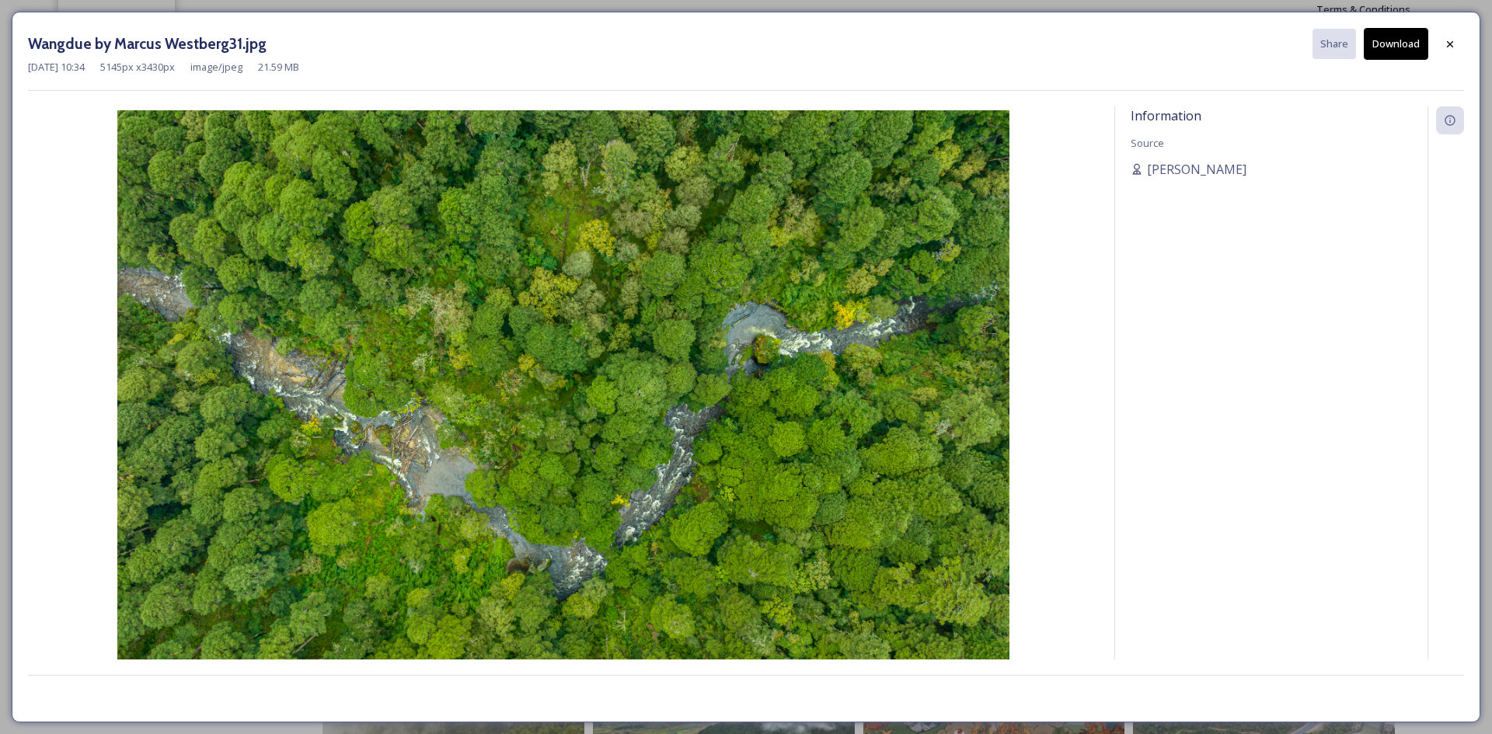
click at [1403, 52] on button "Download" at bounding box center [1396, 44] width 64 height 32
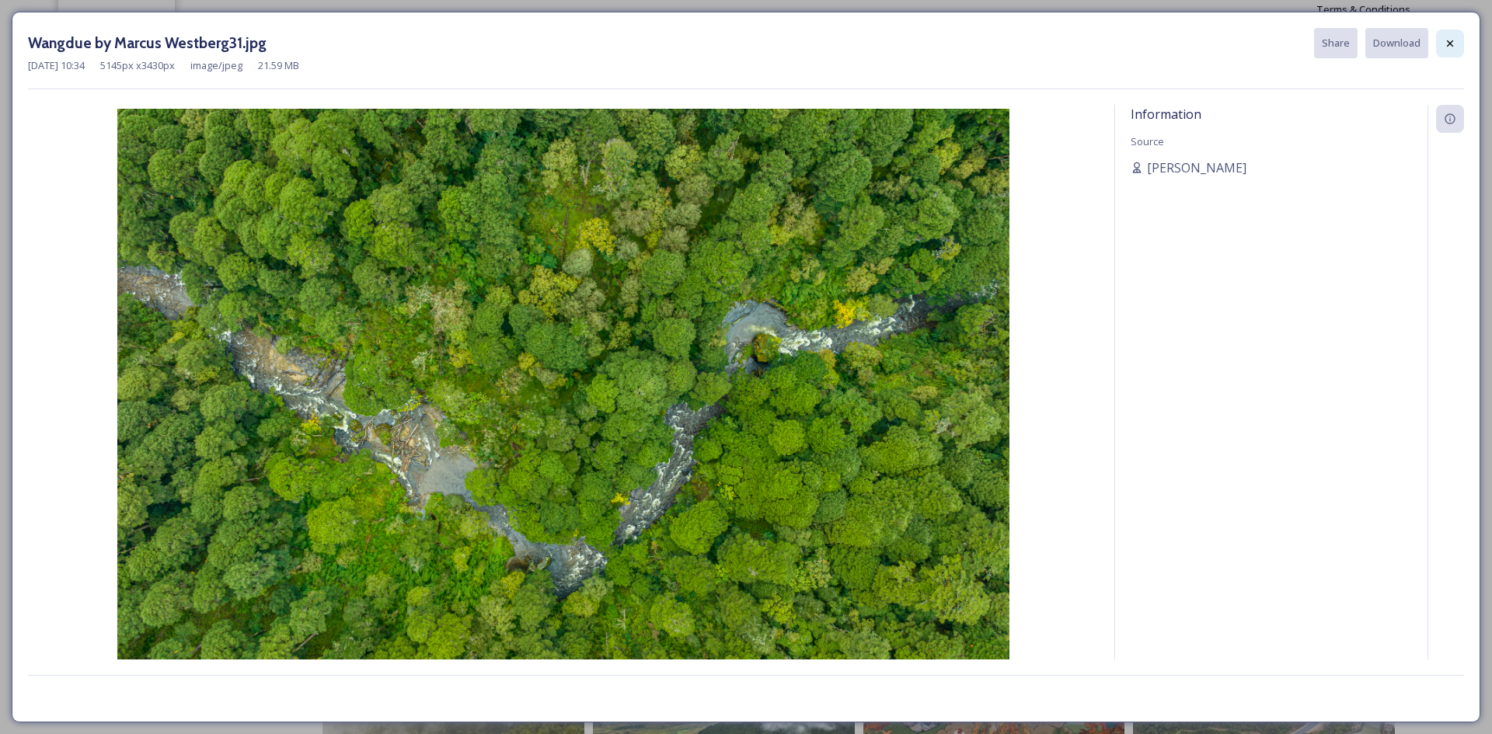
click at [1445, 43] on icon at bounding box center [1450, 43] width 12 height 12
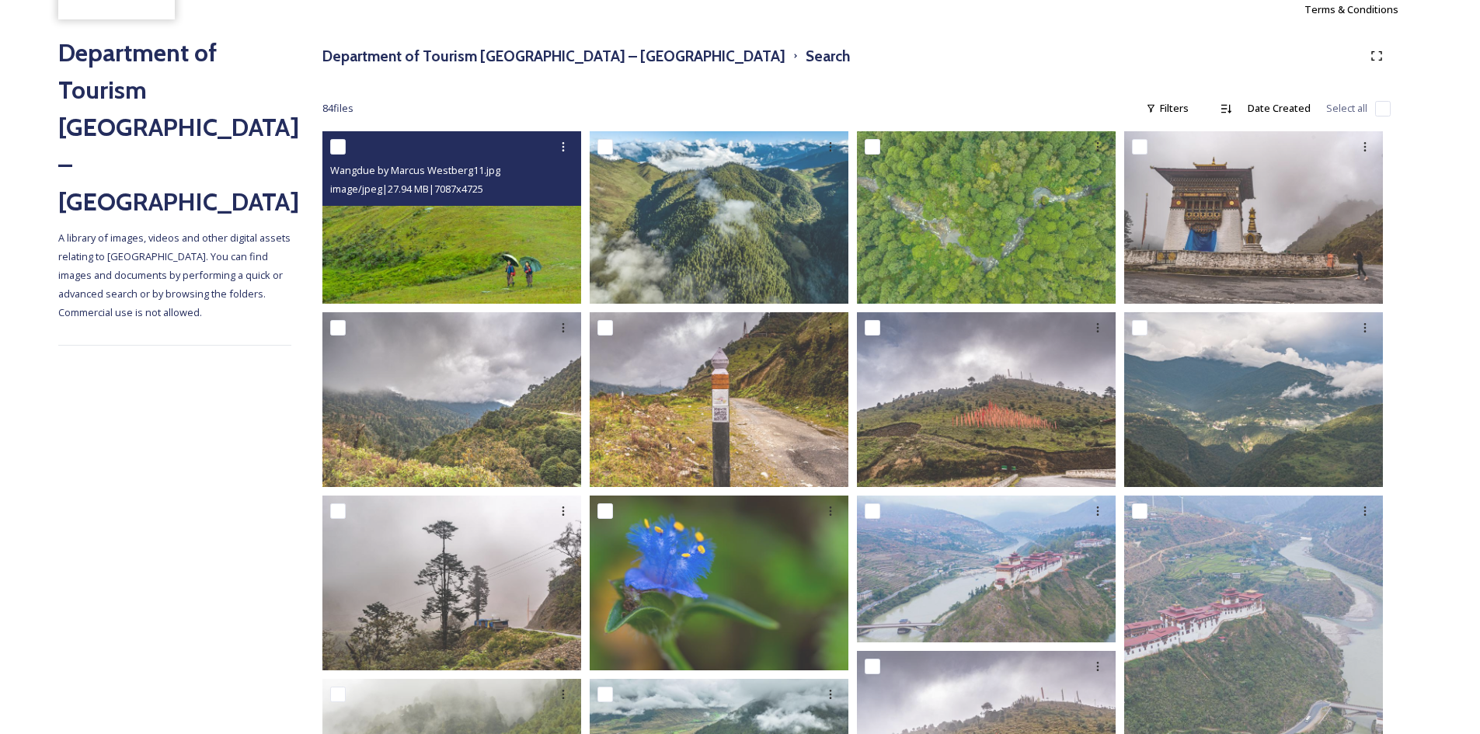
click at [444, 236] on img at bounding box center [451, 217] width 259 height 173
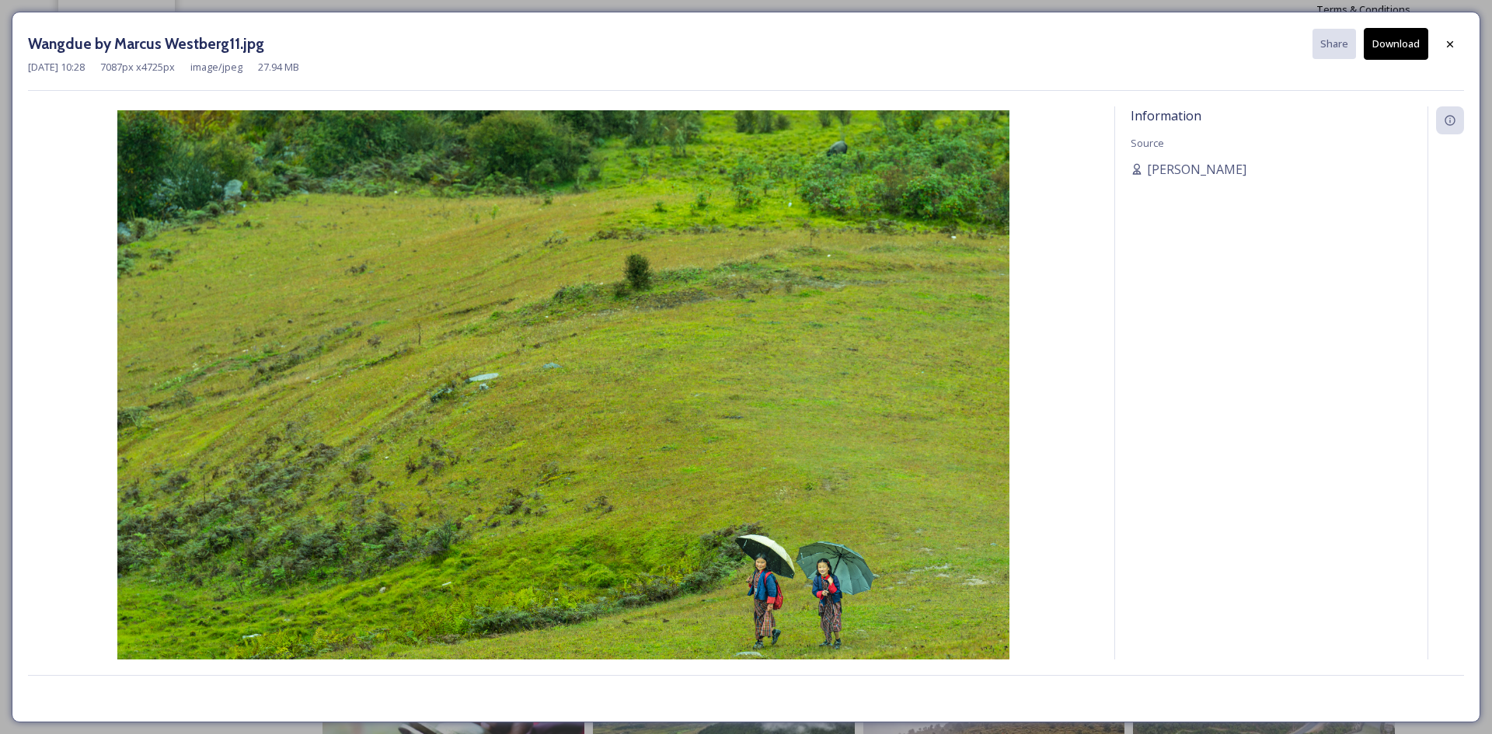
click at [1393, 46] on button "Download" at bounding box center [1396, 44] width 64 height 32
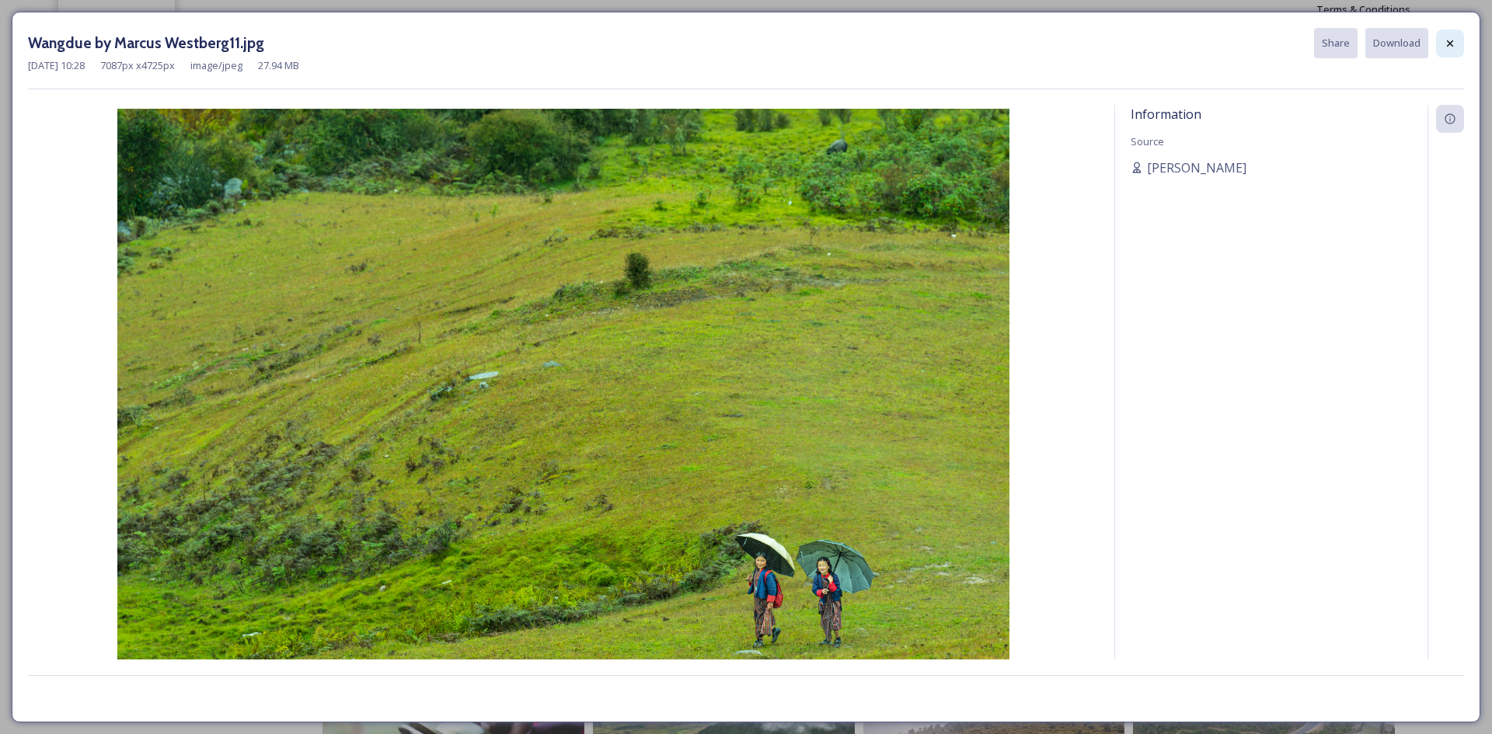
click at [1446, 43] on icon at bounding box center [1450, 43] width 12 height 12
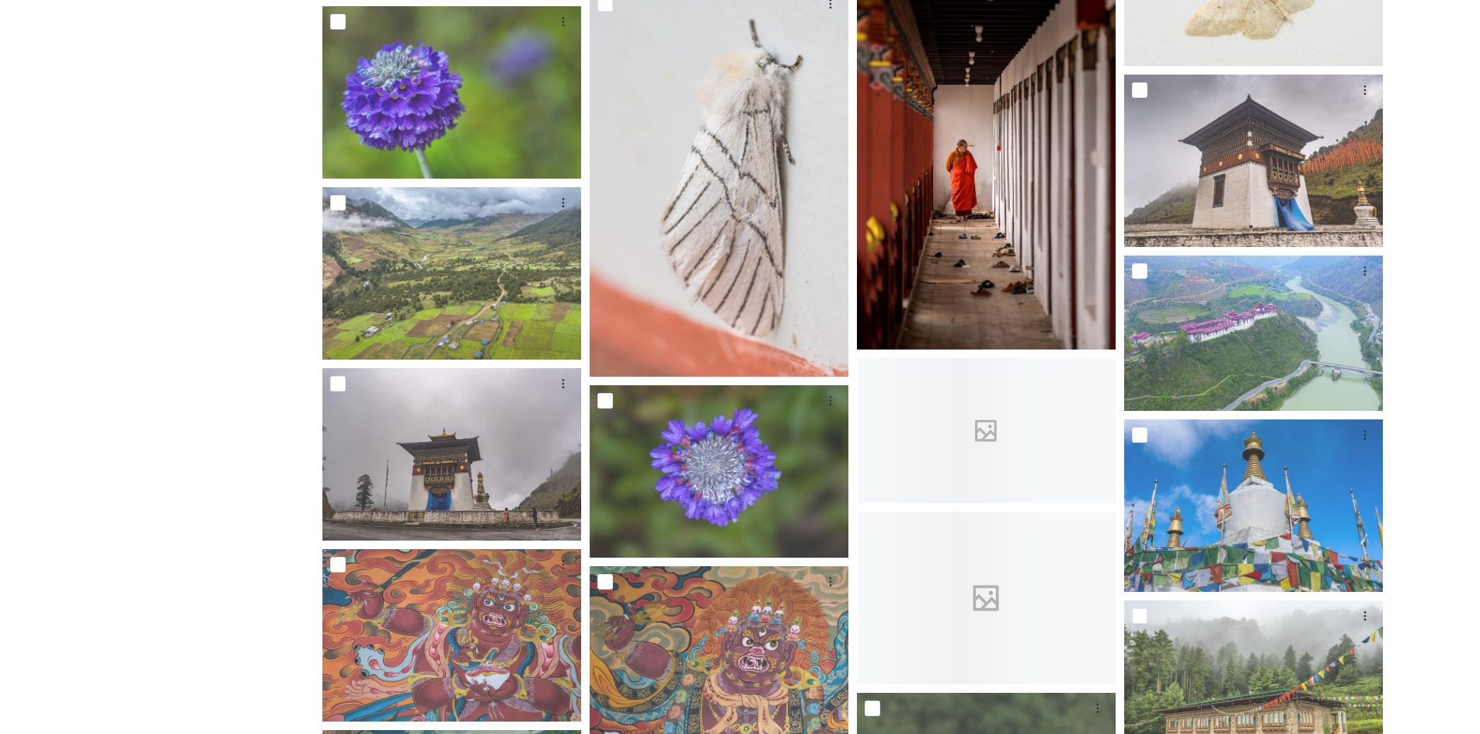
scroll to position [1710, 0]
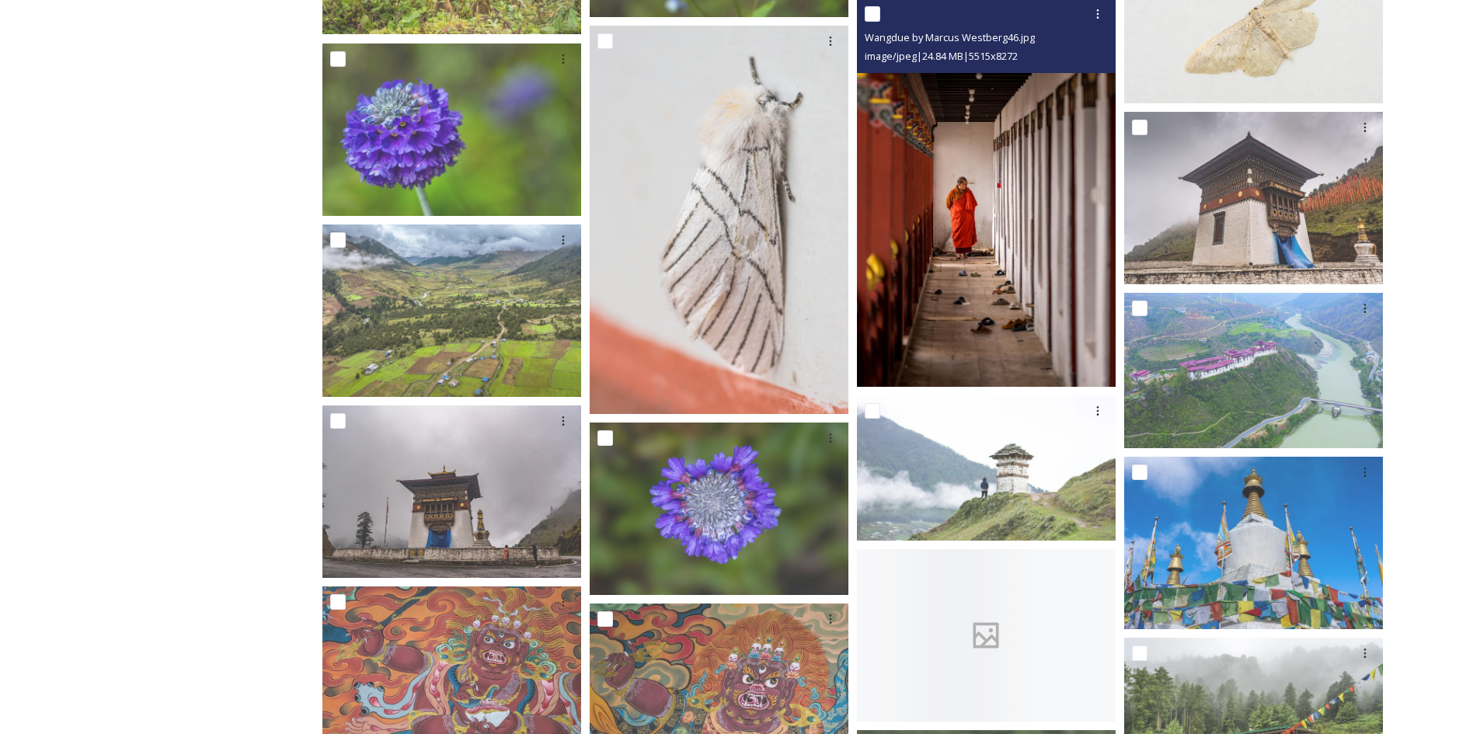
click at [954, 312] on img at bounding box center [986, 192] width 259 height 389
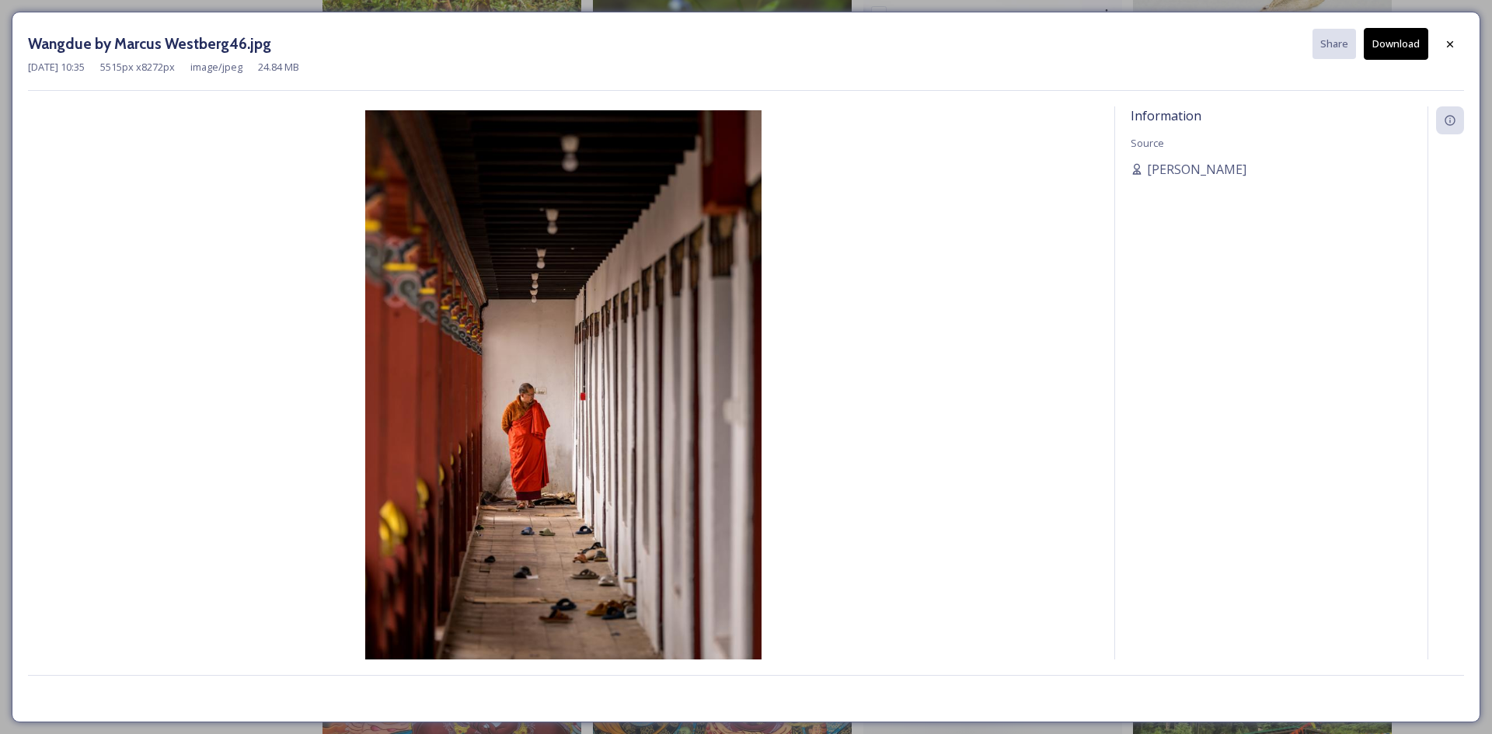
click at [1396, 56] on button "Download" at bounding box center [1396, 44] width 64 height 32
click at [1441, 44] on div at bounding box center [1450, 44] width 28 height 28
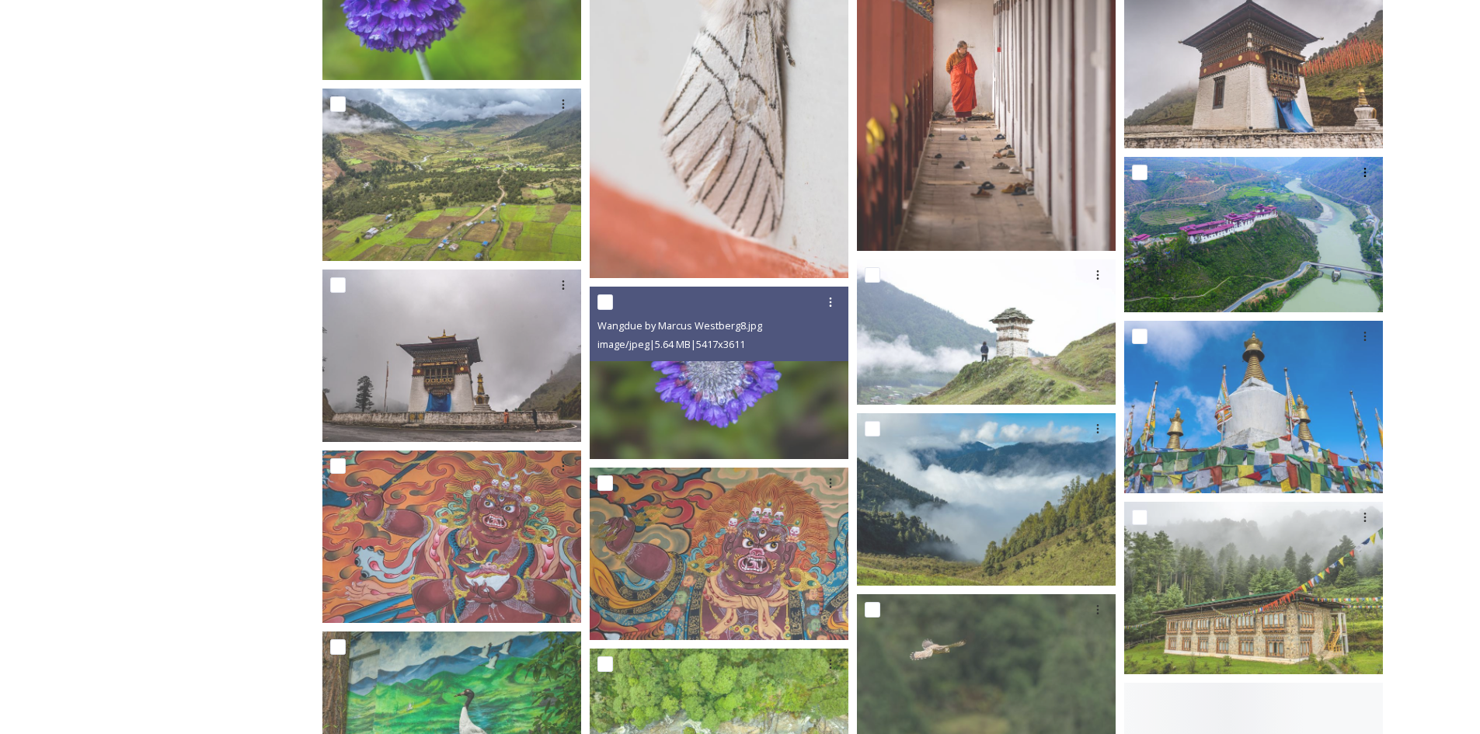
scroll to position [1865, 0]
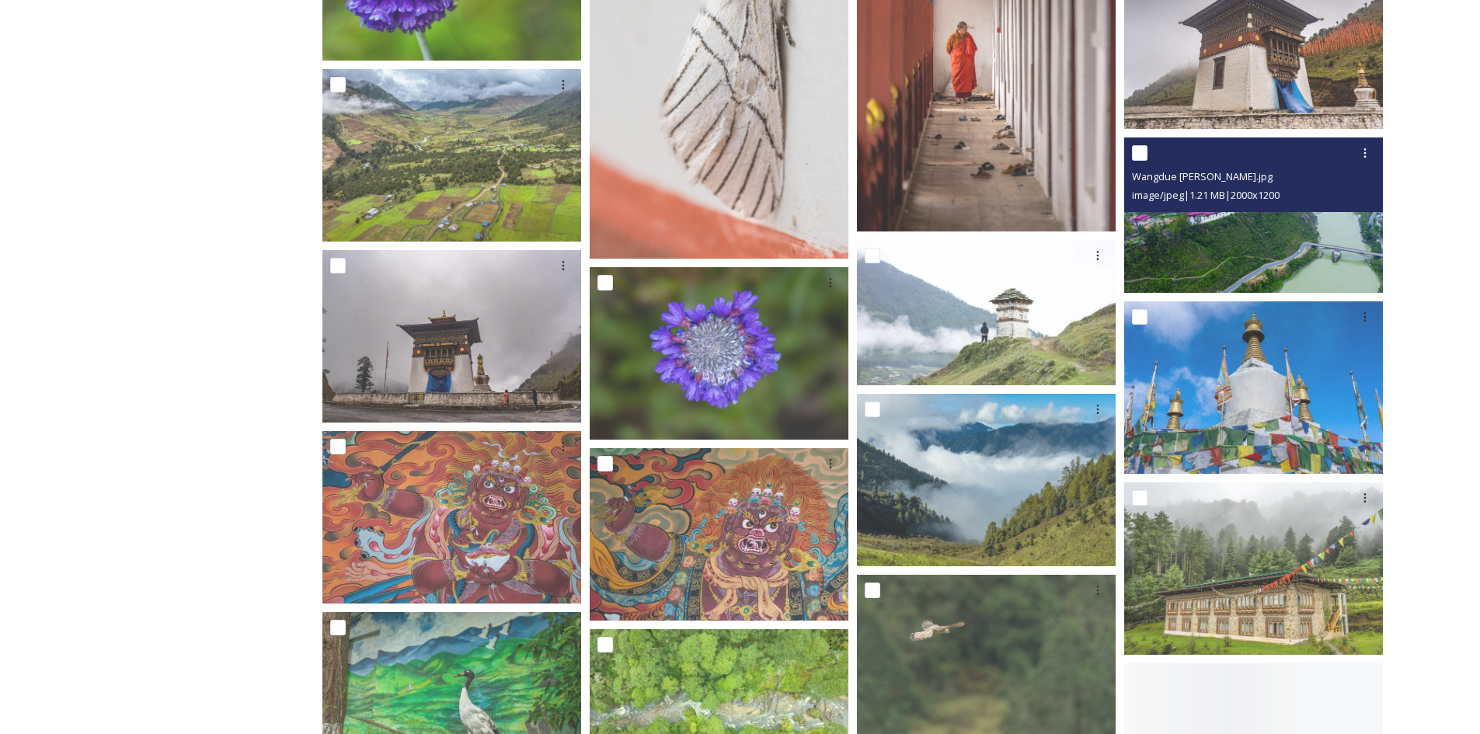
click at [1267, 241] on img at bounding box center [1253, 215] width 259 height 155
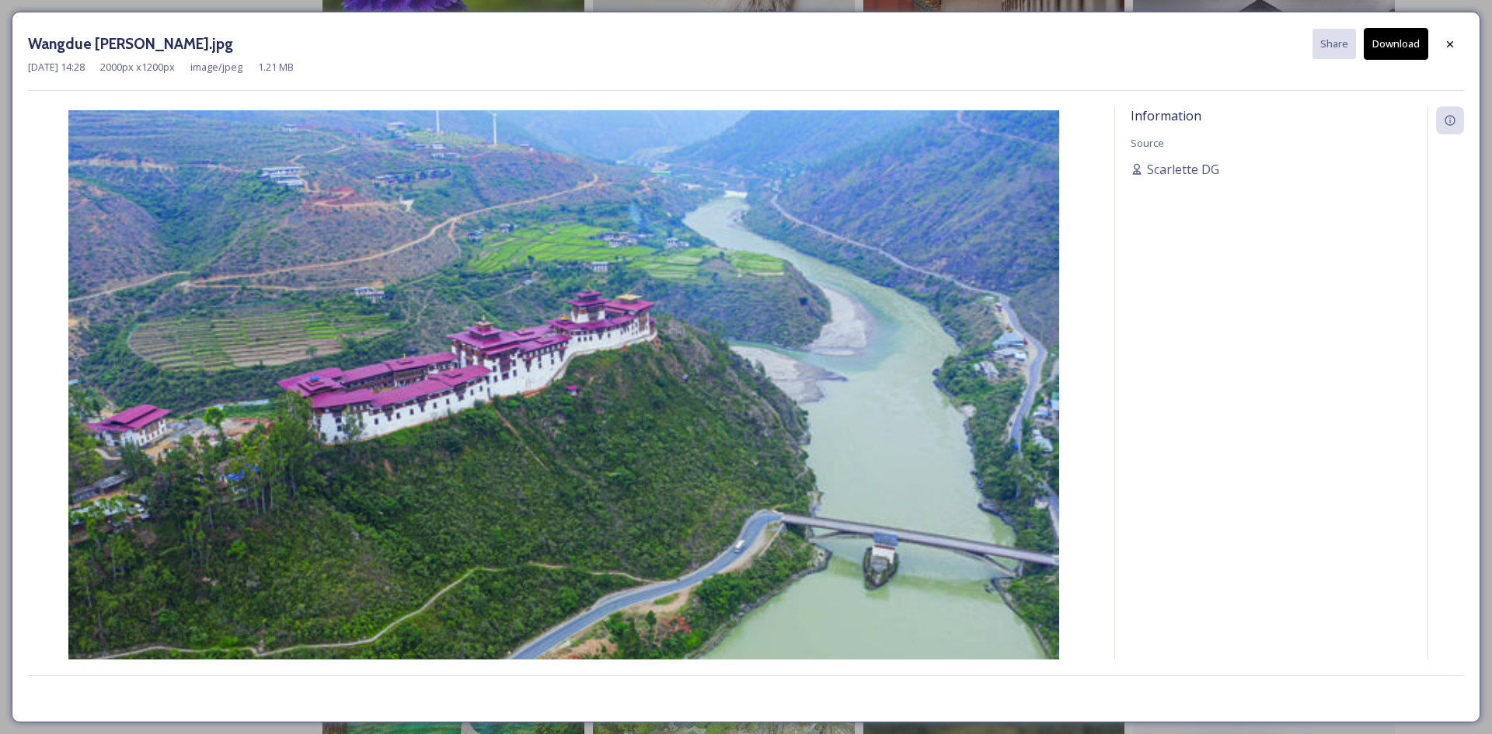
click at [1411, 54] on button "Download" at bounding box center [1396, 44] width 64 height 32
click at [1443, 48] on div at bounding box center [1450, 44] width 28 height 28
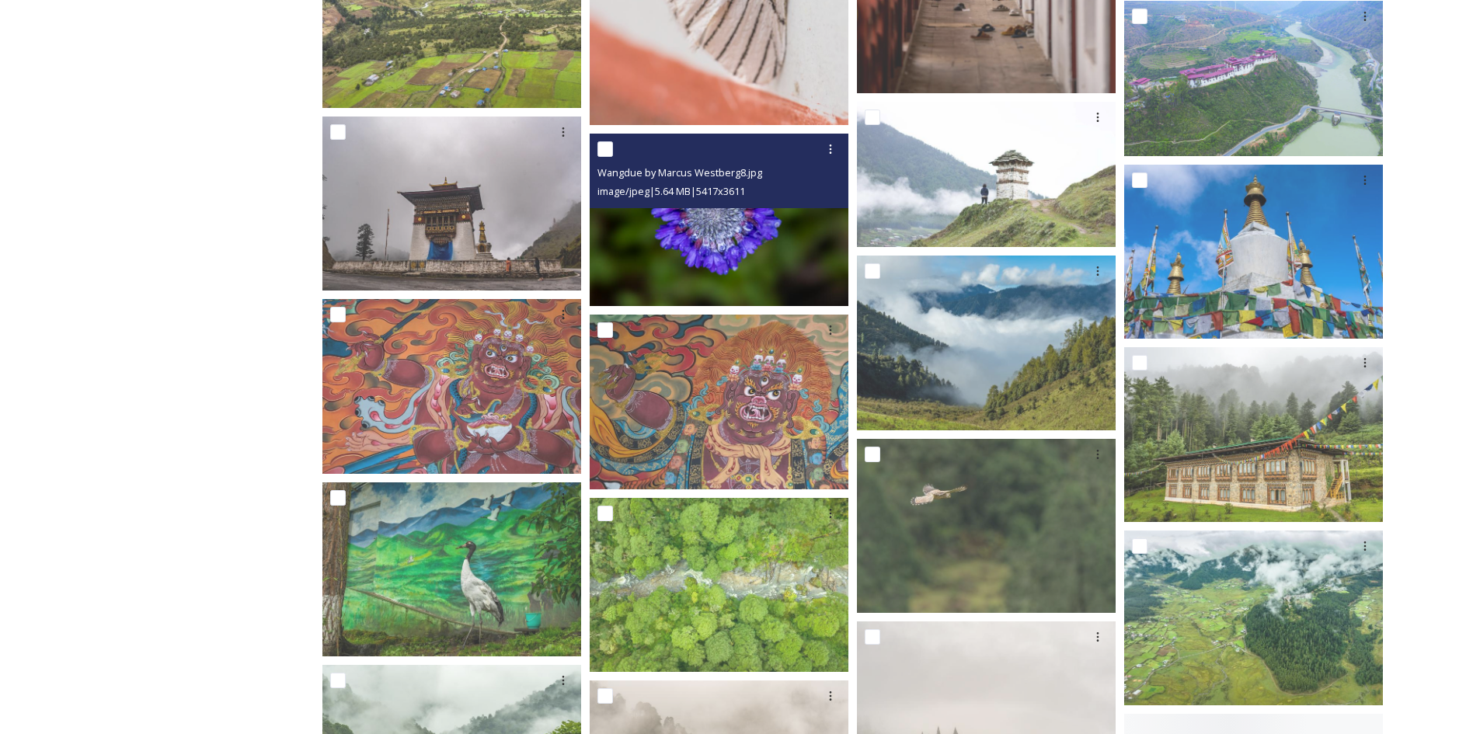
scroll to position [2020, 0]
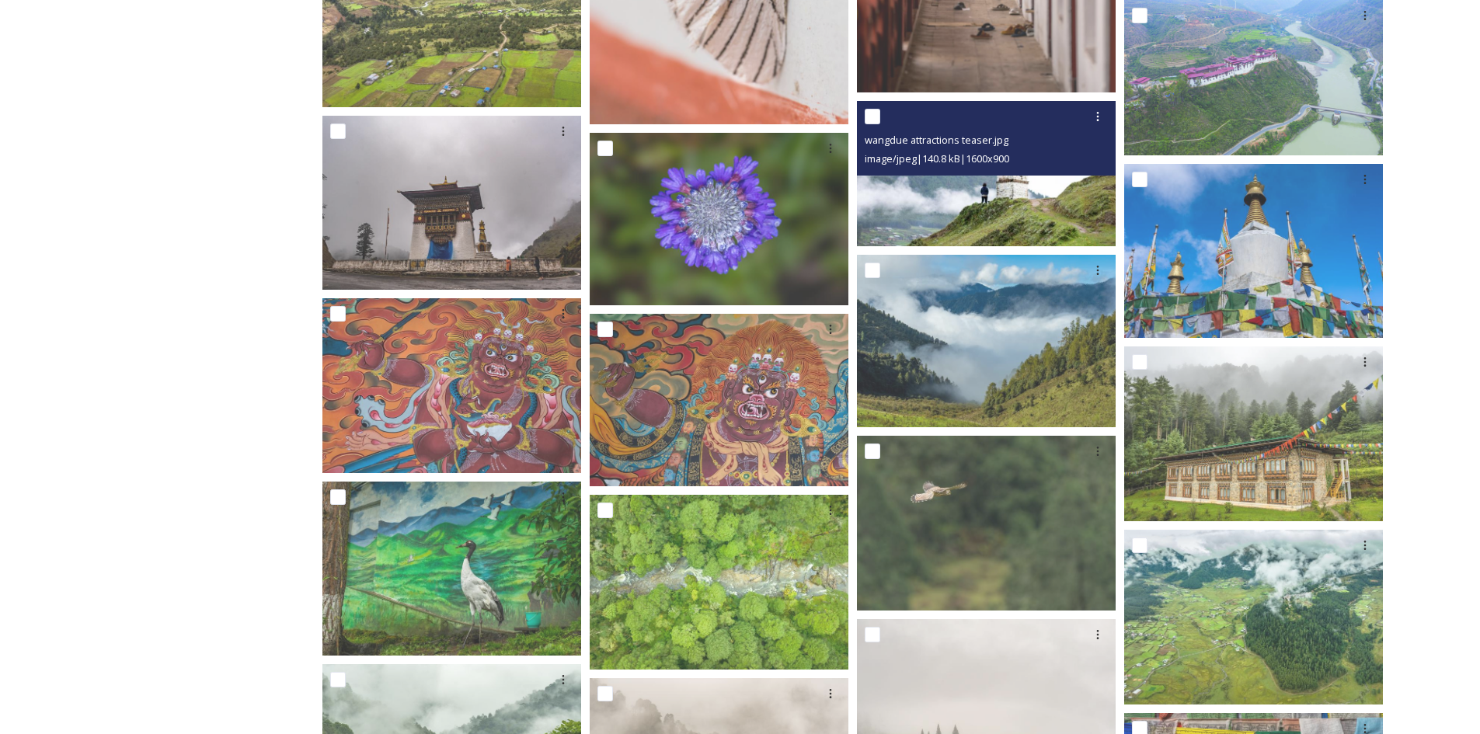
click at [967, 207] on img at bounding box center [986, 173] width 259 height 145
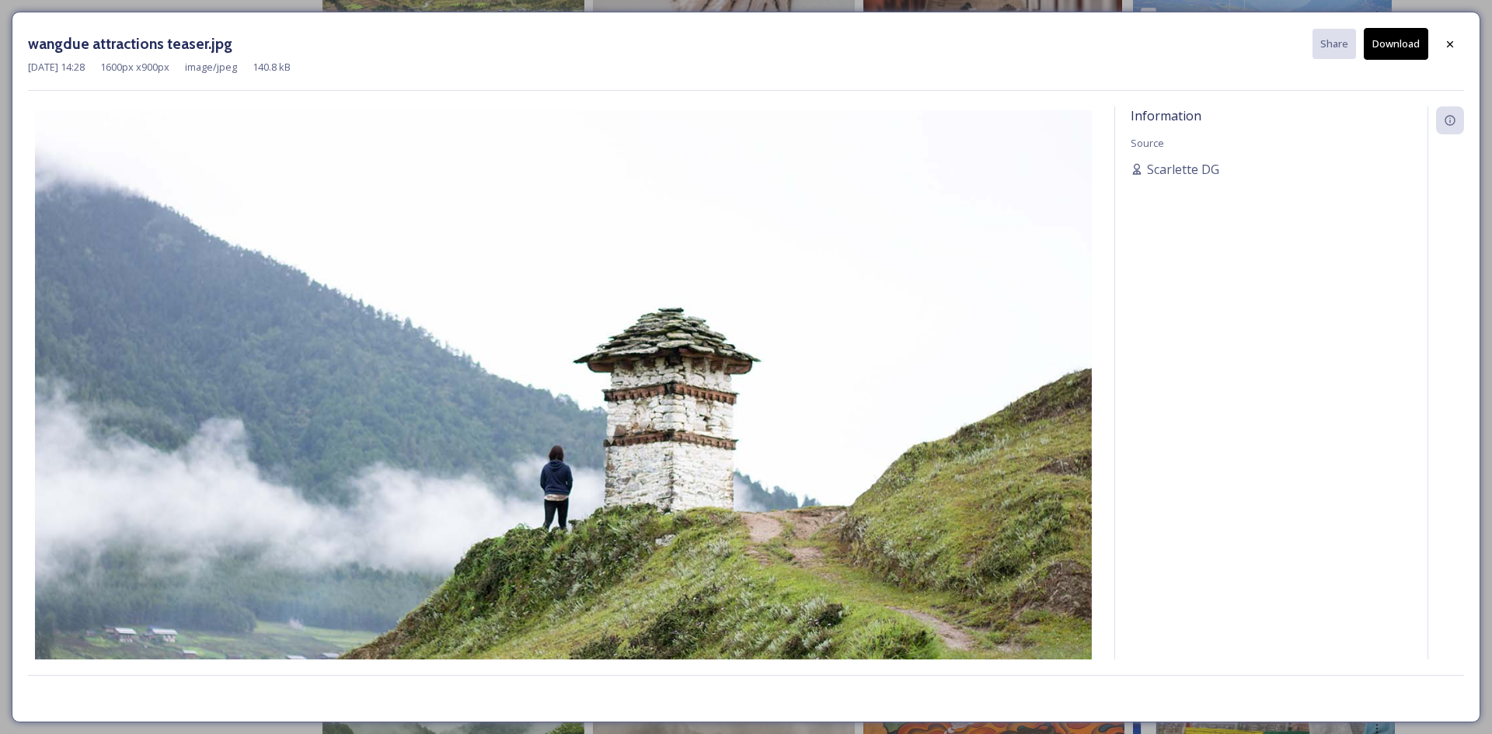
click at [1411, 45] on button "Download" at bounding box center [1396, 44] width 64 height 32
click at [1459, 46] on div at bounding box center [1450, 44] width 28 height 28
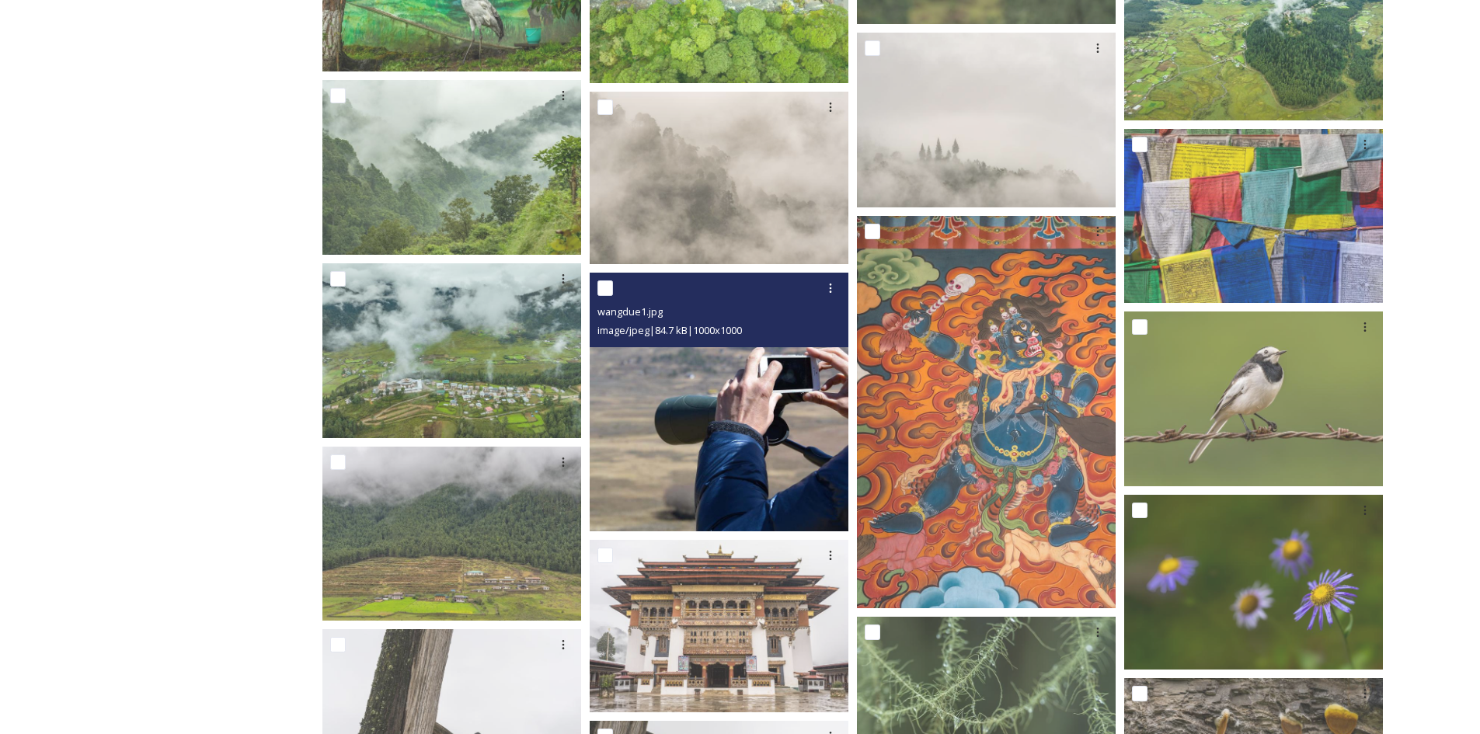
scroll to position [2642, 0]
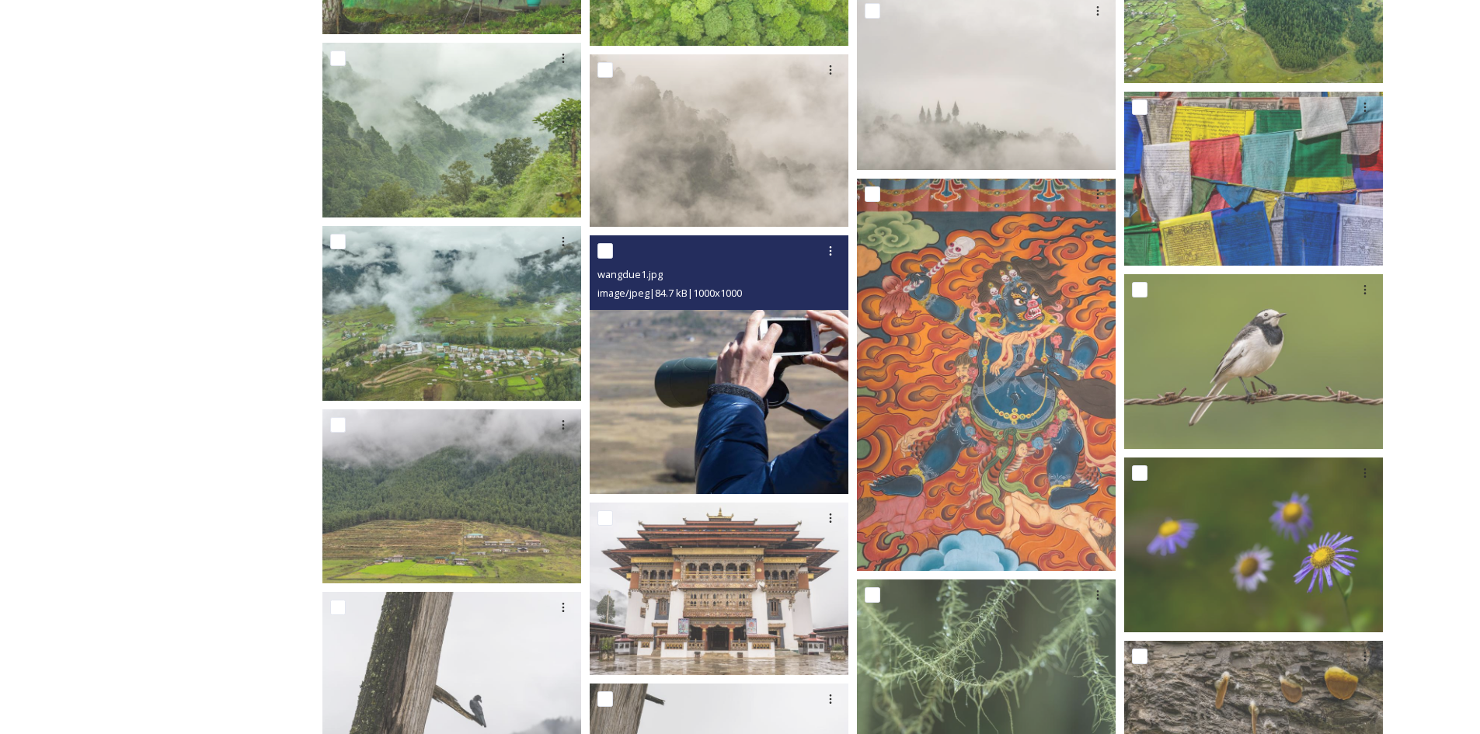
click at [719, 451] on img at bounding box center [719, 364] width 259 height 259
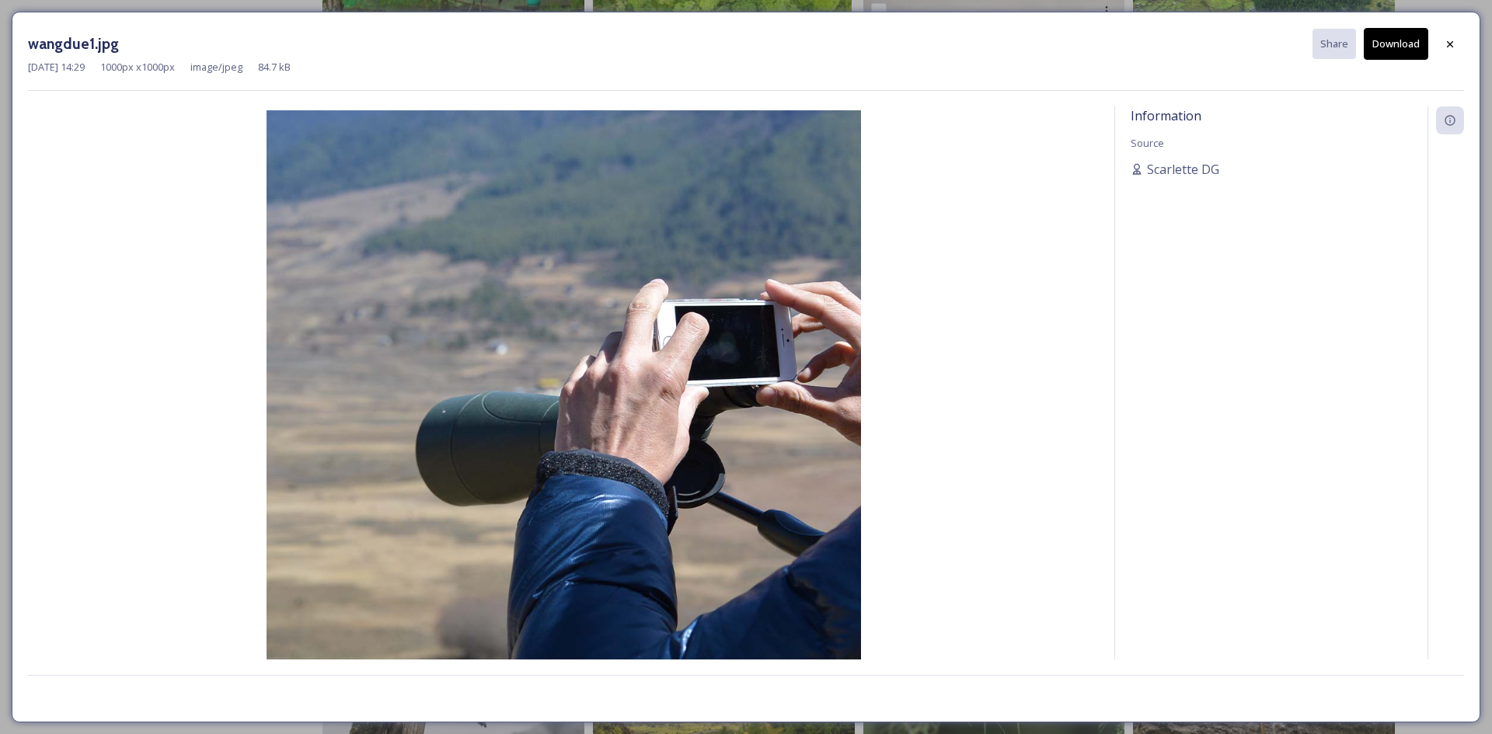
click at [1418, 37] on button "Download" at bounding box center [1396, 44] width 64 height 32
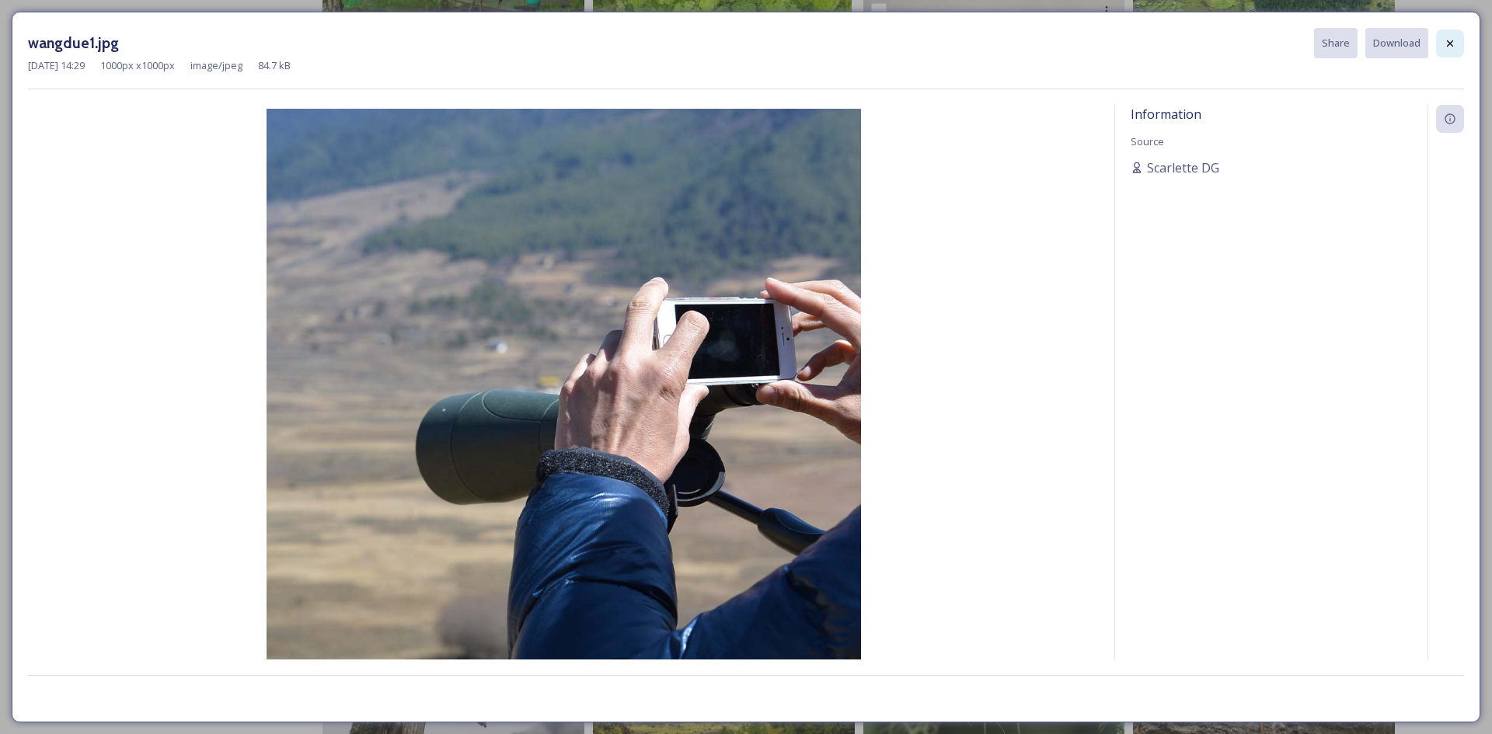
click at [1438, 44] on div at bounding box center [1450, 44] width 28 height 28
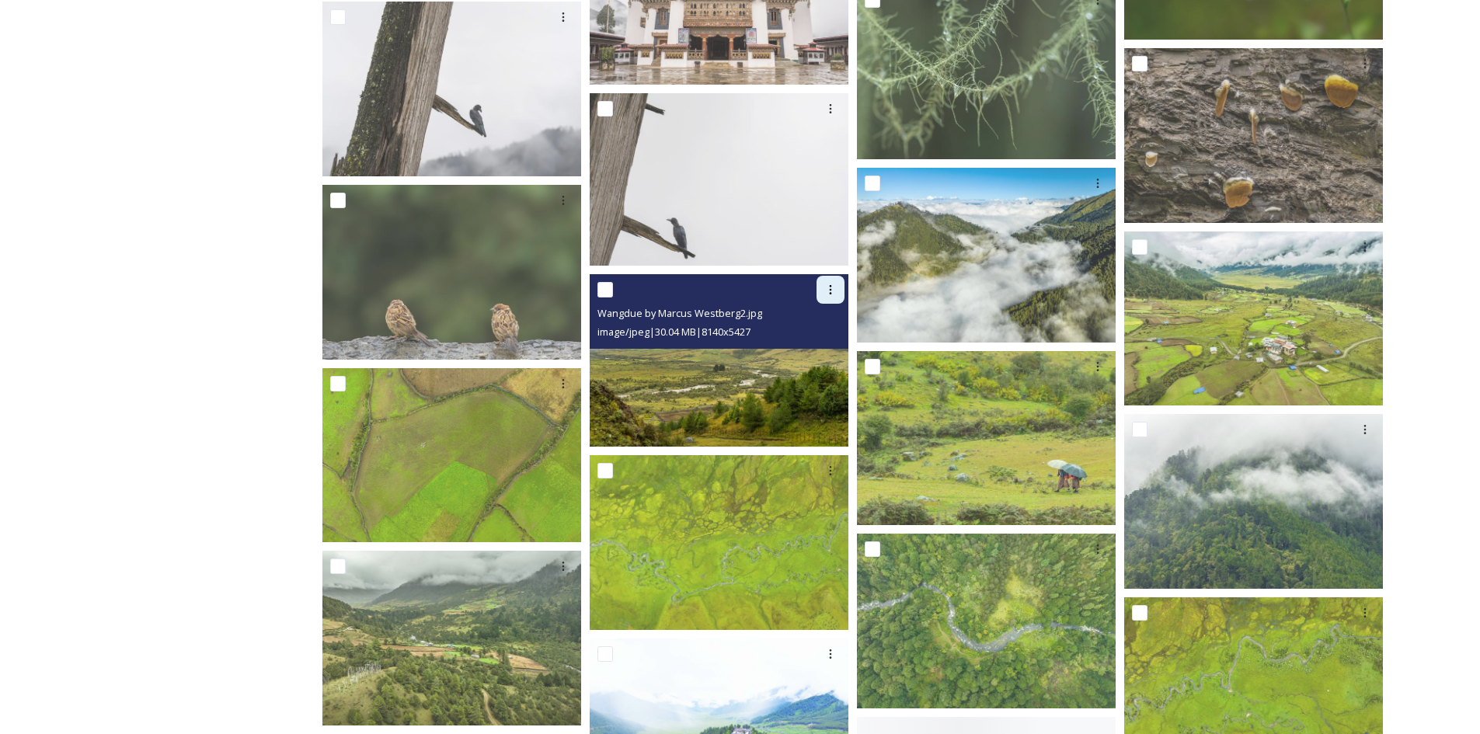
scroll to position [3264, 0]
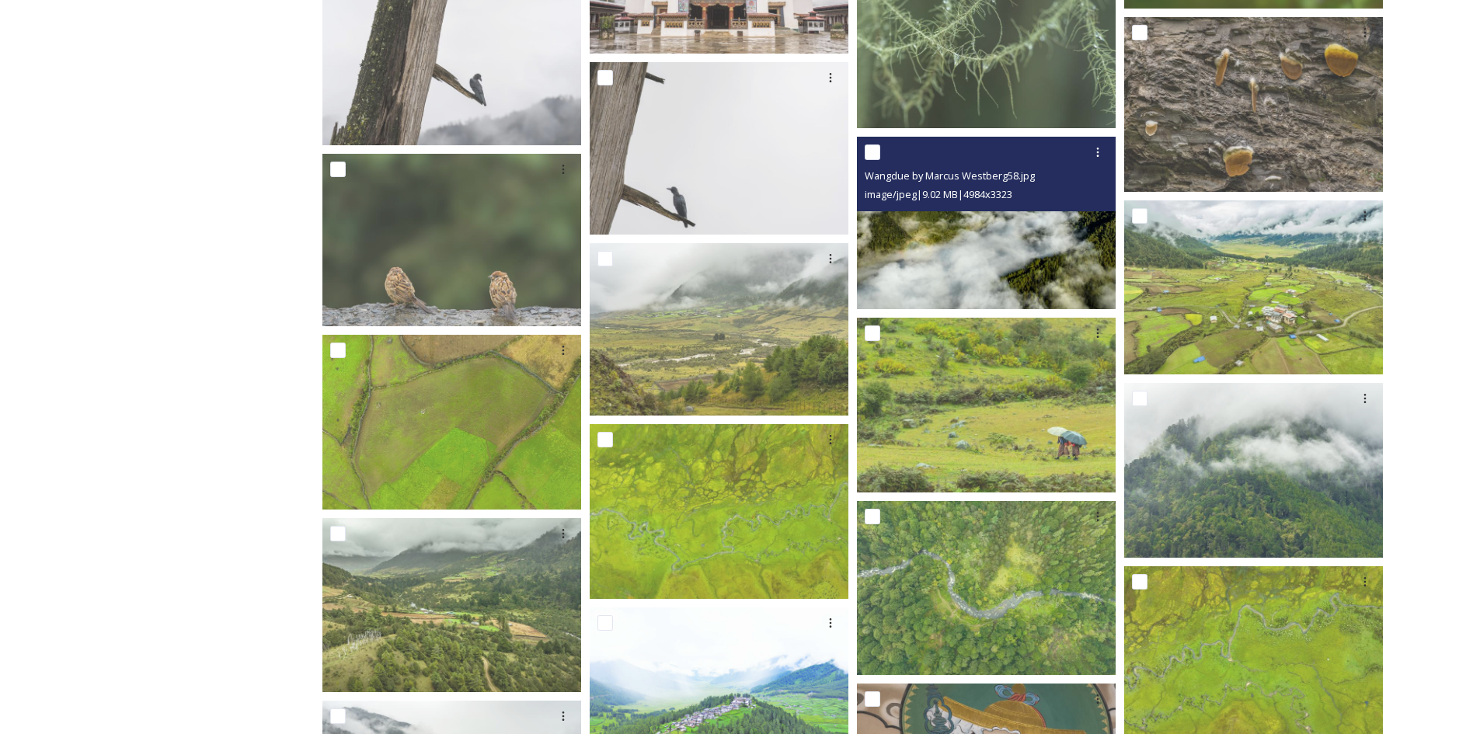
click at [1013, 247] on img at bounding box center [986, 223] width 259 height 173
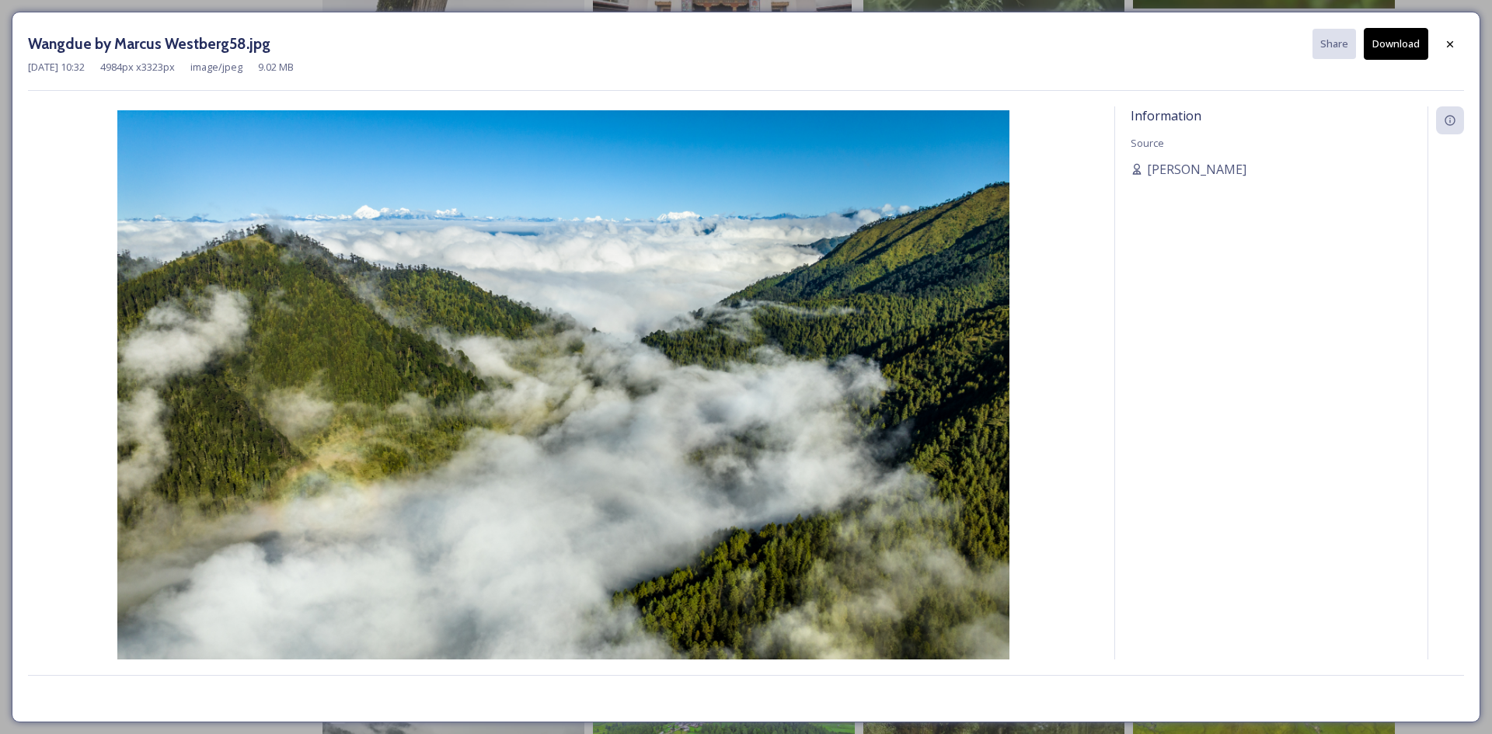
click at [1396, 51] on button "Download" at bounding box center [1396, 44] width 64 height 32
click at [1450, 39] on icon at bounding box center [1450, 44] width 12 height 12
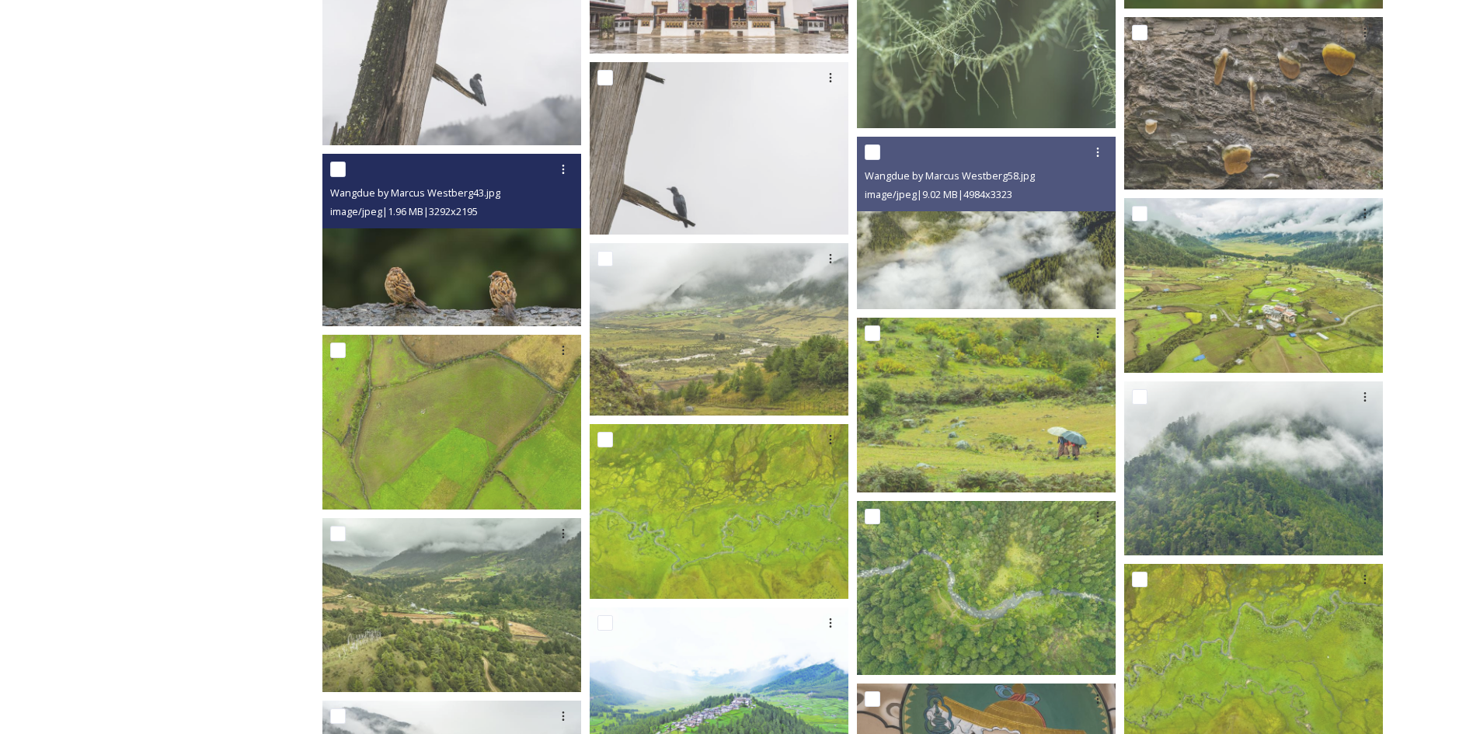
scroll to position [3419, 0]
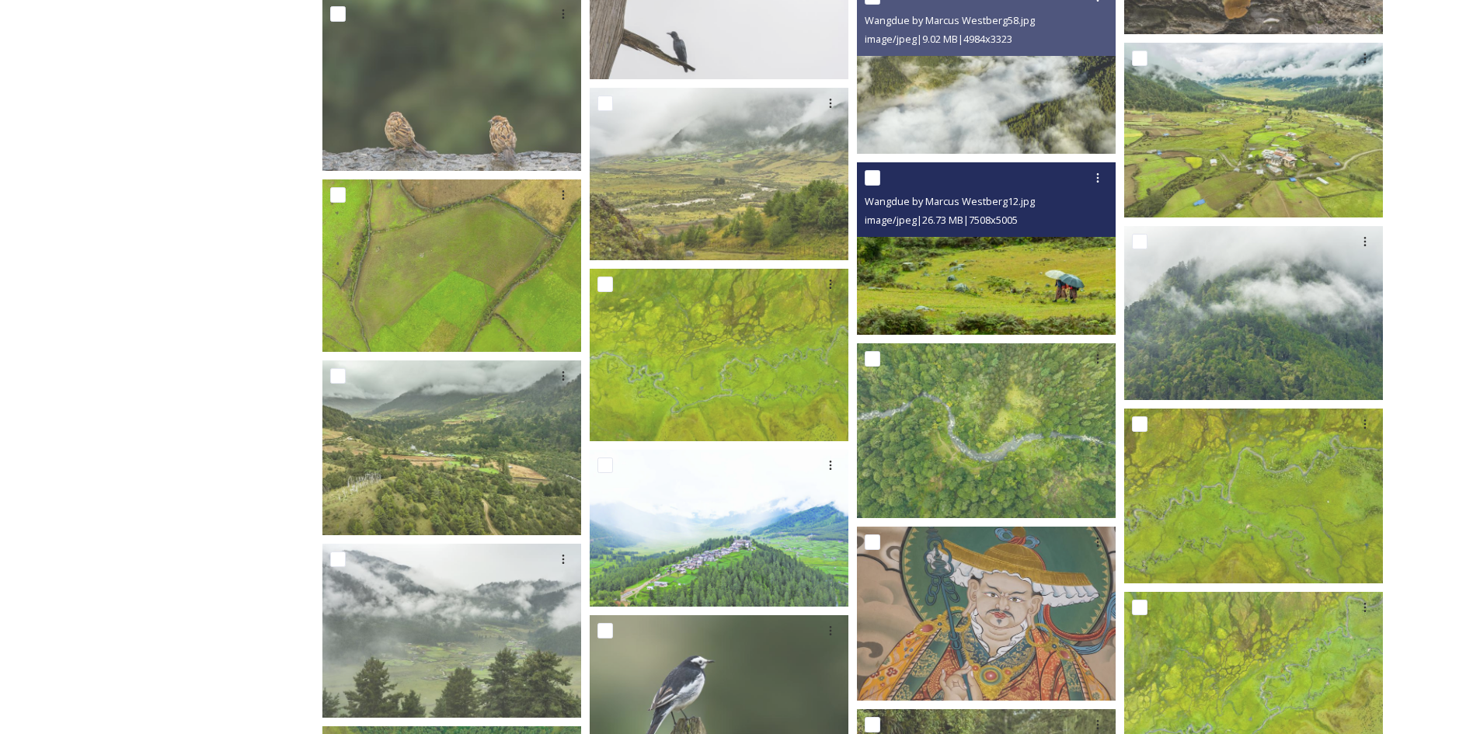
click at [1044, 301] on img at bounding box center [986, 248] width 259 height 173
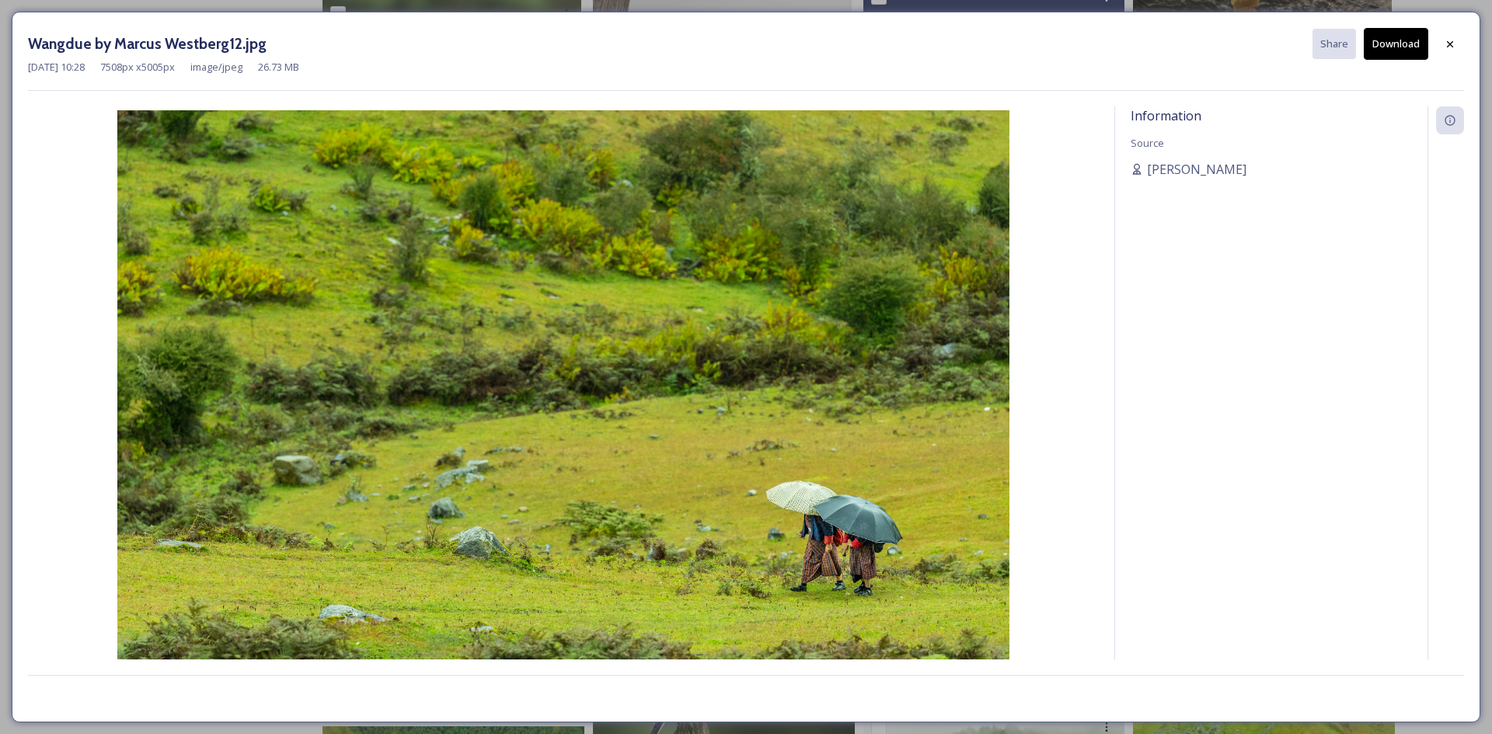
click at [1412, 47] on button "Download" at bounding box center [1396, 44] width 64 height 32
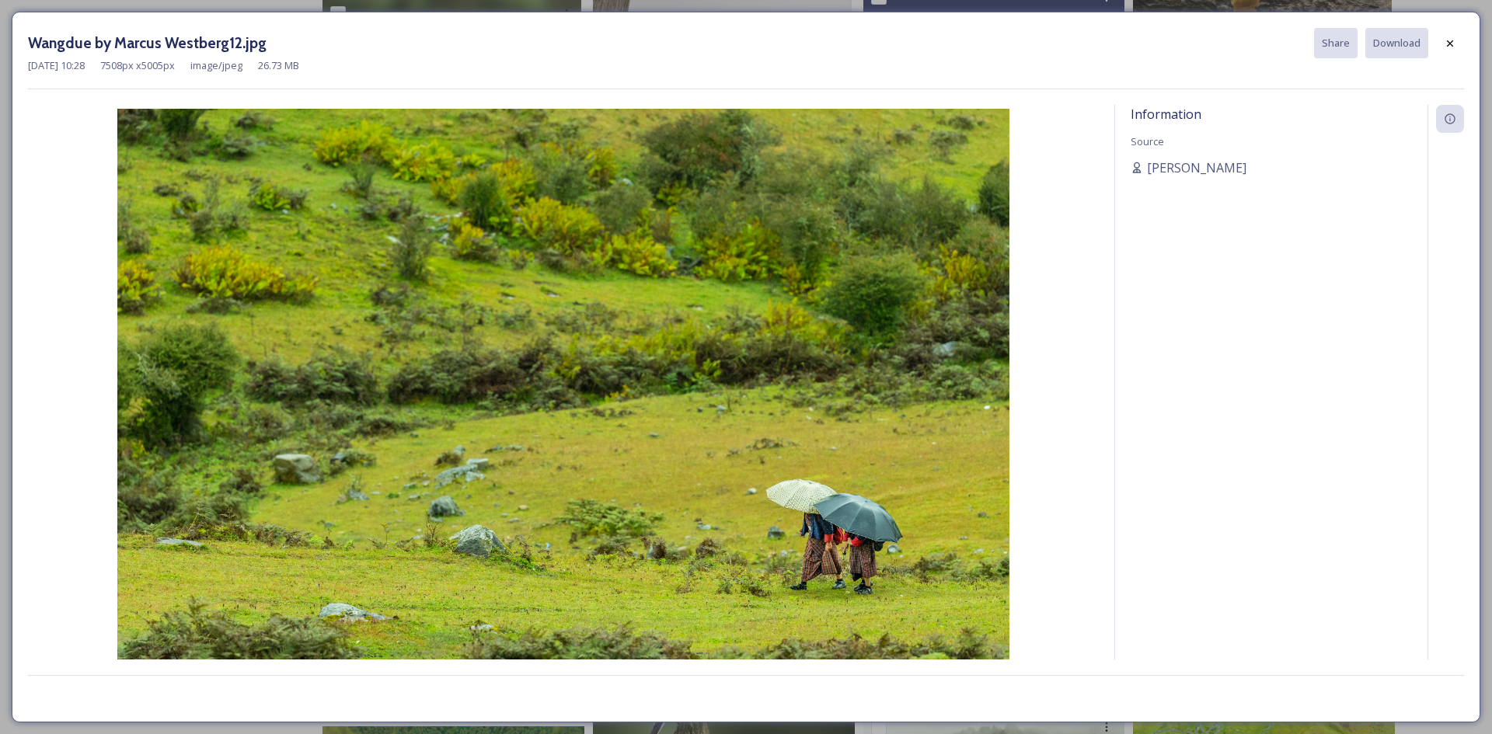
click at [1445, 47] on icon at bounding box center [1450, 43] width 12 height 12
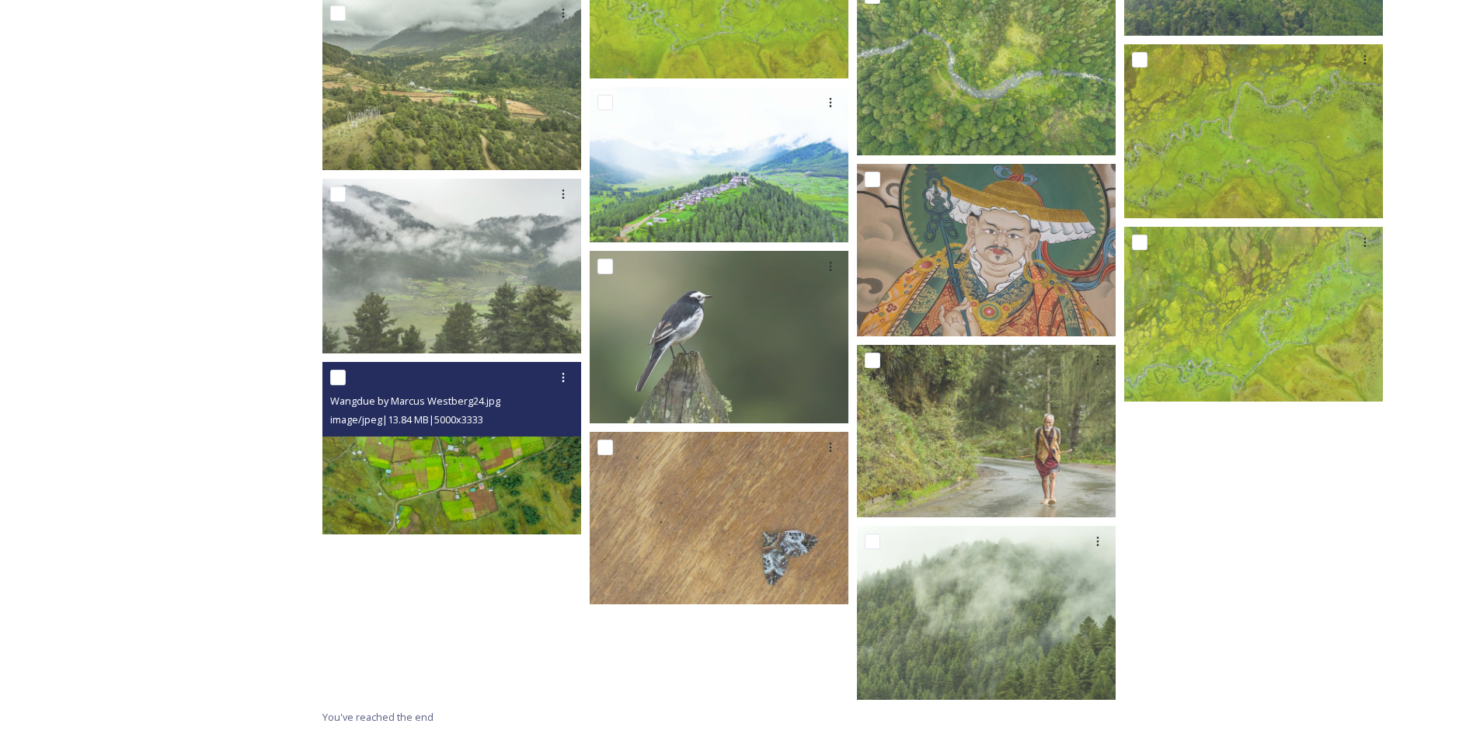
scroll to position [3627, 0]
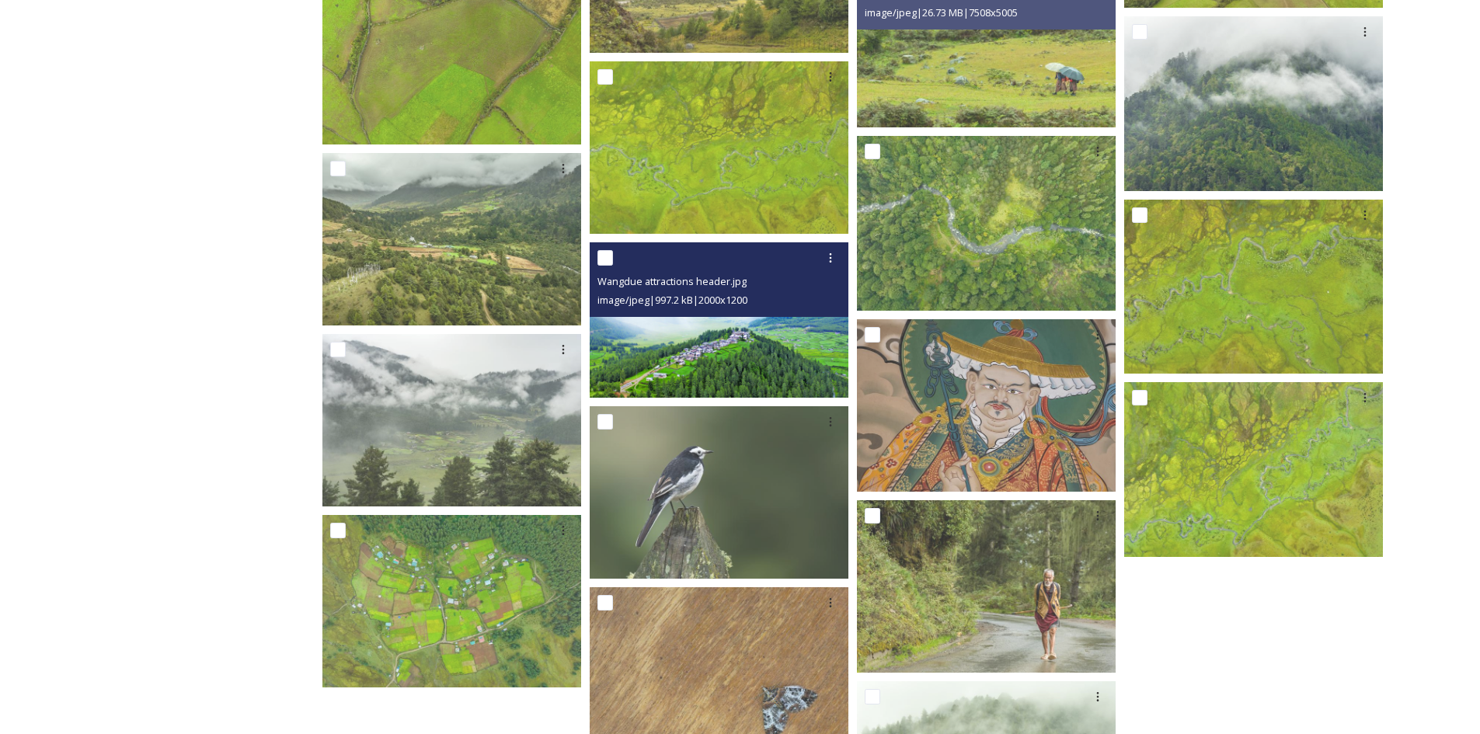
click at [748, 333] on img at bounding box center [719, 319] width 259 height 155
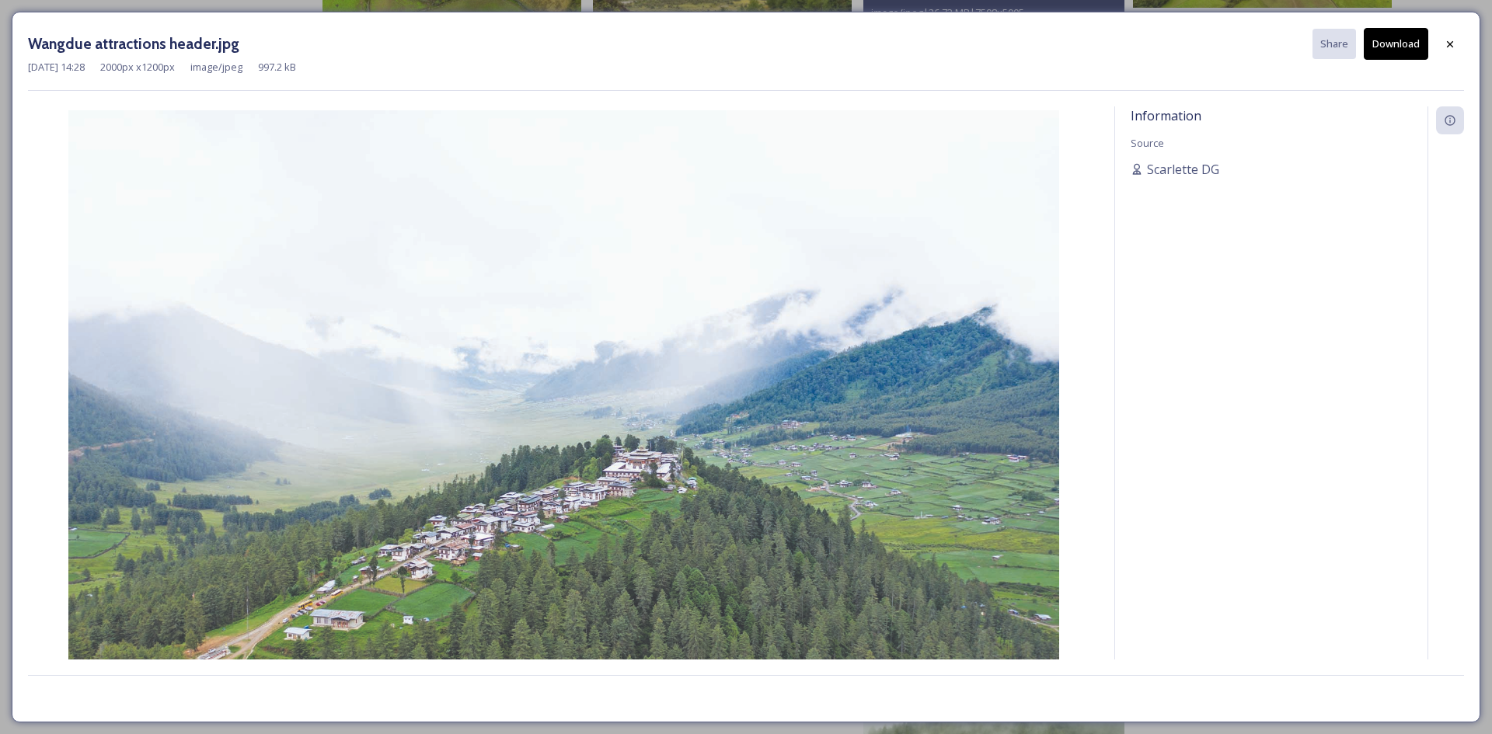
click at [1397, 56] on button "Download" at bounding box center [1396, 44] width 64 height 32
drag, startPoint x: 1455, startPoint y: 53, endPoint x: 1450, endPoint y: 75, distance: 23.2
click at [1455, 53] on div at bounding box center [1450, 44] width 28 height 28
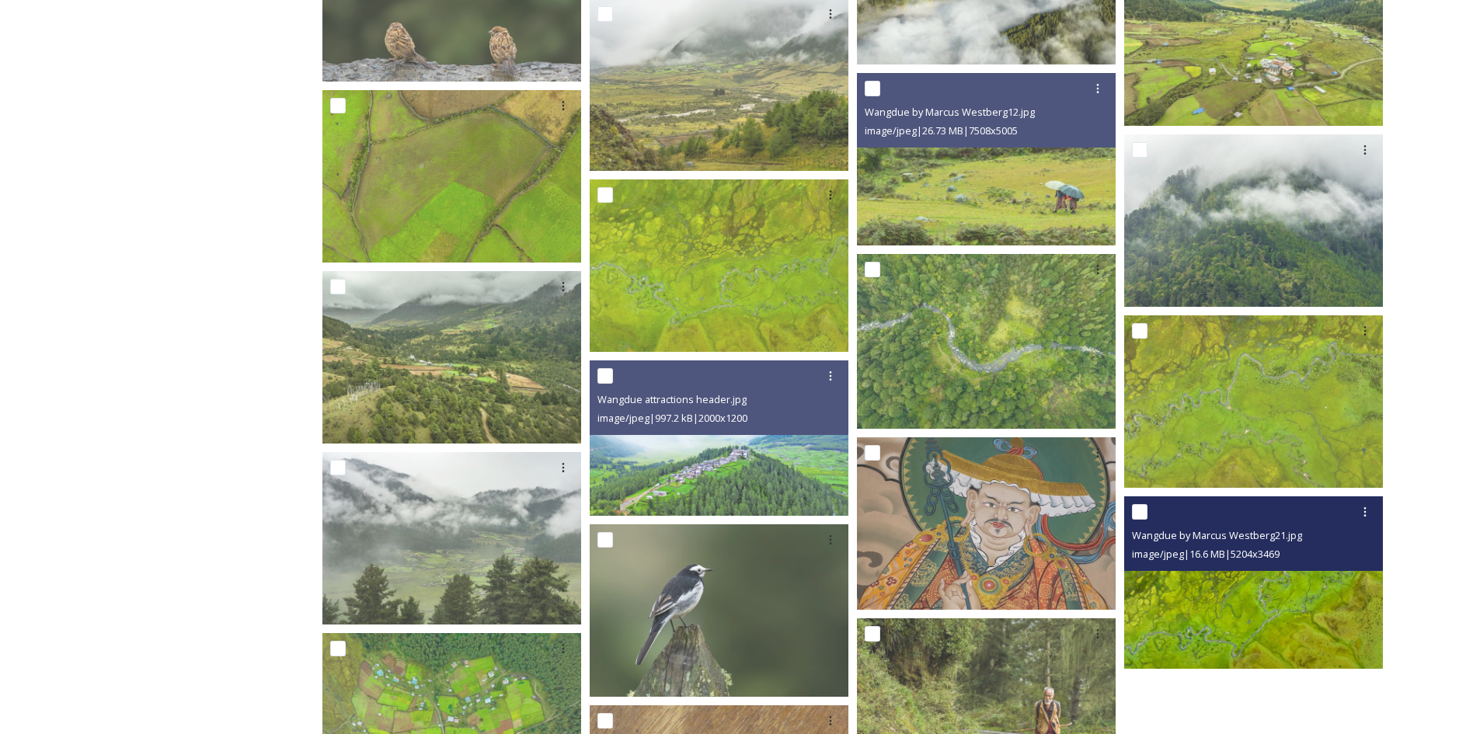
scroll to position [3471, 0]
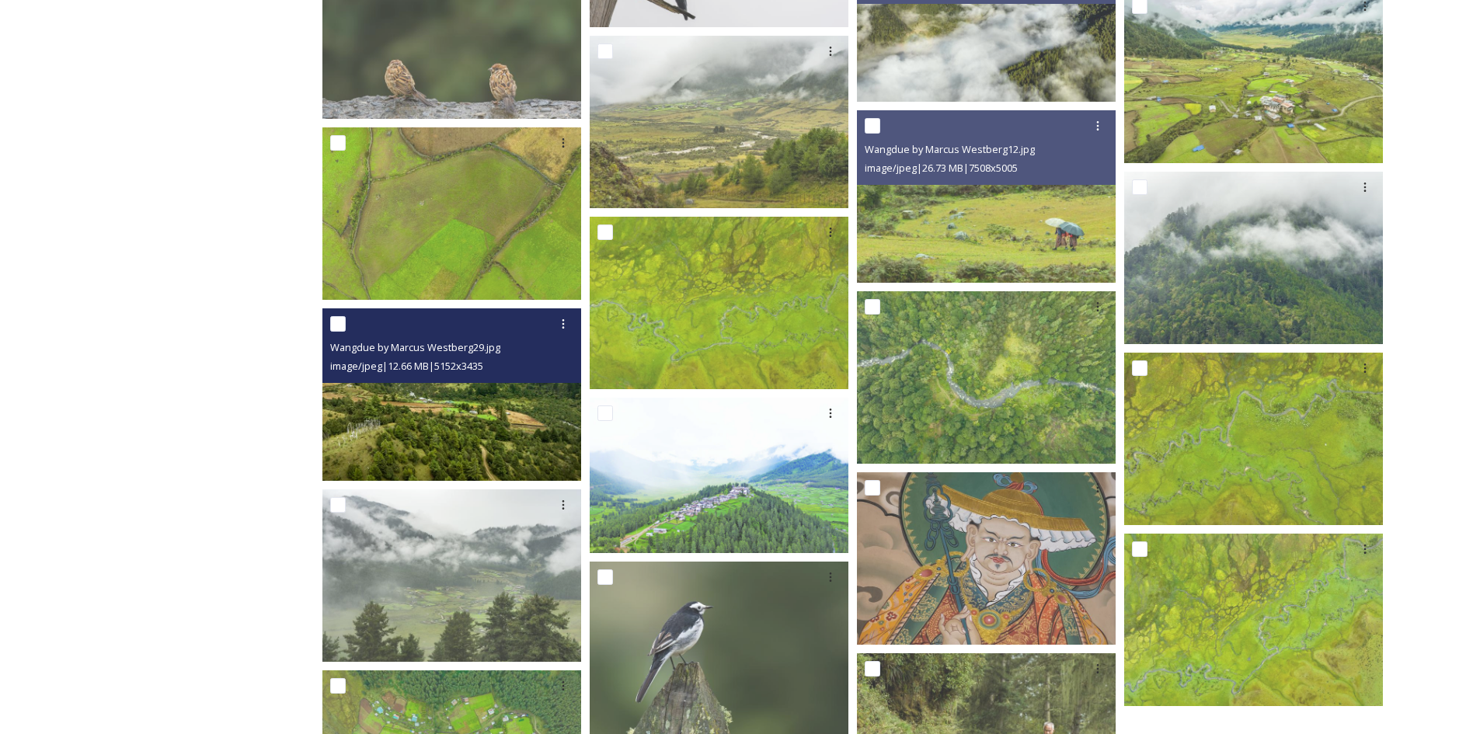
click at [429, 397] on img at bounding box center [451, 394] width 259 height 173
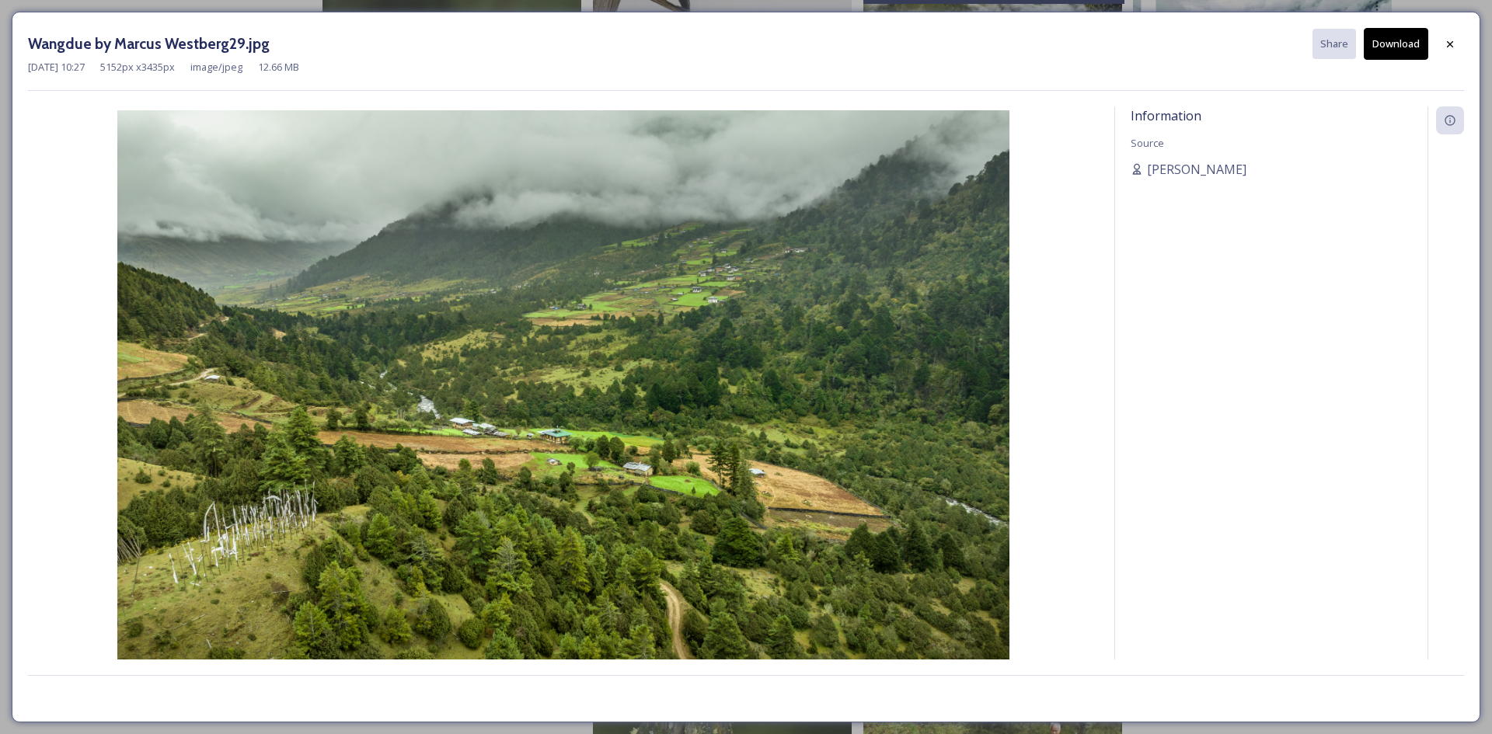
click at [1389, 61] on div "[DATE] 10:27 5152 px x 3435 px image/jpeg 12.66 MB" at bounding box center [746, 67] width 1436 height 15
click at [1391, 51] on button "Download" at bounding box center [1396, 44] width 64 height 32
click at [1436, 44] on div at bounding box center [1450, 44] width 28 height 28
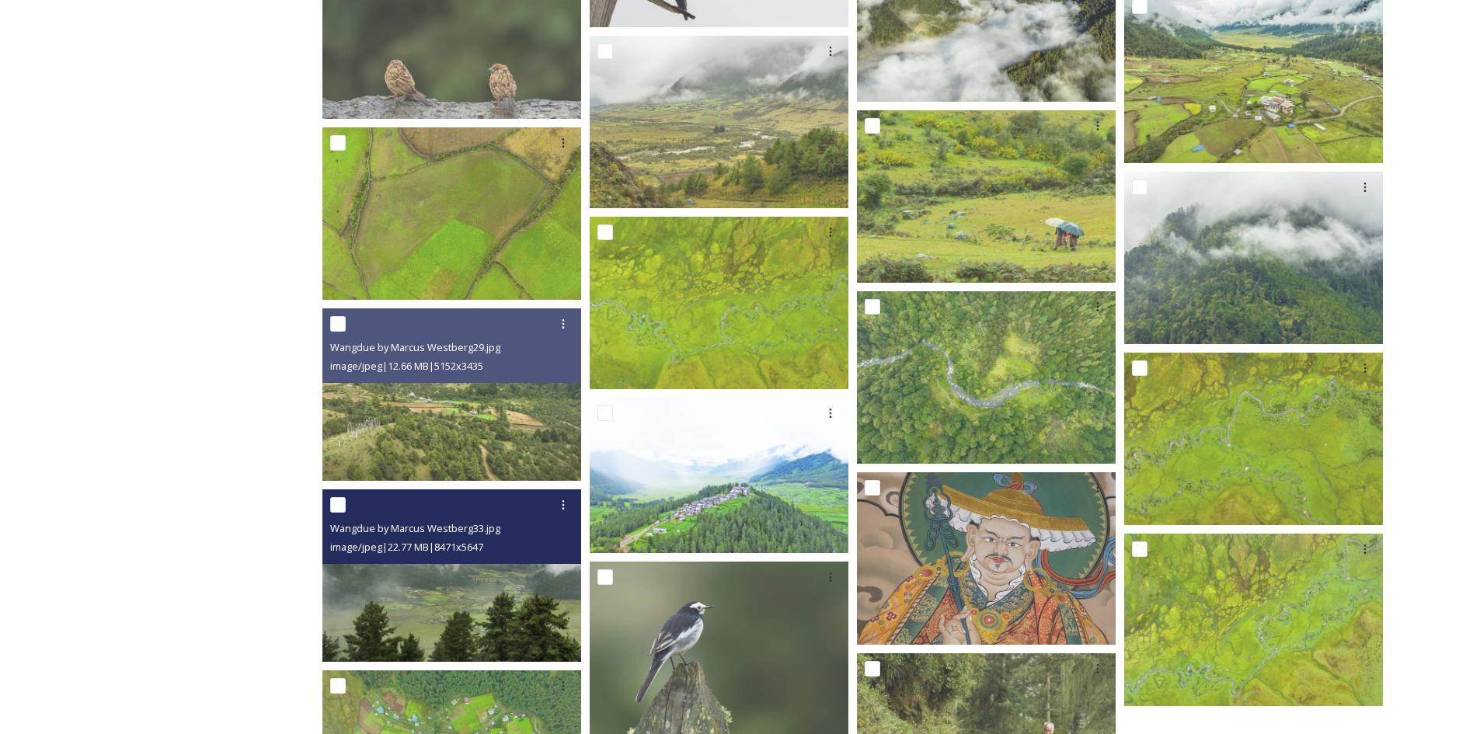
click at [455, 630] on img at bounding box center [451, 576] width 259 height 173
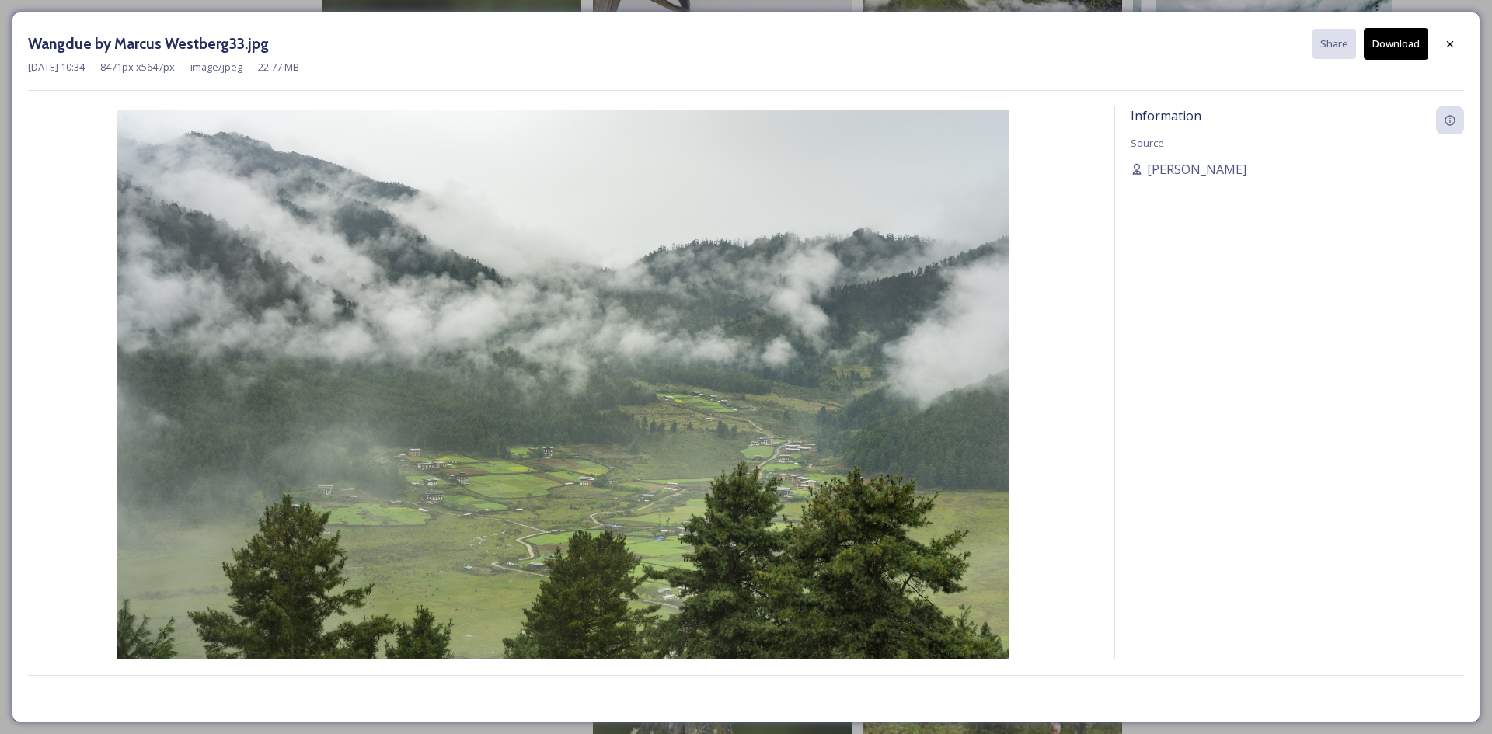
click at [1407, 47] on button "Download" at bounding box center [1396, 44] width 64 height 32
click at [1450, 37] on icon at bounding box center [1450, 43] width 12 height 12
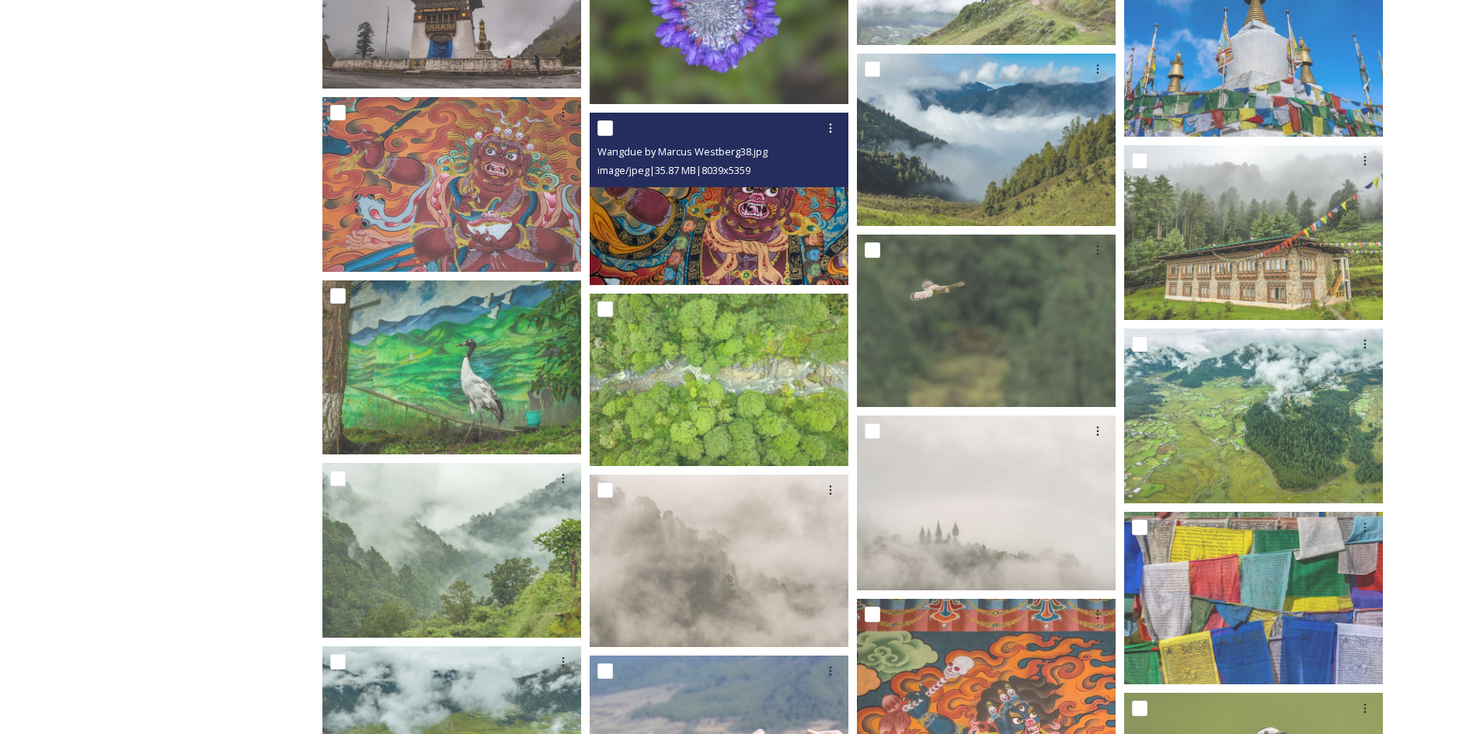
scroll to position [2072, 0]
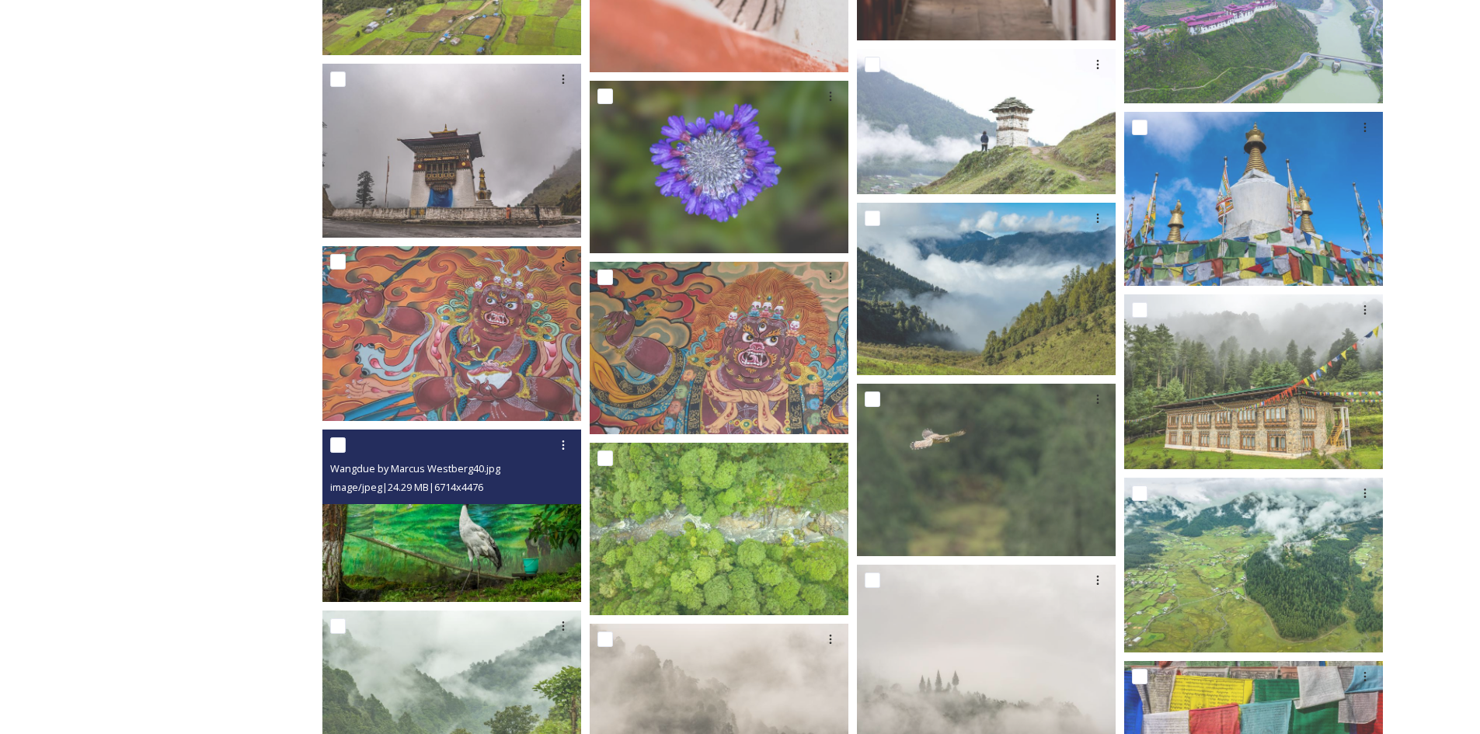
click at [491, 539] on img at bounding box center [451, 516] width 259 height 173
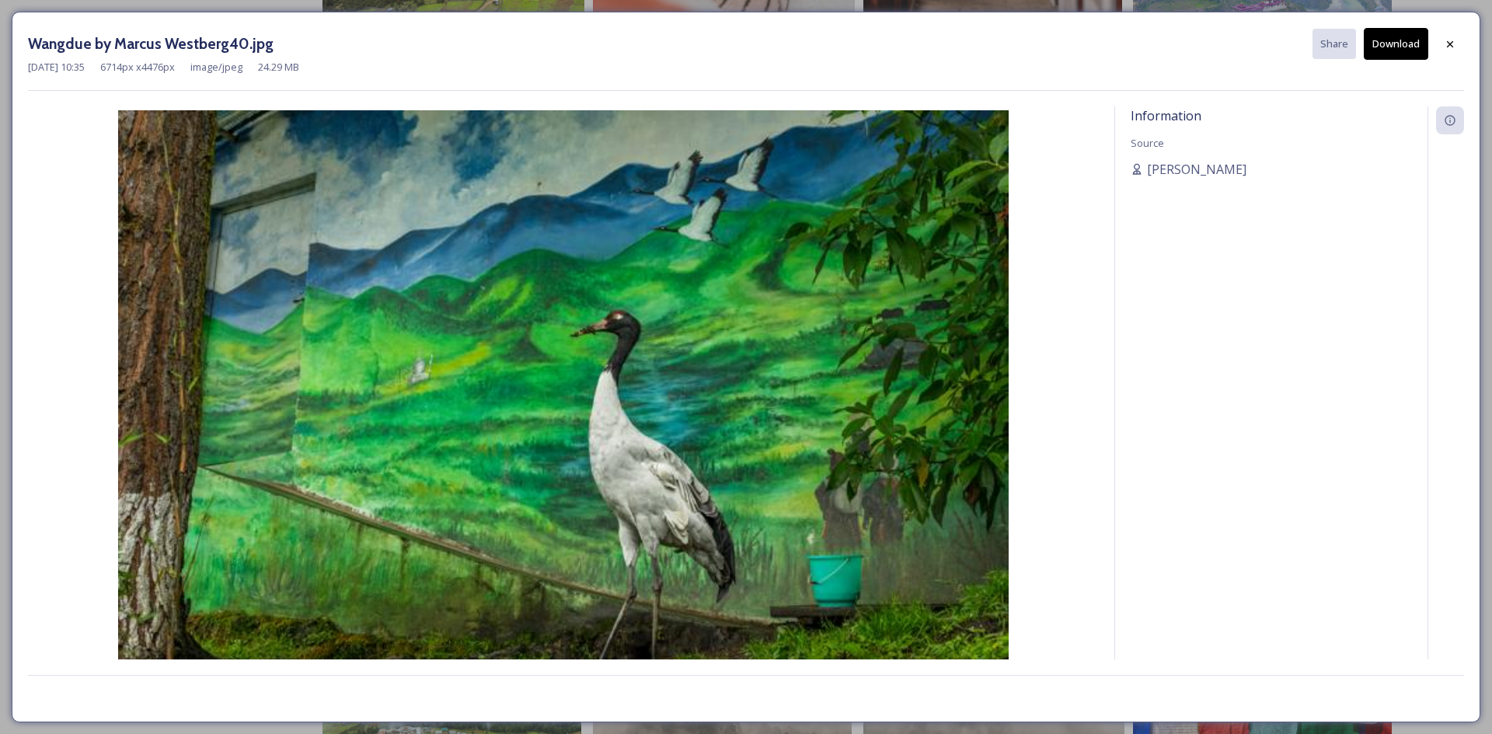
click at [629, 322] on img at bounding box center [563, 407] width 1071 height 594
click at [1389, 51] on button "Download" at bounding box center [1396, 44] width 64 height 32
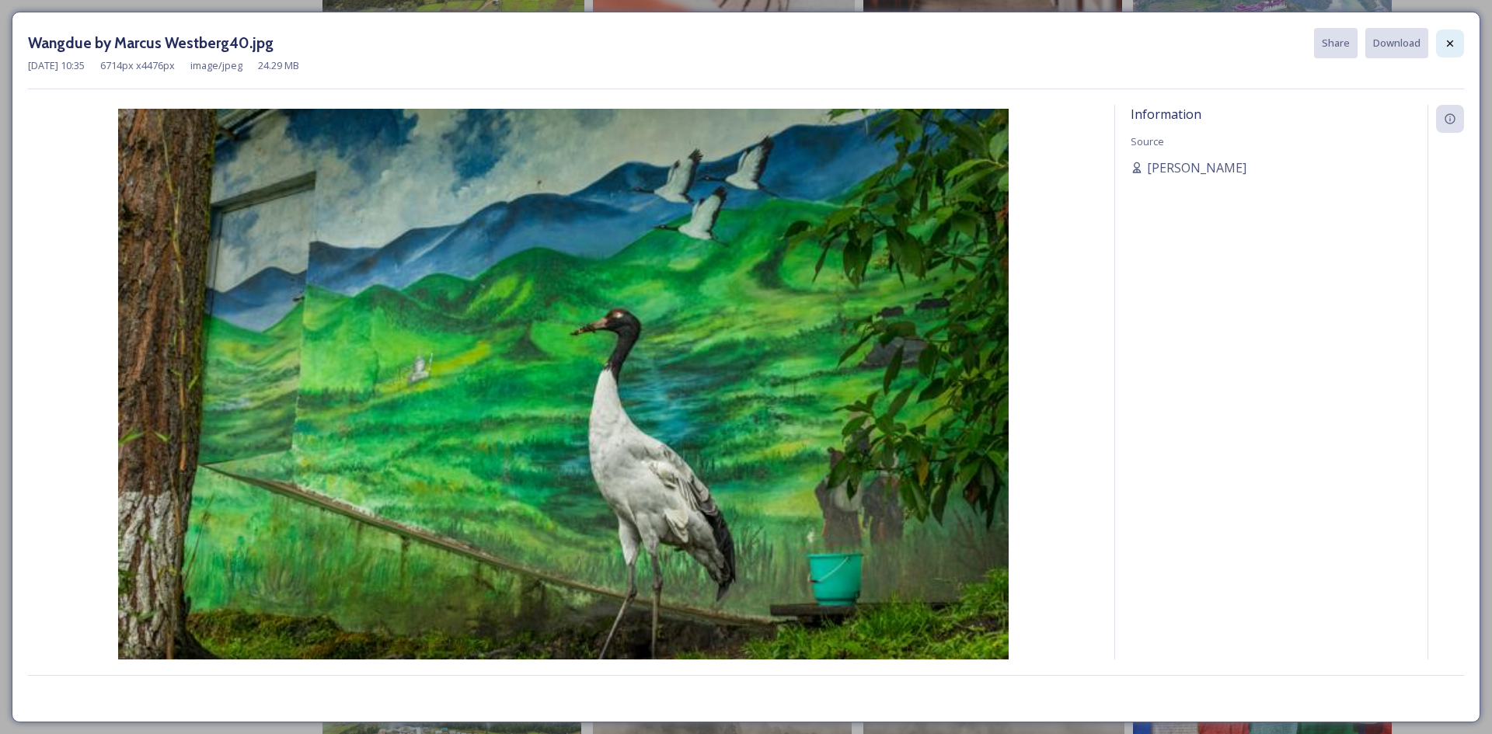
click at [1436, 47] on div at bounding box center [1450, 44] width 28 height 28
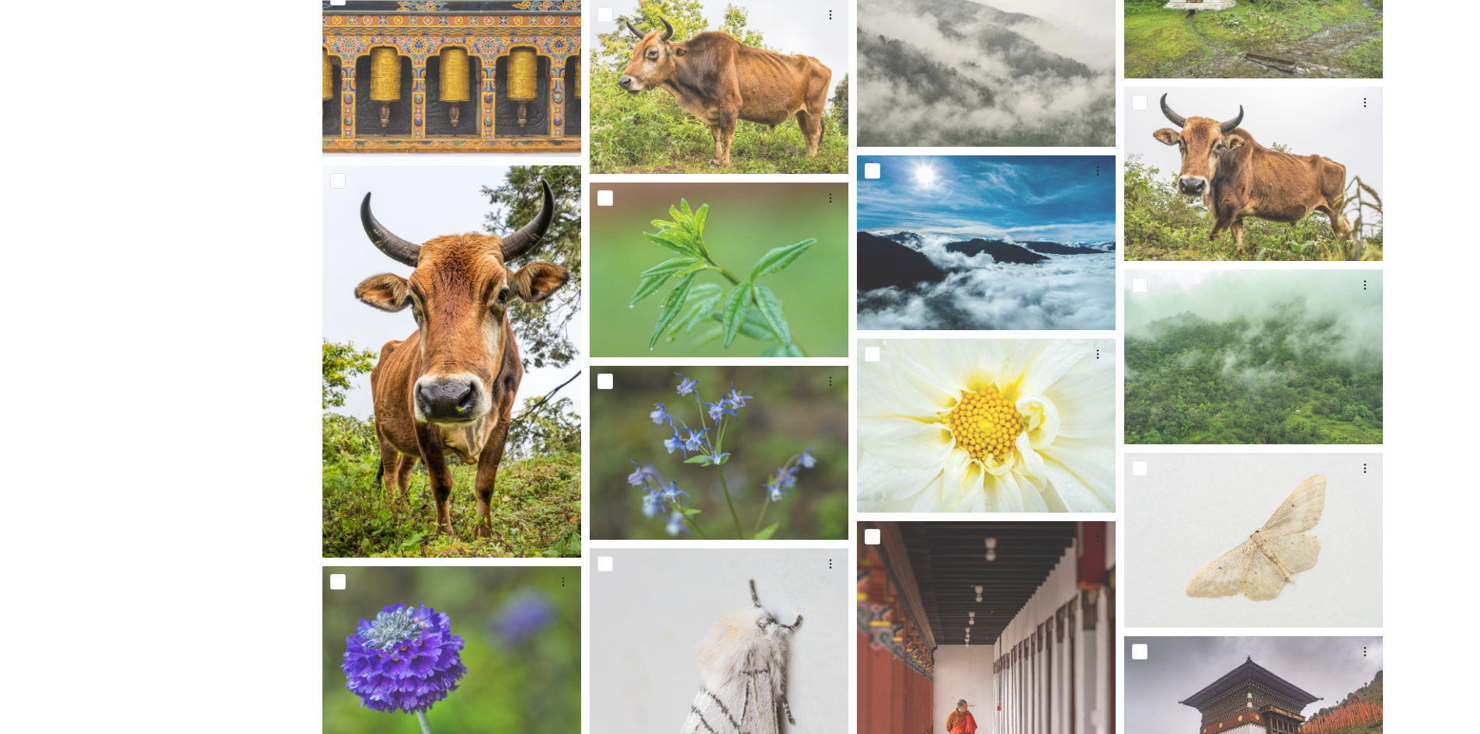
scroll to position [1140, 0]
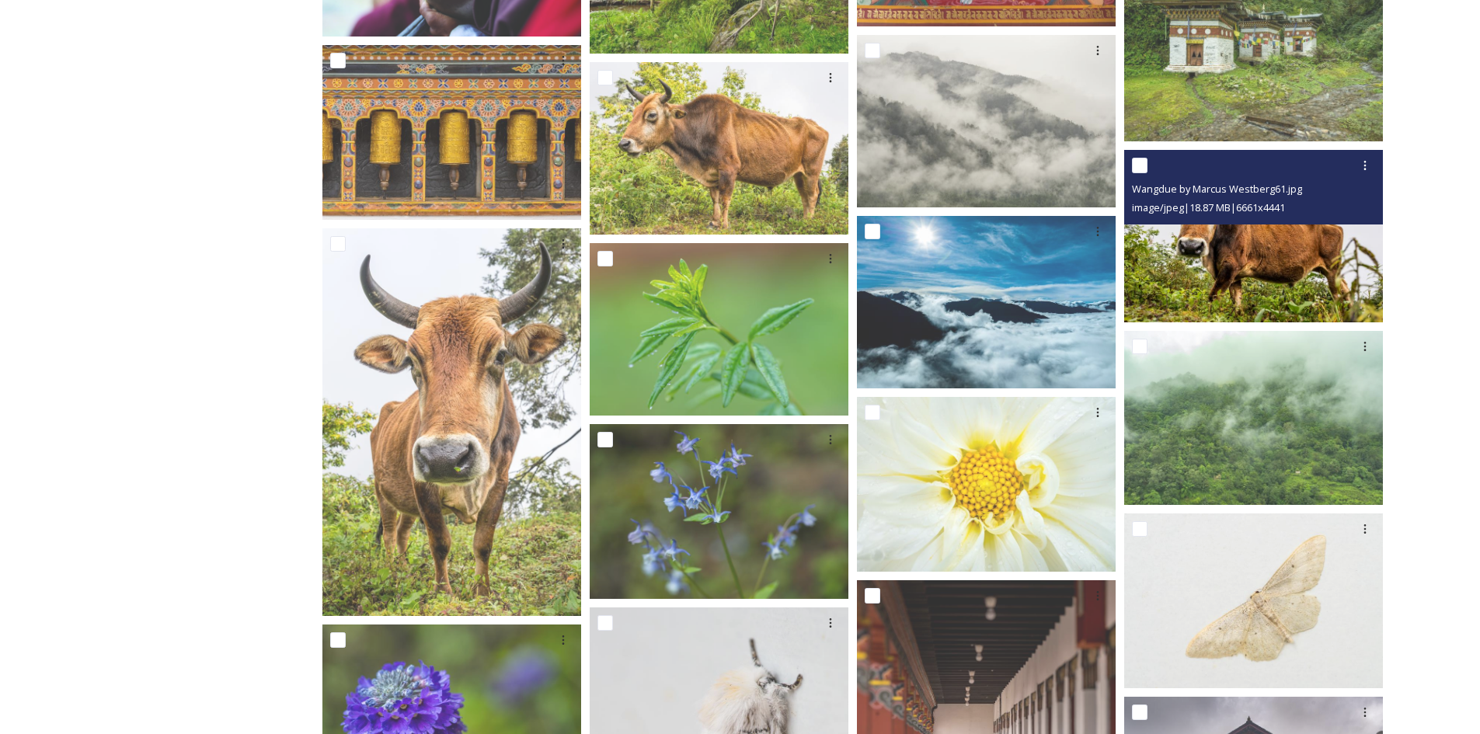
click at [1218, 251] on img at bounding box center [1253, 236] width 259 height 173
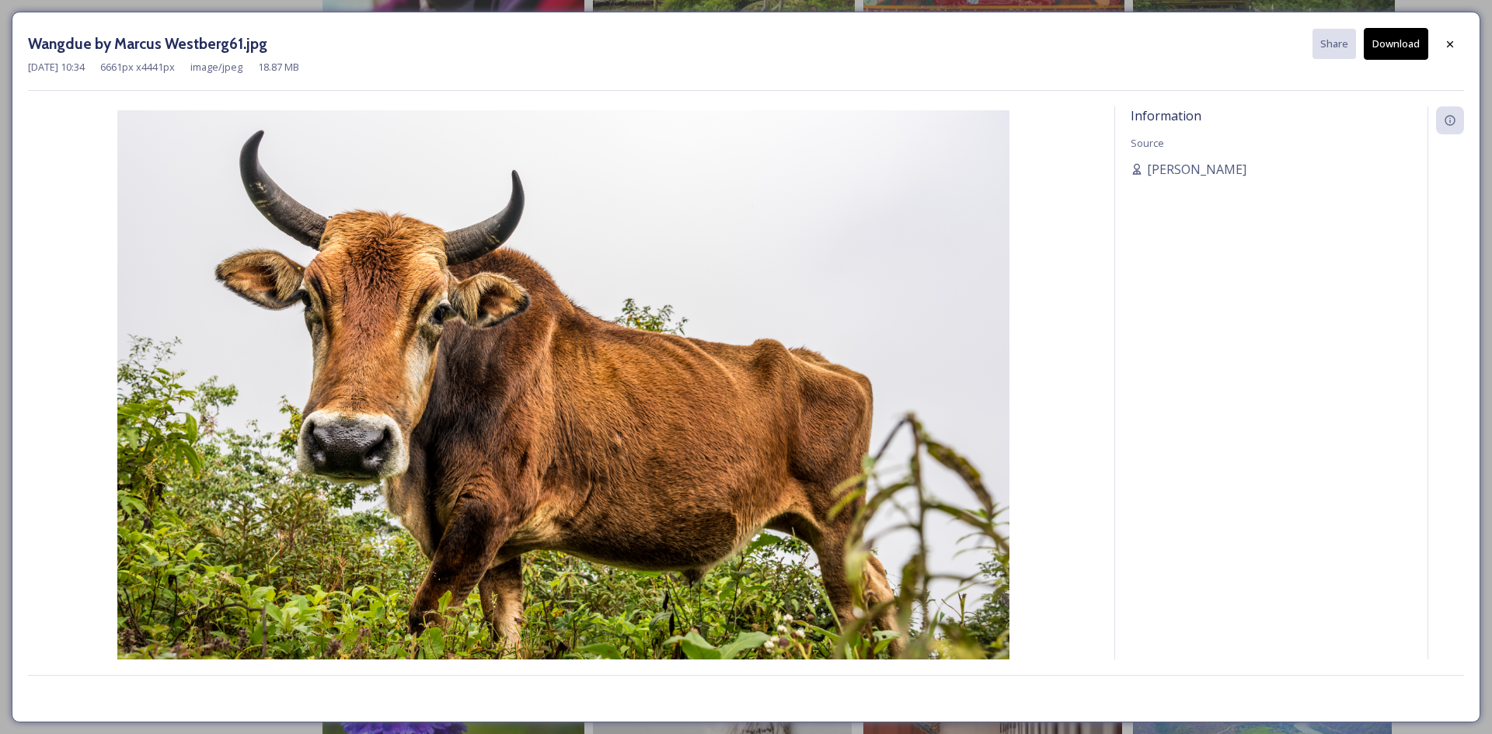
click at [1394, 47] on button "Download" at bounding box center [1396, 44] width 64 height 32
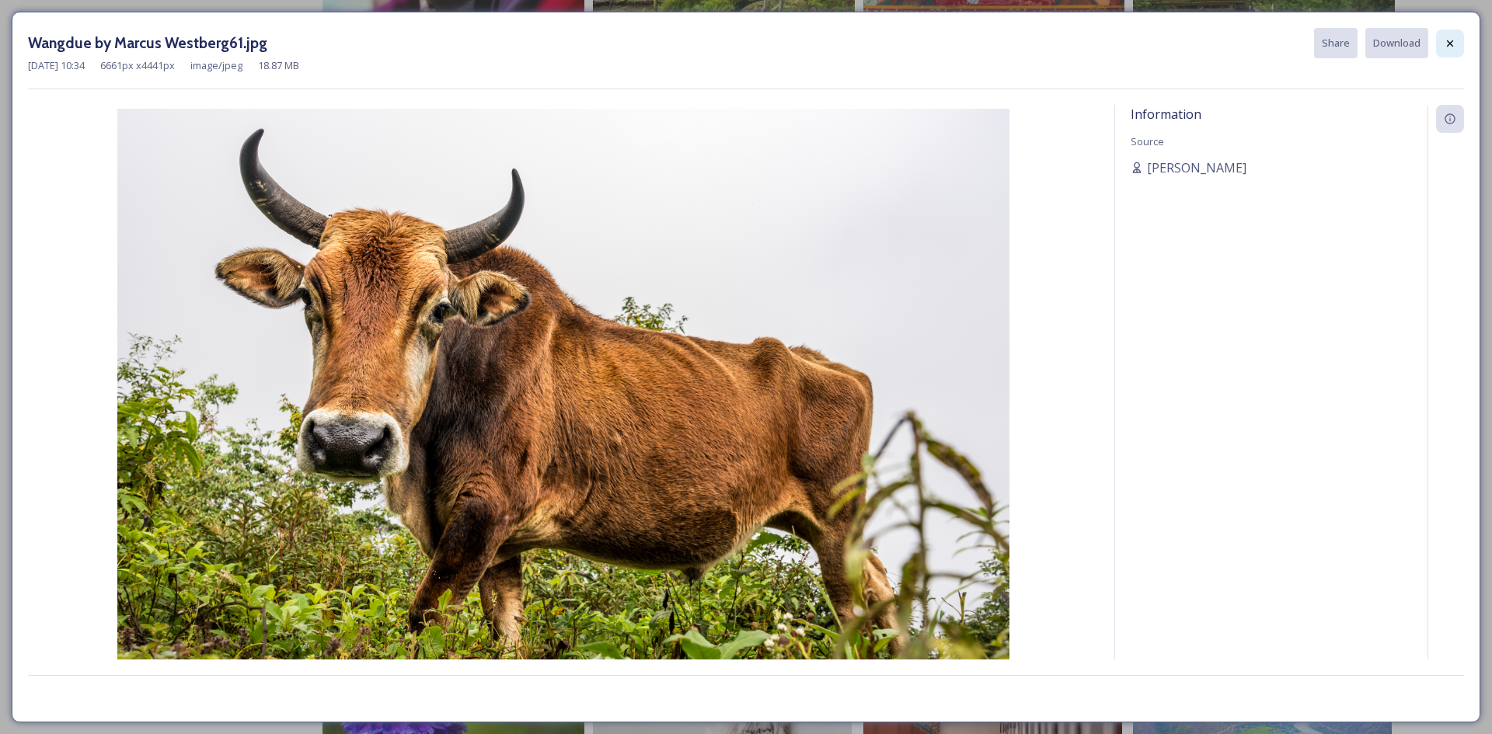
click at [1463, 44] on div at bounding box center [1450, 44] width 28 height 28
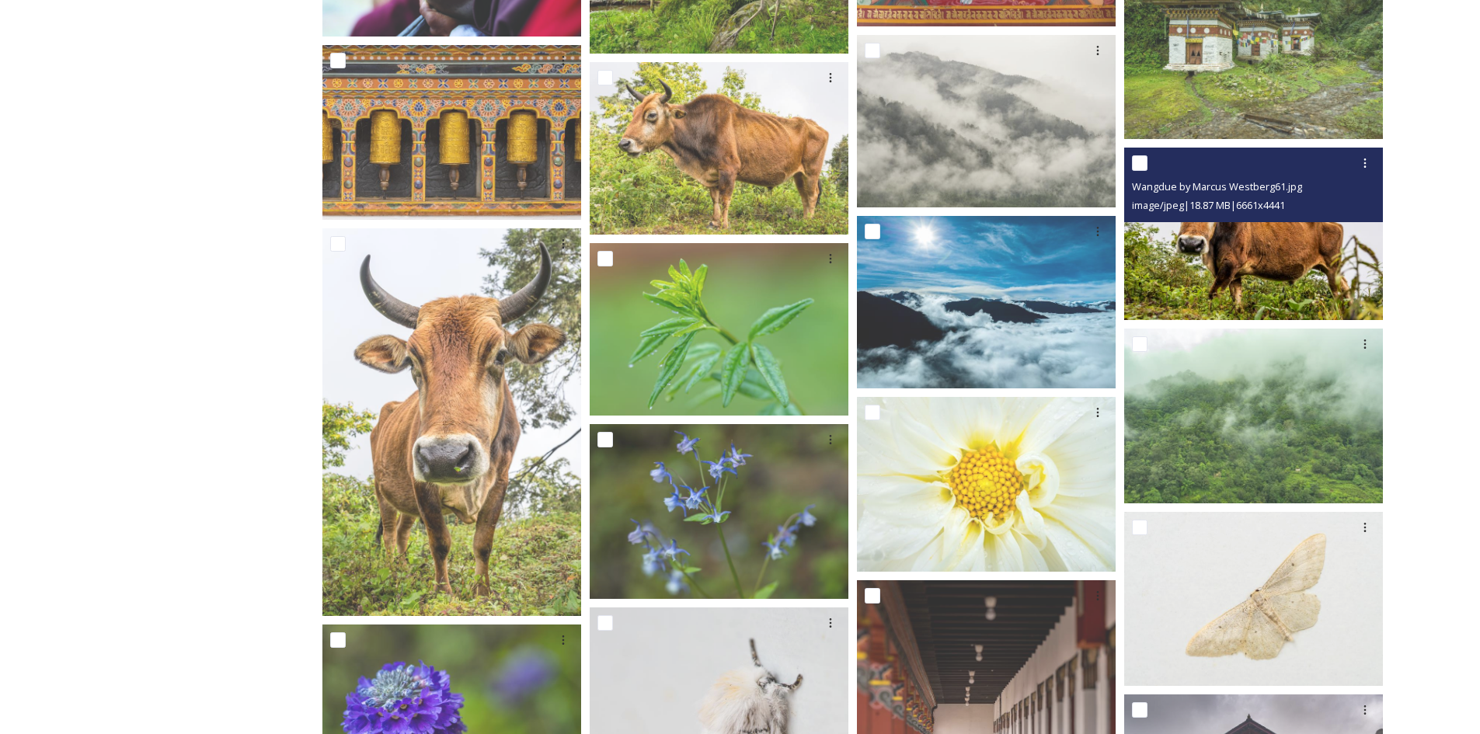
click at [1301, 288] on img at bounding box center [1253, 234] width 259 height 173
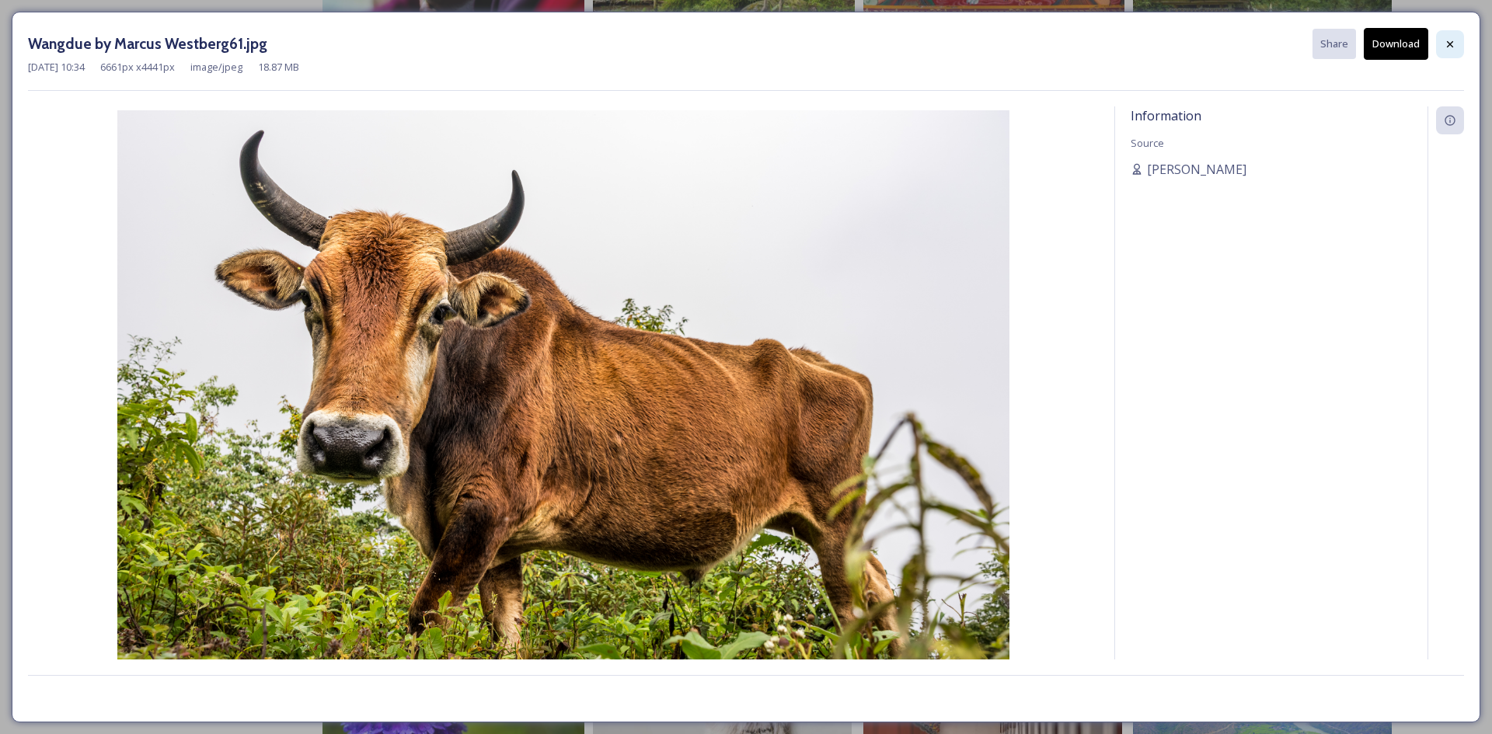
click at [1455, 51] on div at bounding box center [1450, 44] width 28 height 28
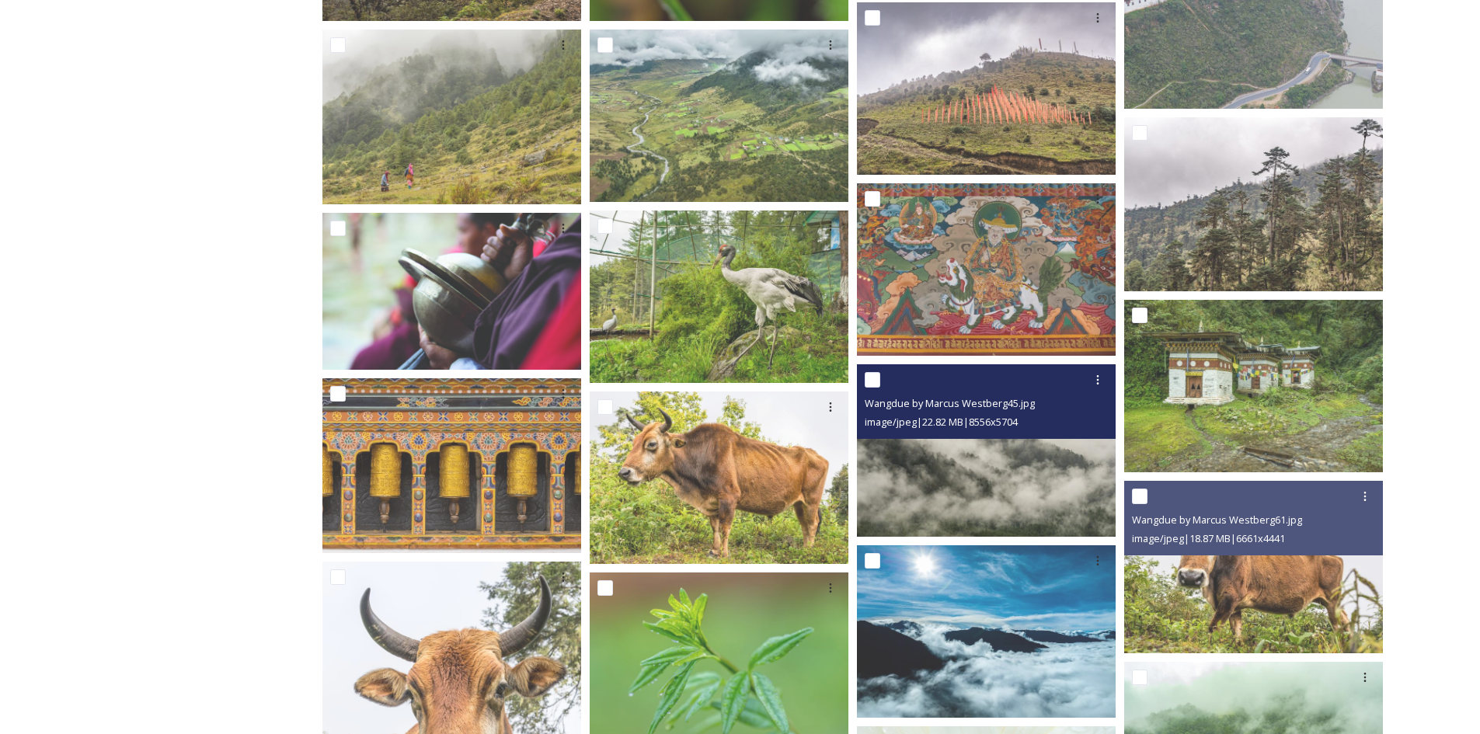
scroll to position [985, 0]
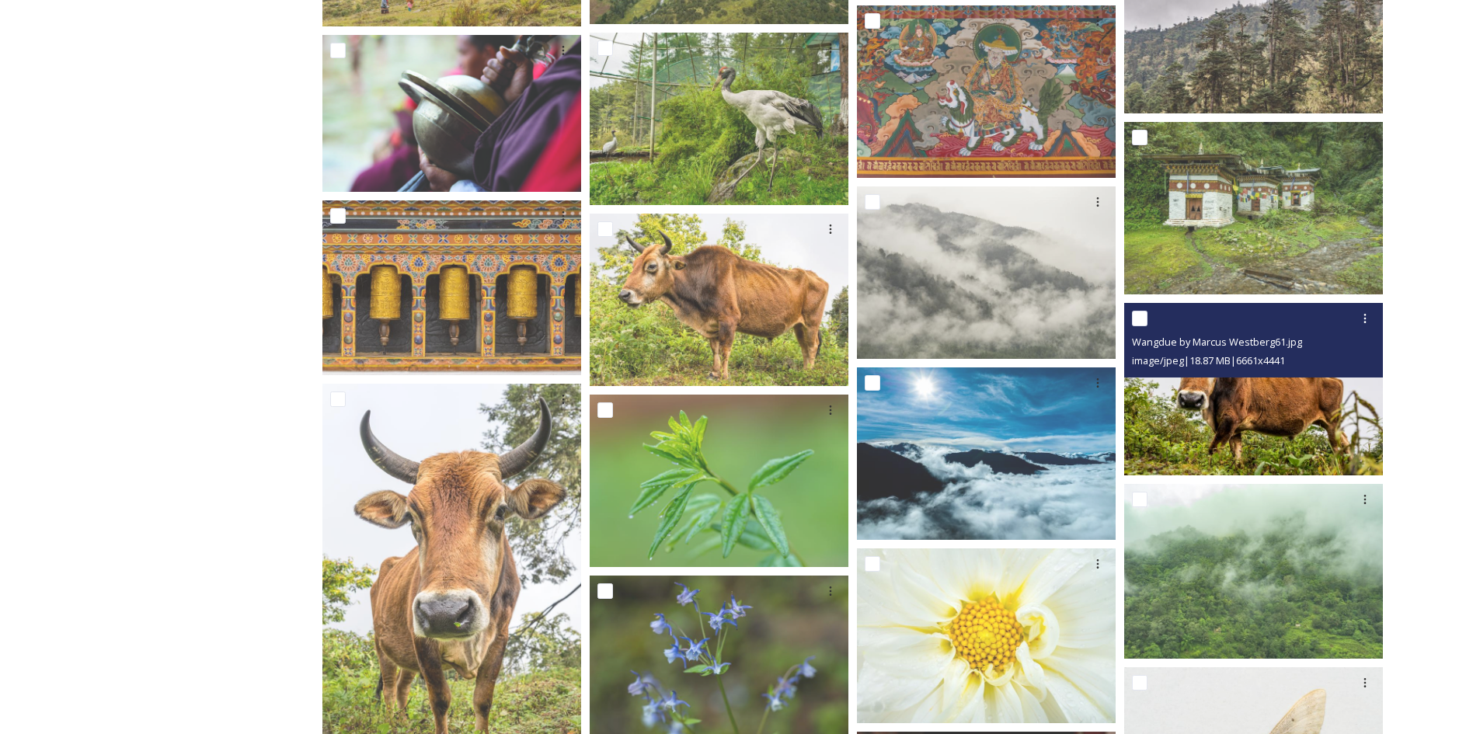
click at [1301, 434] on img at bounding box center [1253, 389] width 259 height 173
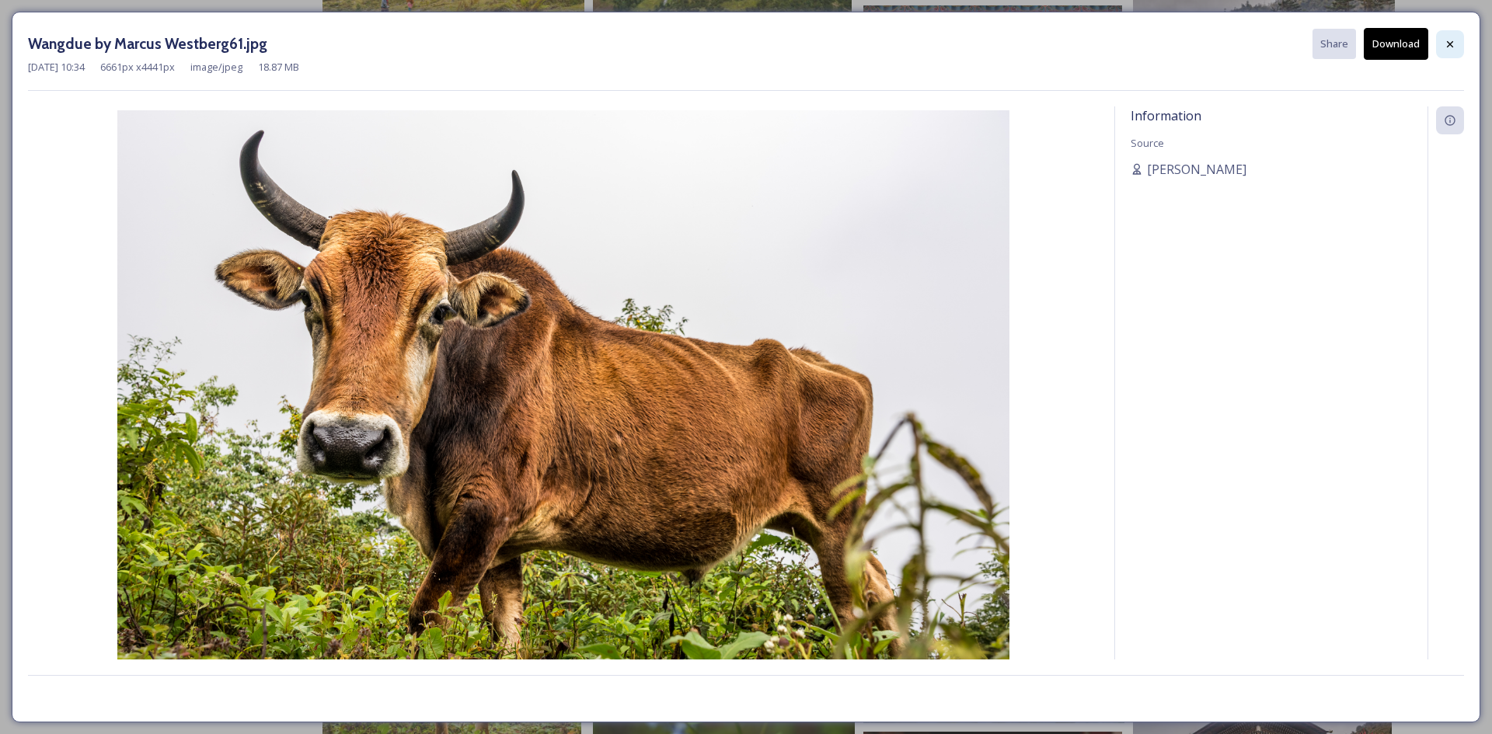
click at [1455, 54] on div at bounding box center [1450, 44] width 28 height 28
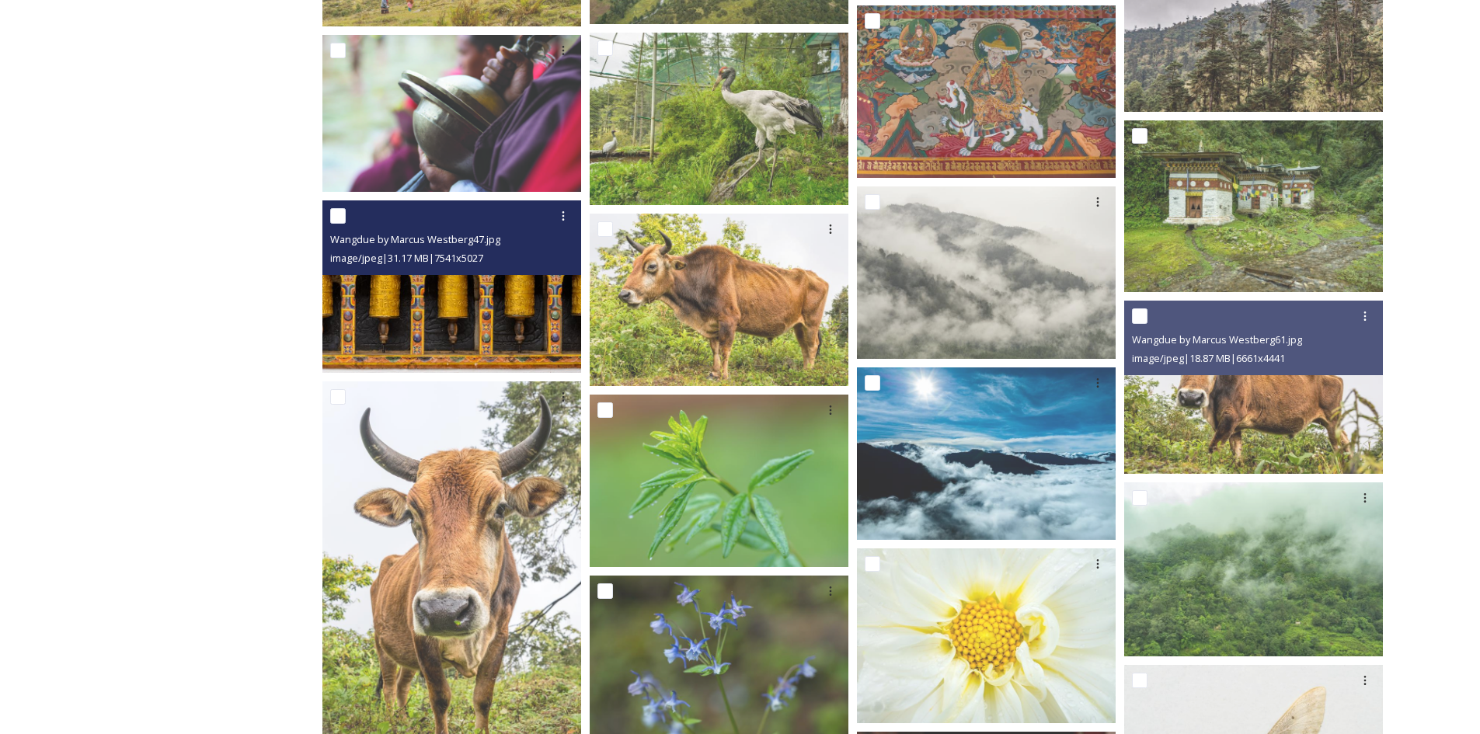
click at [497, 296] on img at bounding box center [451, 286] width 259 height 173
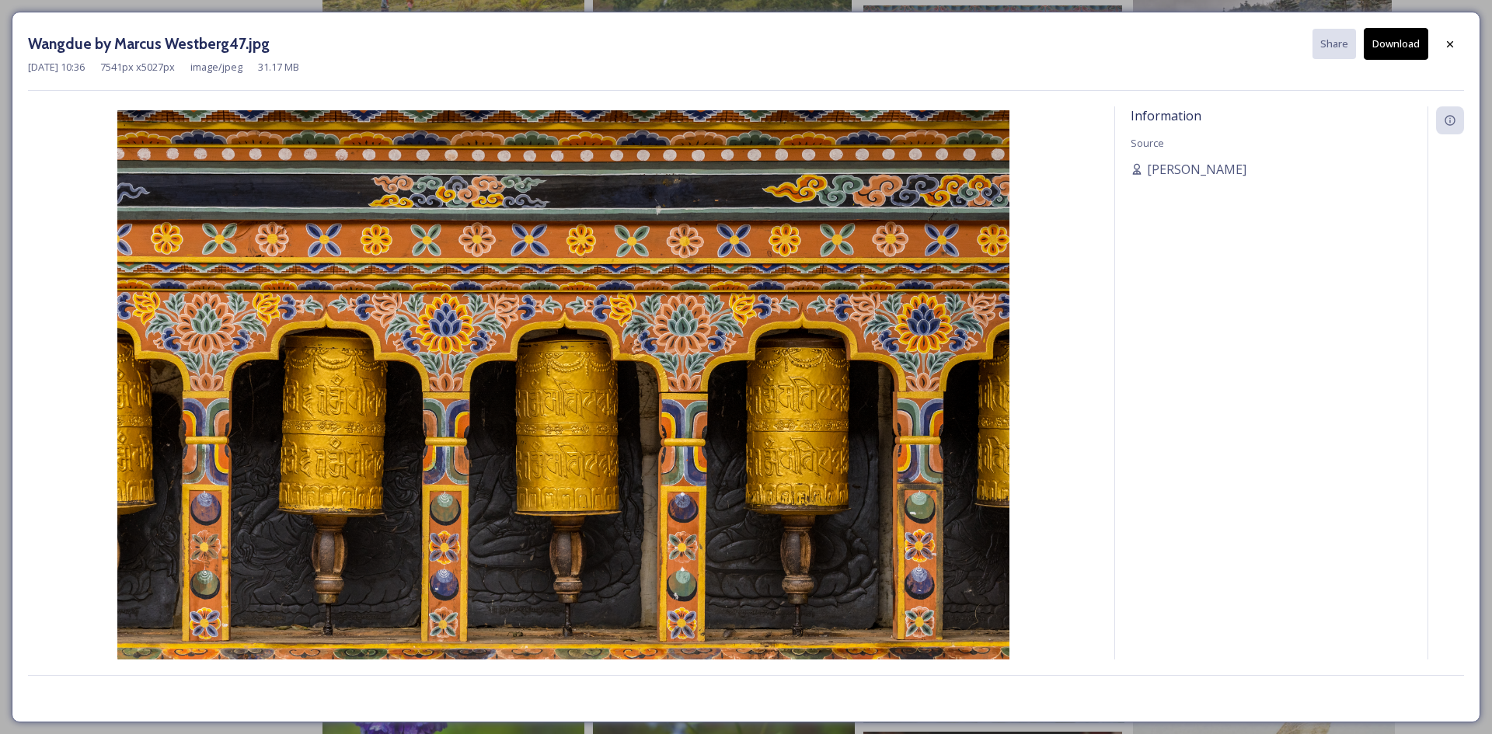
click at [1411, 39] on button "Download" at bounding box center [1396, 44] width 64 height 32
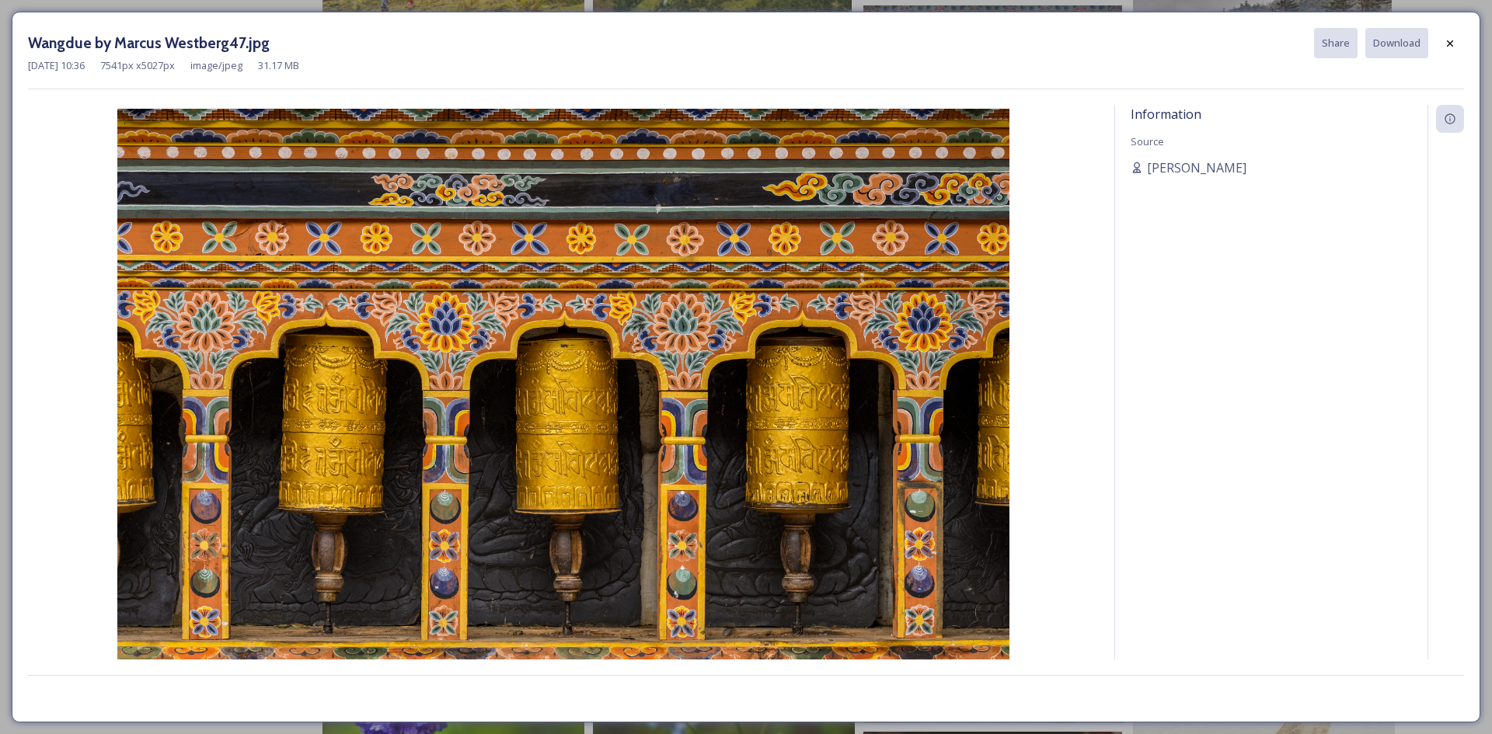
click at [1465, 37] on div "Wangdue by Marcus Westberg47.jpg Share Download [DATE] 10:36 7541 px x 5027 px …" at bounding box center [746, 367] width 1469 height 711
click at [1447, 51] on div at bounding box center [1450, 44] width 28 height 28
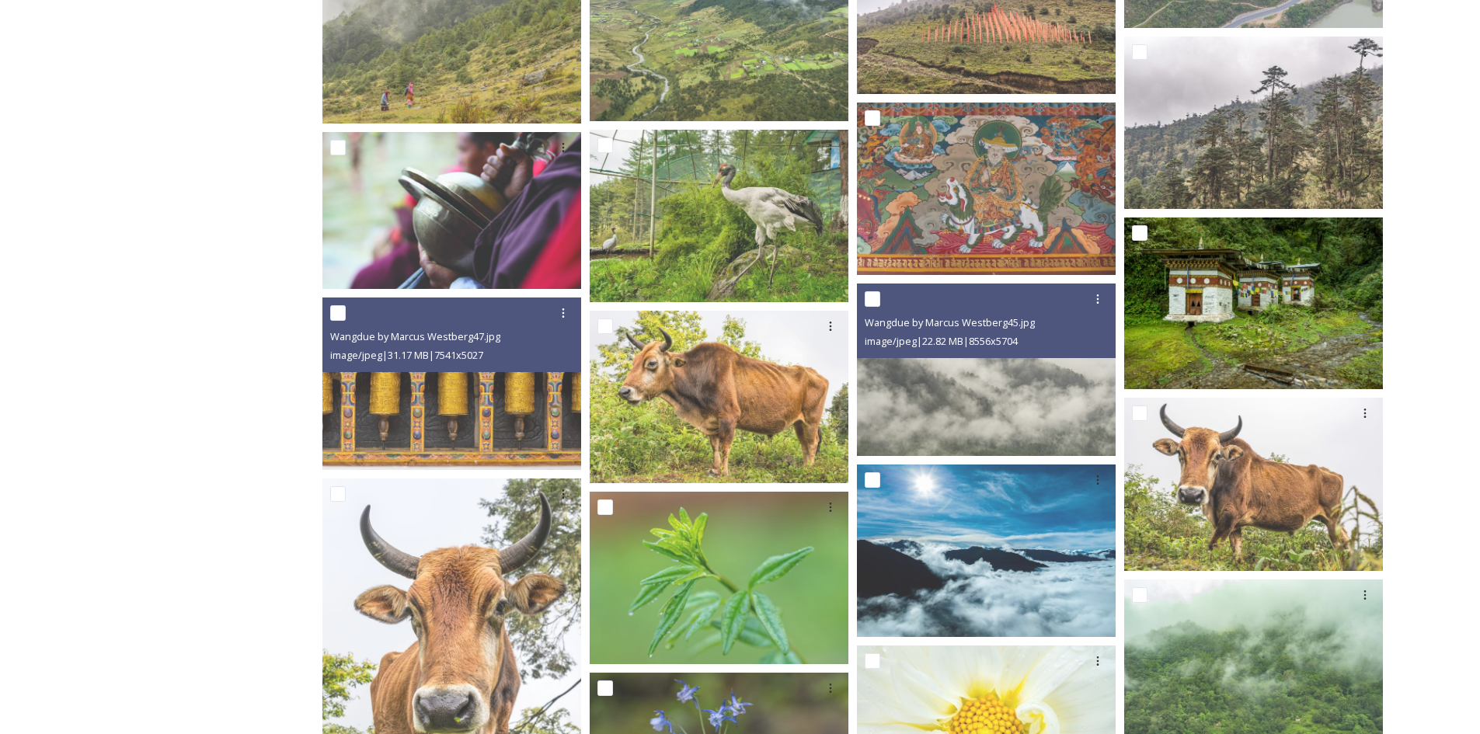
scroll to position [829, 0]
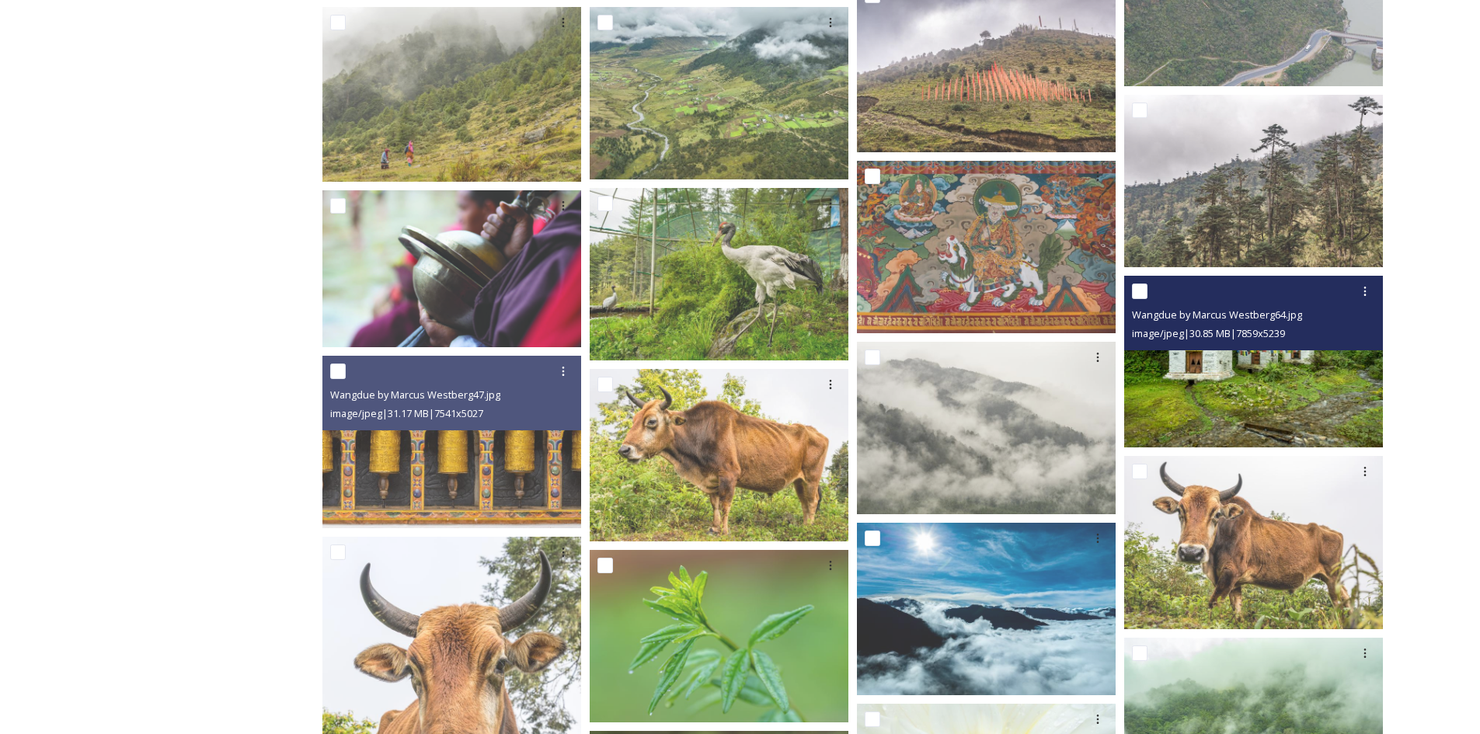
click at [1247, 418] on img at bounding box center [1253, 361] width 259 height 173
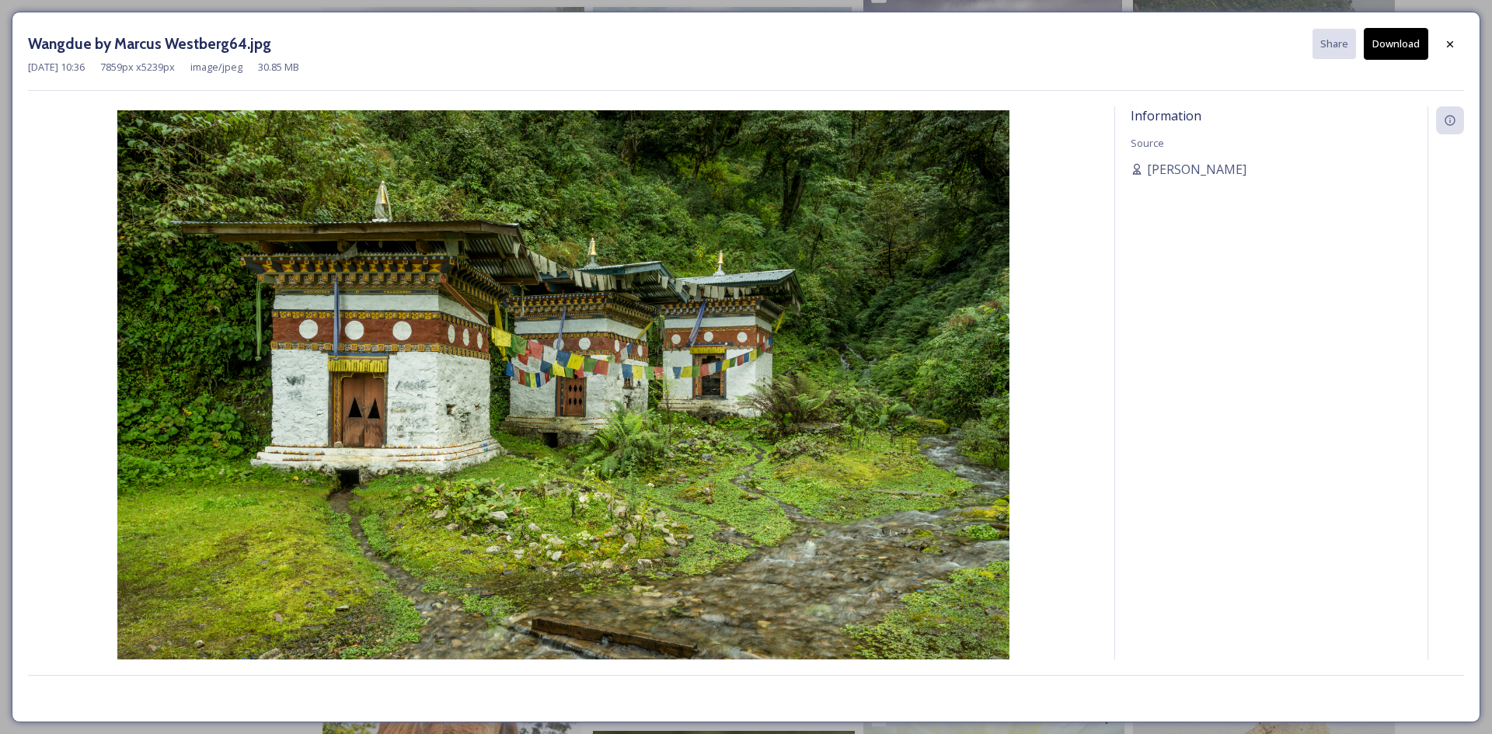
click at [1383, 43] on button "Download" at bounding box center [1396, 44] width 64 height 32
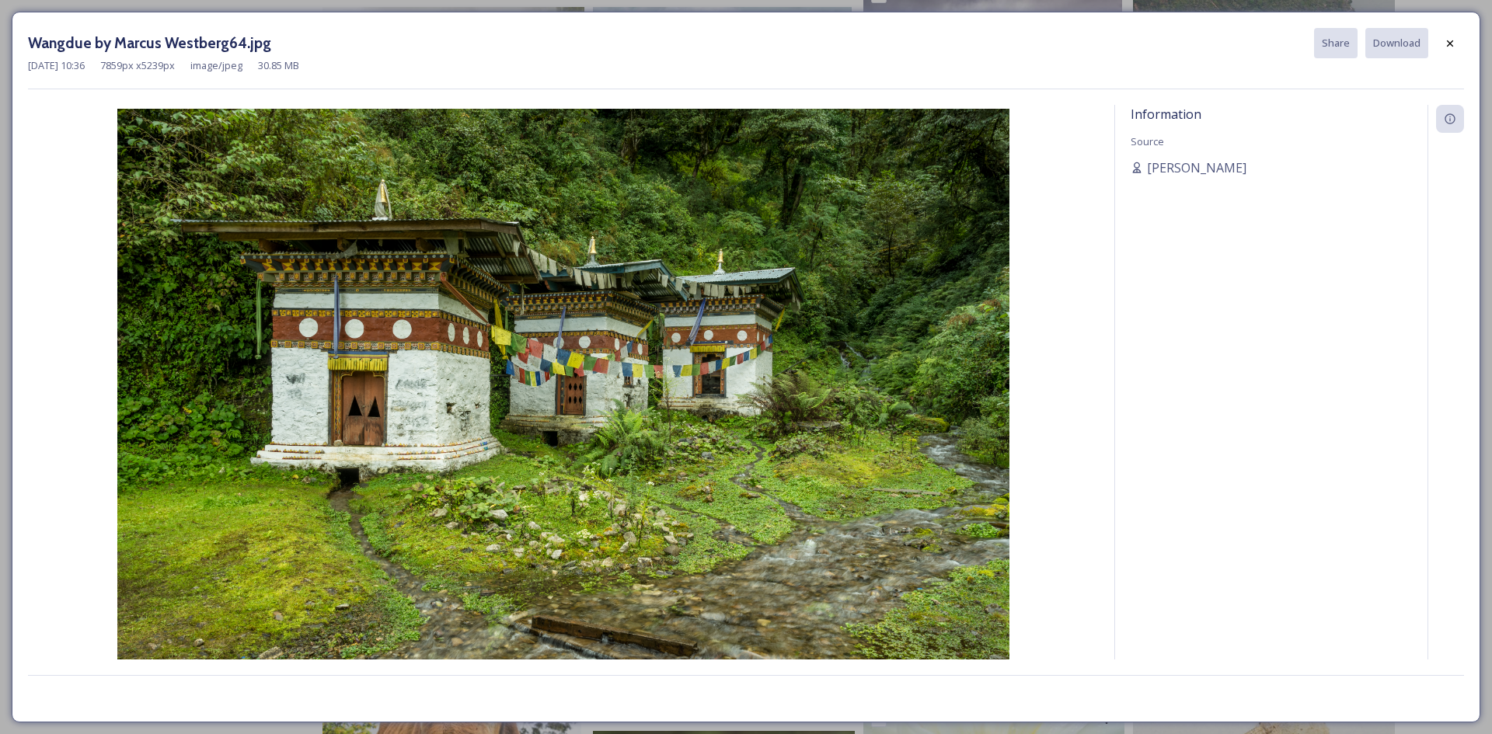
click at [1462, 41] on div at bounding box center [1450, 44] width 28 height 28
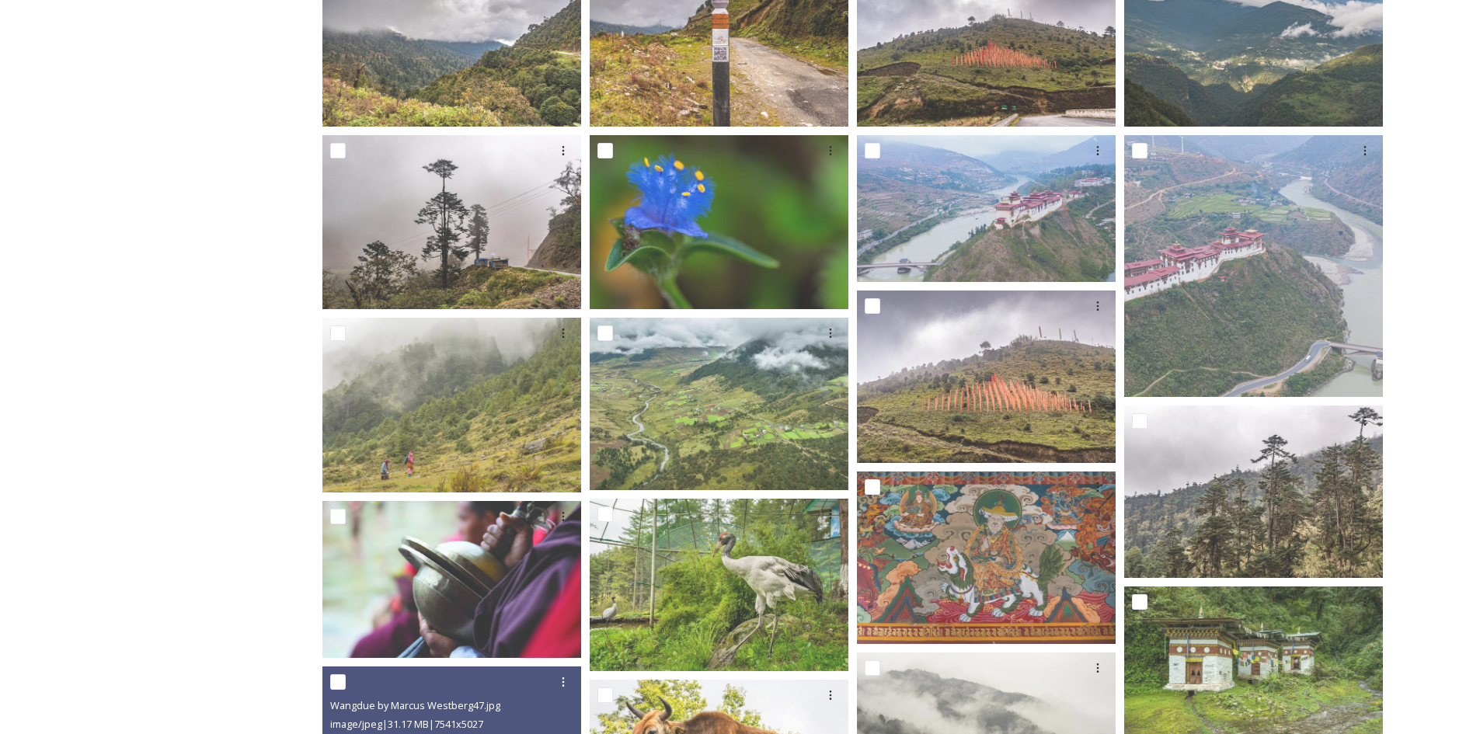
scroll to position [829, 0]
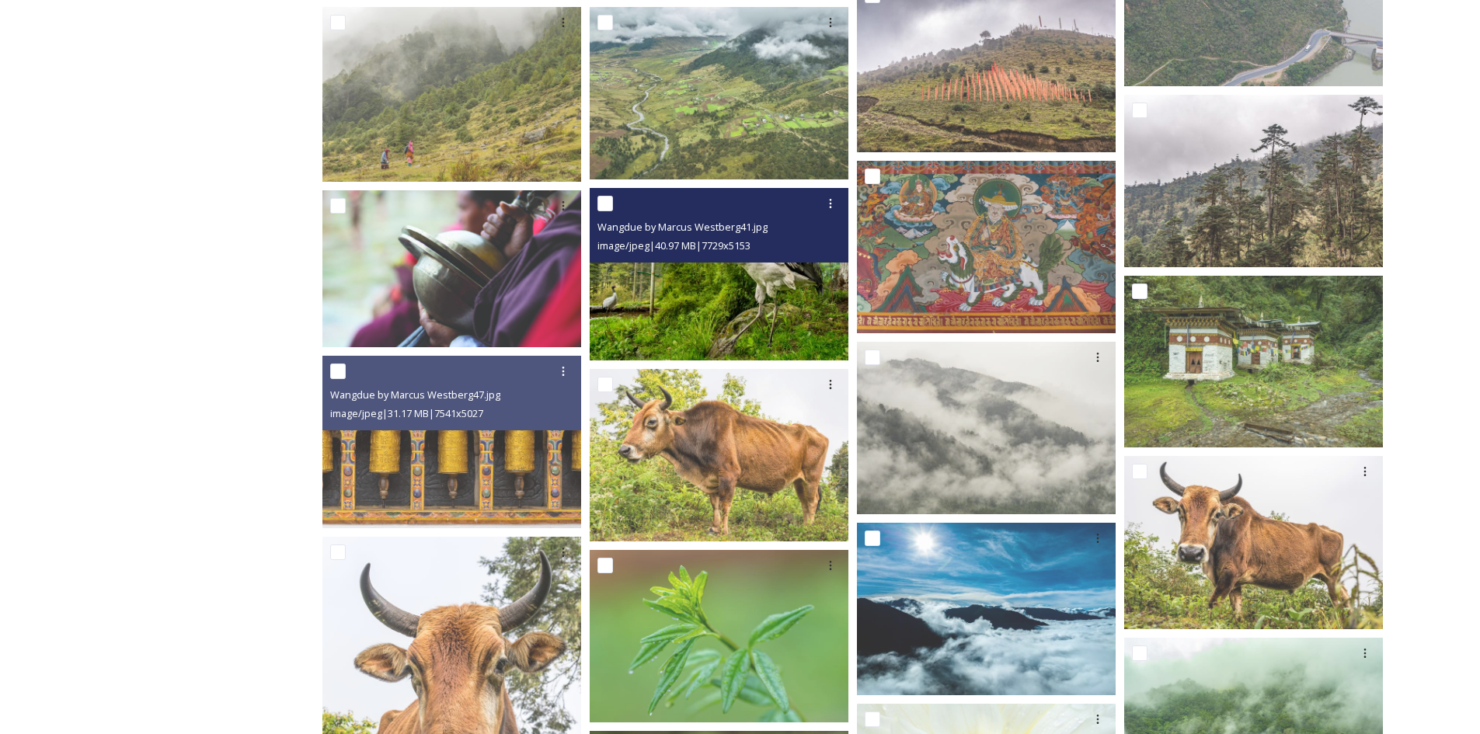
click at [738, 302] on img at bounding box center [719, 274] width 259 height 173
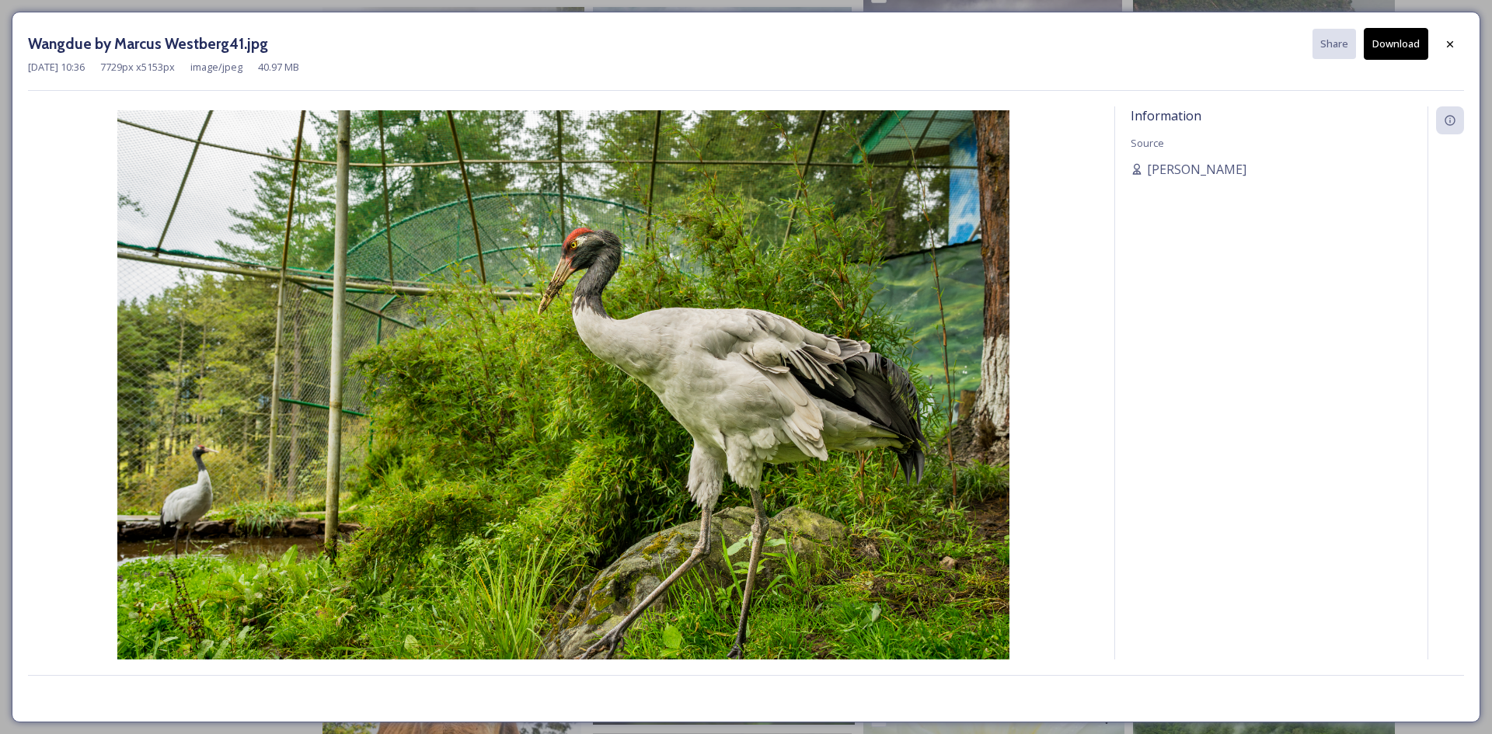
click at [1396, 51] on button "Download" at bounding box center [1396, 44] width 64 height 32
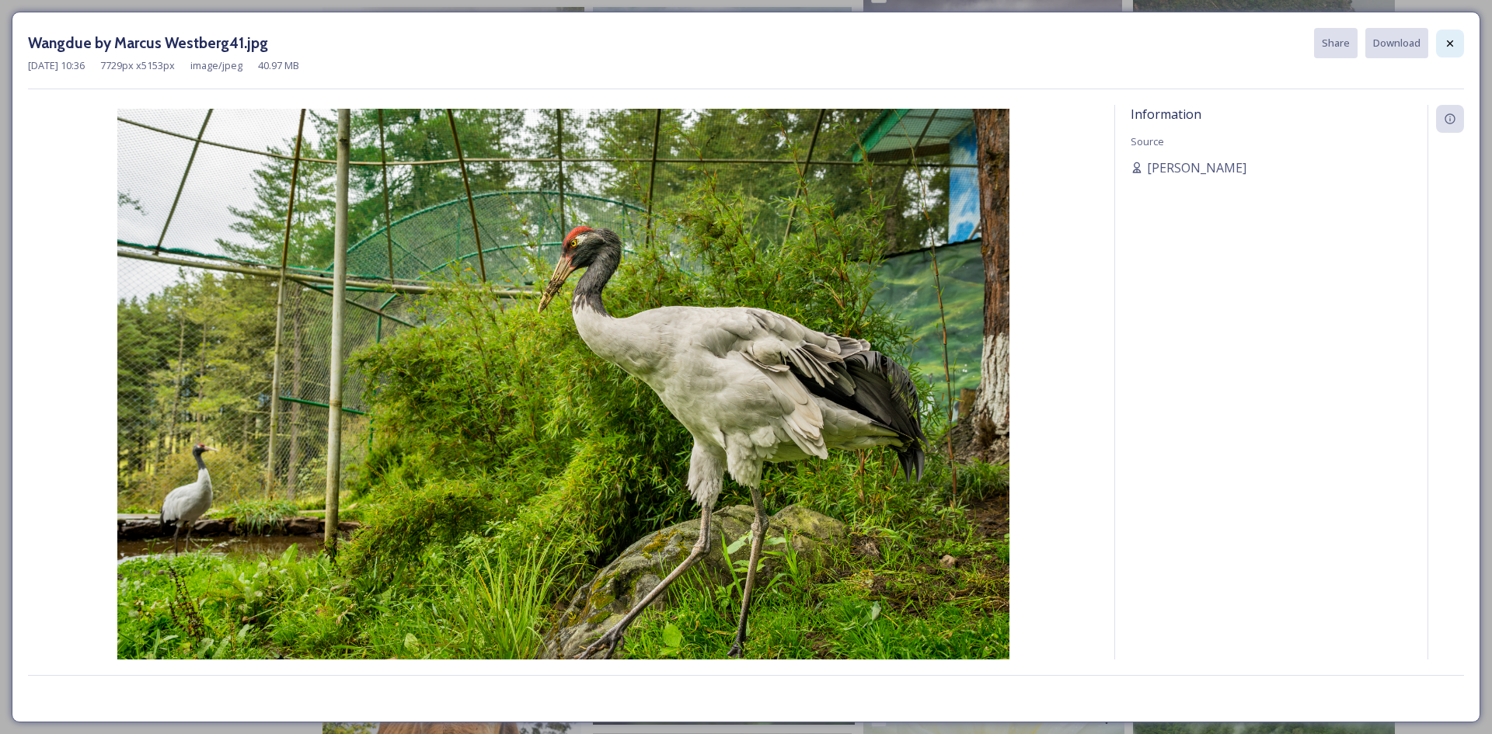
click at [1436, 45] on div at bounding box center [1450, 44] width 28 height 28
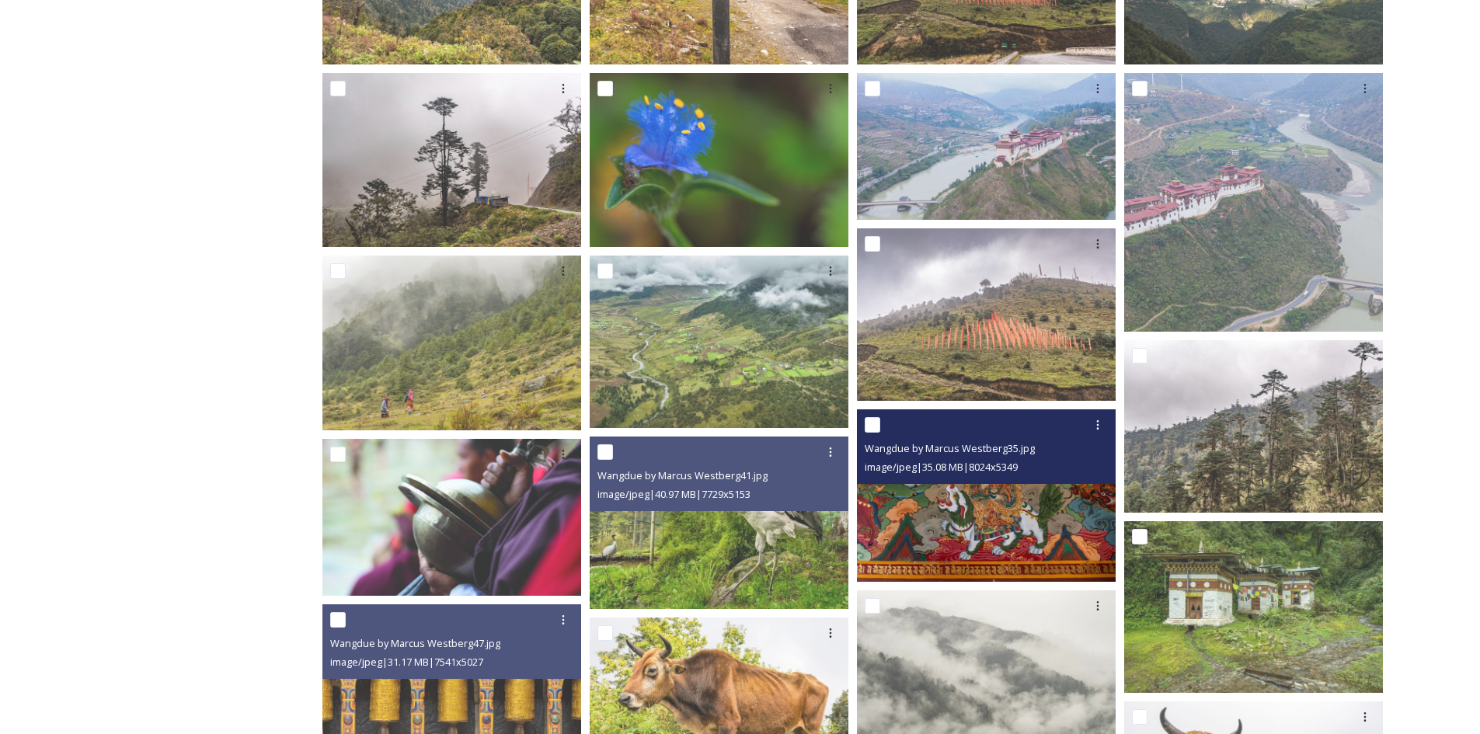
scroll to position [518, 0]
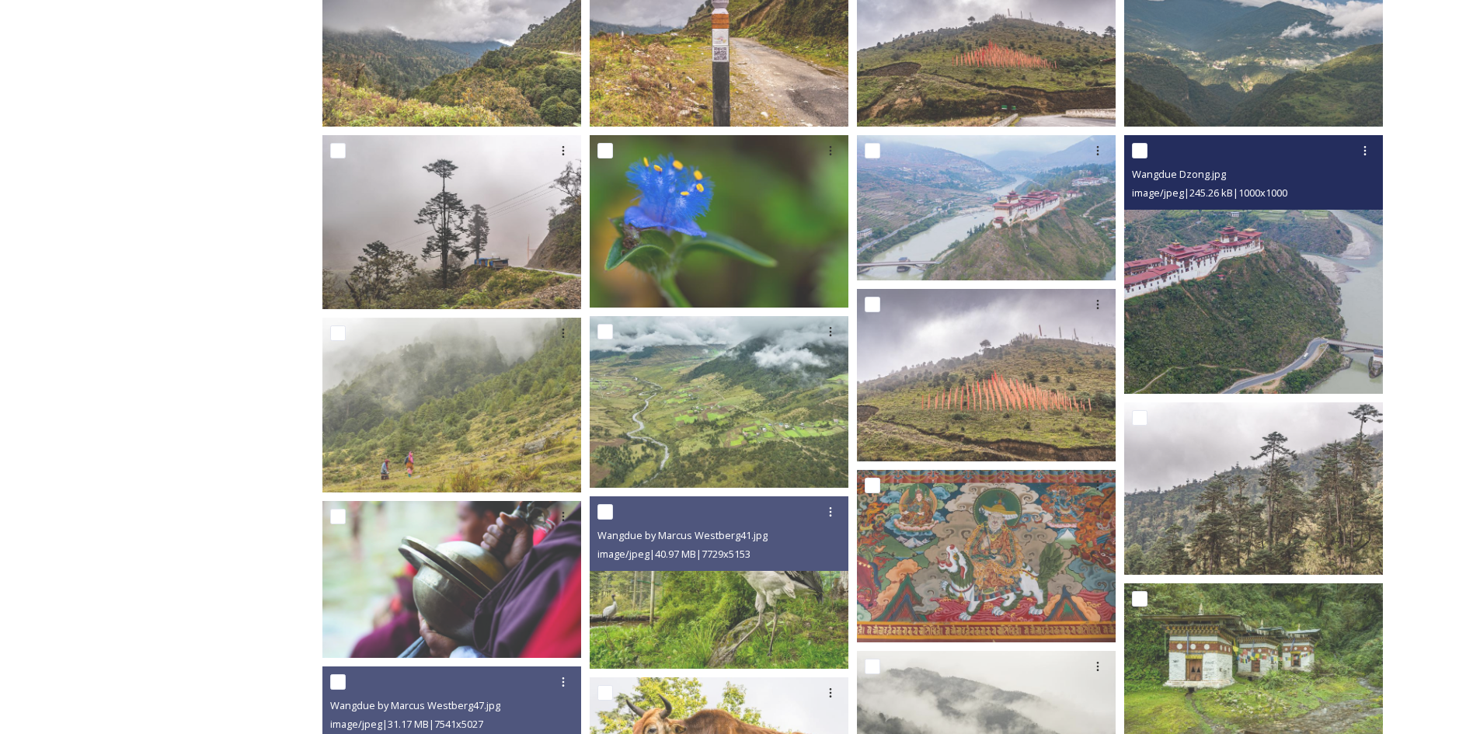
click at [1274, 318] on img at bounding box center [1253, 264] width 259 height 259
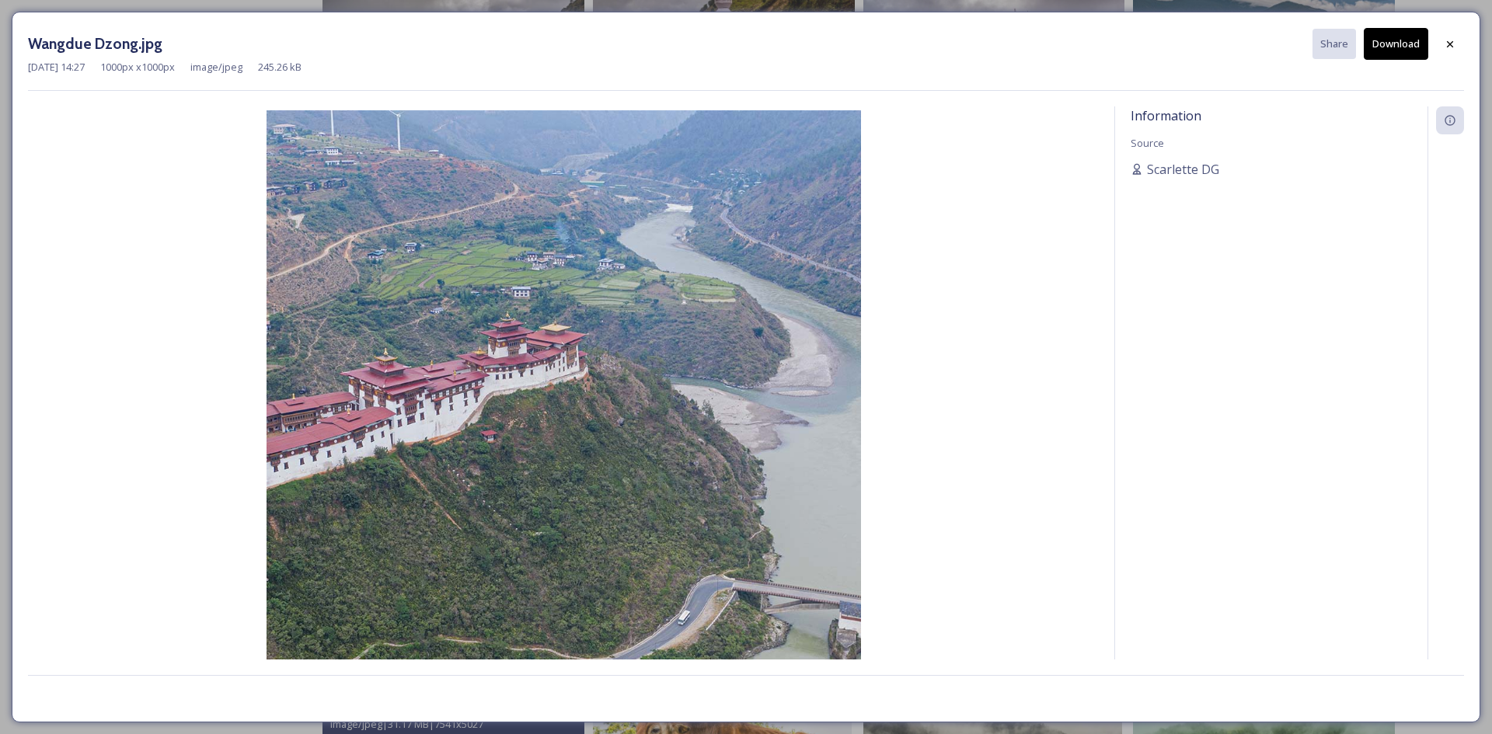
click at [1389, 44] on button "Download" at bounding box center [1396, 44] width 64 height 32
click at [1453, 47] on icon at bounding box center [1450, 44] width 12 height 12
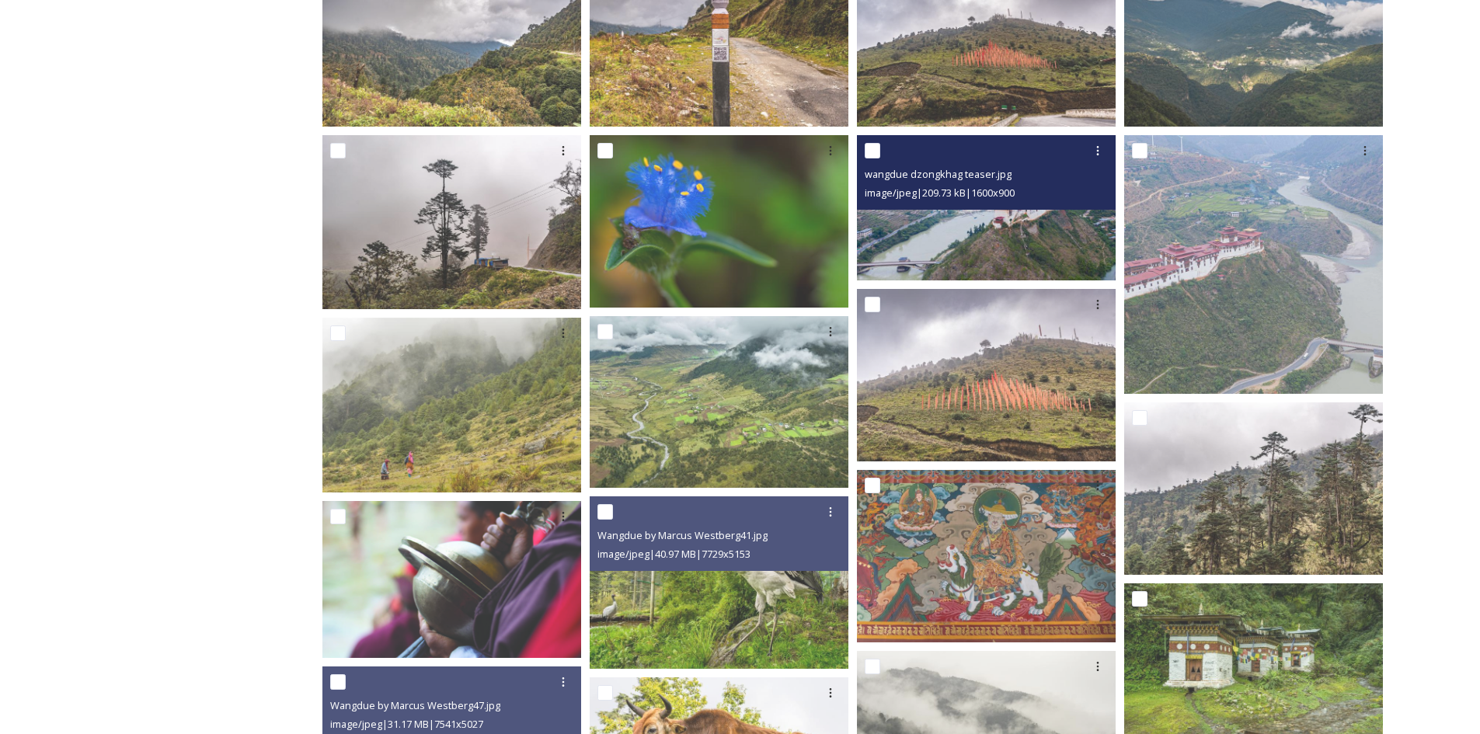
click at [1026, 249] on img at bounding box center [986, 206] width 259 height 145
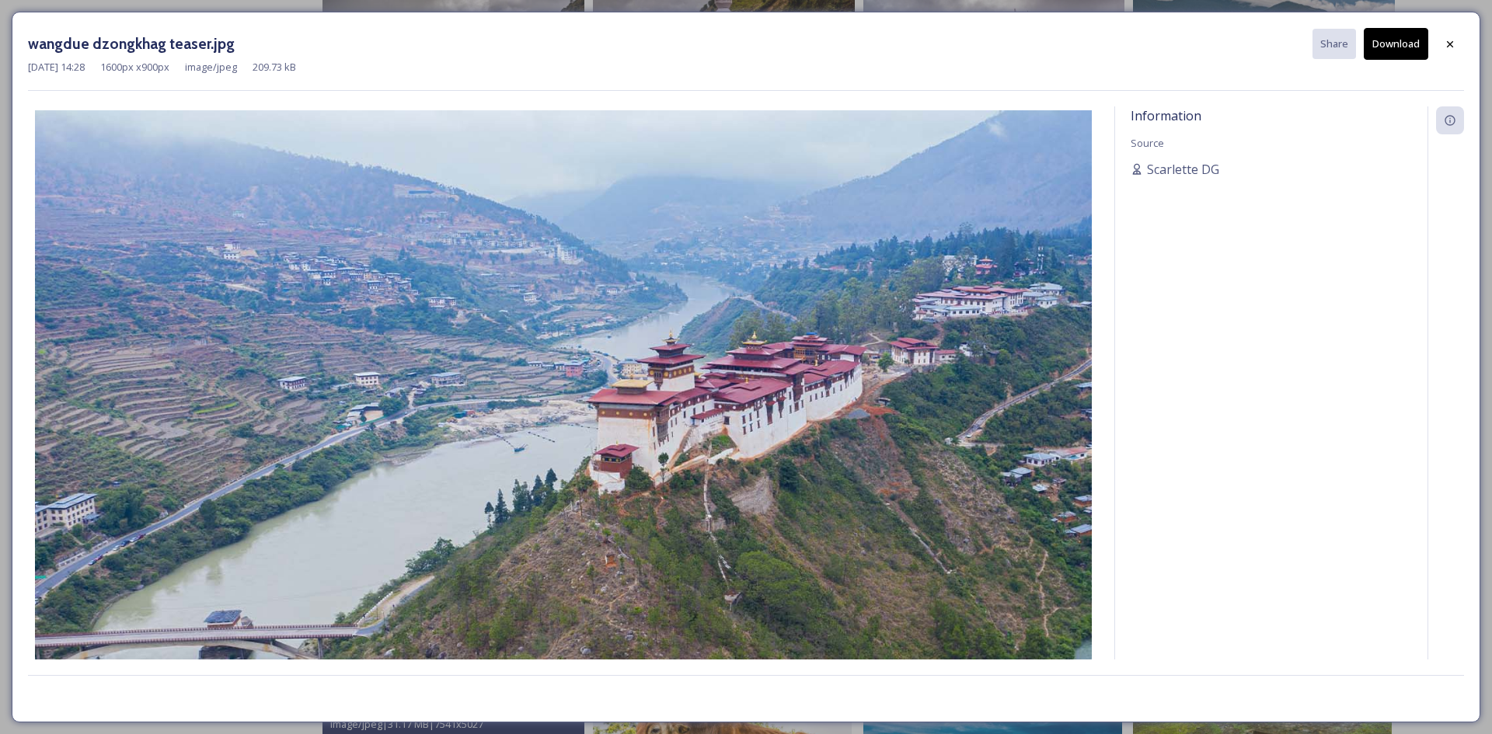
click at [1408, 41] on button "Download" at bounding box center [1396, 44] width 64 height 32
click at [1444, 47] on icon at bounding box center [1450, 44] width 12 height 12
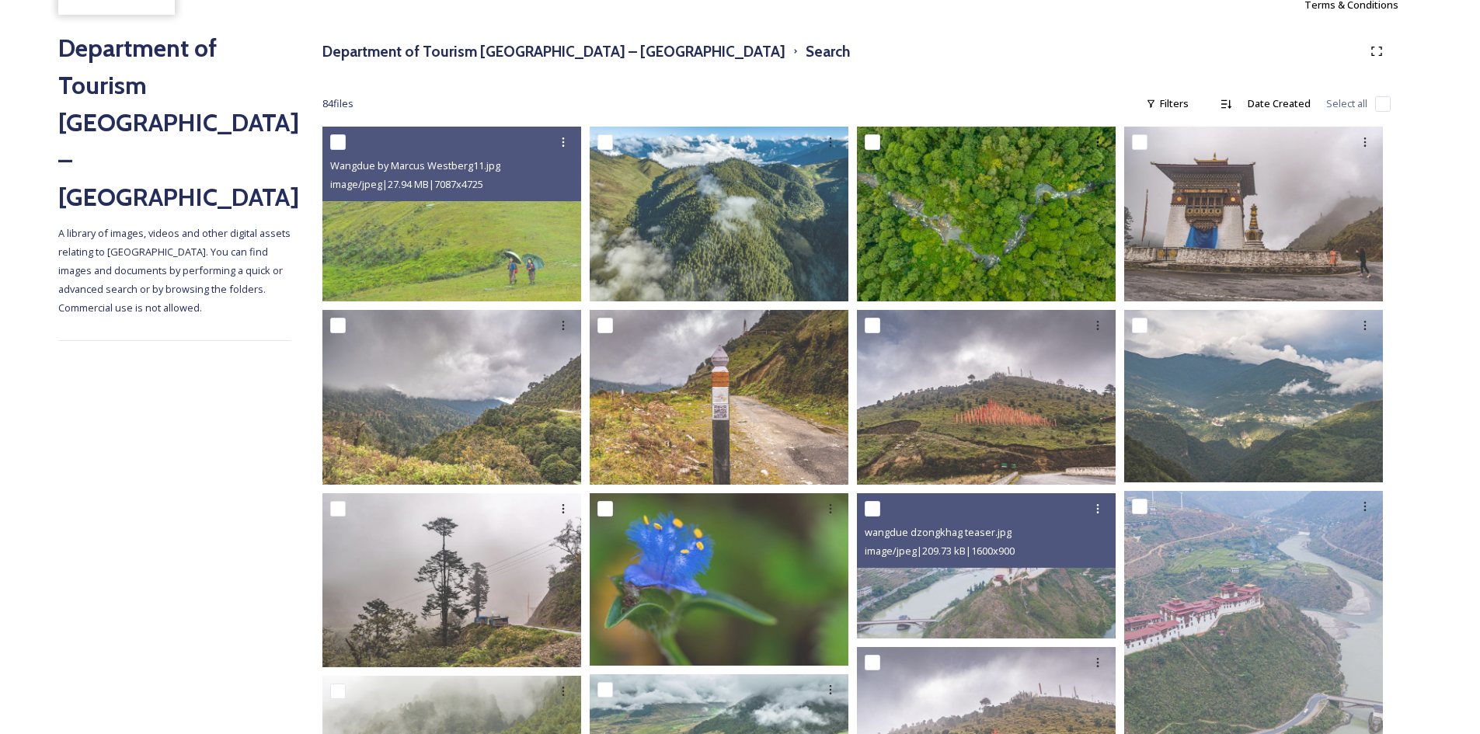
scroll to position [52, 0]
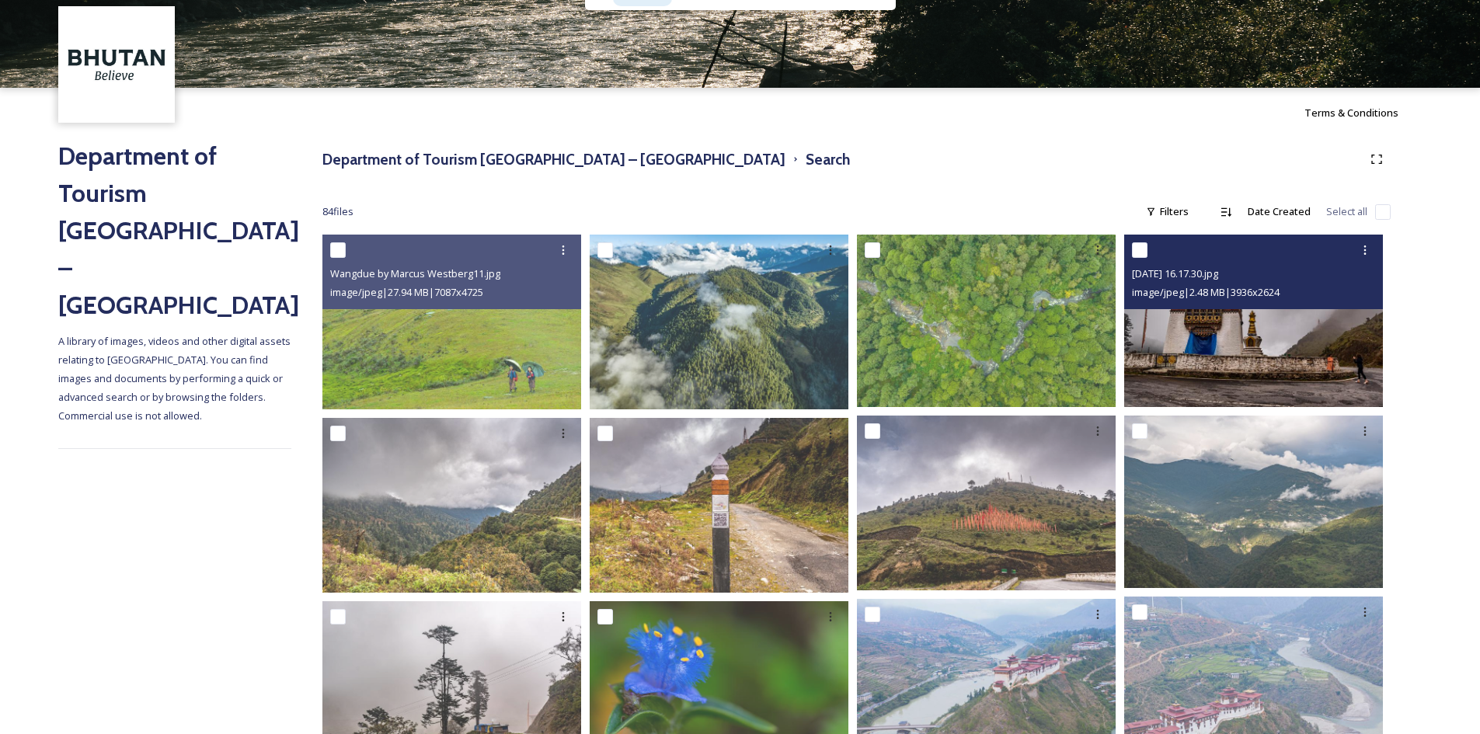
click at [1229, 334] on img at bounding box center [1253, 321] width 259 height 173
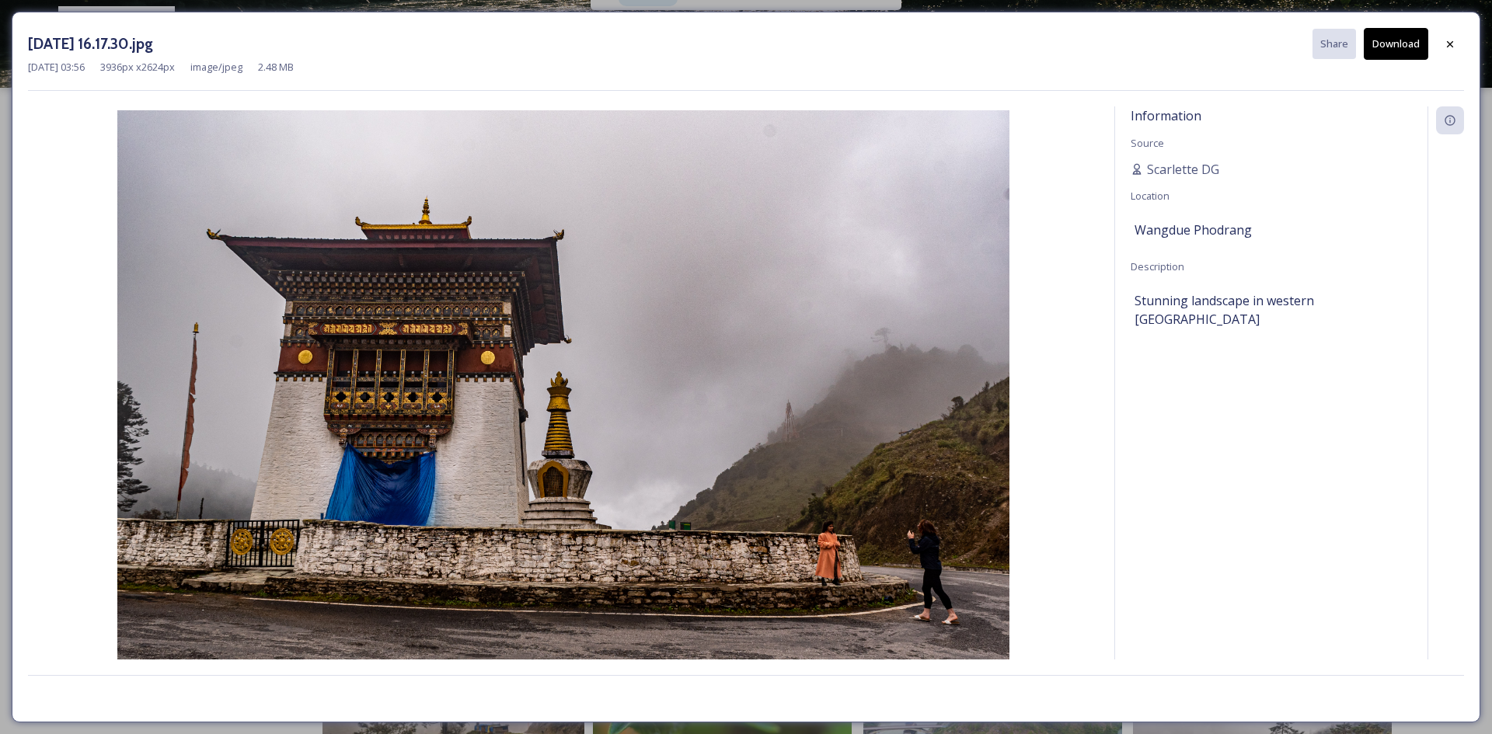
click at [1403, 42] on button "Download" at bounding box center [1396, 44] width 64 height 32
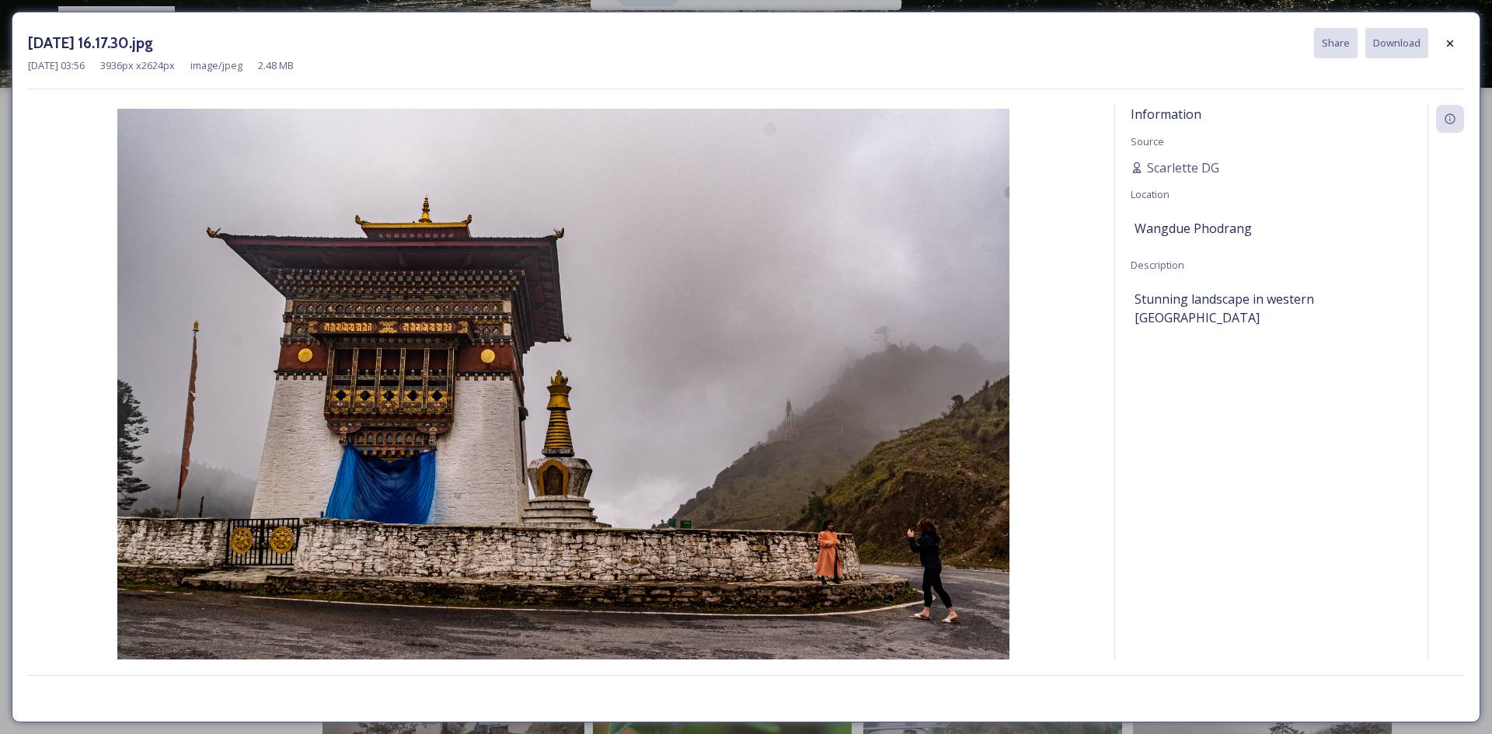
drag, startPoint x: 1441, startPoint y: 44, endPoint x: 675, endPoint y: 354, distance: 827.0
click at [1442, 47] on div at bounding box center [1450, 44] width 28 height 28
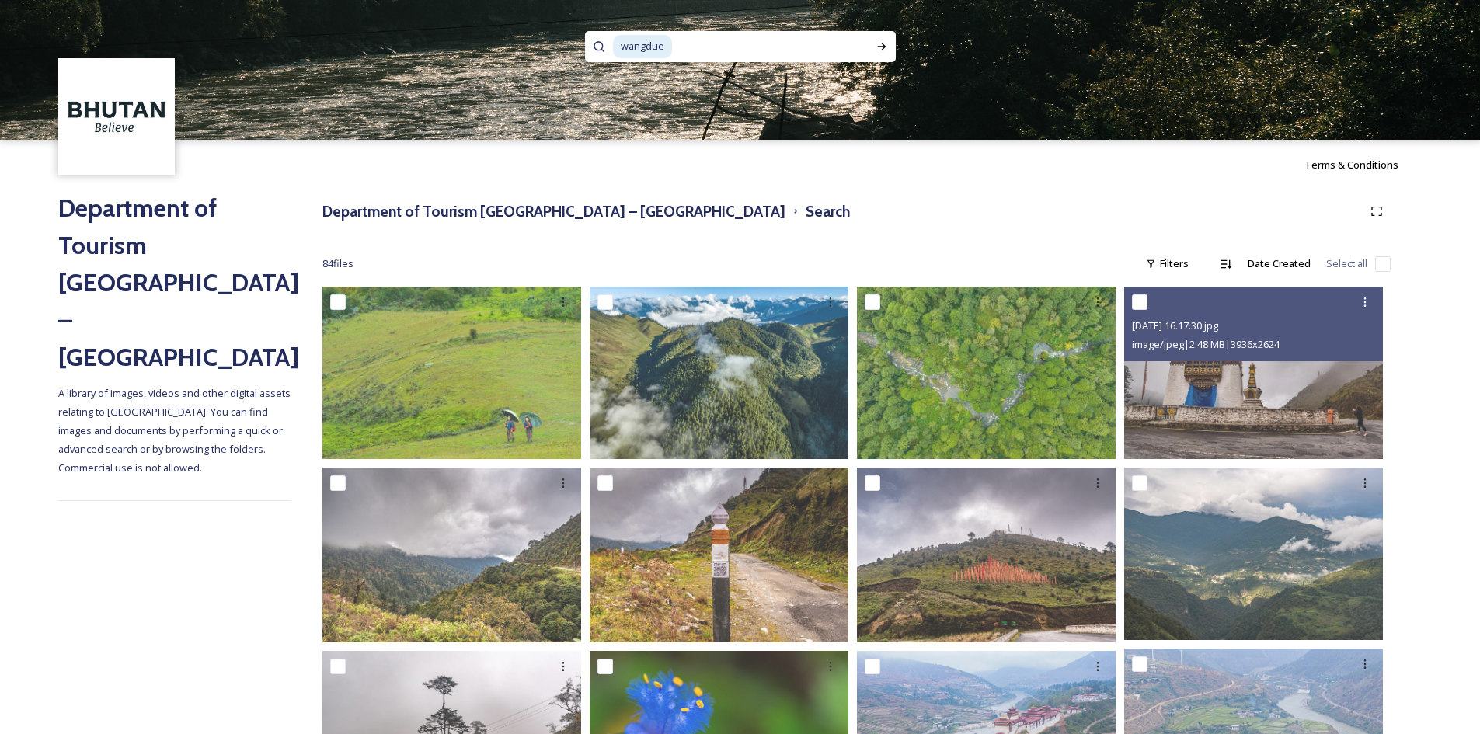
click at [828, 51] on input at bounding box center [765, 47] width 183 height 34
type input "w"
type input "punakha"
click at [880, 40] on div "Run Search" at bounding box center [882, 47] width 28 height 28
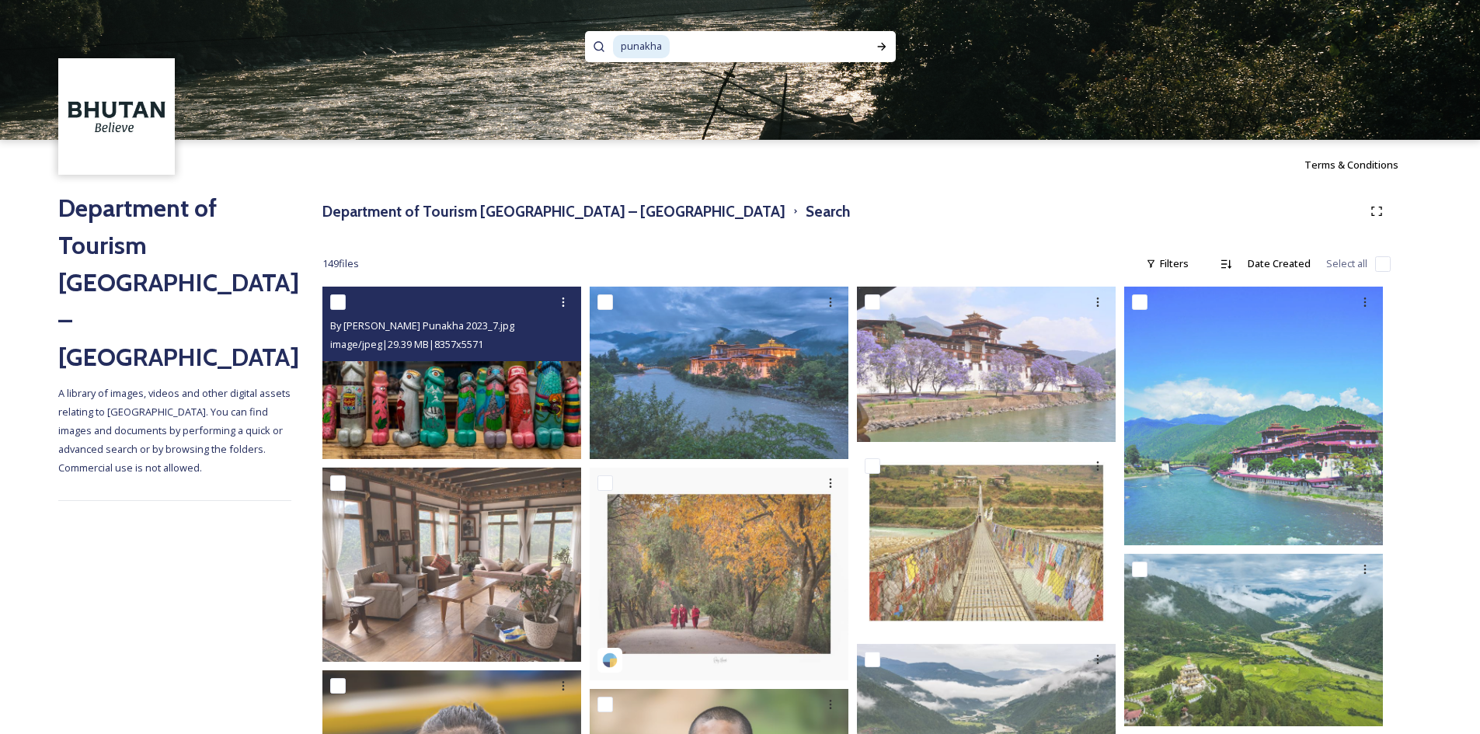
click at [453, 410] on img at bounding box center [451, 373] width 259 height 173
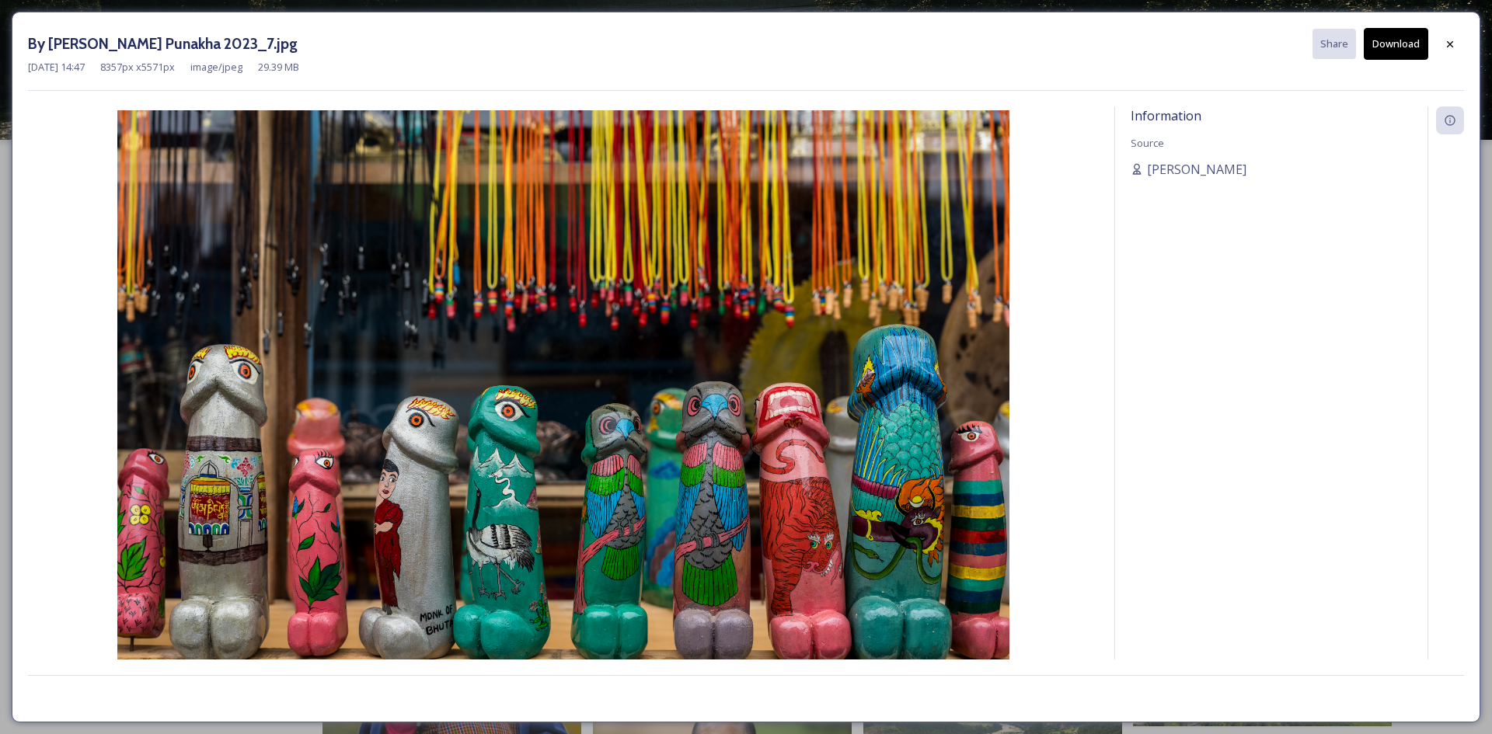
click at [1382, 42] on button "Download" at bounding box center [1396, 44] width 64 height 32
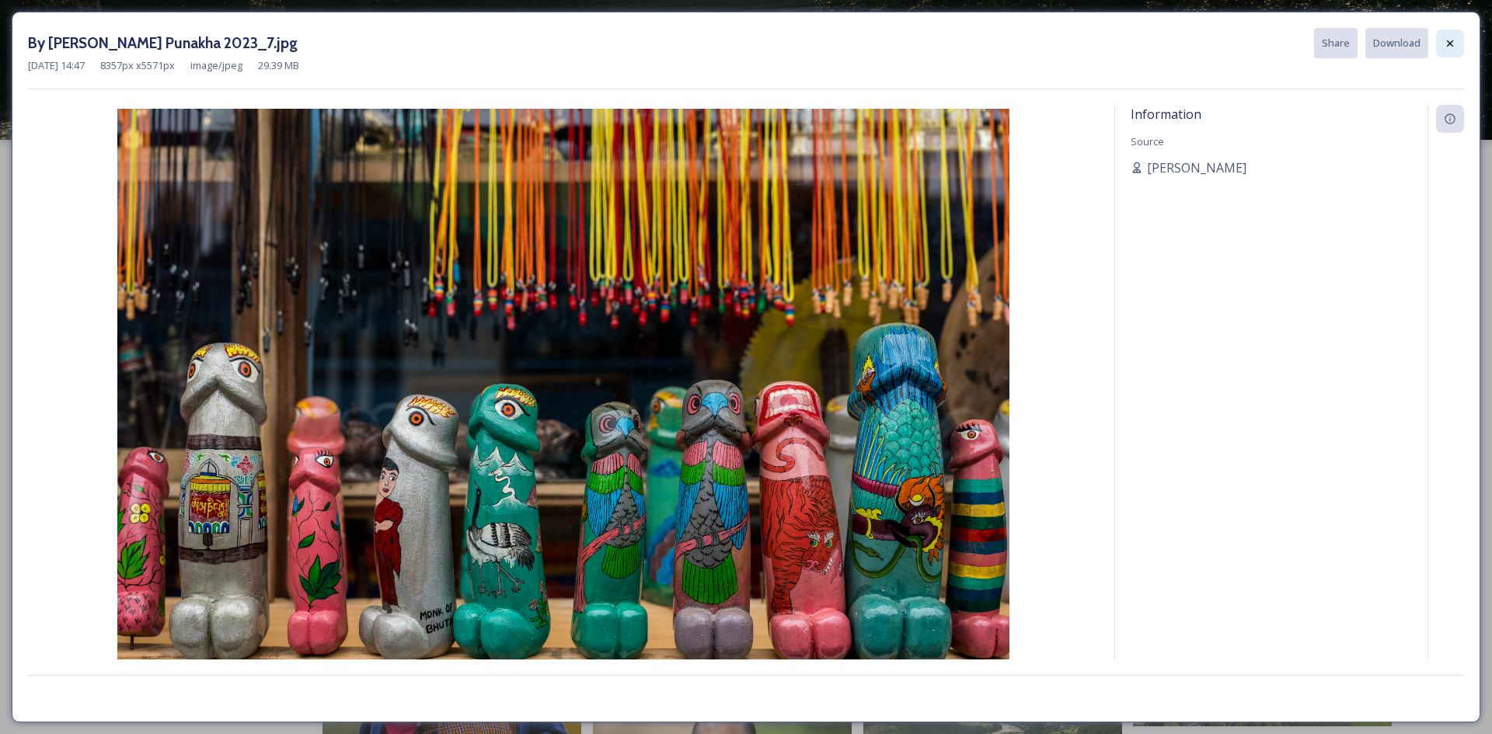
click at [1440, 42] on div at bounding box center [1450, 44] width 28 height 28
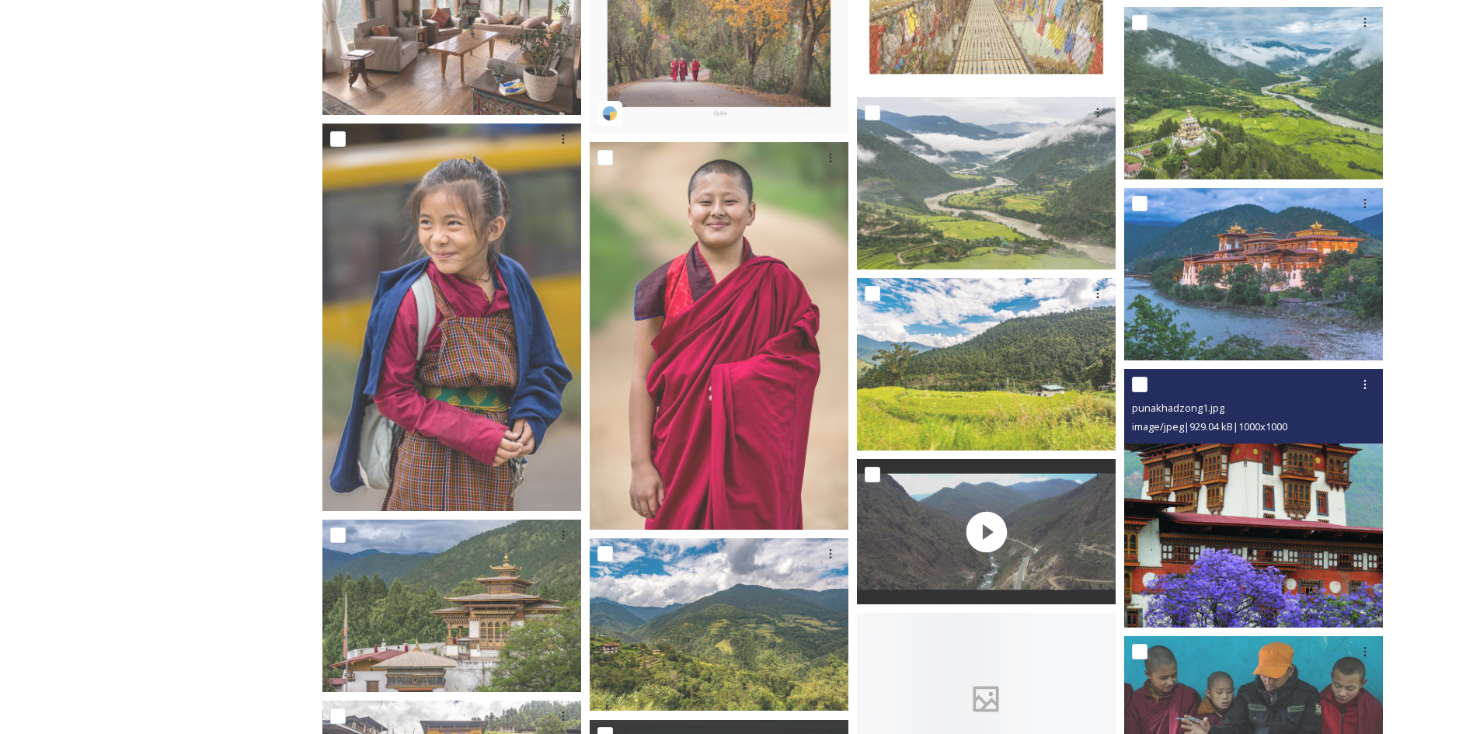
scroll to position [509, 0]
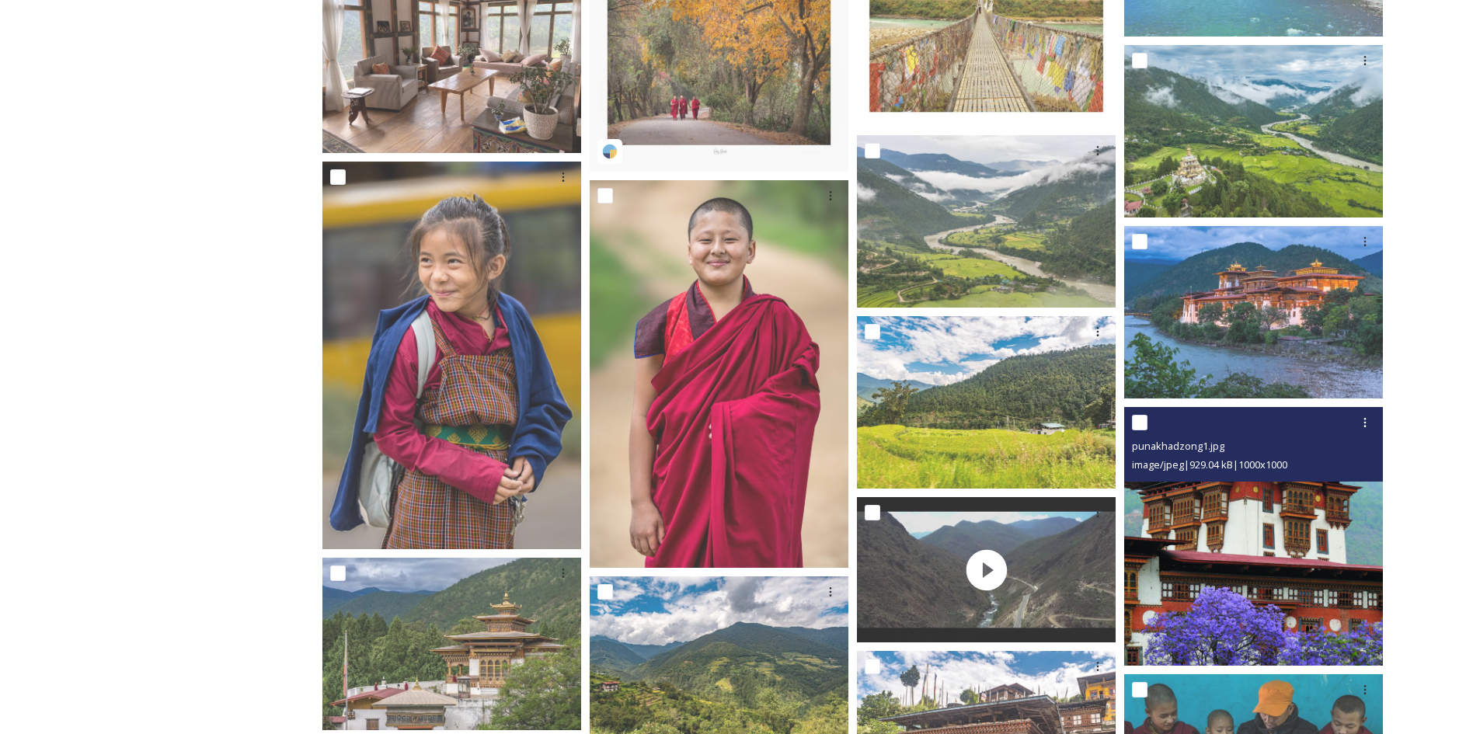
click at [1260, 576] on img at bounding box center [1253, 536] width 259 height 259
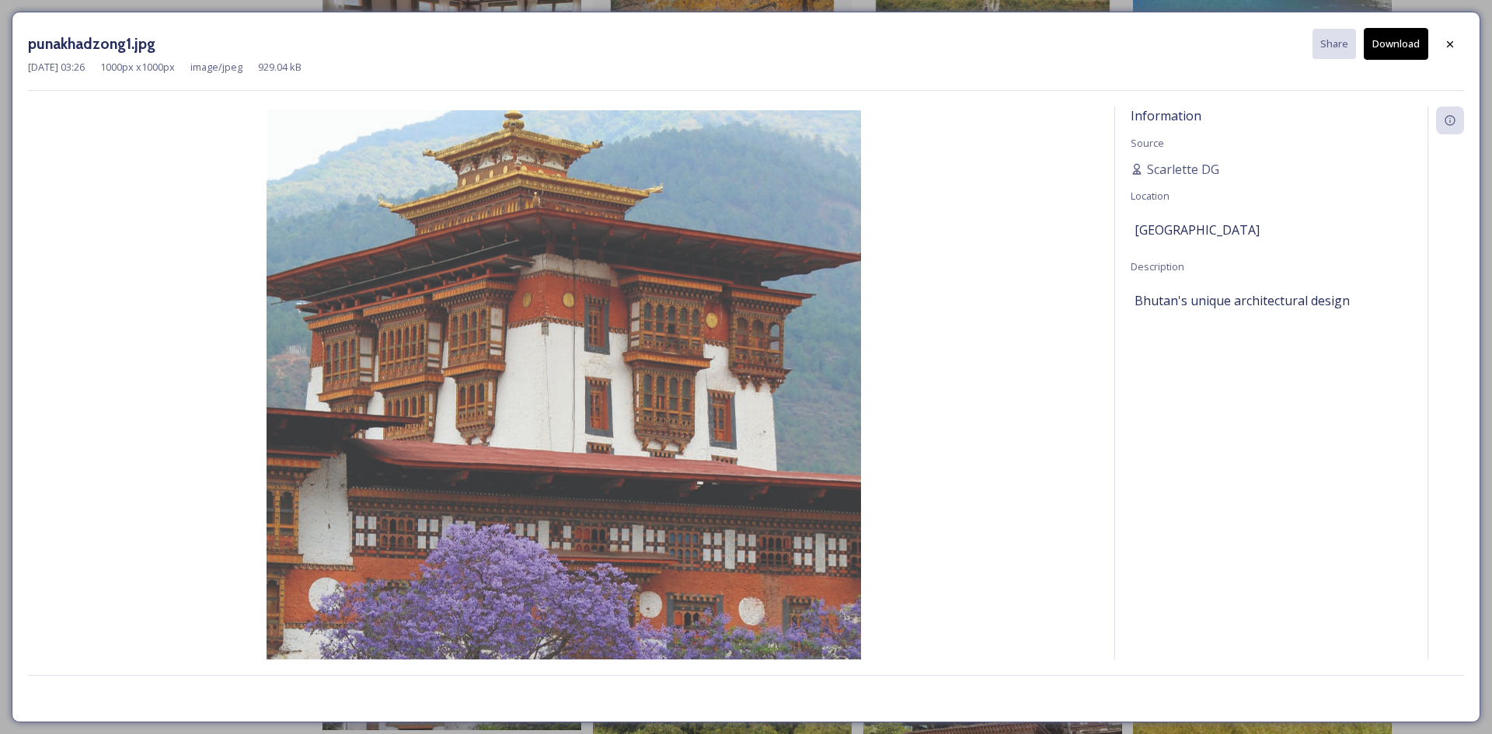
click at [1401, 48] on button "Download" at bounding box center [1396, 44] width 64 height 32
click at [1446, 43] on icon at bounding box center [1450, 44] width 12 height 12
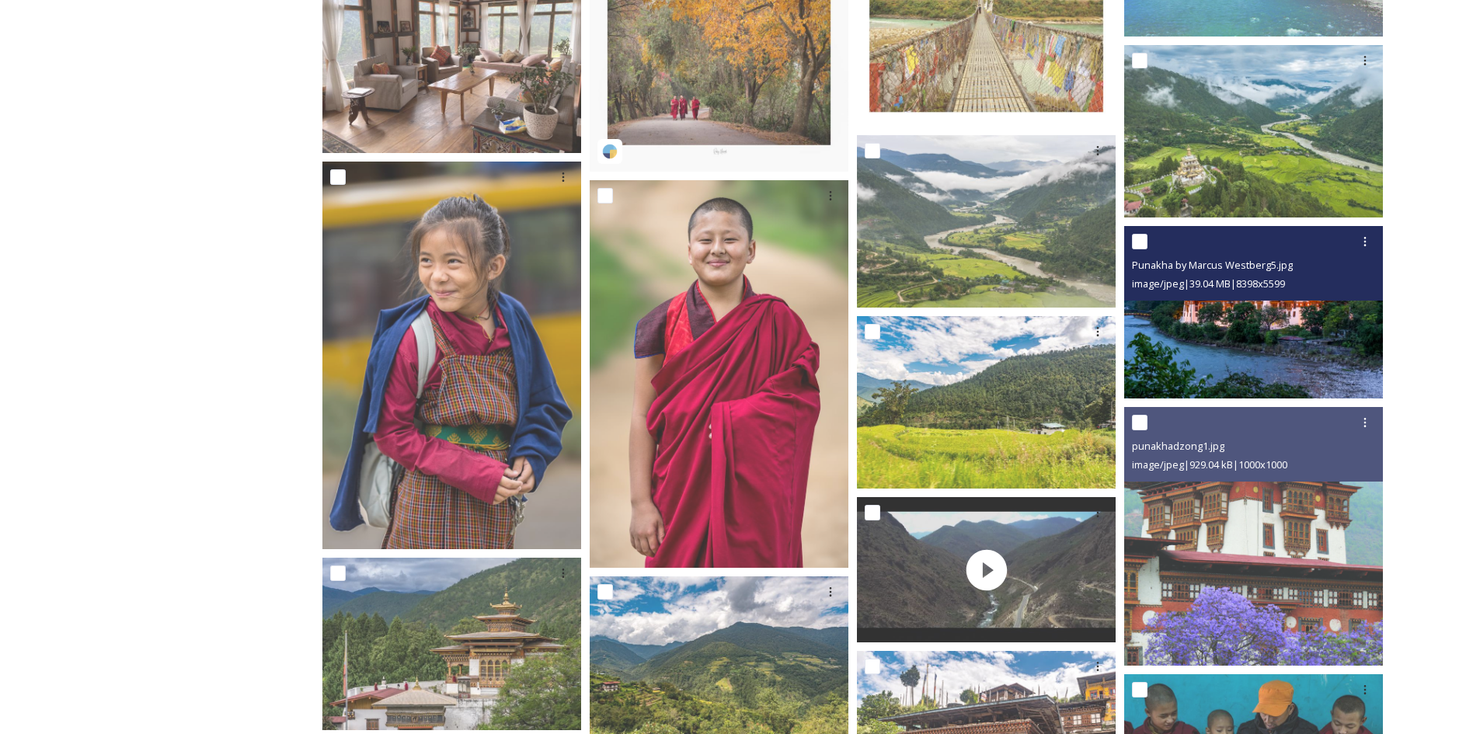
click at [1297, 360] on img at bounding box center [1253, 312] width 259 height 173
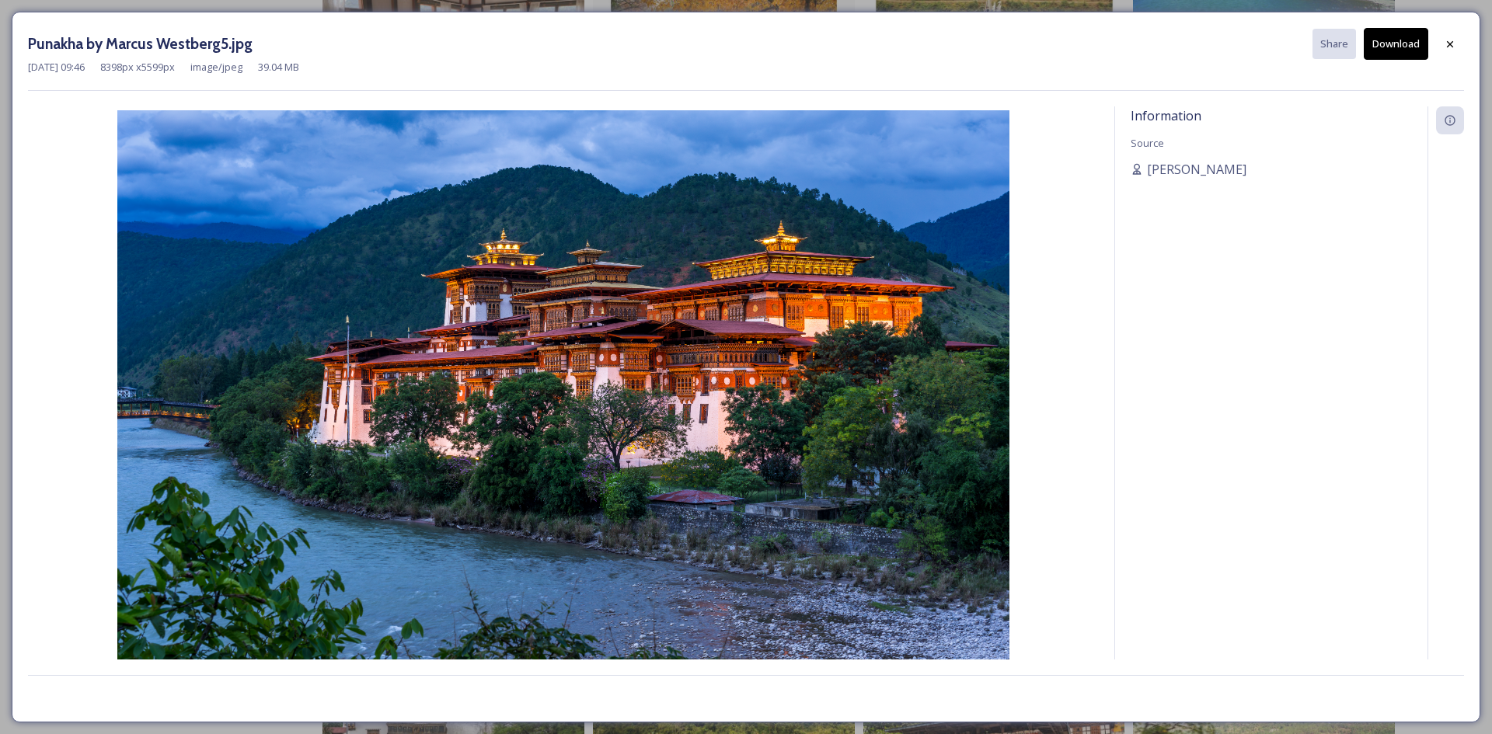
click at [1394, 53] on button "Download" at bounding box center [1396, 44] width 64 height 32
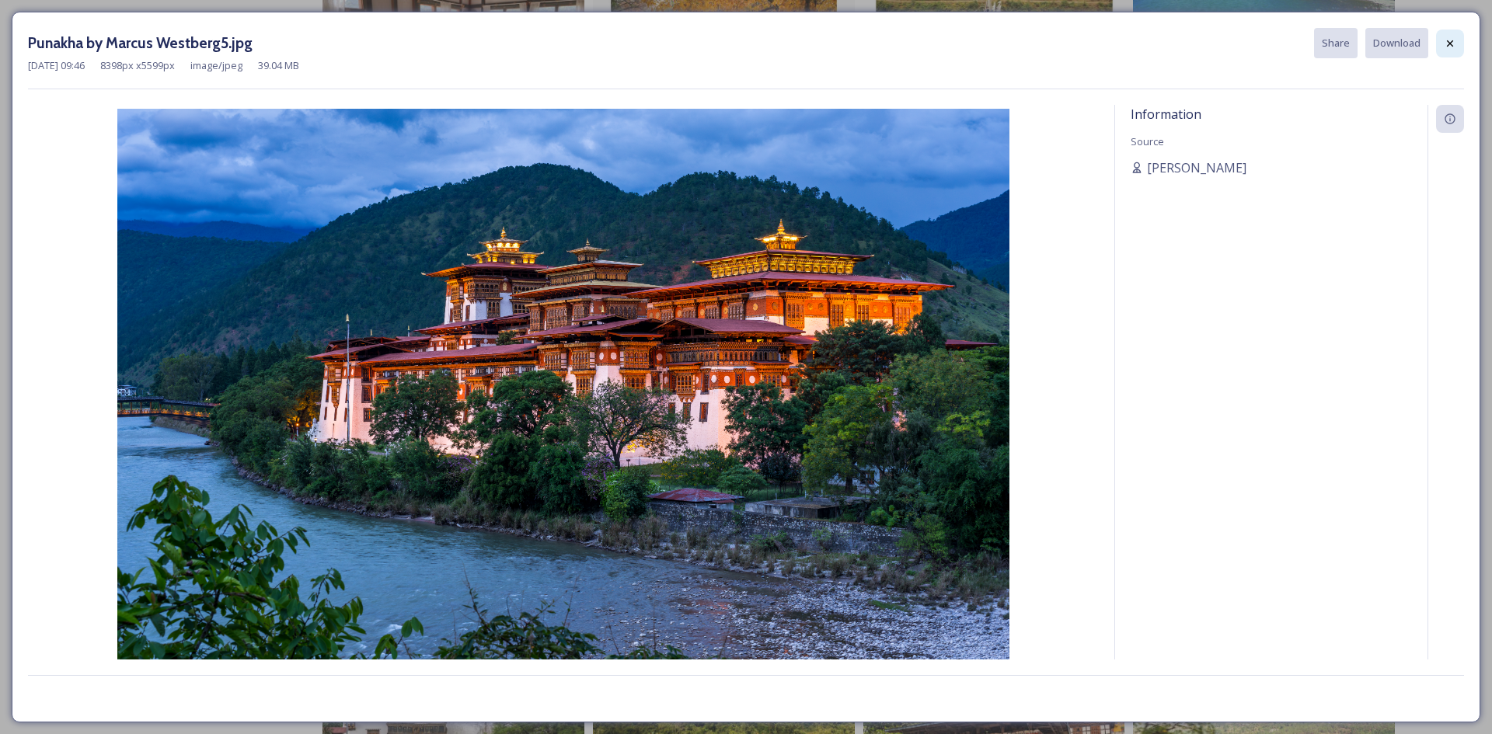
click at [1438, 47] on div at bounding box center [1450, 44] width 28 height 28
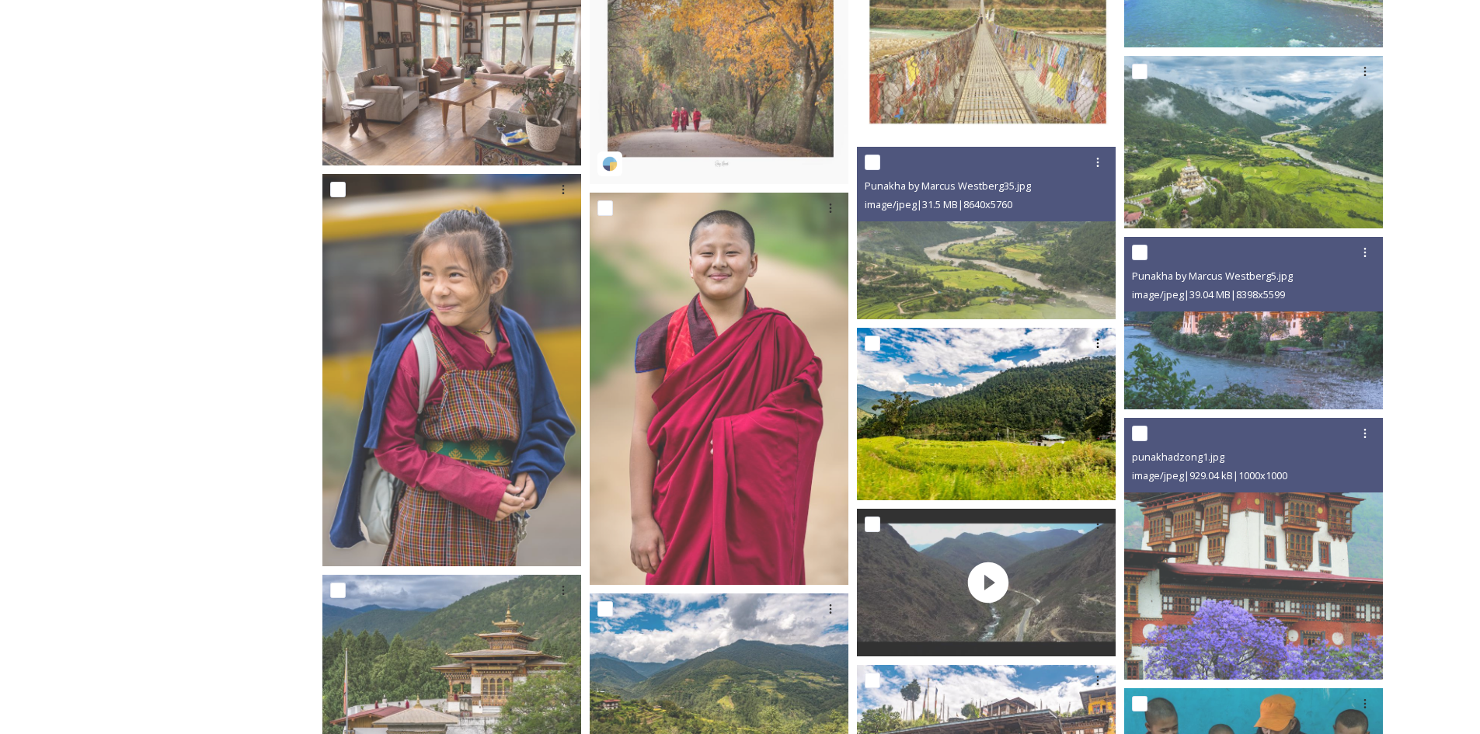
scroll to position [509, 0]
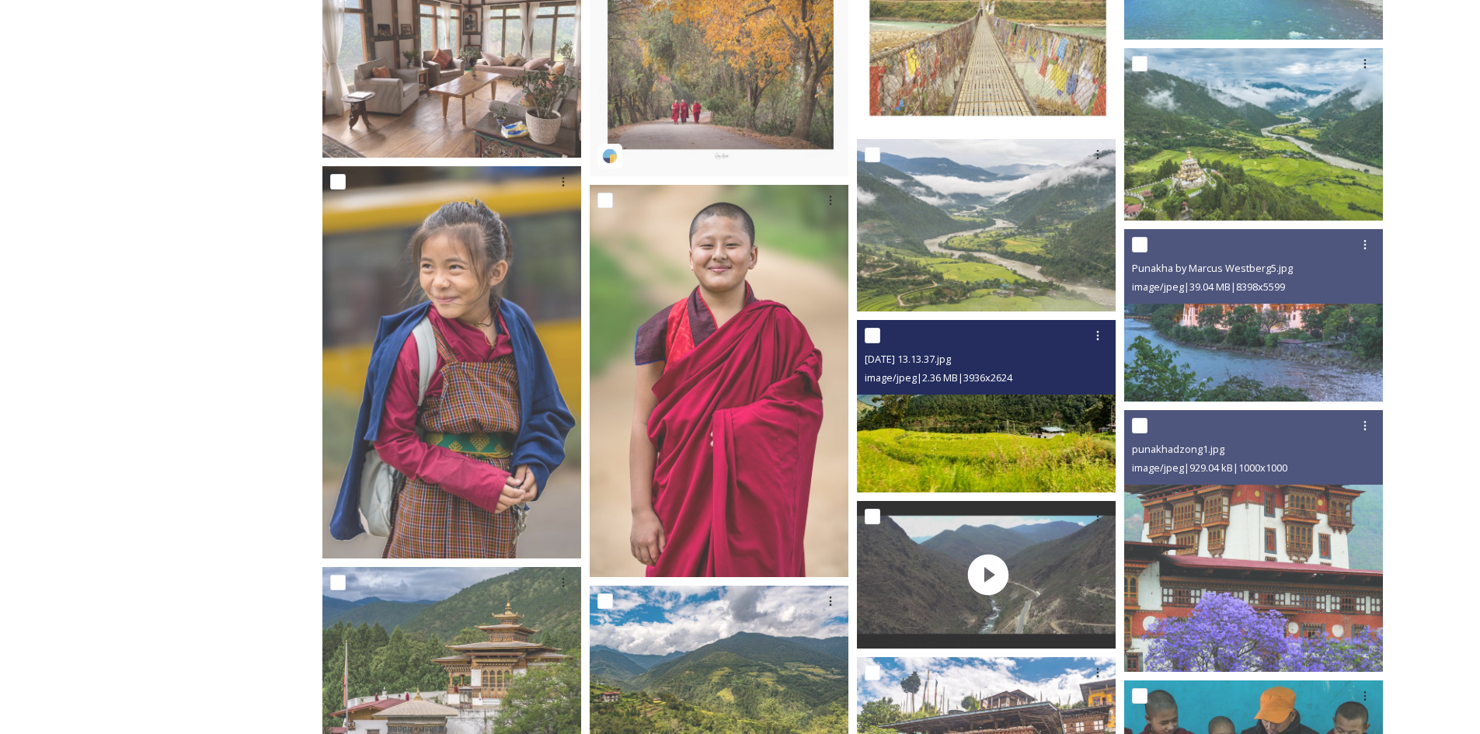
click at [1003, 465] on img at bounding box center [986, 406] width 259 height 173
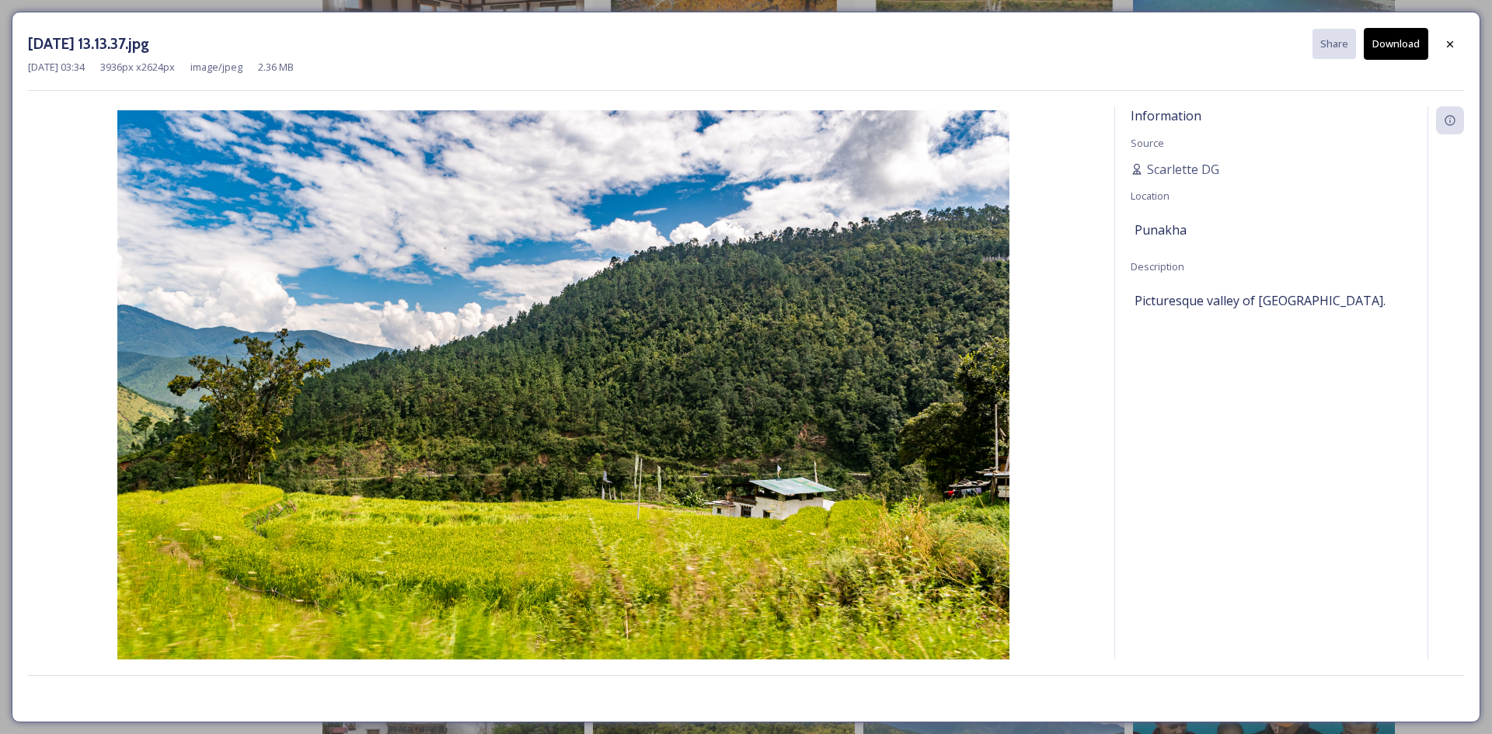
click at [1395, 47] on button "Download" at bounding box center [1396, 44] width 64 height 32
click at [1441, 42] on div at bounding box center [1450, 44] width 28 height 28
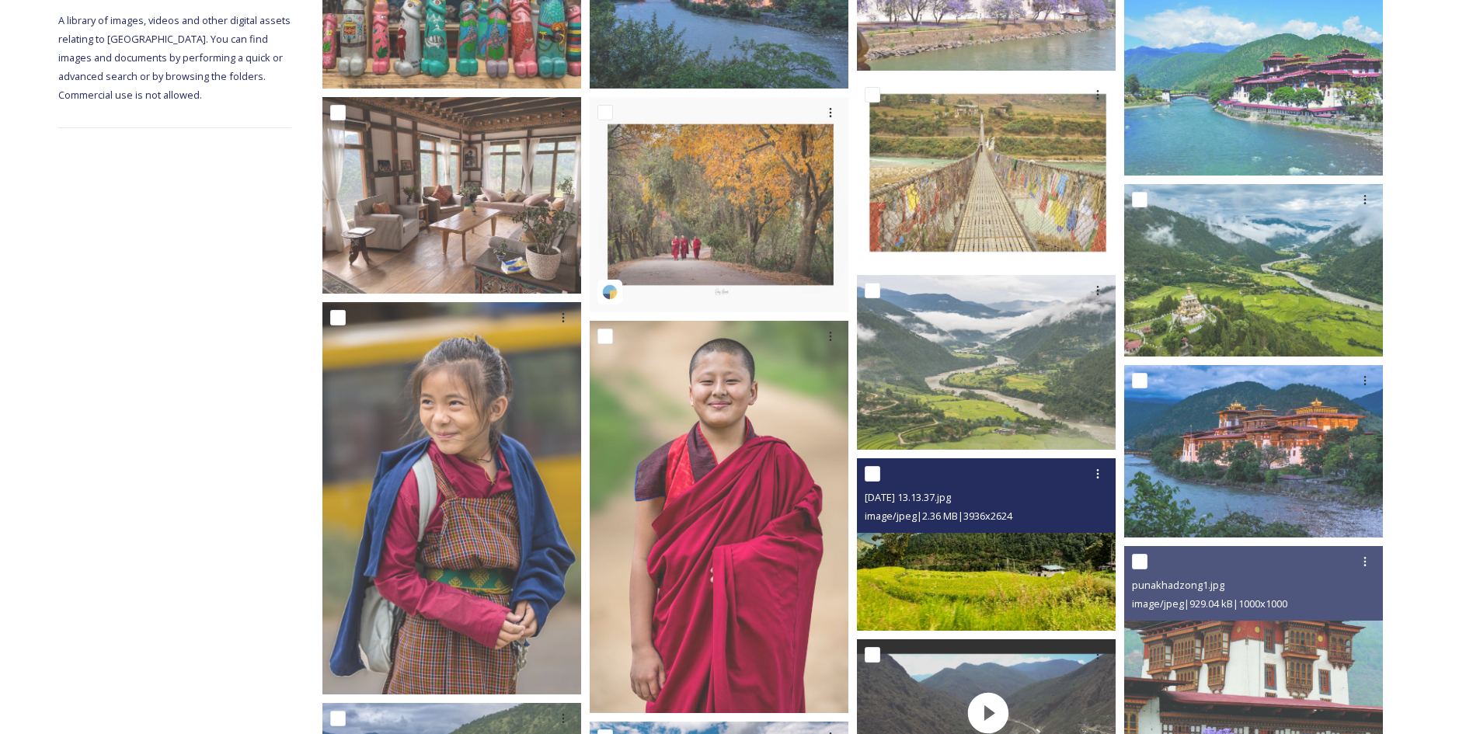
scroll to position [354, 0]
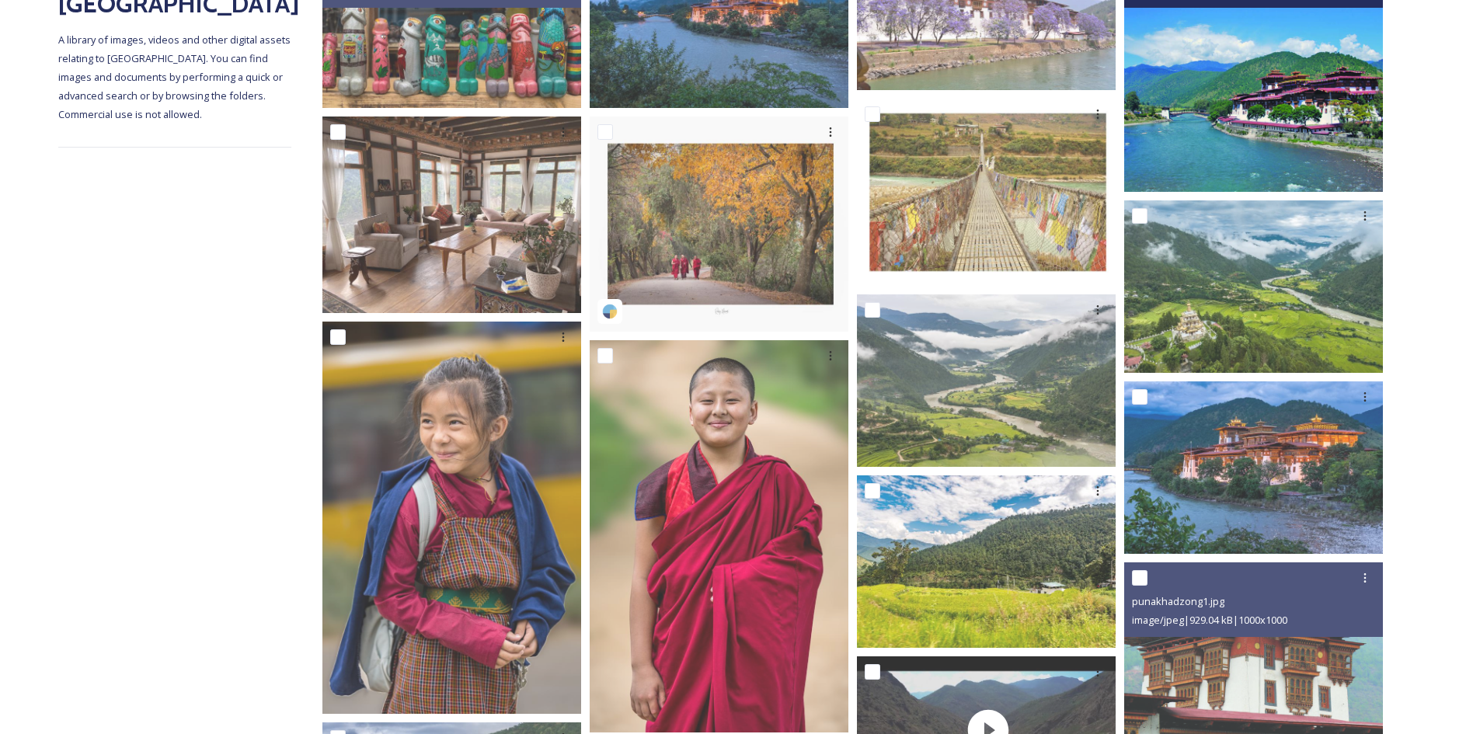
click at [1225, 158] on img at bounding box center [1253, 62] width 259 height 259
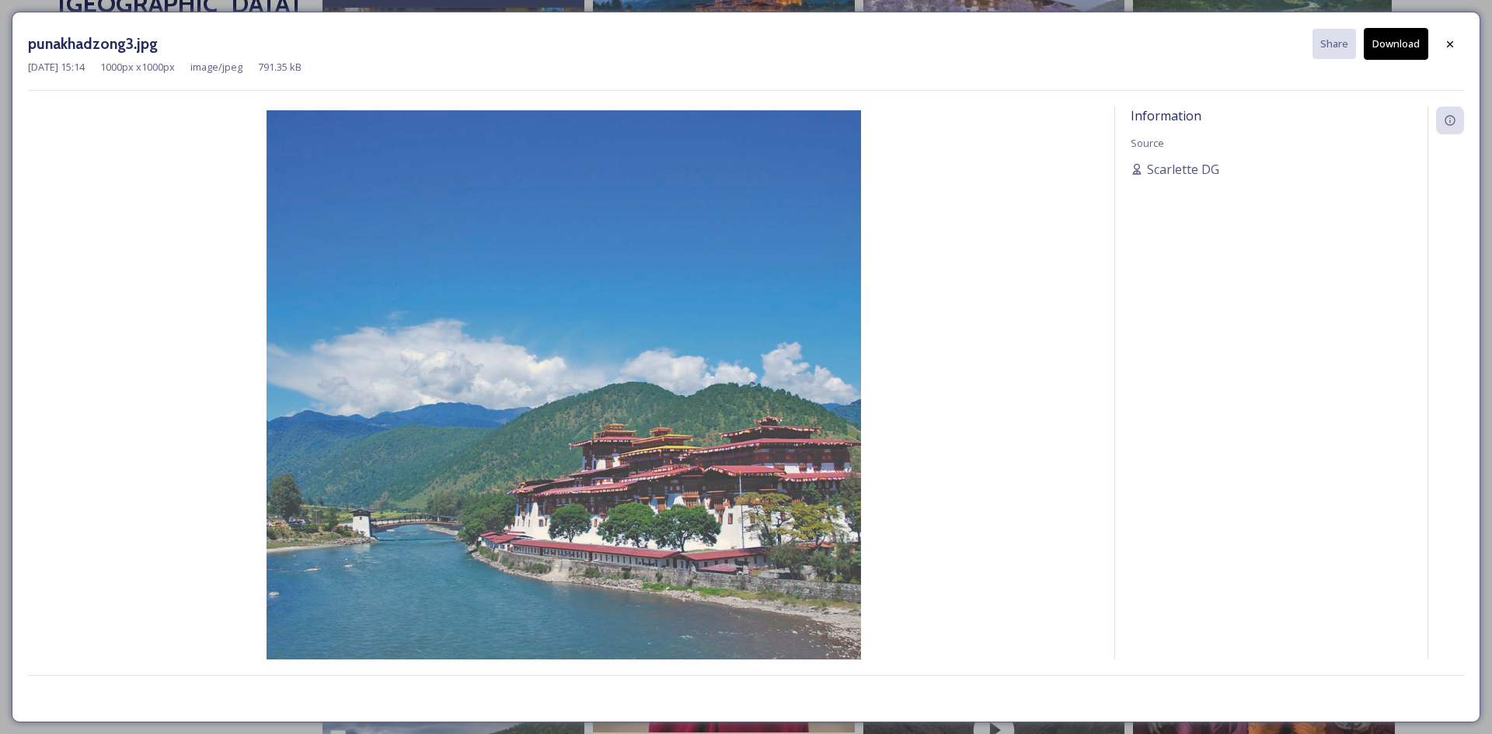
click at [1397, 47] on button "Download" at bounding box center [1396, 44] width 64 height 32
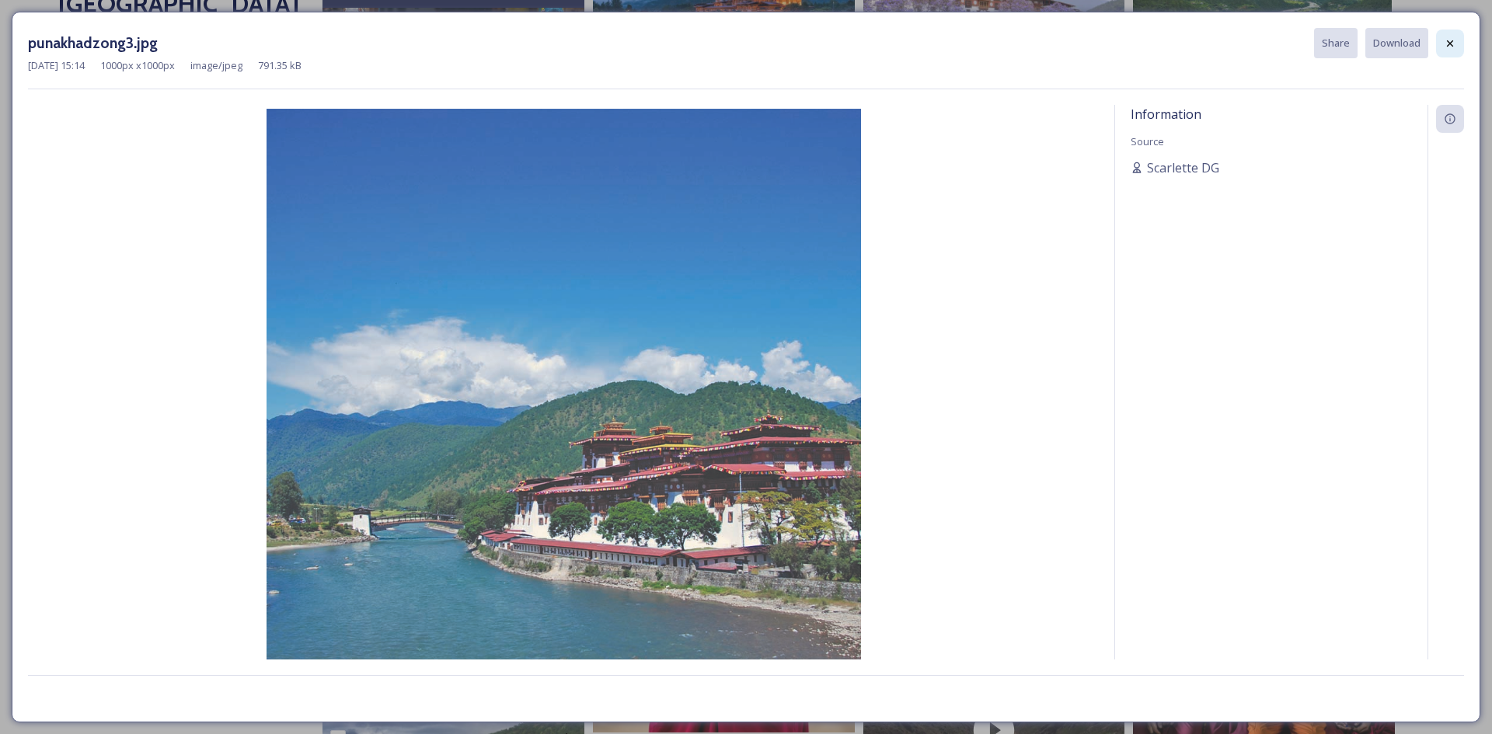
click at [1455, 47] on icon at bounding box center [1450, 43] width 12 height 12
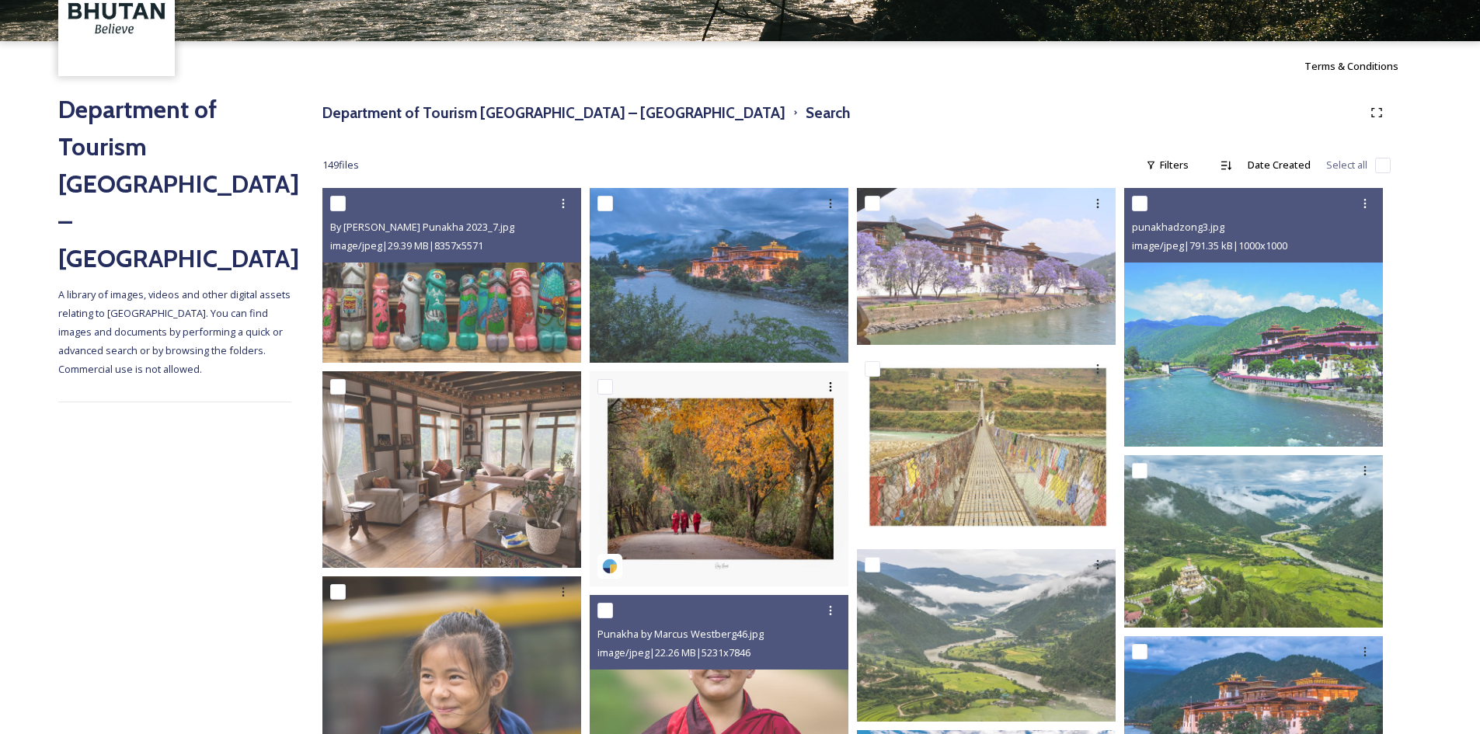
scroll to position [43, 0]
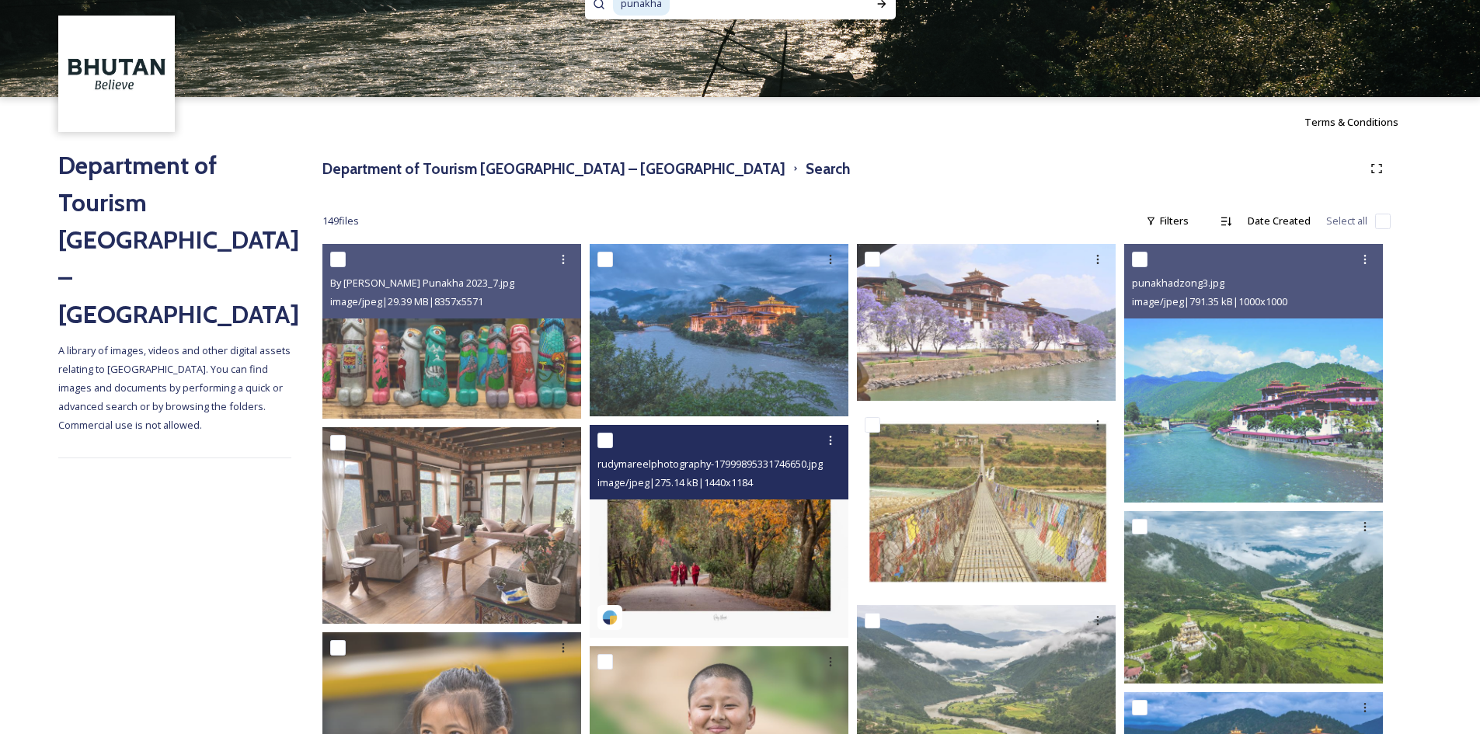
click at [723, 539] on img at bounding box center [719, 531] width 259 height 213
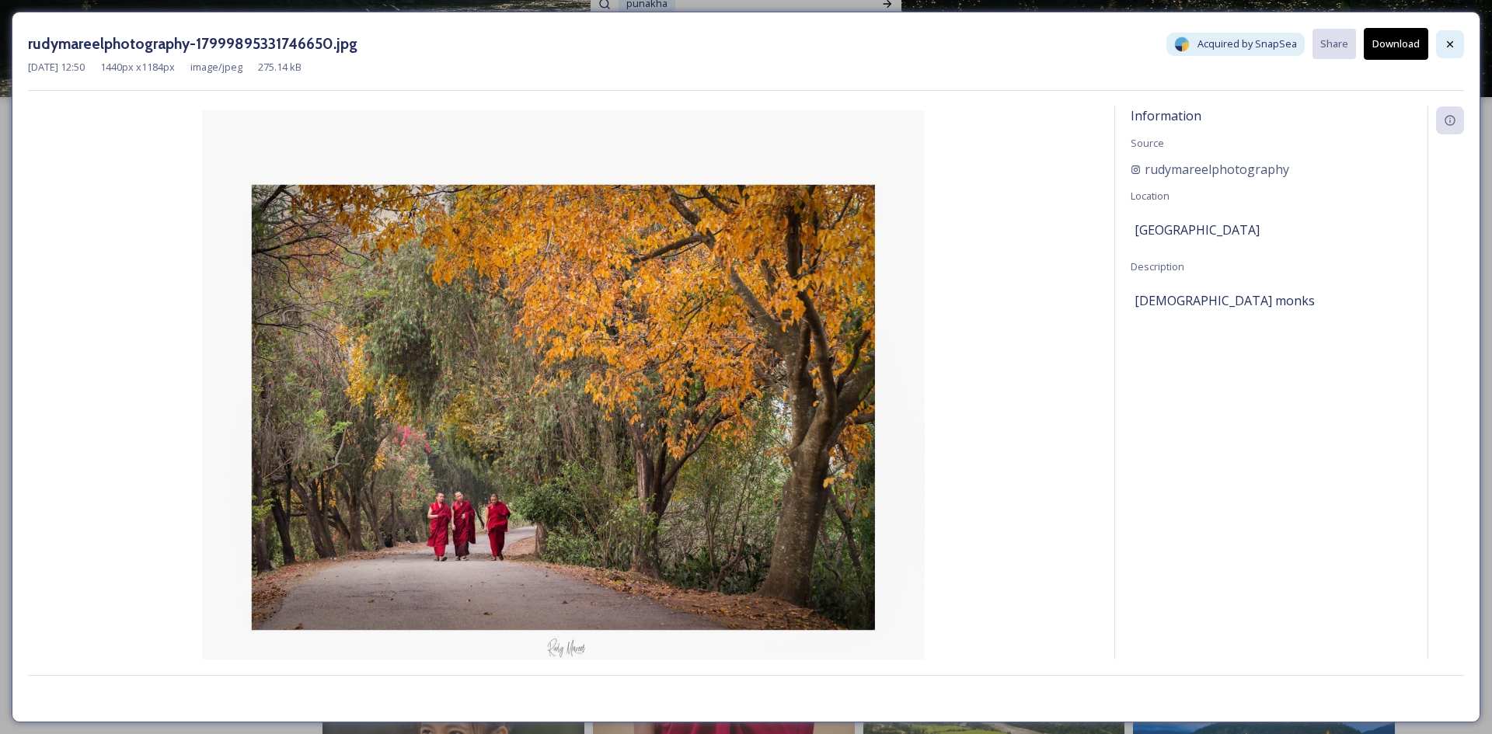
click at [1453, 37] on div at bounding box center [1450, 44] width 28 height 28
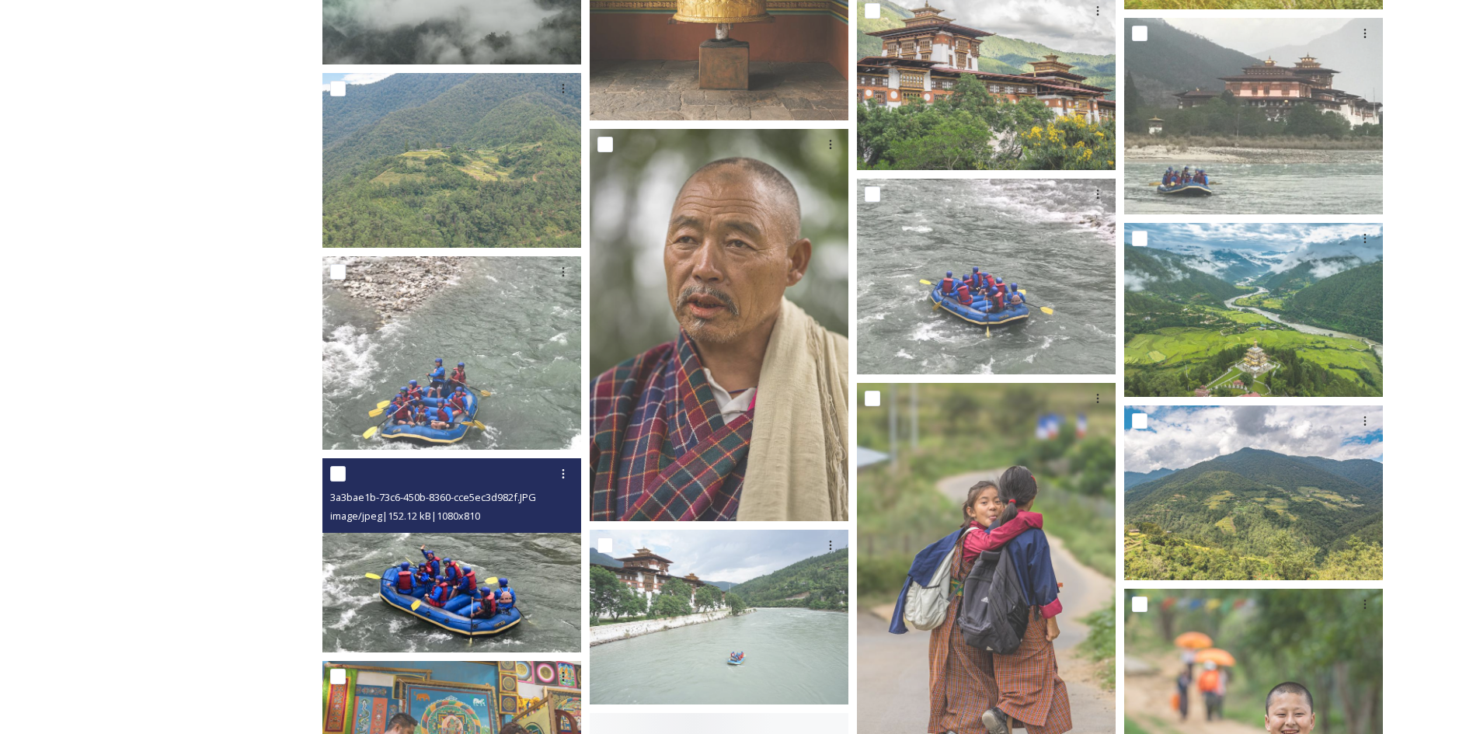
scroll to position [1597, 0]
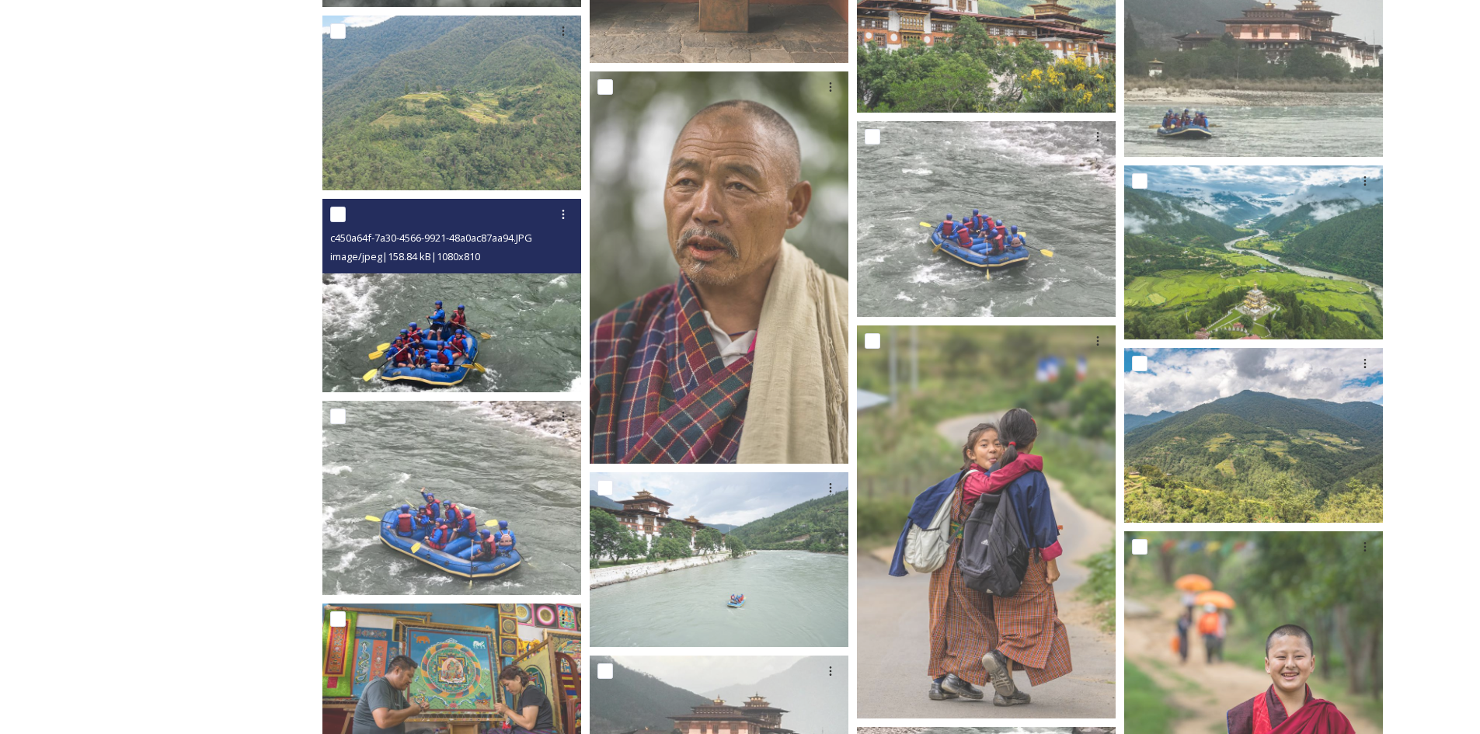
click at [479, 333] on img at bounding box center [451, 296] width 259 height 194
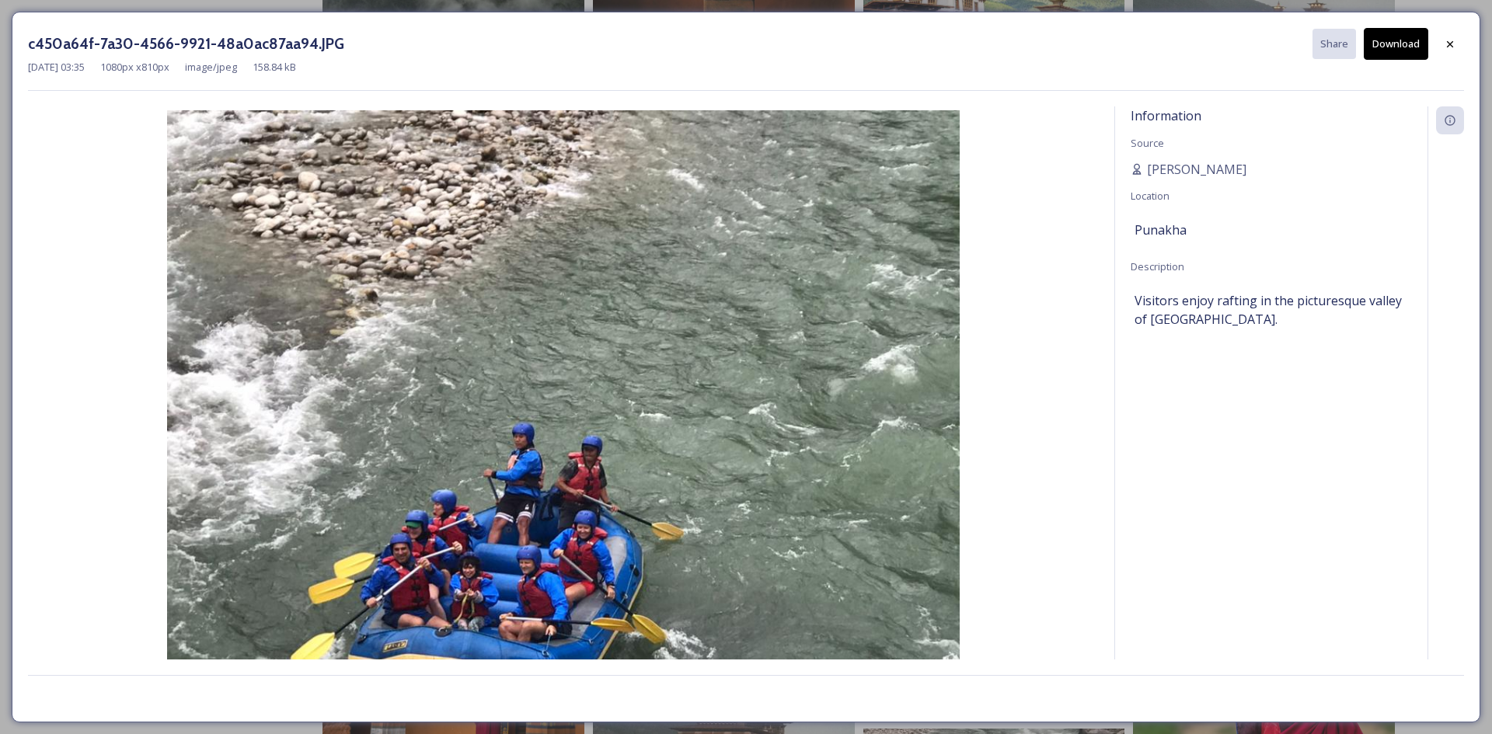
click at [1393, 47] on button "Download" at bounding box center [1396, 44] width 64 height 32
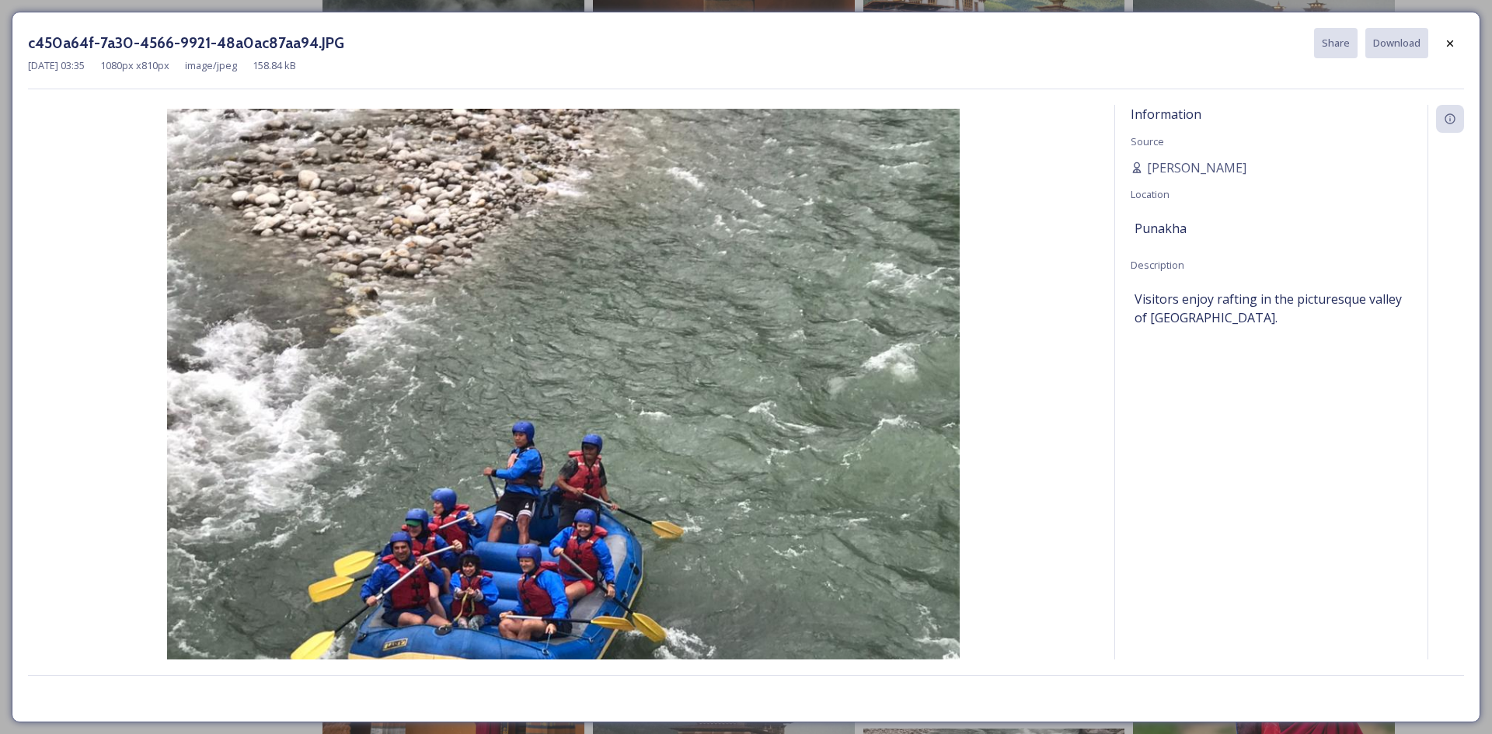
click at [1442, 45] on div at bounding box center [1450, 44] width 28 height 28
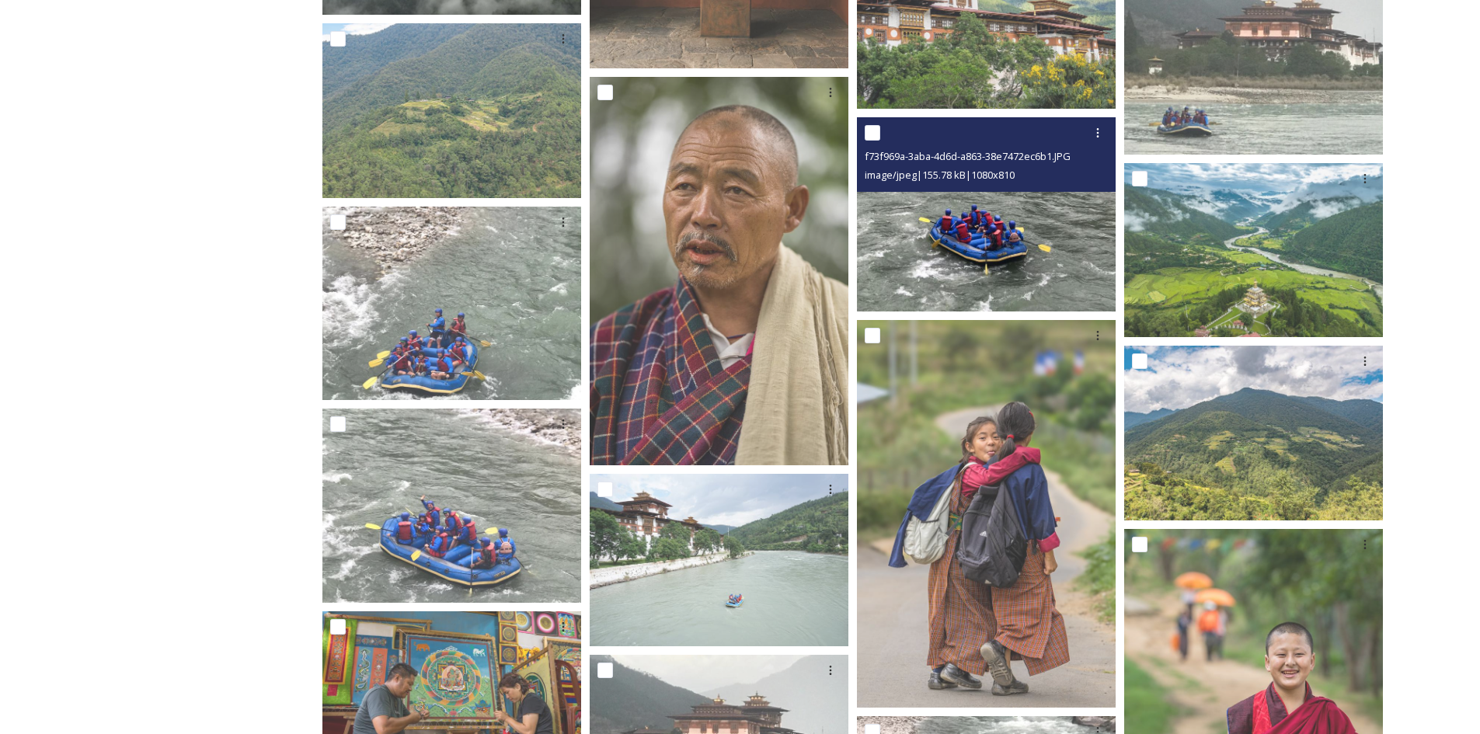
scroll to position [1597, 0]
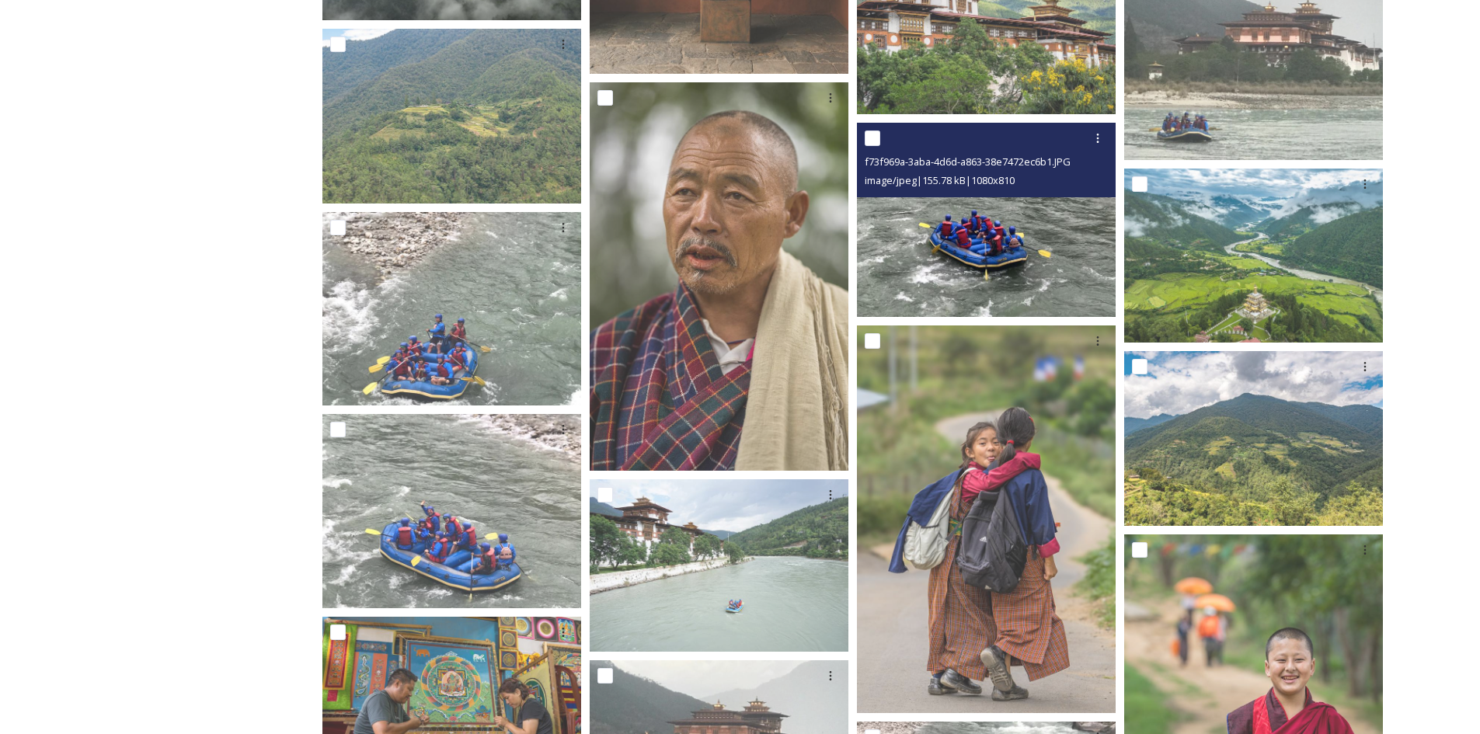
click at [956, 294] on img at bounding box center [986, 220] width 259 height 194
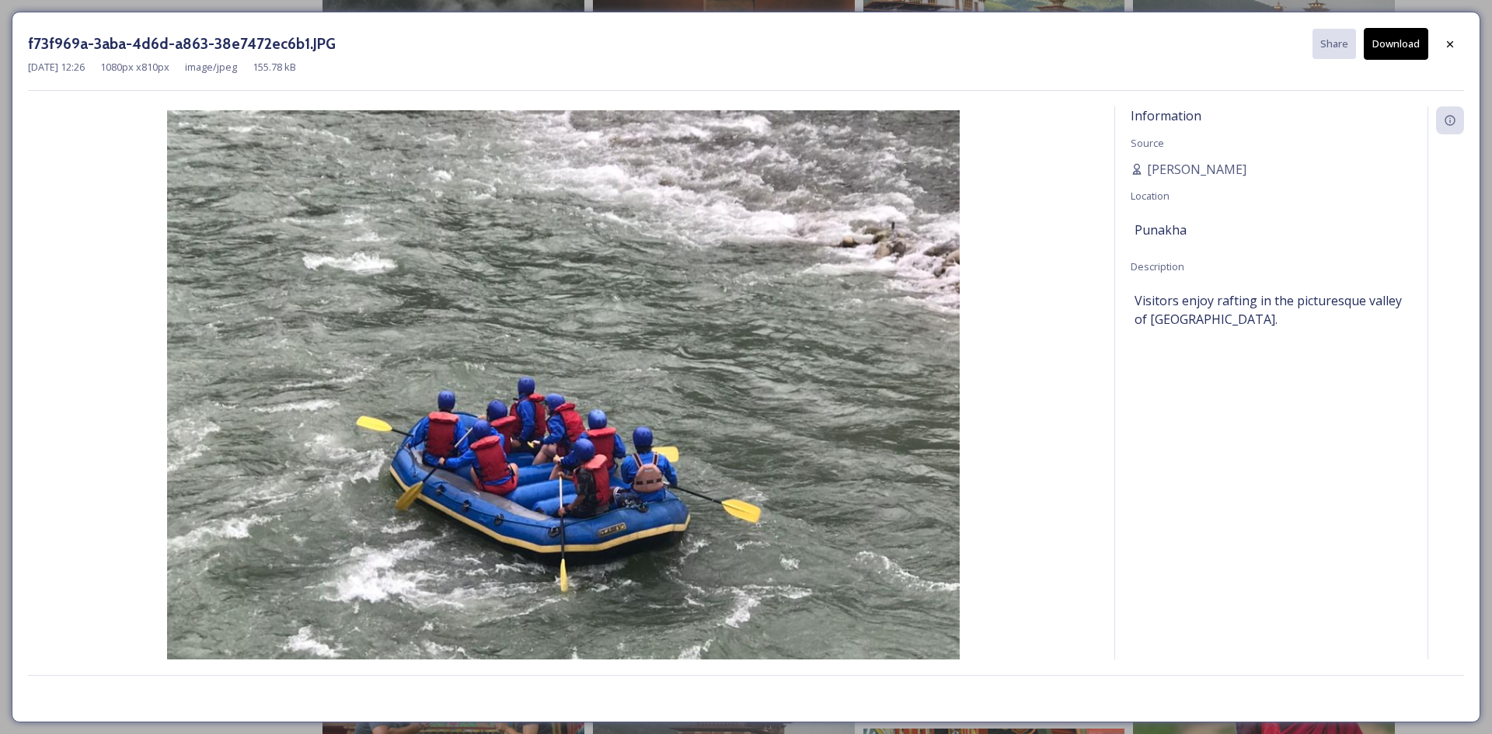
click at [1417, 40] on button "Download" at bounding box center [1396, 44] width 64 height 32
click at [1453, 47] on icon at bounding box center [1450, 44] width 12 height 12
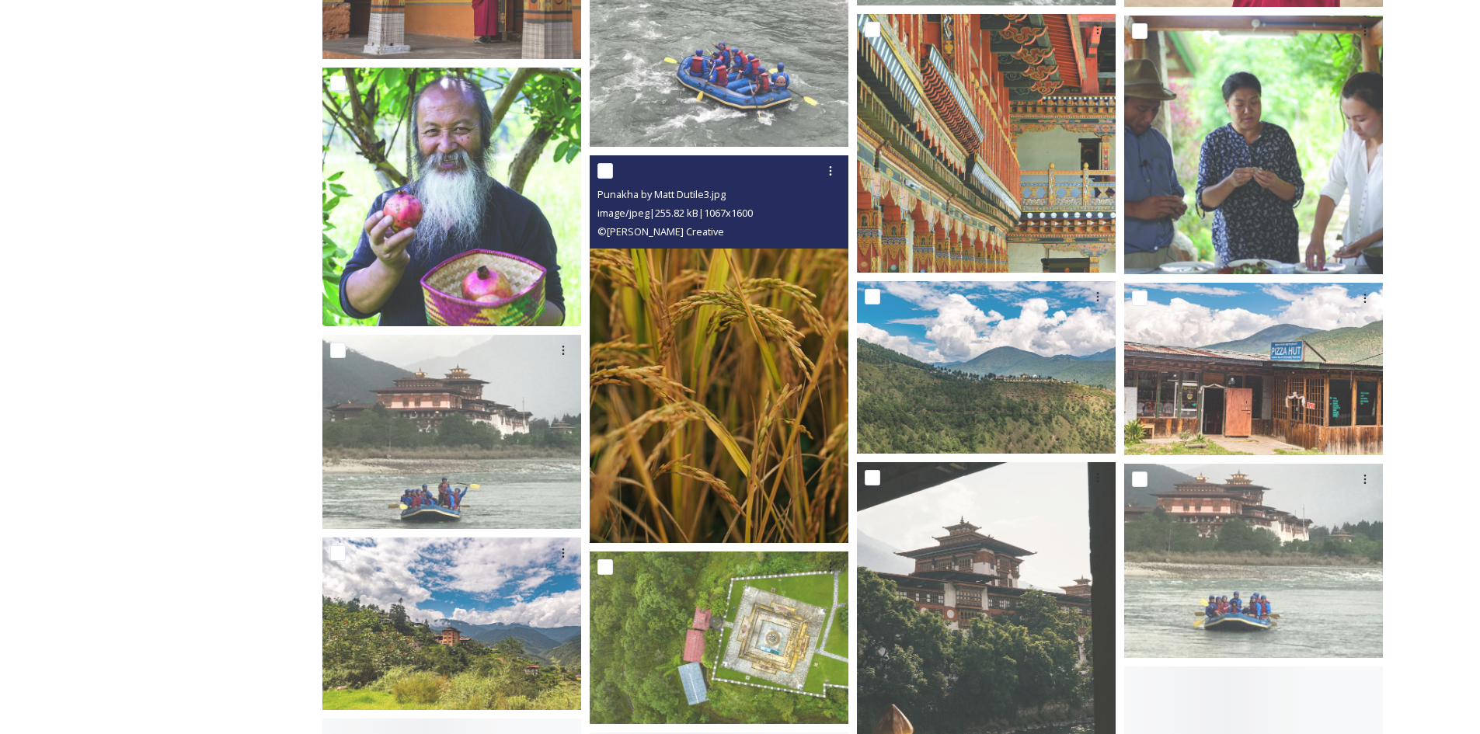
scroll to position [2529, 0]
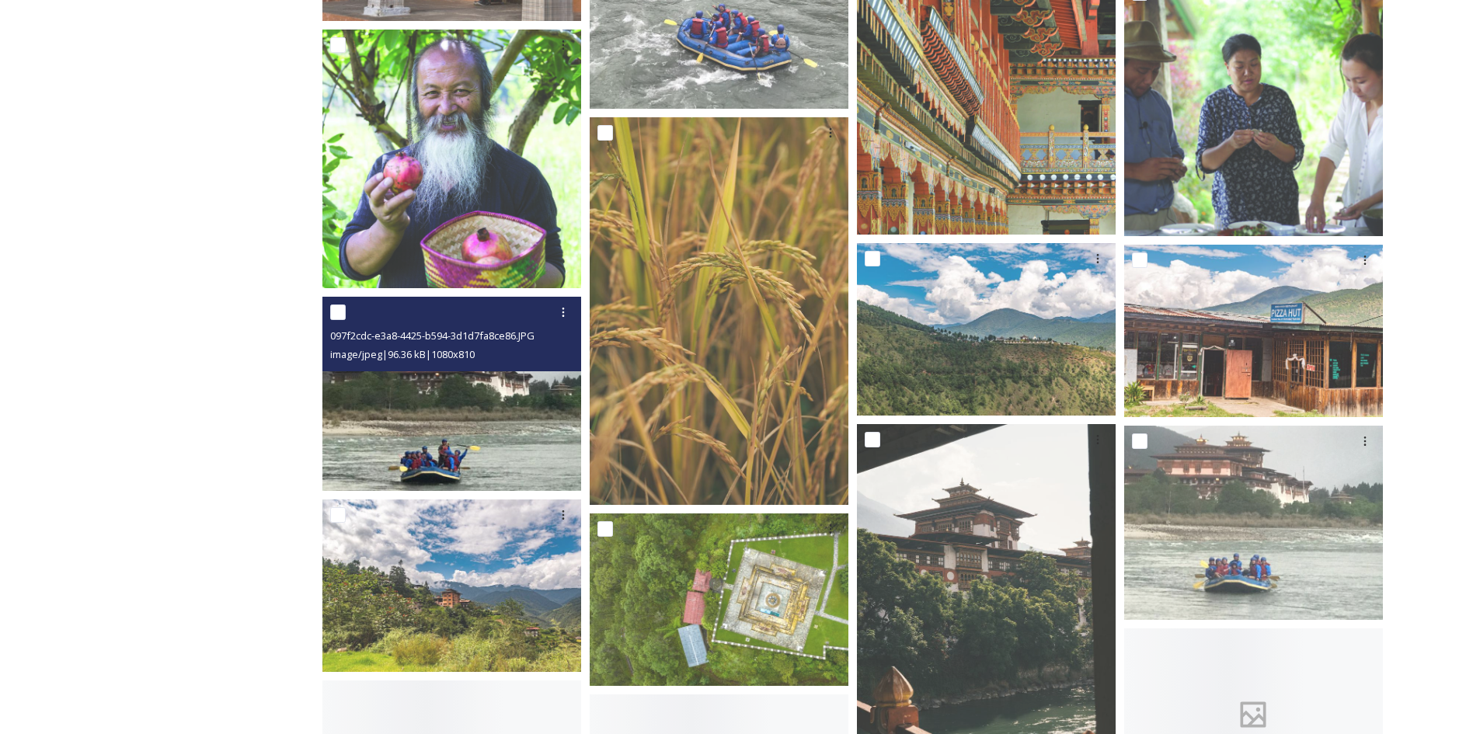
click at [518, 397] on img at bounding box center [451, 394] width 259 height 194
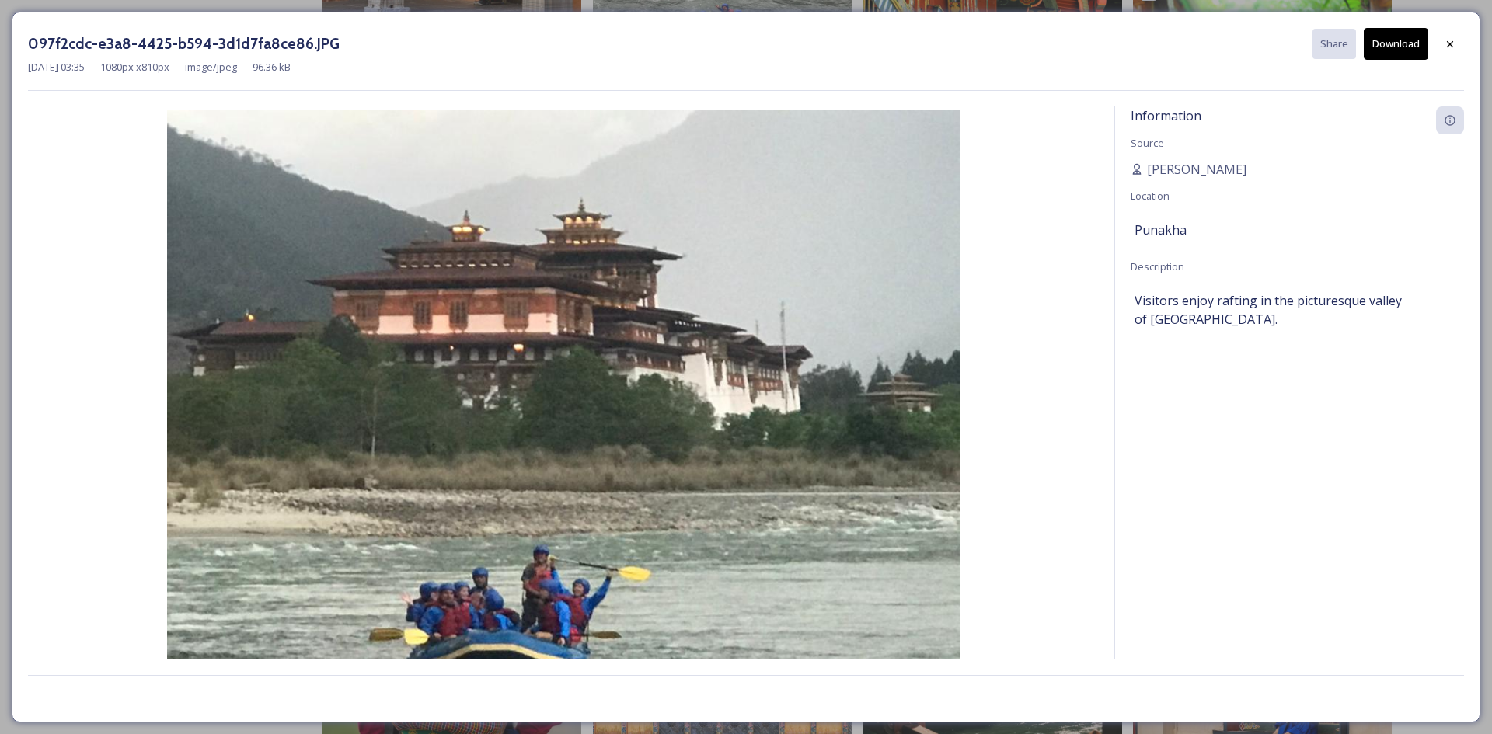
drag, startPoint x: 1454, startPoint y: 50, endPoint x: 1025, endPoint y: 319, distance: 506.2
click at [1453, 50] on icon at bounding box center [1450, 44] width 12 height 12
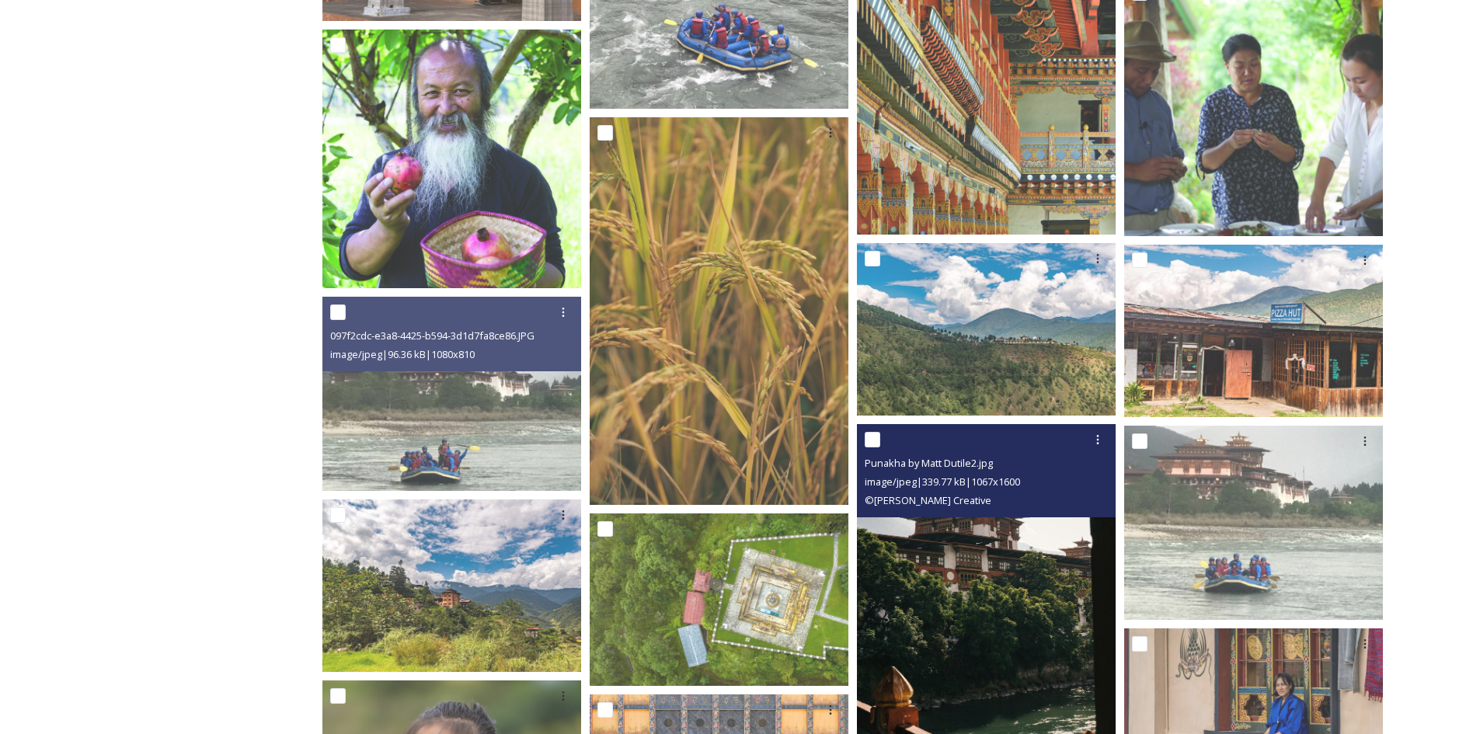
scroll to position [2840, 0]
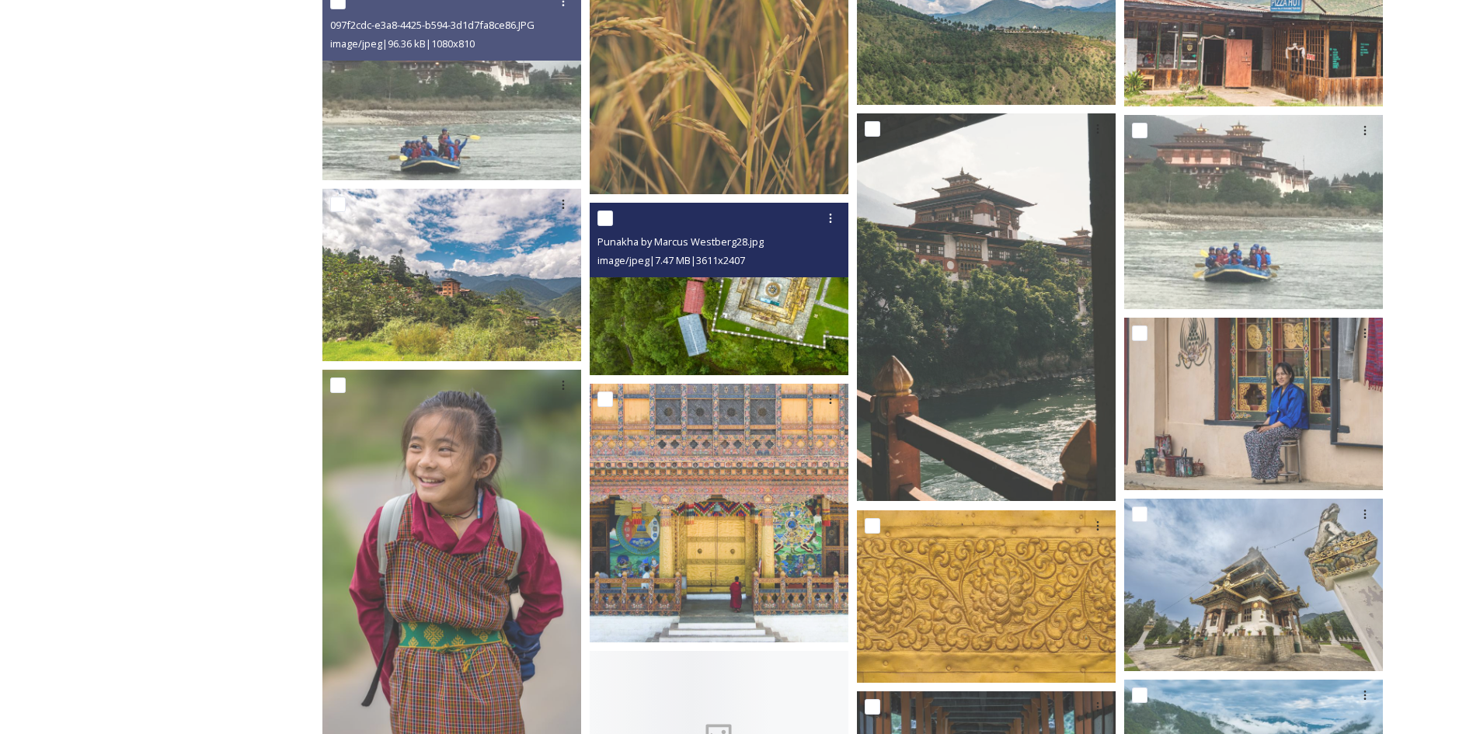
click at [769, 317] on img at bounding box center [719, 289] width 259 height 173
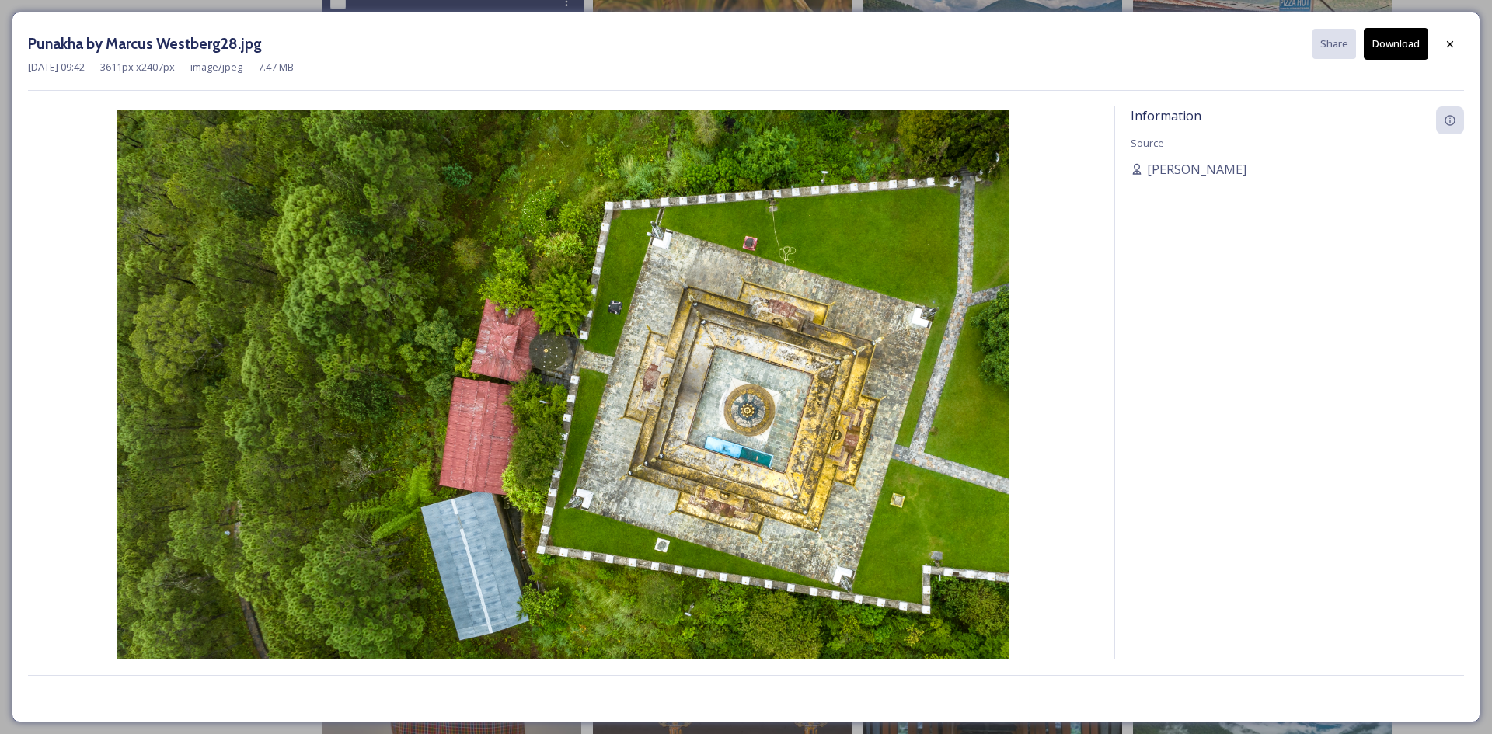
click at [1390, 43] on button "Download" at bounding box center [1396, 44] width 64 height 32
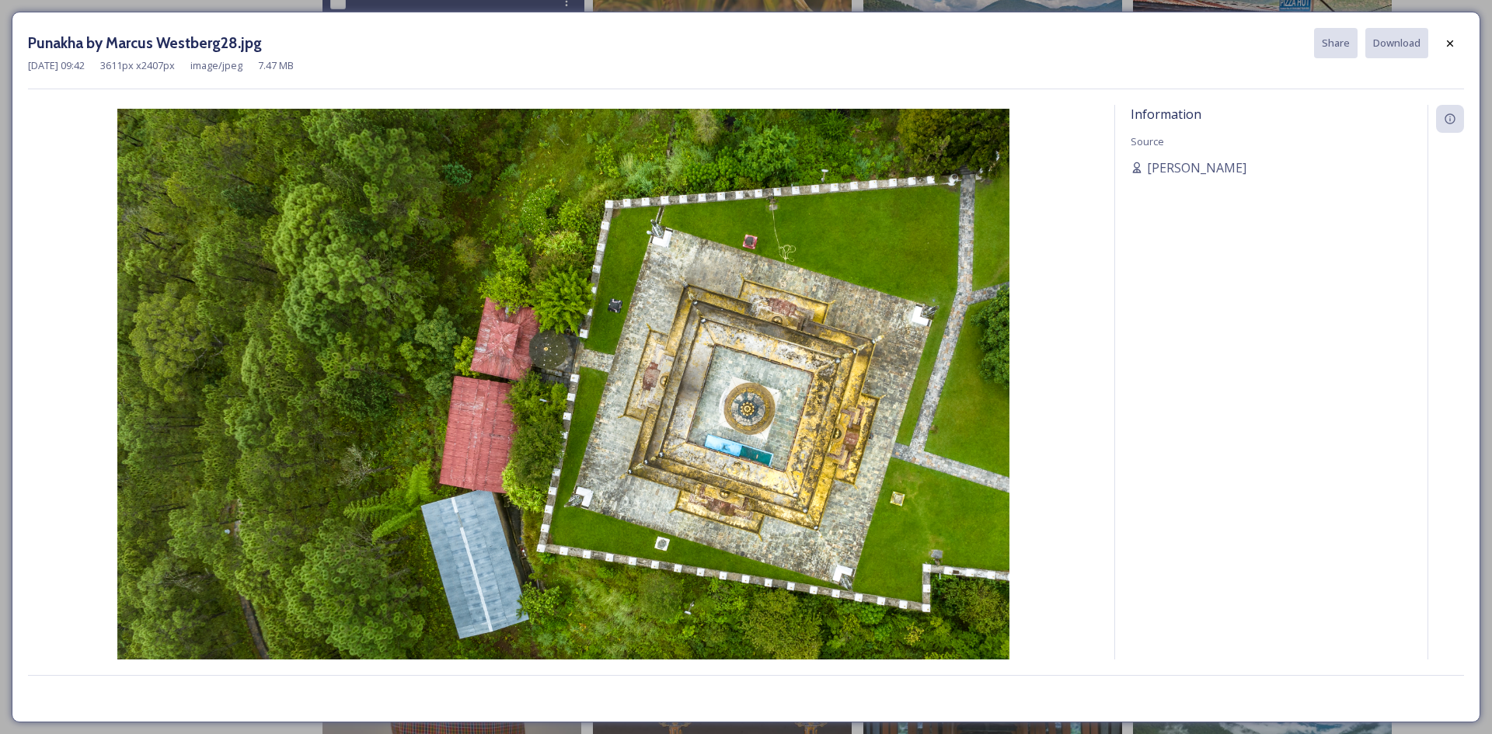
click at [1448, 47] on icon at bounding box center [1450, 43] width 12 height 12
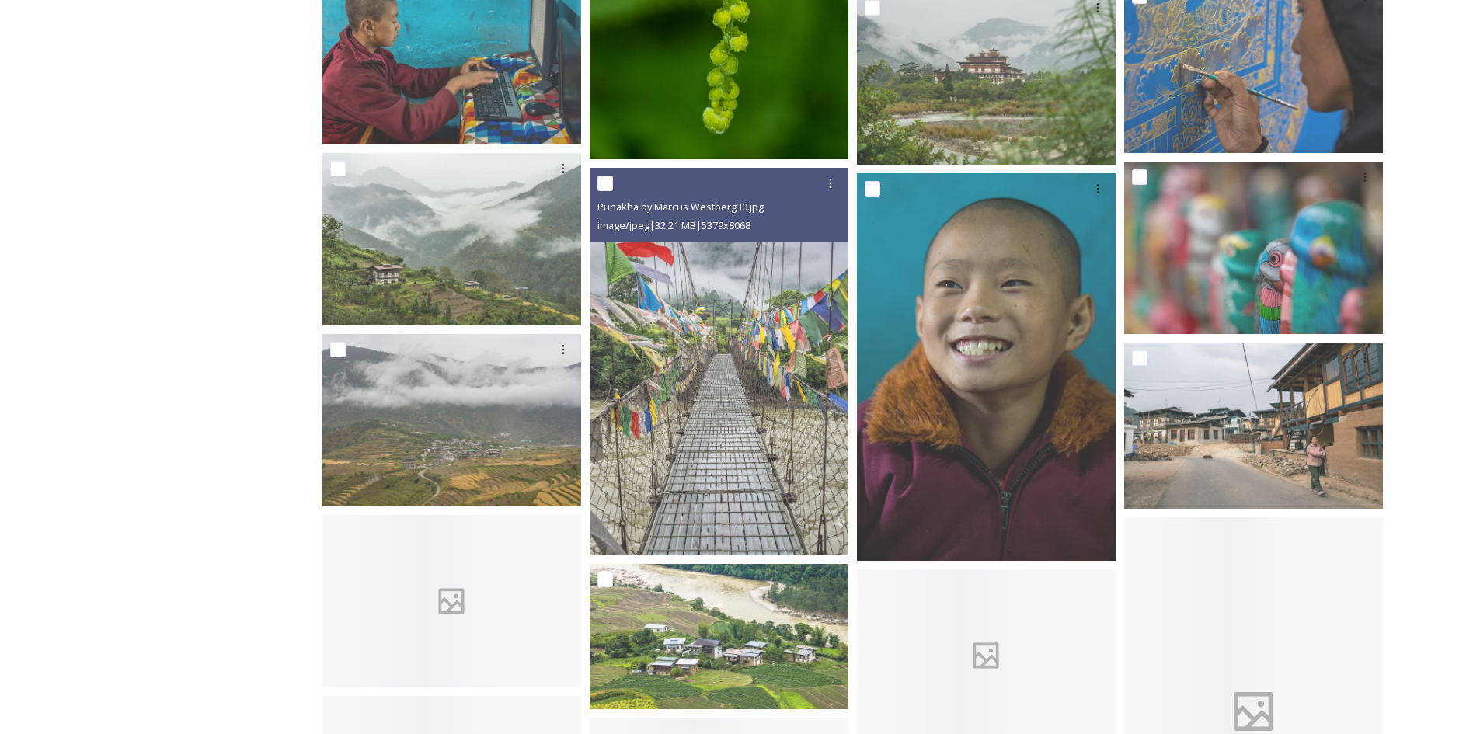
scroll to position [4084, 0]
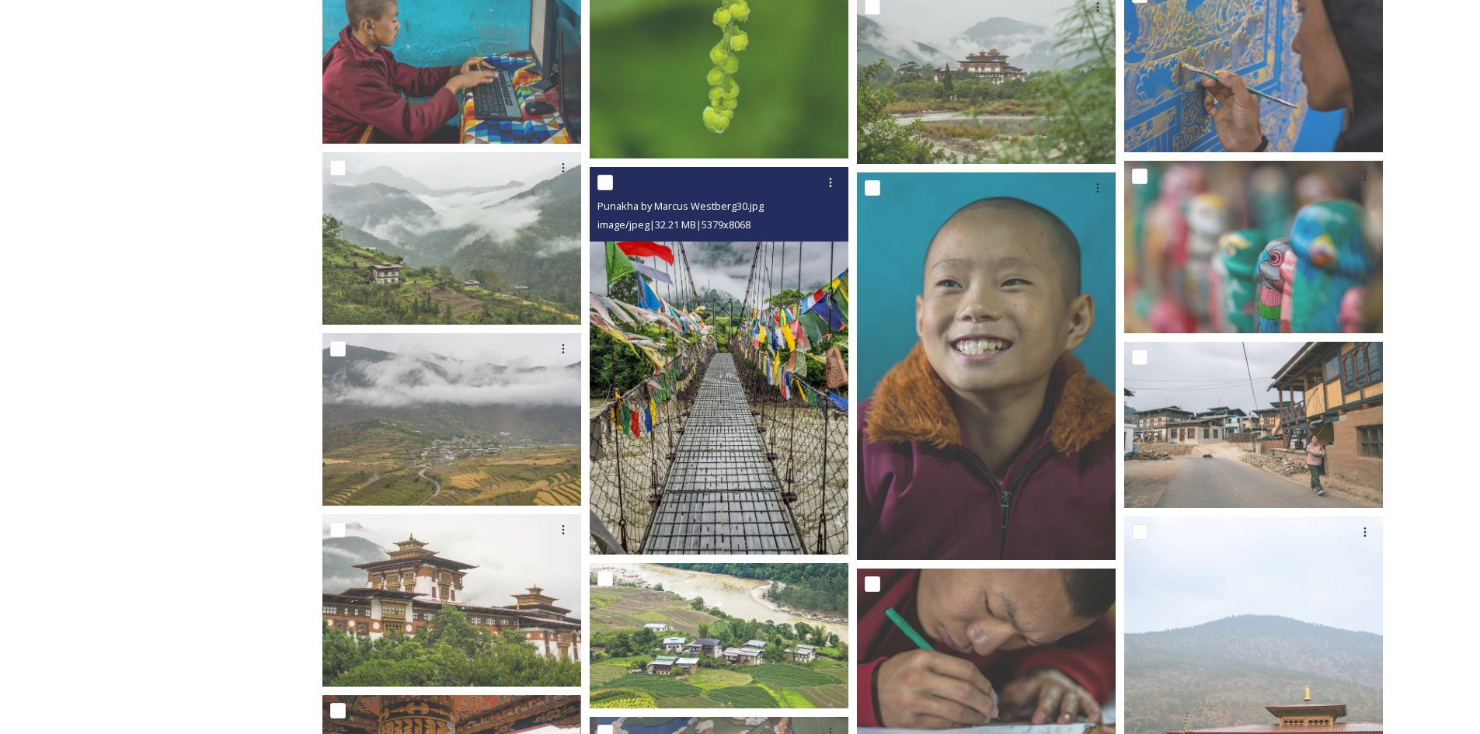
click at [800, 375] on img at bounding box center [719, 360] width 259 height 389
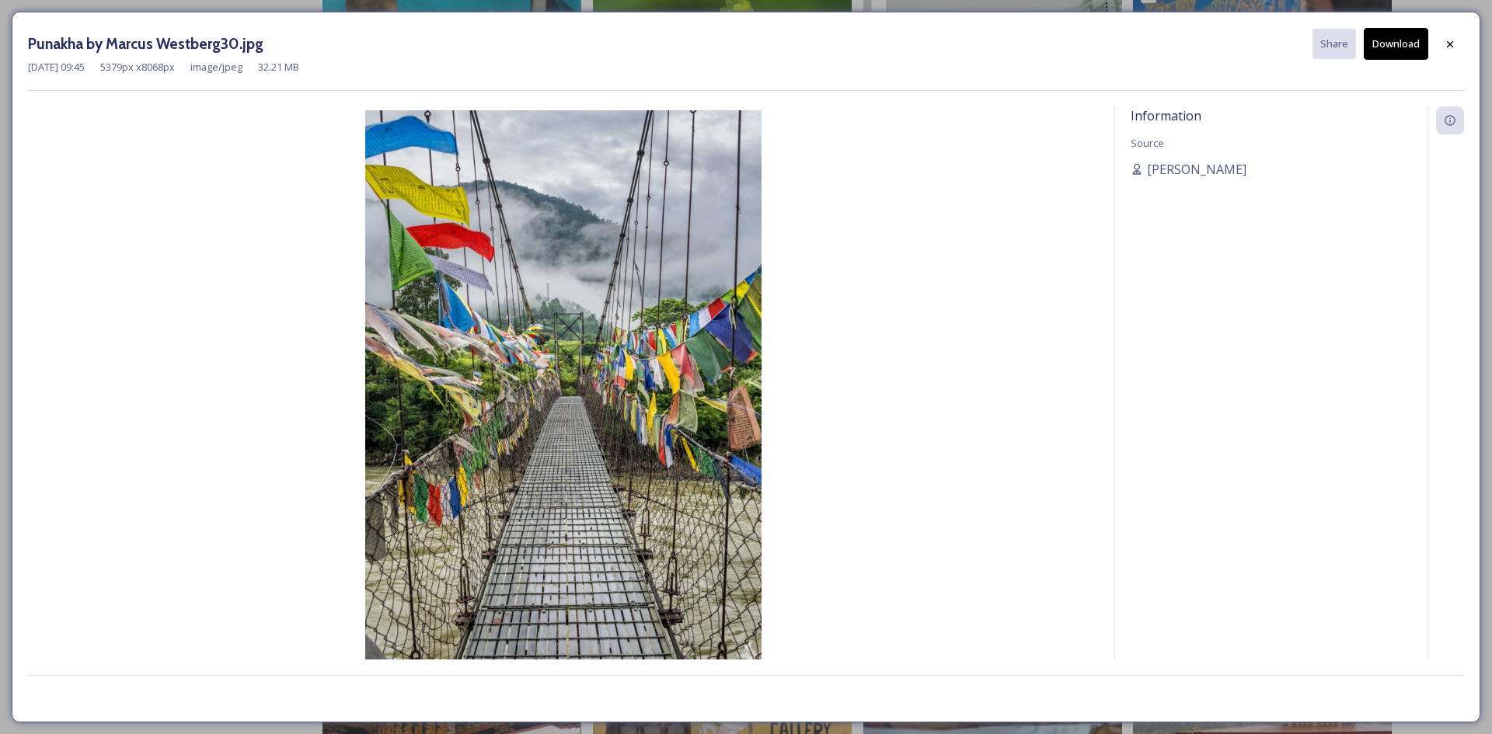
click at [1407, 44] on button "Download" at bounding box center [1396, 44] width 64 height 32
click at [1459, 40] on div at bounding box center [1450, 44] width 28 height 28
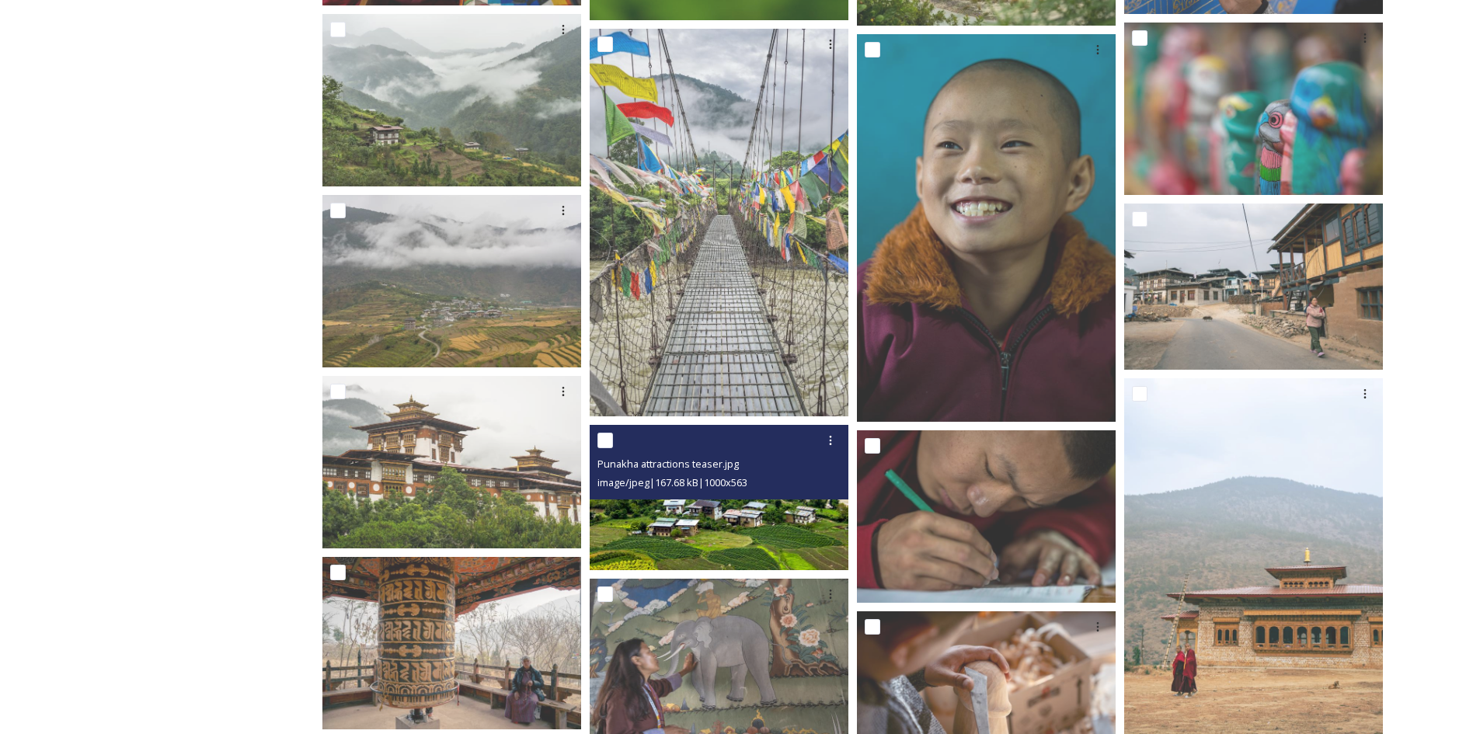
scroll to position [4394, 0]
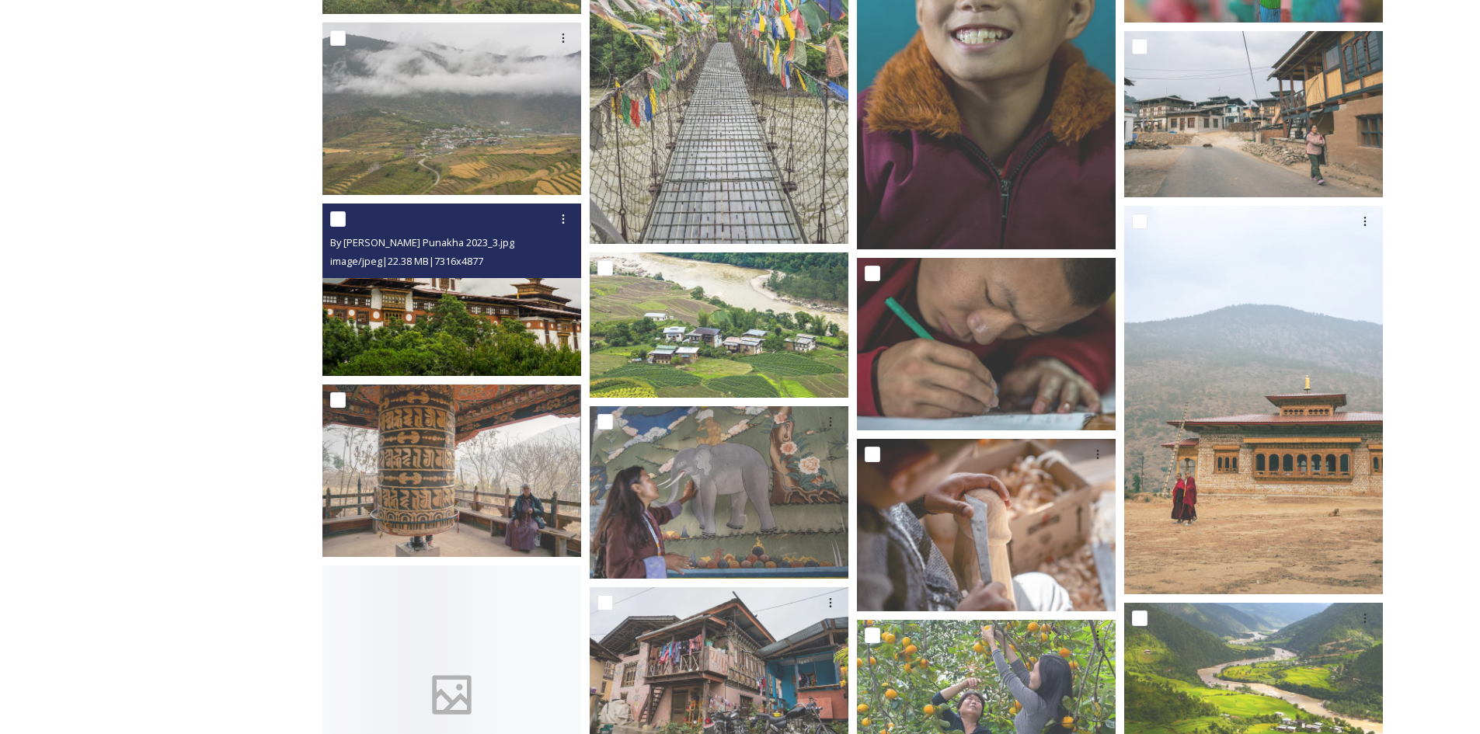
click at [396, 301] on img at bounding box center [451, 290] width 259 height 173
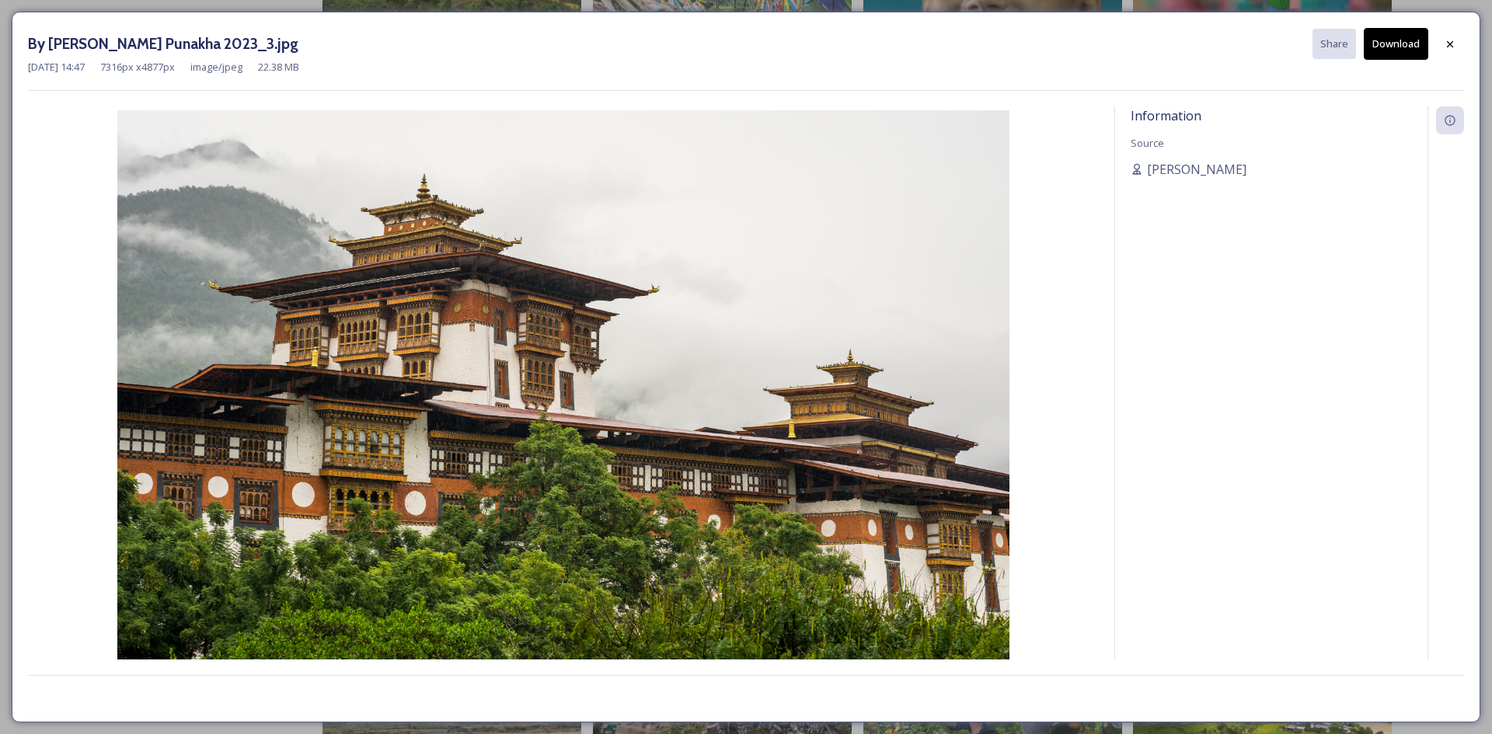
click at [1396, 49] on button "Download" at bounding box center [1396, 44] width 64 height 32
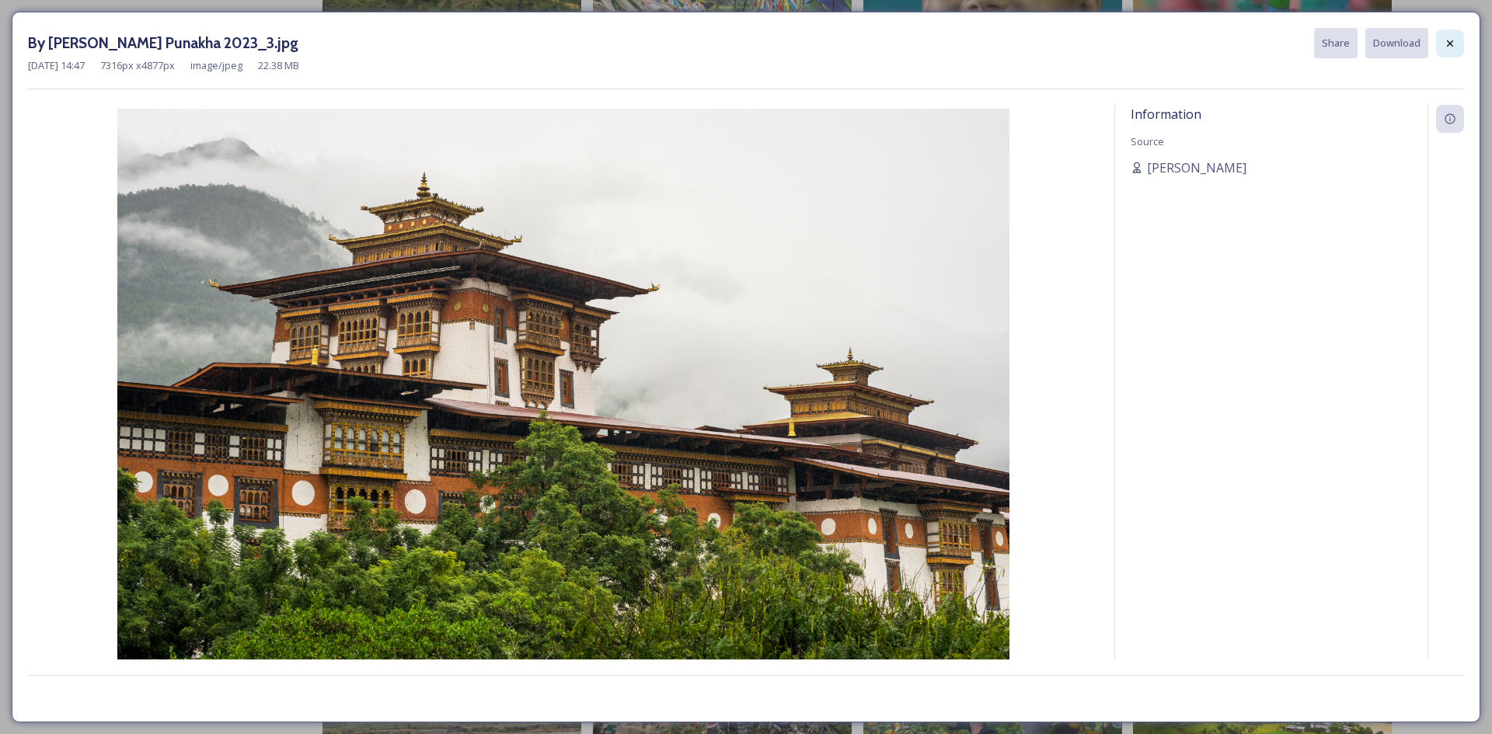
click at [1446, 46] on icon at bounding box center [1450, 43] width 12 height 12
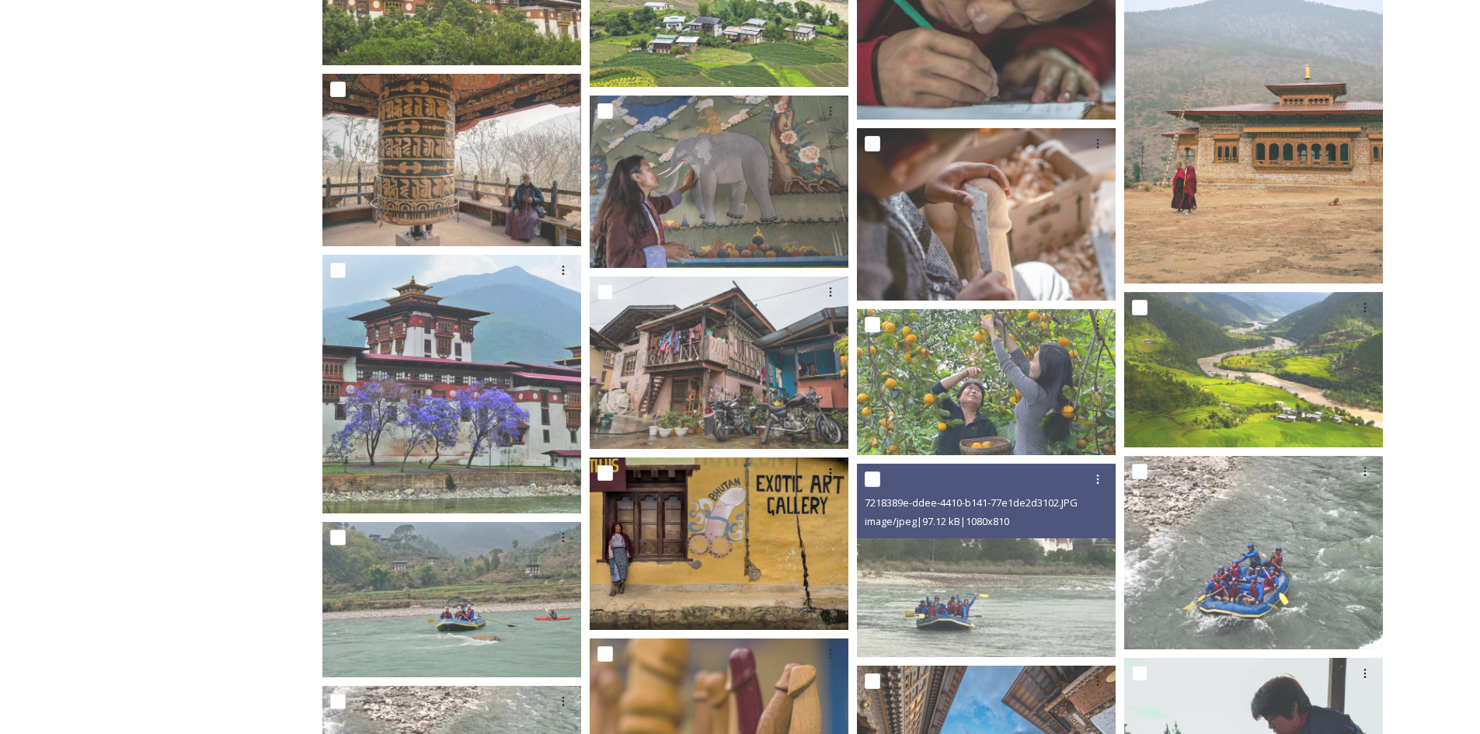
scroll to position [4861, 0]
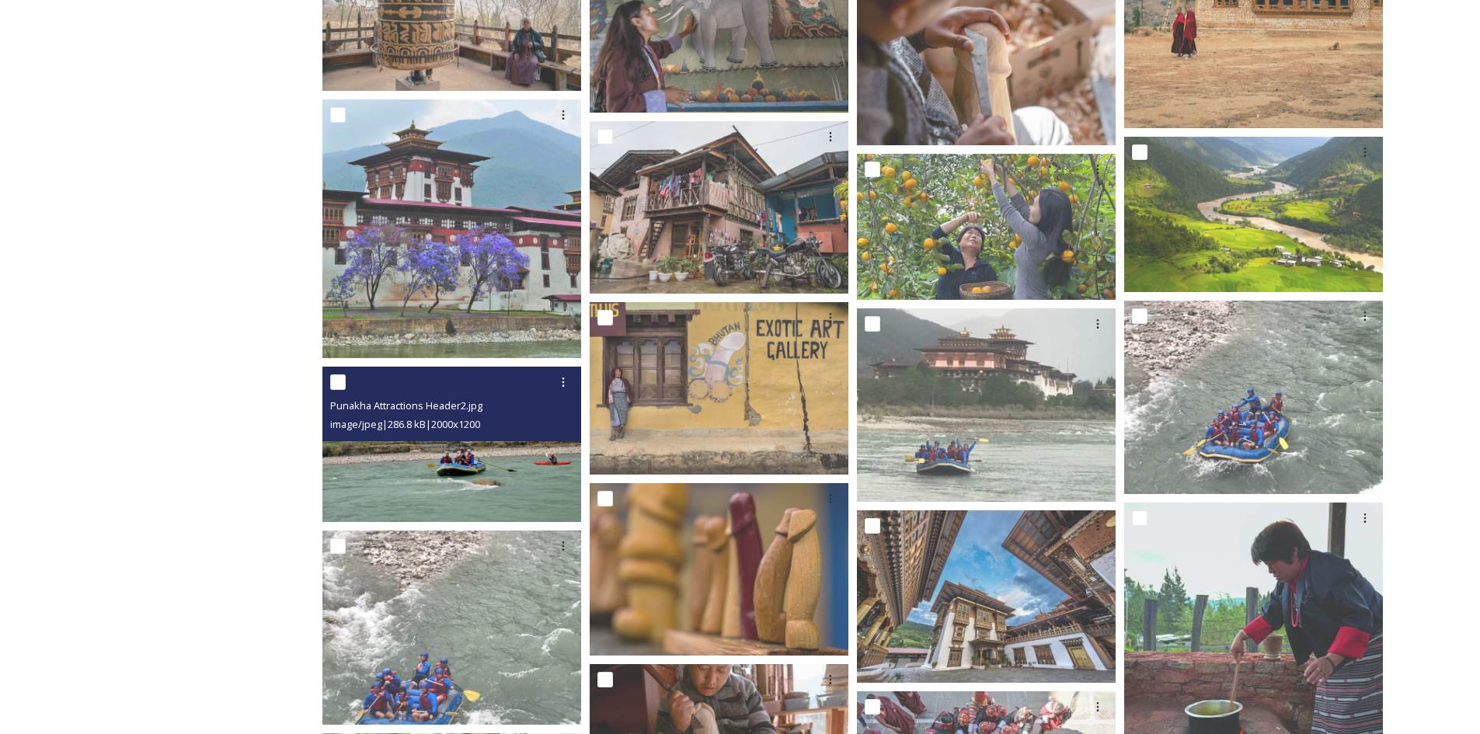
click at [500, 466] on img at bounding box center [451, 444] width 259 height 155
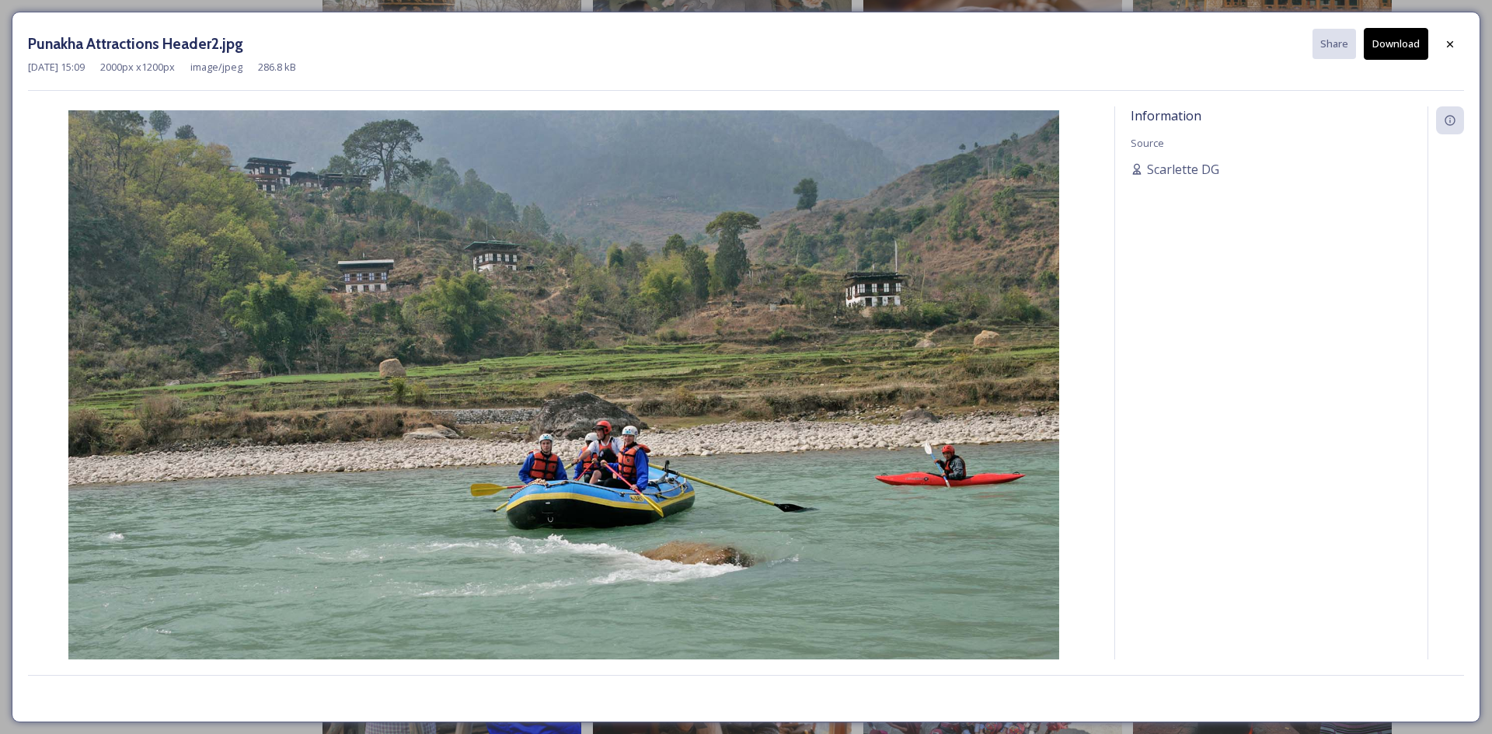
click at [1385, 58] on button "Download" at bounding box center [1396, 44] width 64 height 32
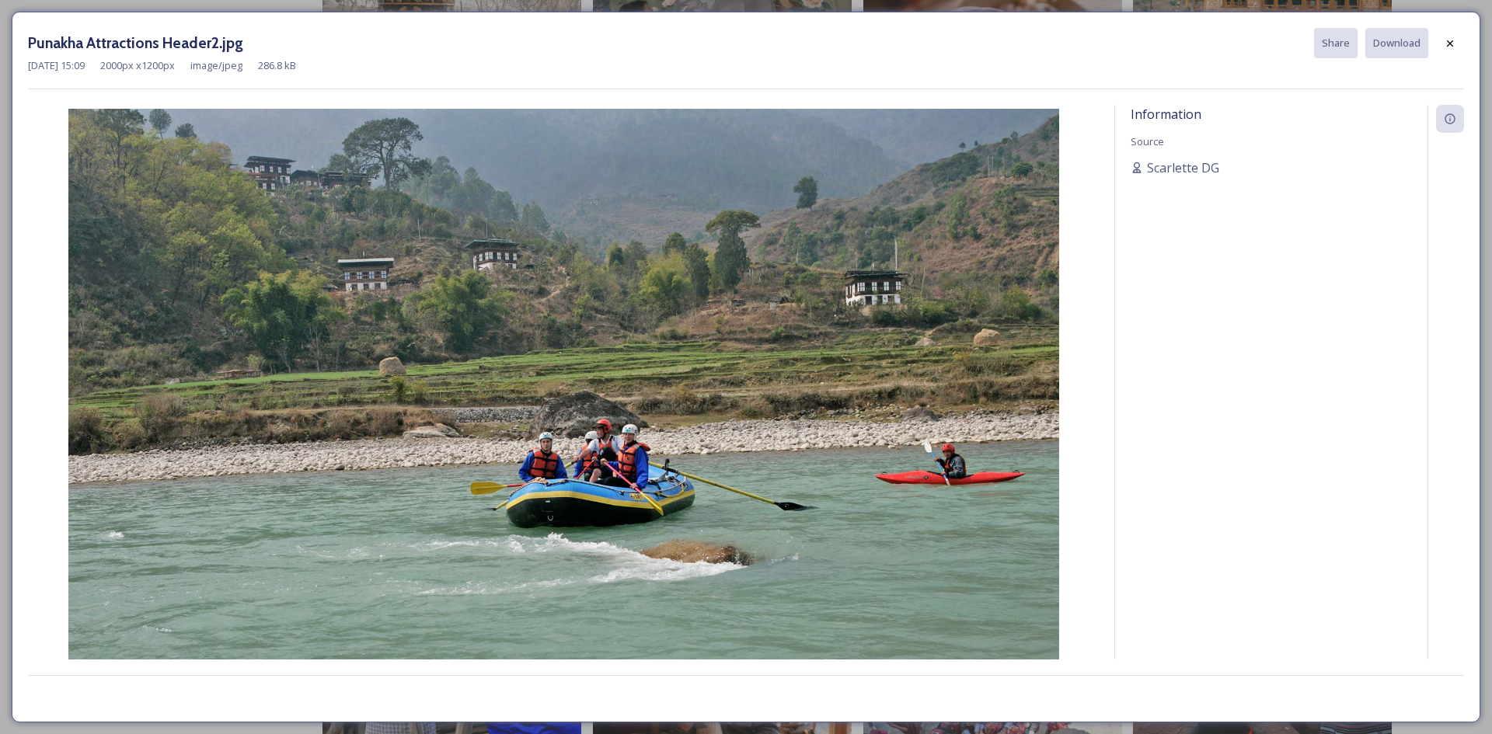
drag, startPoint x: 1452, startPoint y: 43, endPoint x: 1386, endPoint y: 78, distance: 74.4
click at [1452, 43] on icon at bounding box center [1450, 43] width 6 height 6
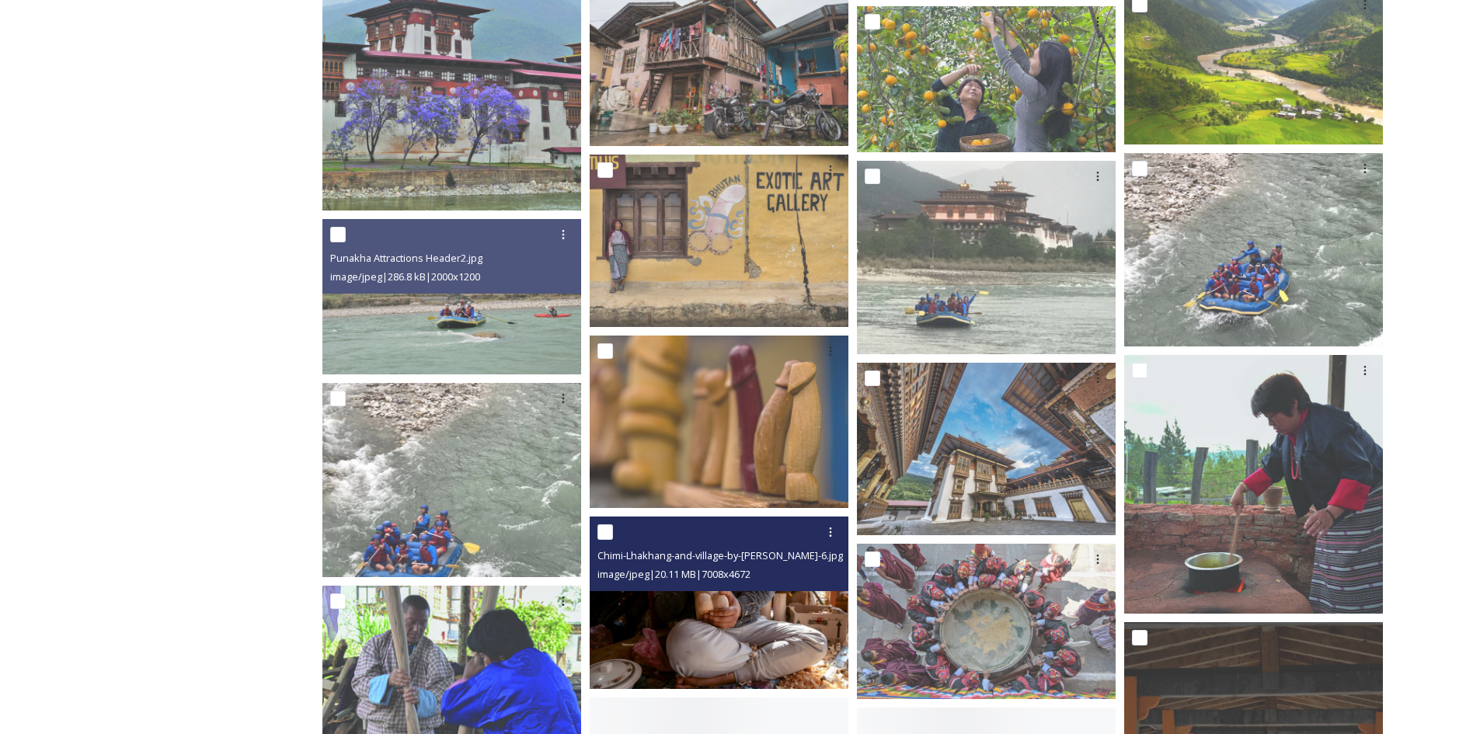
scroll to position [5171, 0]
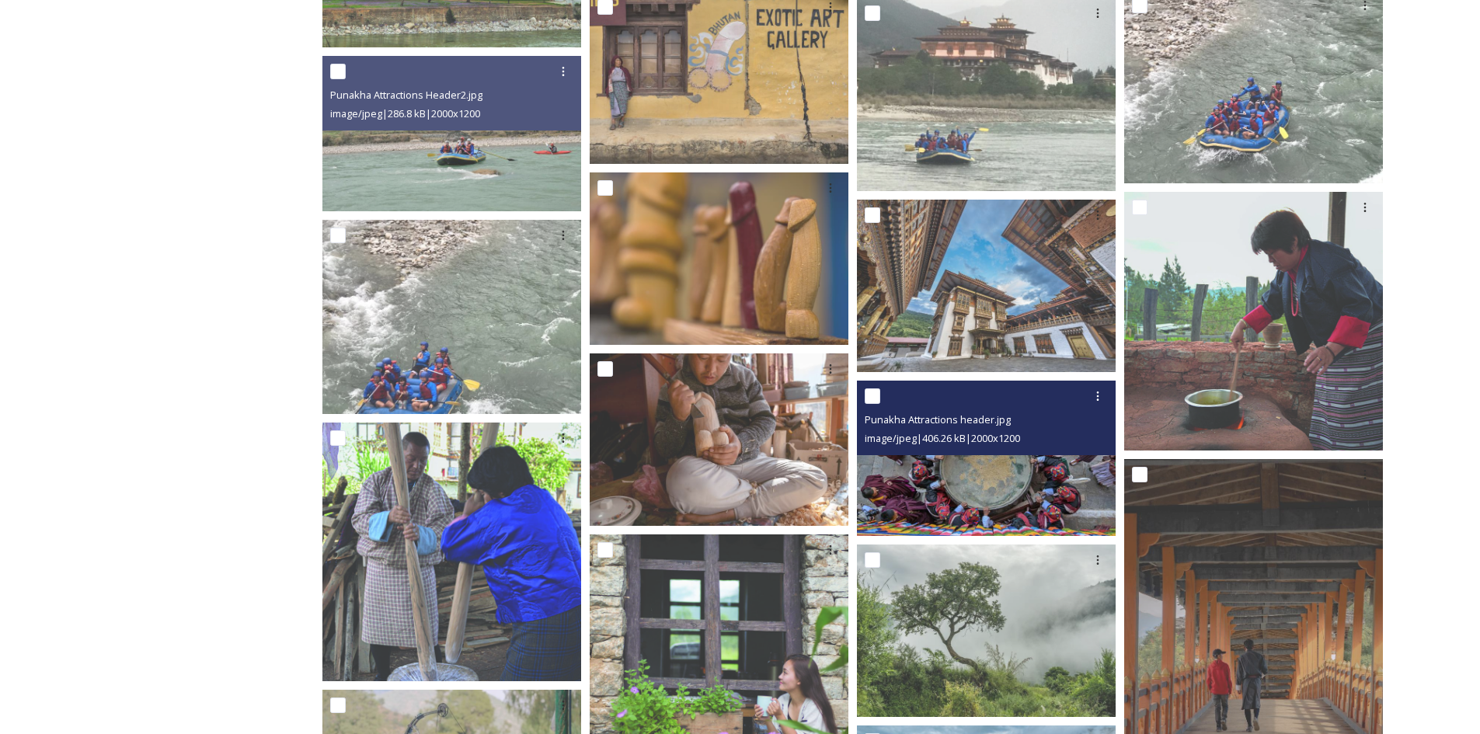
click at [1020, 484] on img at bounding box center [986, 458] width 259 height 155
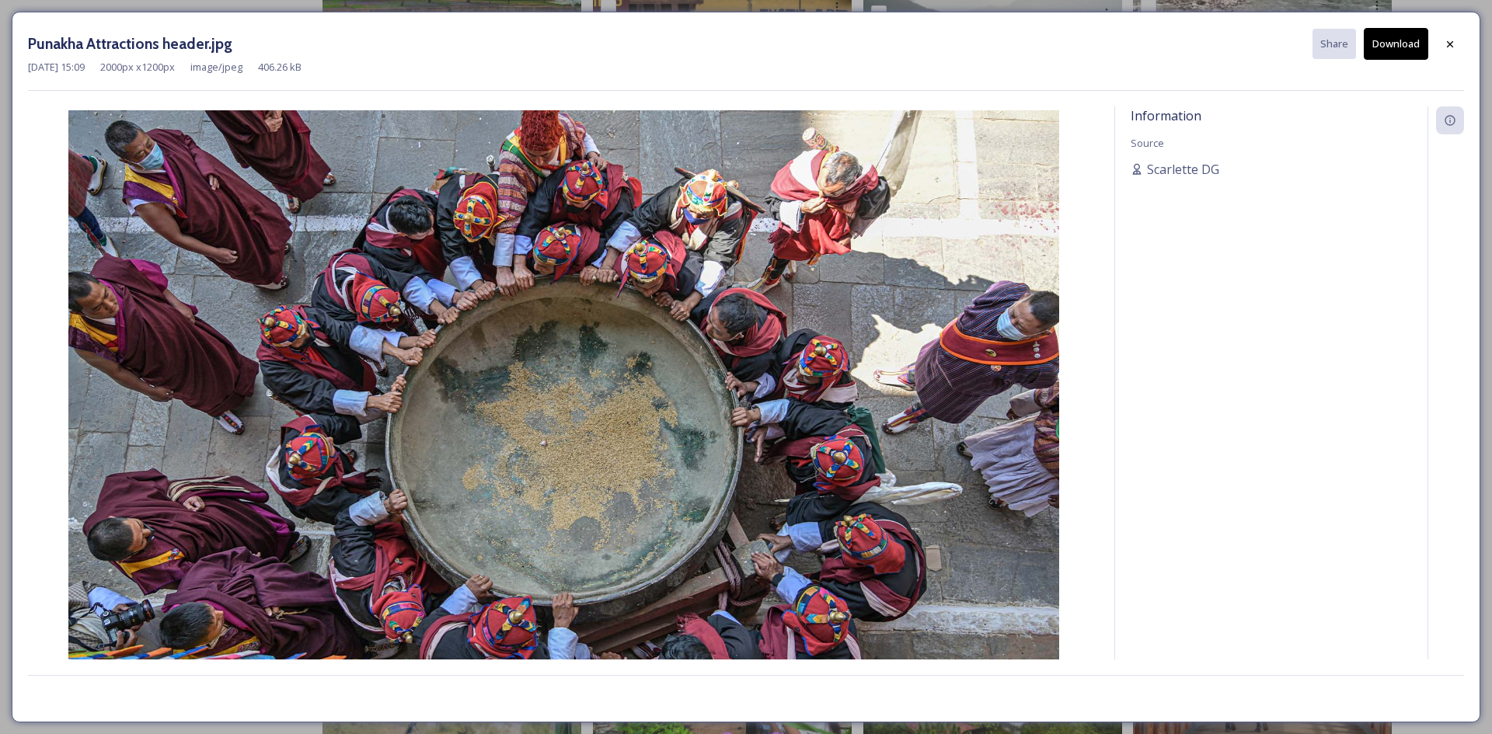
click at [1414, 48] on button "Download" at bounding box center [1396, 44] width 64 height 32
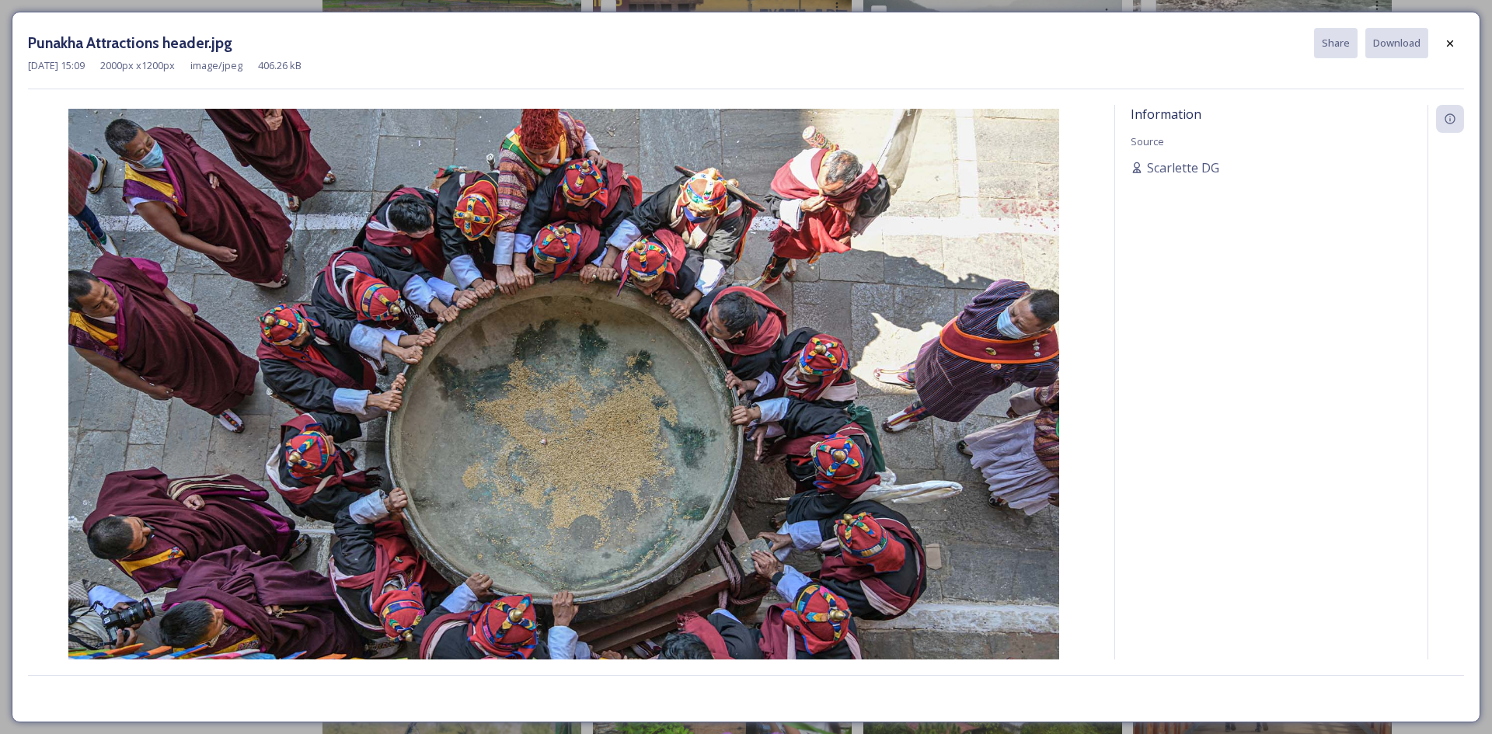
click at [1456, 47] on div at bounding box center [1450, 44] width 28 height 28
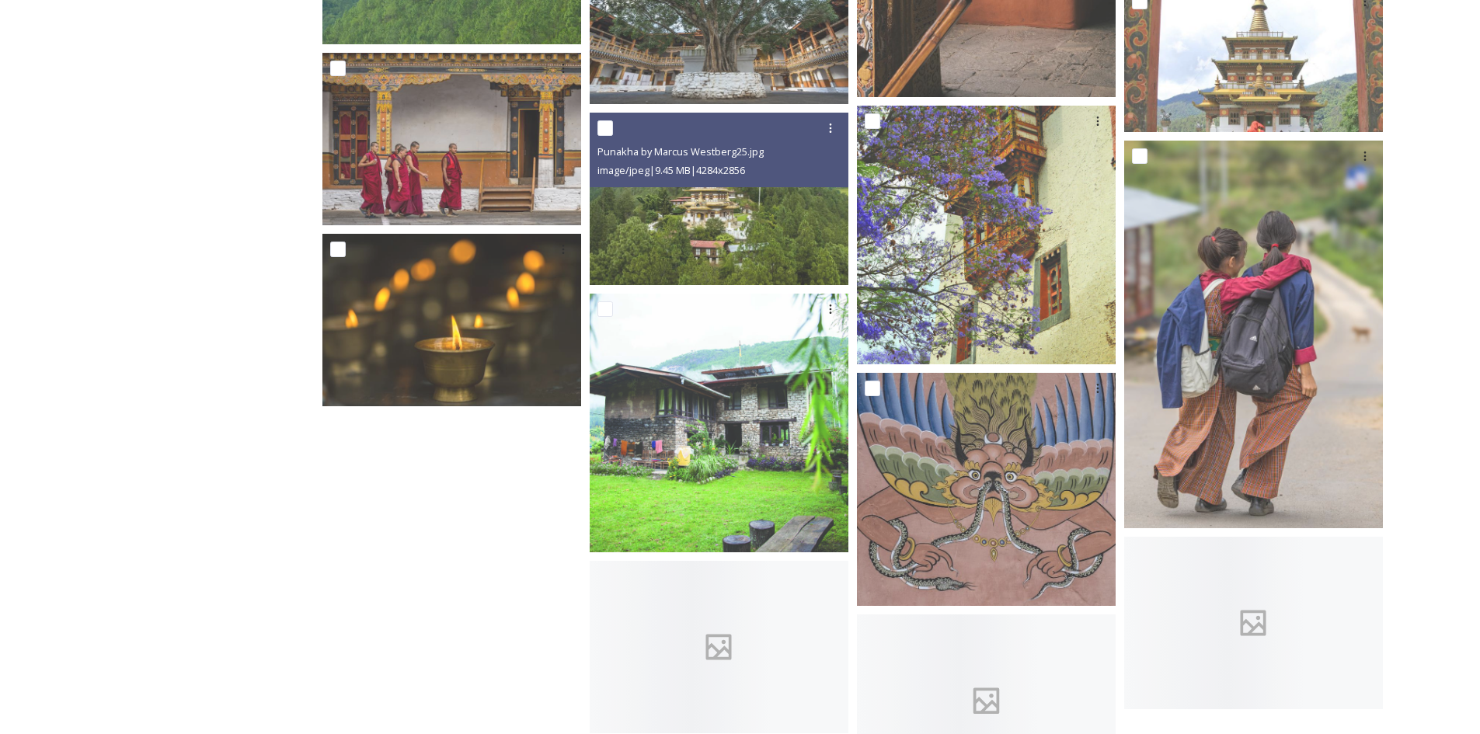
scroll to position [7813, 0]
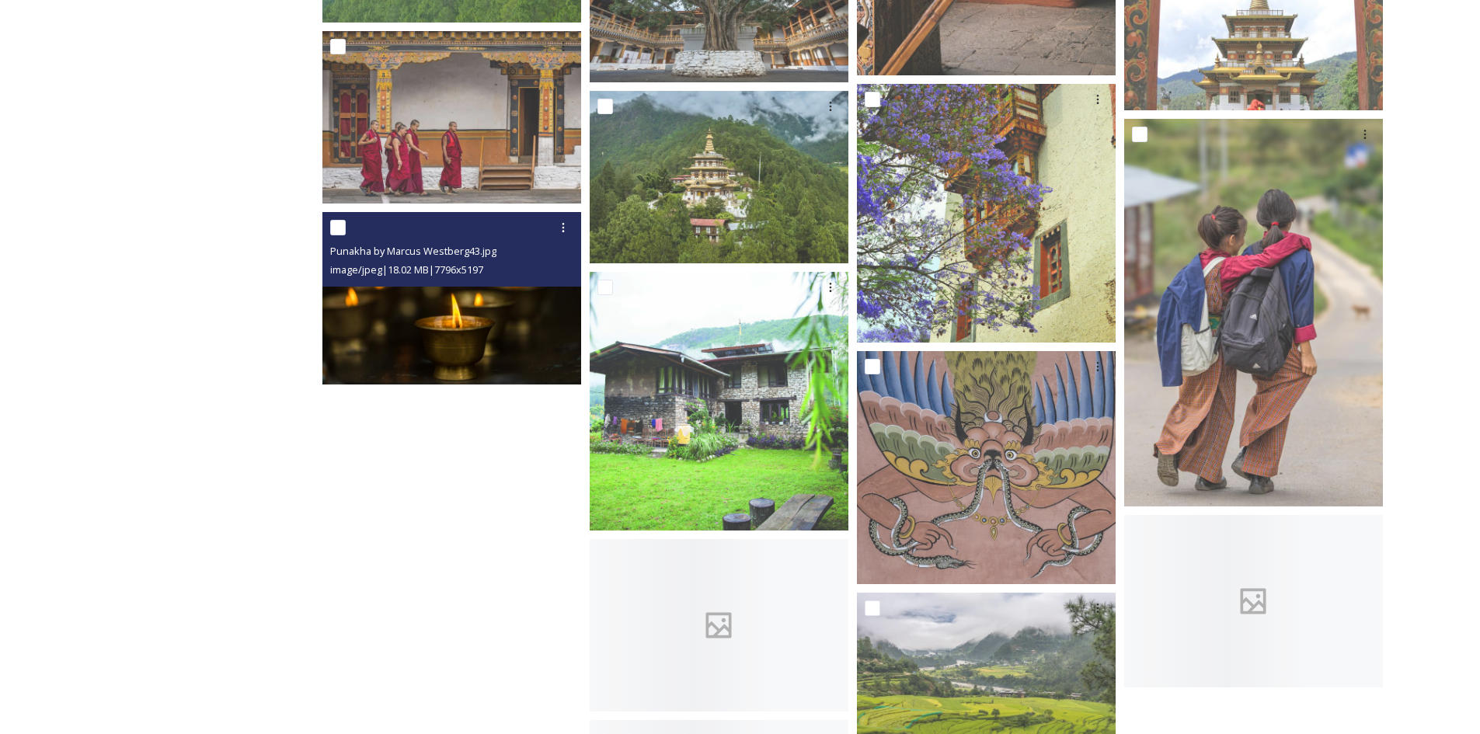
click at [443, 338] on img at bounding box center [451, 298] width 259 height 173
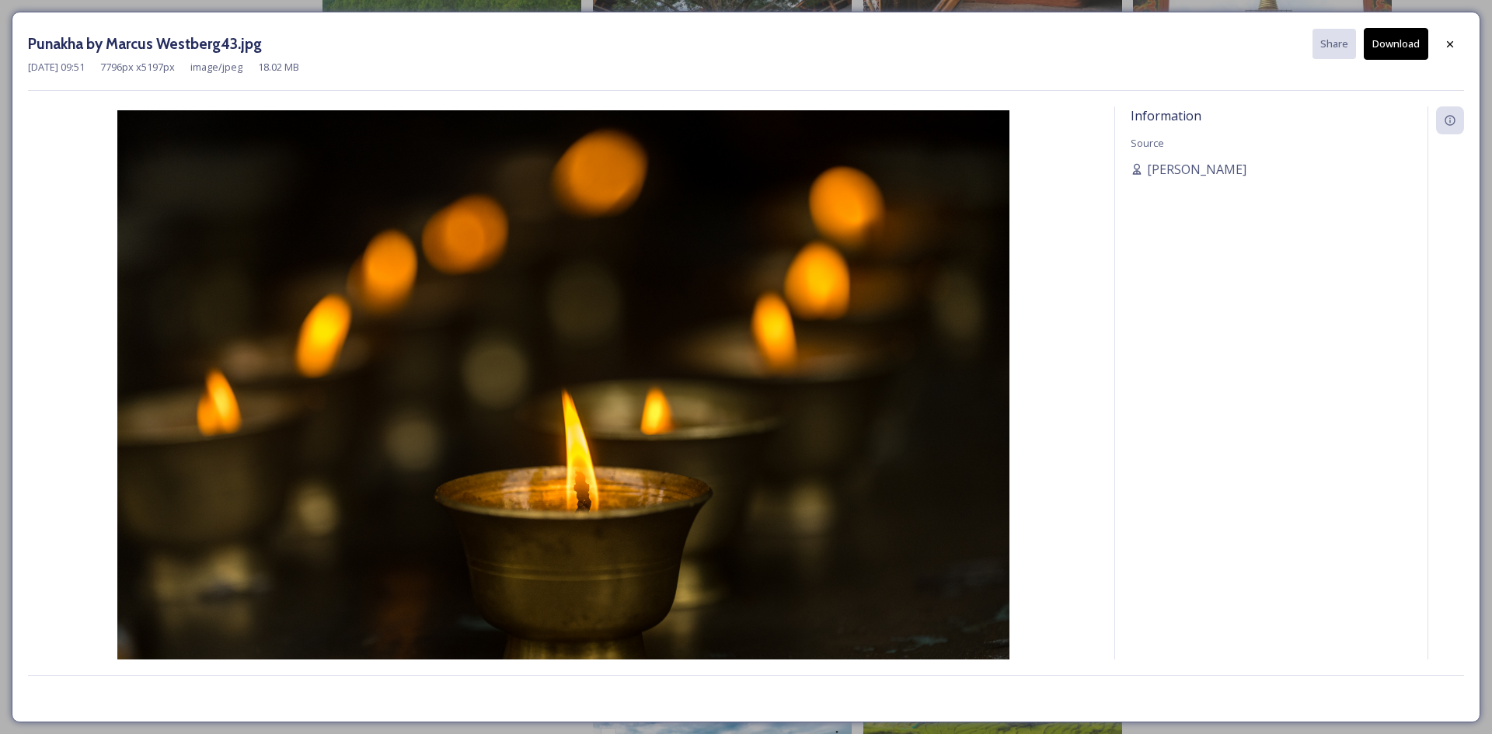
click at [1399, 48] on button "Download" at bounding box center [1396, 44] width 64 height 32
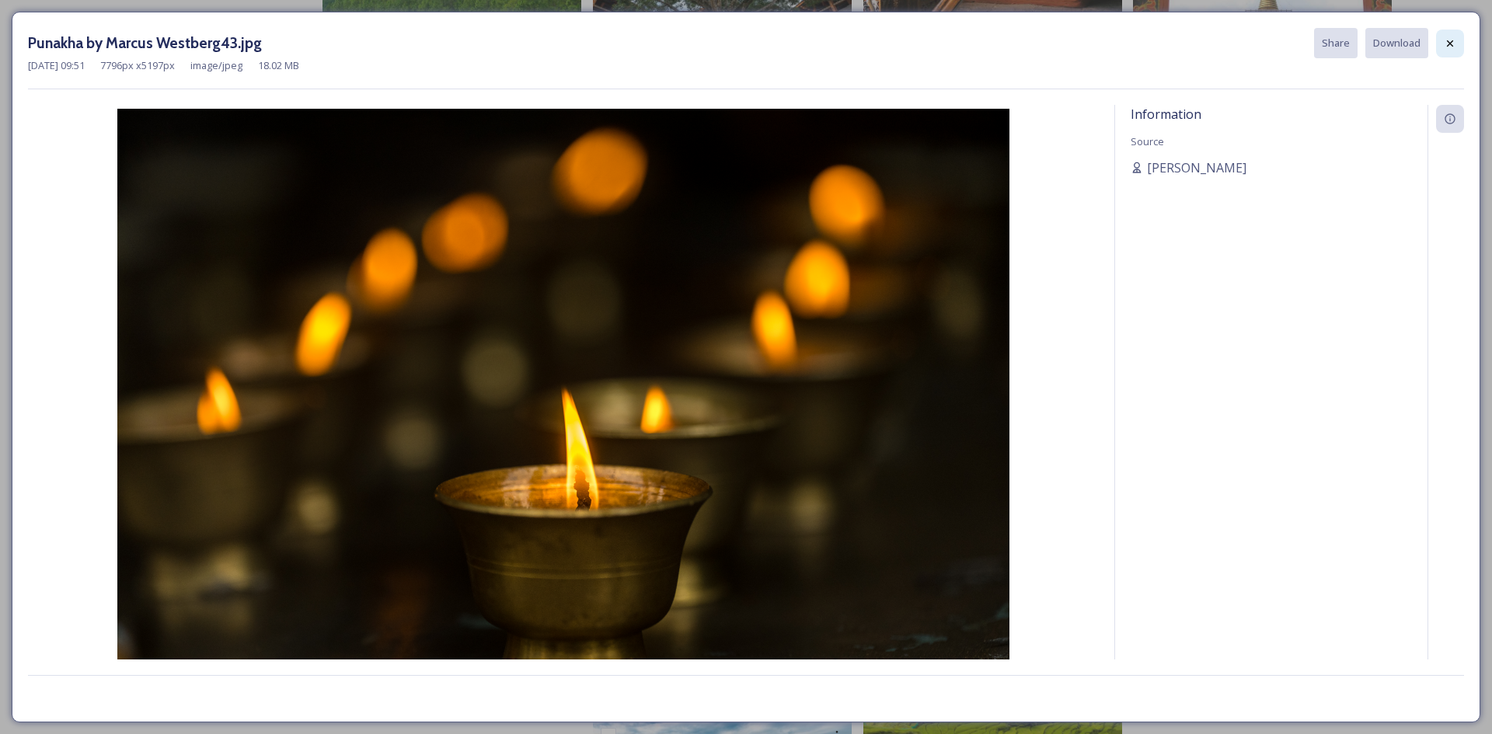
click at [1452, 47] on icon at bounding box center [1450, 43] width 12 height 12
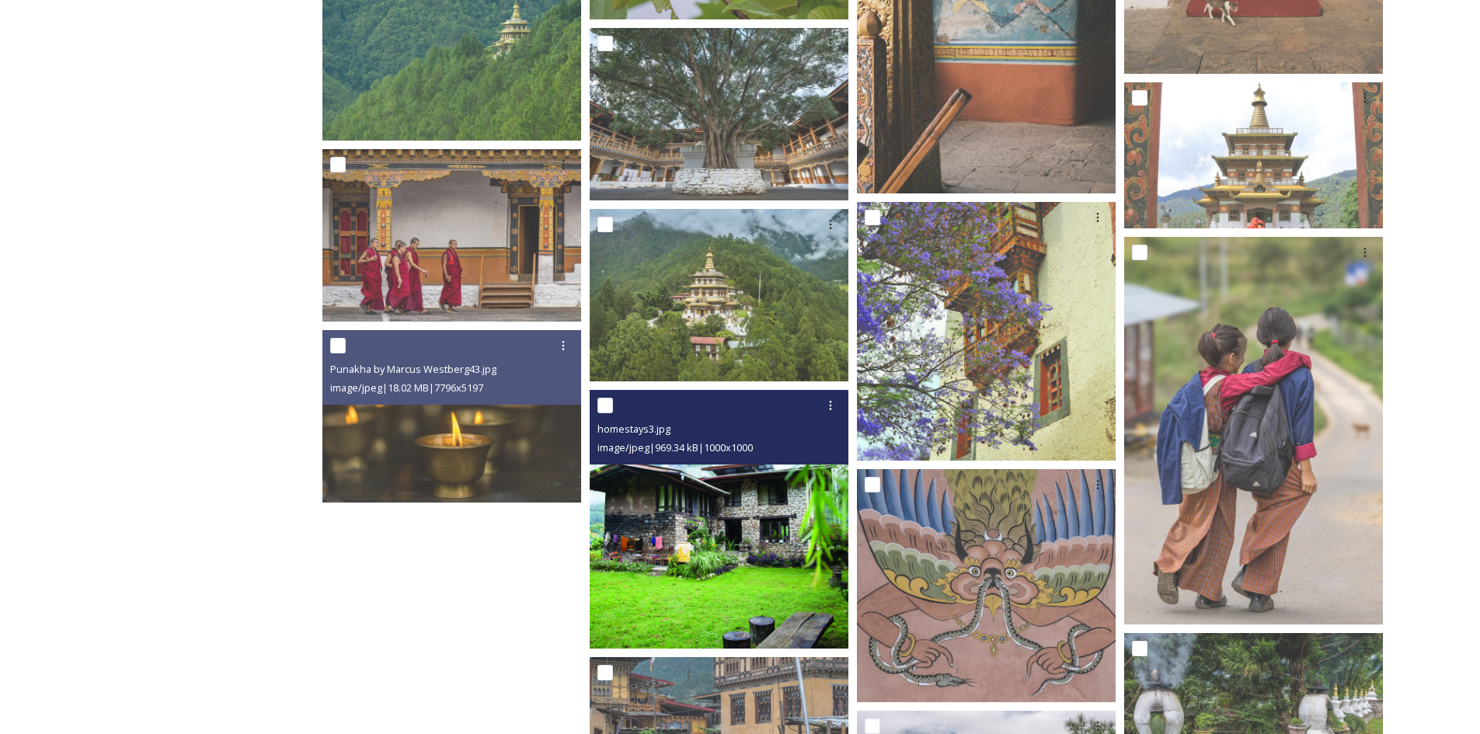
scroll to position [7540, 0]
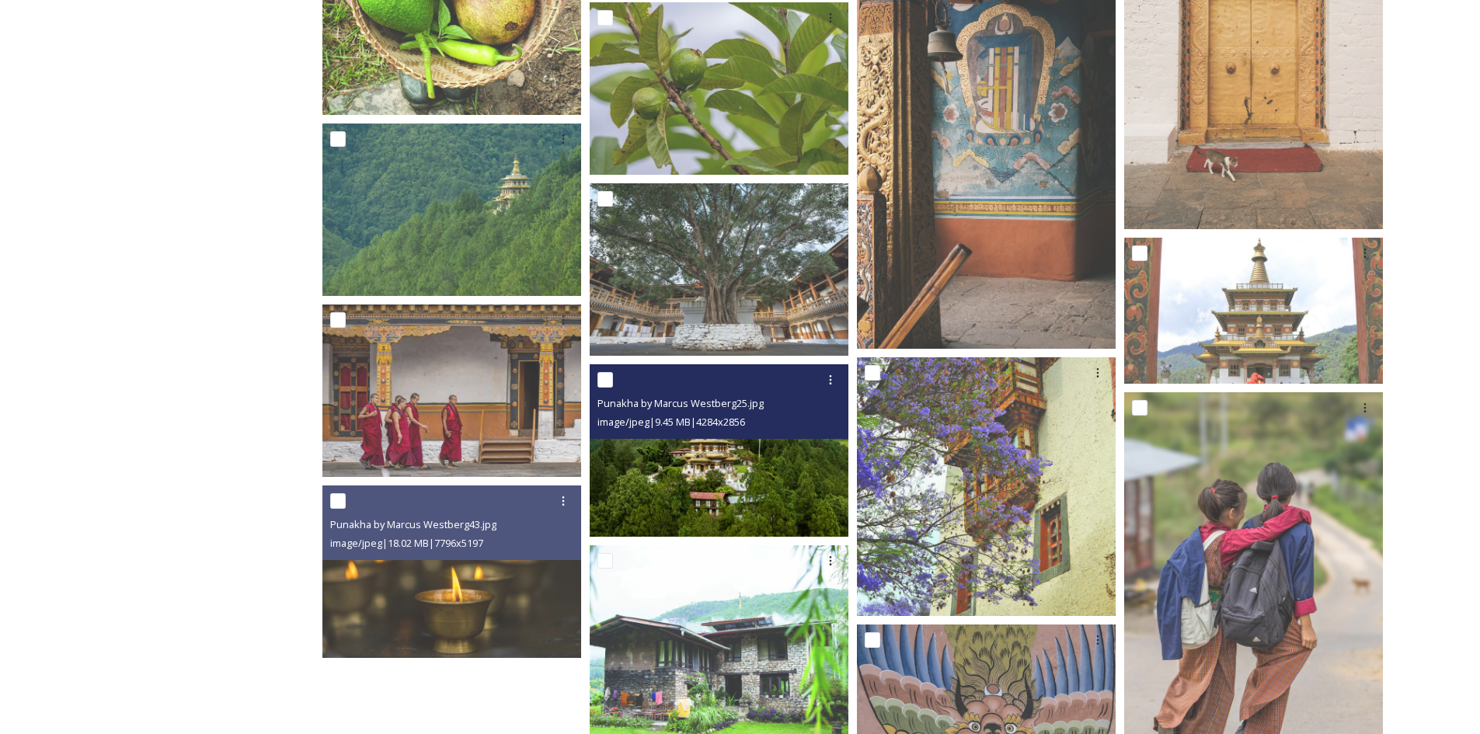
click at [739, 500] on img at bounding box center [719, 450] width 259 height 173
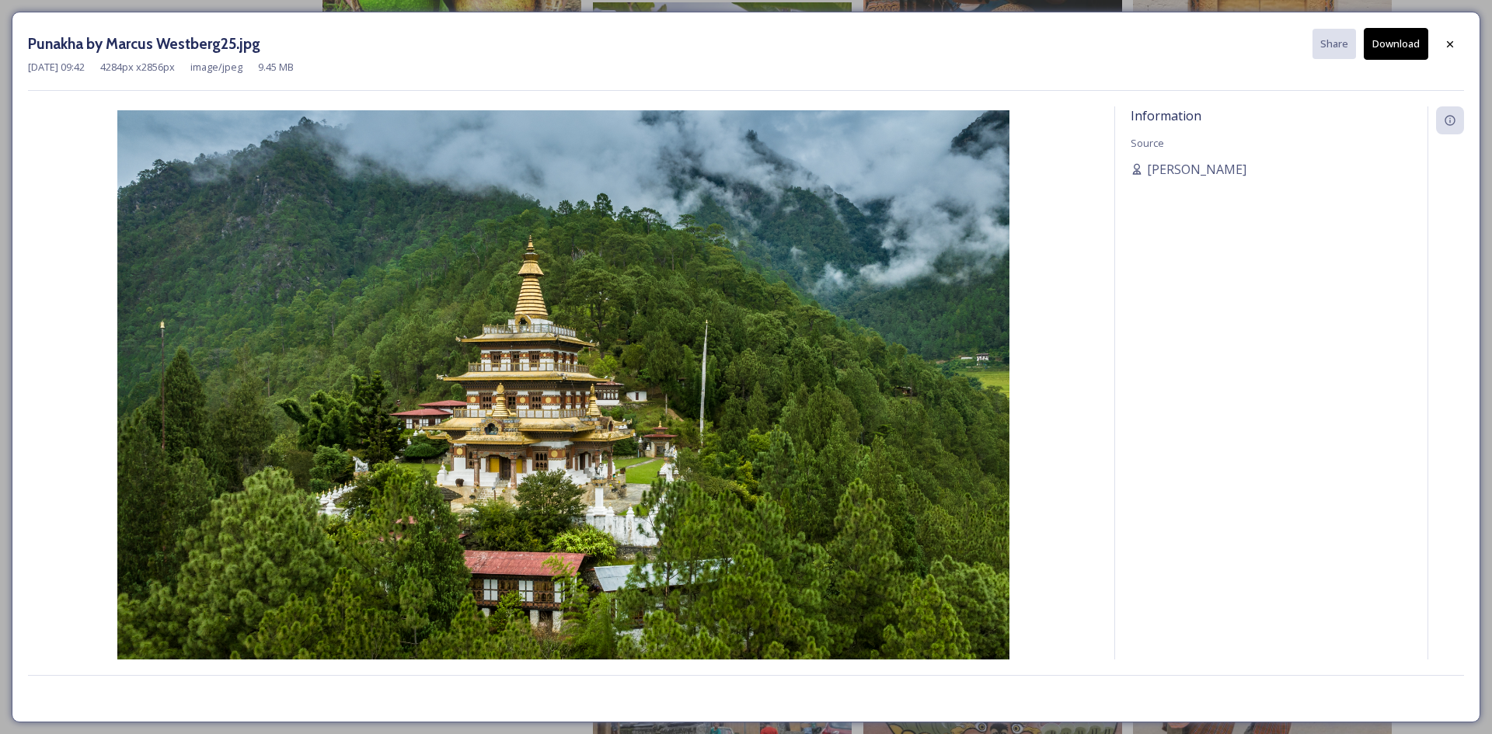
click at [1408, 44] on button "Download" at bounding box center [1396, 44] width 64 height 32
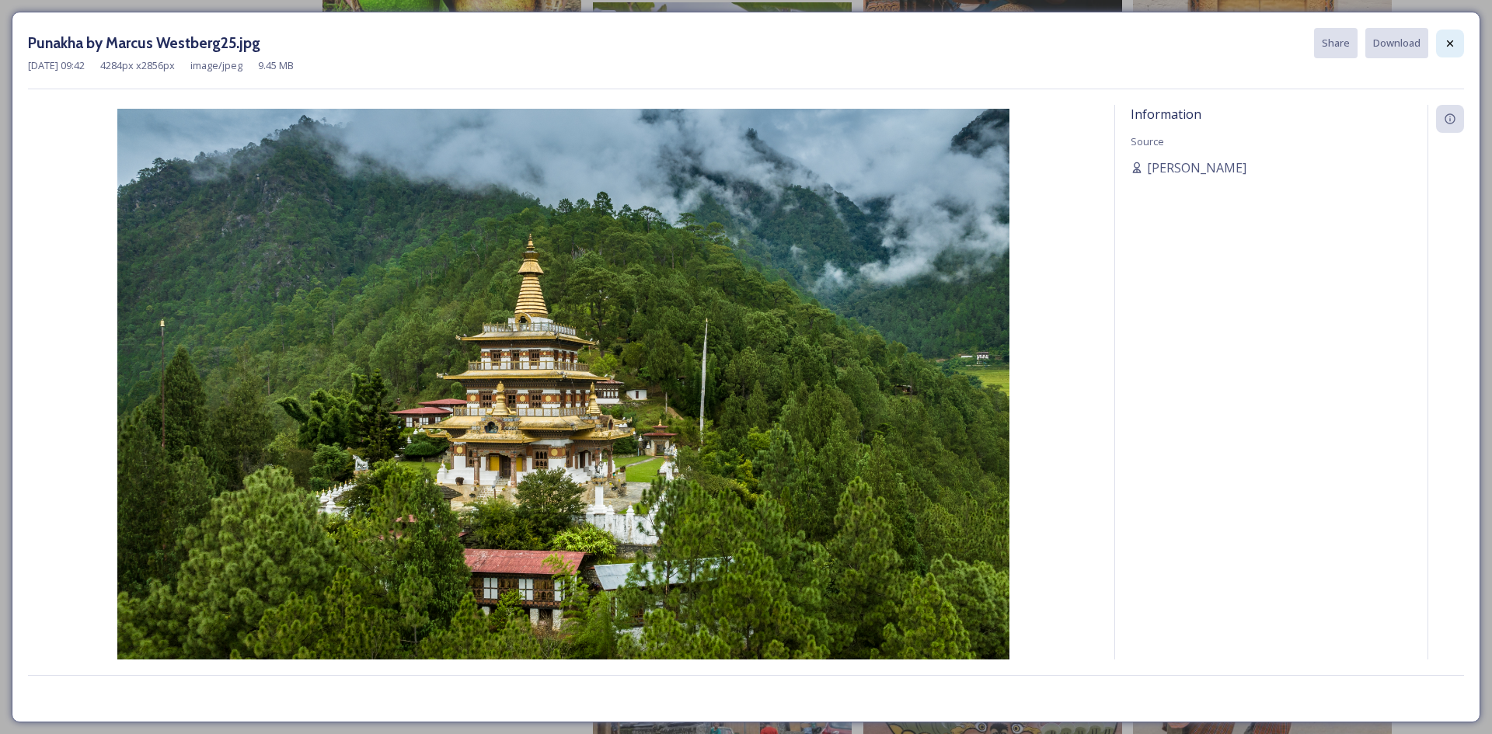
click at [1445, 44] on icon at bounding box center [1450, 43] width 12 height 12
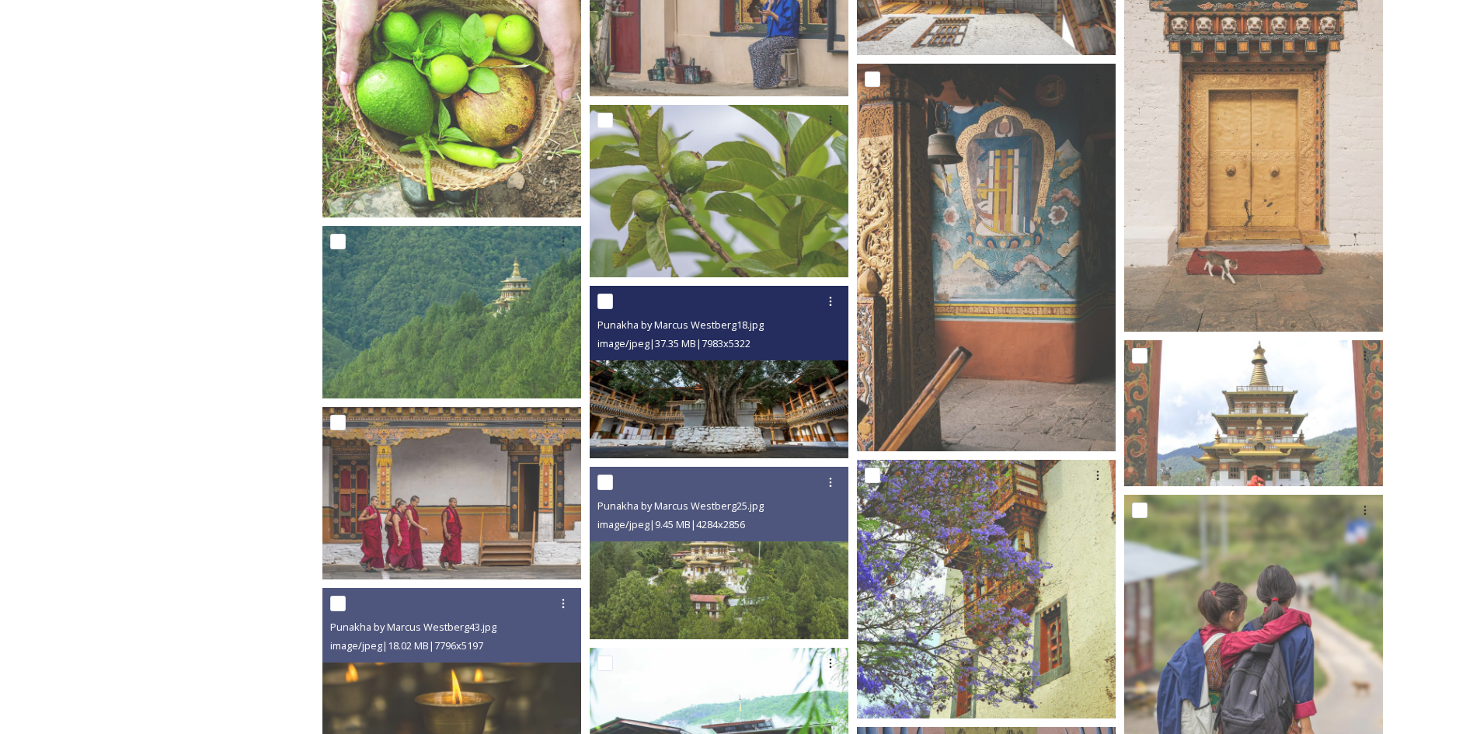
scroll to position [7385, 0]
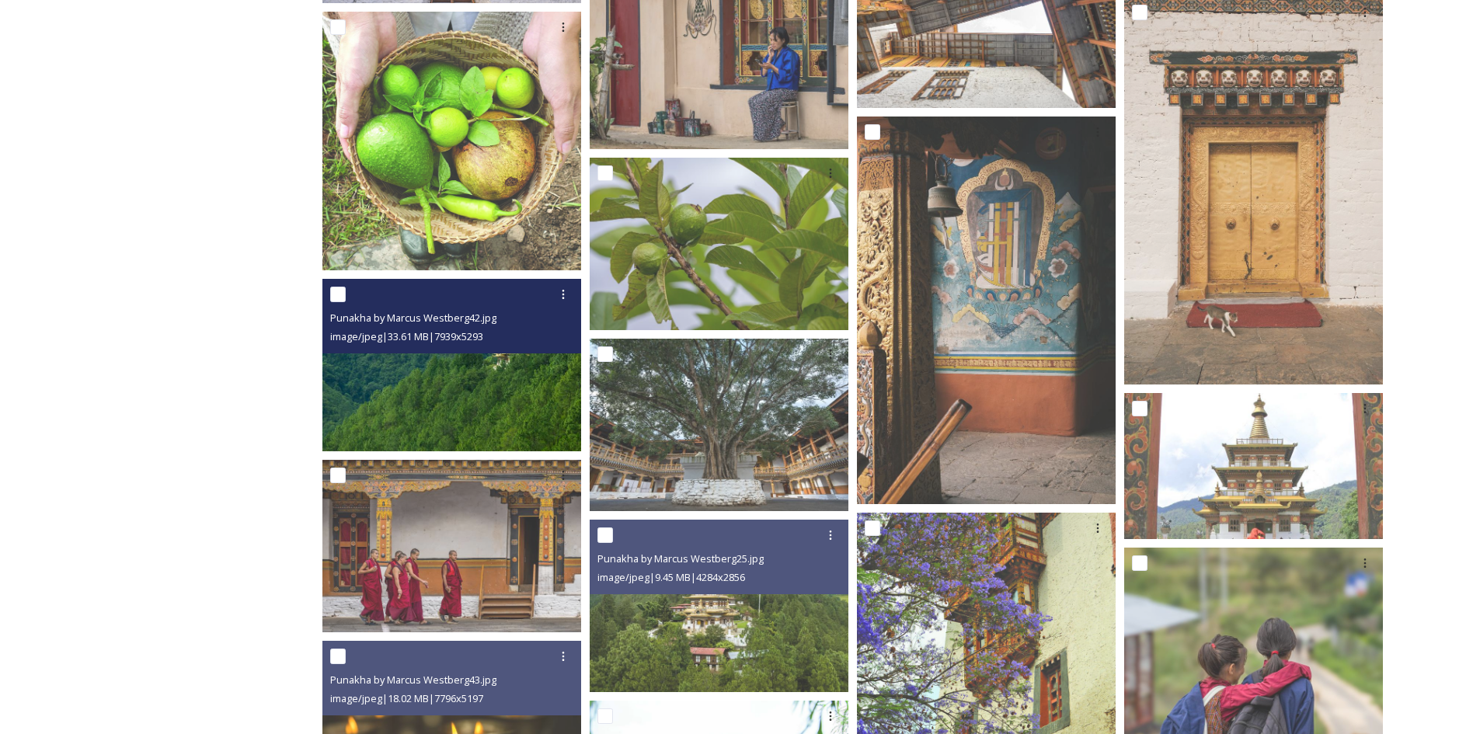
click at [466, 371] on img at bounding box center [451, 365] width 259 height 173
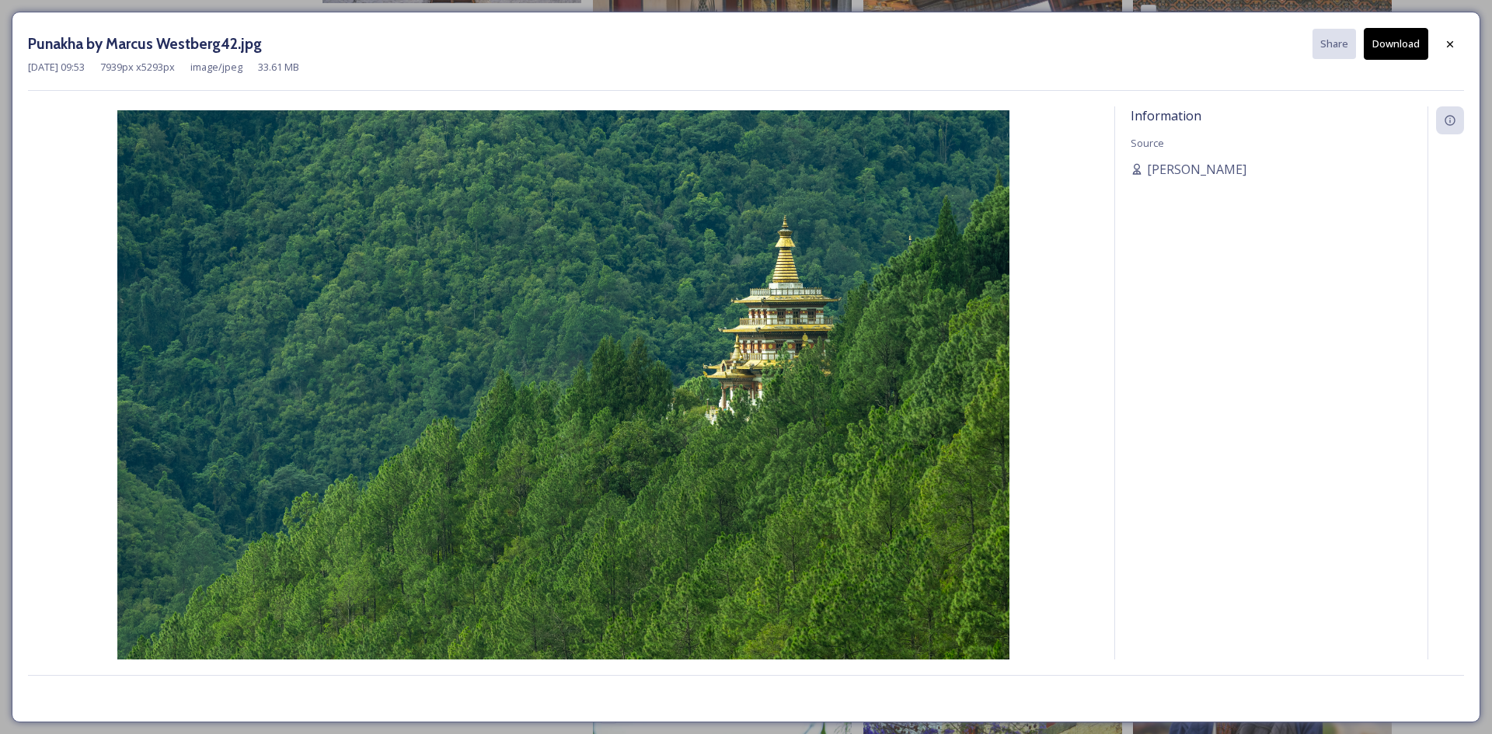
click at [1396, 28] on button "Download" at bounding box center [1396, 44] width 64 height 32
click at [1449, 40] on icon at bounding box center [1450, 44] width 12 height 12
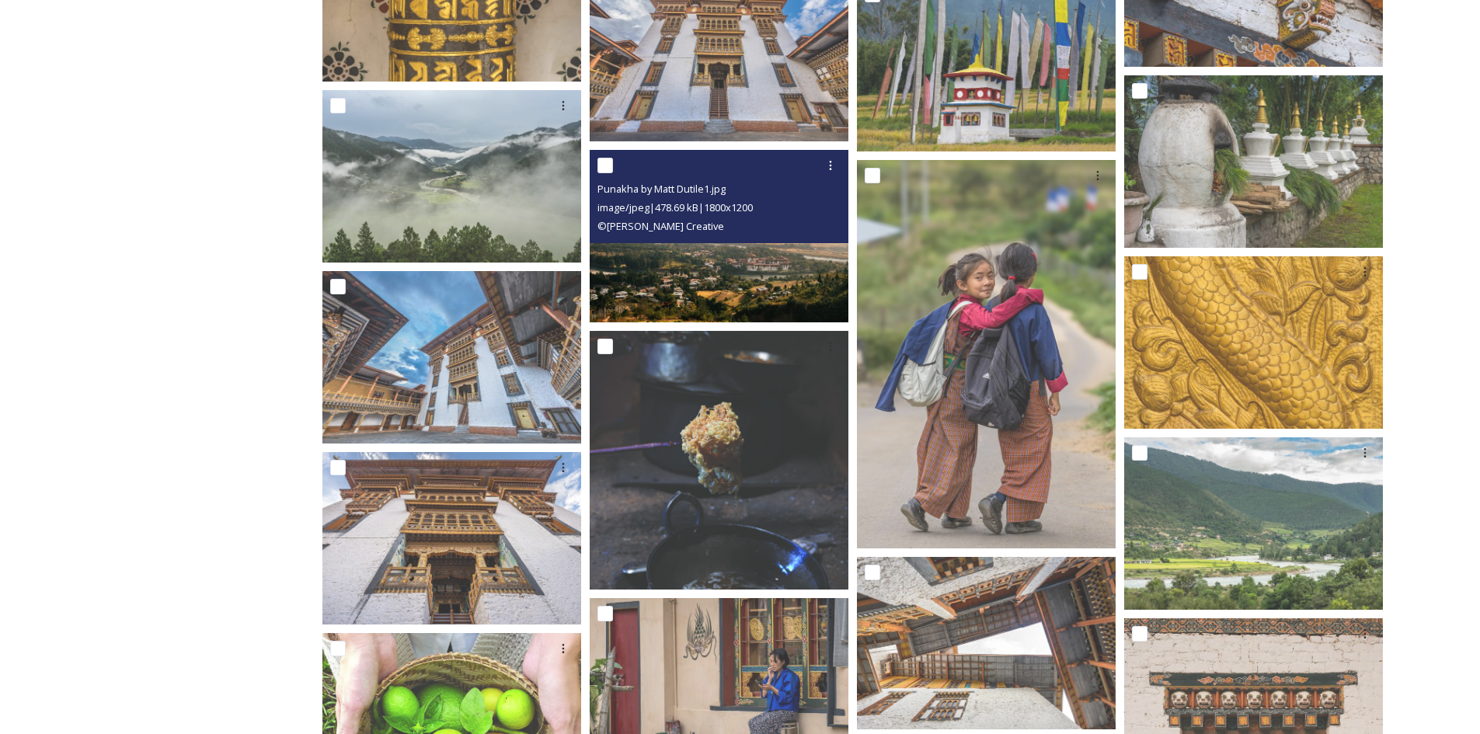
scroll to position [6607, 0]
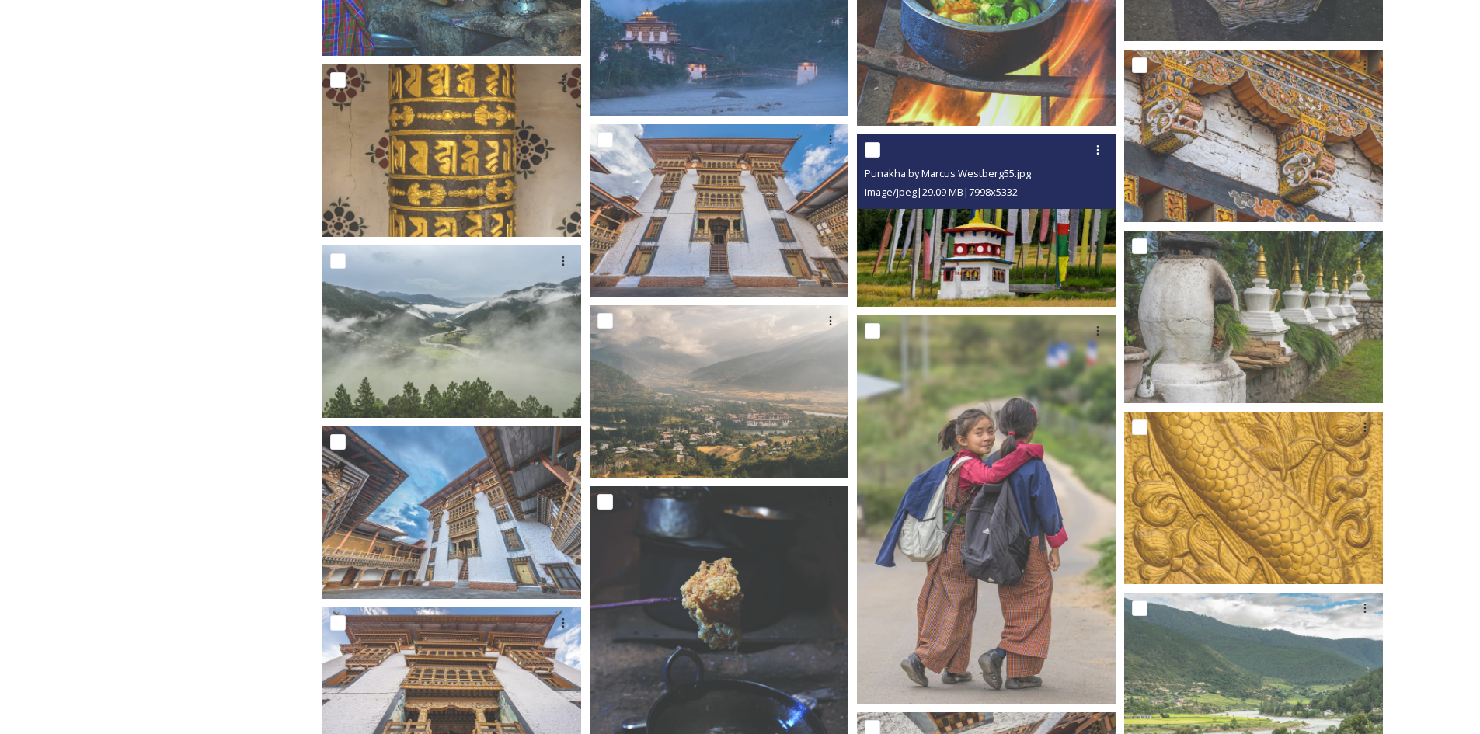
click at [1040, 284] on img at bounding box center [986, 220] width 259 height 173
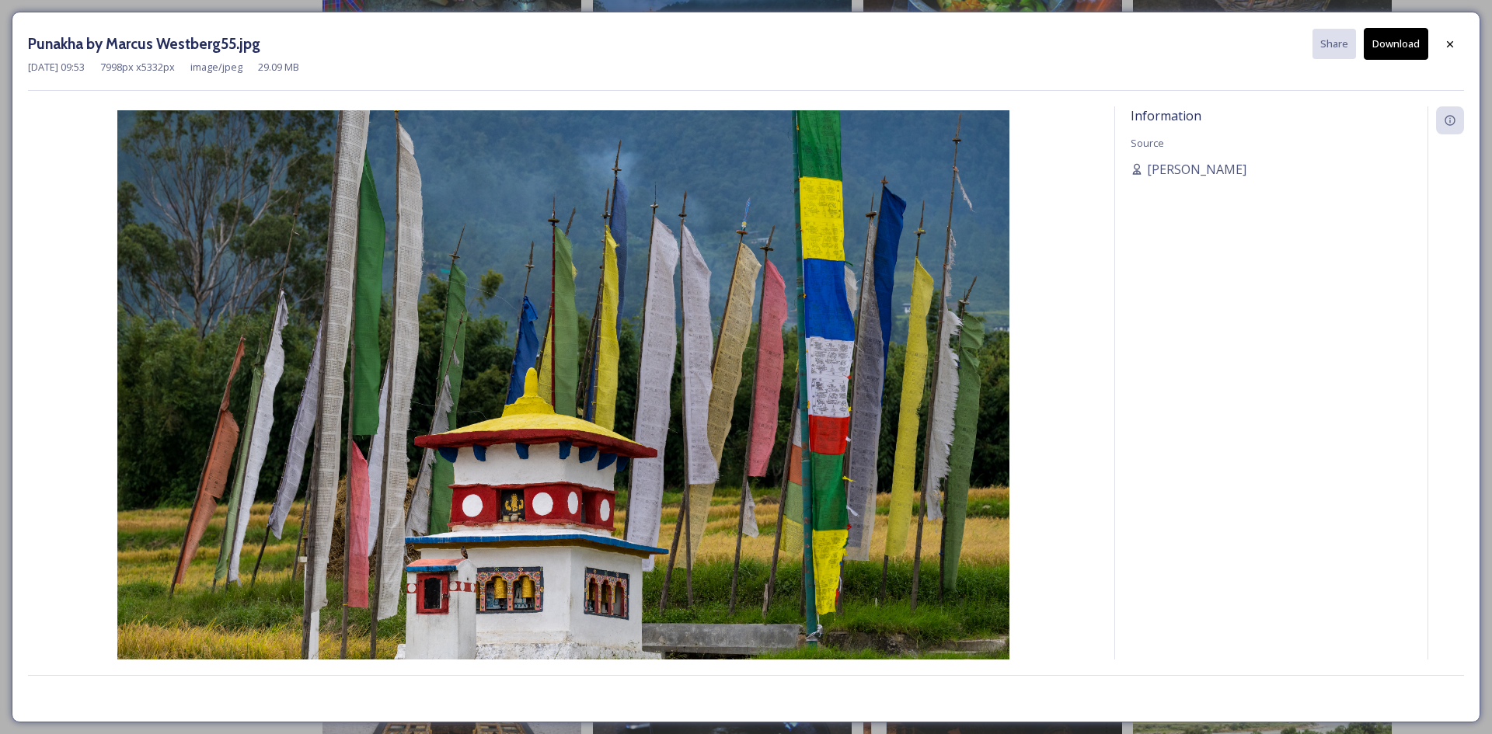
click at [1402, 48] on button "Download" at bounding box center [1396, 44] width 64 height 32
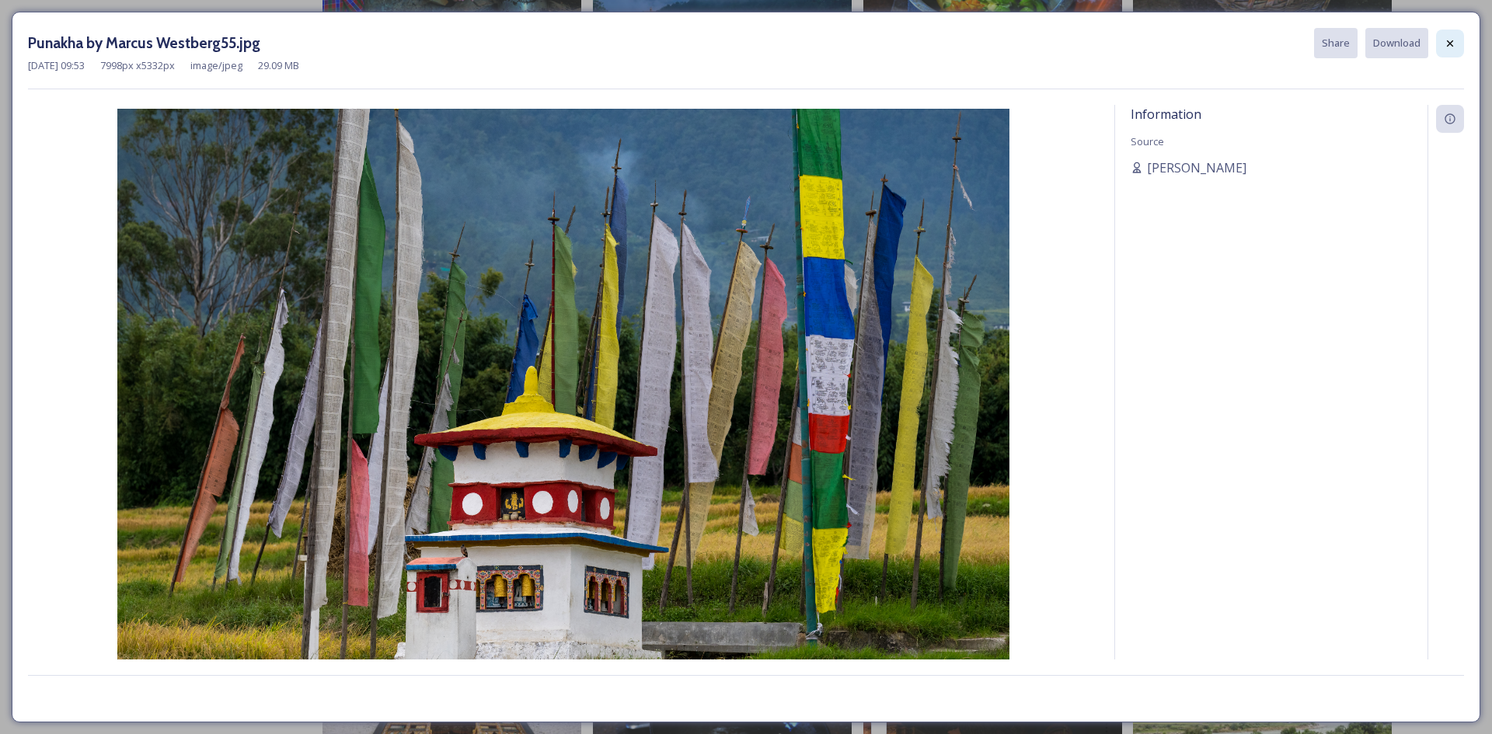
click at [1465, 43] on div "Punakha by Marcus Westberg55.jpg Share Download [DATE] 09:53 7998 px x 5332 px …" at bounding box center [746, 367] width 1469 height 711
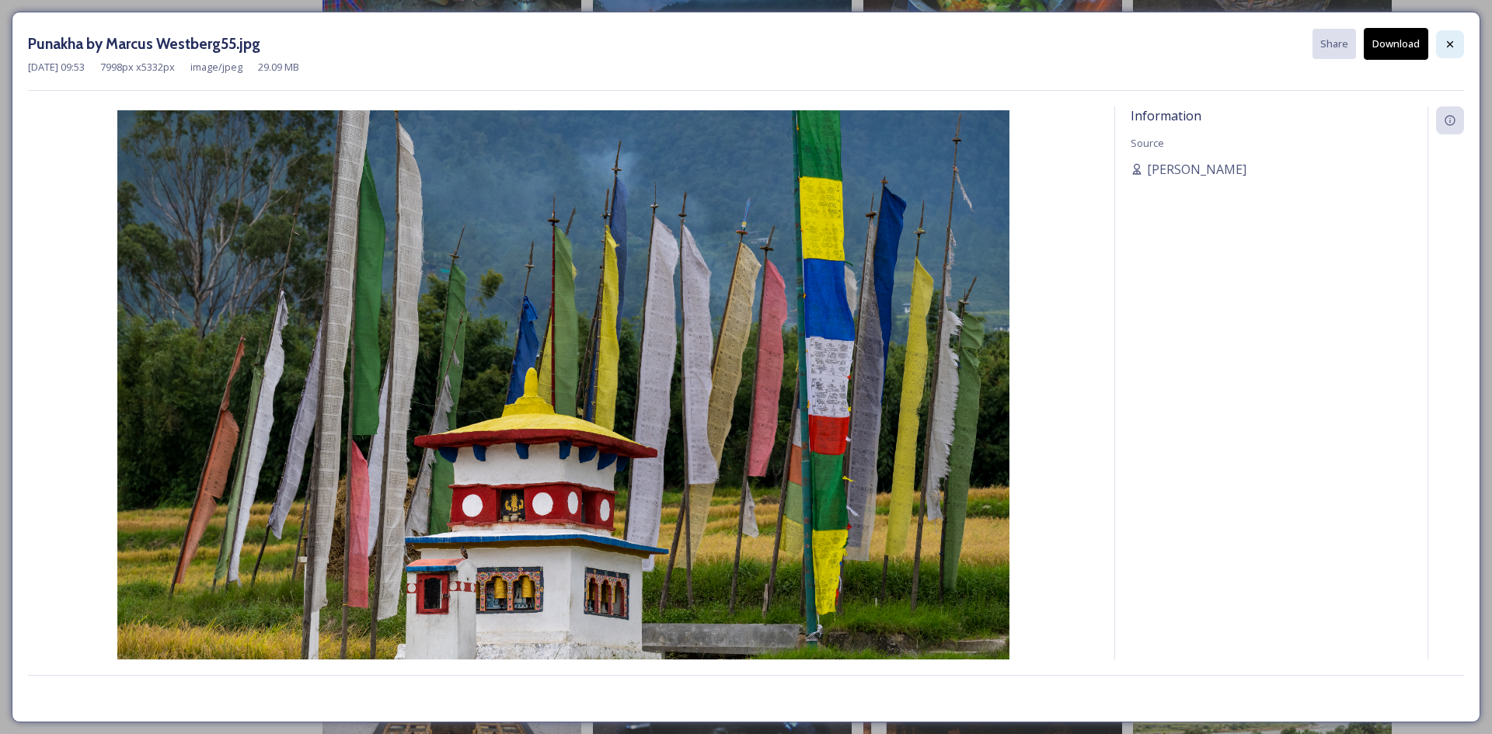
click at [1462, 44] on div at bounding box center [1450, 44] width 28 height 28
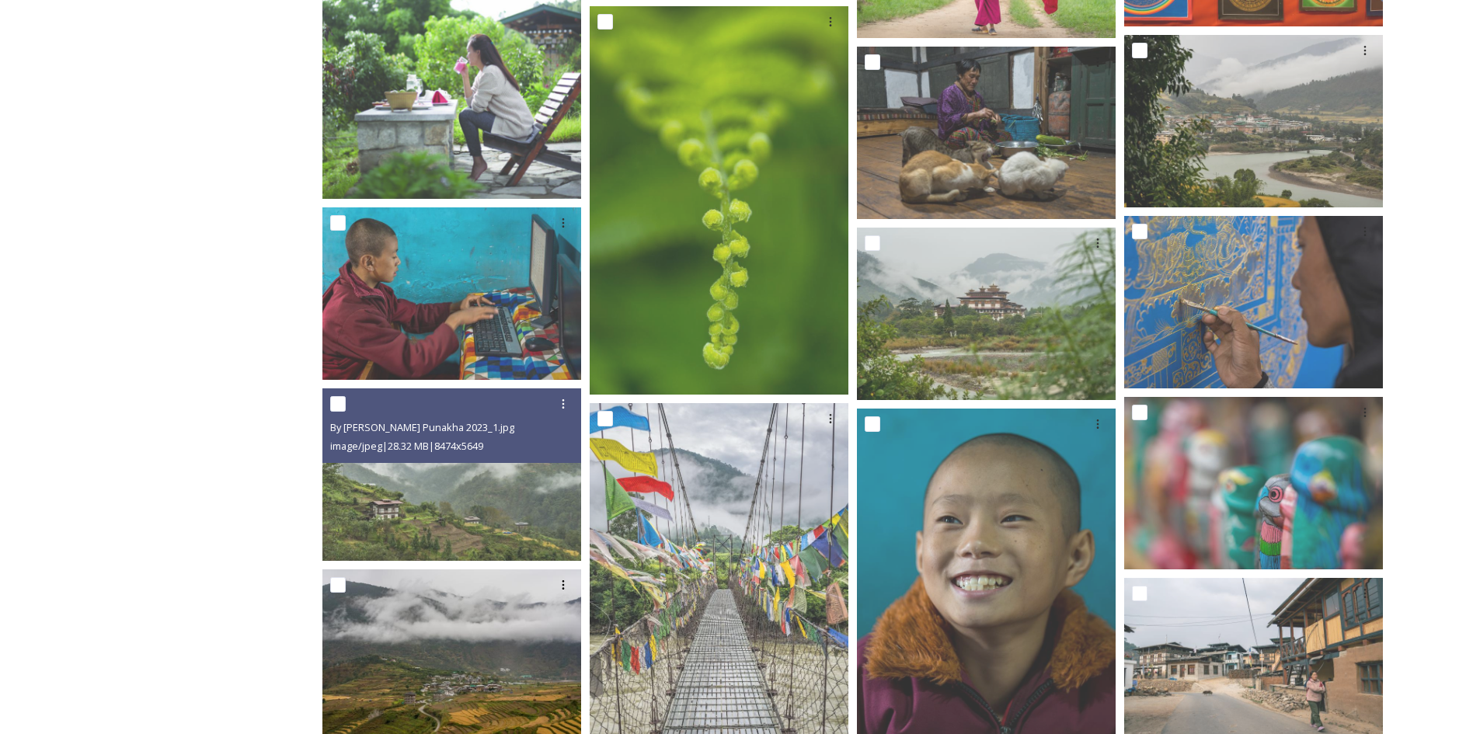
scroll to position [3810, 0]
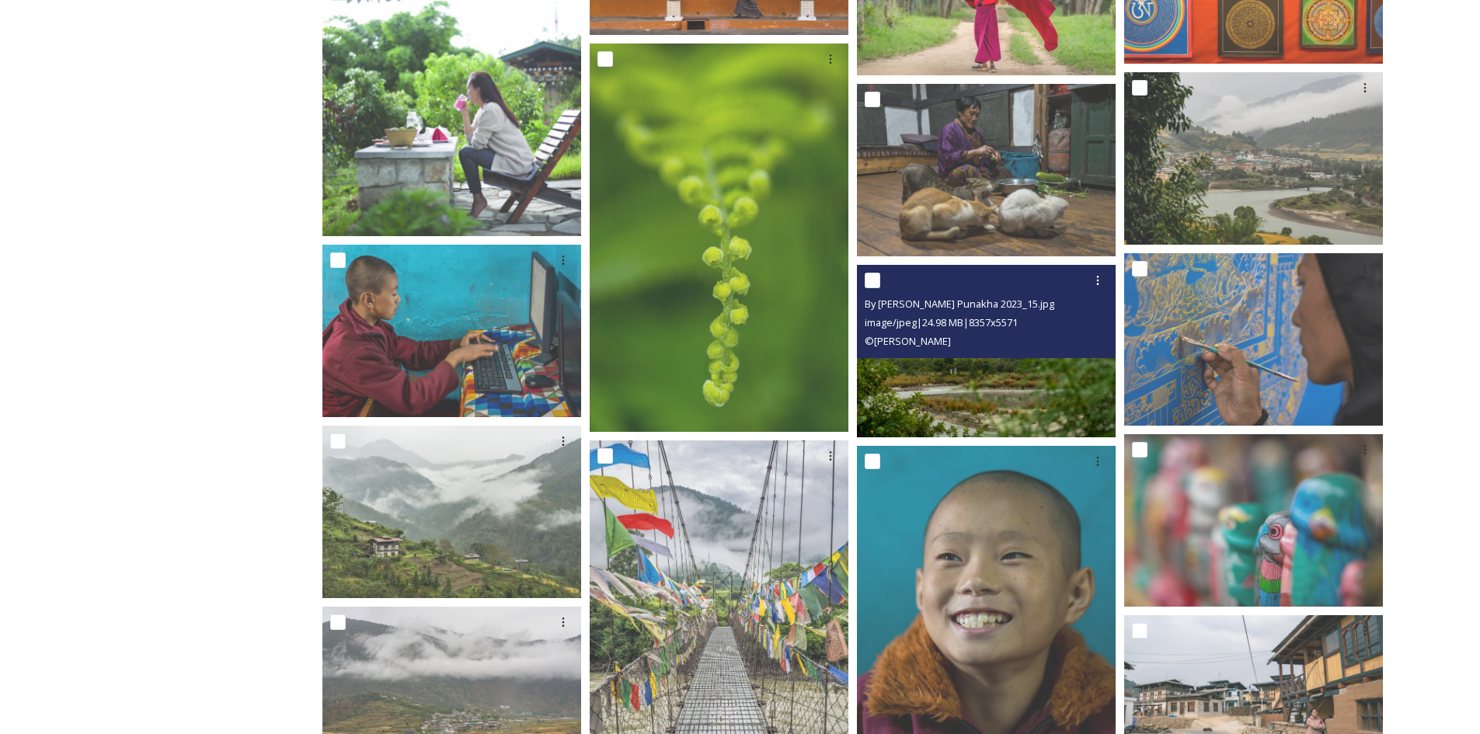
click at [1027, 379] on img at bounding box center [986, 351] width 259 height 173
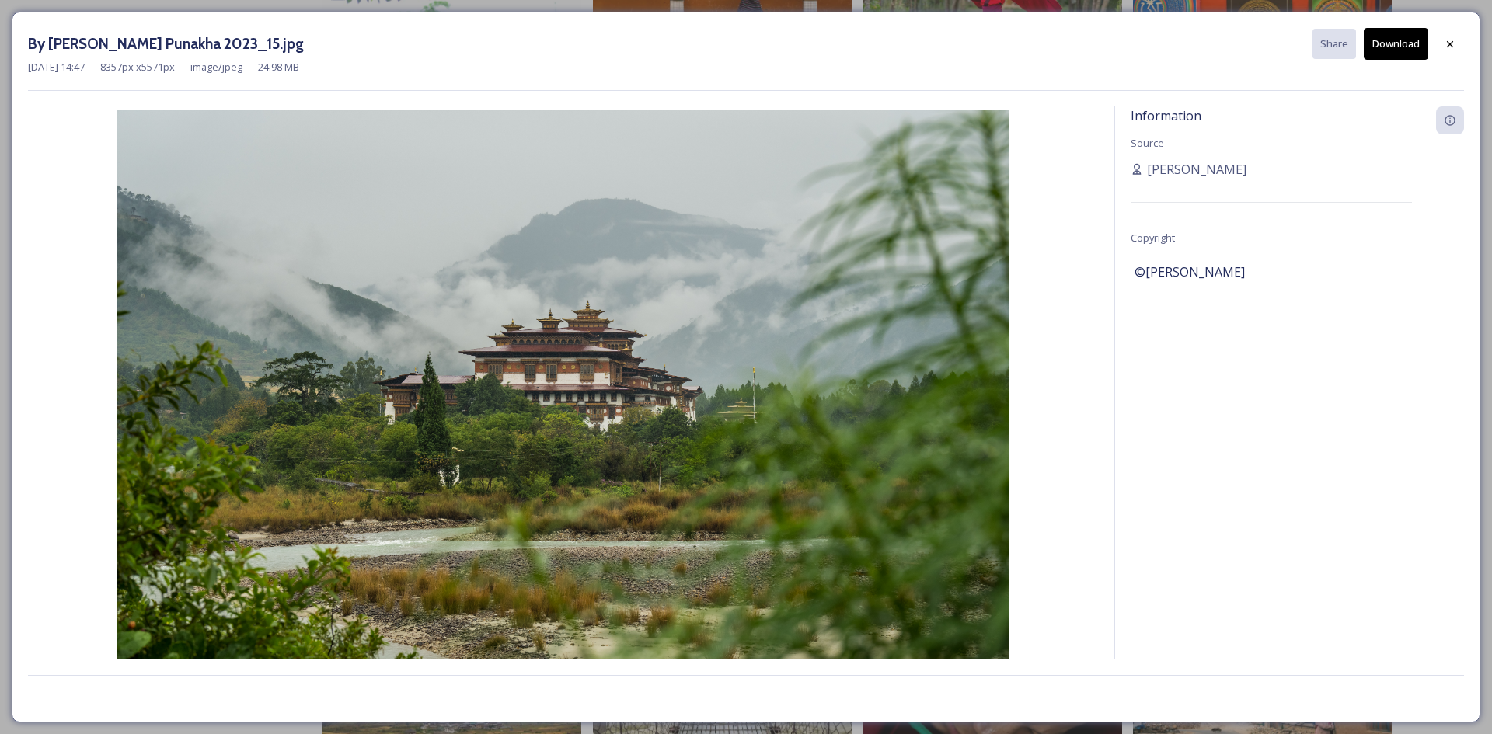
click at [1403, 54] on button "Download" at bounding box center [1396, 44] width 64 height 32
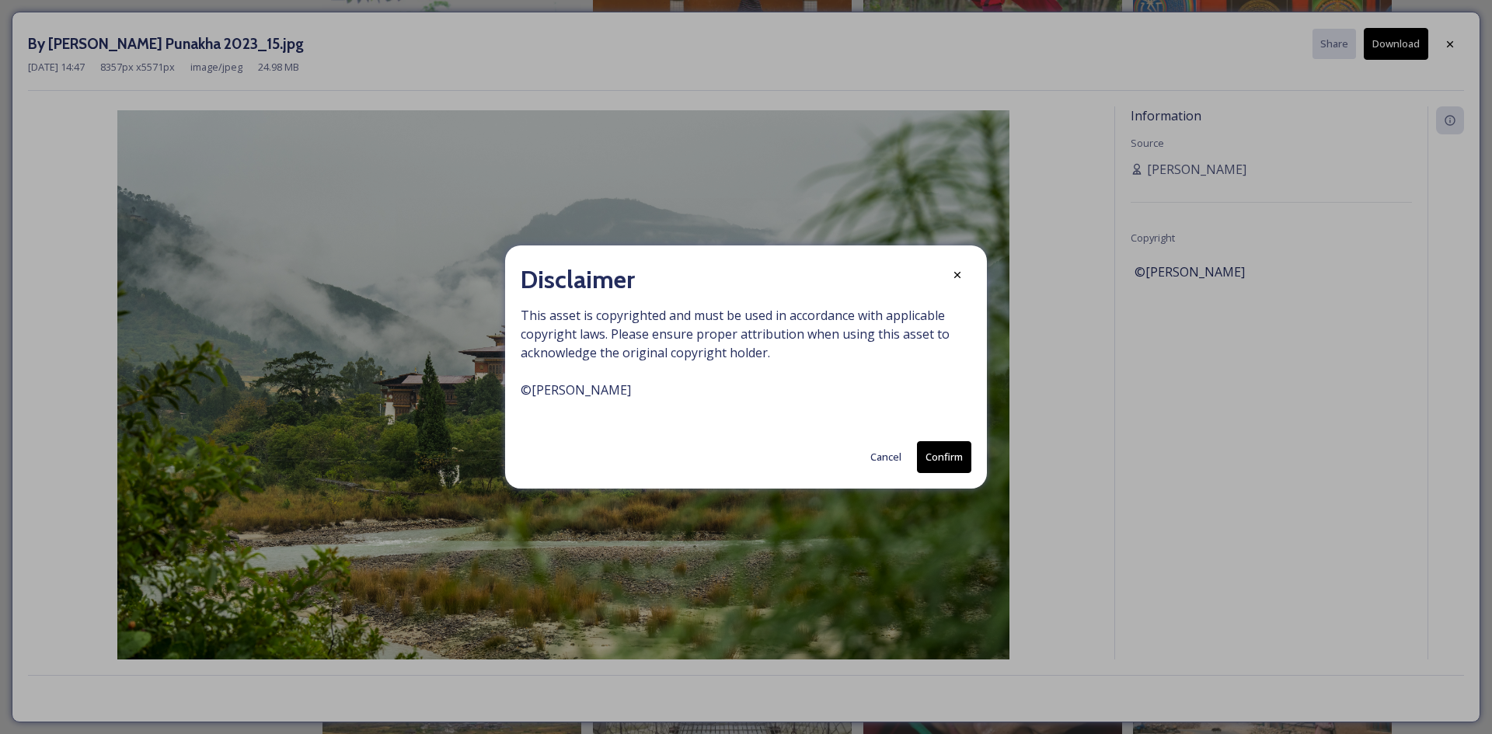
click at [896, 448] on button "Cancel" at bounding box center [886, 457] width 47 height 30
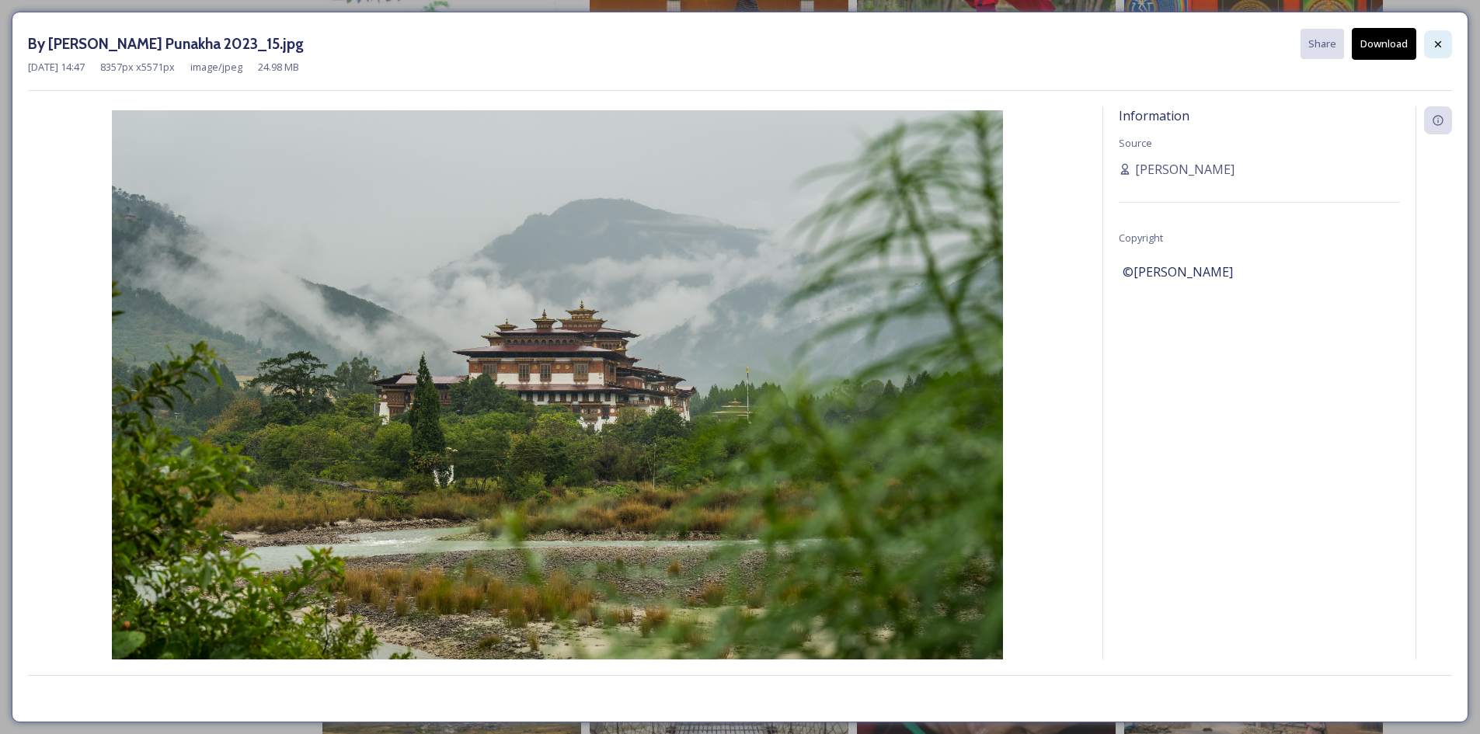
click at [1441, 51] on div at bounding box center [1438, 44] width 28 height 28
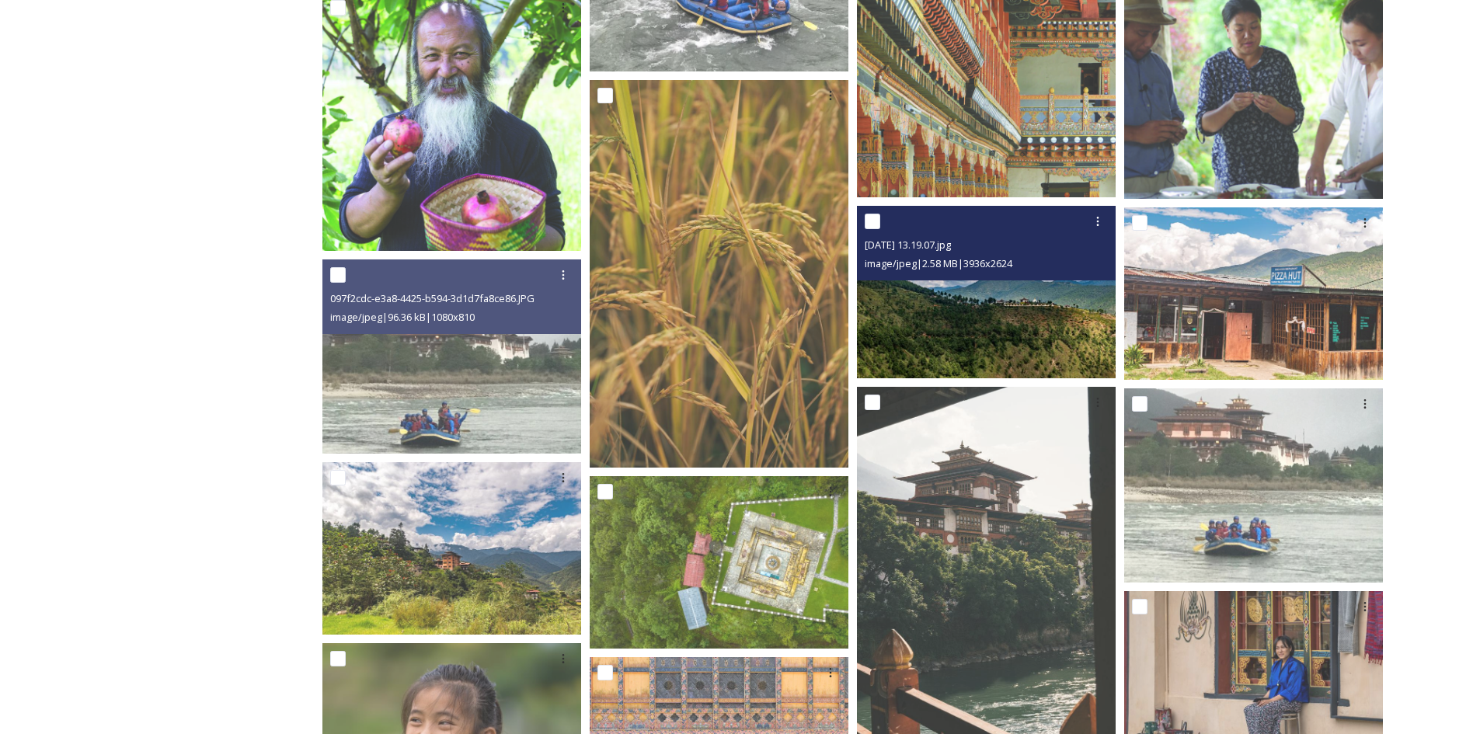
scroll to position [2722, 0]
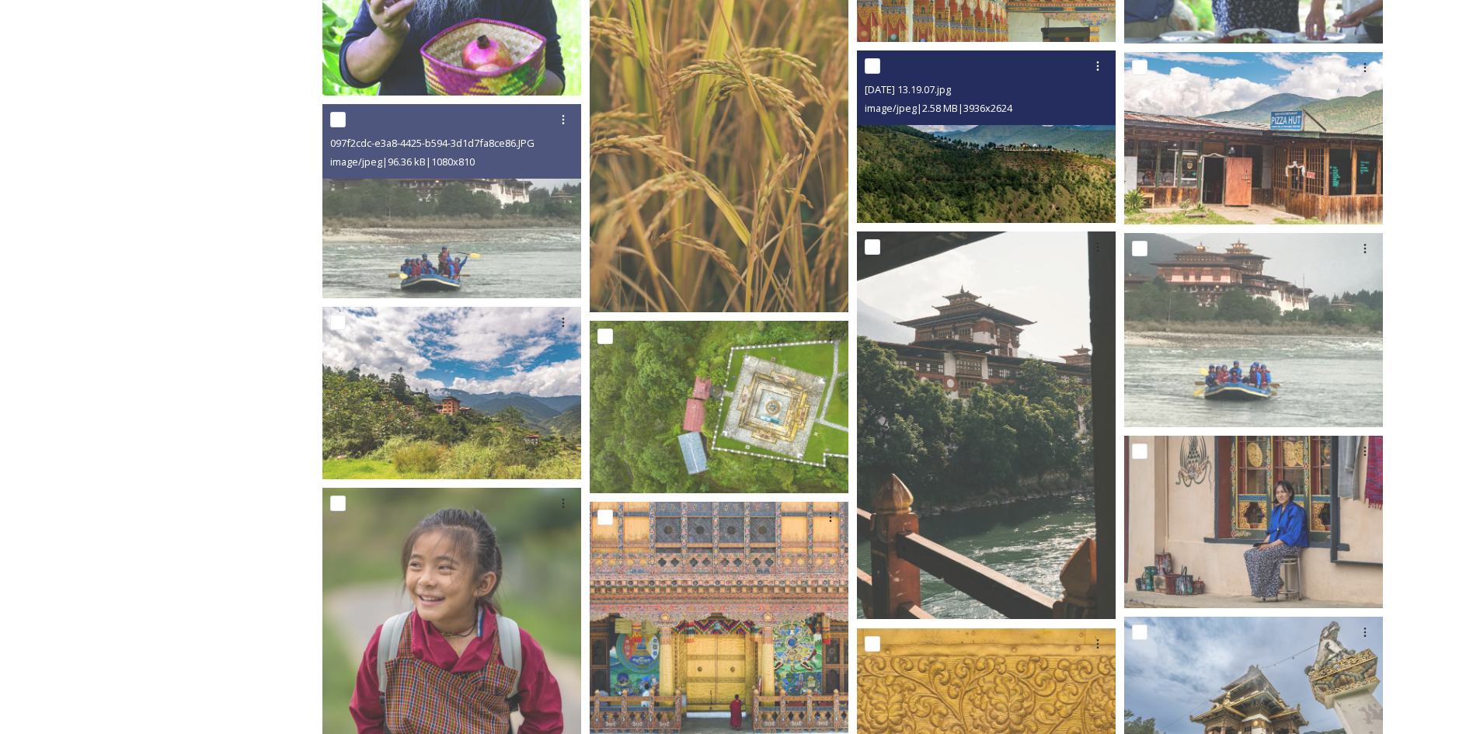
click at [969, 207] on img at bounding box center [986, 137] width 259 height 173
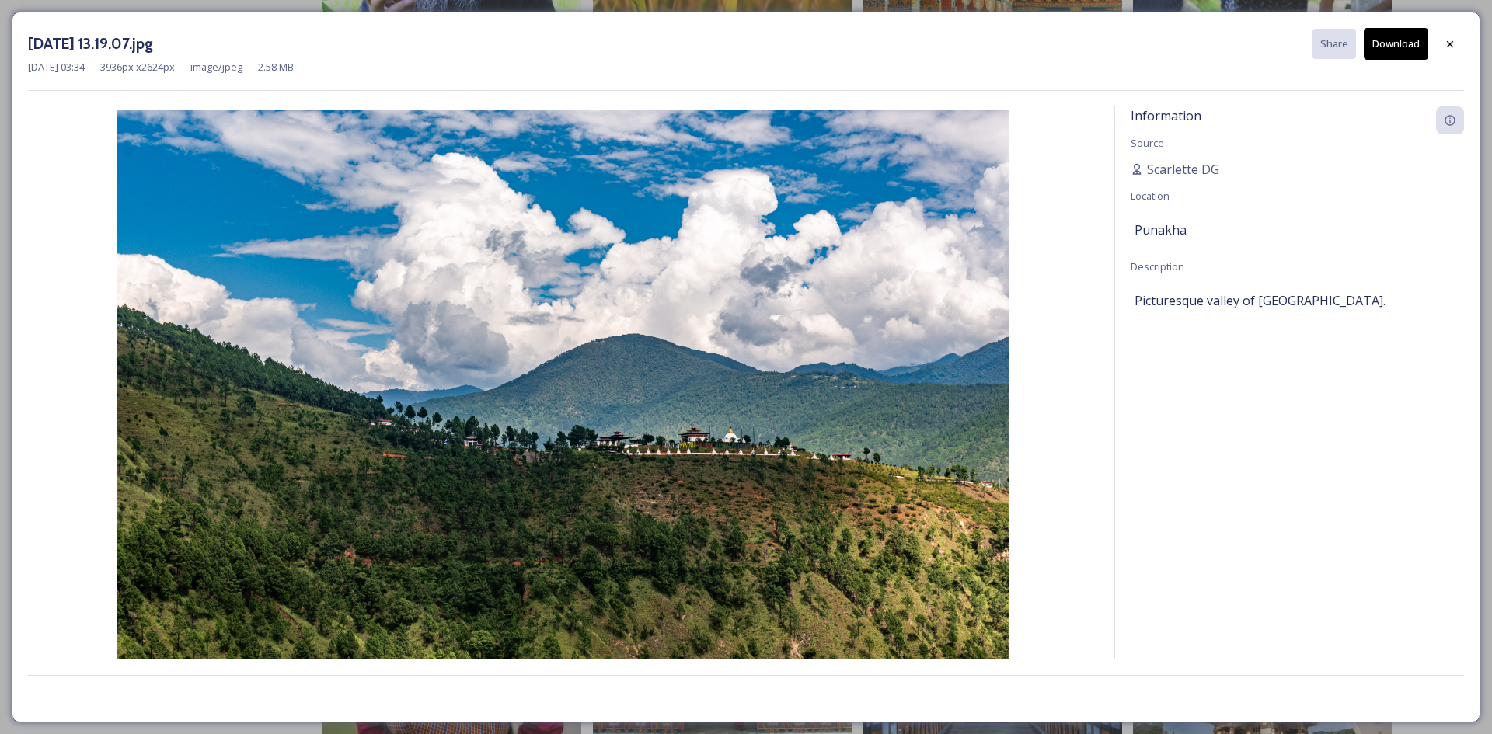
click at [1403, 51] on button "Download" at bounding box center [1396, 44] width 64 height 32
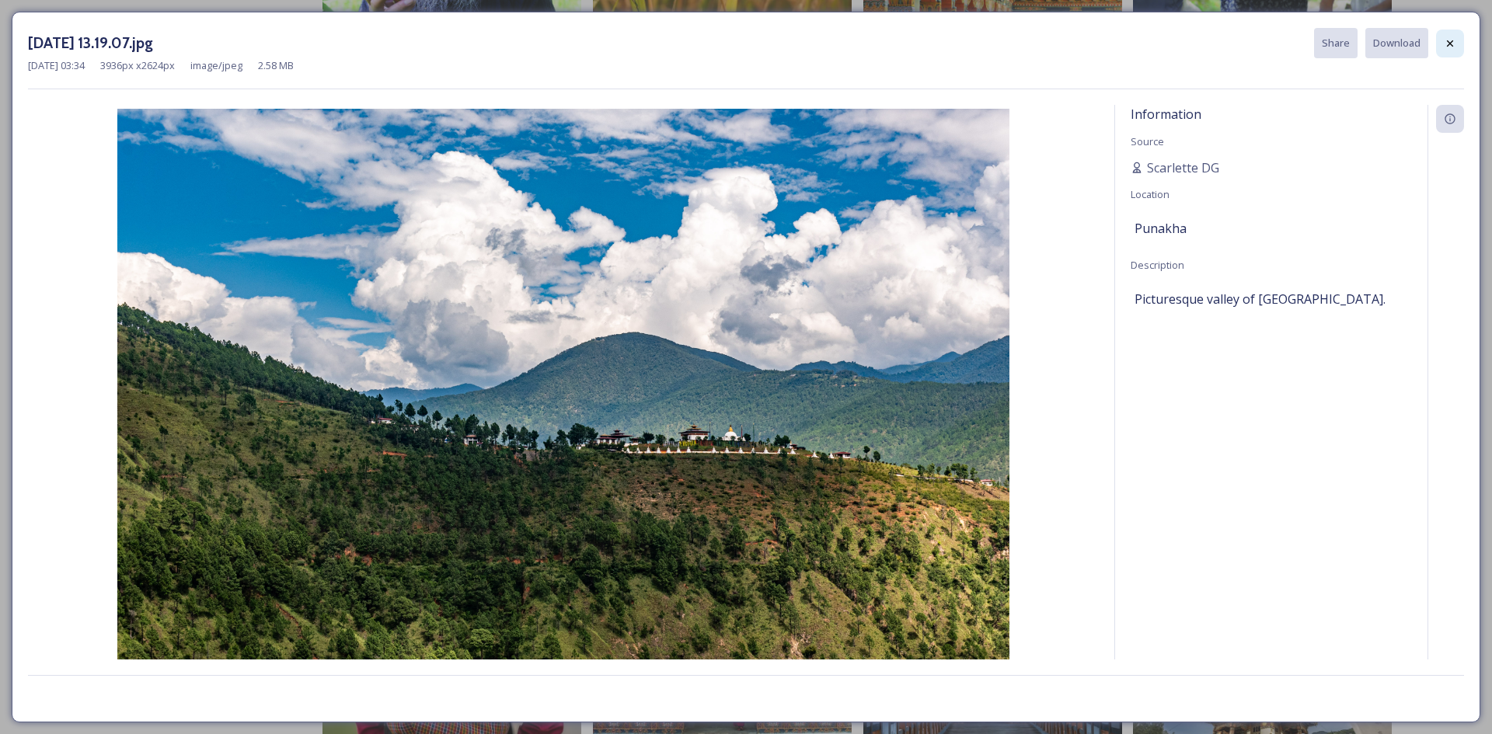
click at [1462, 49] on div at bounding box center [1450, 44] width 28 height 28
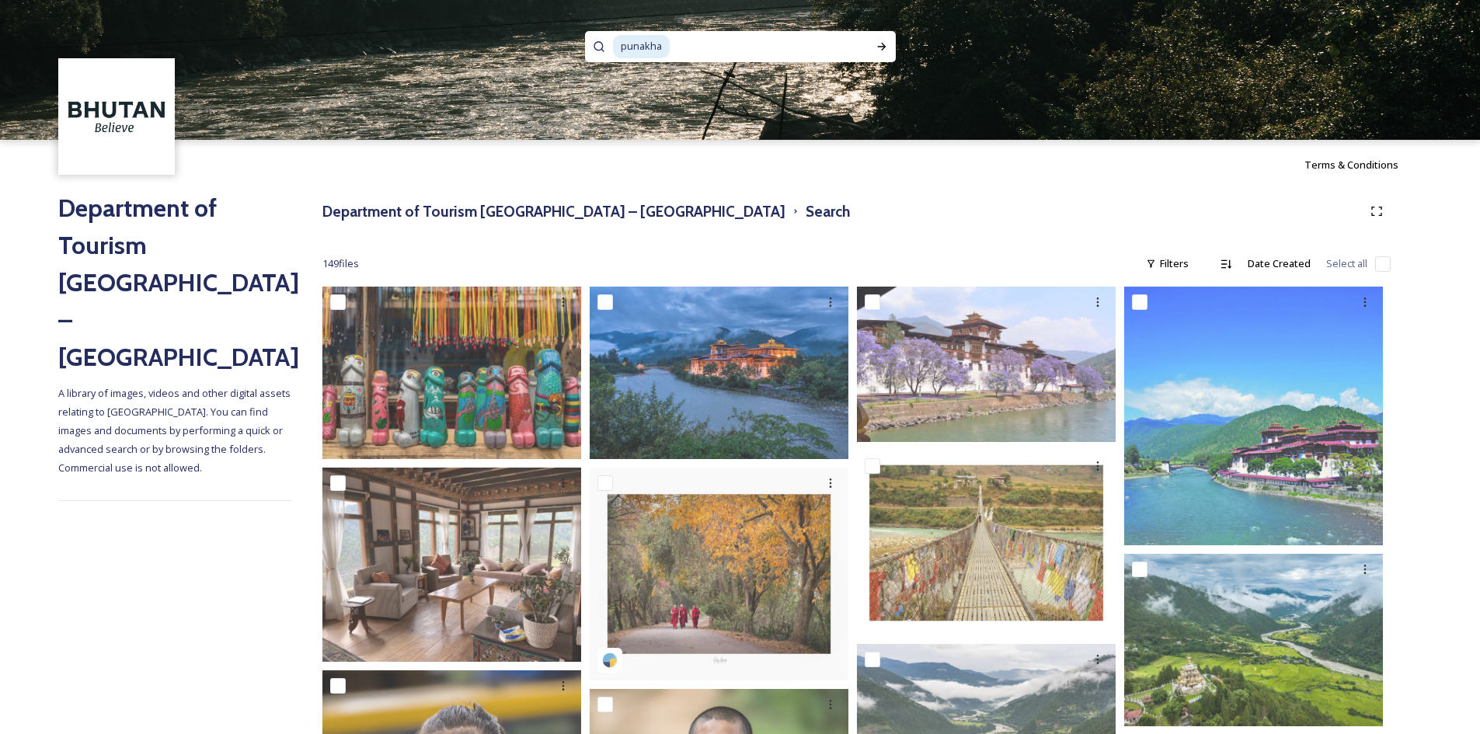
click at [698, 42] on input at bounding box center [763, 47] width 184 height 34
type input "p"
click at [685, 52] on input at bounding box center [719, 47] width 213 height 34
click at [680, 52] on input at bounding box center [719, 47] width 213 height 34
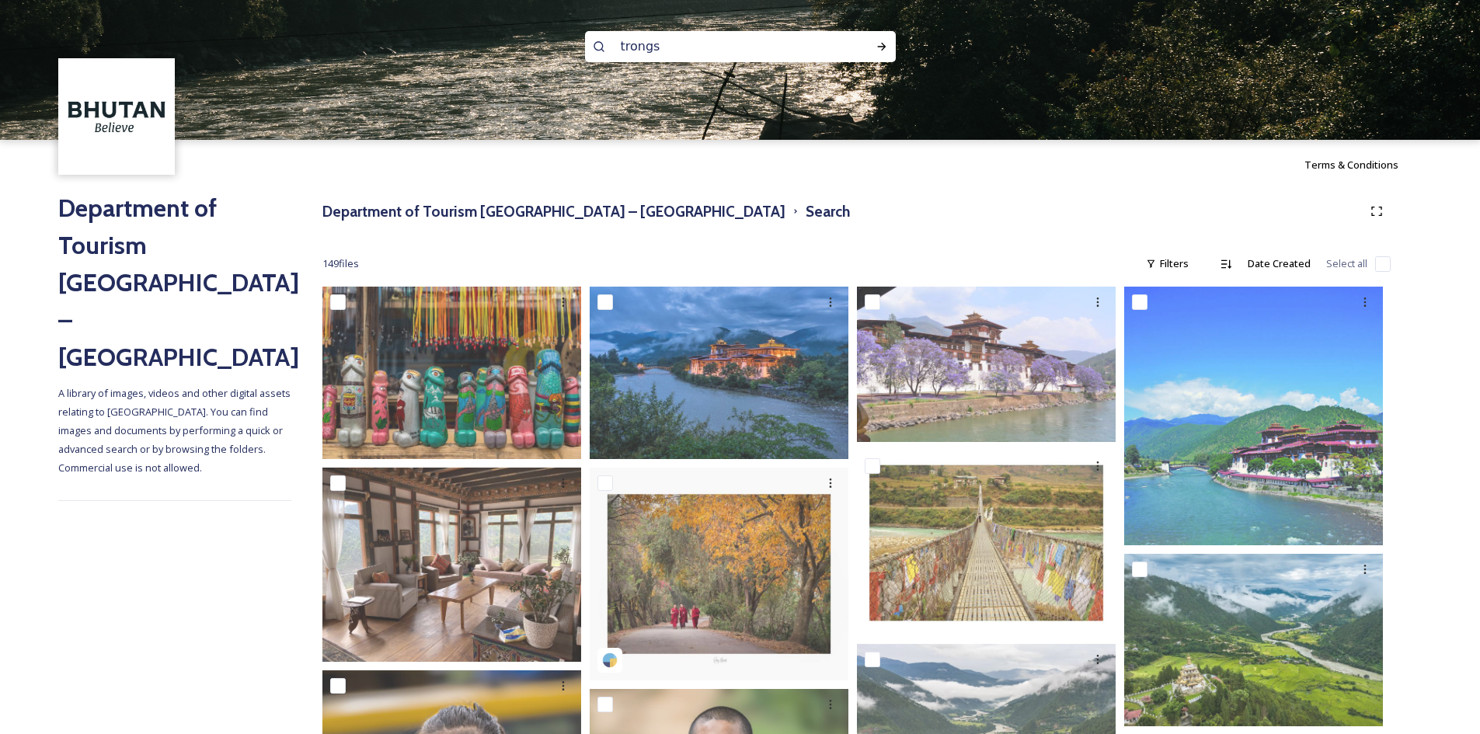
type input "trongsa"
click at [883, 45] on icon at bounding box center [881, 47] width 9 height 8
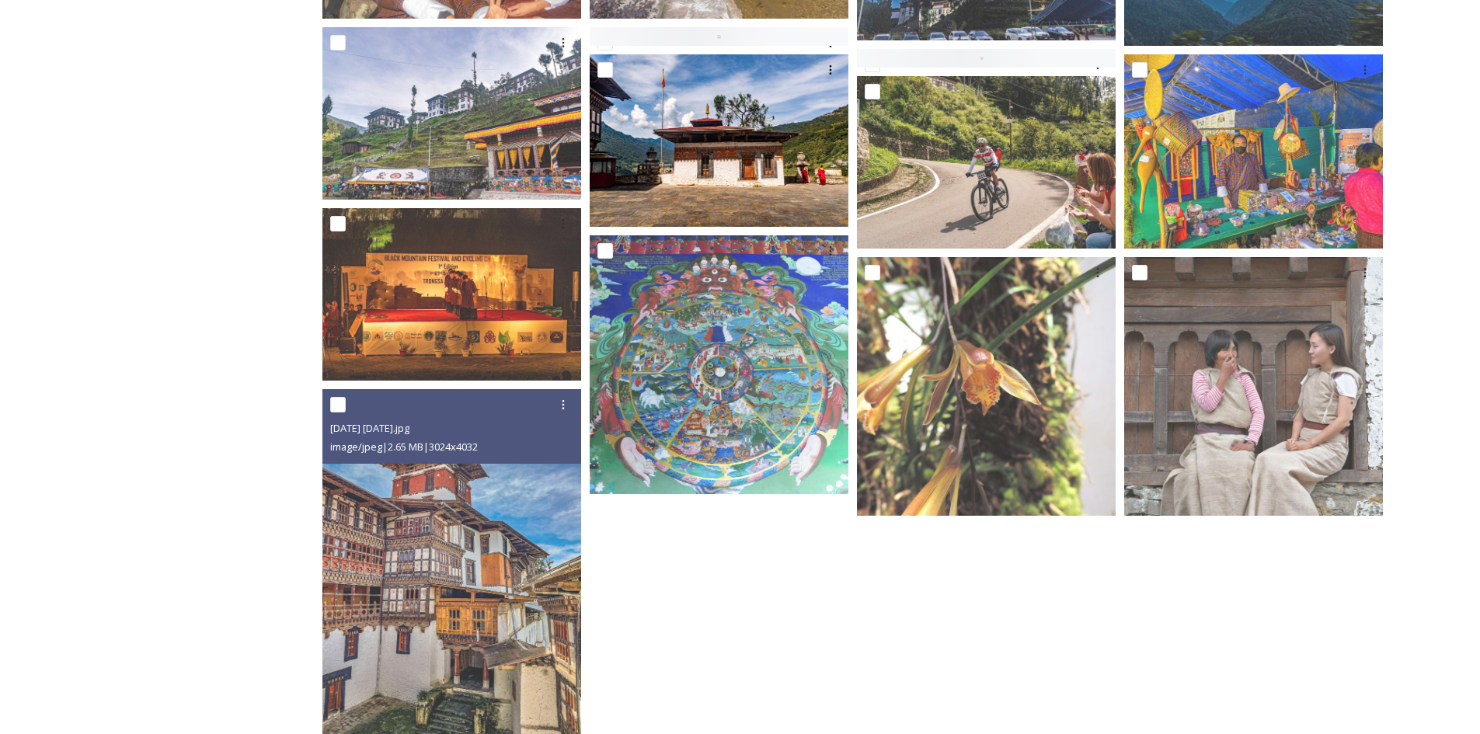
scroll to position [311, 0]
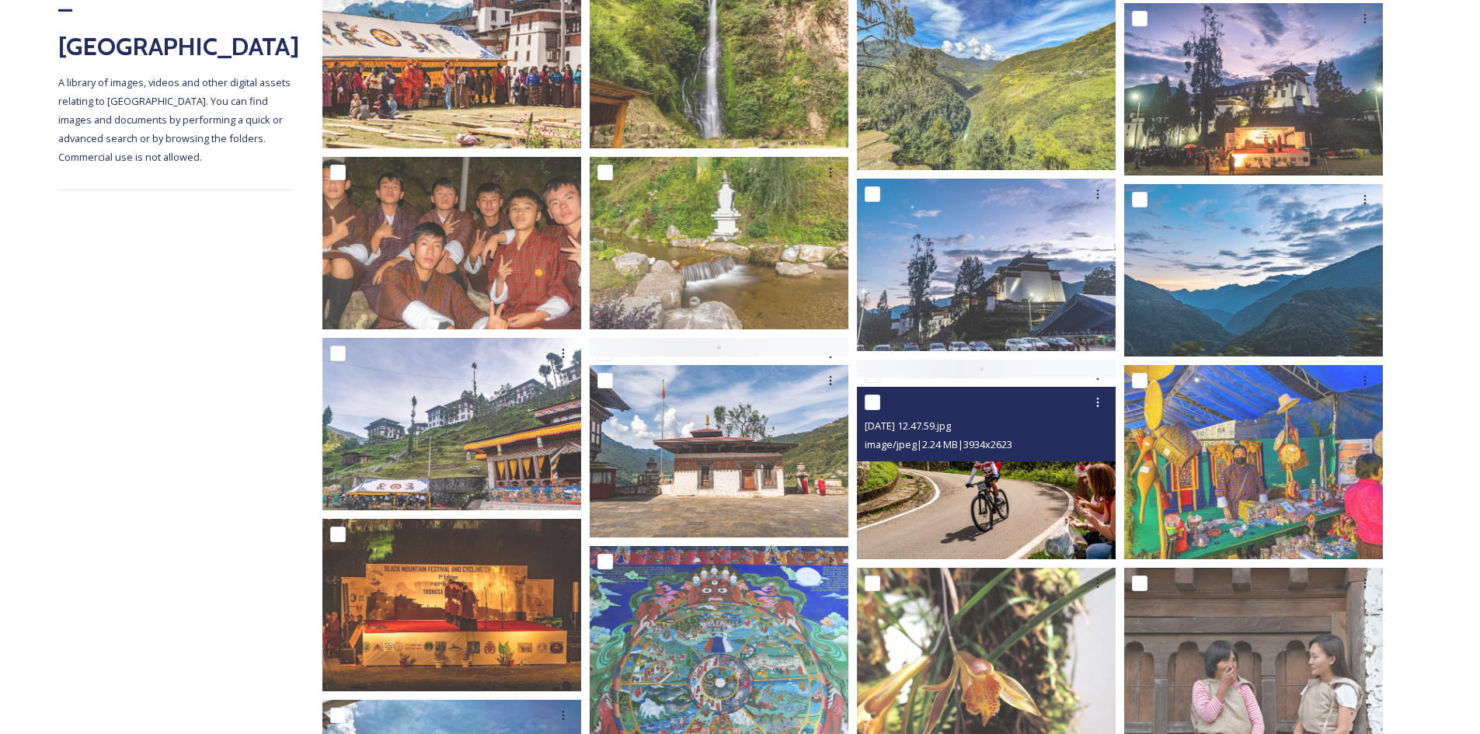
click at [1005, 496] on img at bounding box center [986, 473] width 259 height 173
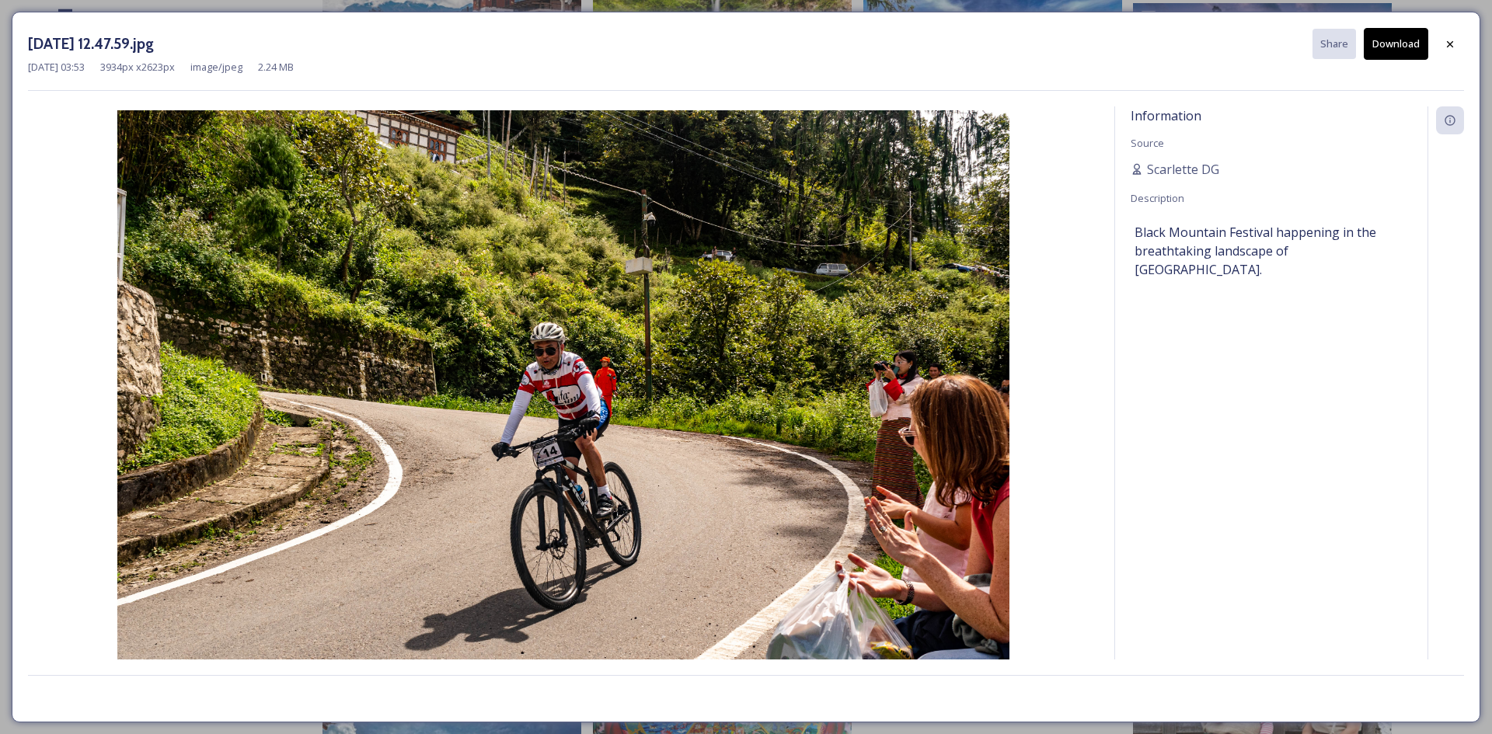
click at [1397, 46] on button "Download" at bounding box center [1396, 44] width 64 height 32
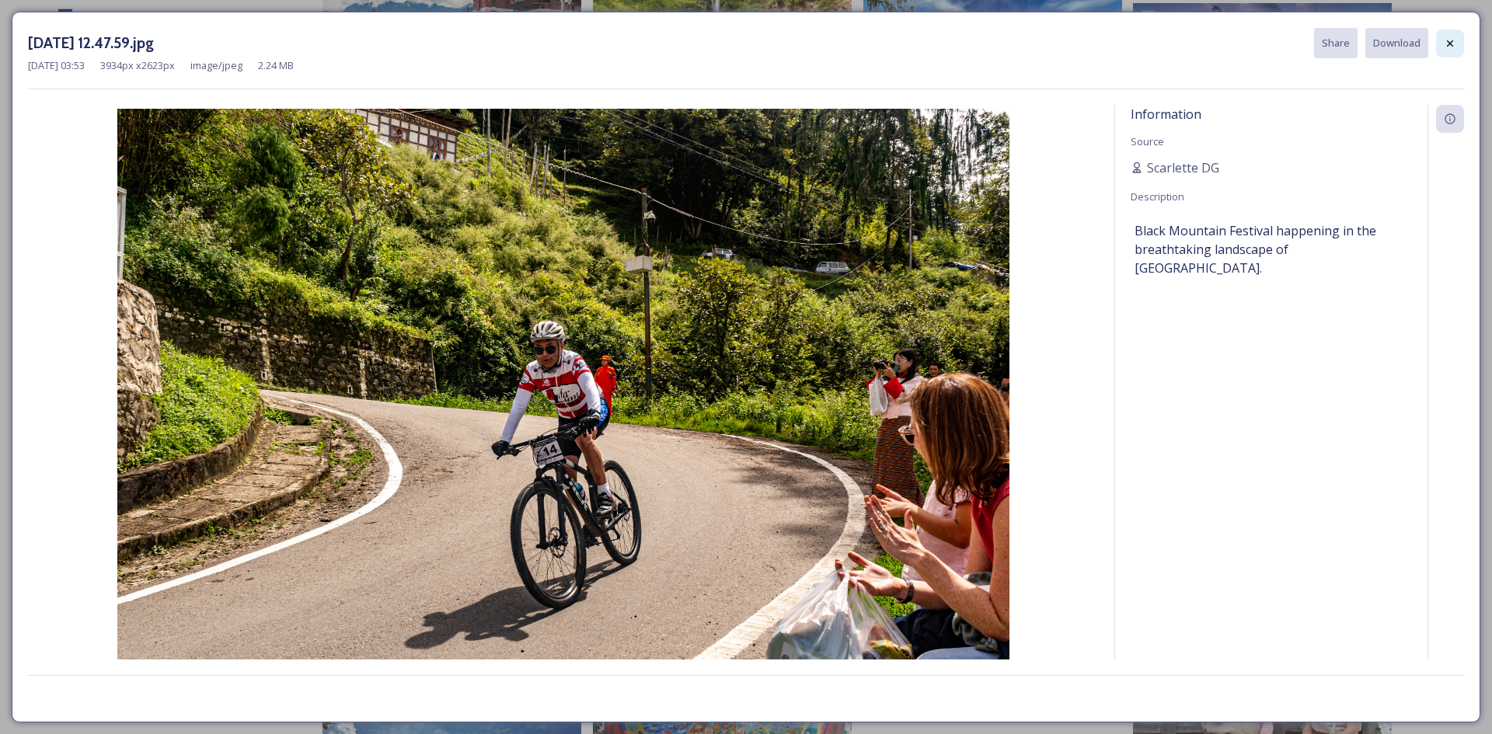
click at [1452, 47] on icon at bounding box center [1450, 43] width 12 height 12
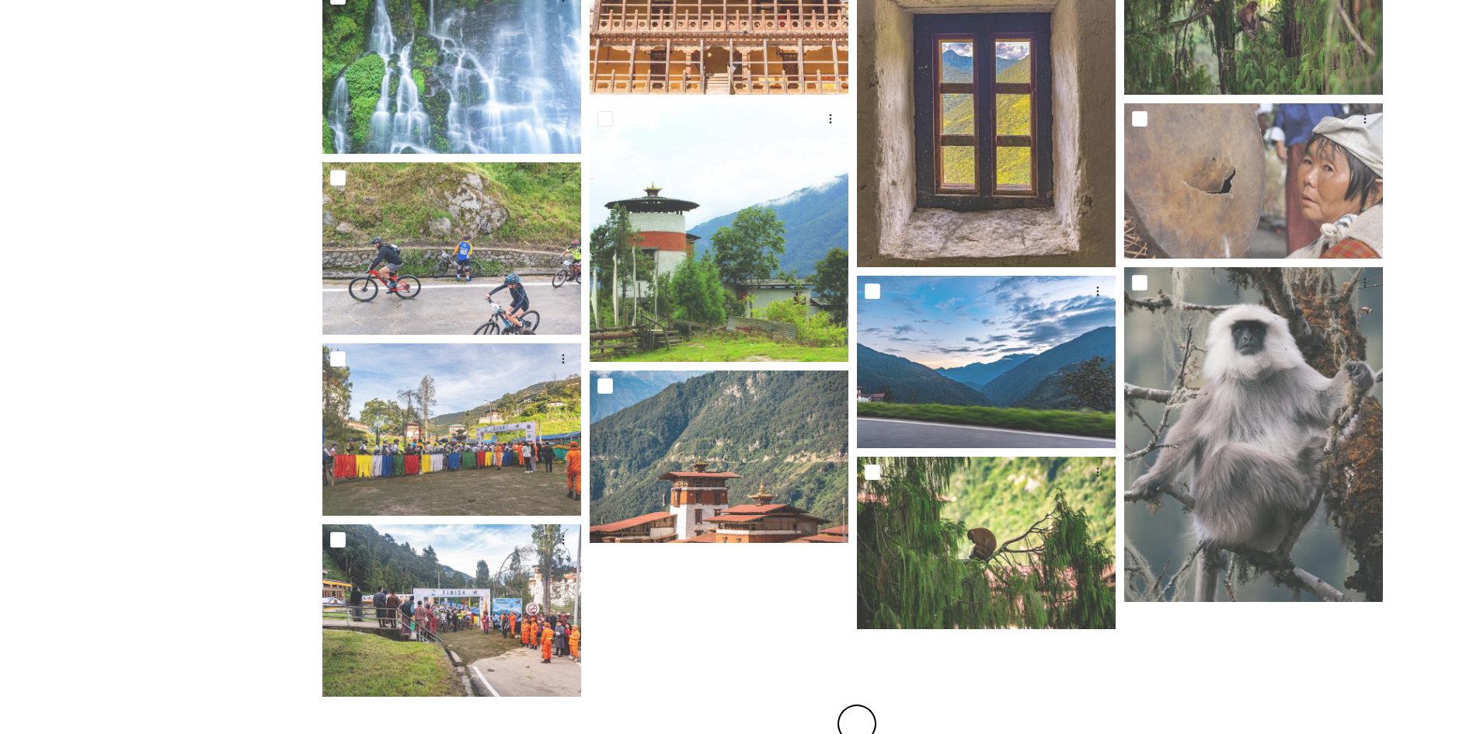
scroll to position [1603, 0]
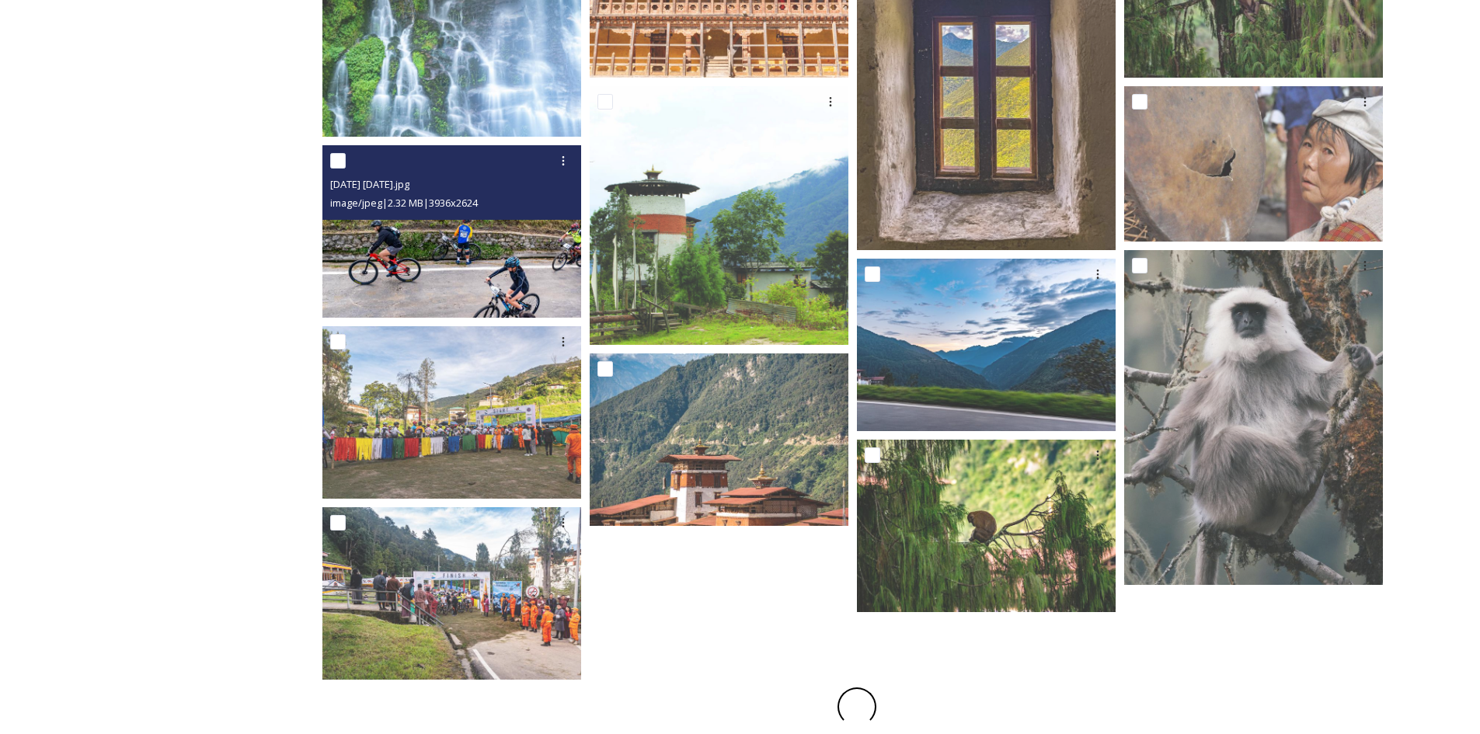
click at [521, 263] on img at bounding box center [451, 231] width 259 height 173
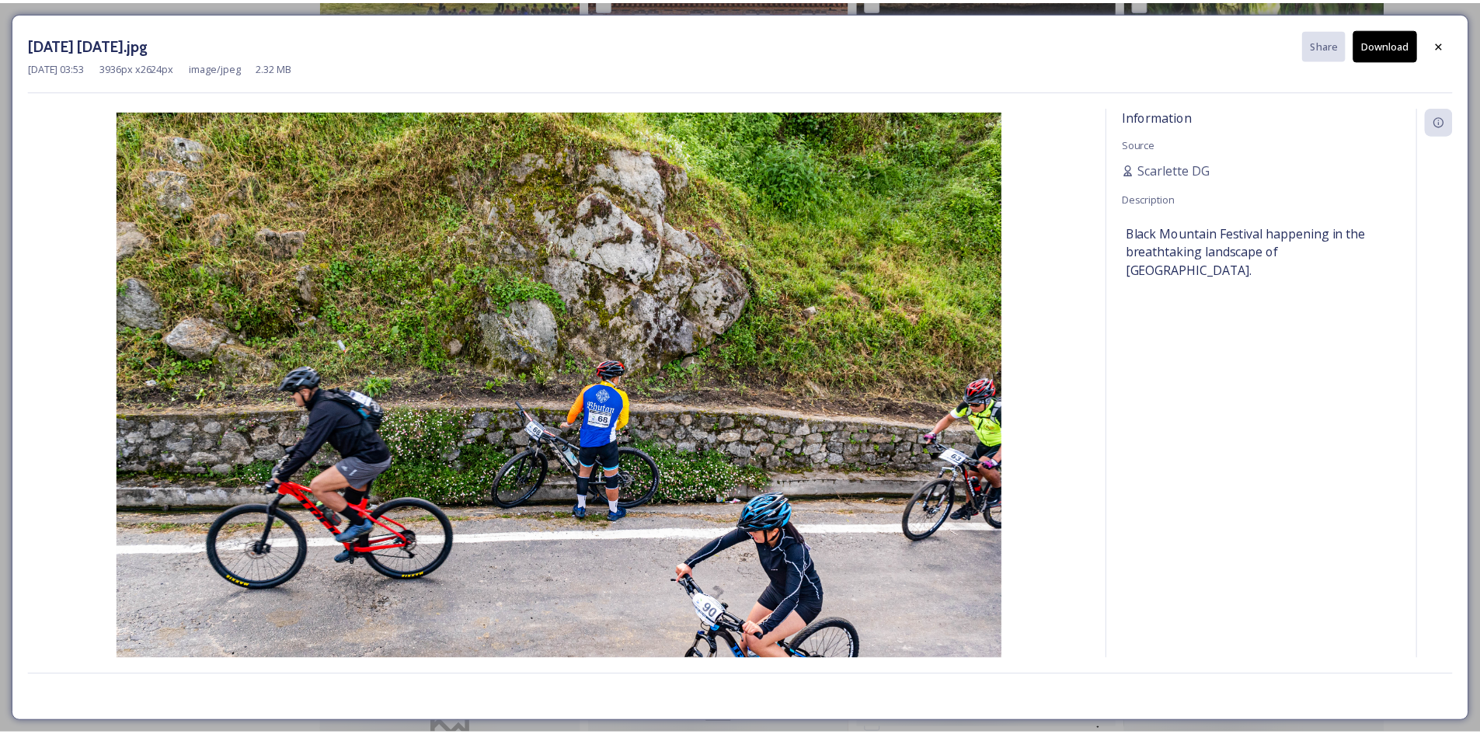
scroll to position [1603, 0]
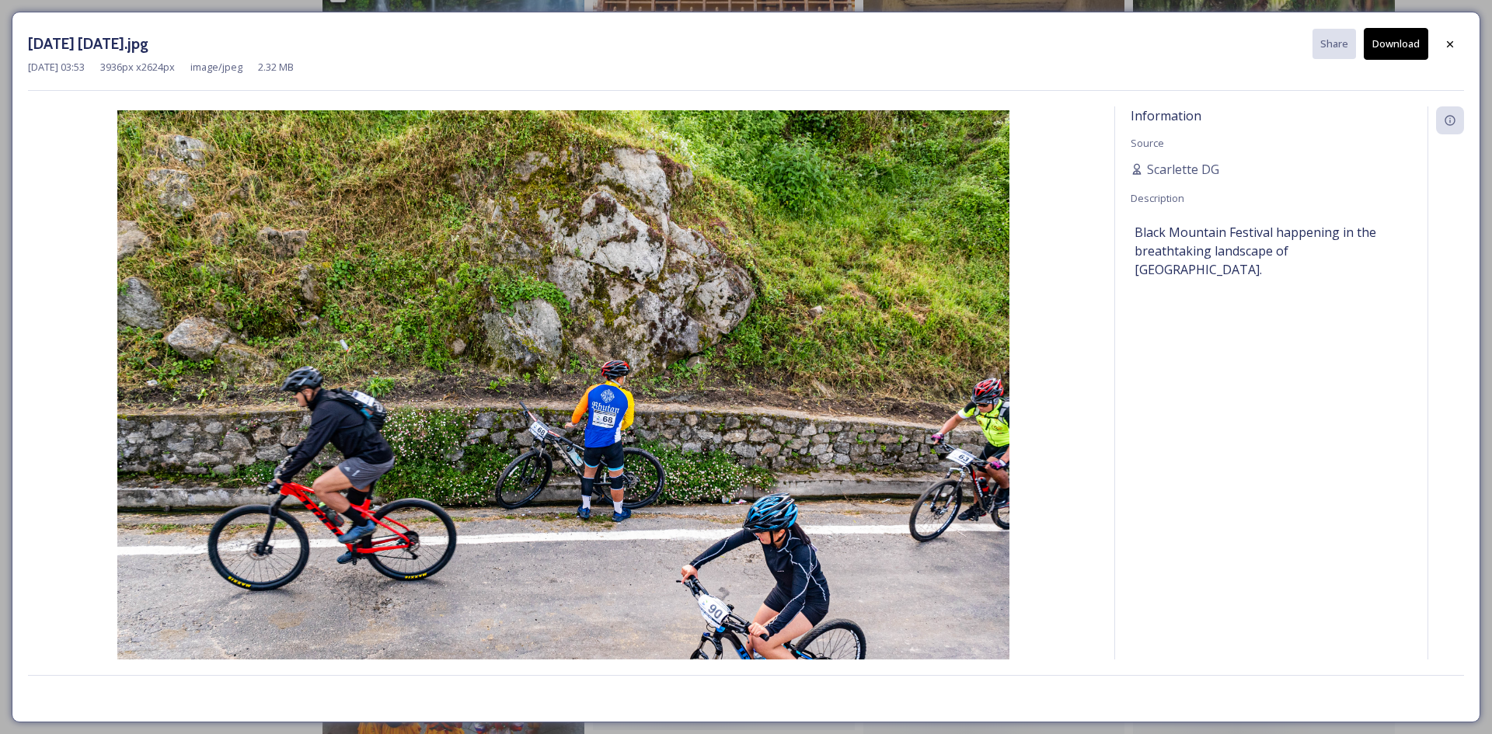
click at [1395, 55] on button "Download" at bounding box center [1396, 44] width 64 height 32
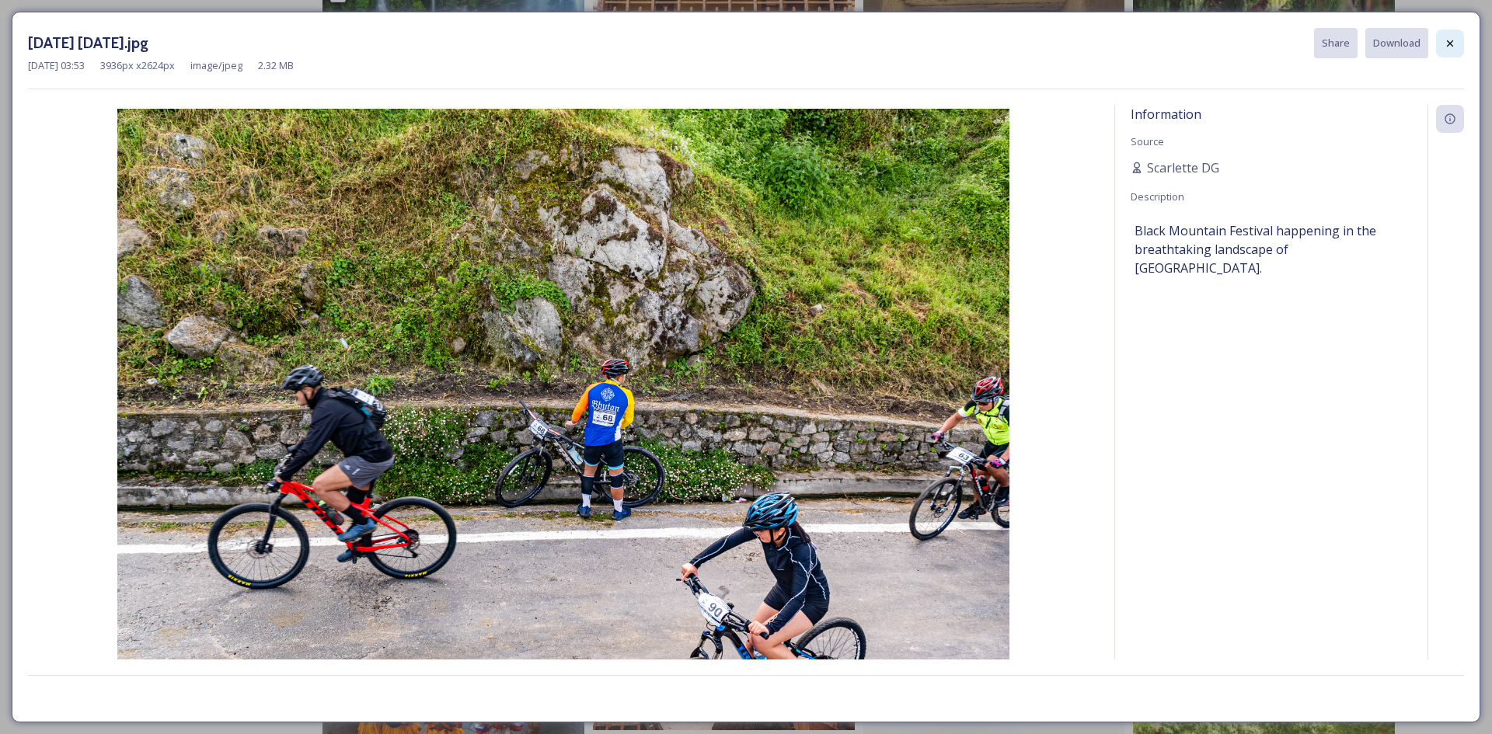
click at [1454, 46] on icon at bounding box center [1450, 43] width 12 height 12
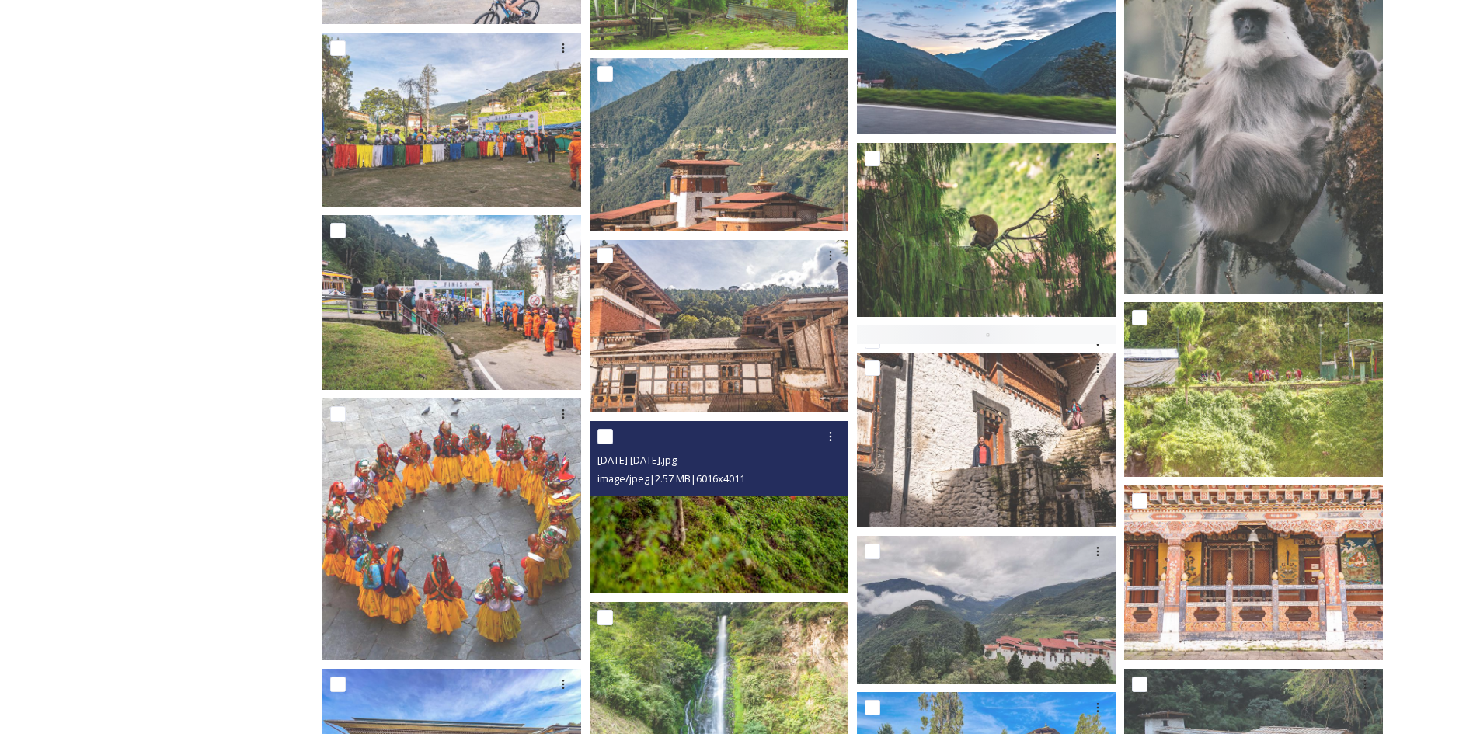
scroll to position [2225, 0]
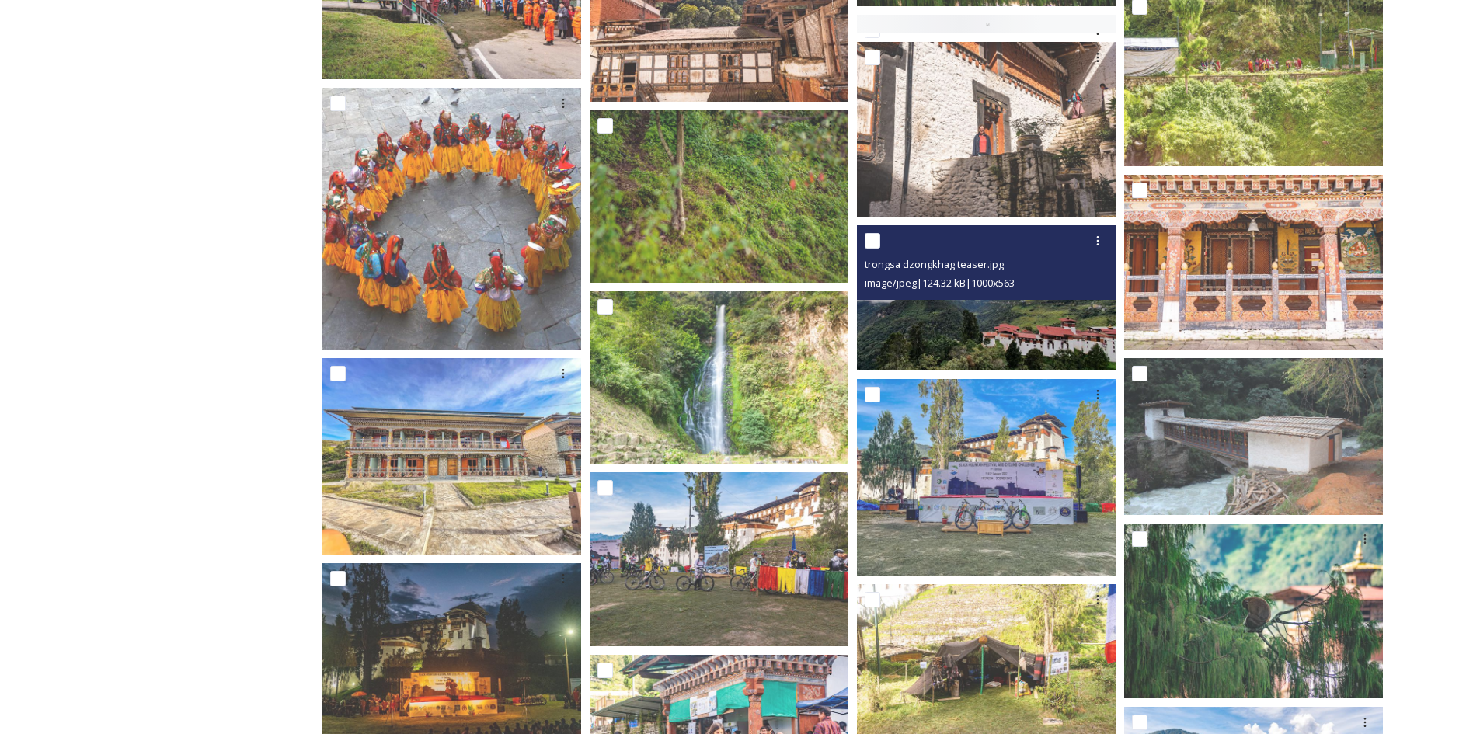
click at [977, 321] on img at bounding box center [986, 297] width 259 height 145
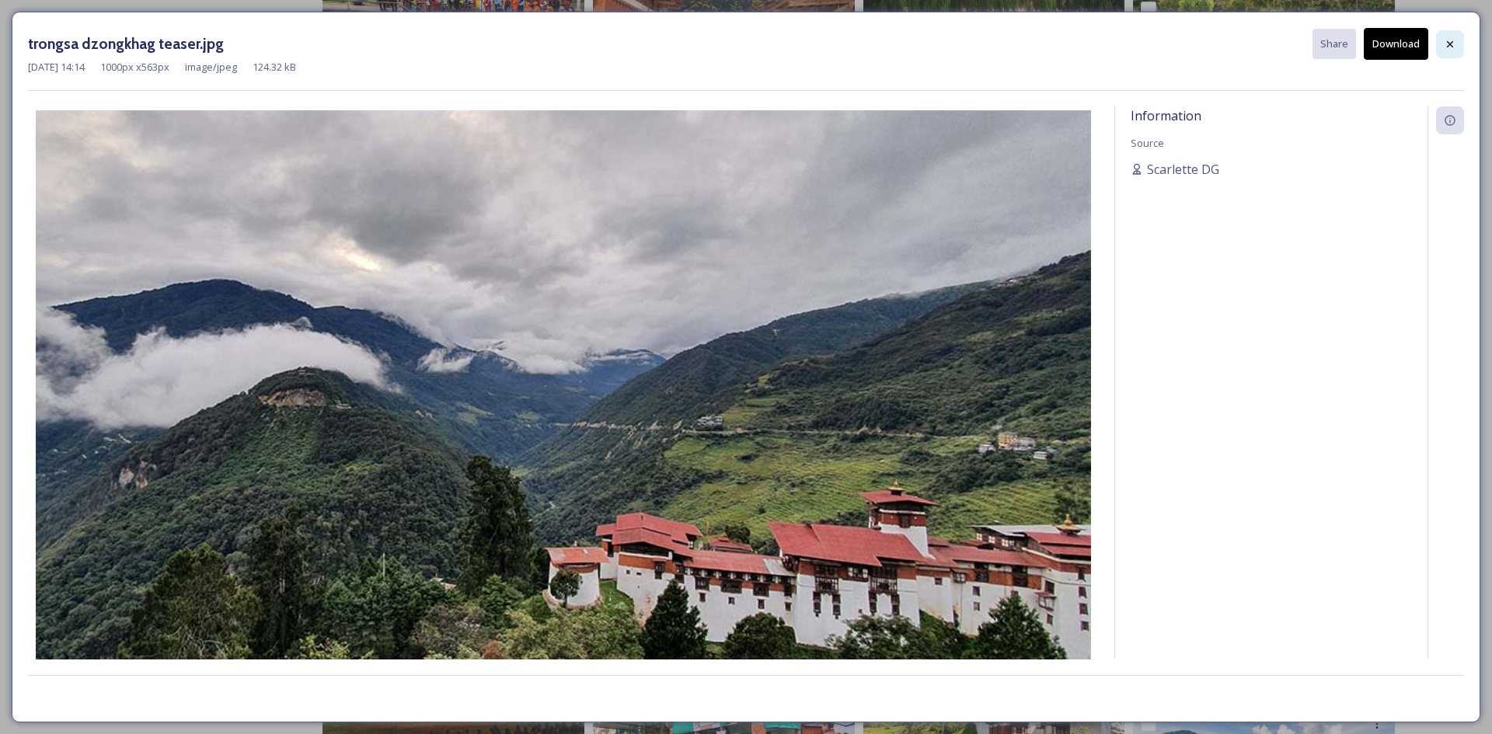
click at [1445, 50] on icon at bounding box center [1450, 44] width 12 height 12
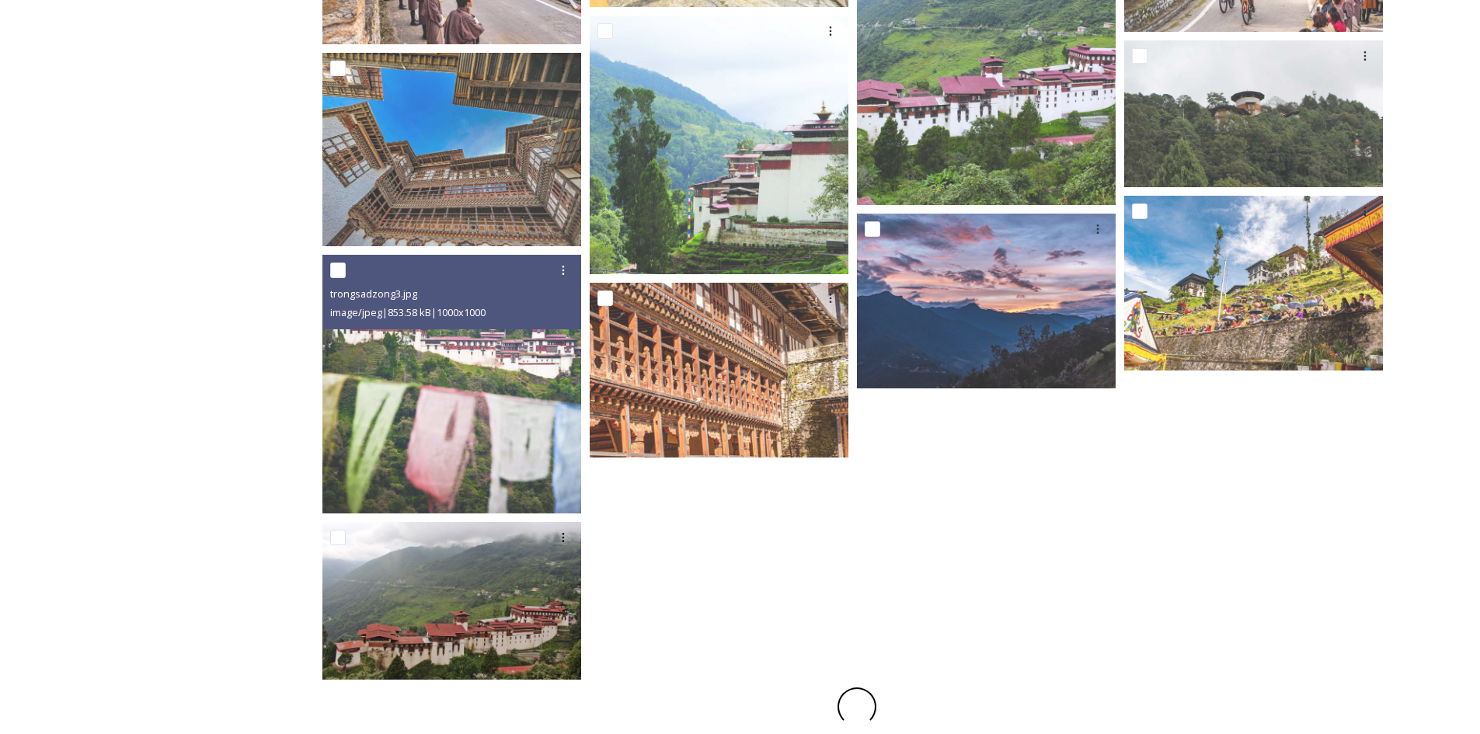
scroll to position [3620, 0]
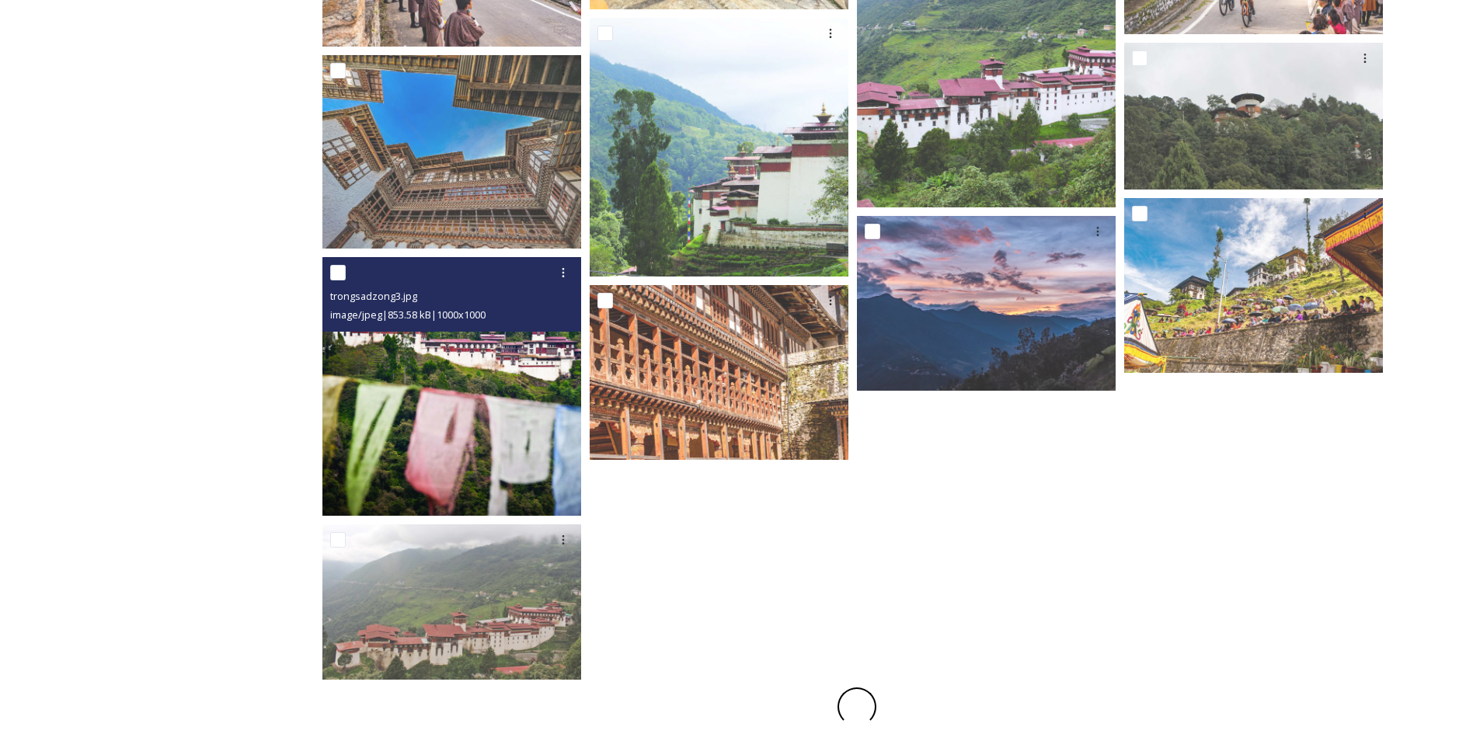
click at [431, 436] on img at bounding box center [451, 386] width 259 height 259
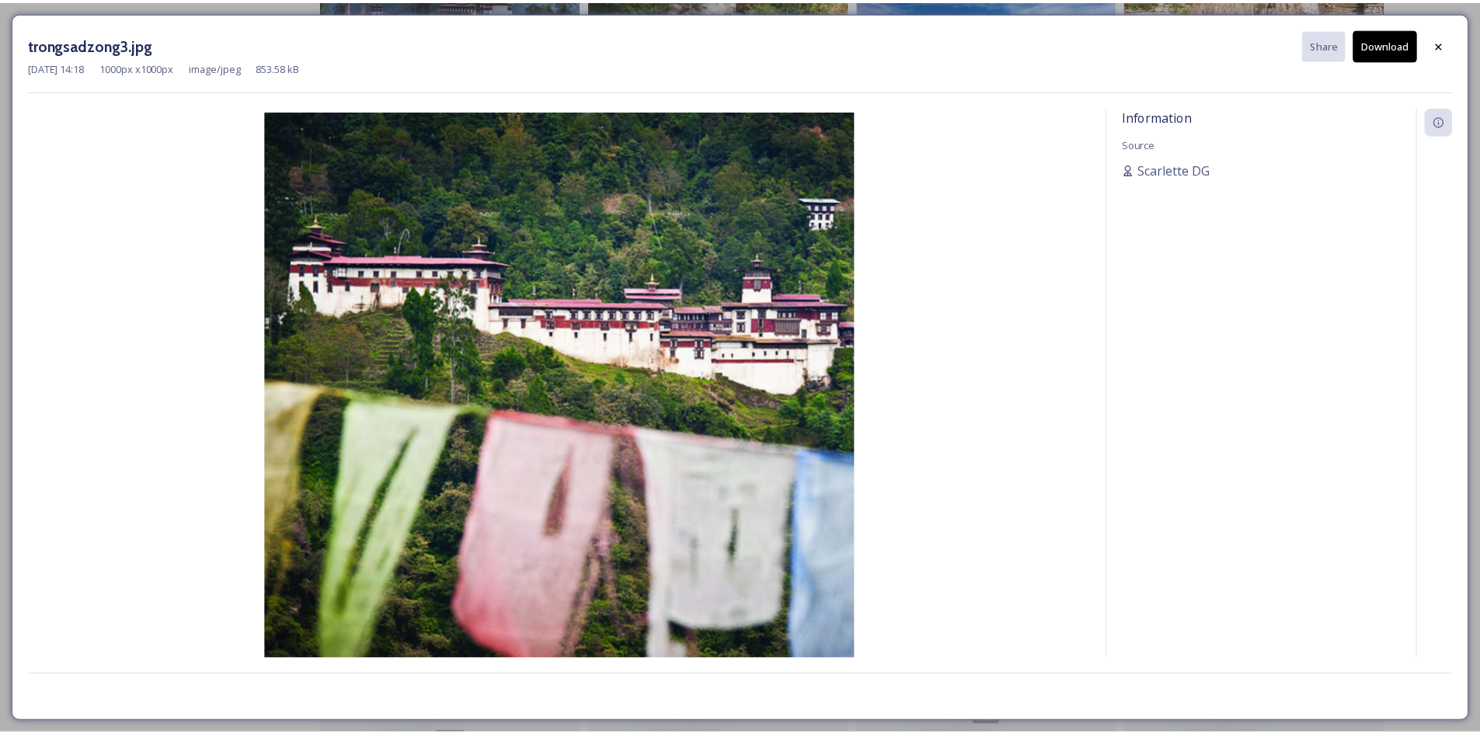
scroll to position [3622, 0]
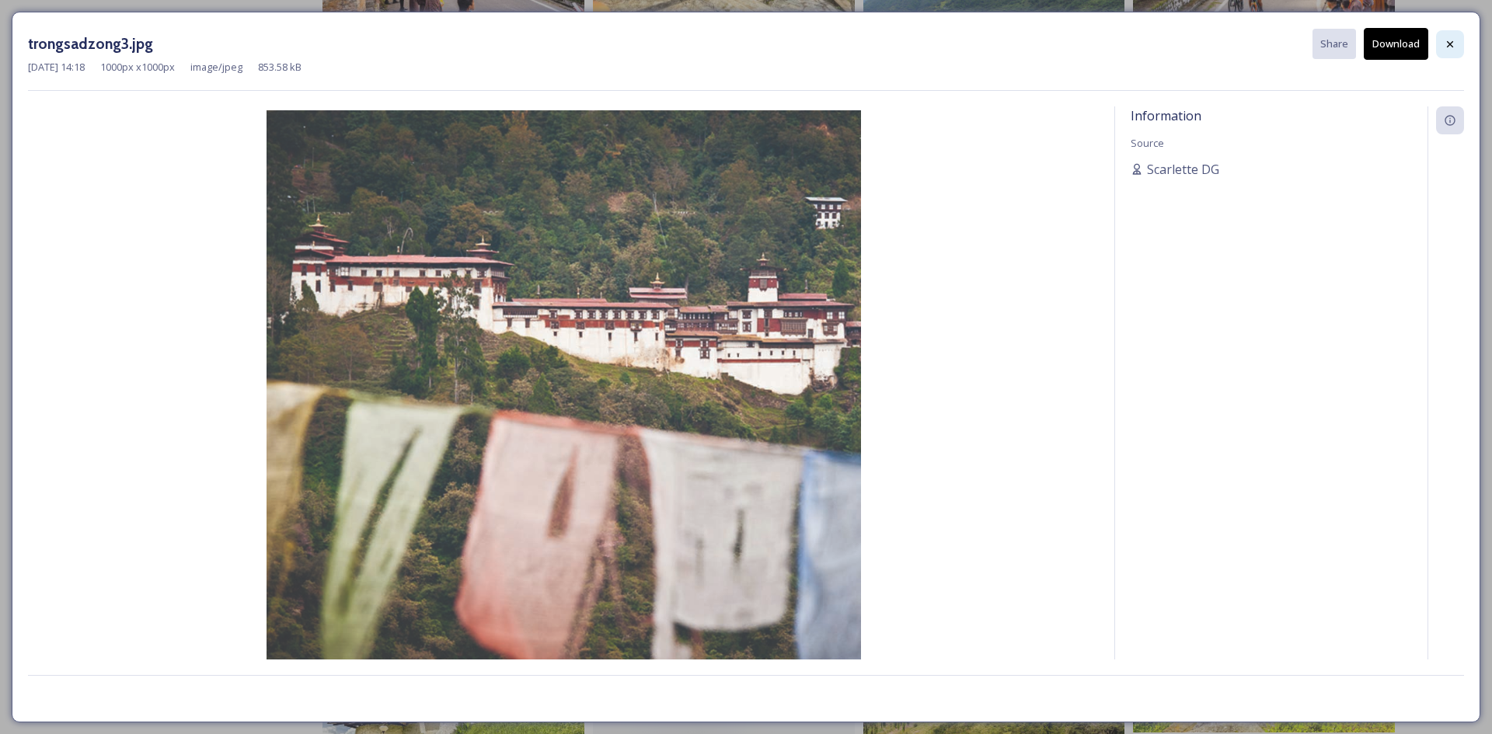
click at [1455, 48] on icon at bounding box center [1450, 44] width 12 height 12
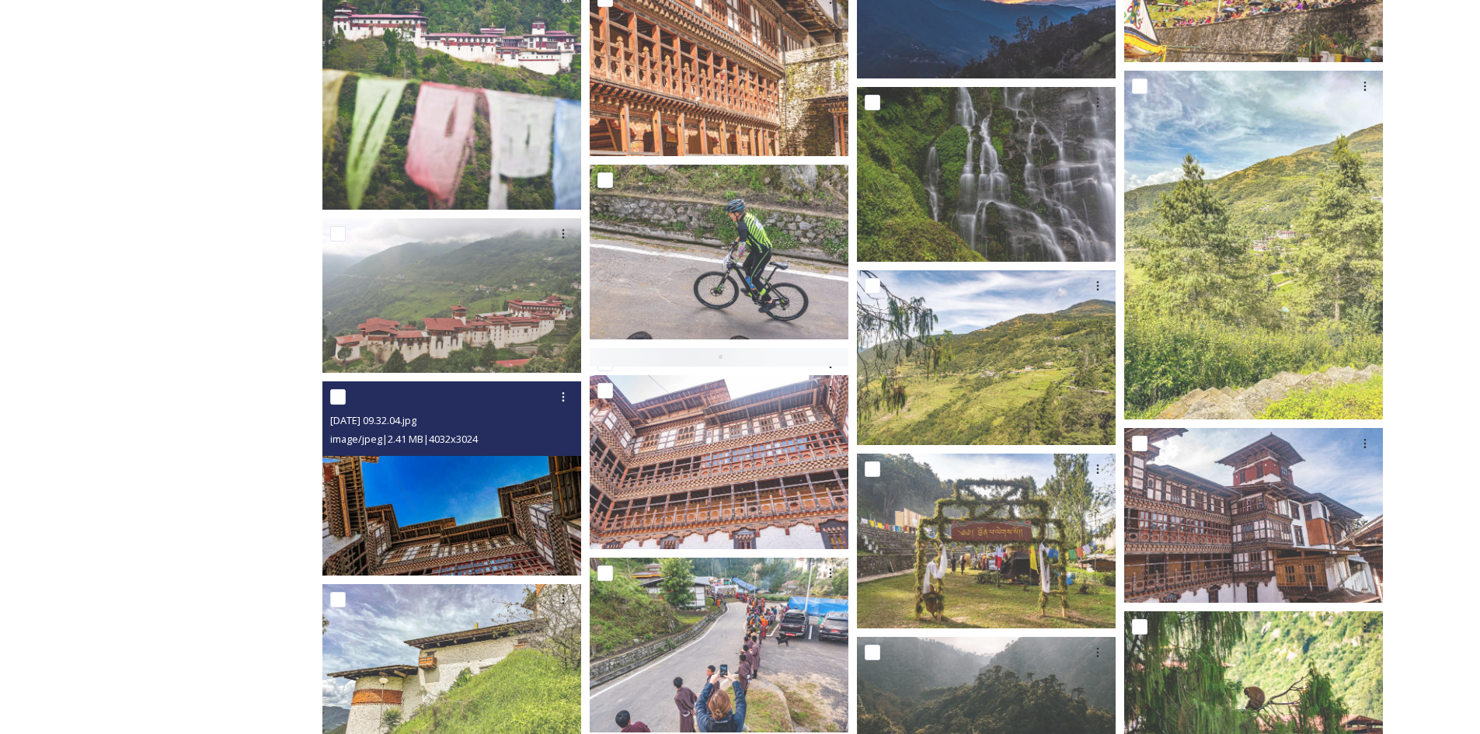
scroll to position [3622, 0]
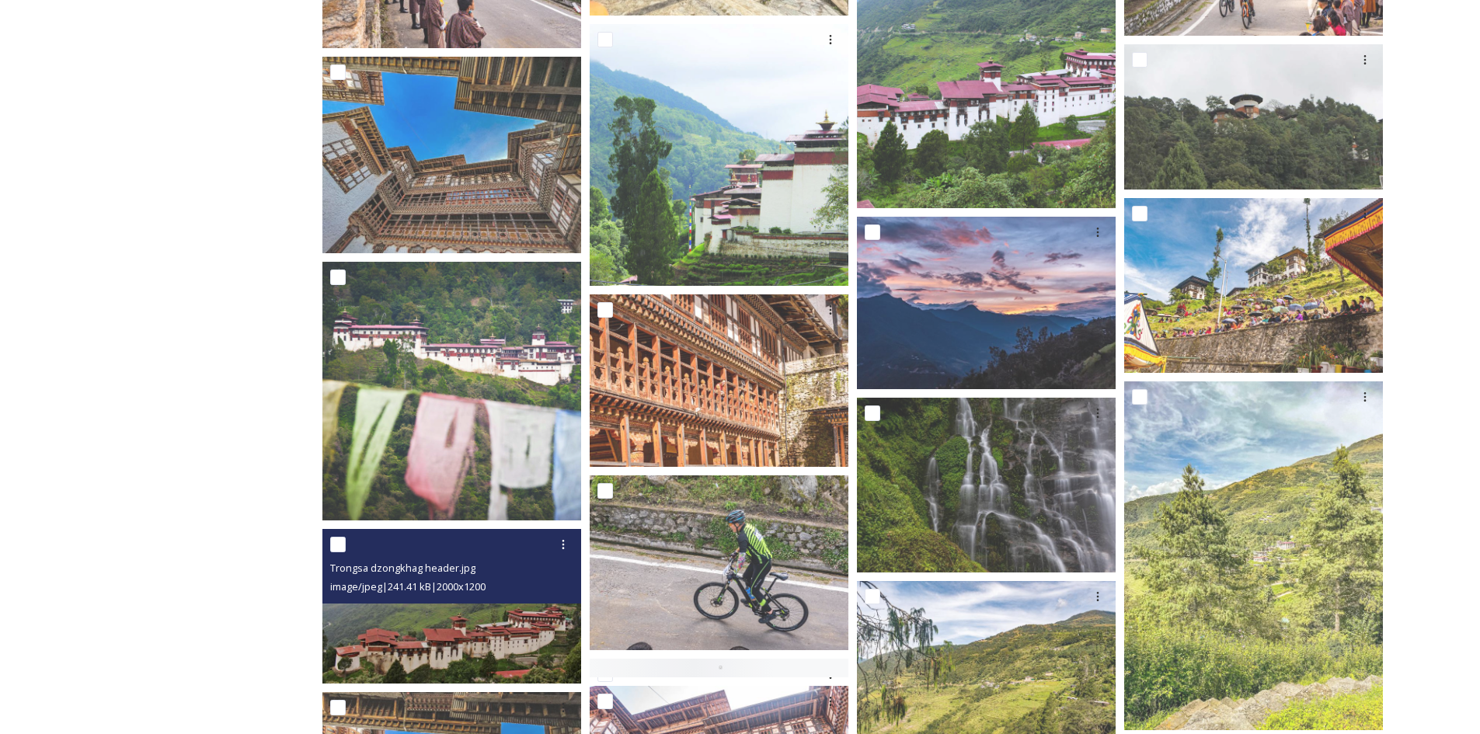
click at [479, 608] on img at bounding box center [451, 606] width 259 height 155
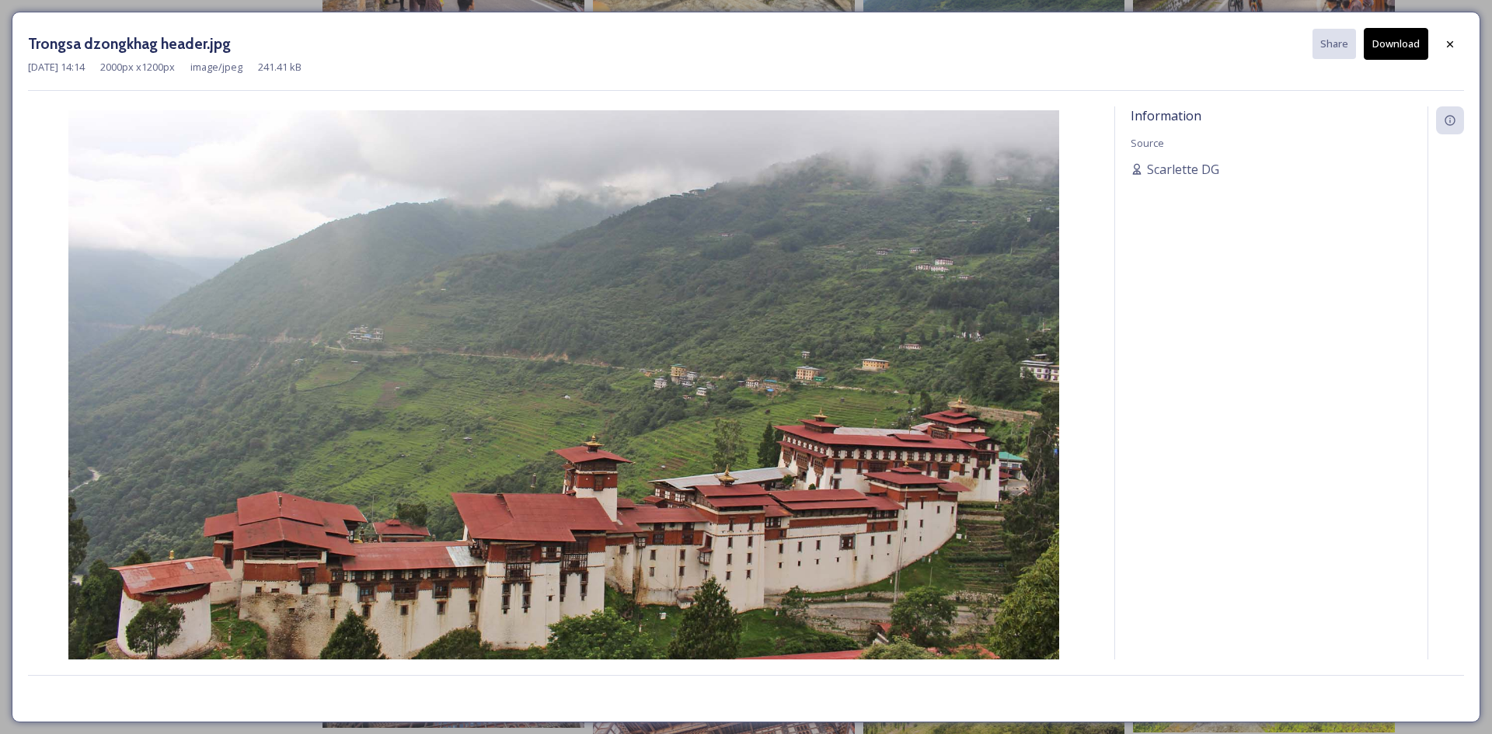
click at [1388, 46] on button "Download" at bounding box center [1396, 44] width 64 height 32
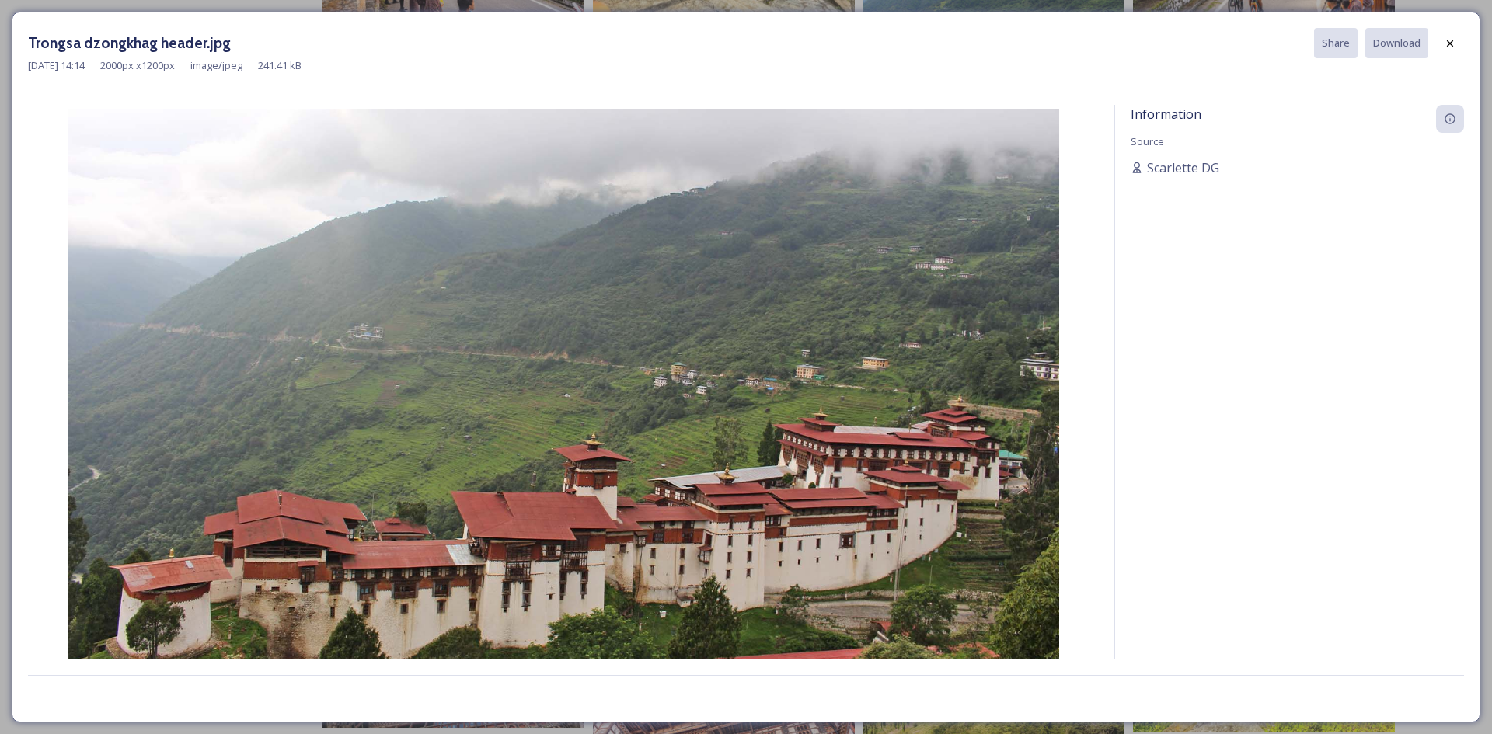
click at [1434, 40] on div "Trongsa dzongkhag header.jpg Share Download" at bounding box center [746, 43] width 1436 height 30
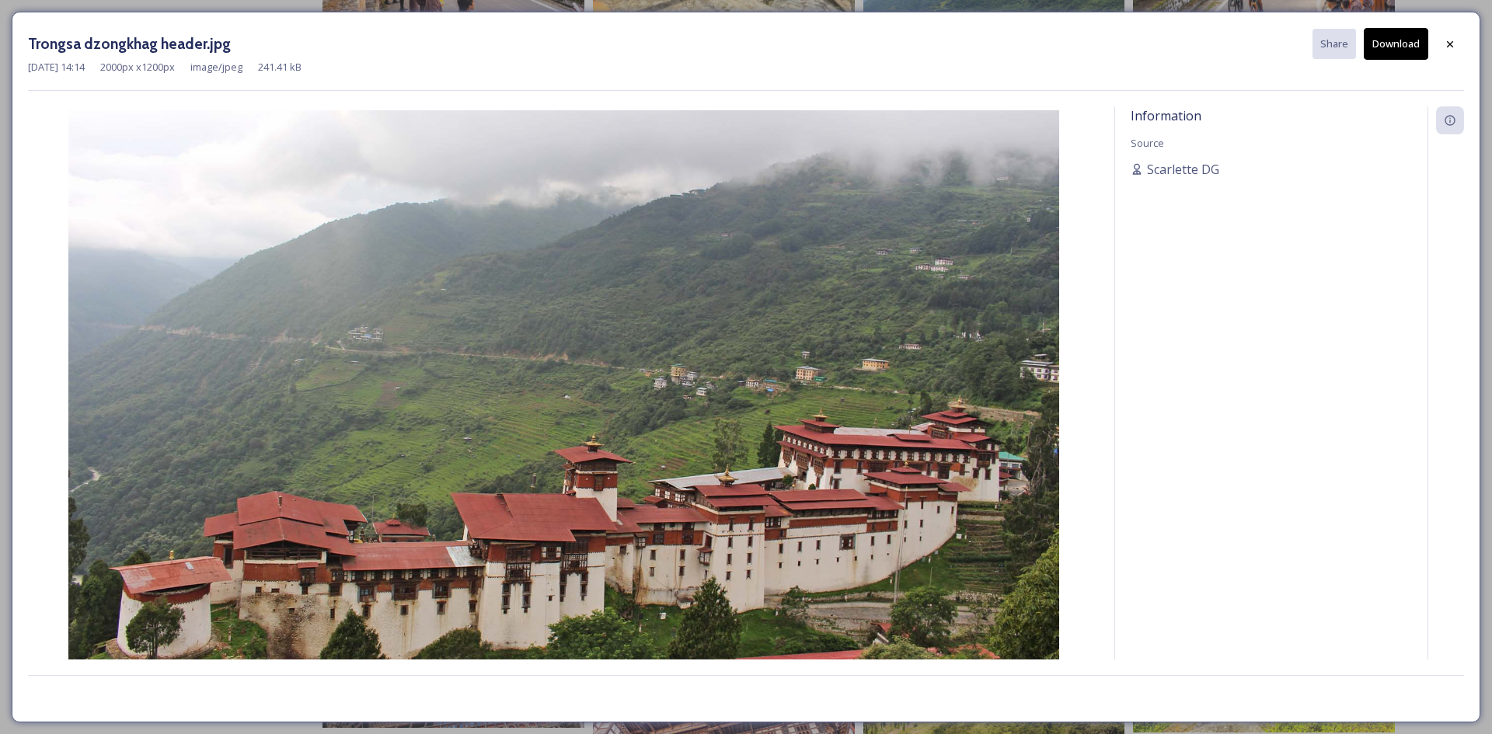
click at [1445, 45] on icon at bounding box center [1450, 44] width 12 height 12
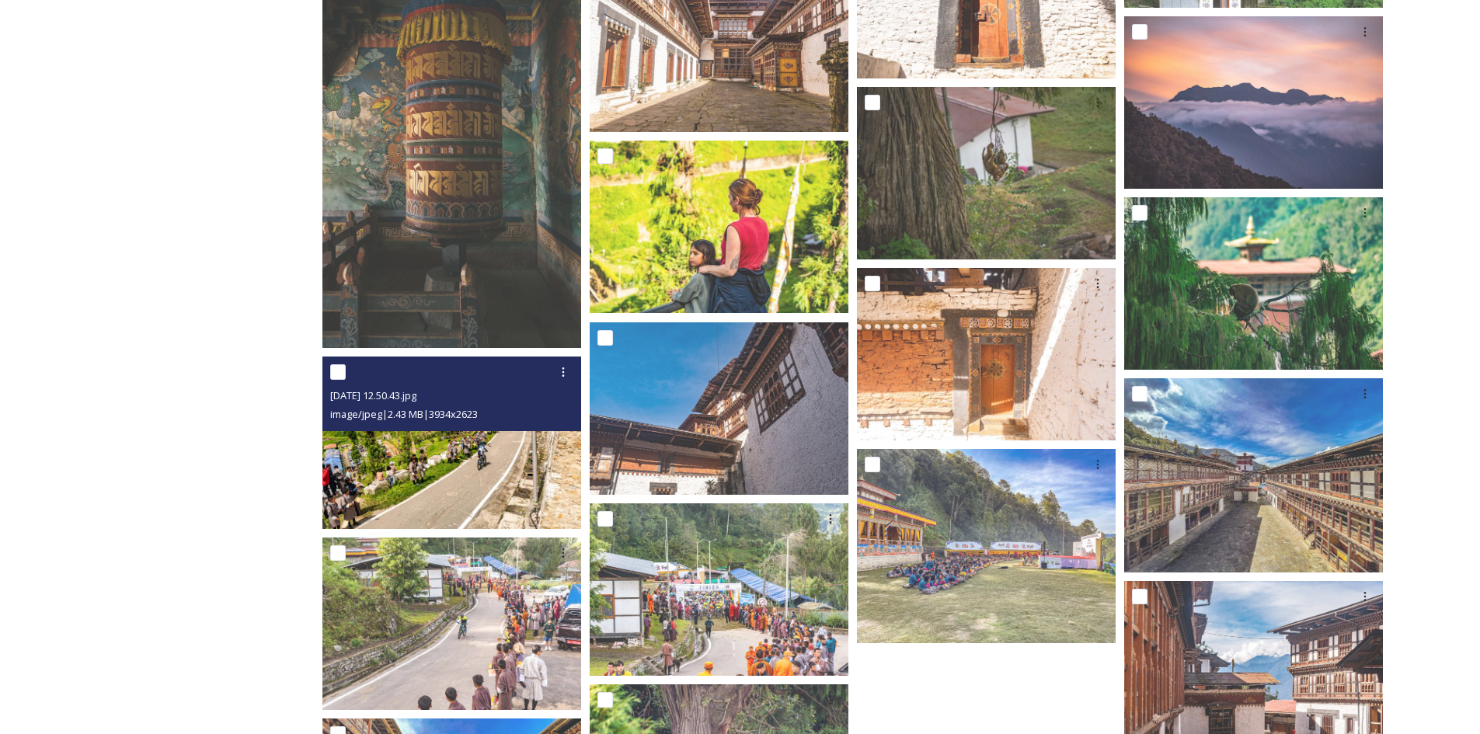
scroll to position [6380, 0]
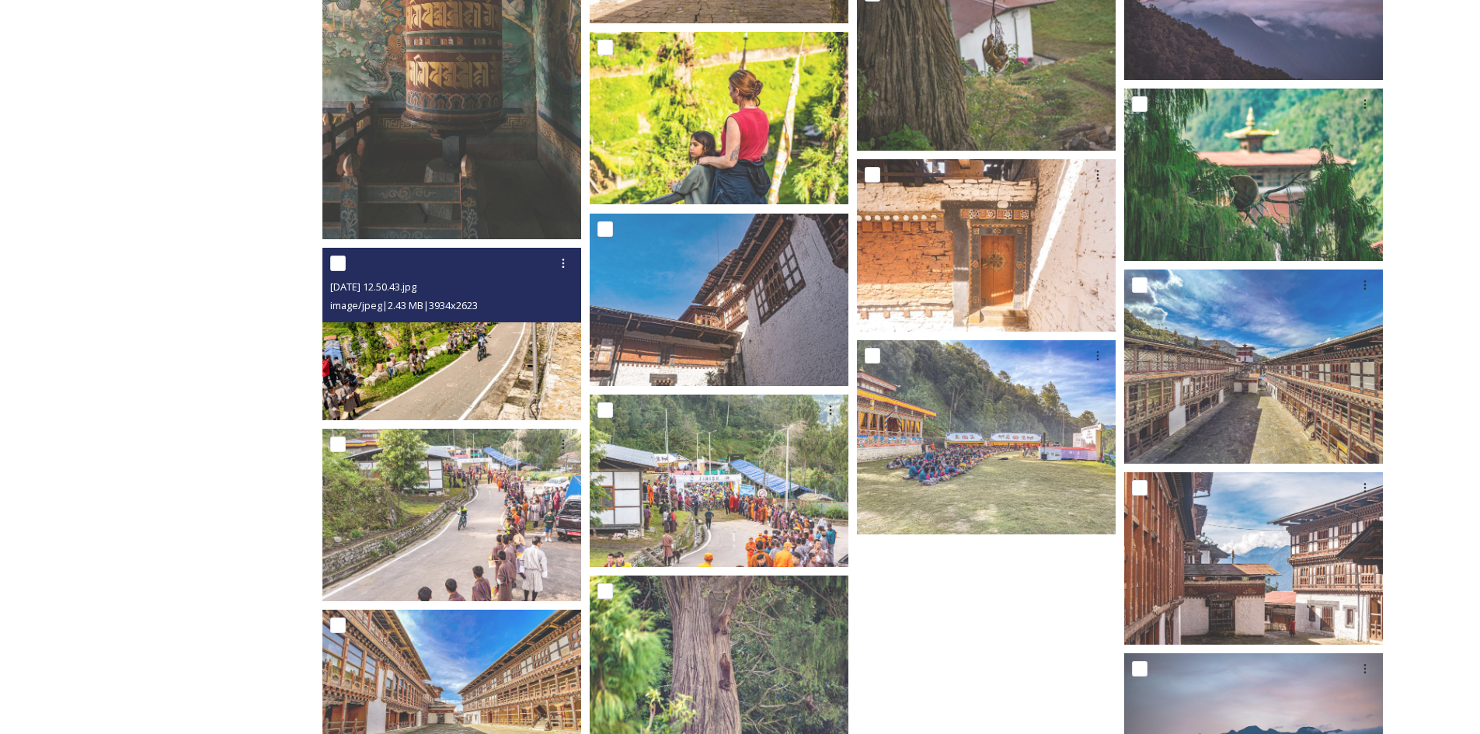
click at [451, 371] on img at bounding box center [451, 334] width 259 height 173
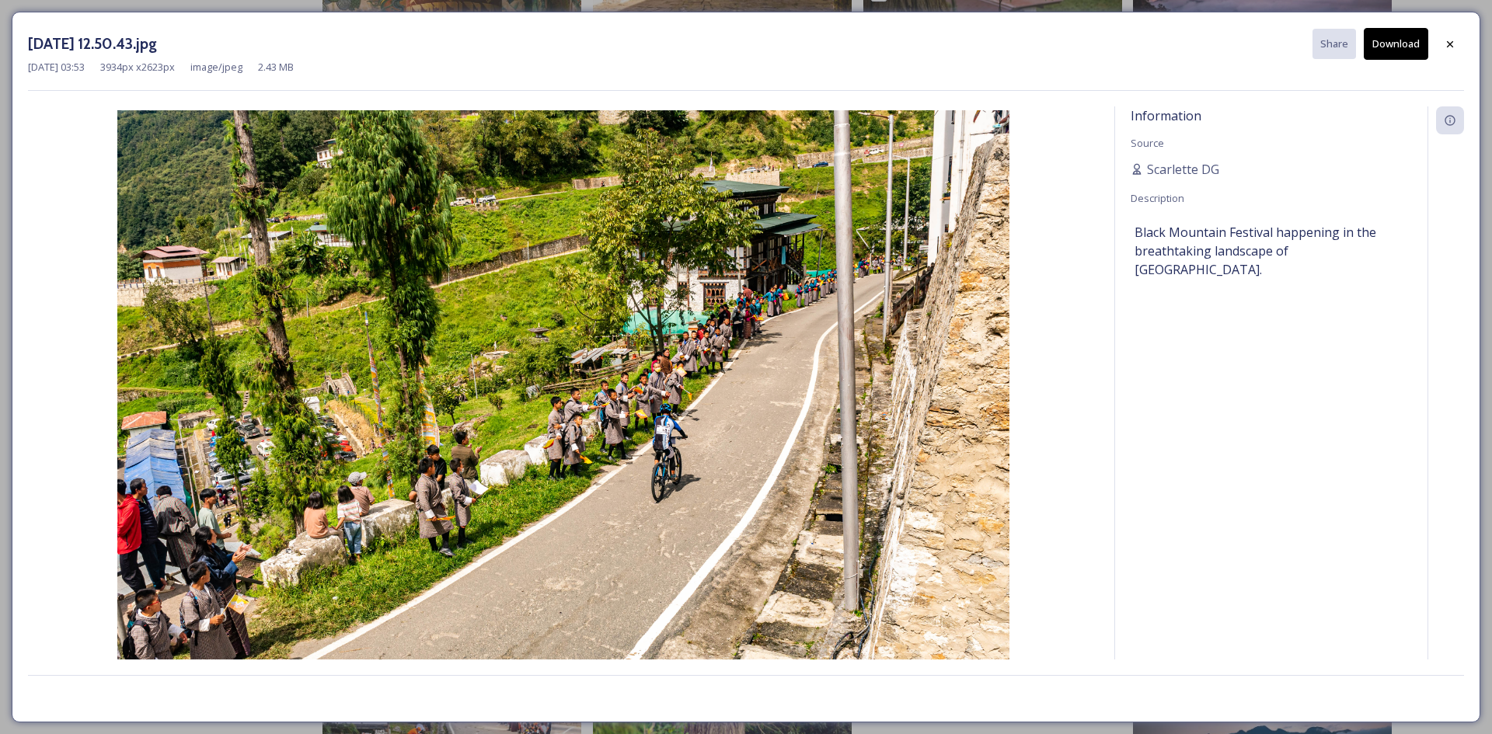
click at [1406, 47] on button "Download" at bounding box center [1396, 44] width 64 height 32
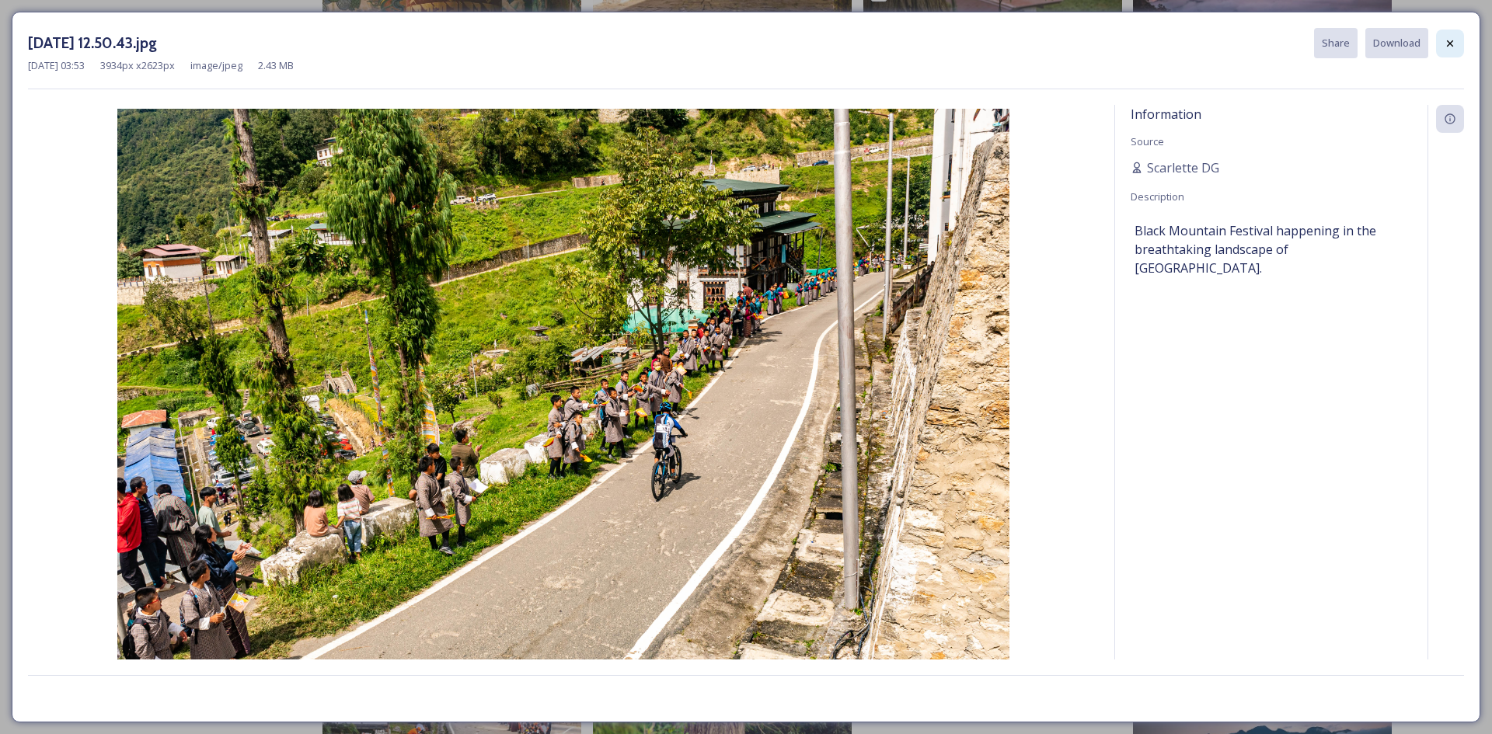
click at [1445, 52] on div at bounding box center [1450, 44] width 28 height 28
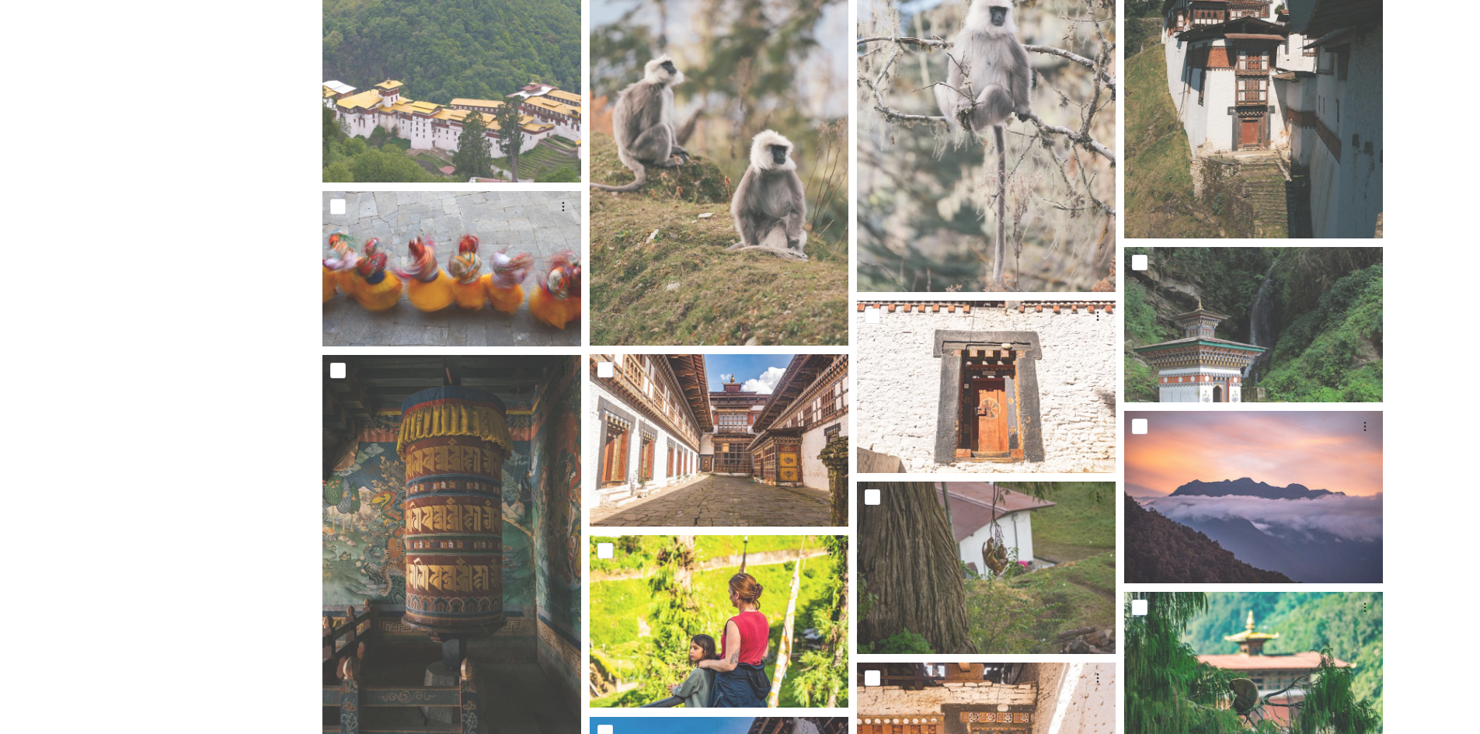
scroll to position [5914, 0]
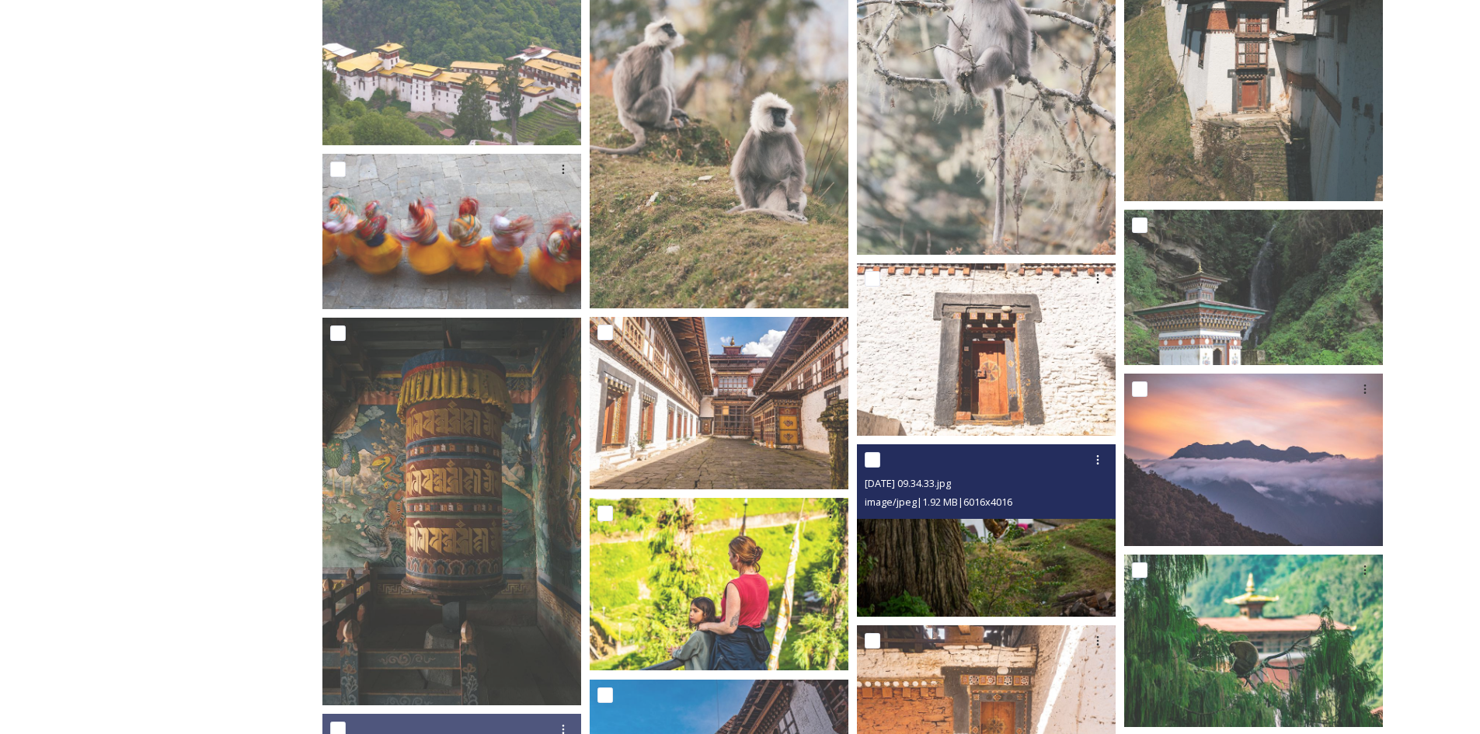
click at [1096, 576] on img at bounding box center [986, 530] width 259 height 173
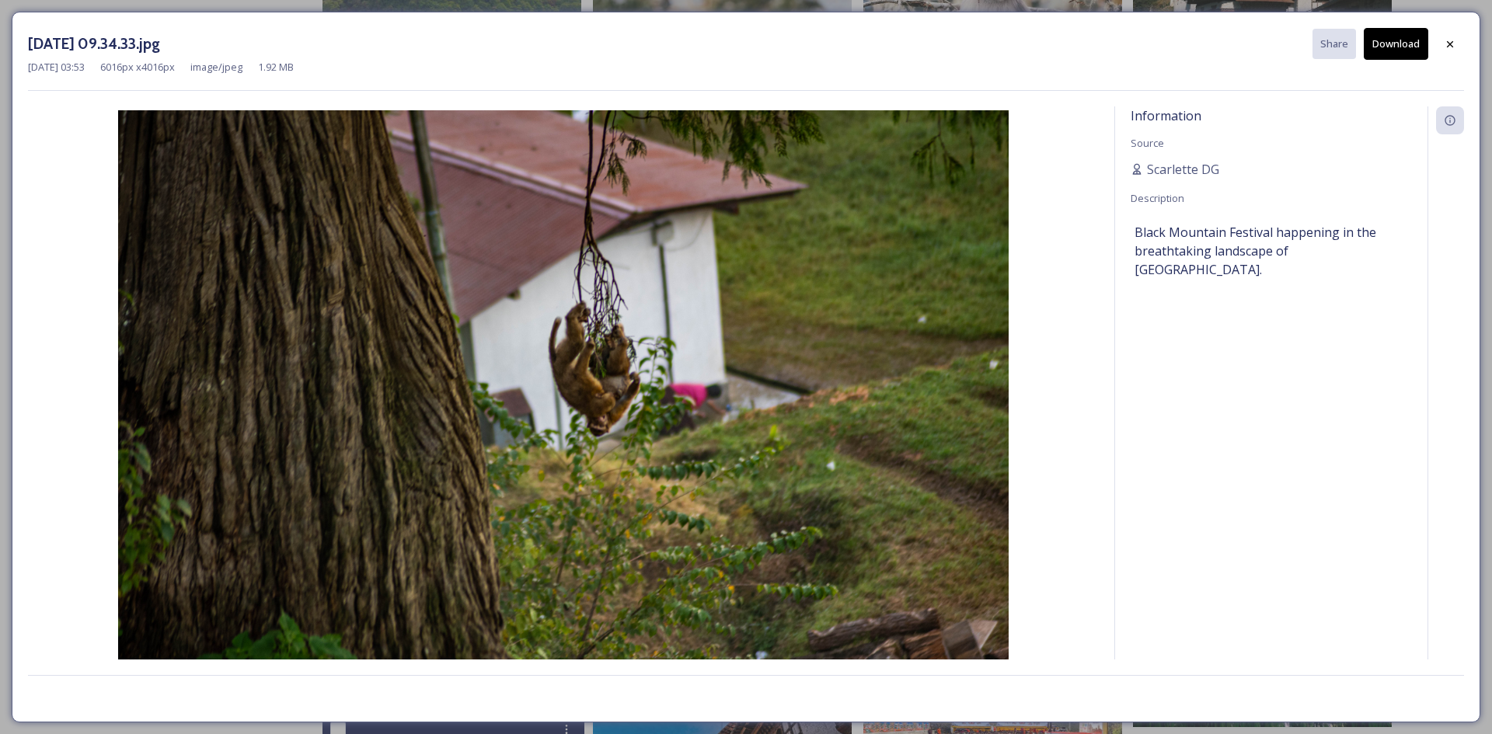
click at [614, 378] on img at bounding box center [563, 407] width 1071 height 594
click at [1423, 40] on button "Download" at bounding box center [1396, 44] width 64 height 32
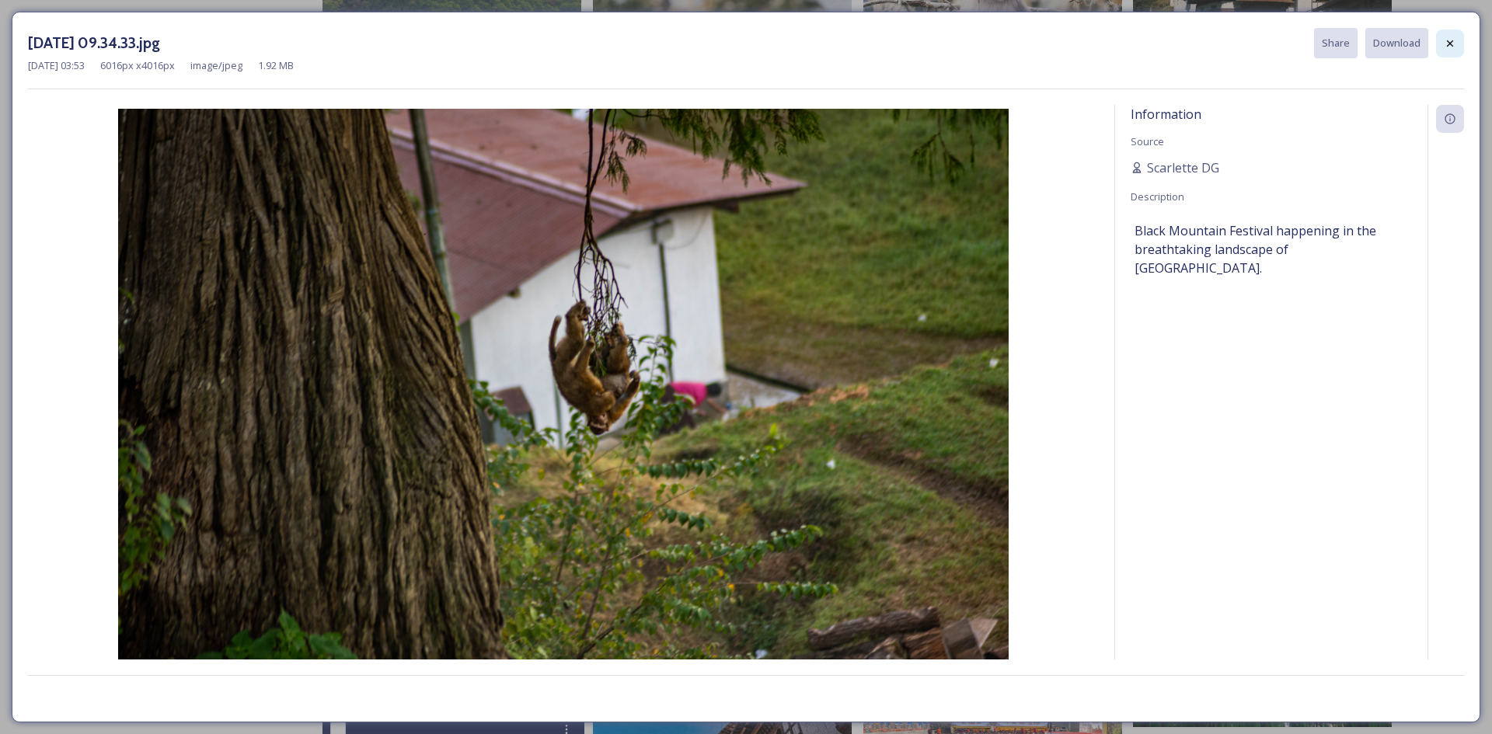
click at [1455, 40] on icon at bounding box center [1450, 43] width 12 height 12
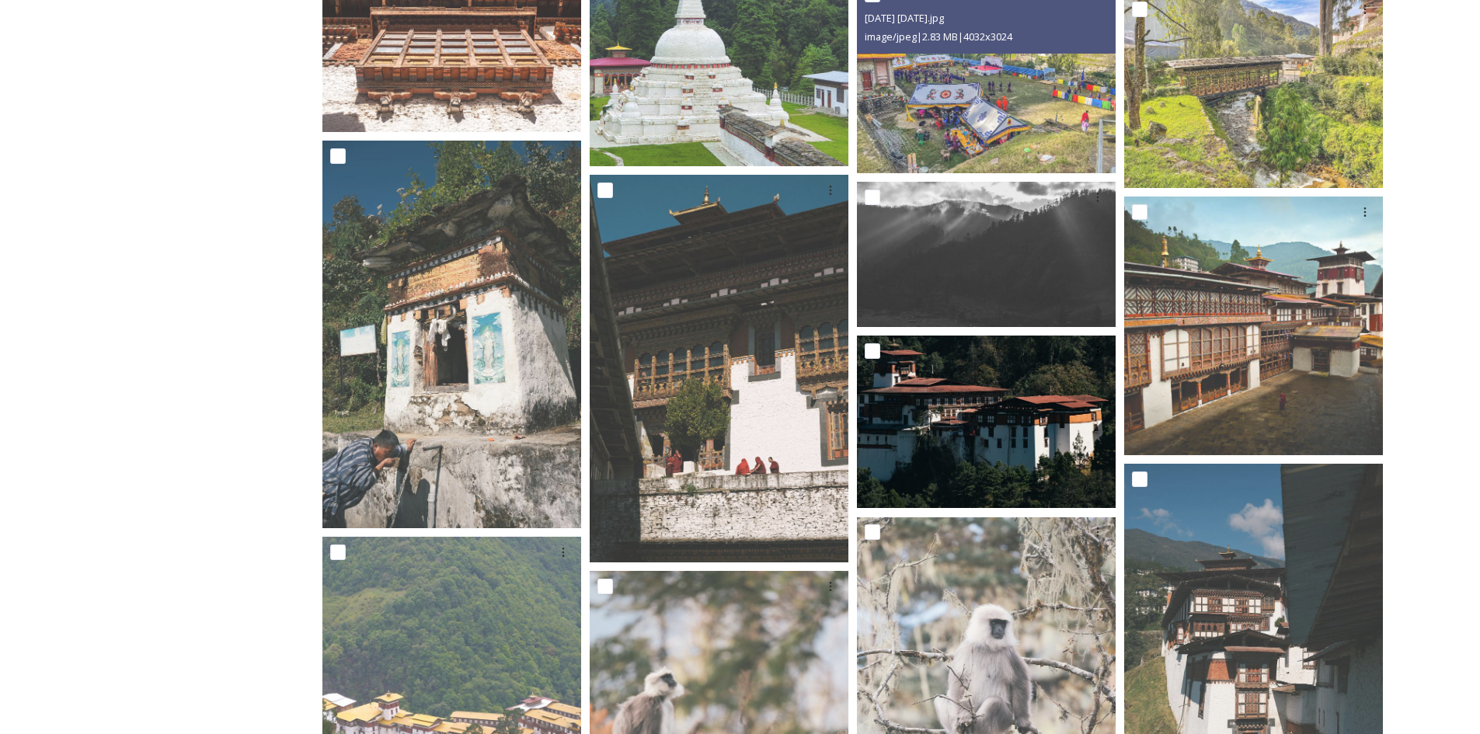
scroll to position [5447, 0]
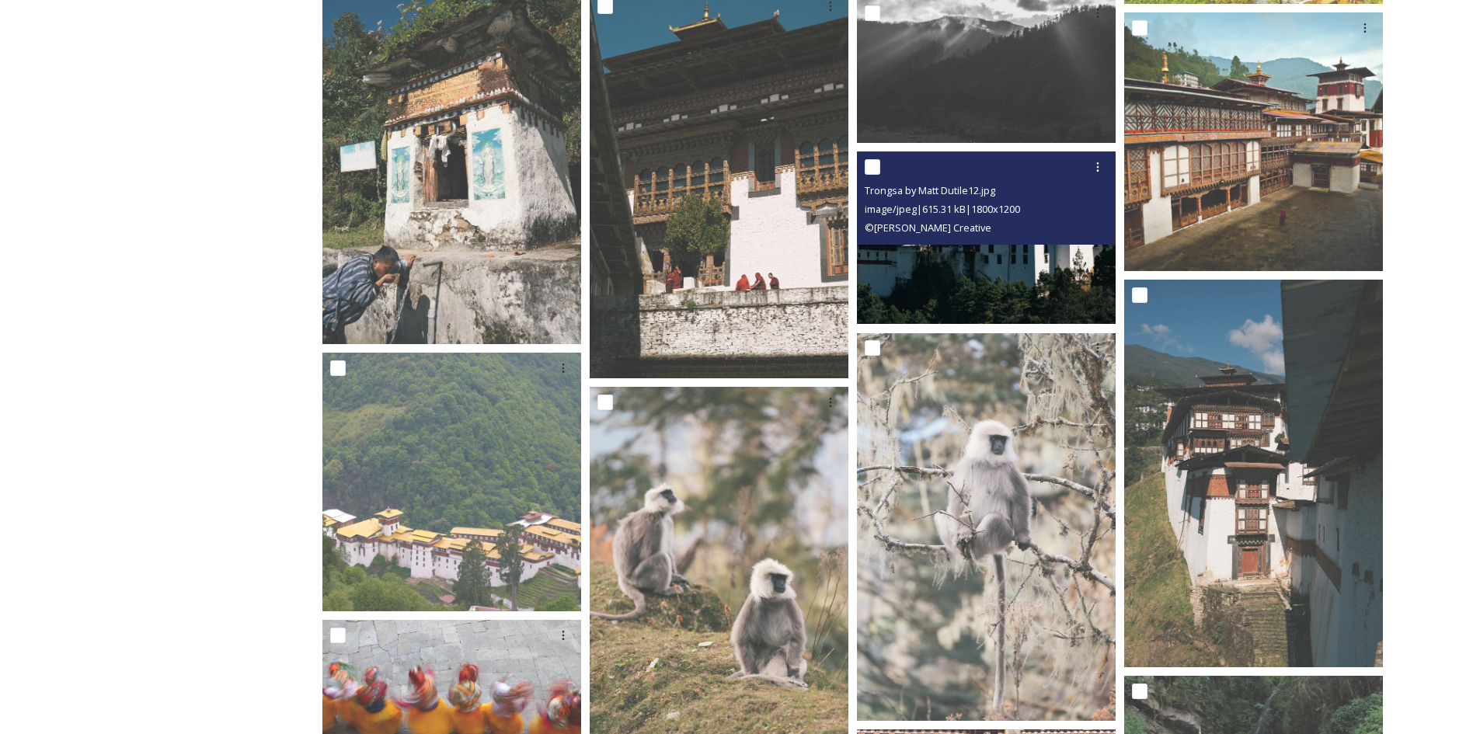
click at [968, 298] on img at bounding box center [986, 238] width 259 height 173
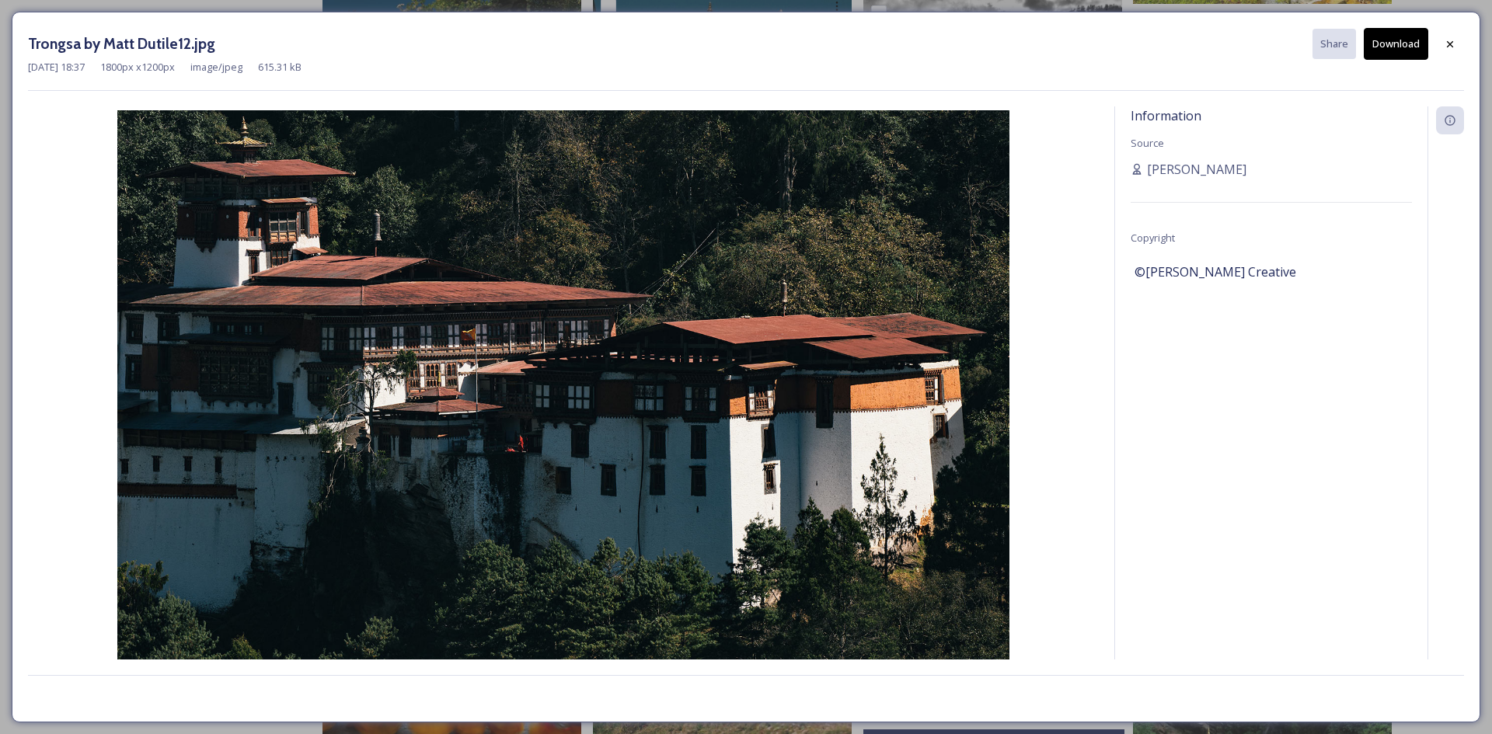
click at [1404, 53] on button "Download" at bounding box center [1396, 44] width 64 height 32
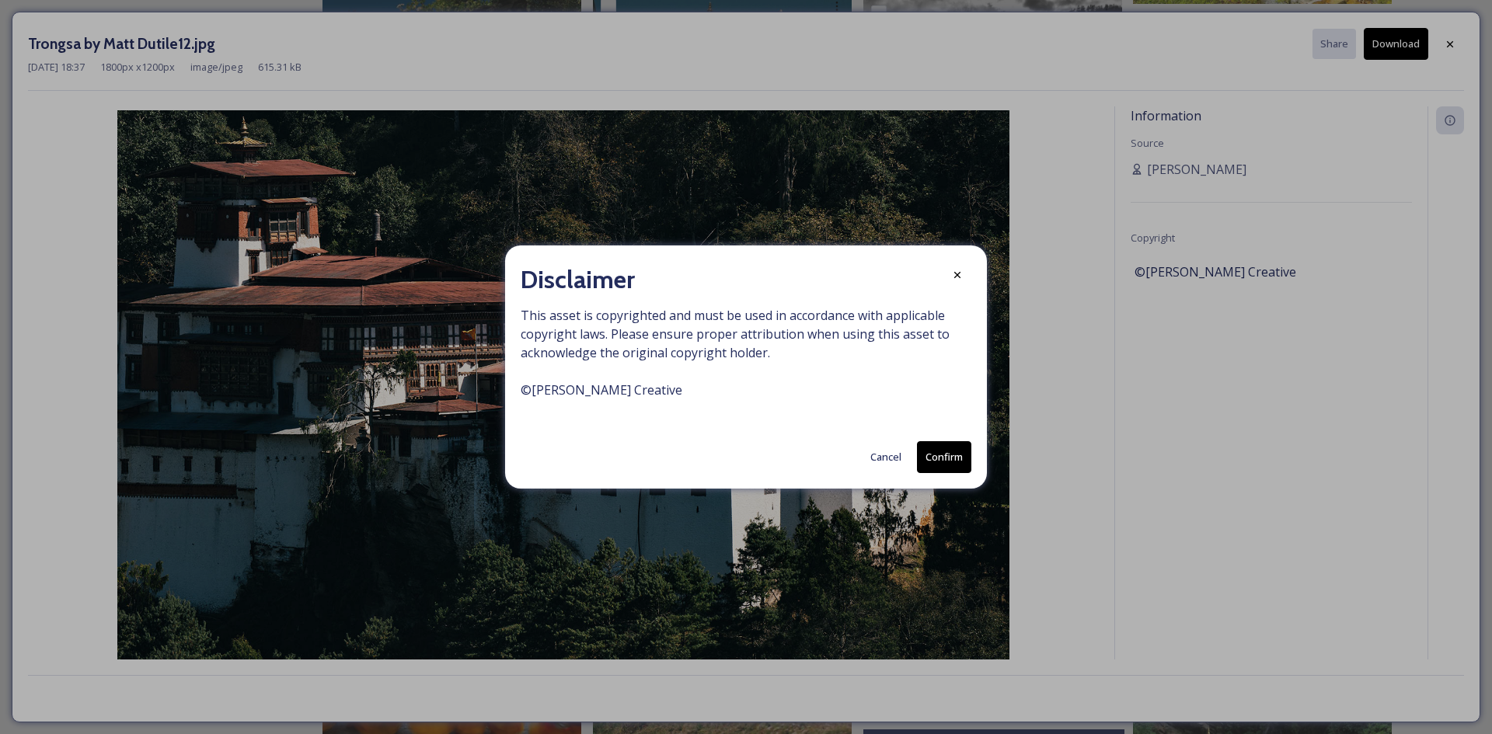
click at [898, 453] on button "Cancel" at bounding box center [886, 457] width 47 height 30
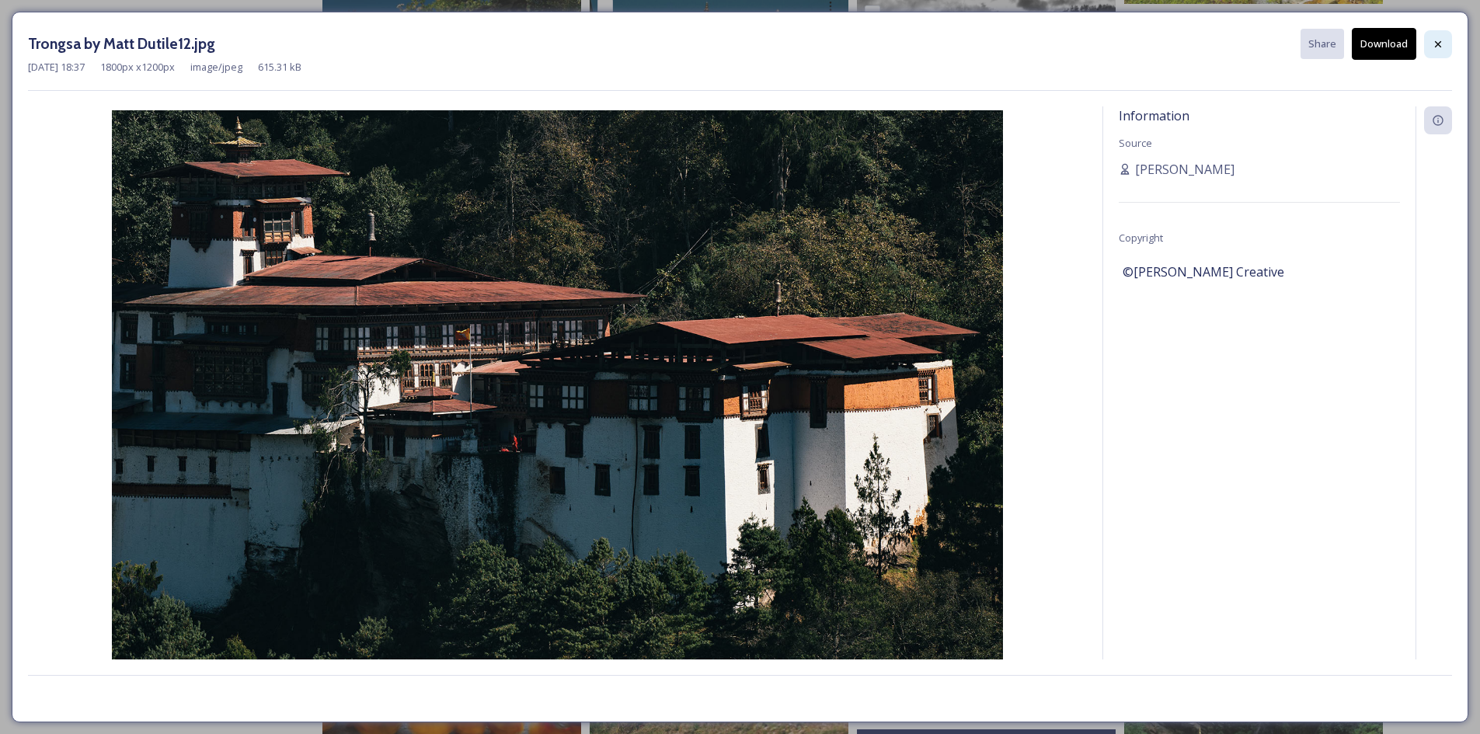
click at [1435, 46] on icon at bounding box center [1438, 44] width 12 height 12
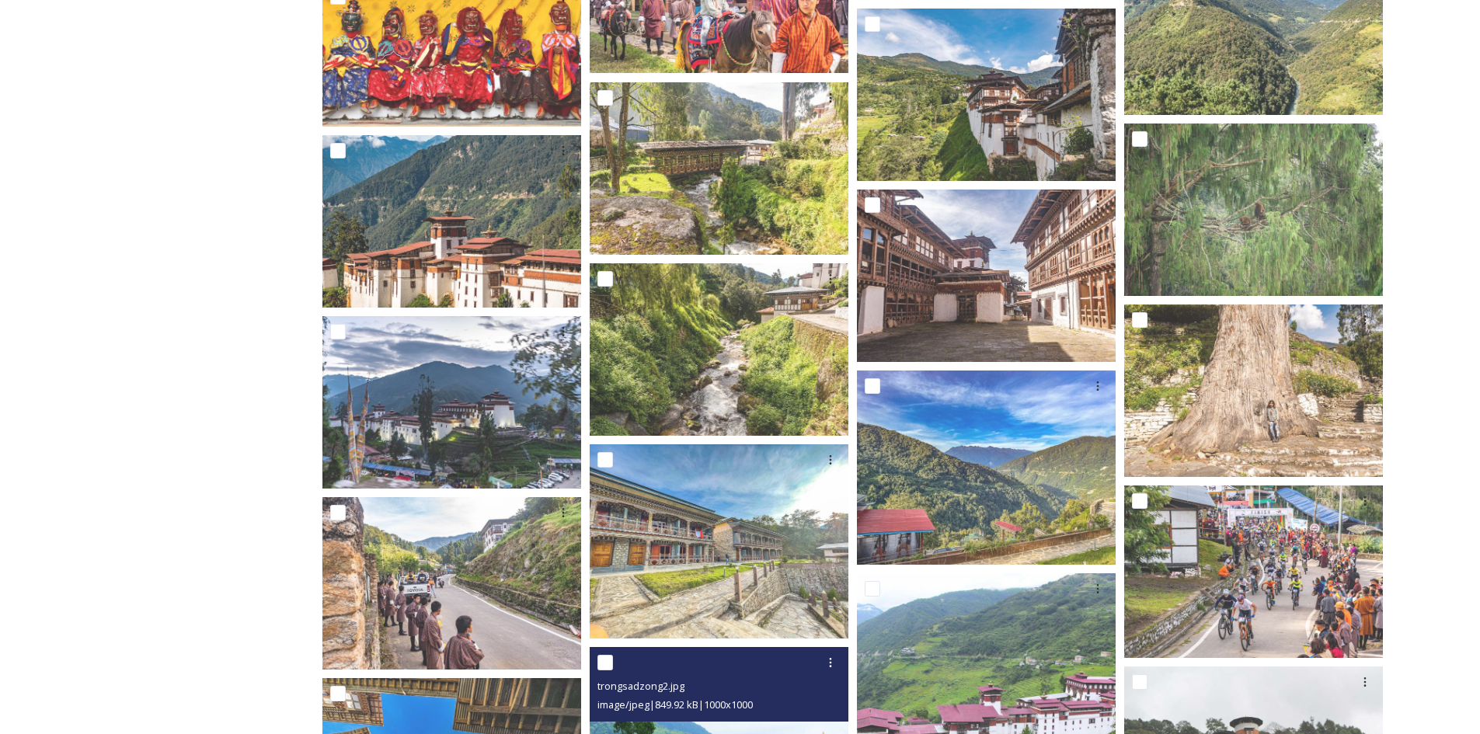
scroll to position [2961, 0]
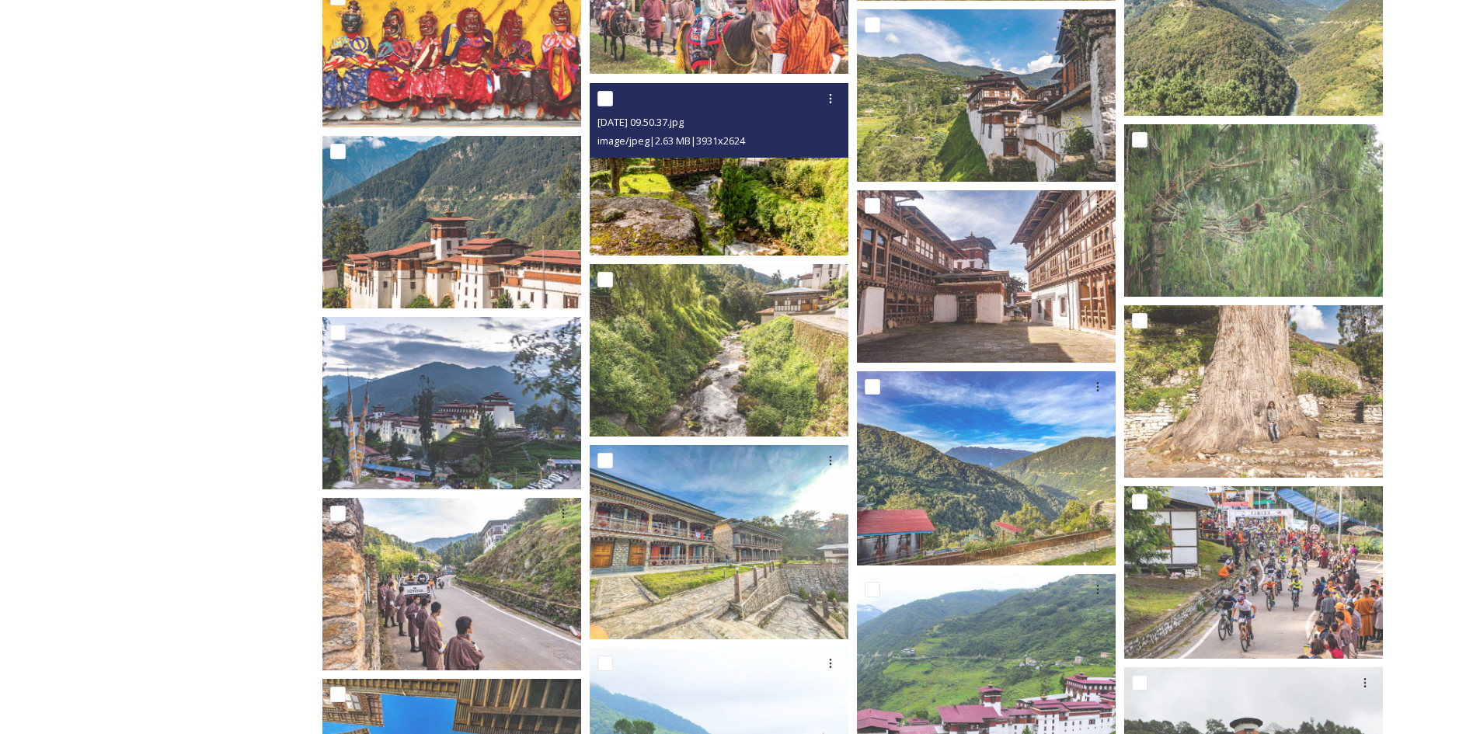
click at [706, 207] on img at bounding box center [719, 169] width 259 height 173
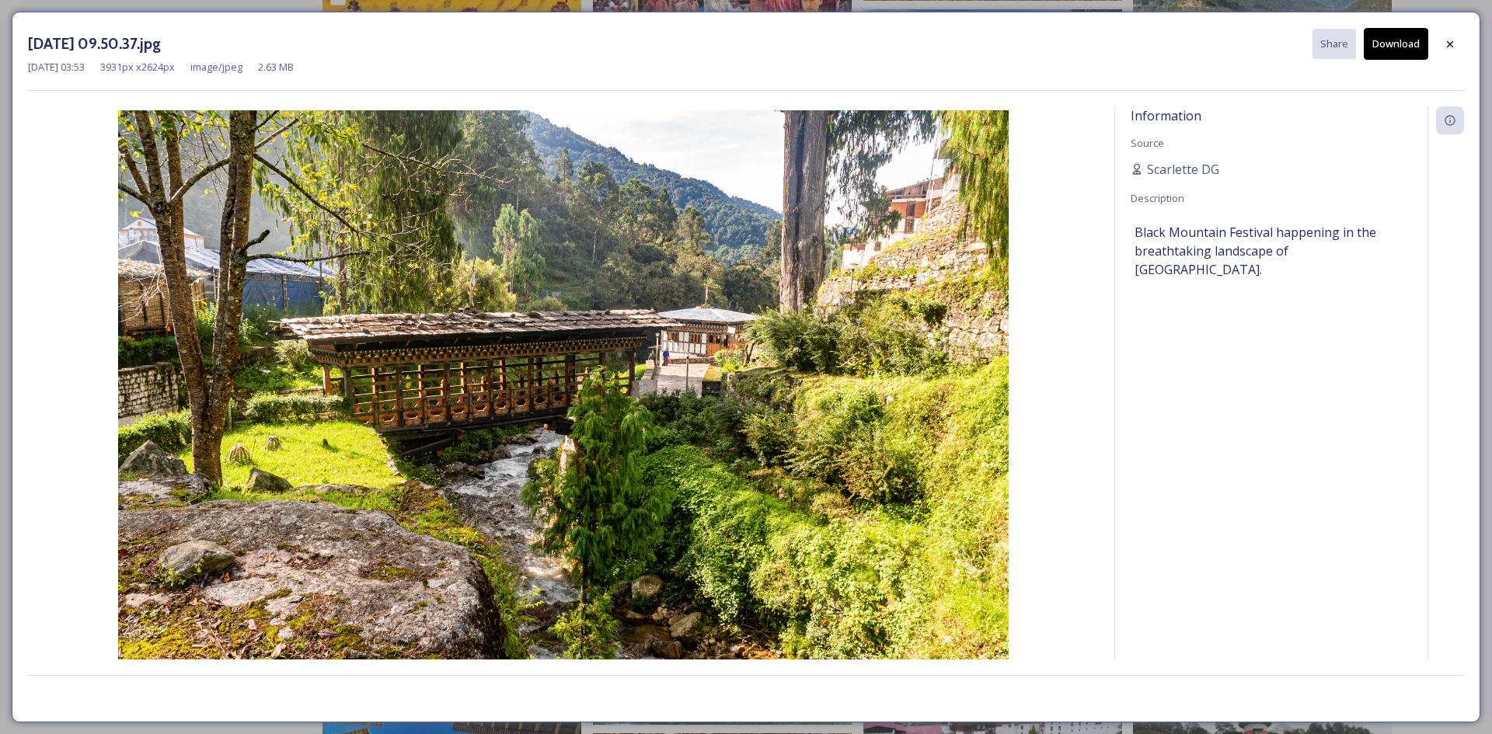
click at [1379, 39] on button "Download" at bounding box center [1396, 44] width 64 height 32
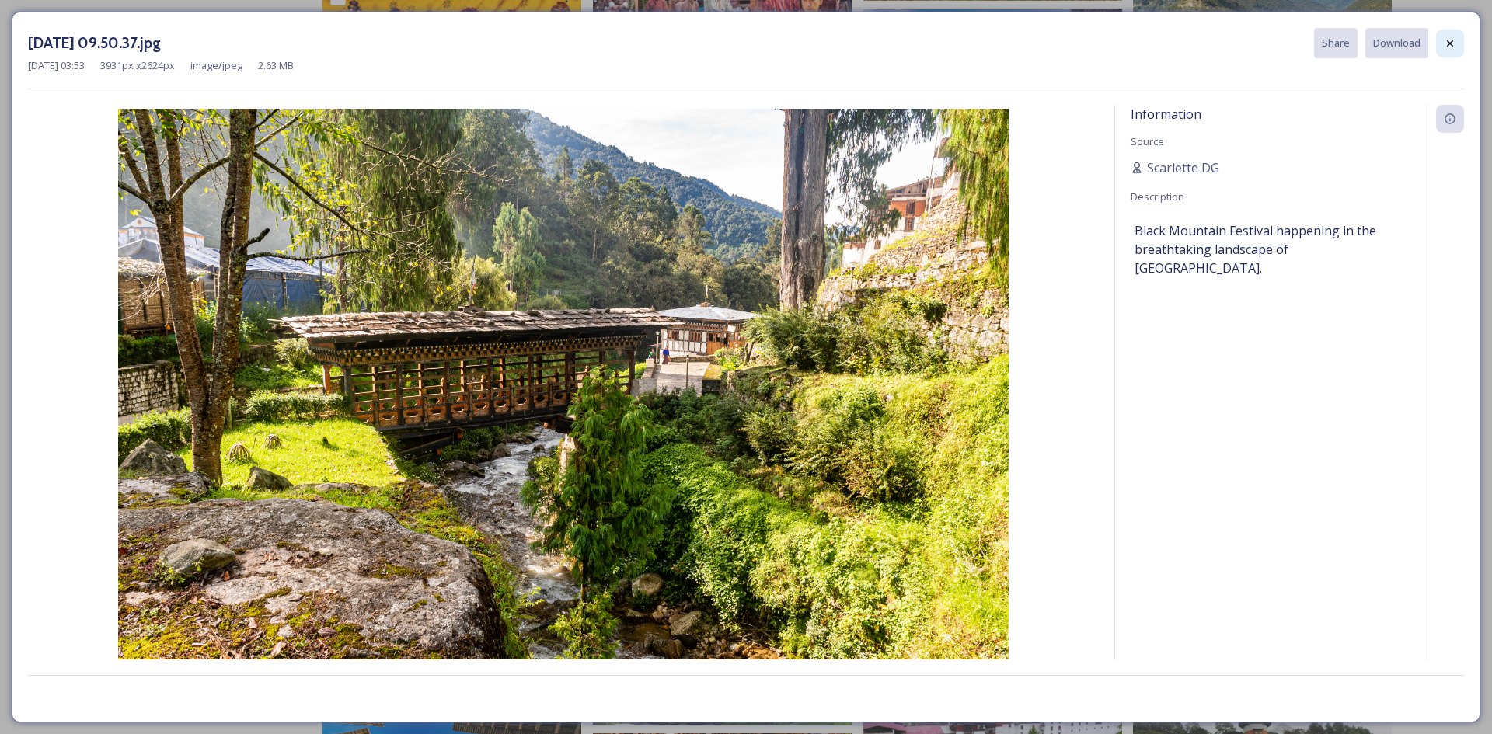
click at [1448, 45] on icon at bounding box center [1450, 43] width 6 height 6
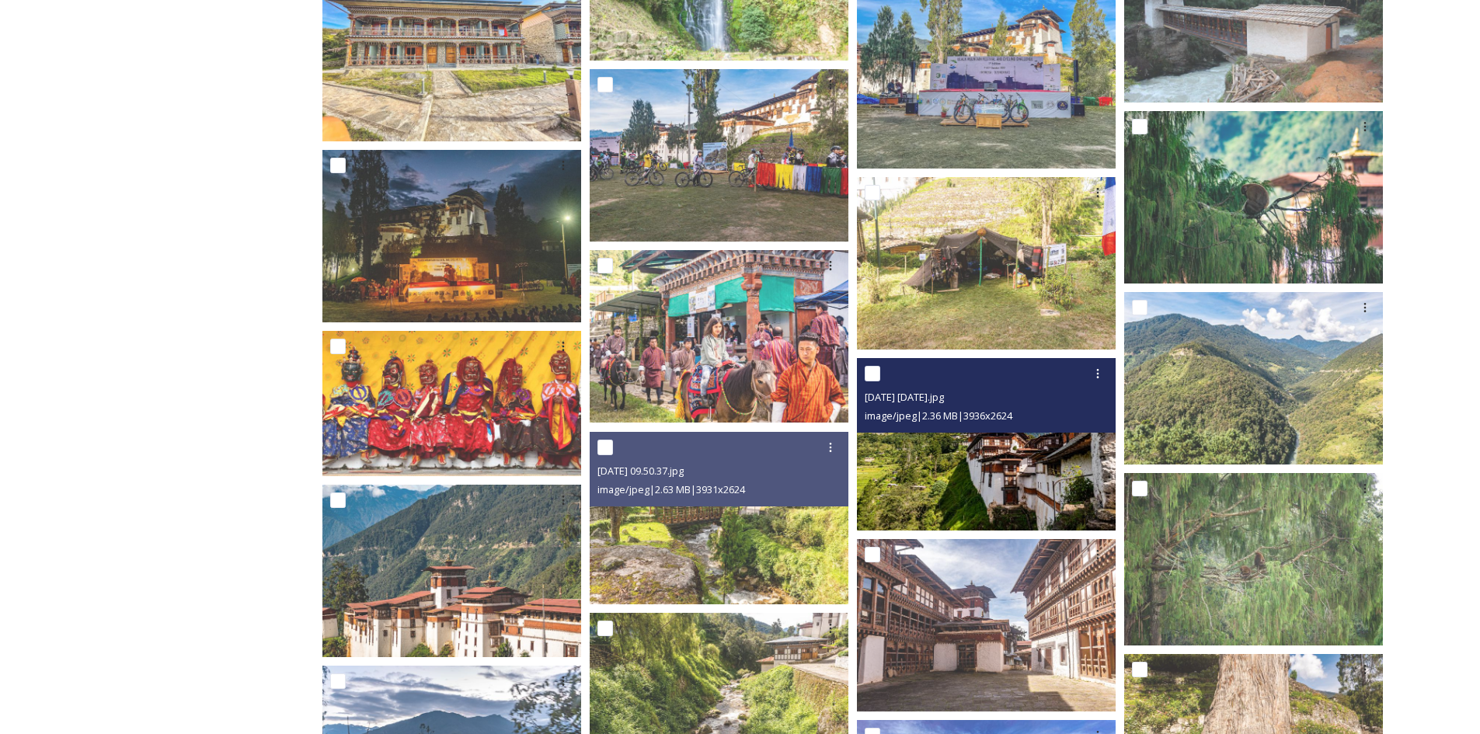
scroll to position [2650, 0]
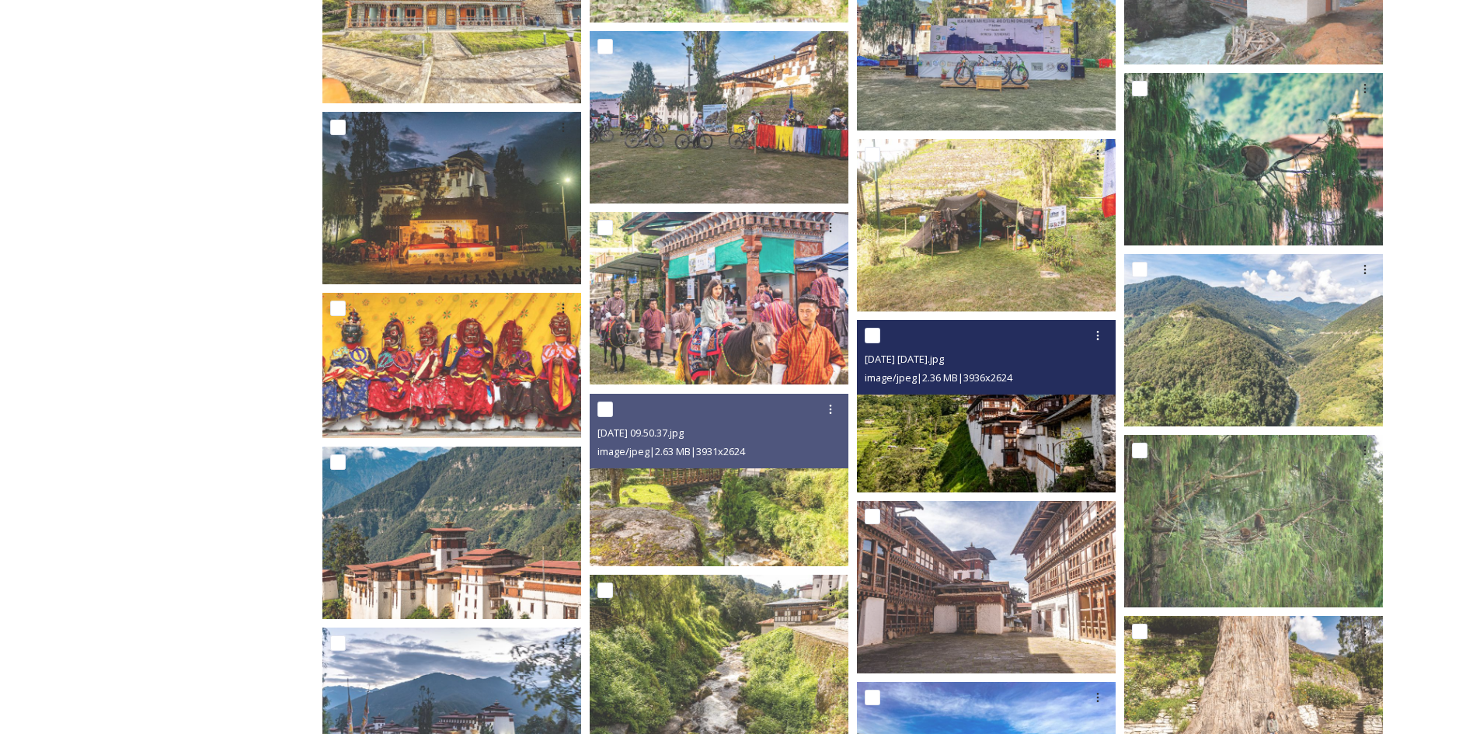
click at [1004, 419] on img at bounding box center [986, 406] width 259 height 173
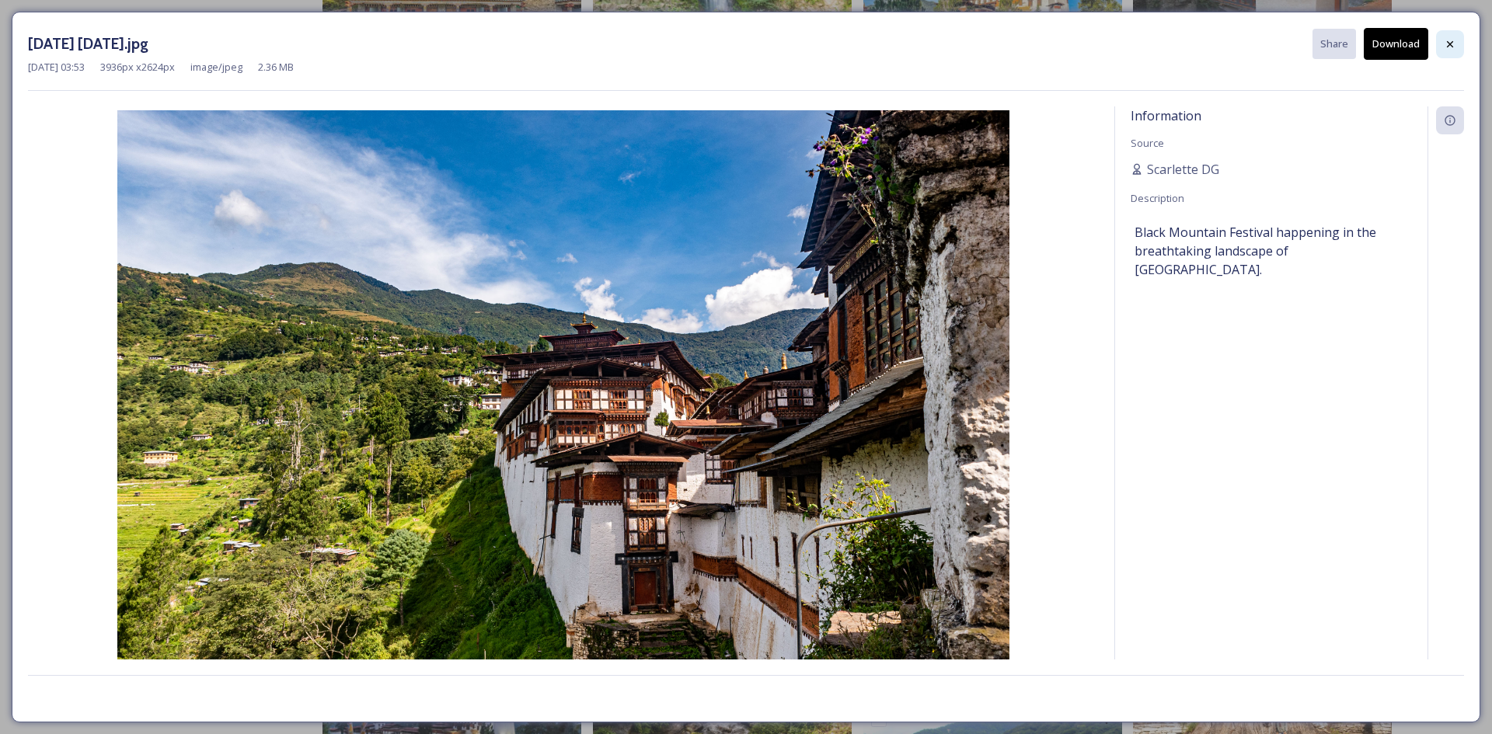
click at [1439, 34] on div at bounding box center [1450, 44] width 28 height 28
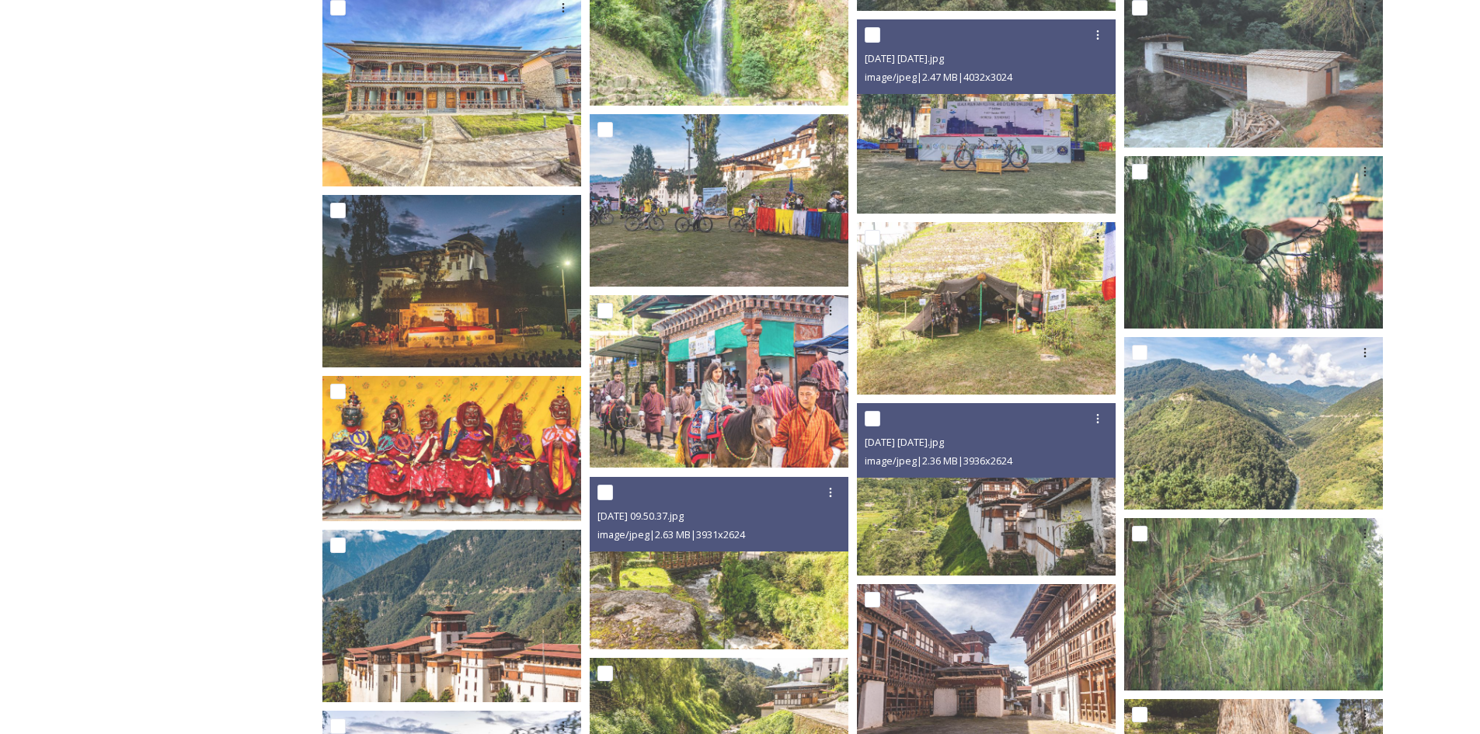
scroll to position [2650, 0]
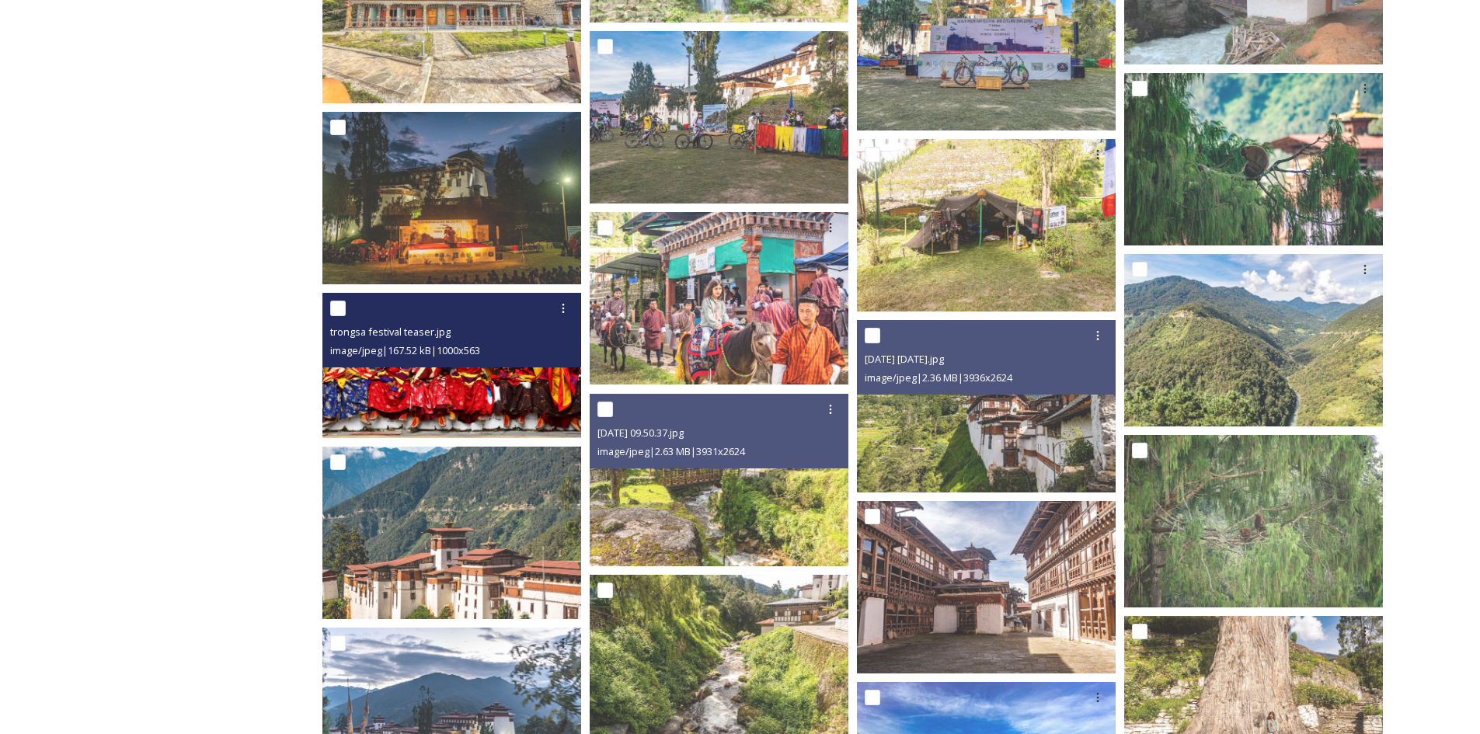
click at [469, 378] on img at bounding box center [451, 365] width 259 height 145
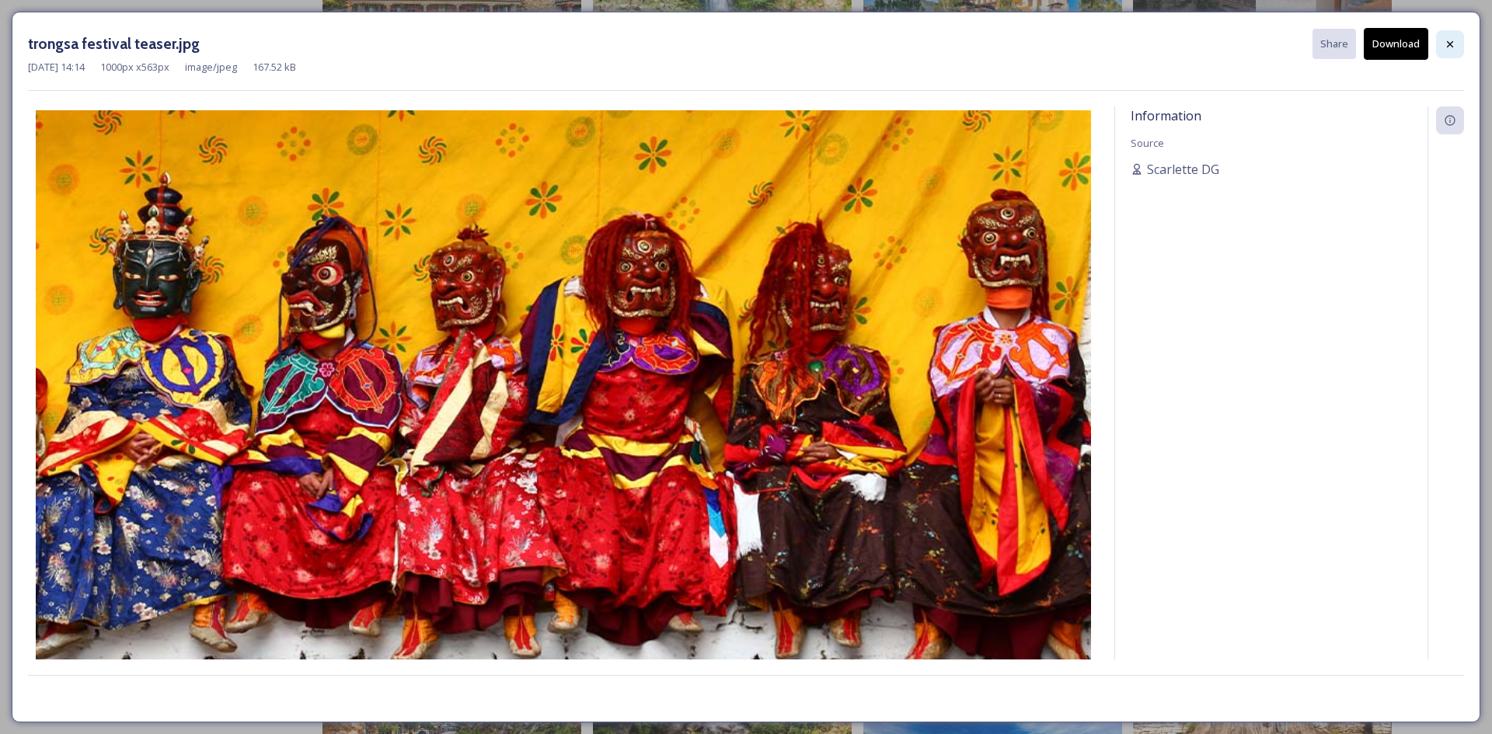
click at [1438, 37] on div at bounding box center [1450, 44] width 28 height 28
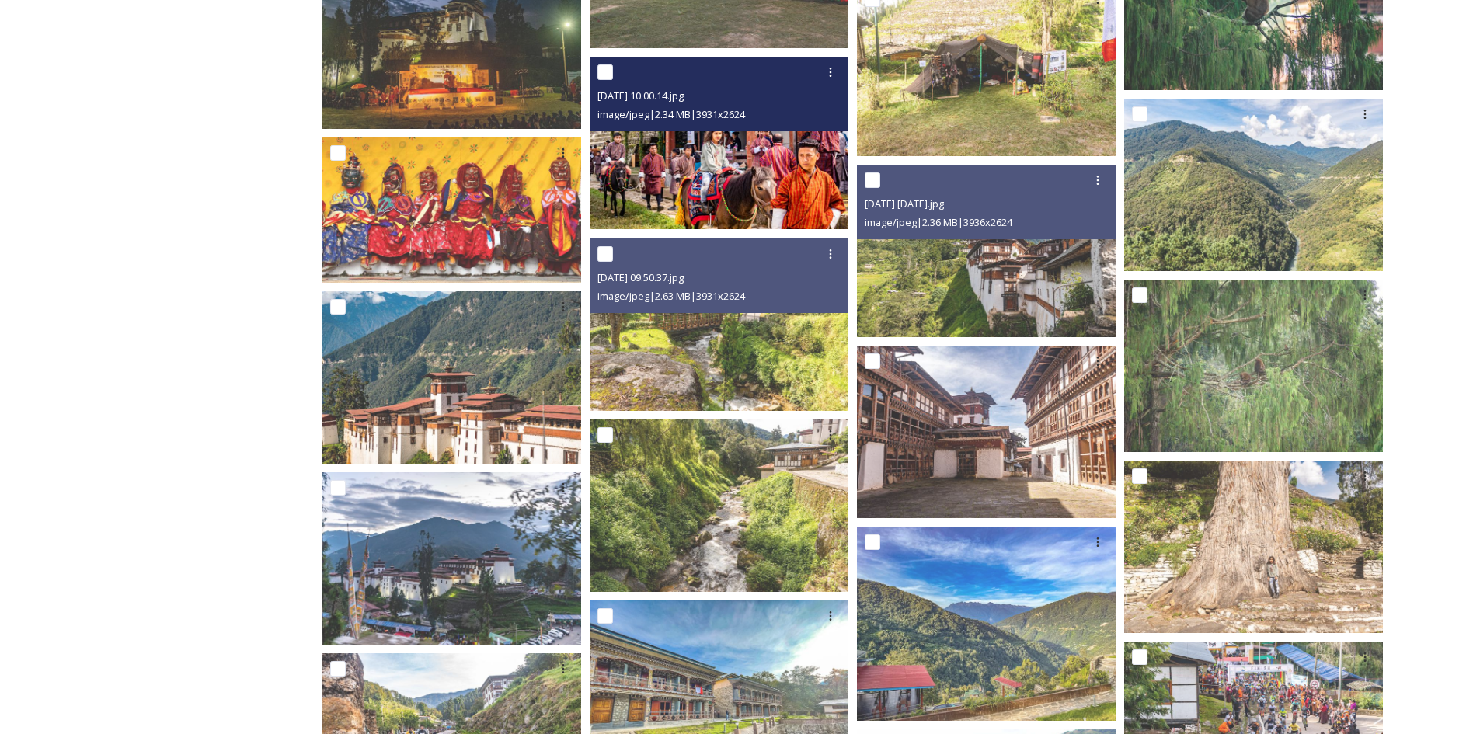
scroll to position [2339, 0]
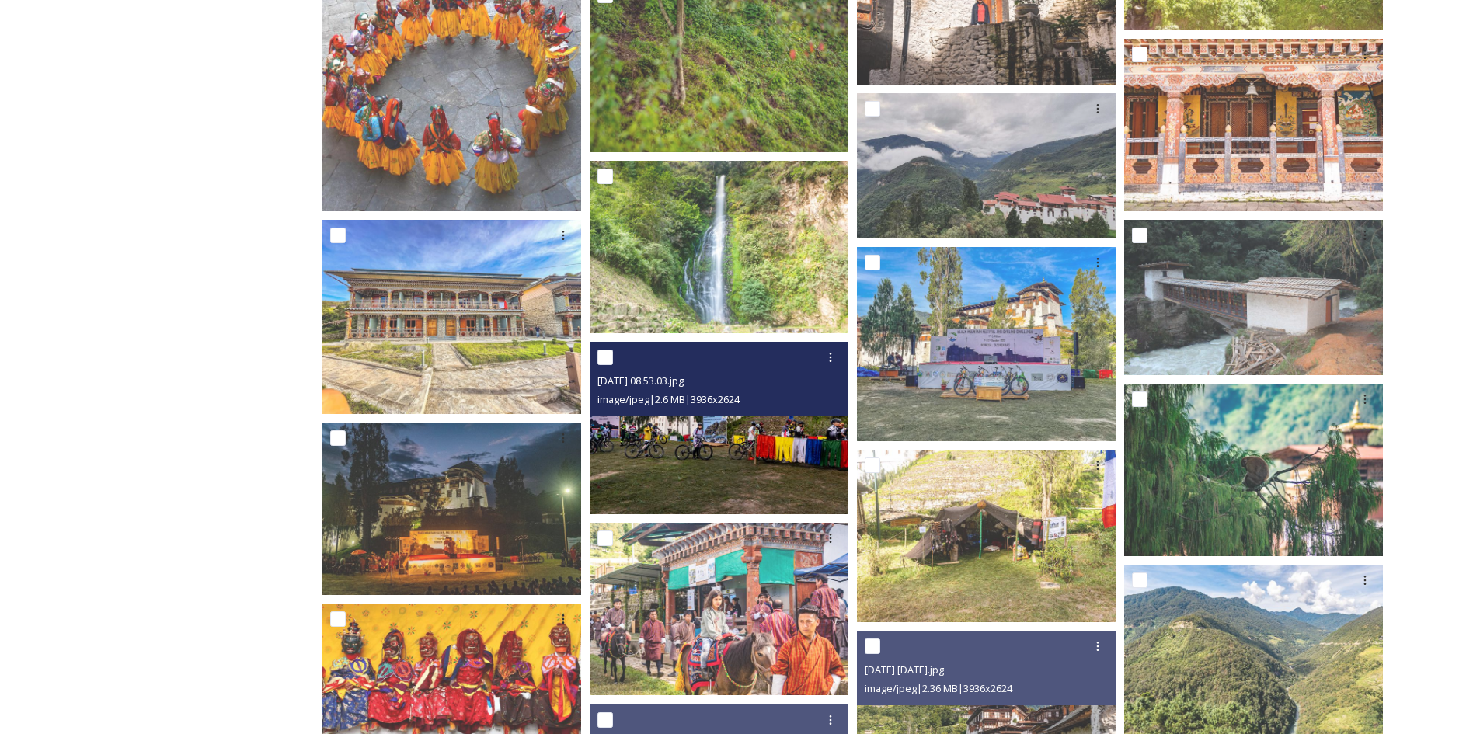
click at [674, 426] on img at bounding box center [719, 428] width 259 height 173
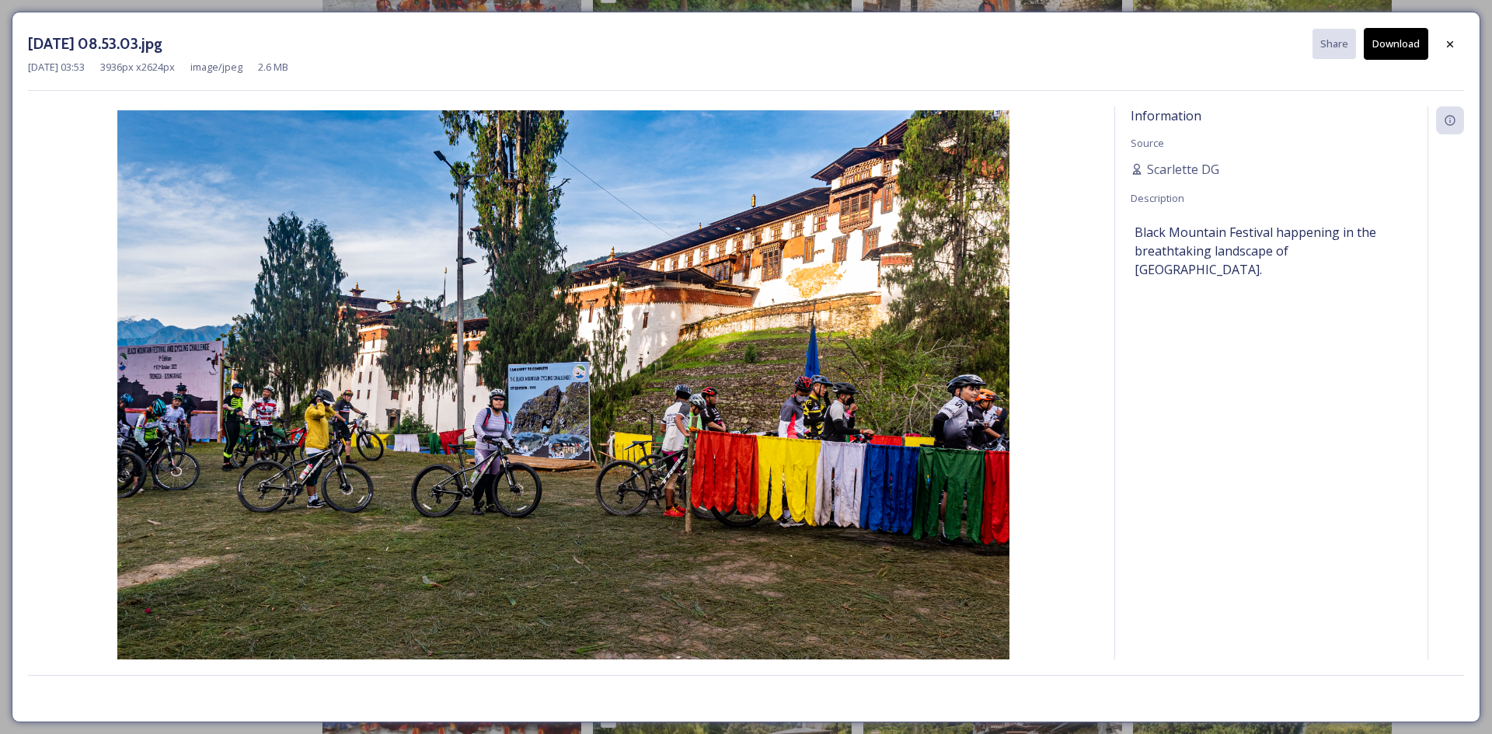
drag, startPoint x: 1385, startPoint y: 40, endPoint x: 1399, endPoint y: 49, distance: 16.8
click at [1387, 42] on button "Download" at bounding box center [1396, 44] width 64 height 32
click at [1460, 47] on div at bounding box center [1450, 44] width 28 height 28
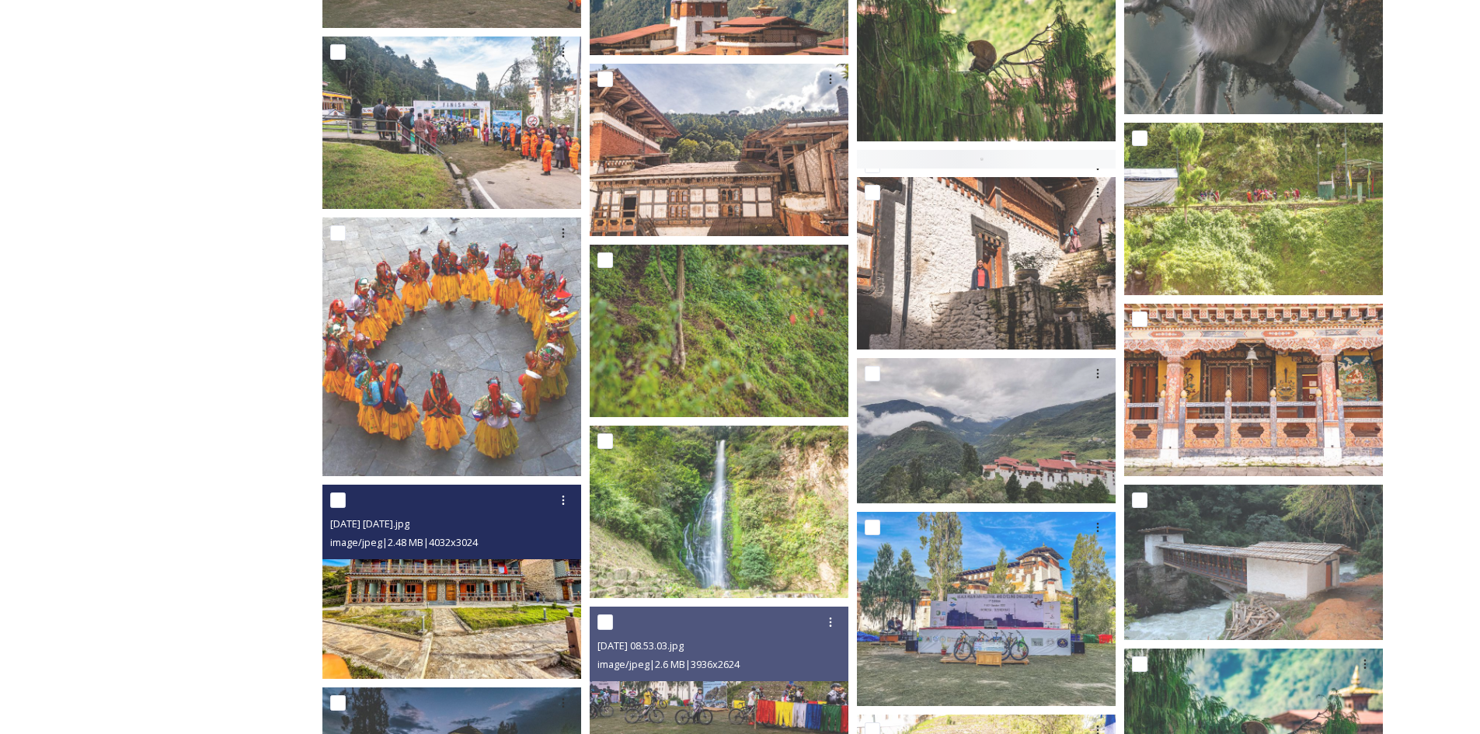
scroll to position [2028, 0]
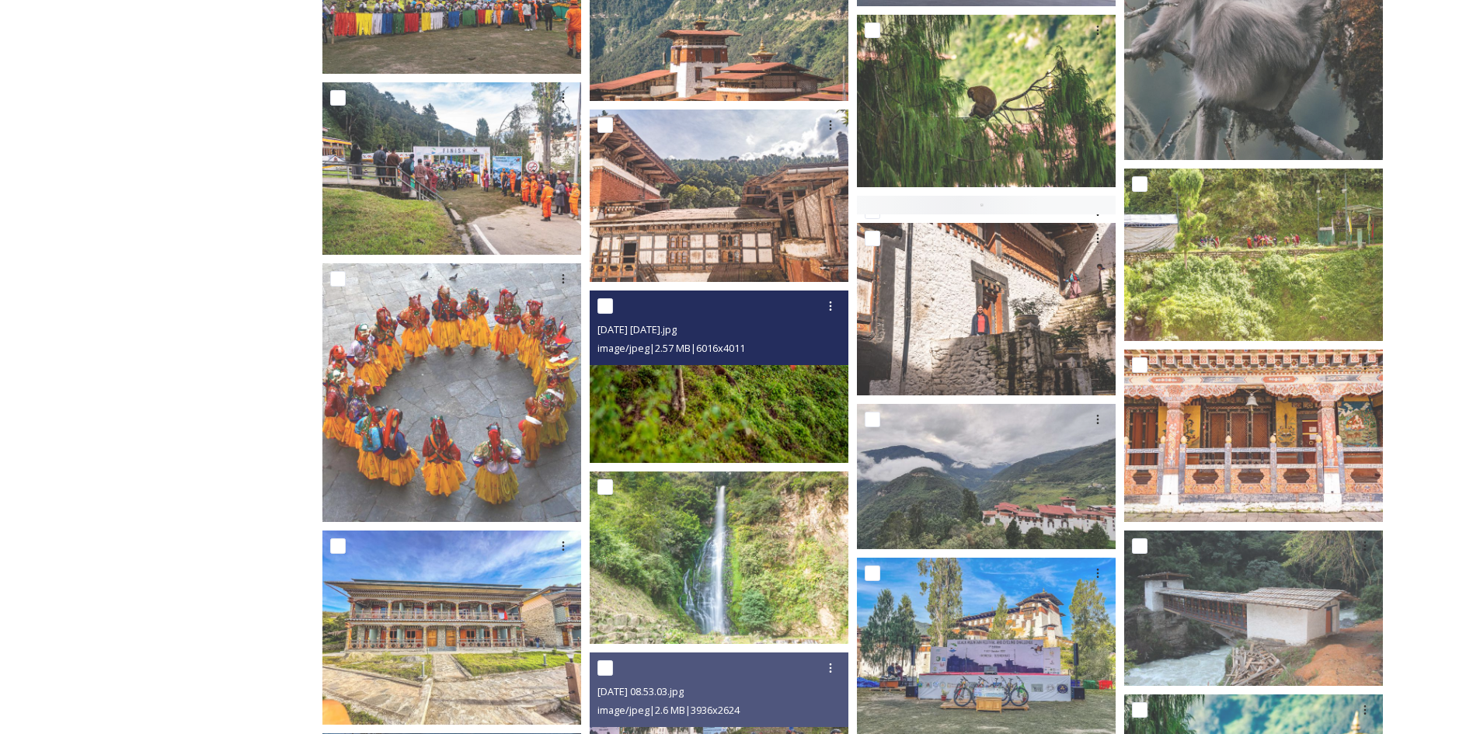
click at [790, 388] on img at bounding box center [719, 377] width 259 height 173
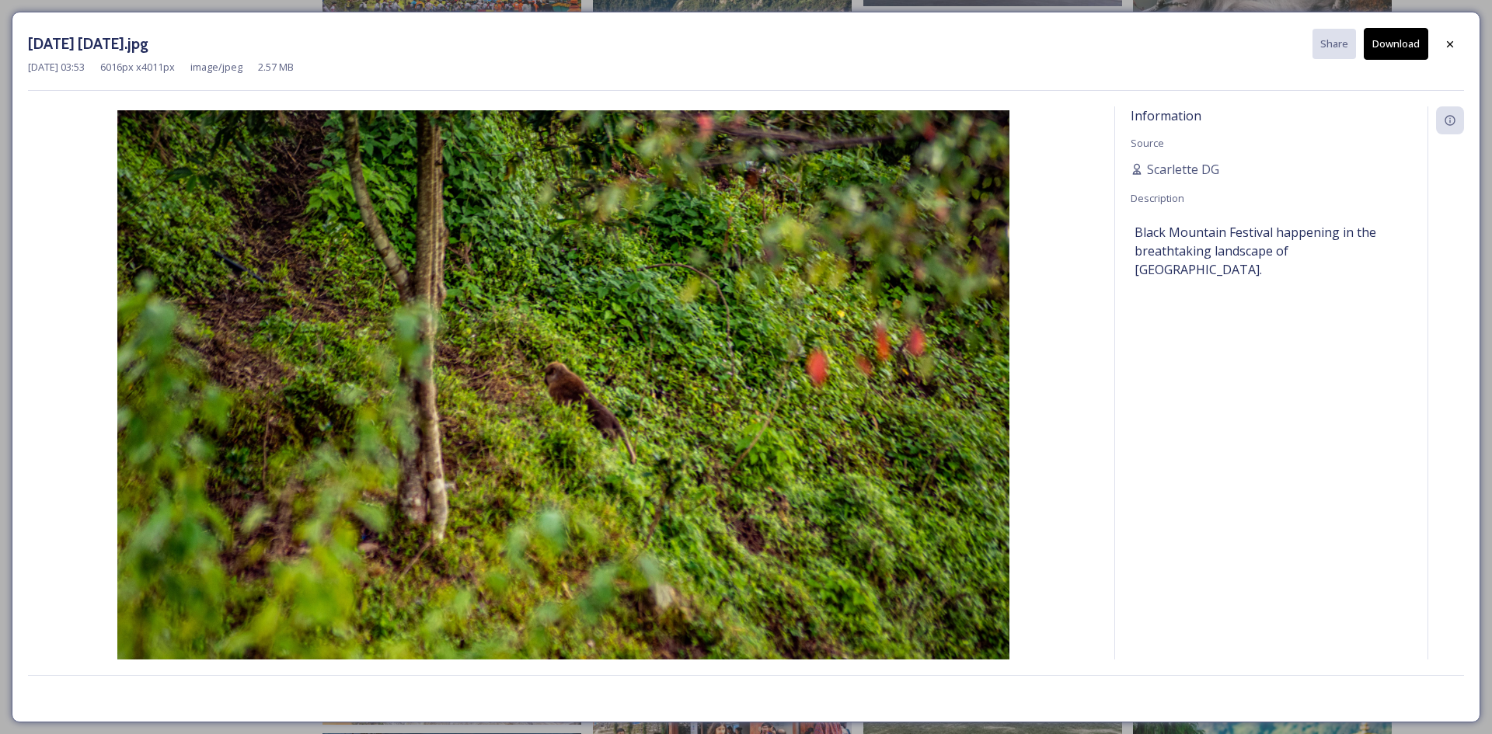
click at [1389, 47] on button "Download" at bounding box center [1396, 44] width 64 height 32
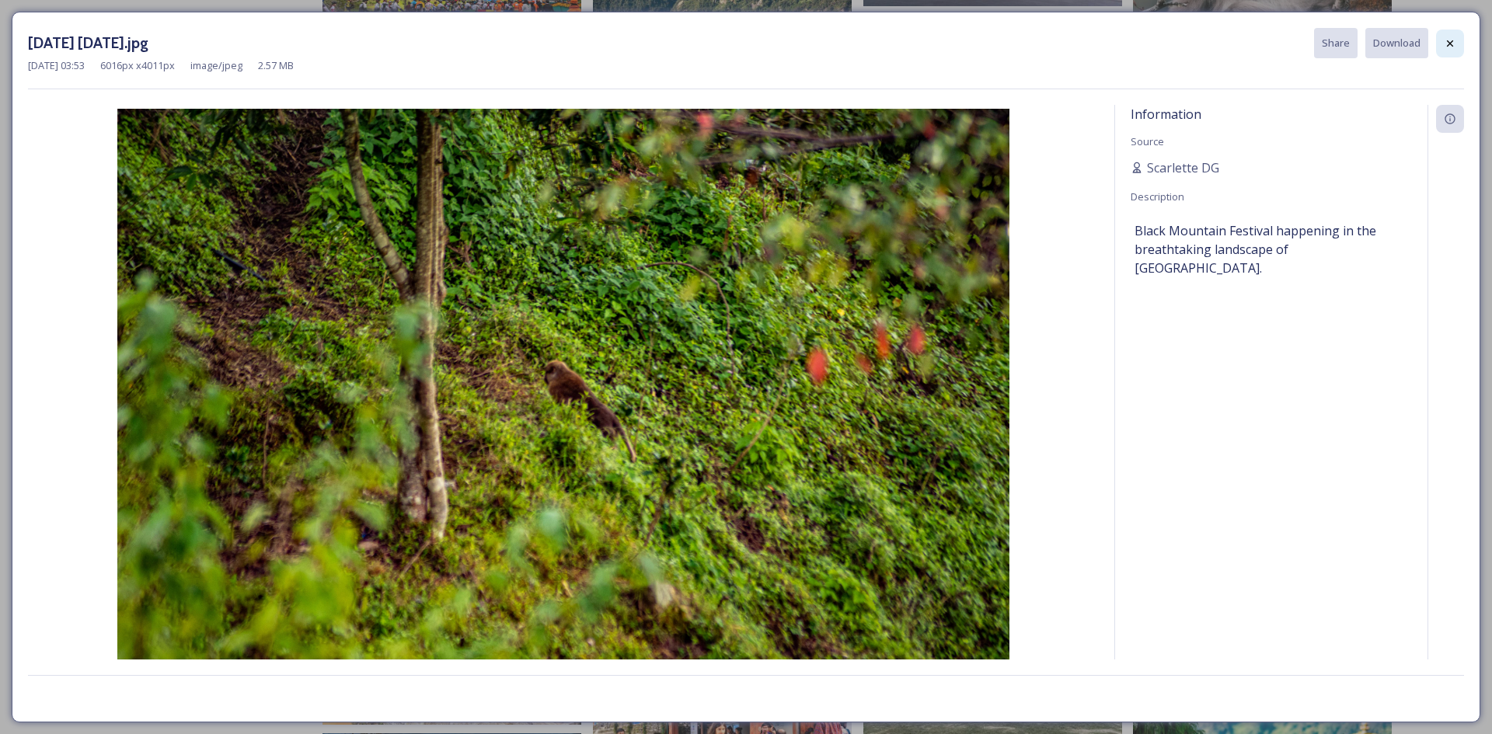
click at [1448, 40] on icon at bounding box center [1450, 43] width 6 height 6
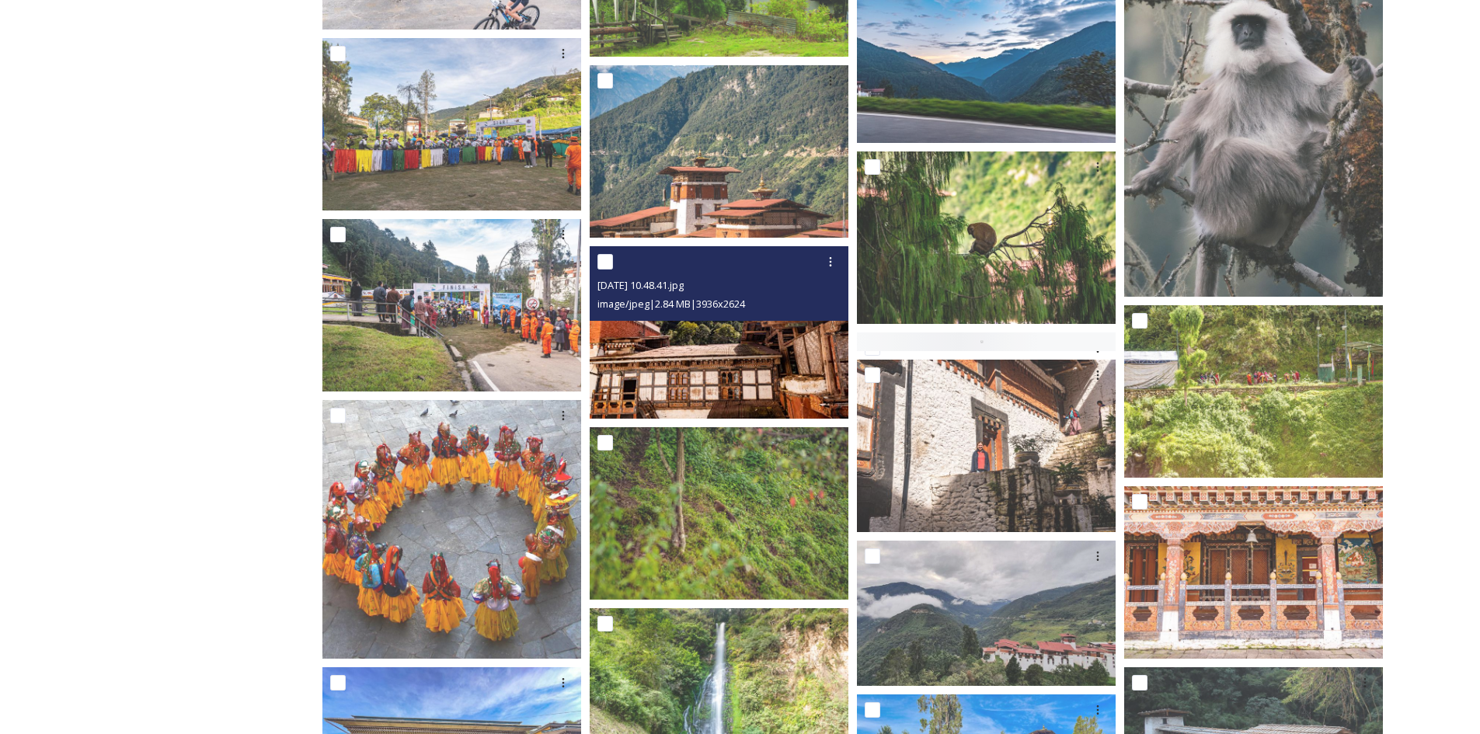
scroll to position [1873, 0]
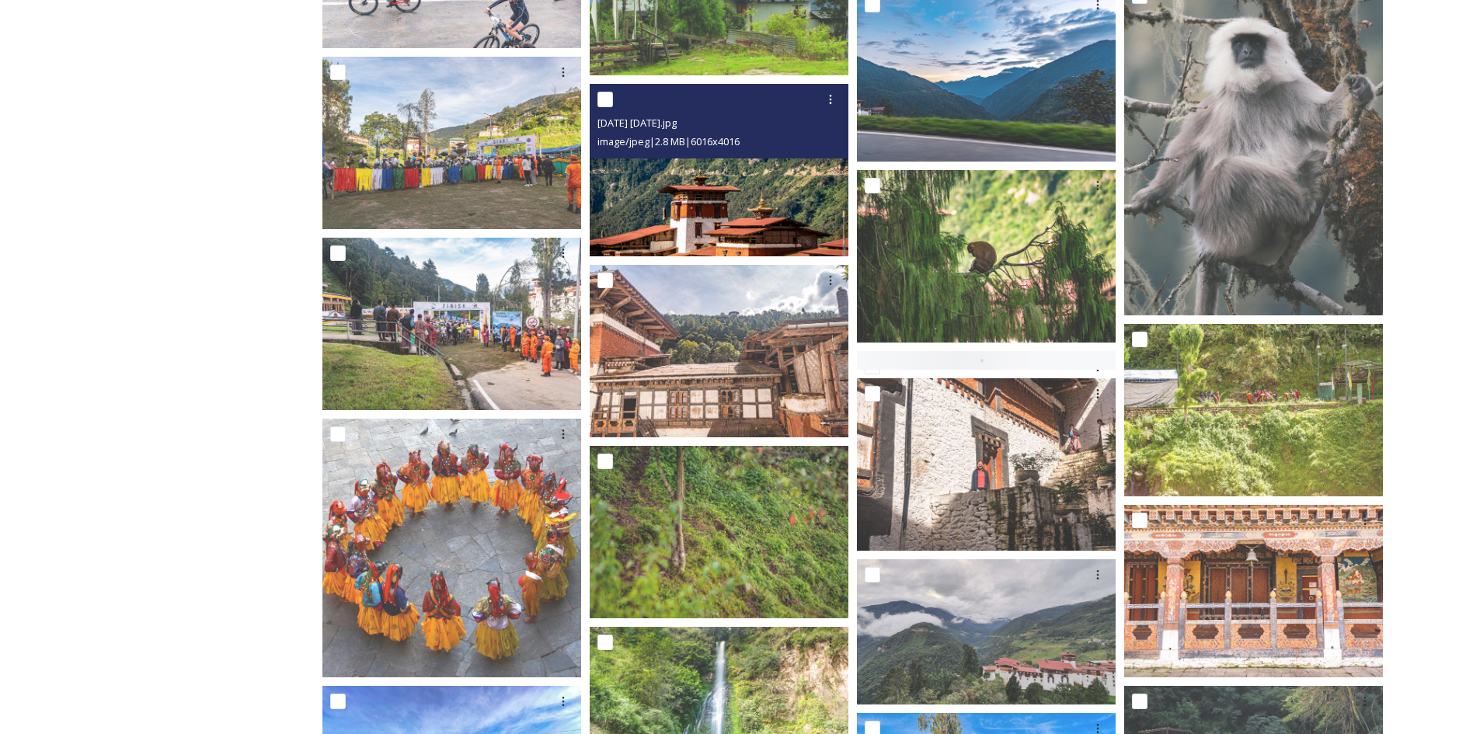
click at [699, 202] on img at bounding box center [719, 170] width 259 height 173
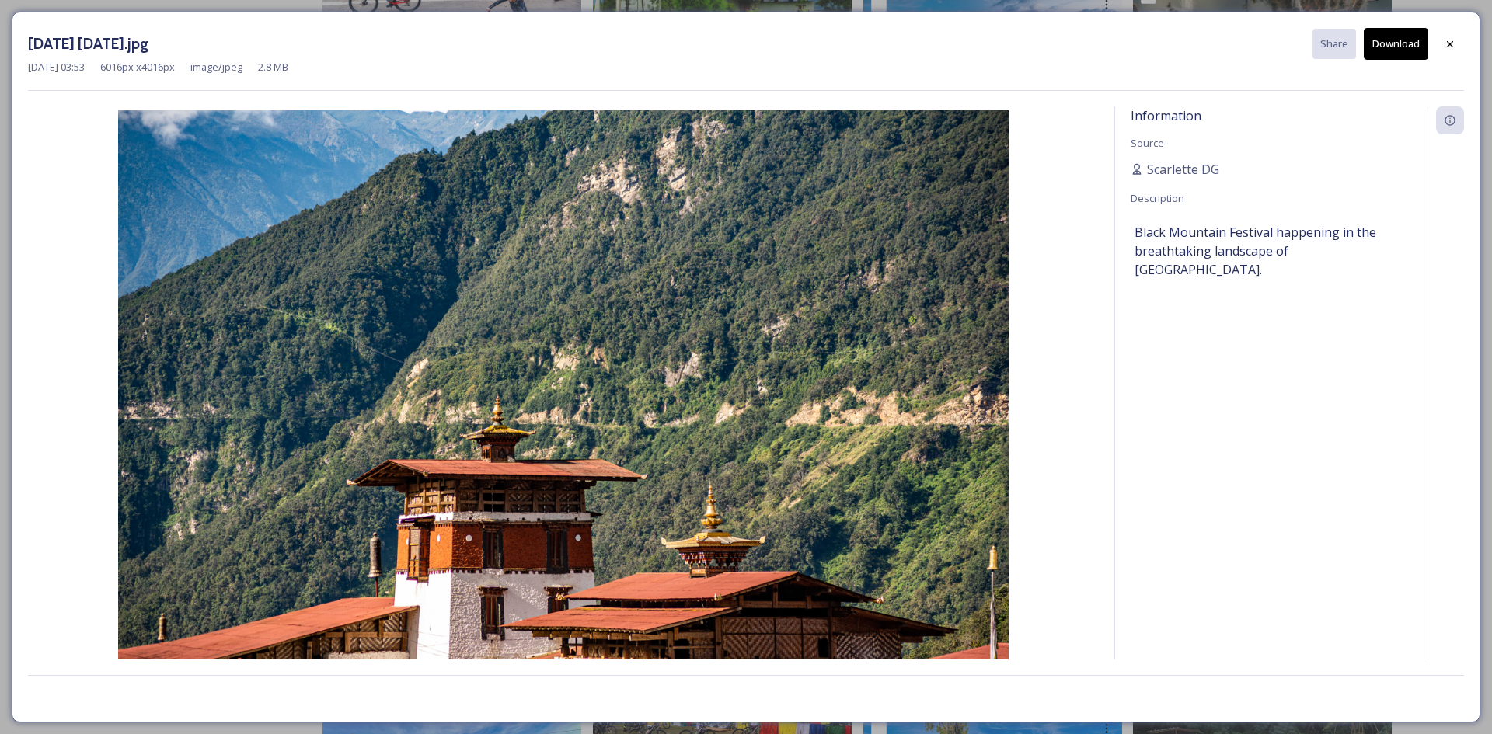
drag, startPoint x: 1389, startPoint y: 39, endPoint x: 1401, endPoint y: 44, distance: 13.6
click at [1391, 40] on button "Download" at bounding box center [1396, 44] width 64 height 32
click at [1454, 44] on icon at bounding box center [1450, 44] width 12 height 12
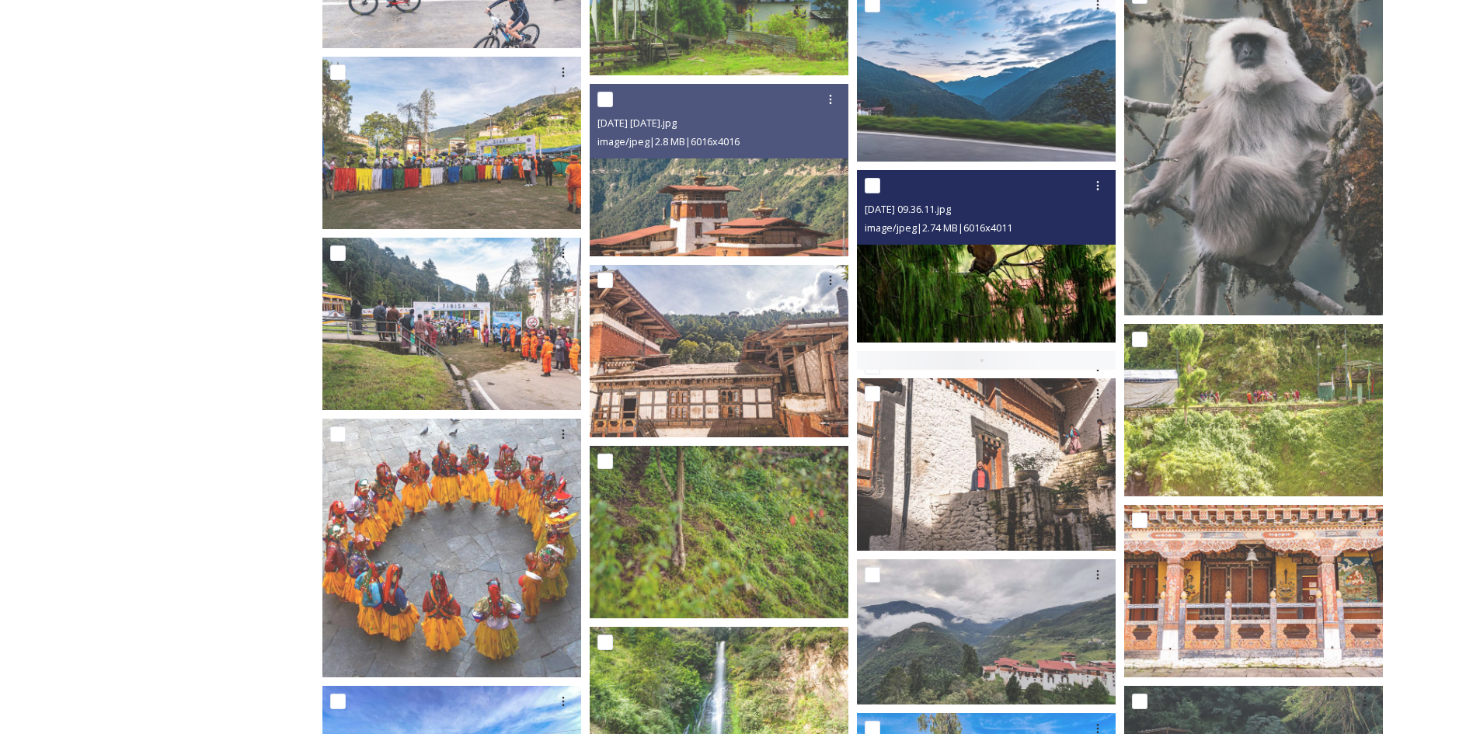
click at [957, 279] on img at bounding box center [986, 256] width 259 height 173
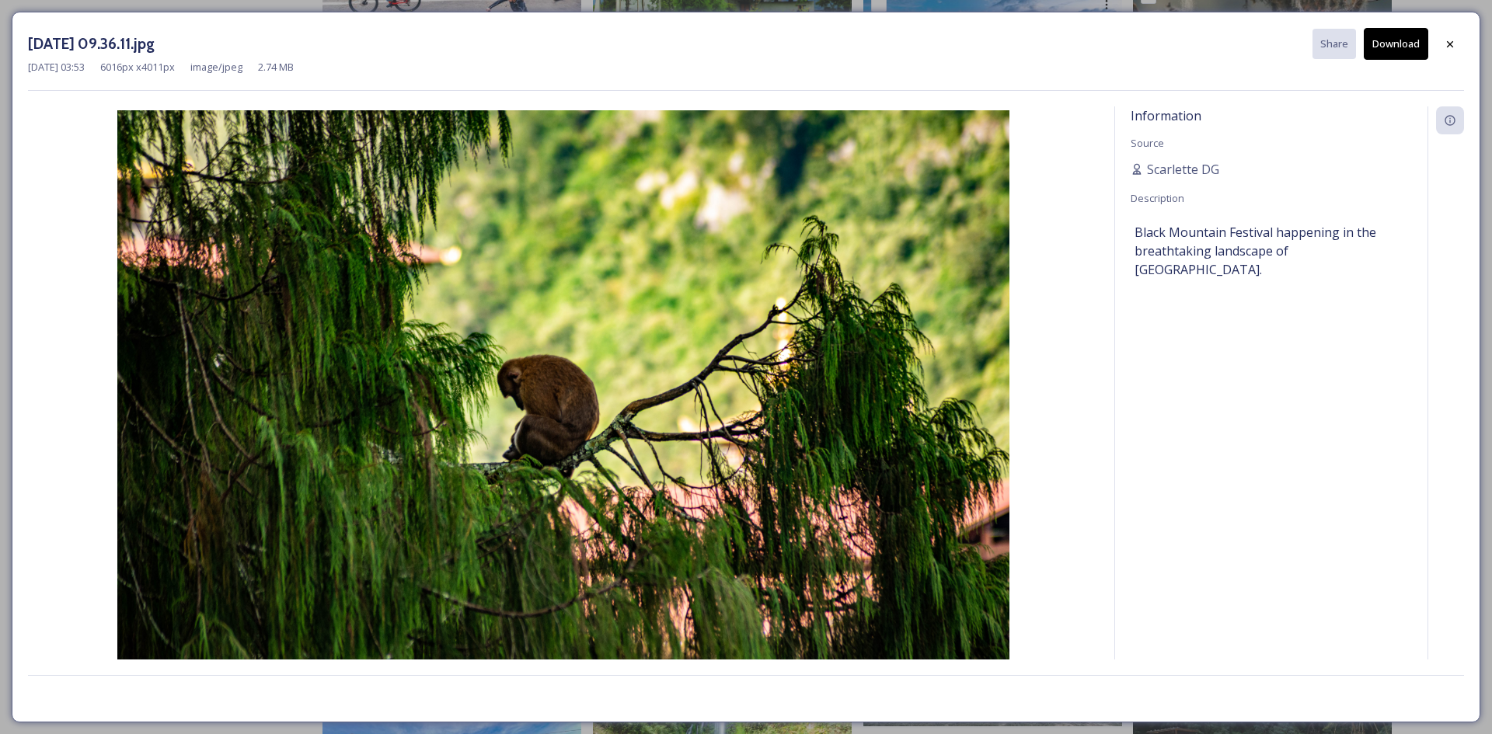
click at [1397, 42] on button "Download" at bounding box center [1396, 44] width 64 height 32
click at [1450, 40] on icon at bounding box center [1450, 44] width 12 height 12
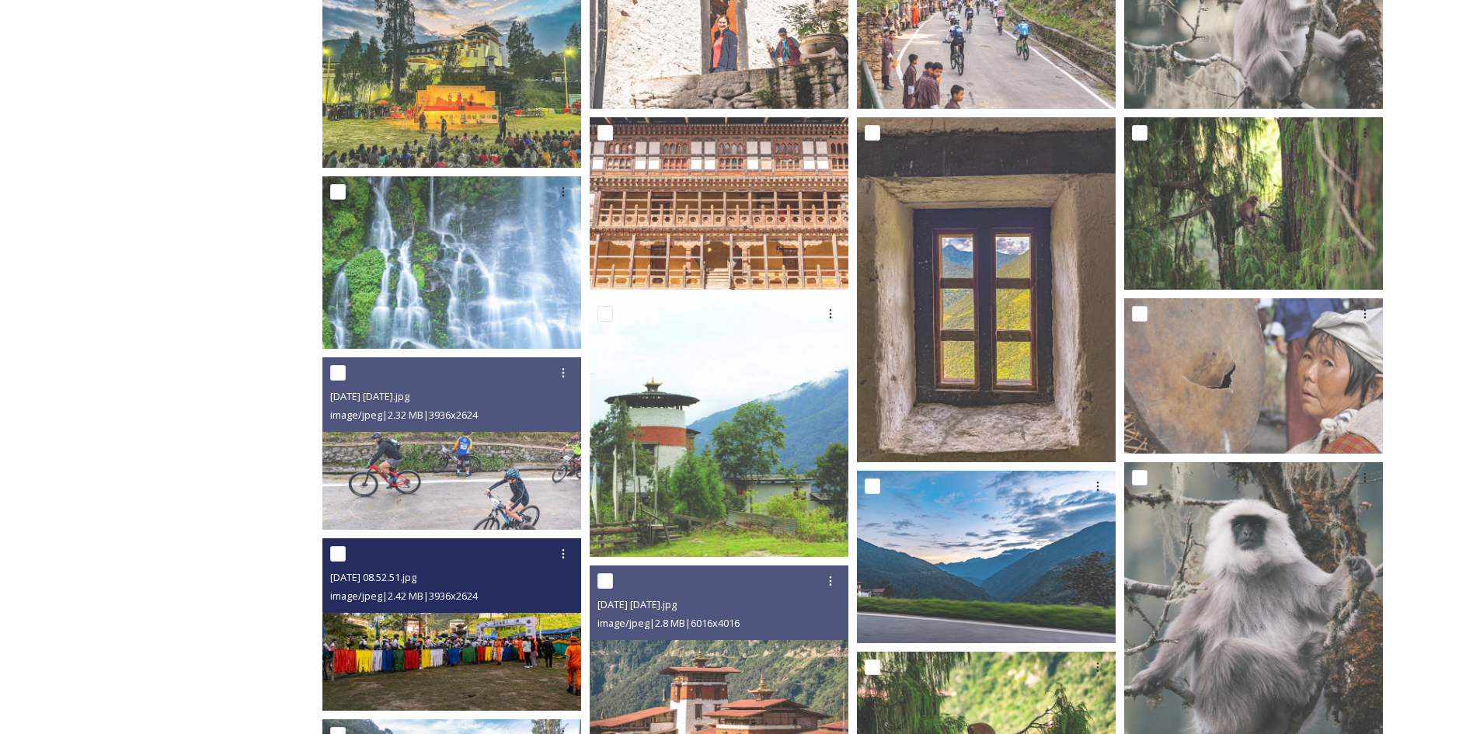
scroll to position [1562, 0]
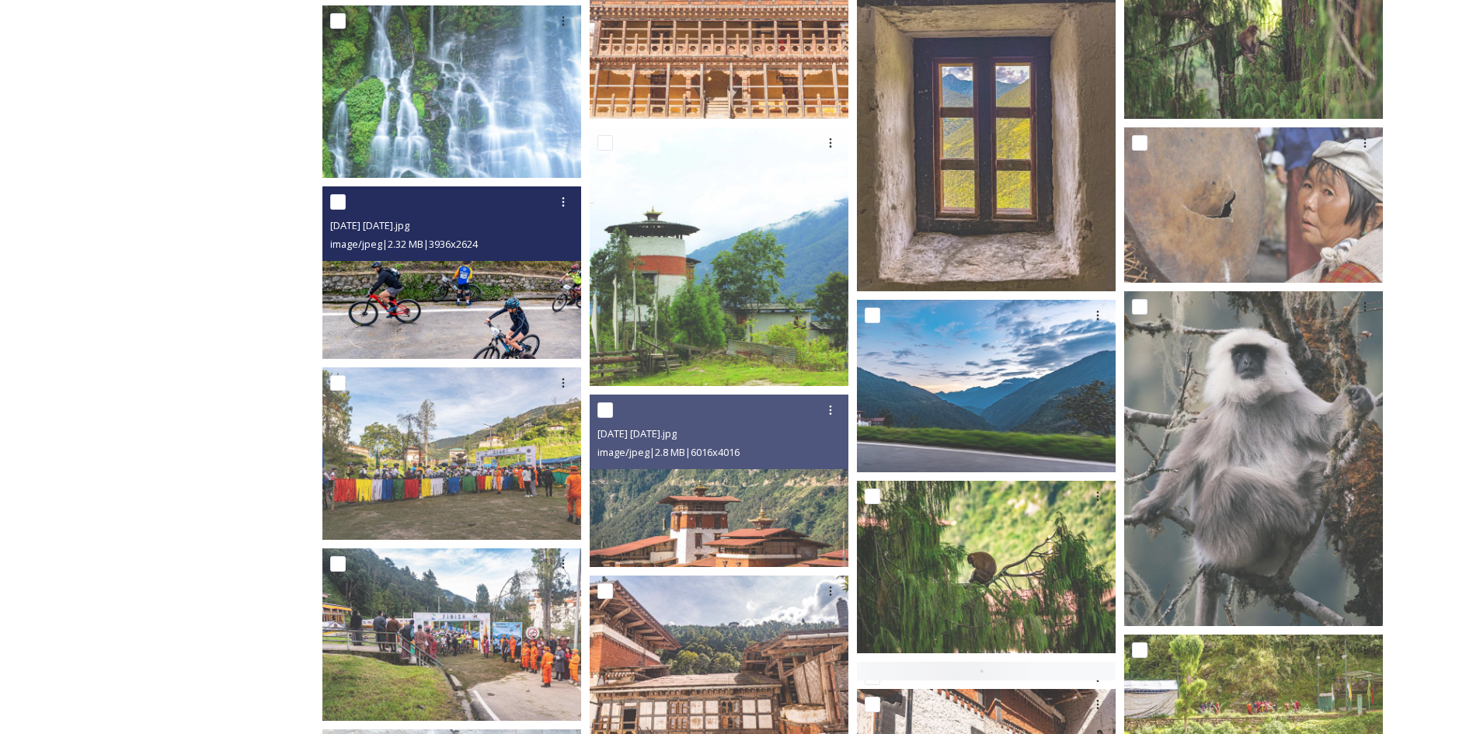
click at [469, 315] on img at bounding box center [451, 272] width 259 height 173
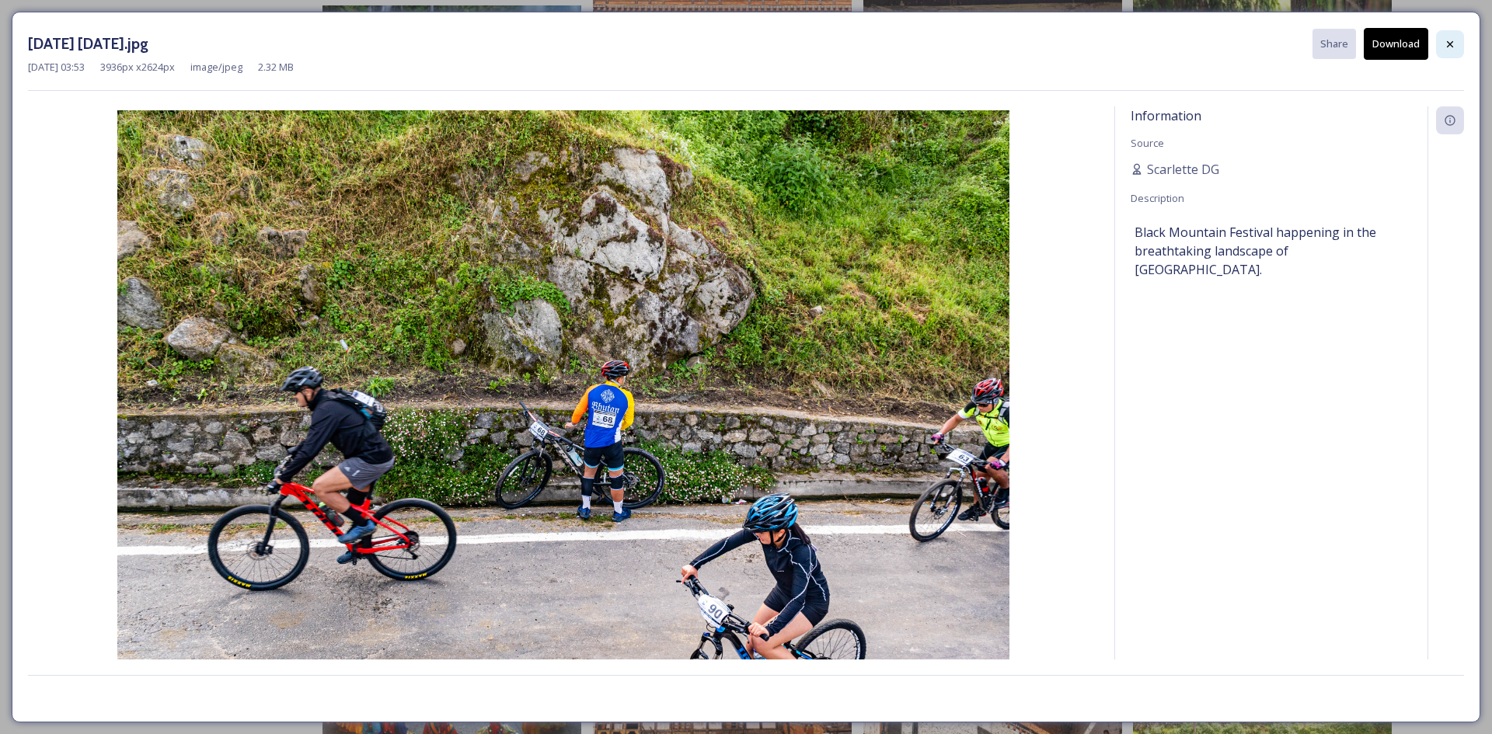
click at [1458, 43] on div at bounding box center [1450, 44] width 28 height 28
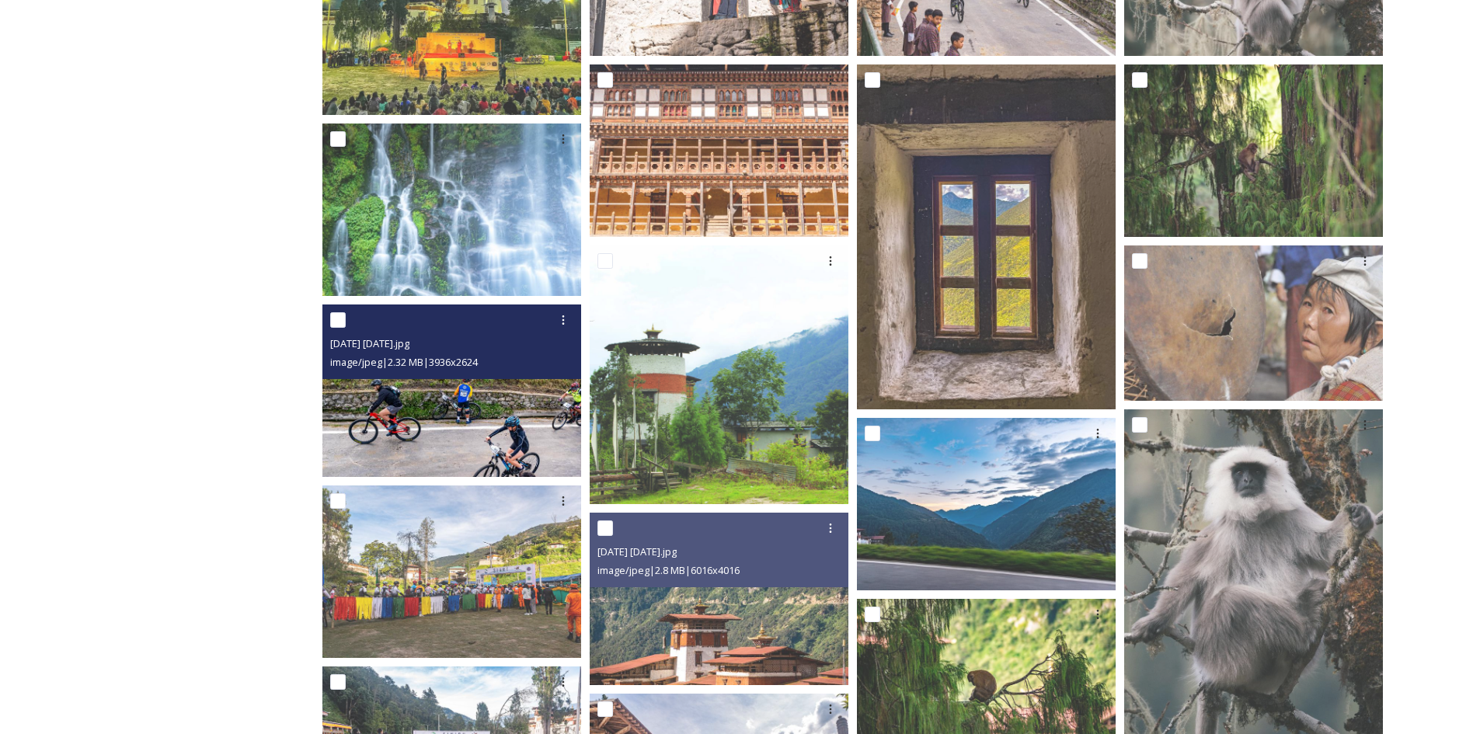
scroll to position [1407, 0]
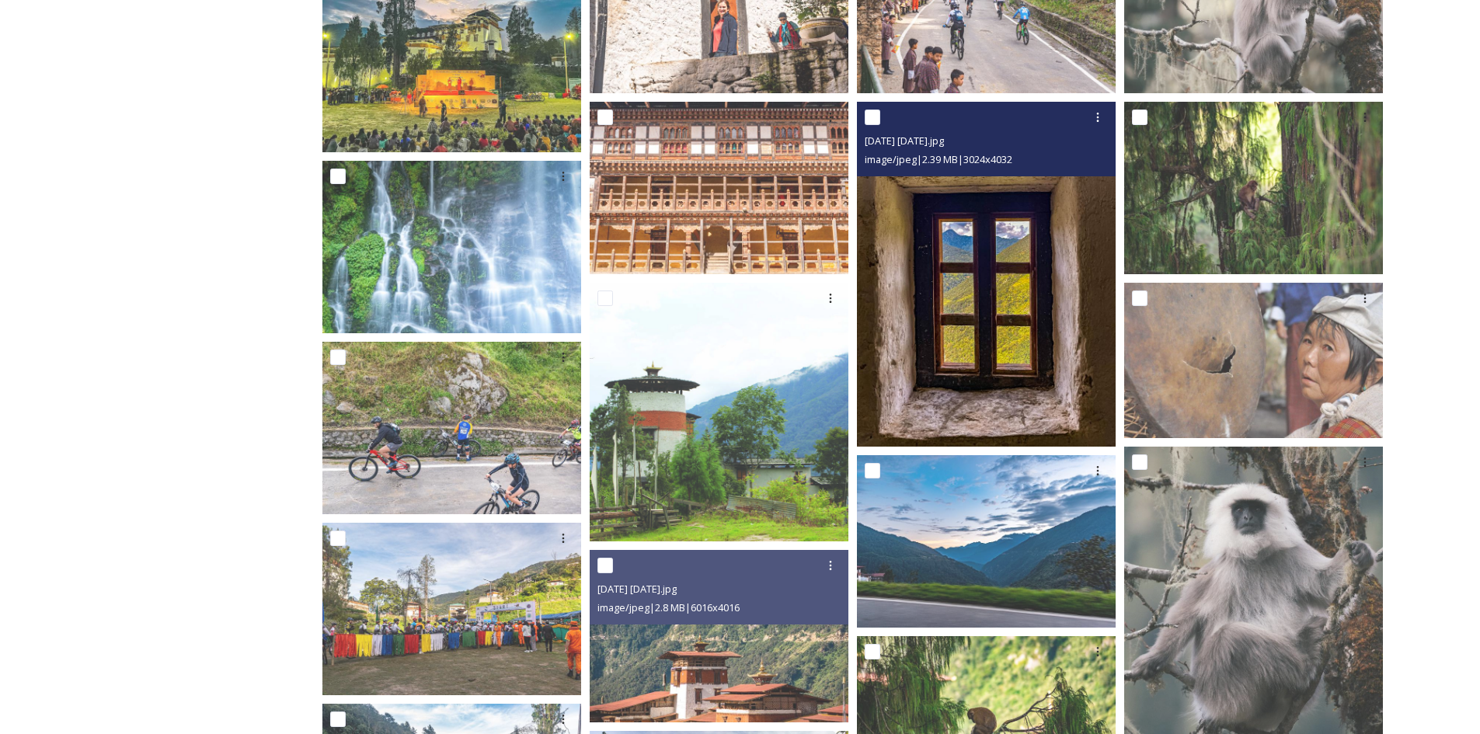
click at [954, 336] on img at bounding box center [986, 274] width 259 height 345
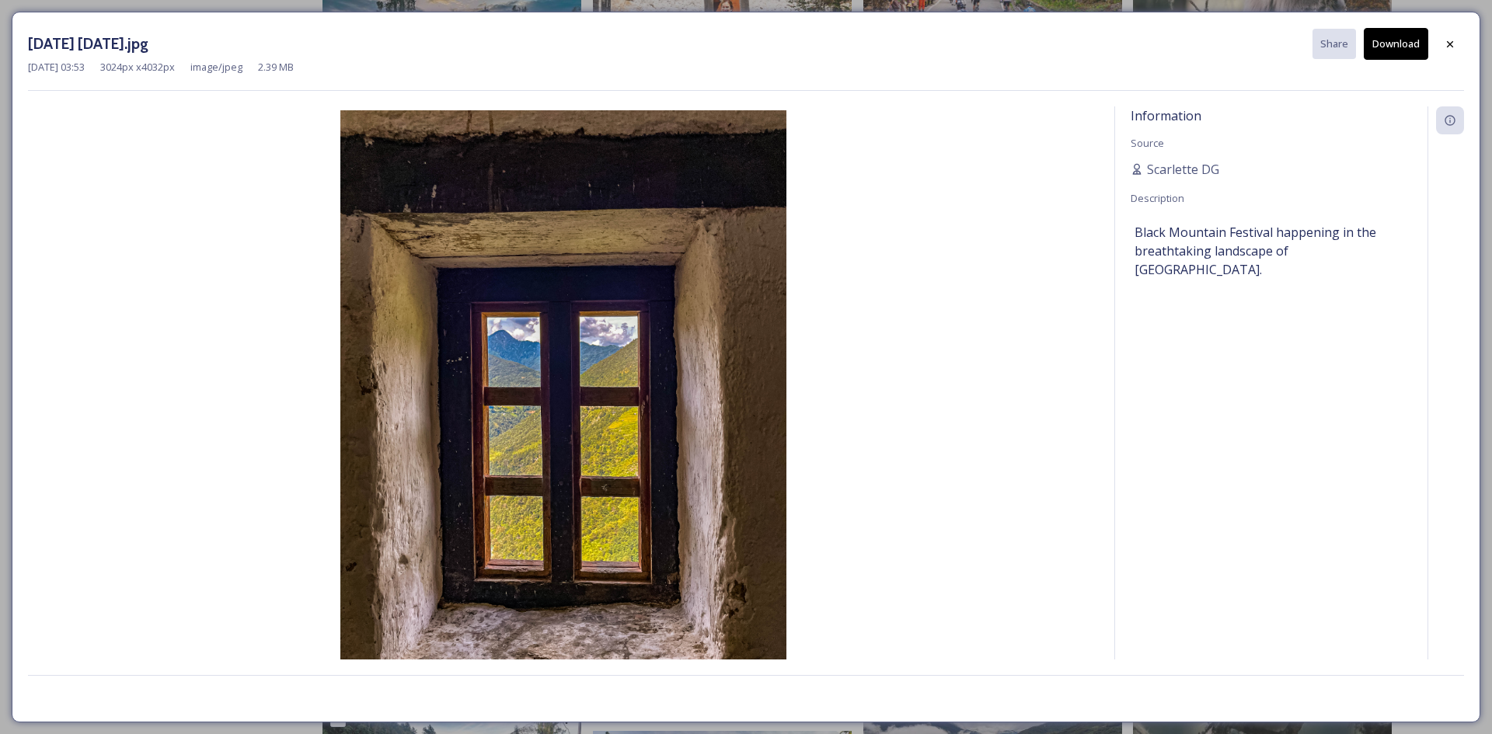
click at [1416, 47] on button "Download" at bounding box center [1396, 44] width 64 height 32
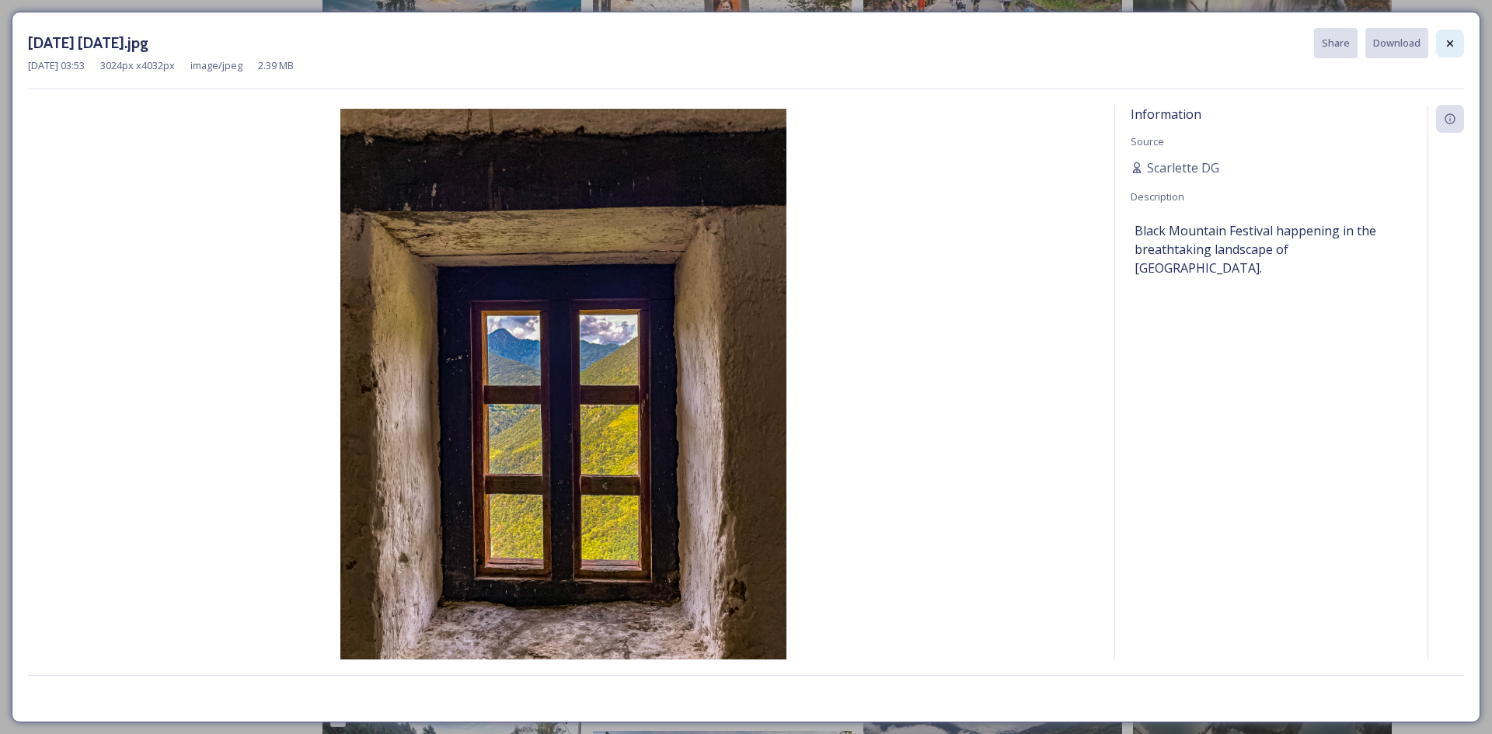
click at [1445, 48] on icon at bounding box center [1450, 43] width 12 height 12
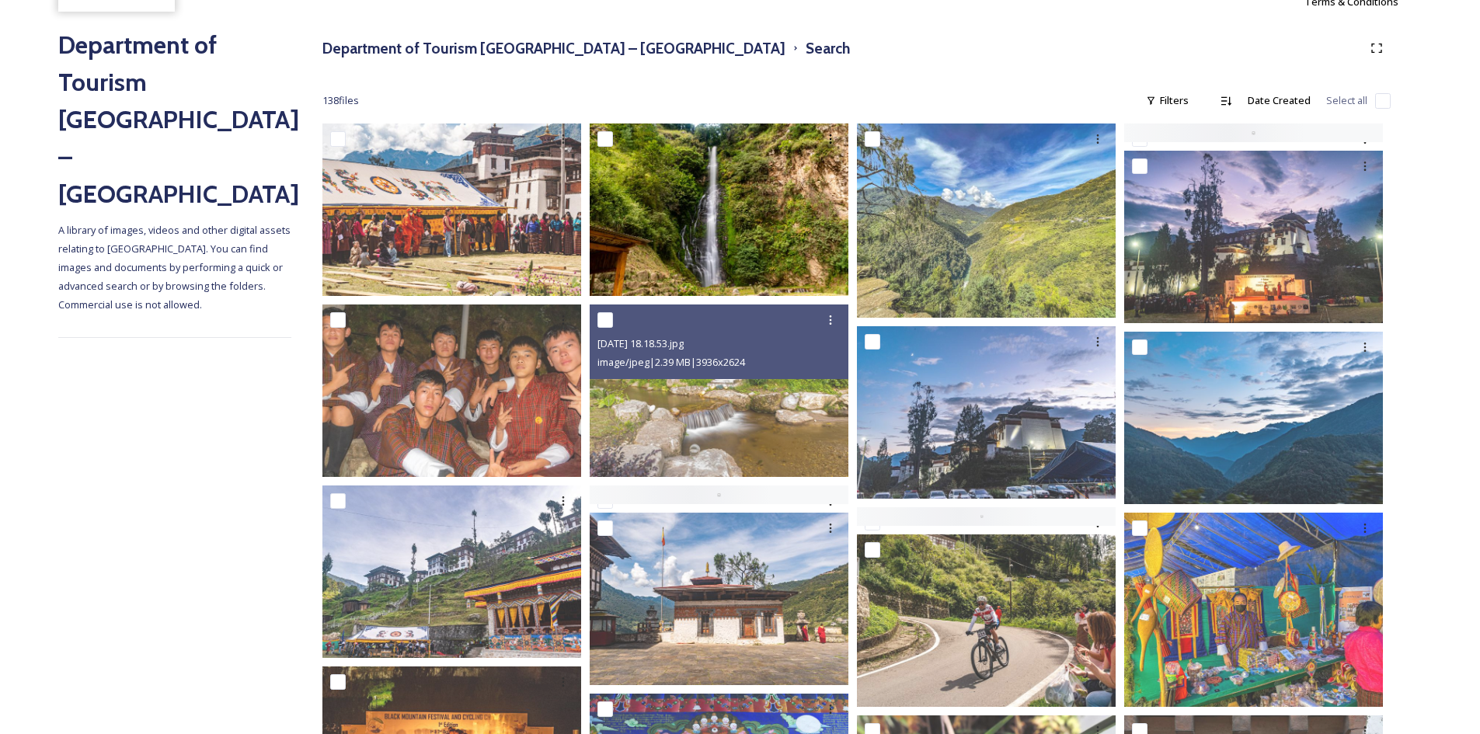
scroll to position [8, 0]
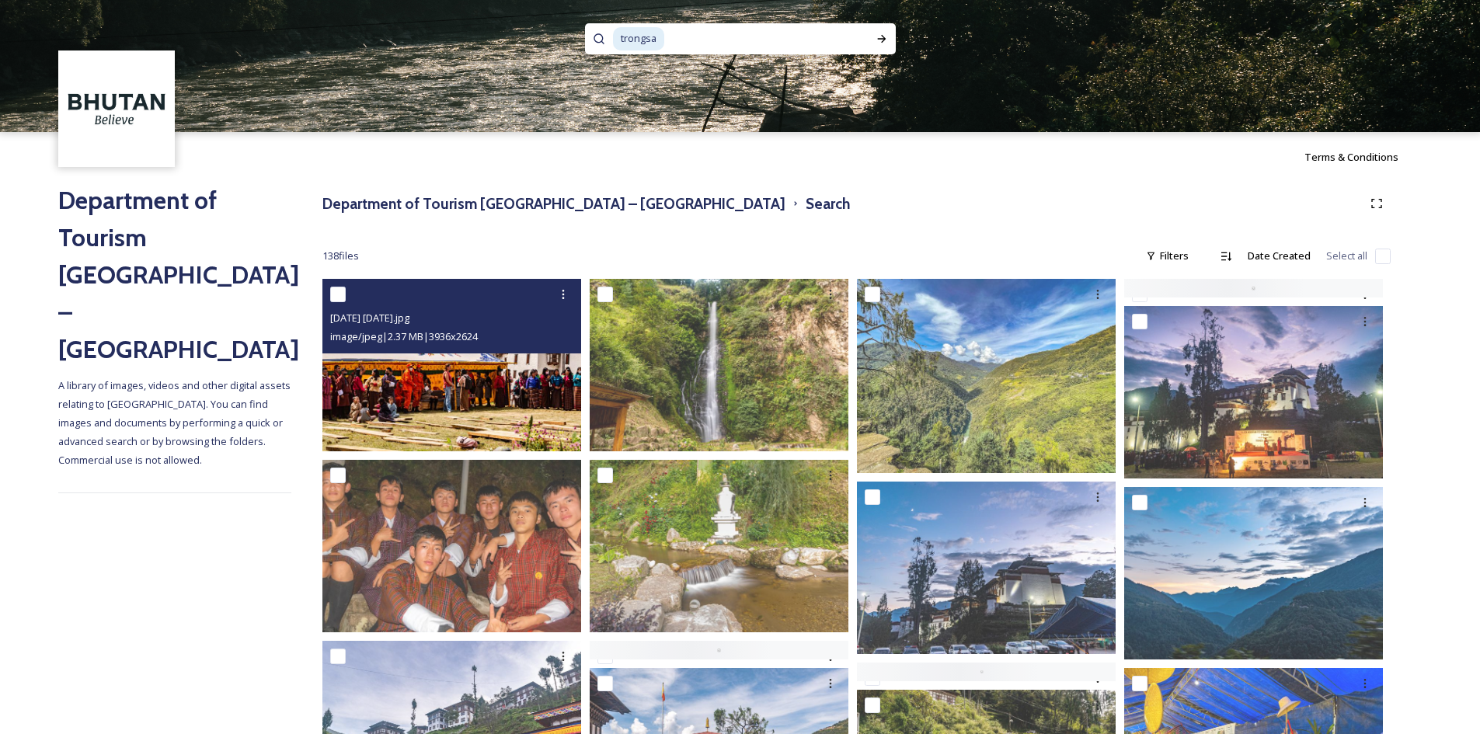
click at [480, 415] on img at bounding box center [451, 365] width 259 height 173
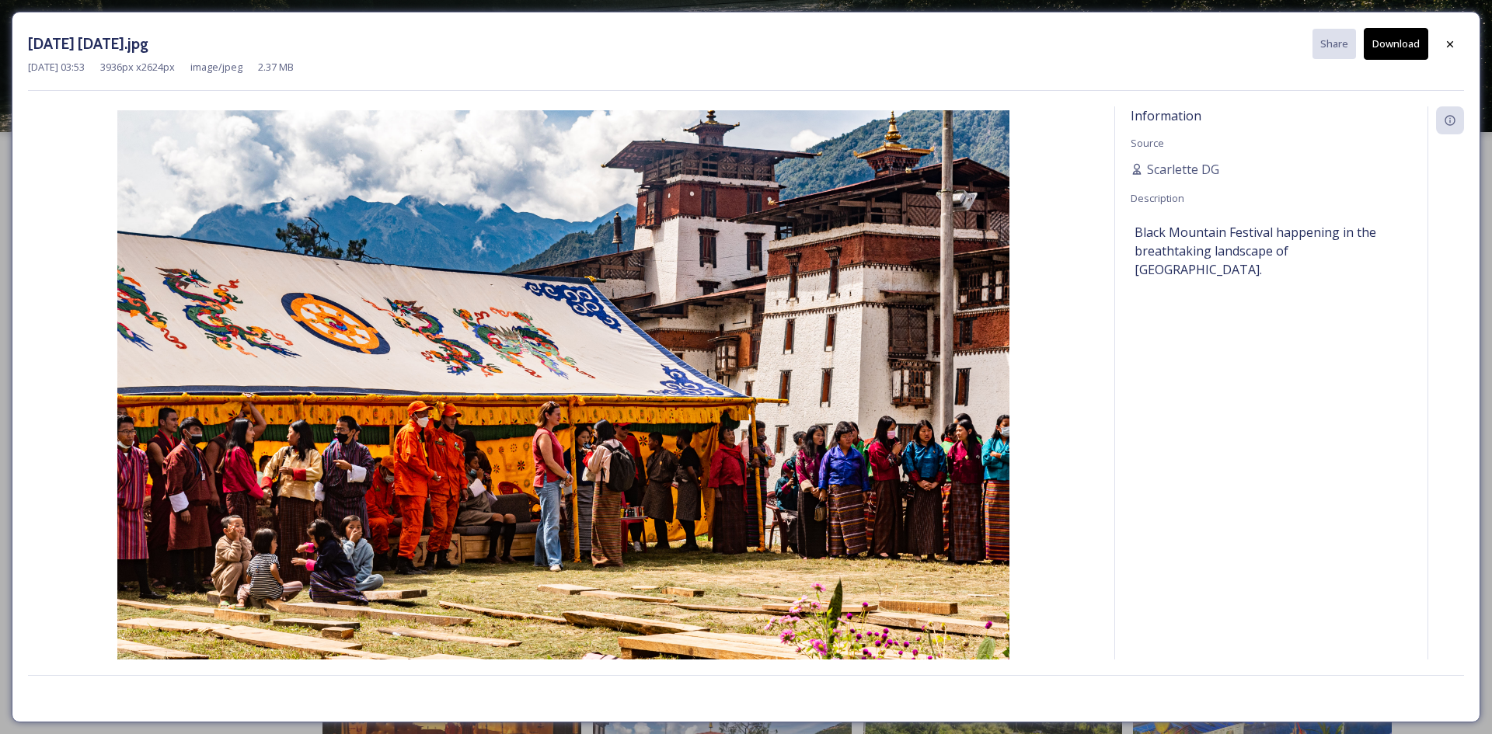
click at [1403, 47] on button "Download" at bounding box center [1396, 44] width 64 height 32
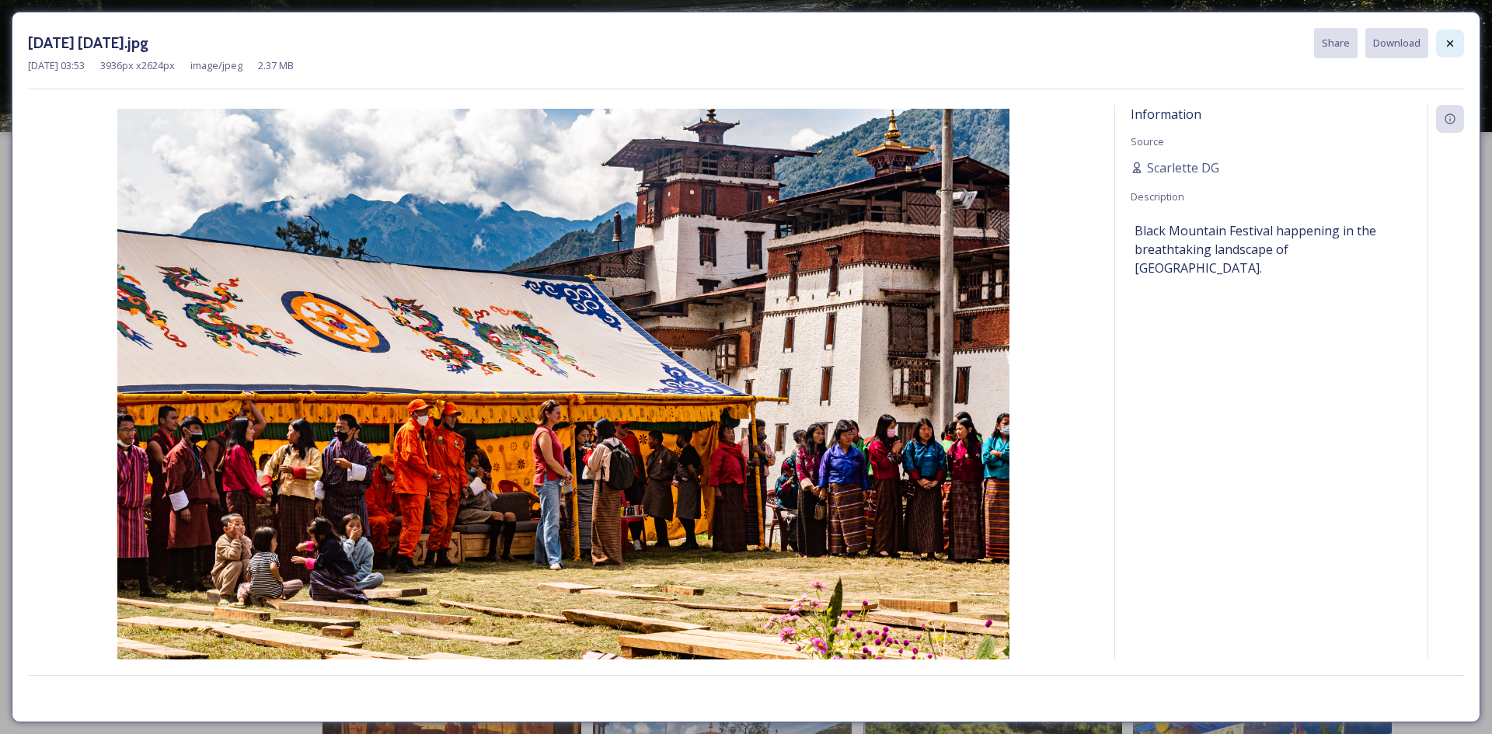
click at [1448, 41] on icon at bounding box center [1450, 43] width 6 height 6
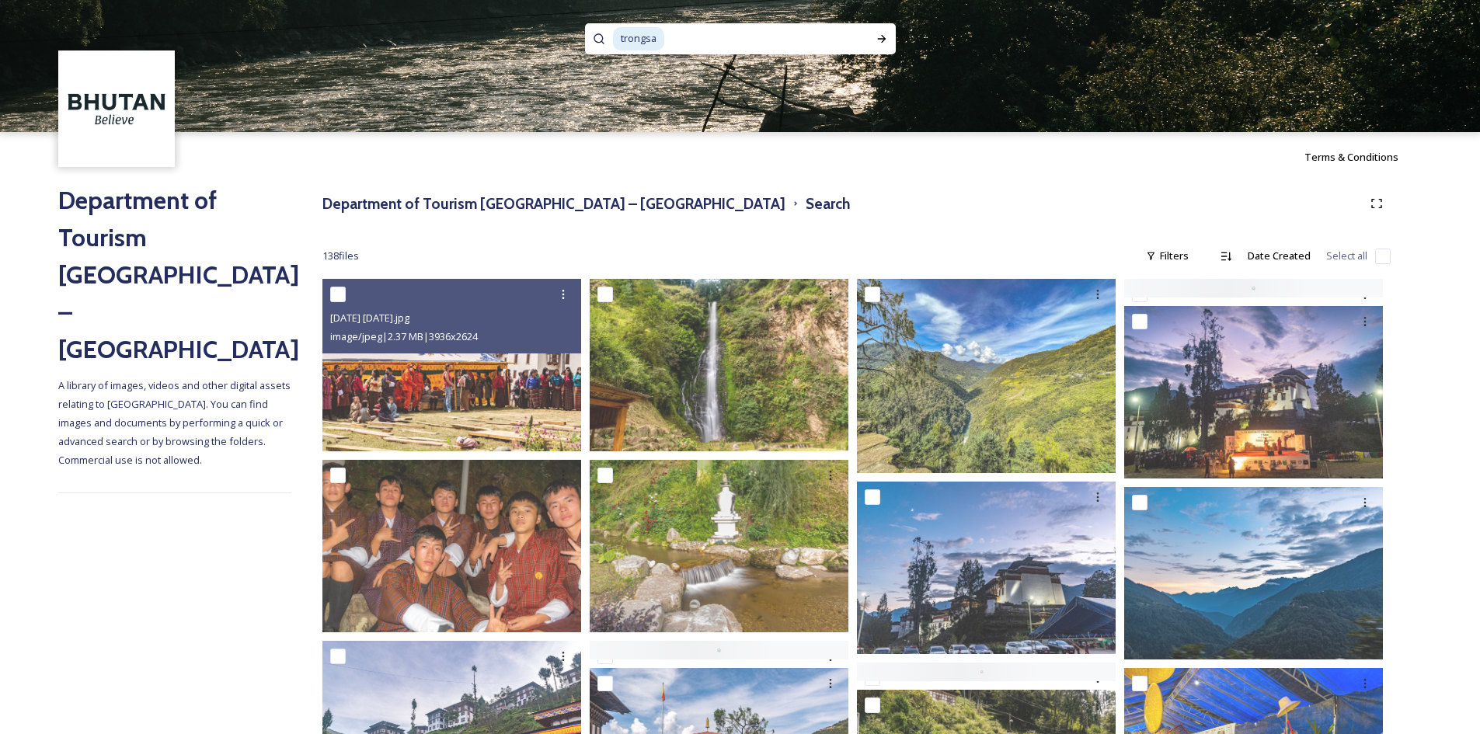
click at [704, 25] on input at bounding box center [759, 39] width 186 height 34
type input "t"
type input "bumthang"
click at [884, 37] on icon at bounding box center [881, 39] width 9 height 8
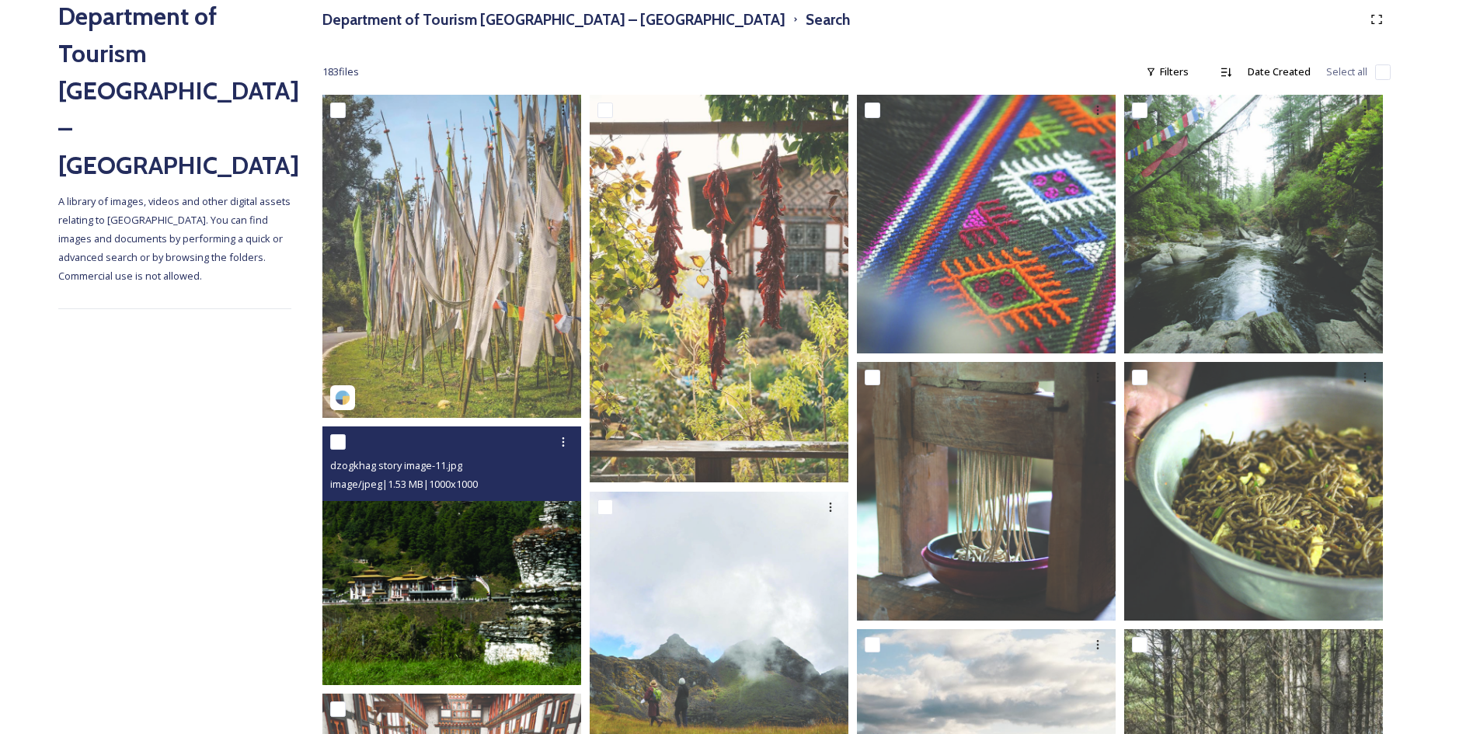
scroll to position [155, 0]
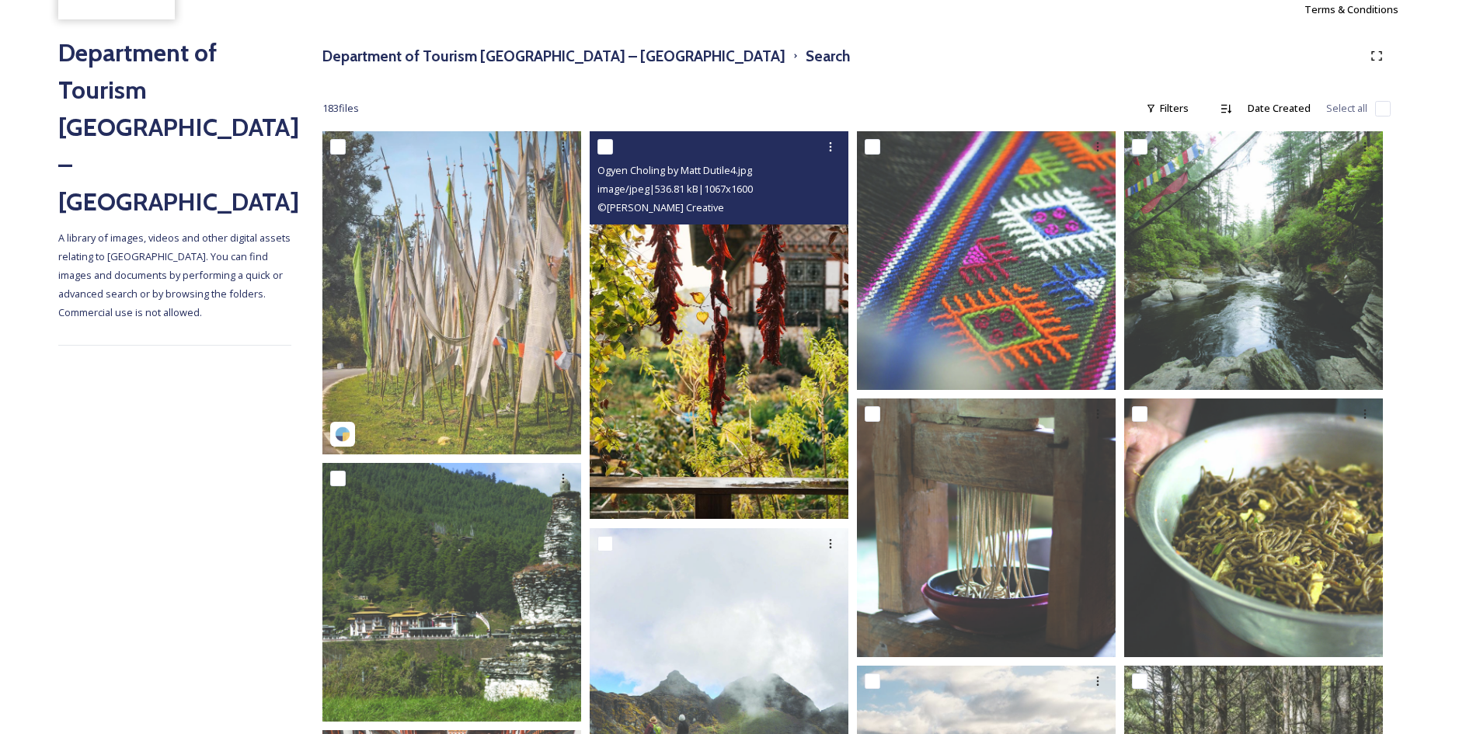
click at [741, 424] on img at bounding box center [719, 325] width 259 height 388
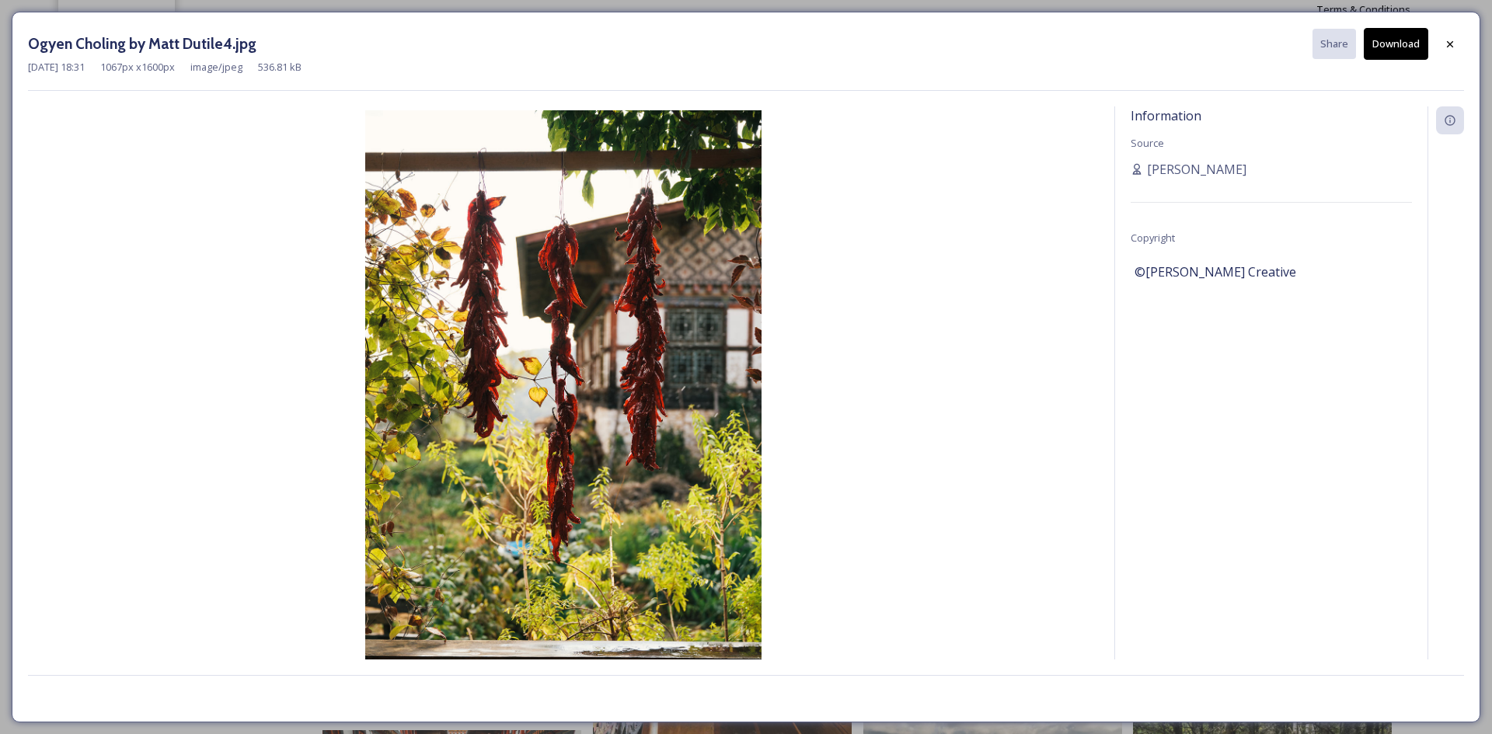
click at [1390, 51] on button "Download" at bounding box center [1396, 44] width 64 height 32
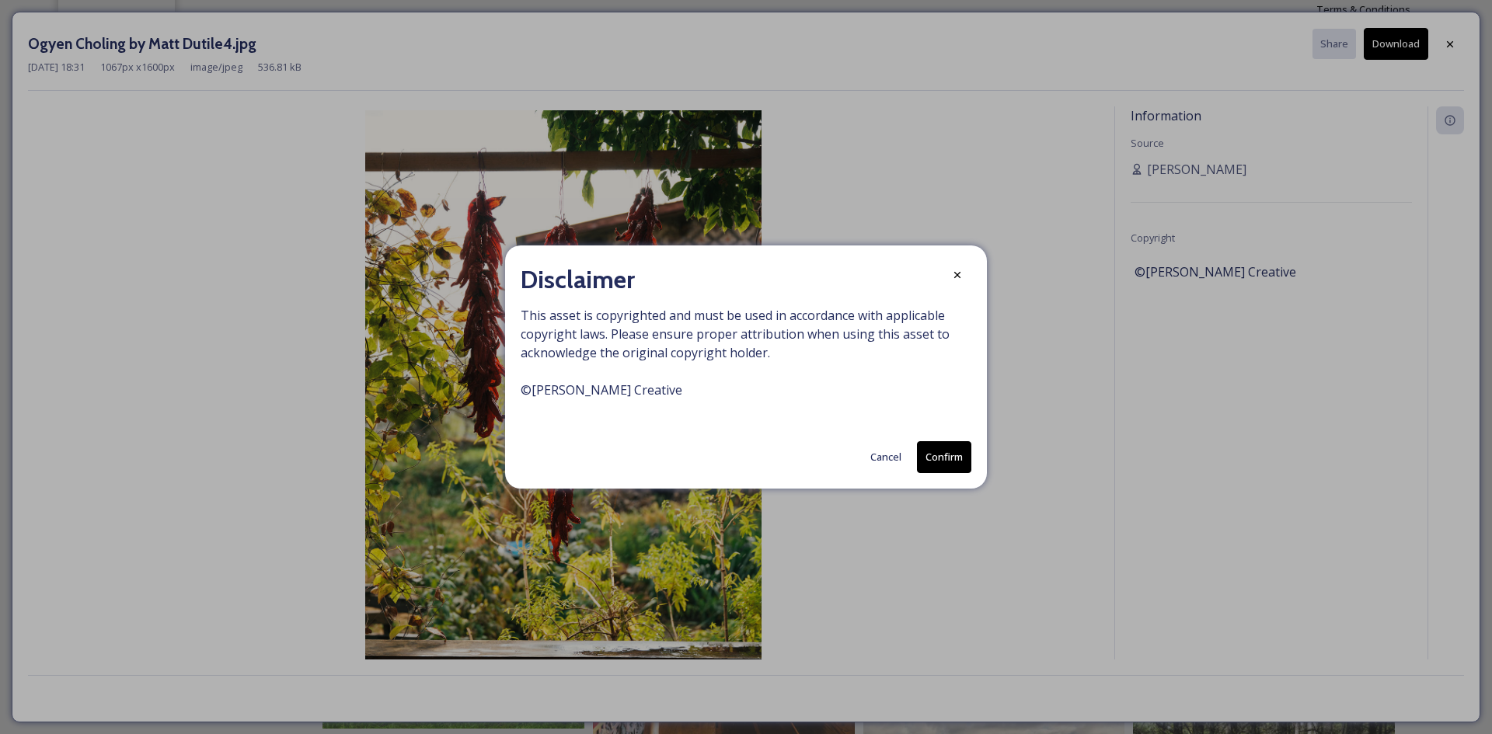
click at [923, 458] on button "Confirm" at bounding box center [944, 457] width 54 height 32
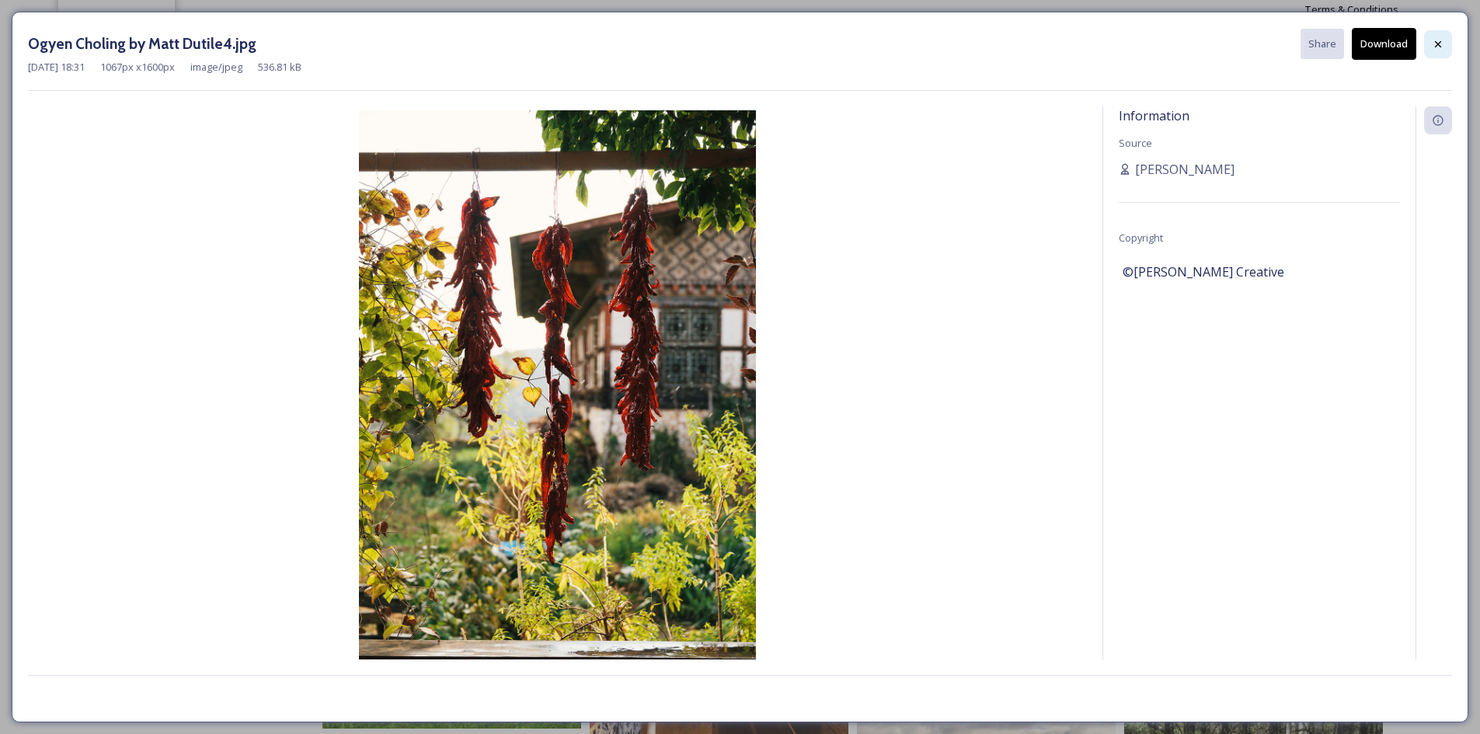
click at [1447, 50] on div at bounding box center [1438, 44] width 28 height 28
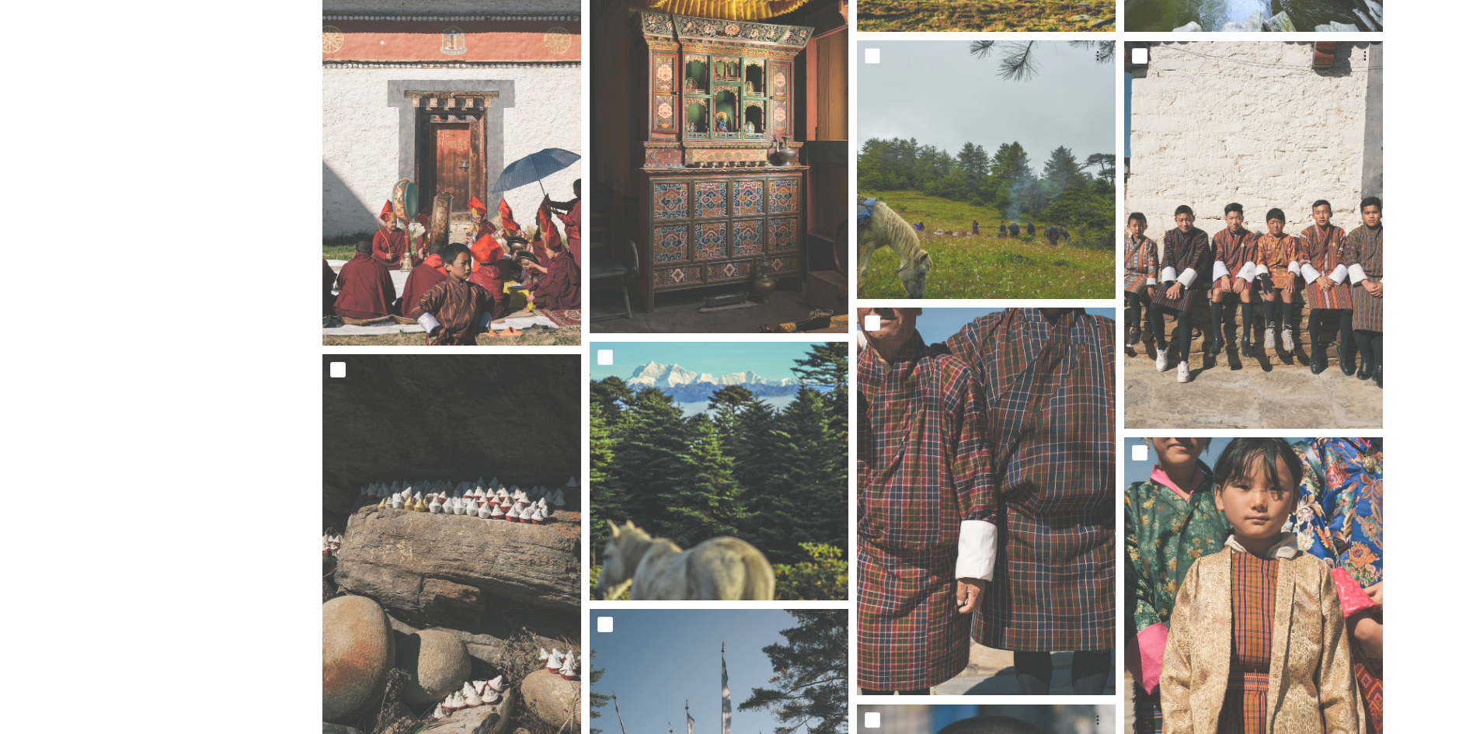
scroll to position [3730, 0]
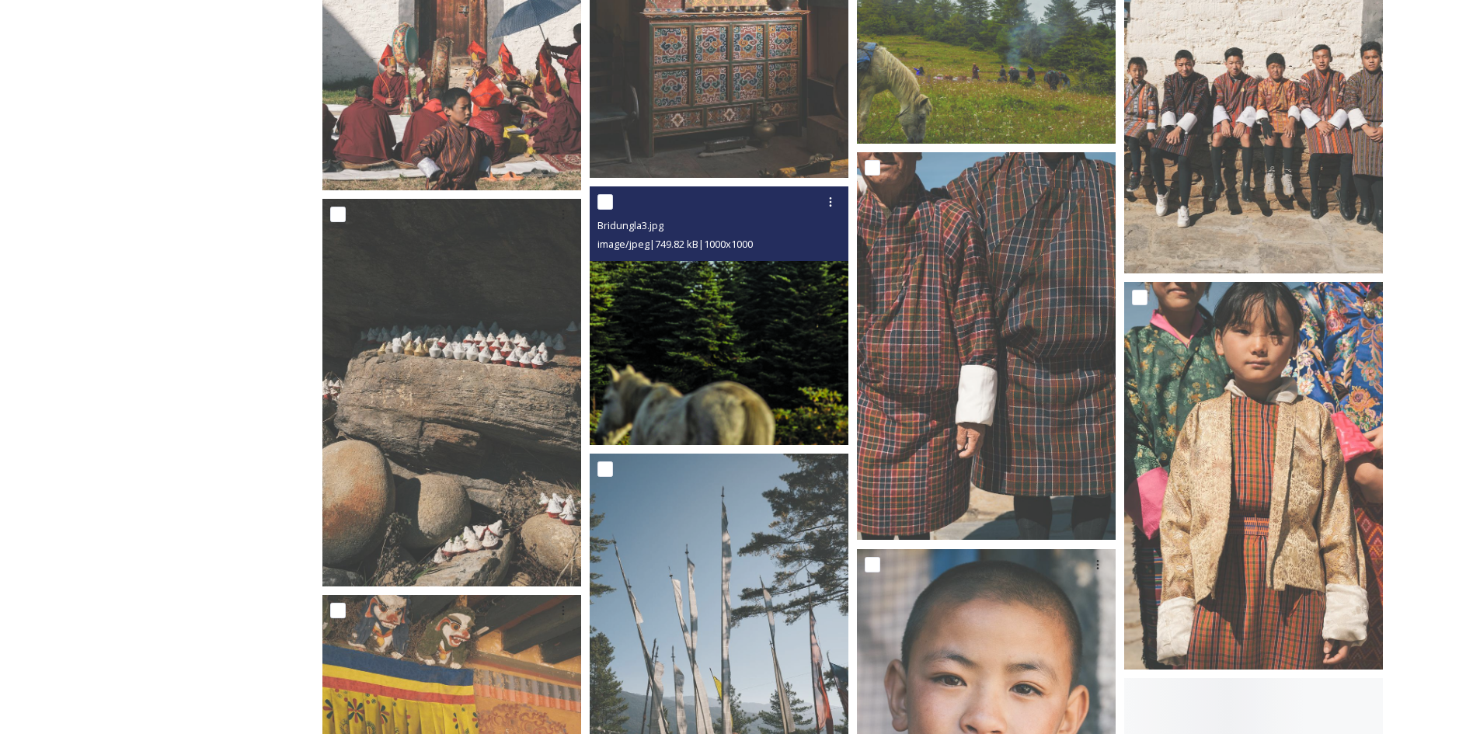
click at [780, 323] on img at bounding box center [719, 315] width 259 height 259
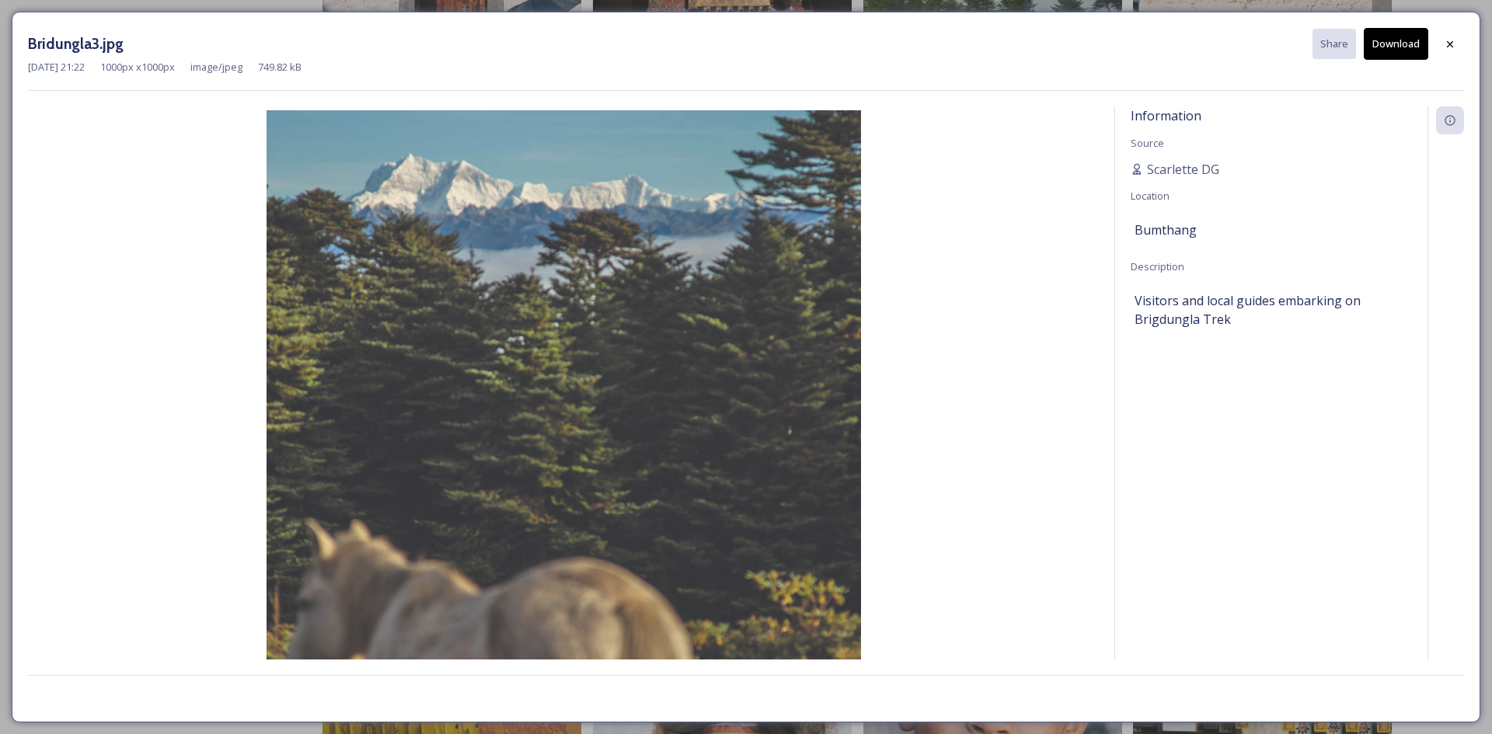
click at [1394, 46] on button "Download" at bounding box center [1396, 44] width 64 height 32
drag, startPoint x: 1455, startPoint y: 30, endPoint x: 1418, endPoint y: 41, distance: 38.9
click at [1455, 30] on div at bounding box center [1450, 44] width 28 height 28
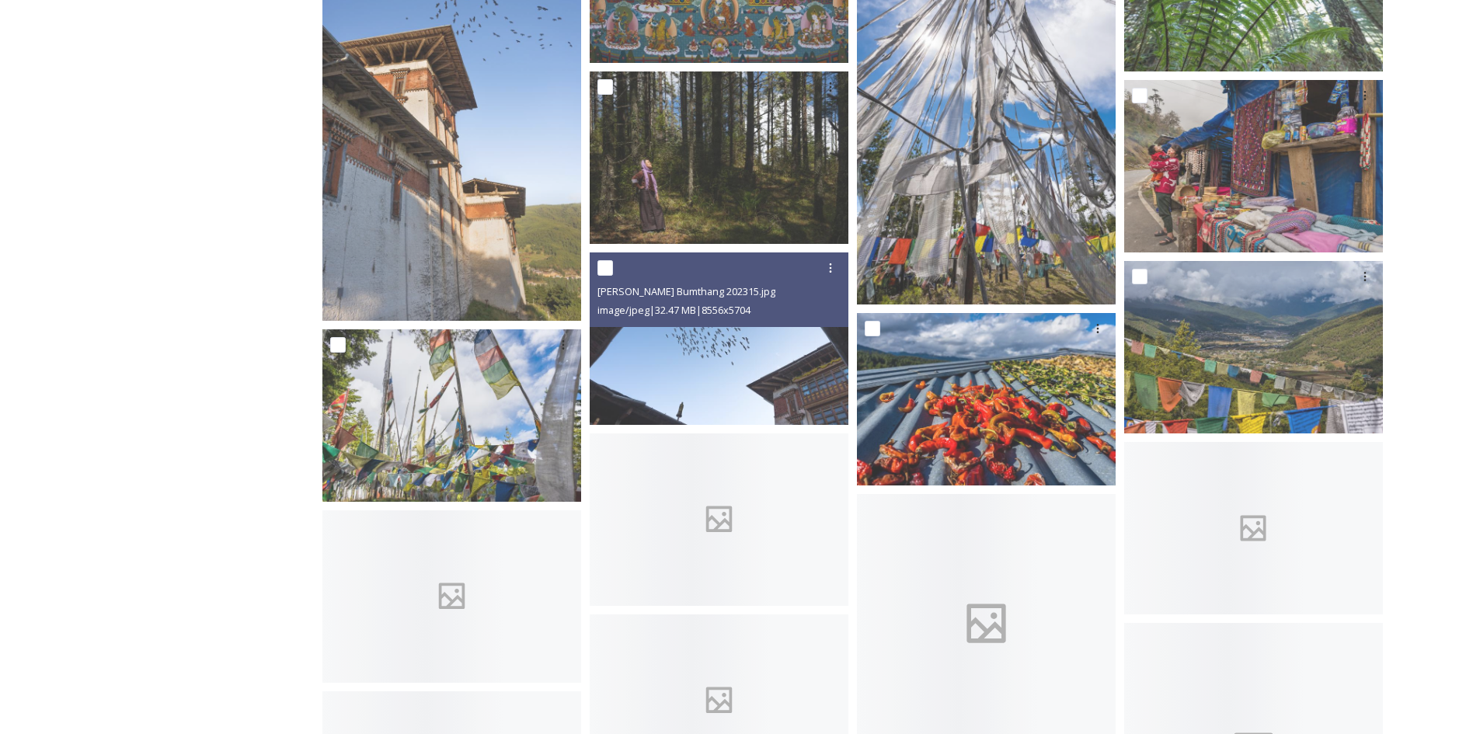
scroll to position [5906, 0]
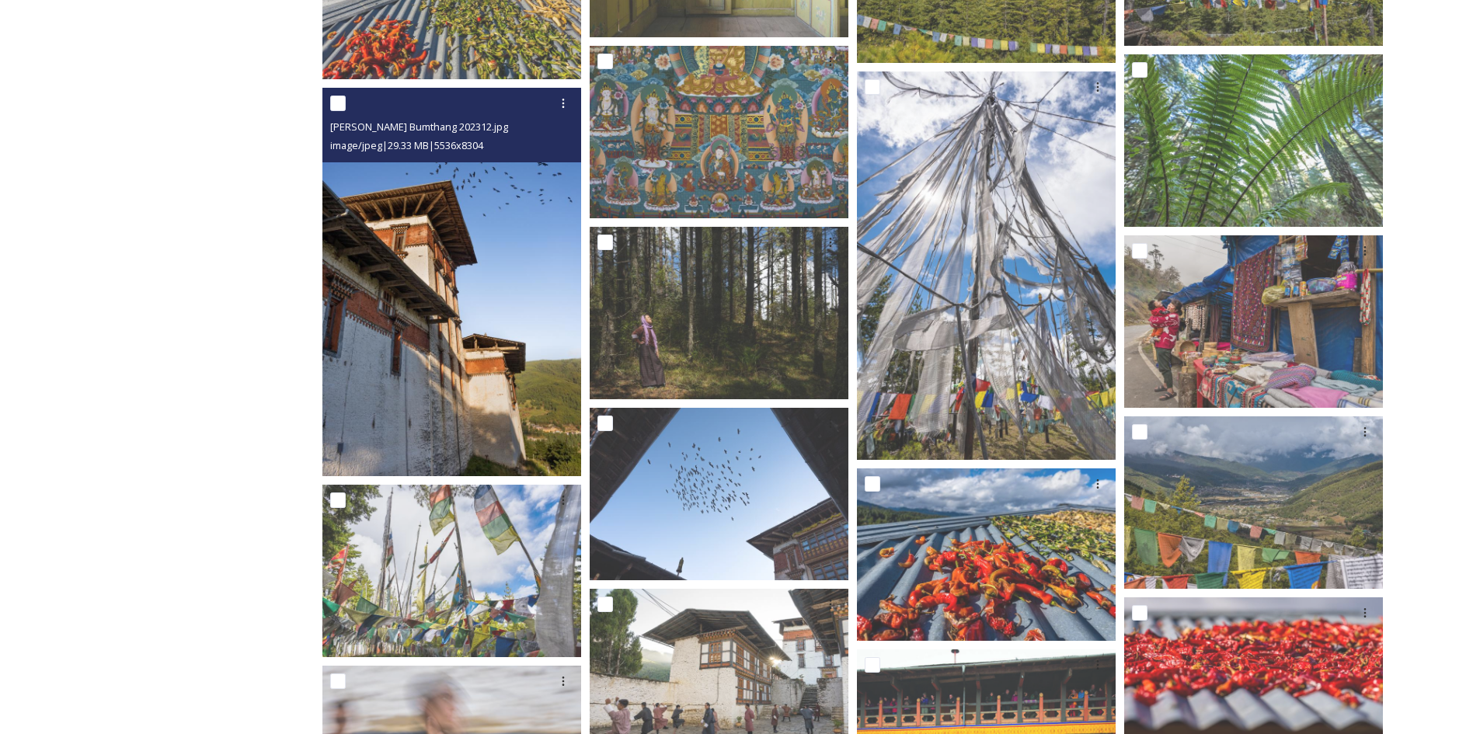
click at [478, 354] on img at bounding box center [451, 282] width 259 height 389
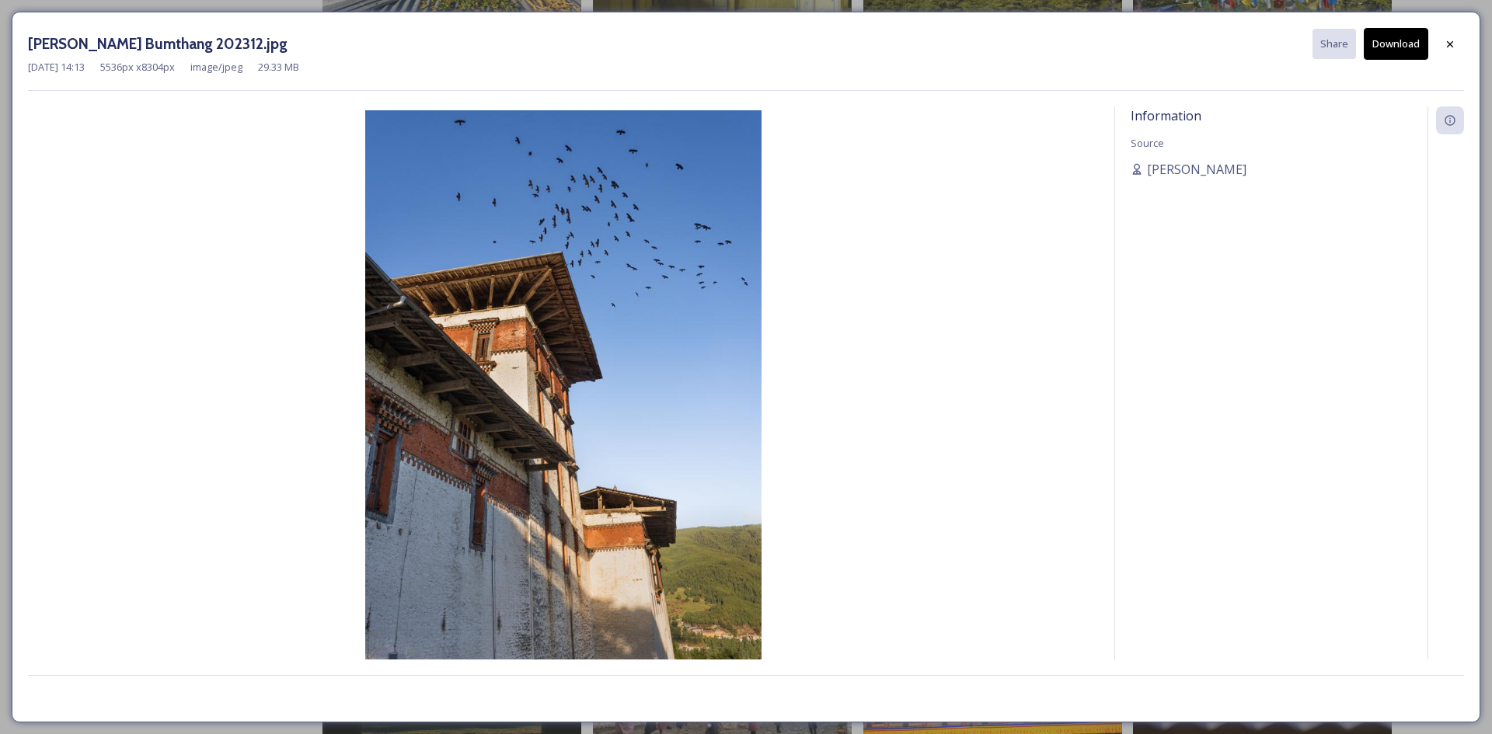
click at [1402, 57] on button "Download" at bounding box center [1396, 44] width 64 height 32
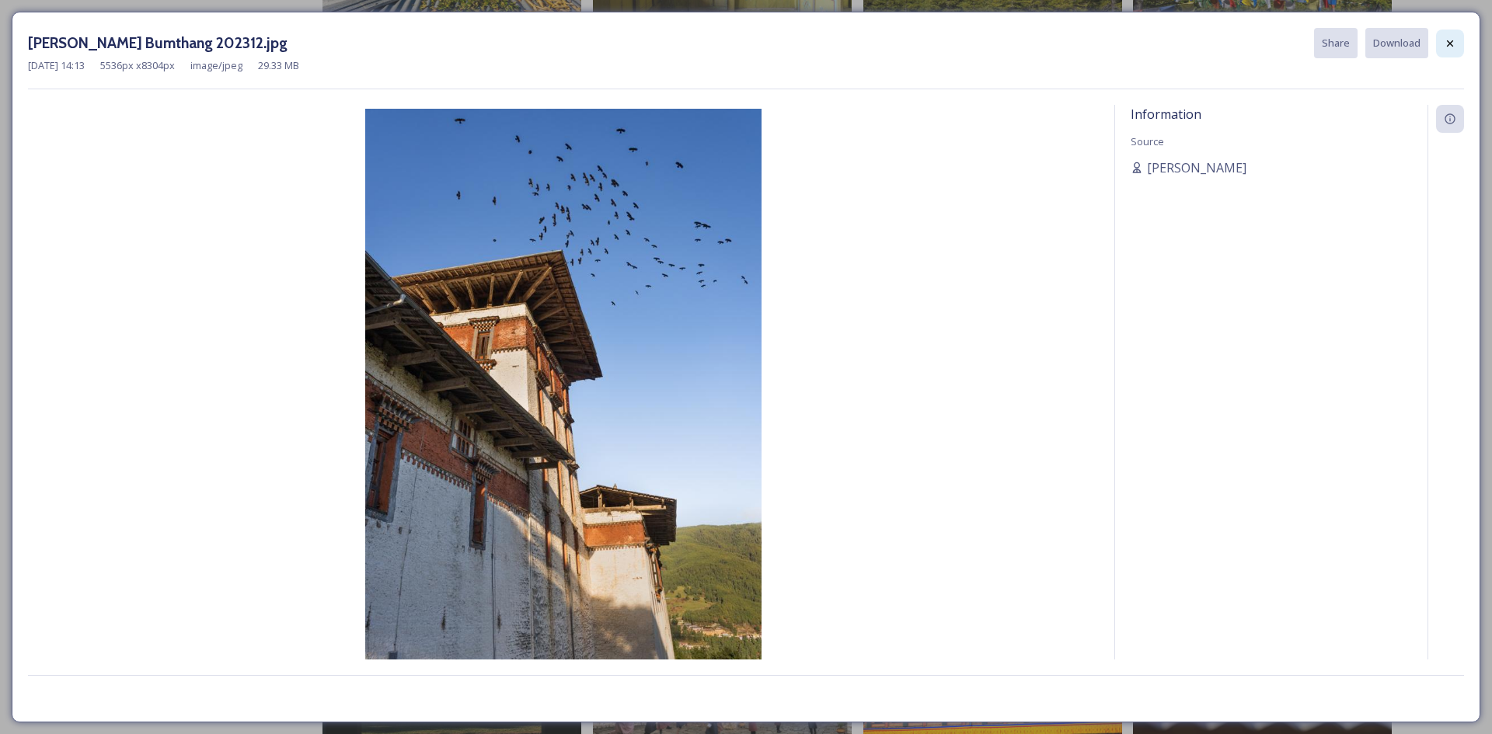
click at [1457, 44] on div at bounding box center [1450, 44] width 28 height 28
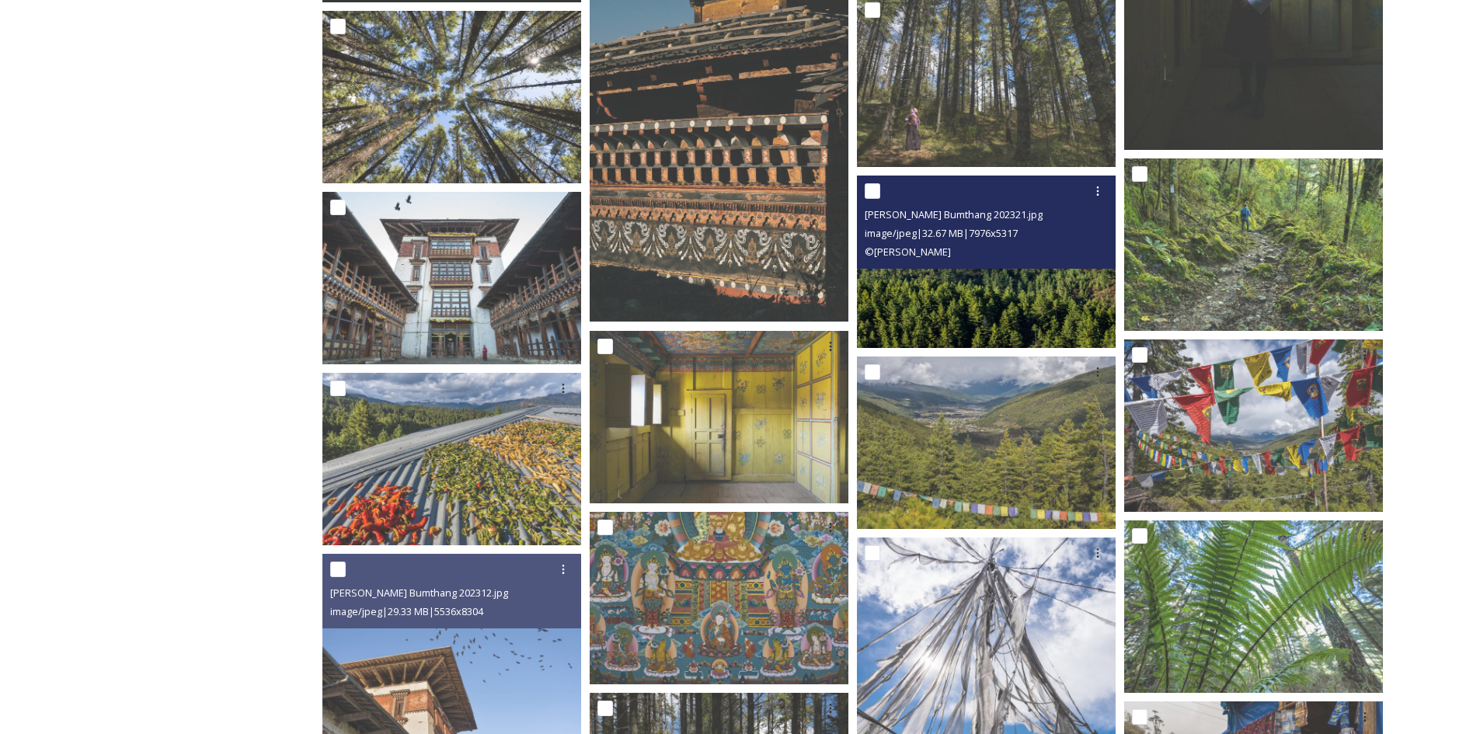
scroll to position [6061, 0]
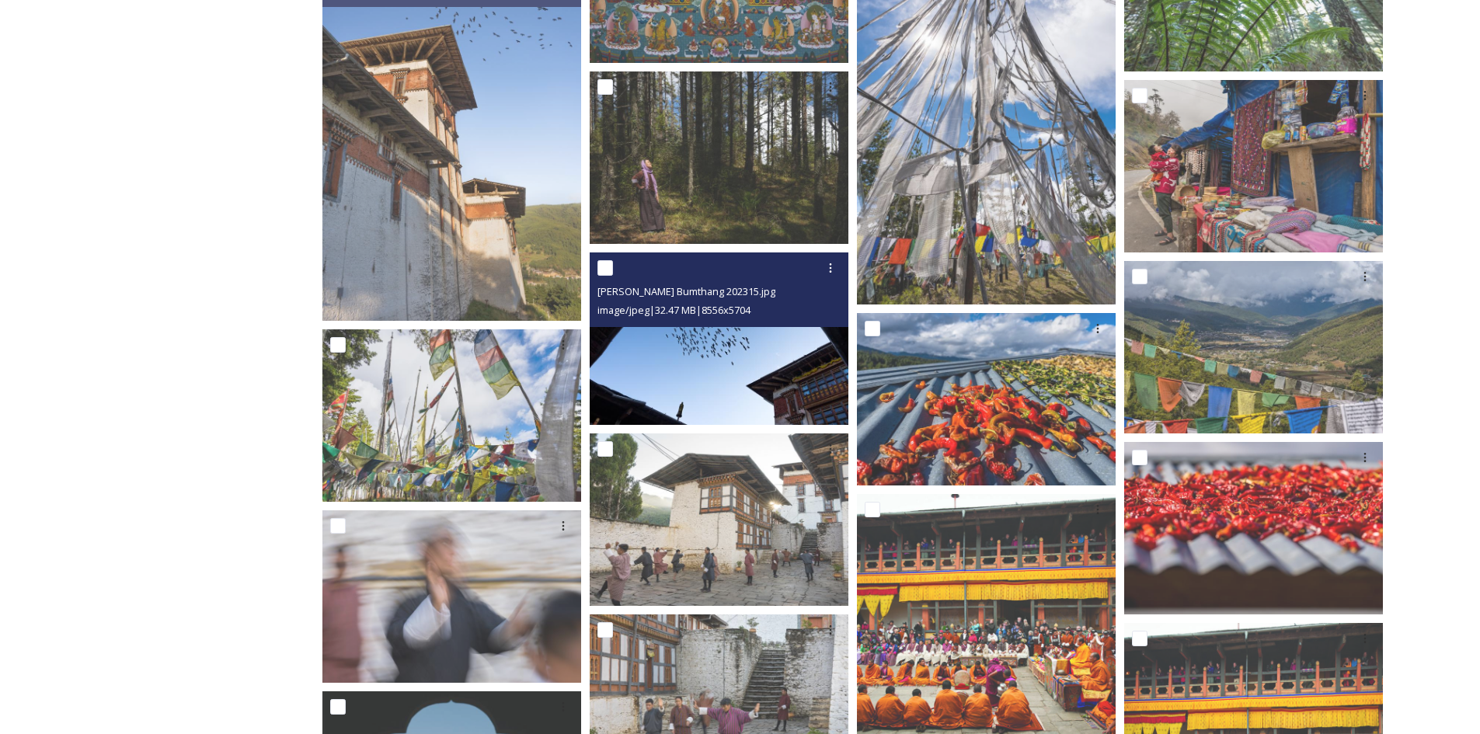
click at [759, 395] on img at bounding box center [719, 339] width 259 height 173
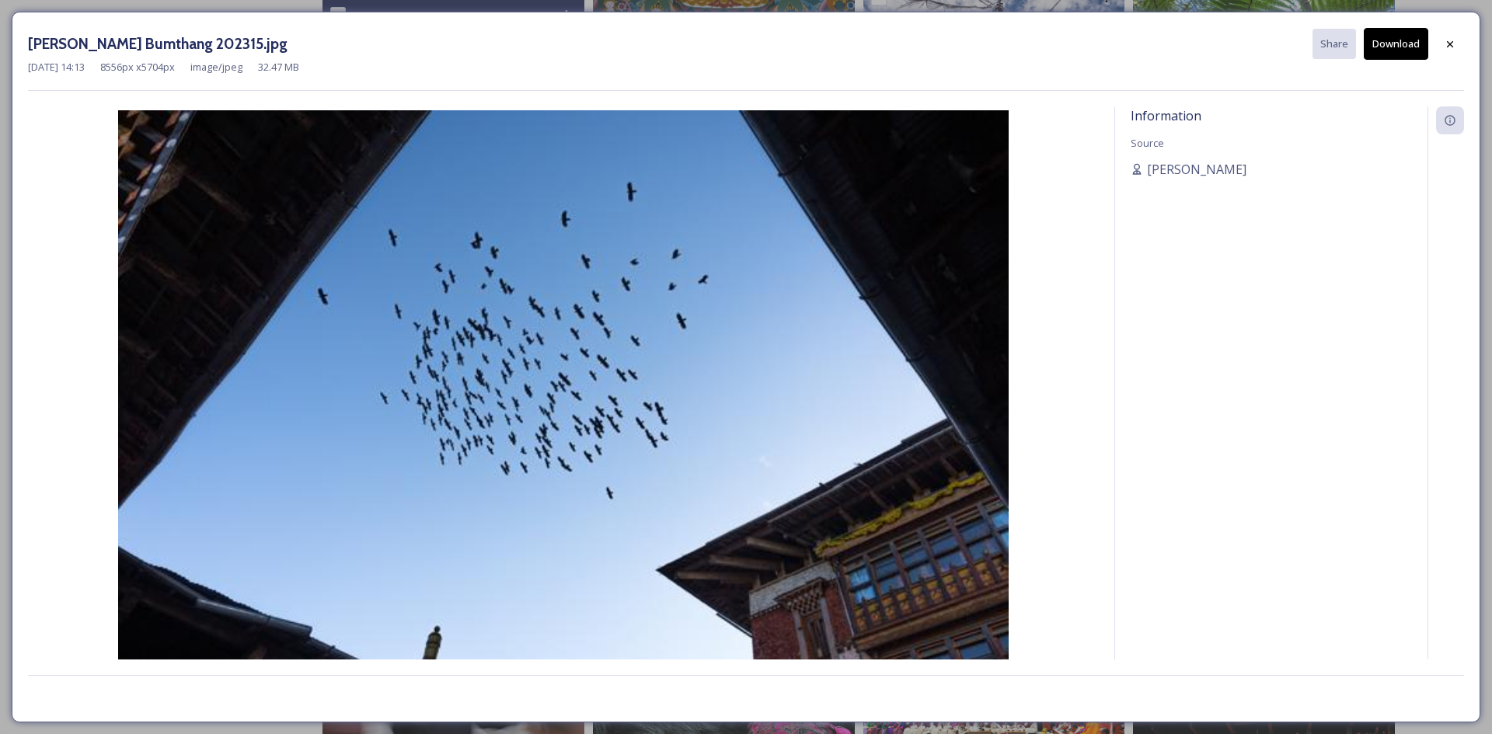
click at [603, 373] on img at bounding box center [563, 407] width 1071 height 594
click at [1457, 46] on div at bounding box center [1450, 44] width 28 height 28
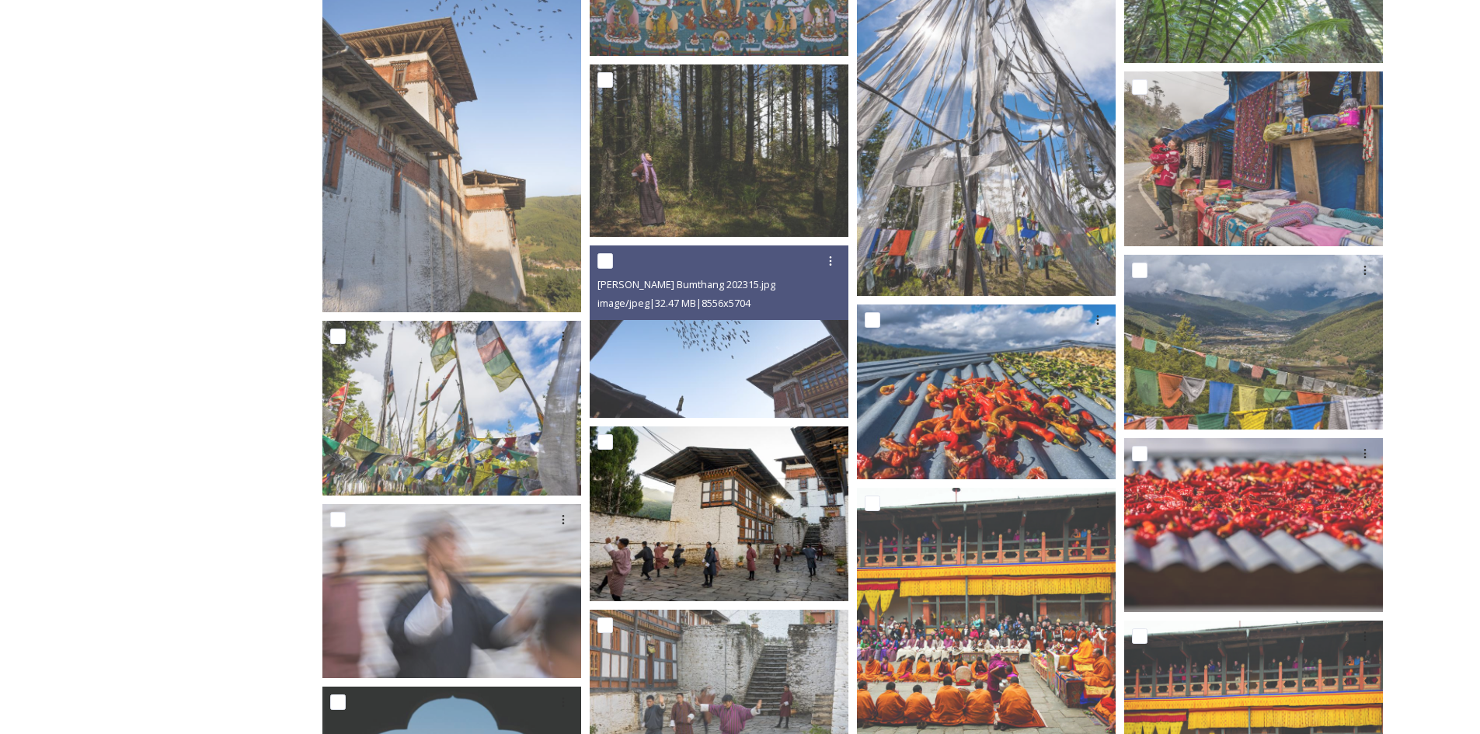
scroll to position [6372, 0]
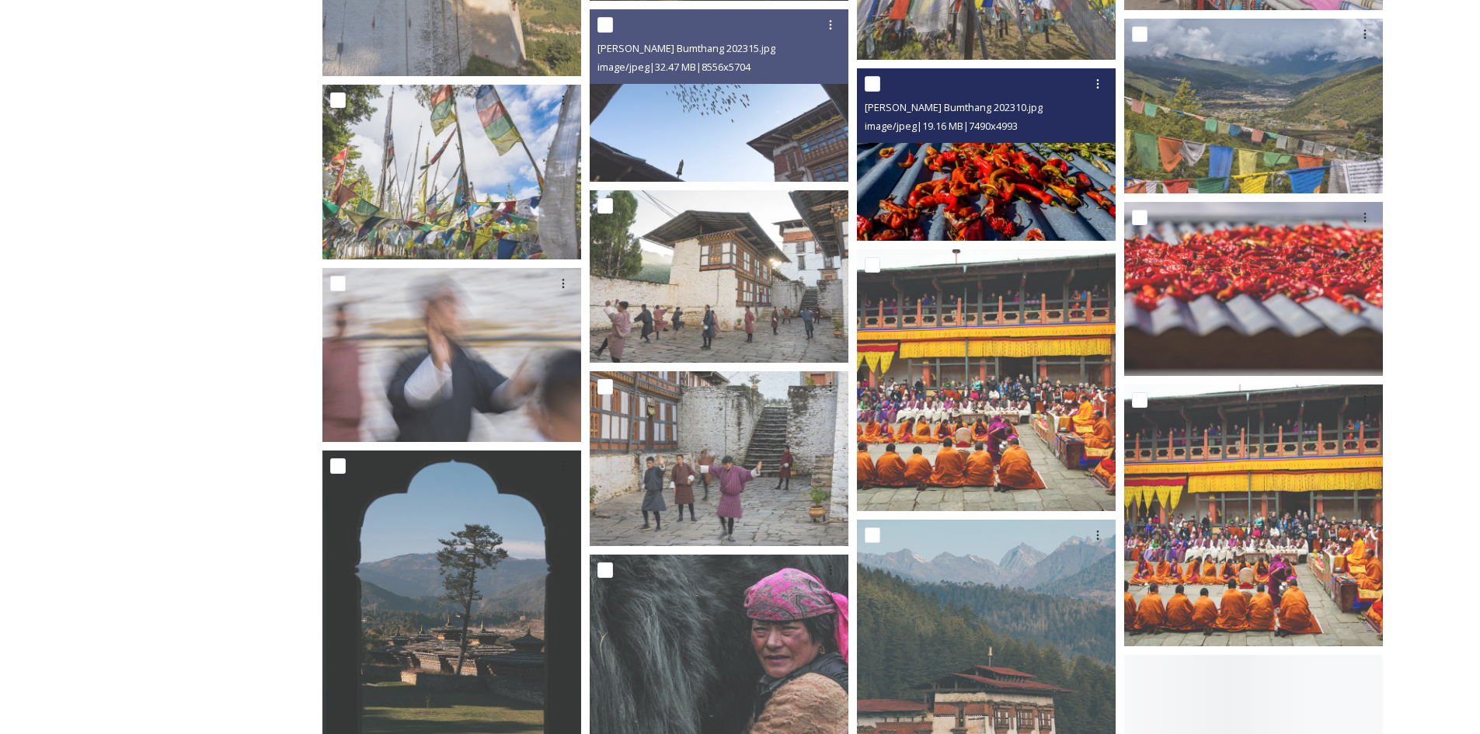
click at [986, 204] on img at bounding box center [986, 154] width 259 height 173
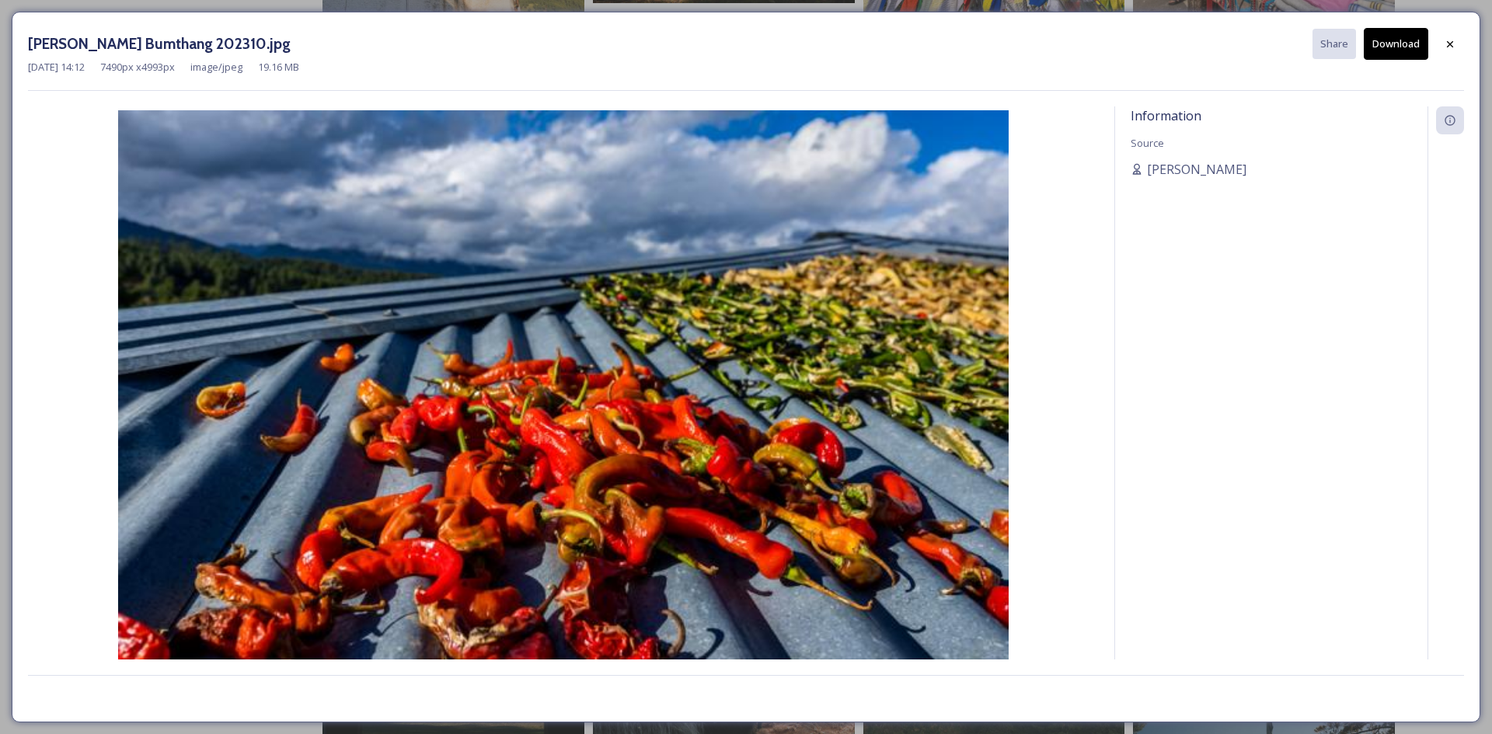
click at [1474, 37] on div "[PERSON_NAME] Bumthang 202310.jpg Share Download [DATE] 14:12 7490 px x 4993 px…" at bounding box center [746, 367] width 1469 height 711
click at [1452, 43] on icon at bounding box center [1450, 43] width 6 height 6
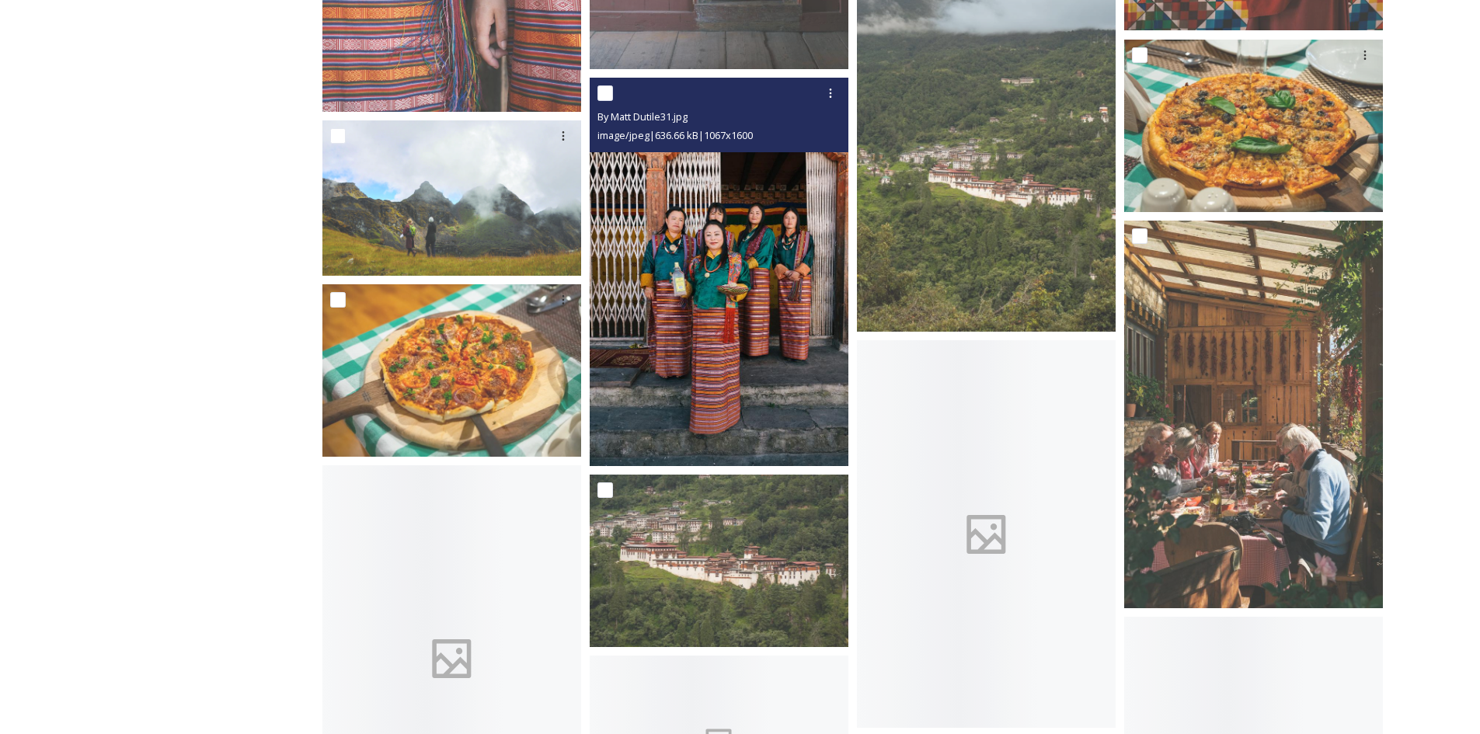
scroll to position [10413, 0]
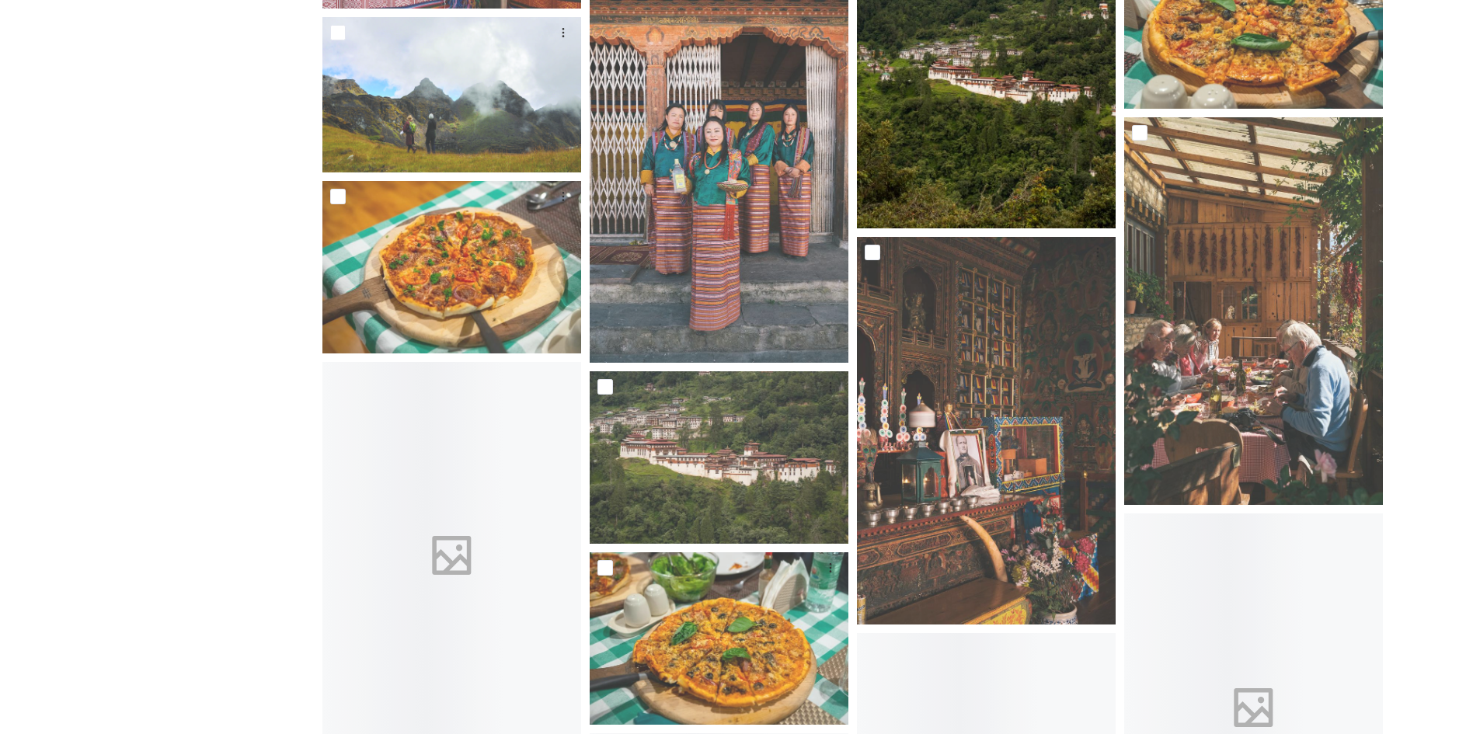
click at [967, 117] on img at bounding box center [986, 35] width 259 height 389
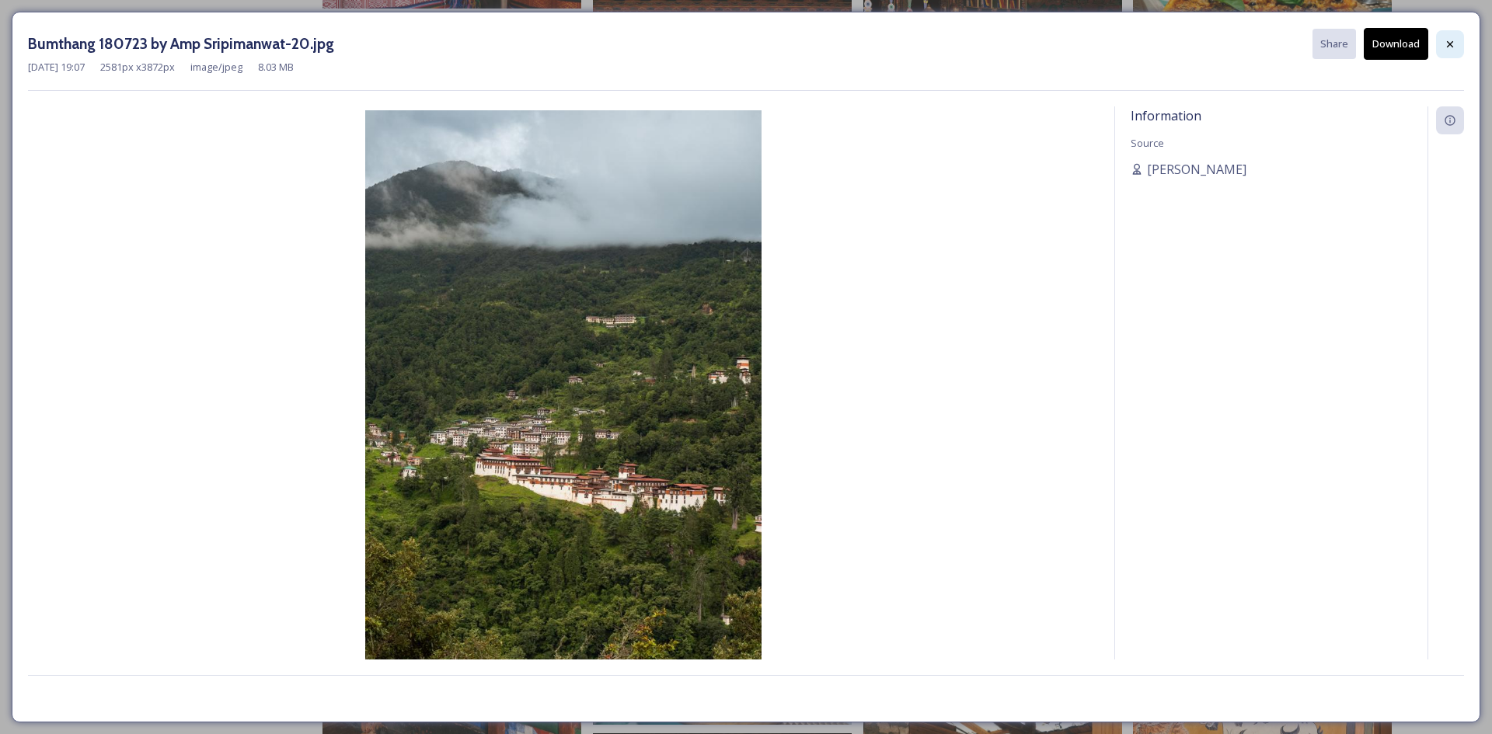
click at [1459, 49] on div at bounding box center [1450, 44] width 28 height 28
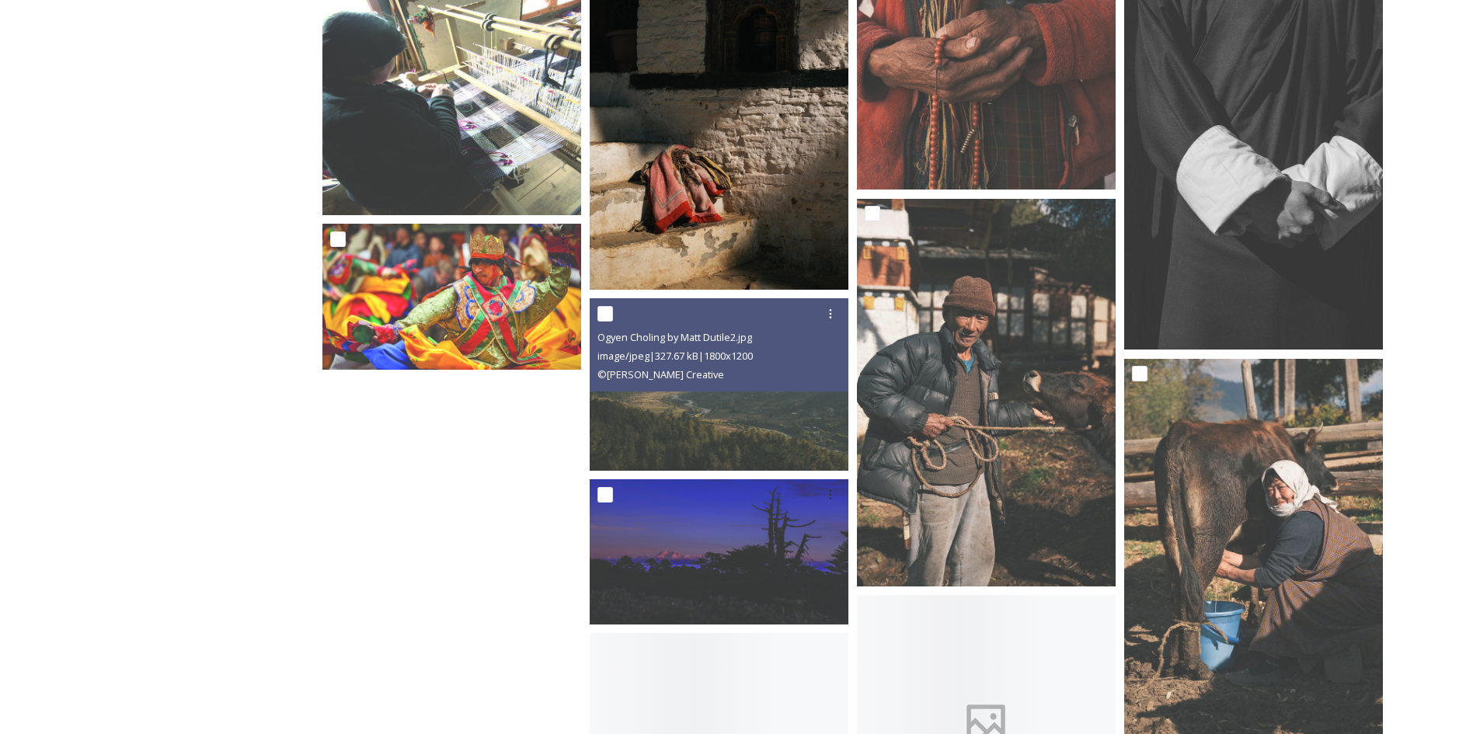
scroll to position [13521, 0]
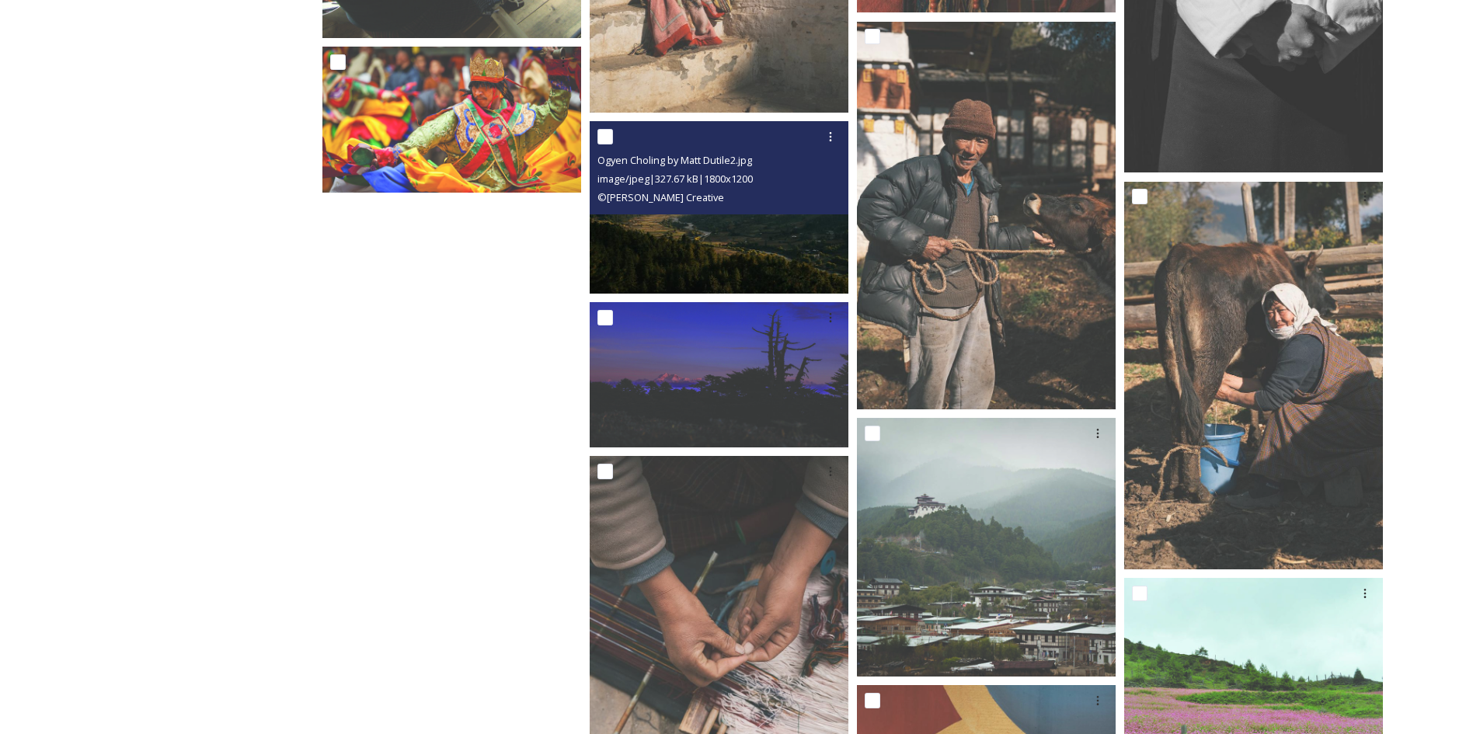
click at [702, 232] on img at bounding box center [719, 207] width 259 height 173
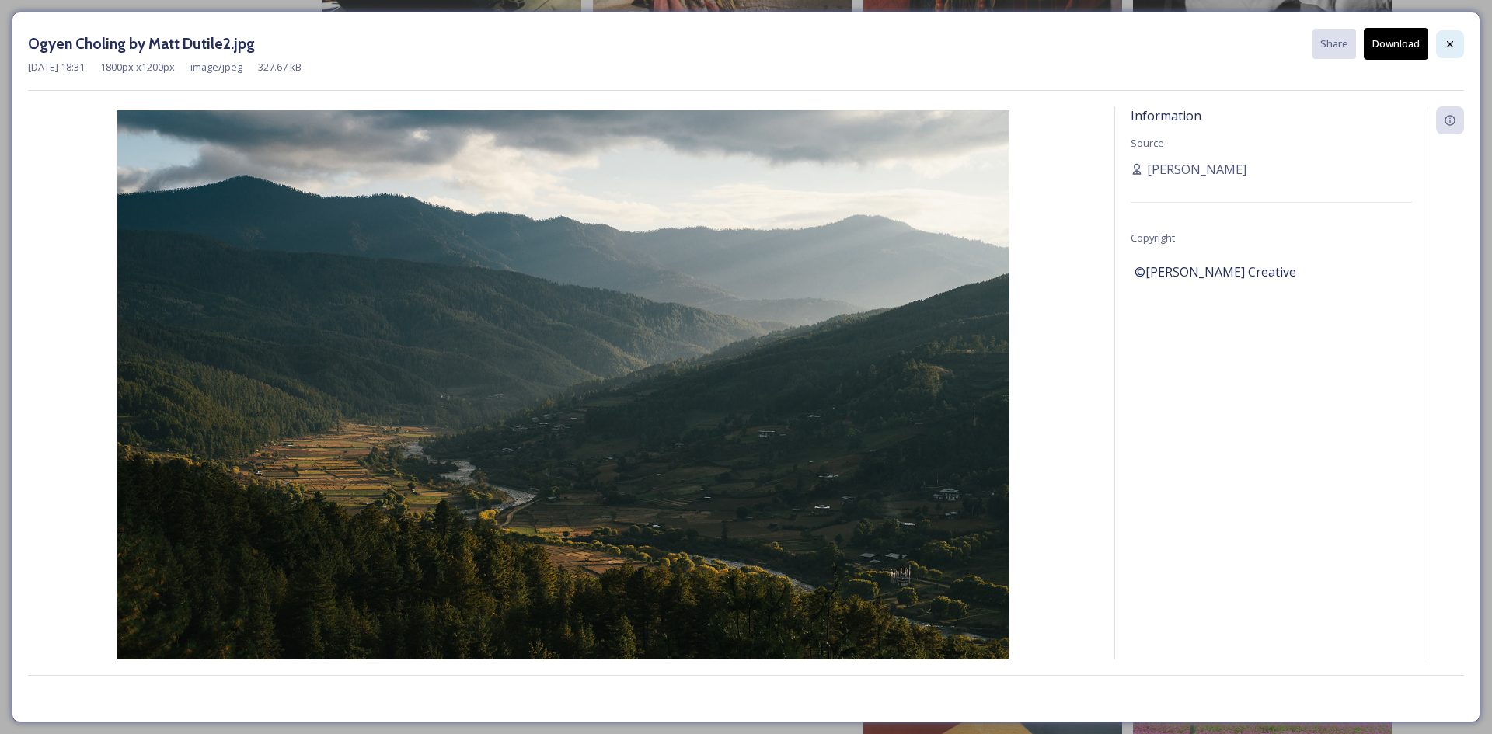
click at [1451, 33] on div at bounding box center [1450, 44] width 28 height 28
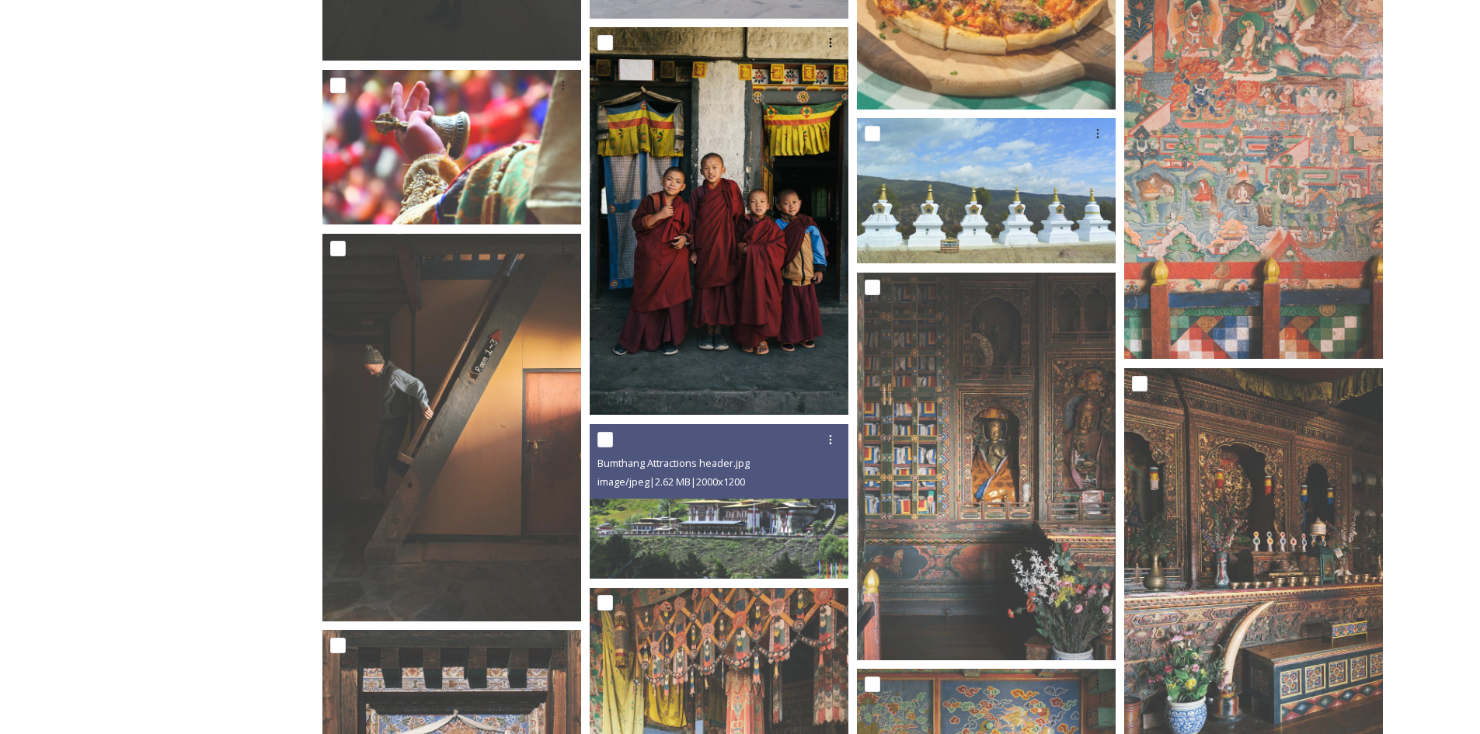
scroll to position [8455, 0]
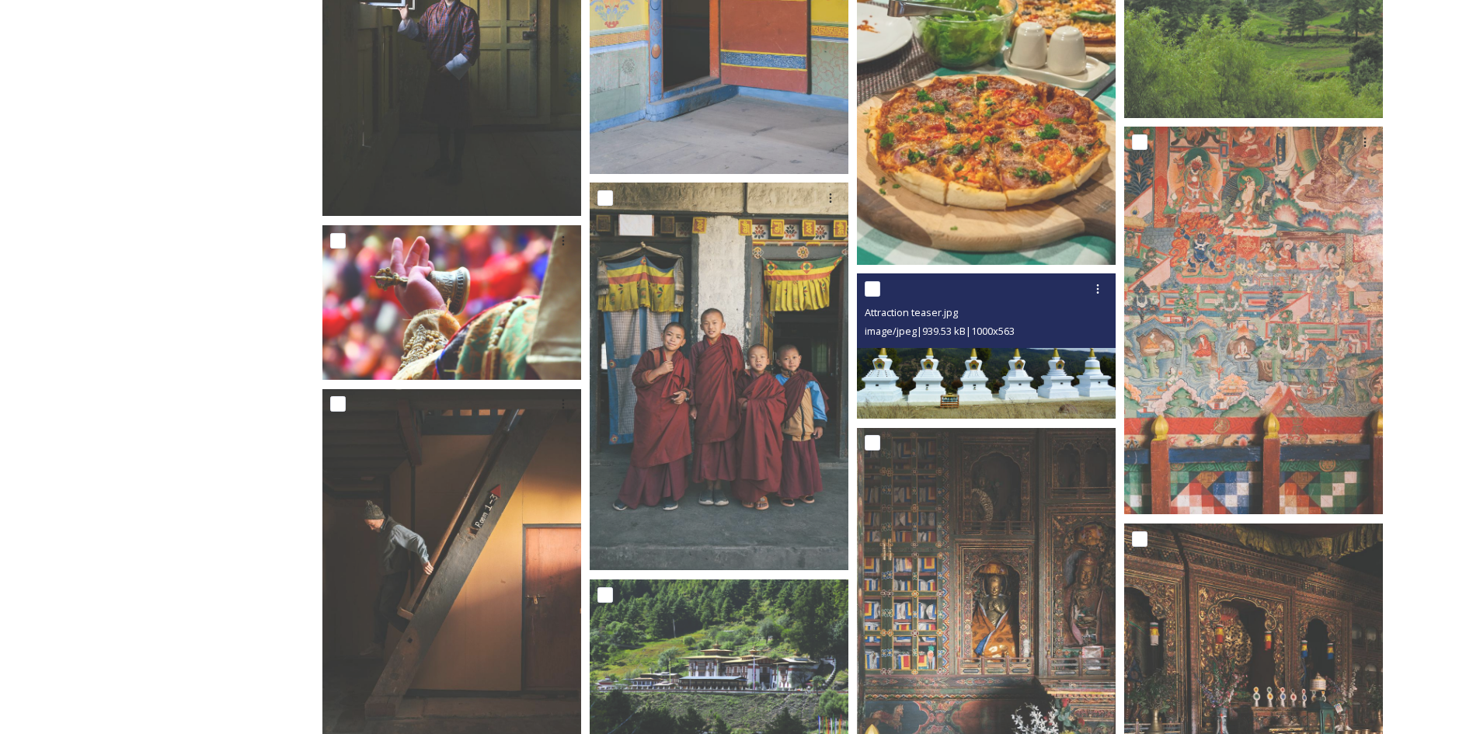
click at [966, 385] on img at bounding box center [986, 346] width 259 height 145
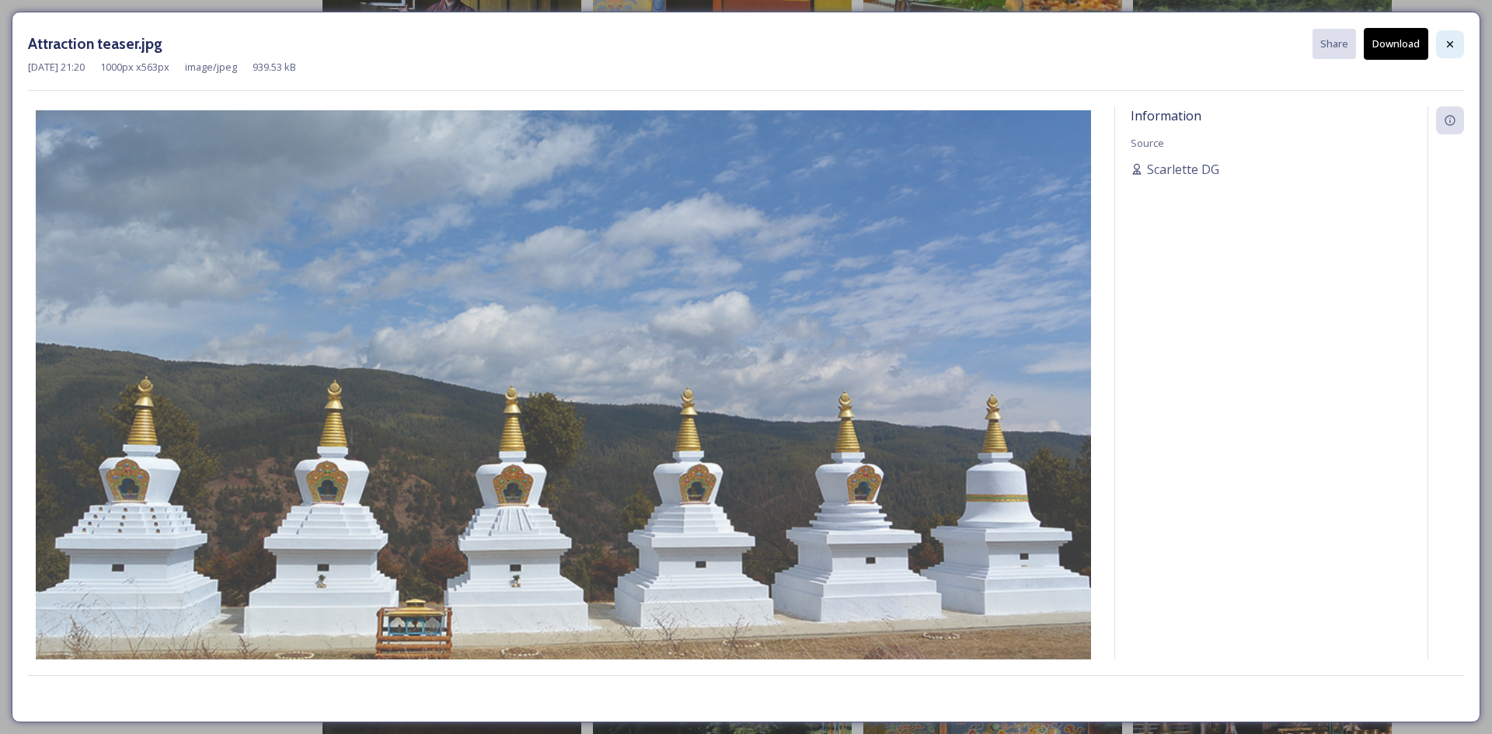
click at [1444, 46] on icon at bounding box center [1450, 44] width 12 height 12
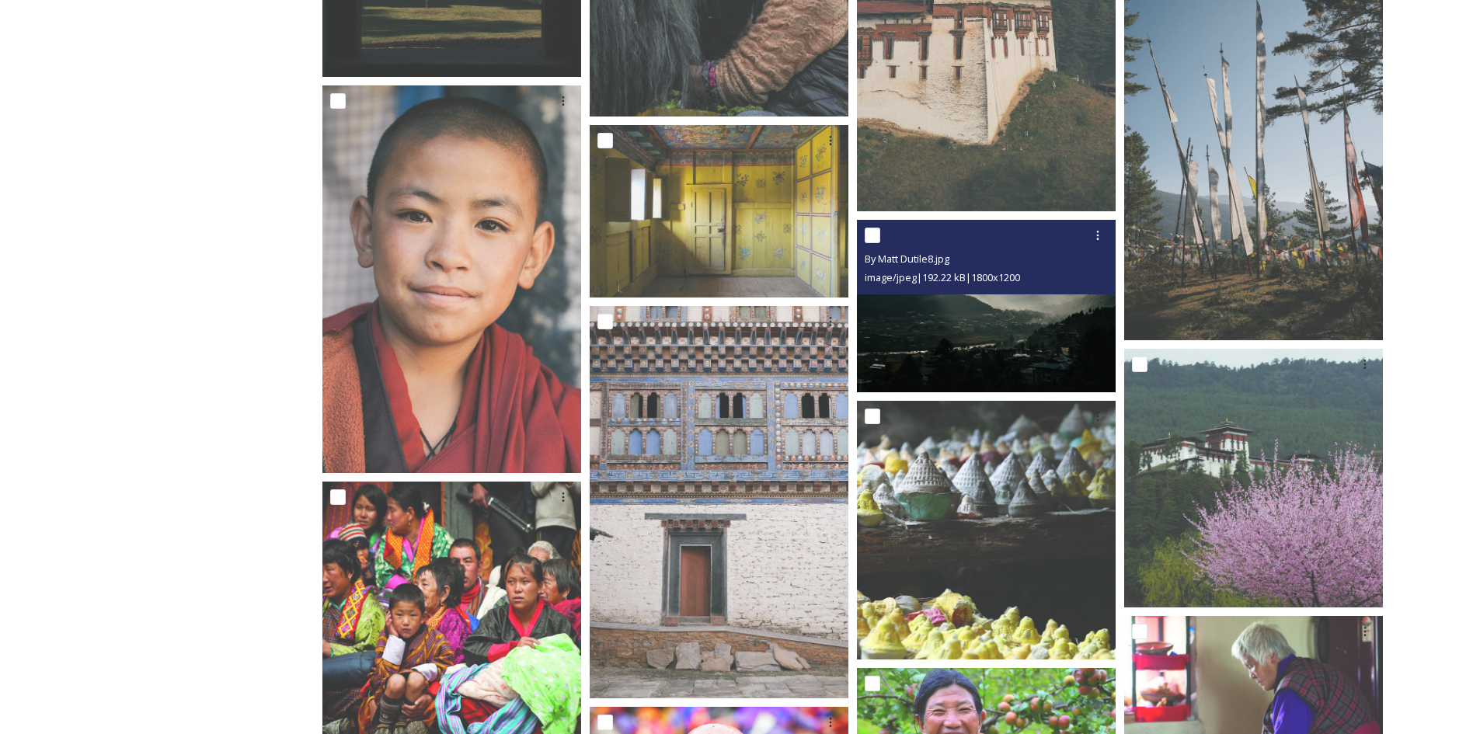
scroll to position [7056, 0]
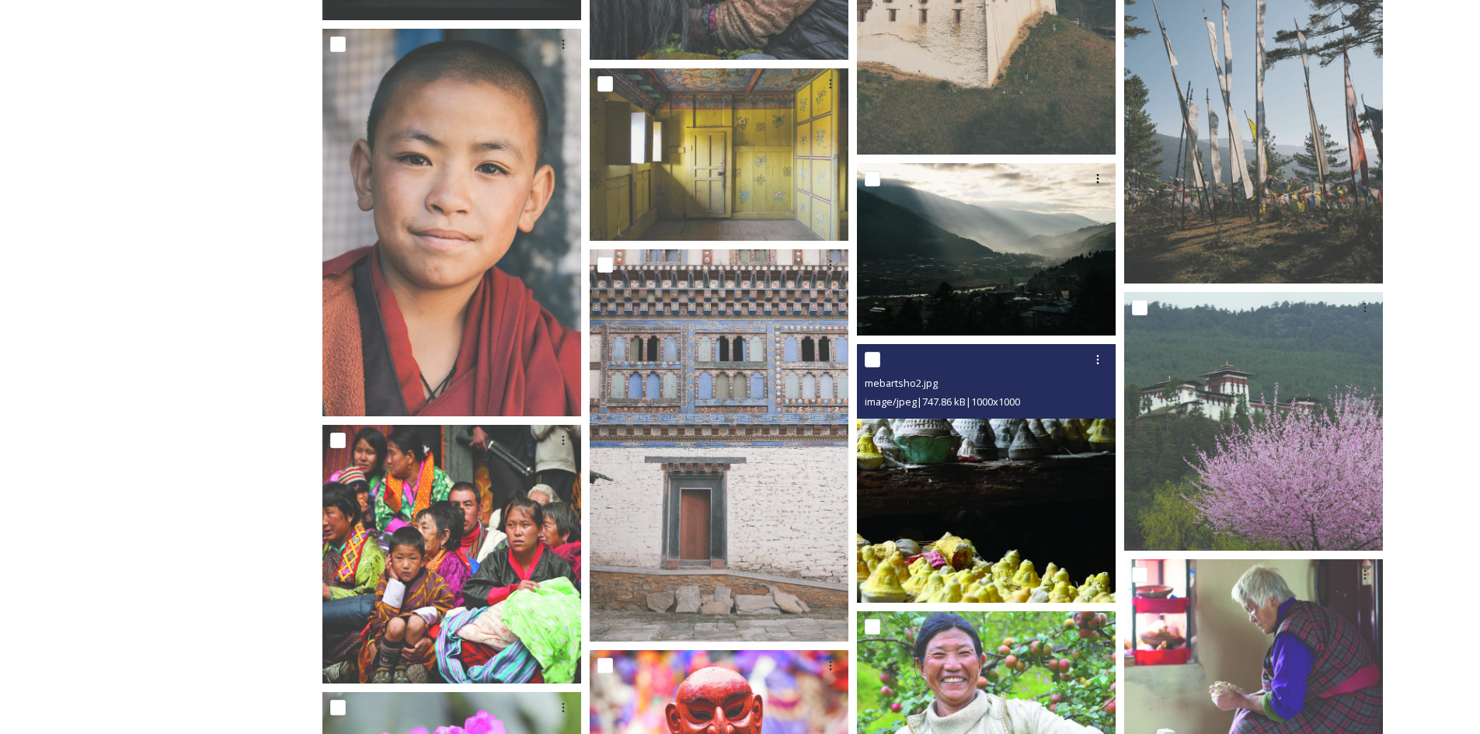
click at [962, 492] on img at bounding box center [986, 473] width 259 height 259
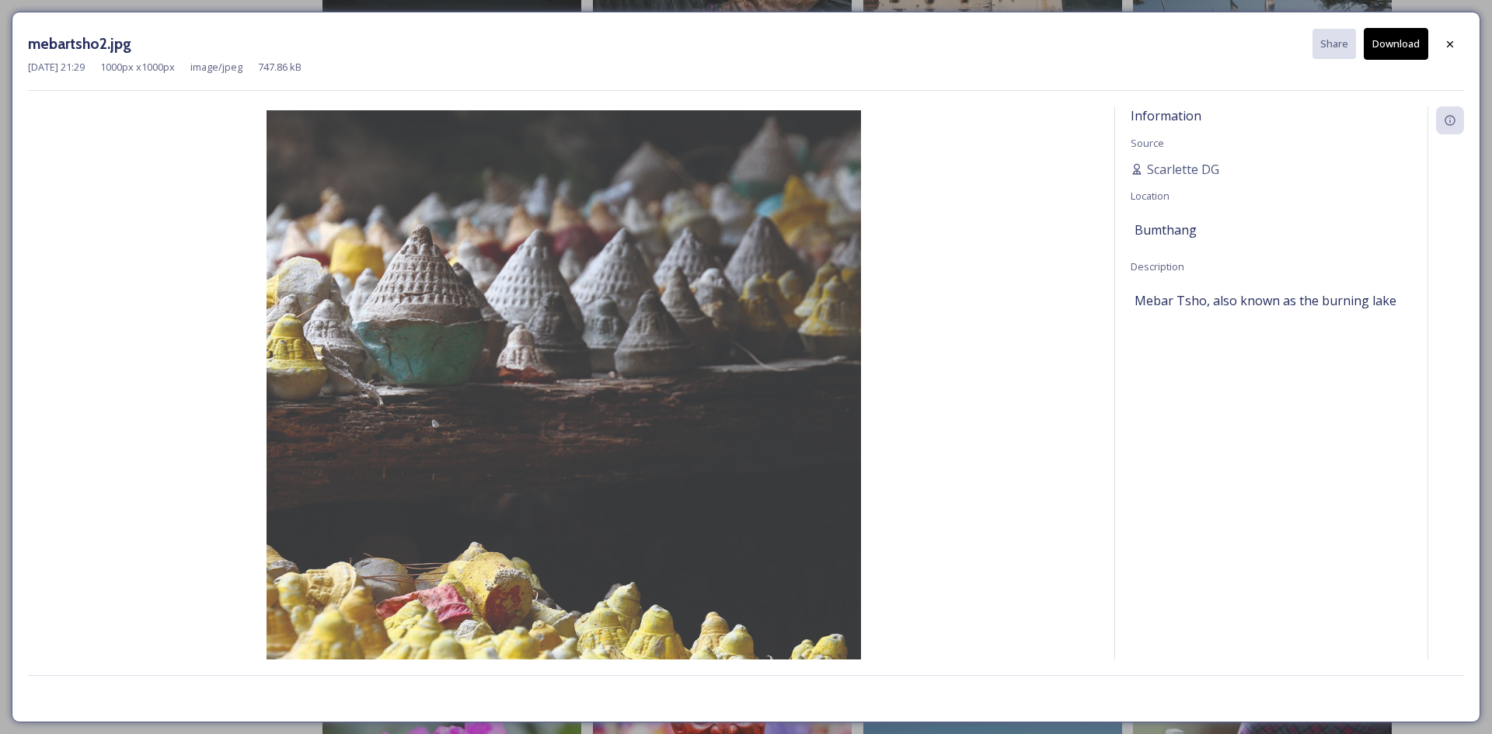
click at [1395, 52] on button "Download" at bounding box center [1396, 44] width 64 height 32
click at [1439, 51] on div at bounding box center [1450, 44] width 28 height 28
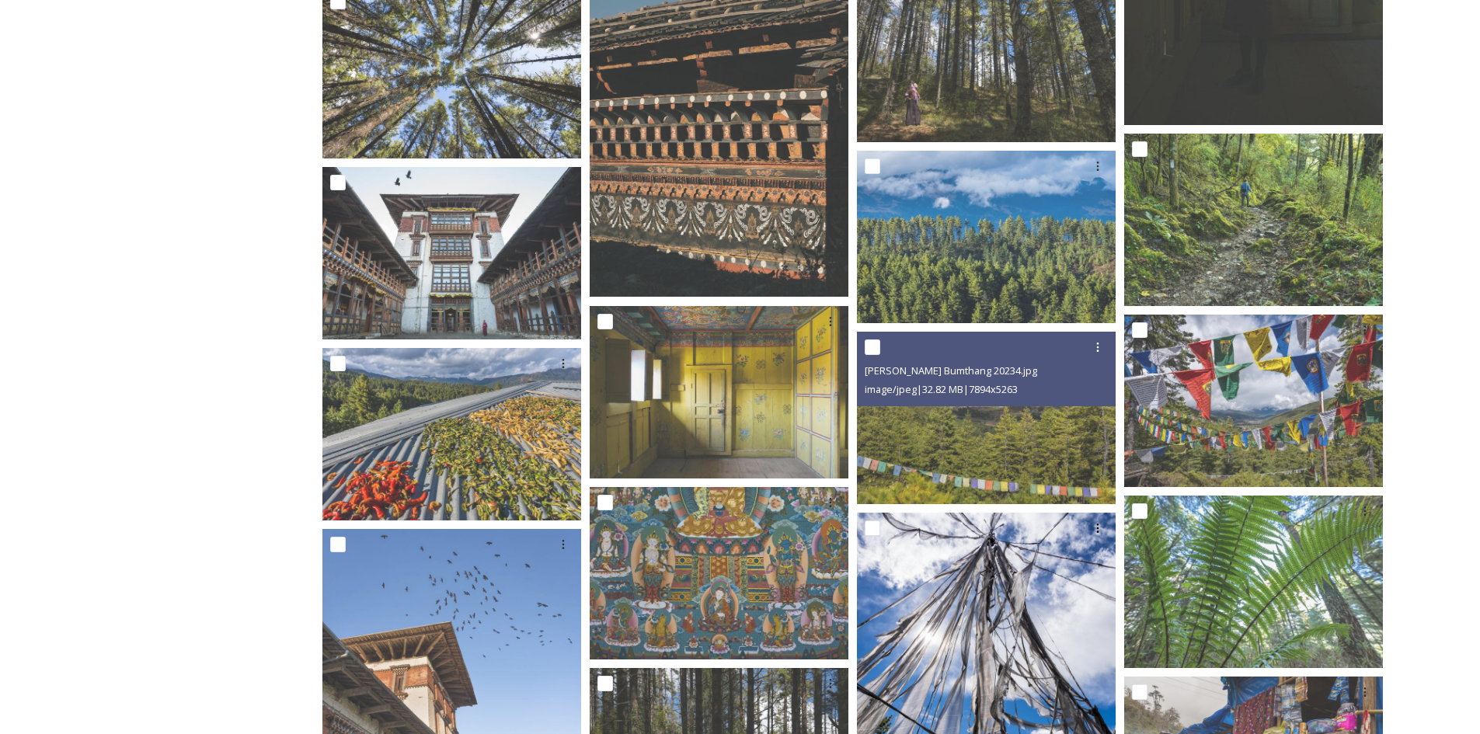
scroll to position [5502, 0]
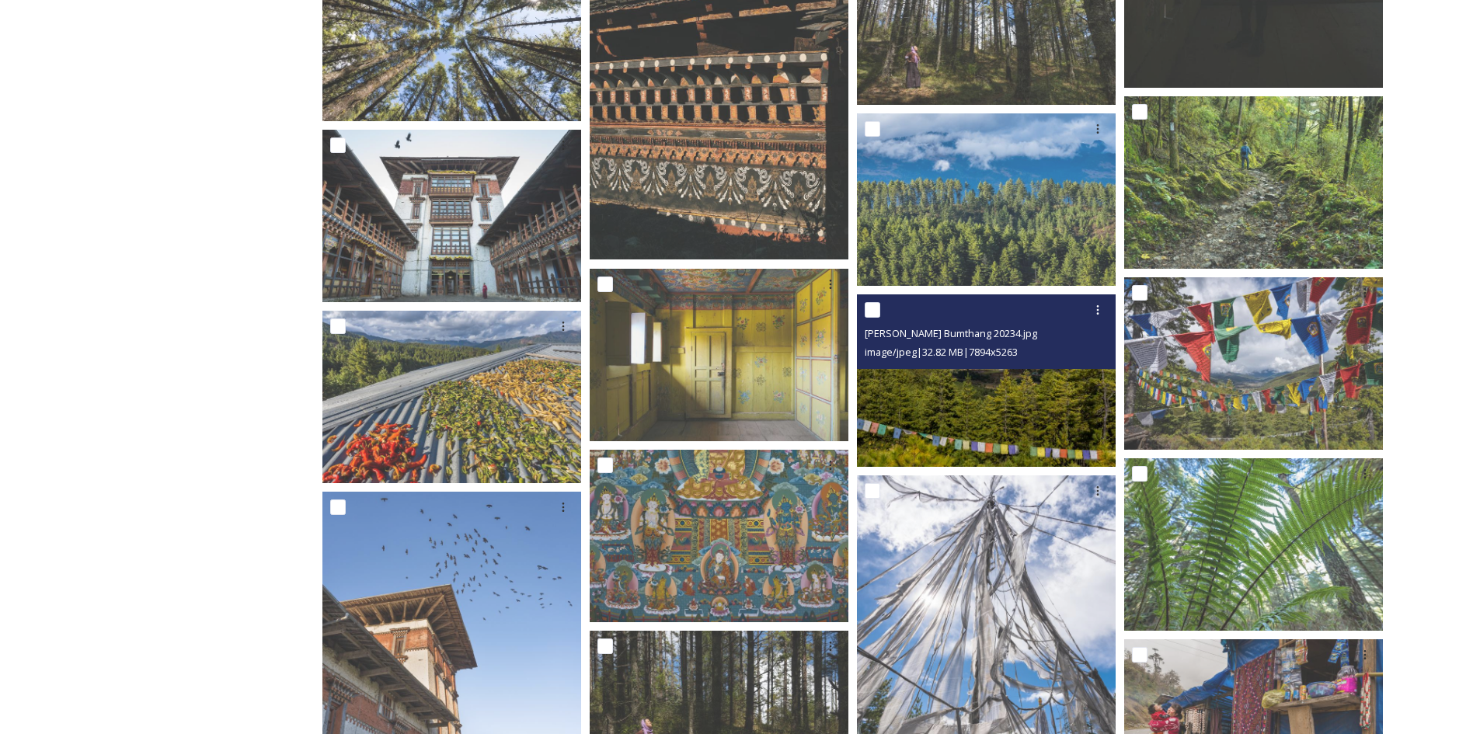
click at [949, 420] on img at bounding box center [986, 381] width 259 height 173
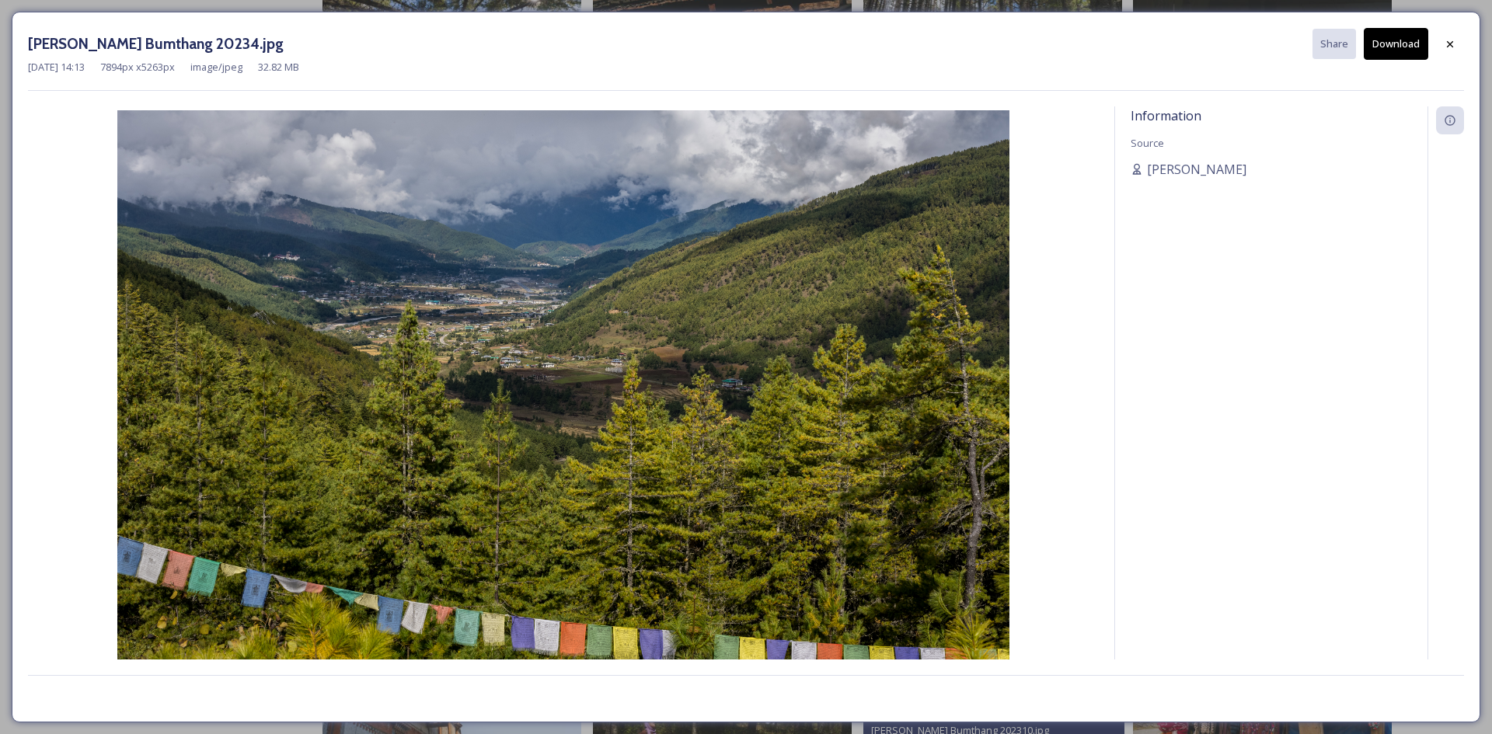
click at [1400, 45] on button "Download" at bounding box center [1396, 44] width 64 height 32
click at [1455, 46] on icon at bounding box center [1450, 44] width 12 height 12
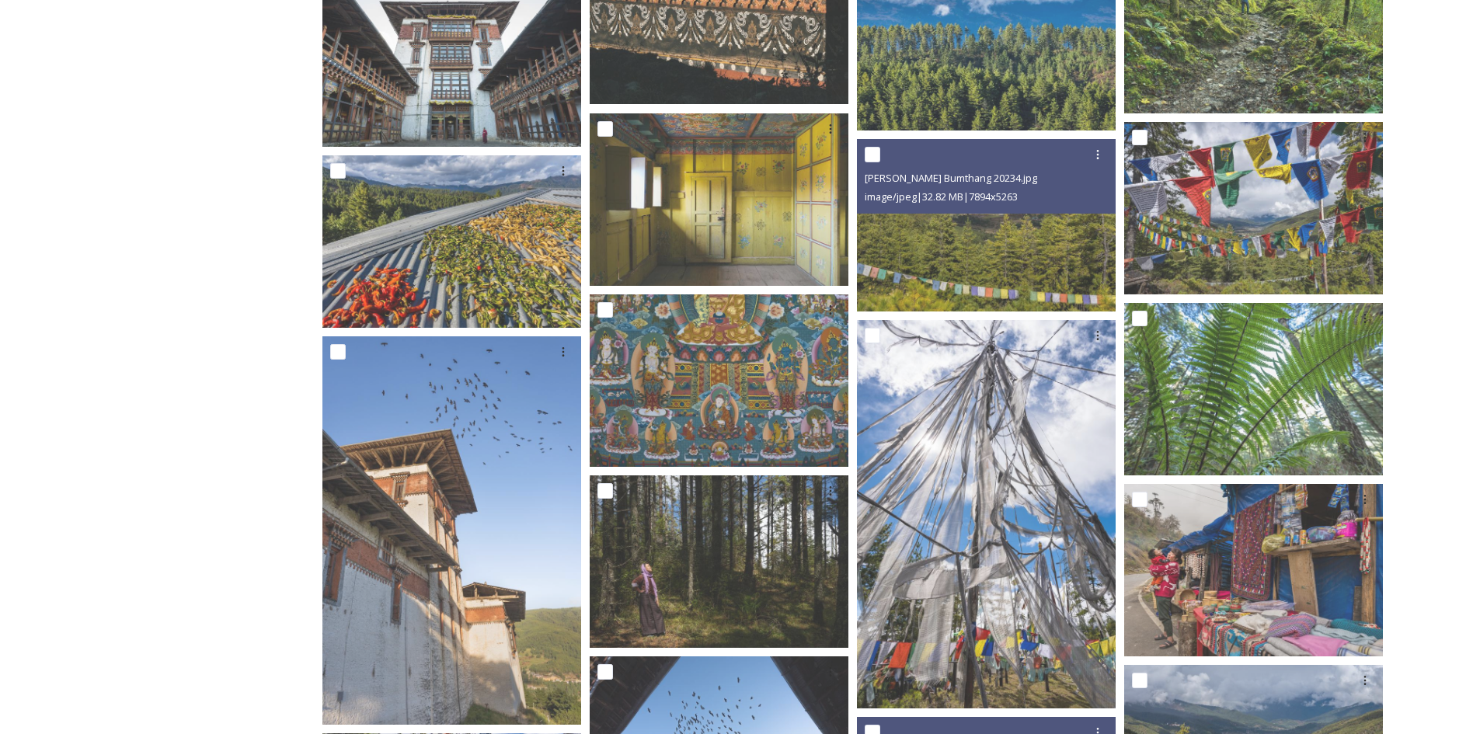
scroll to position [5502, 0]
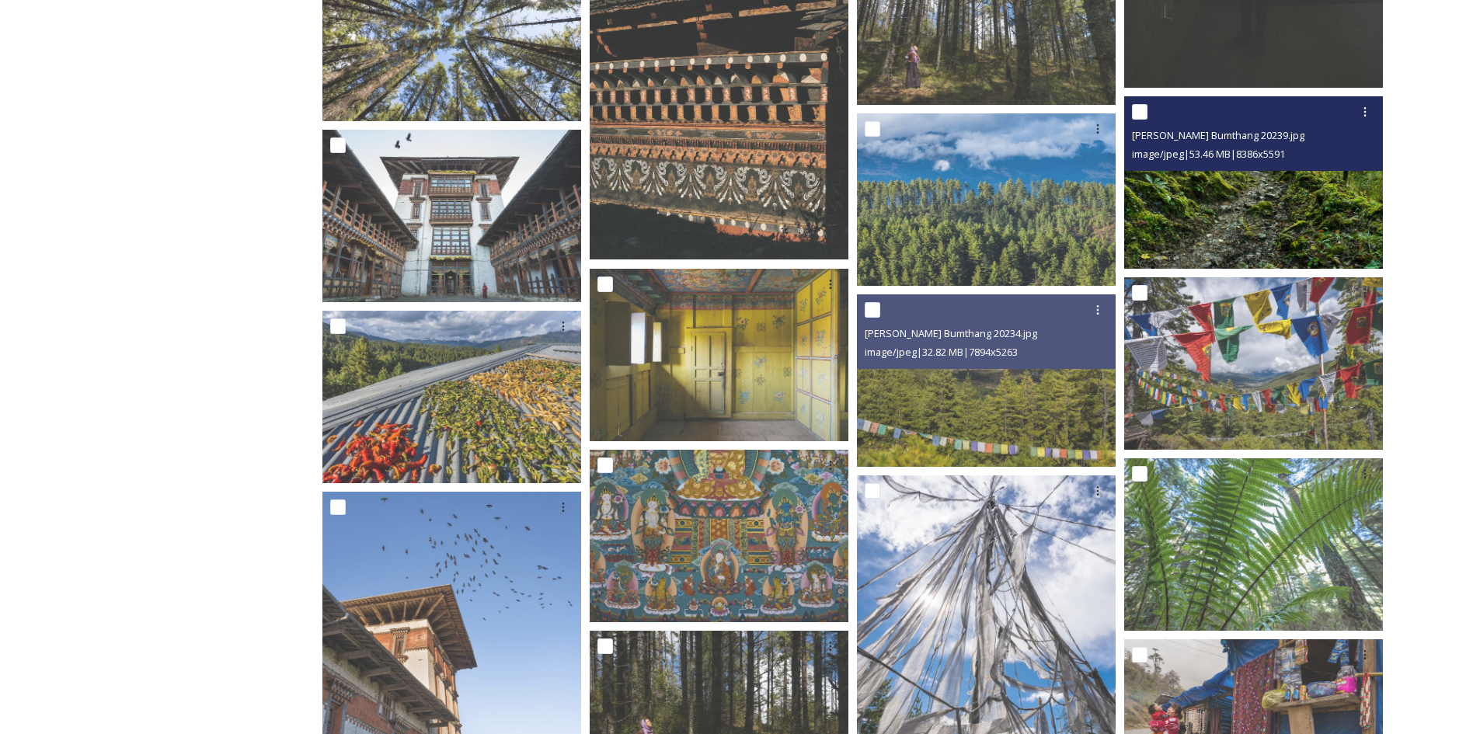
click at [1309, 239] on img at bounding box center [1253, 182] width 259 height 173
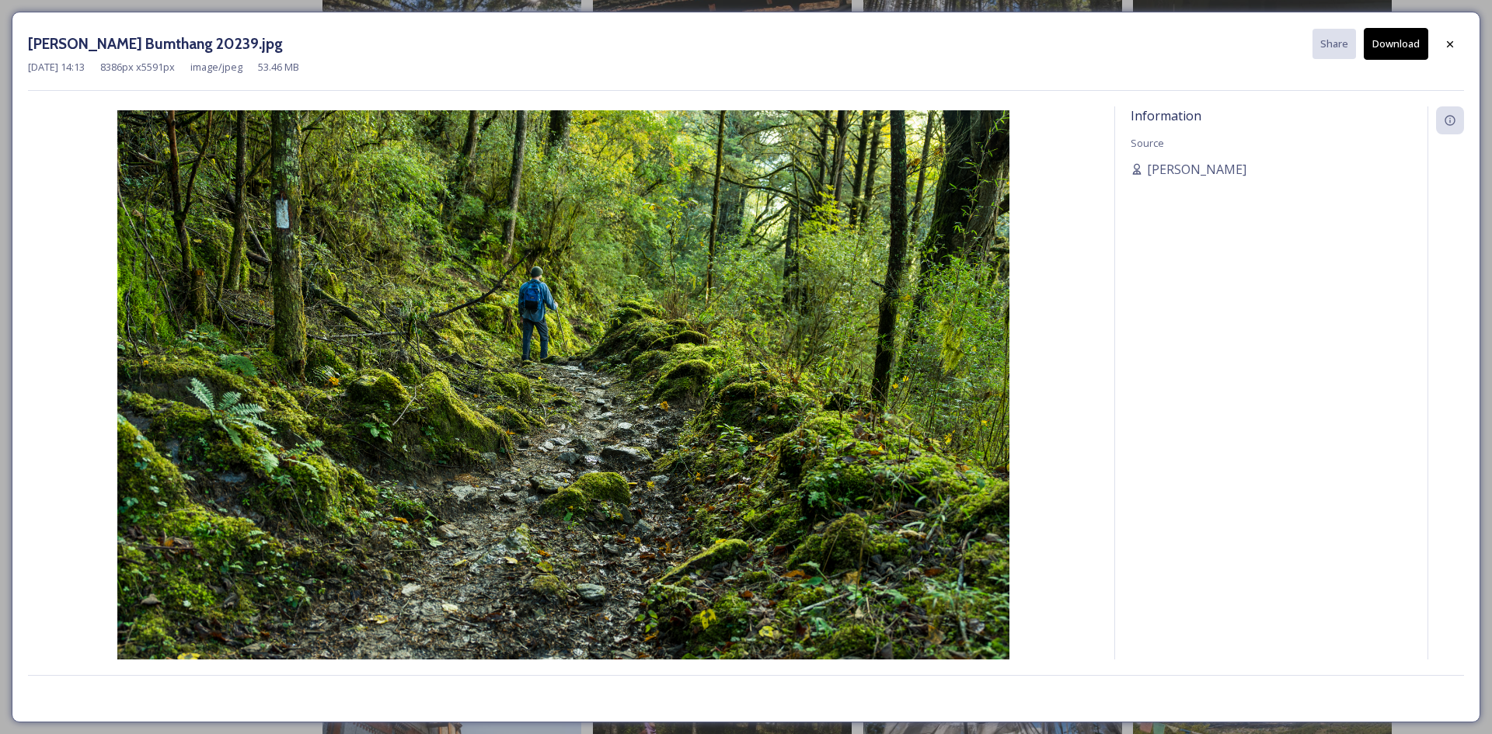
click at [1395, 54] on button "Download" at bounding box center [1396, 44] width 64 height 32
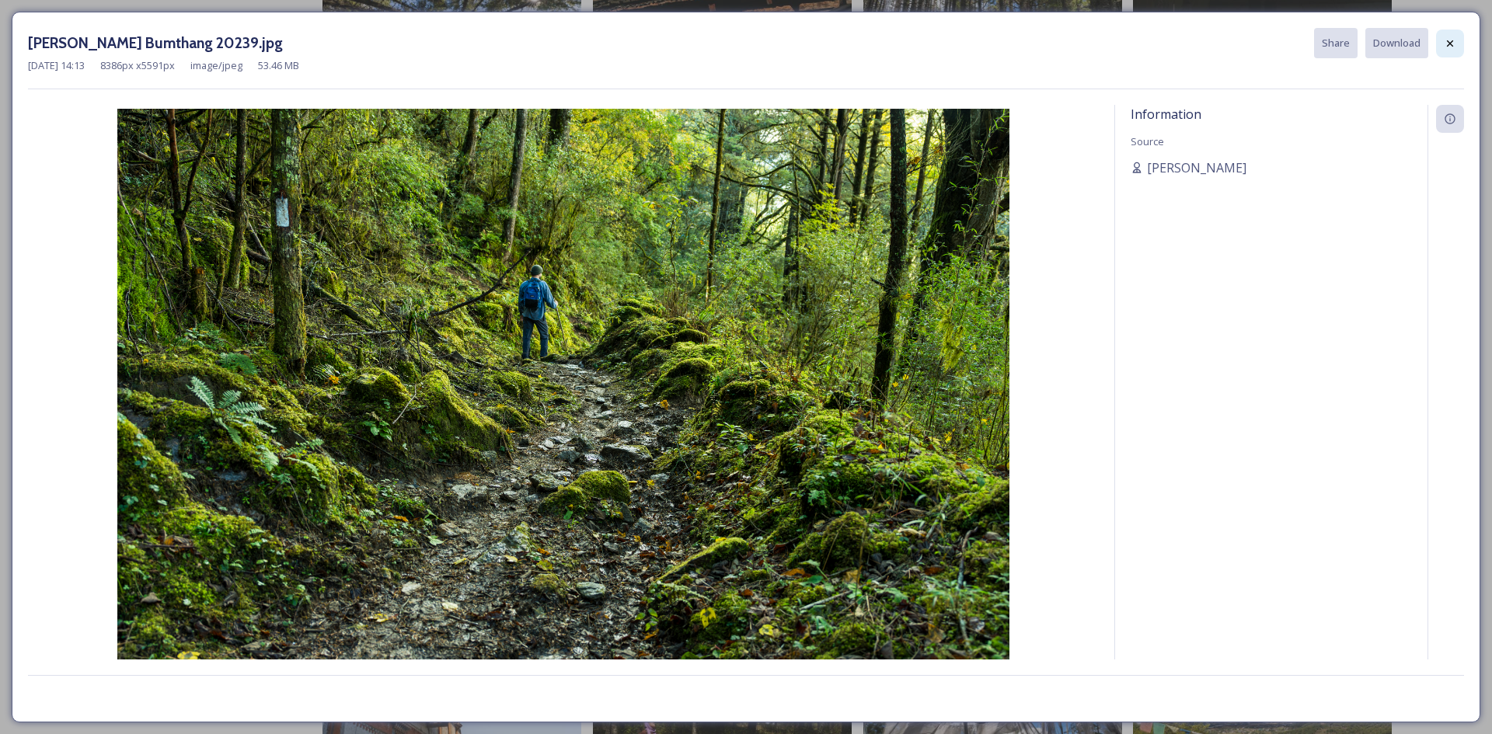
click at [1456, 51] on div at bounding box center [1450, 44] width 28 height 28
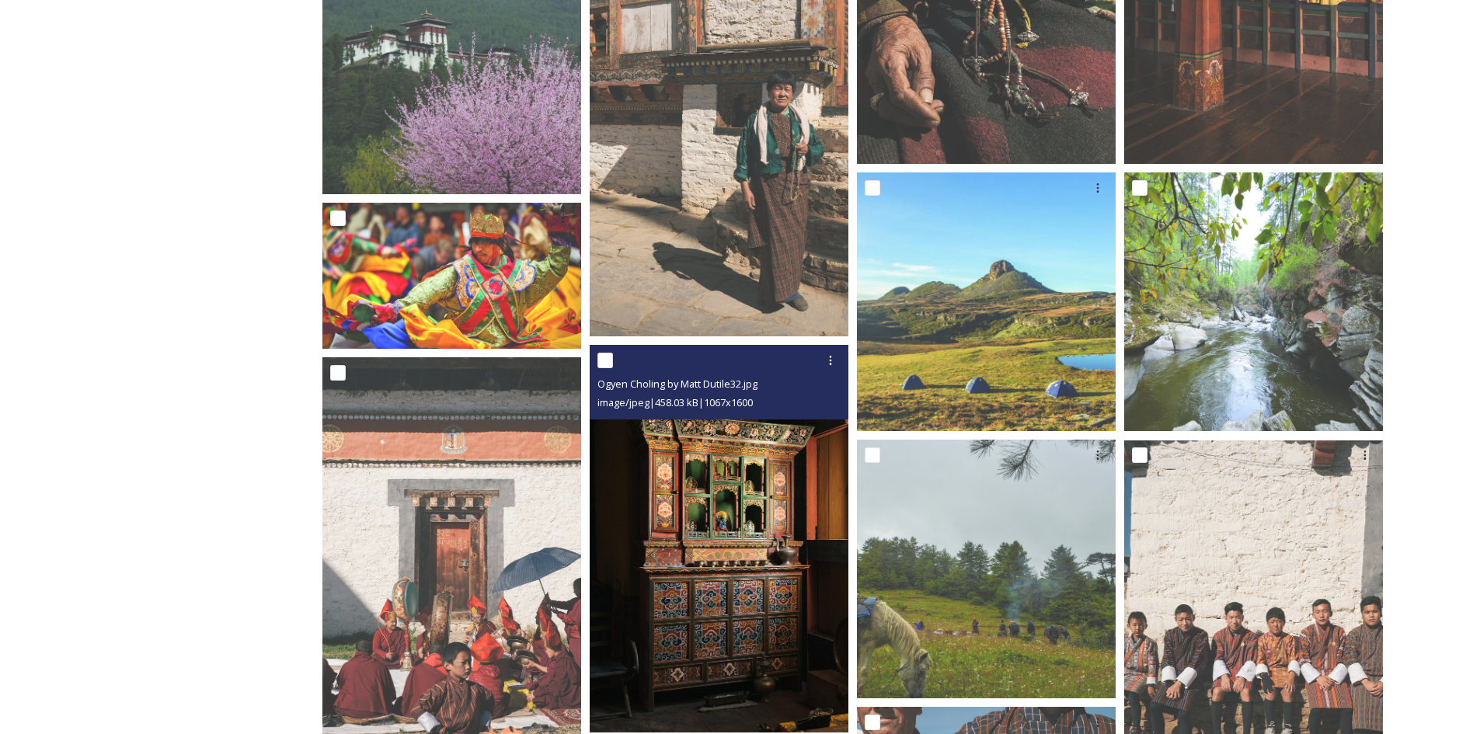
scroll to position [3170, 0]
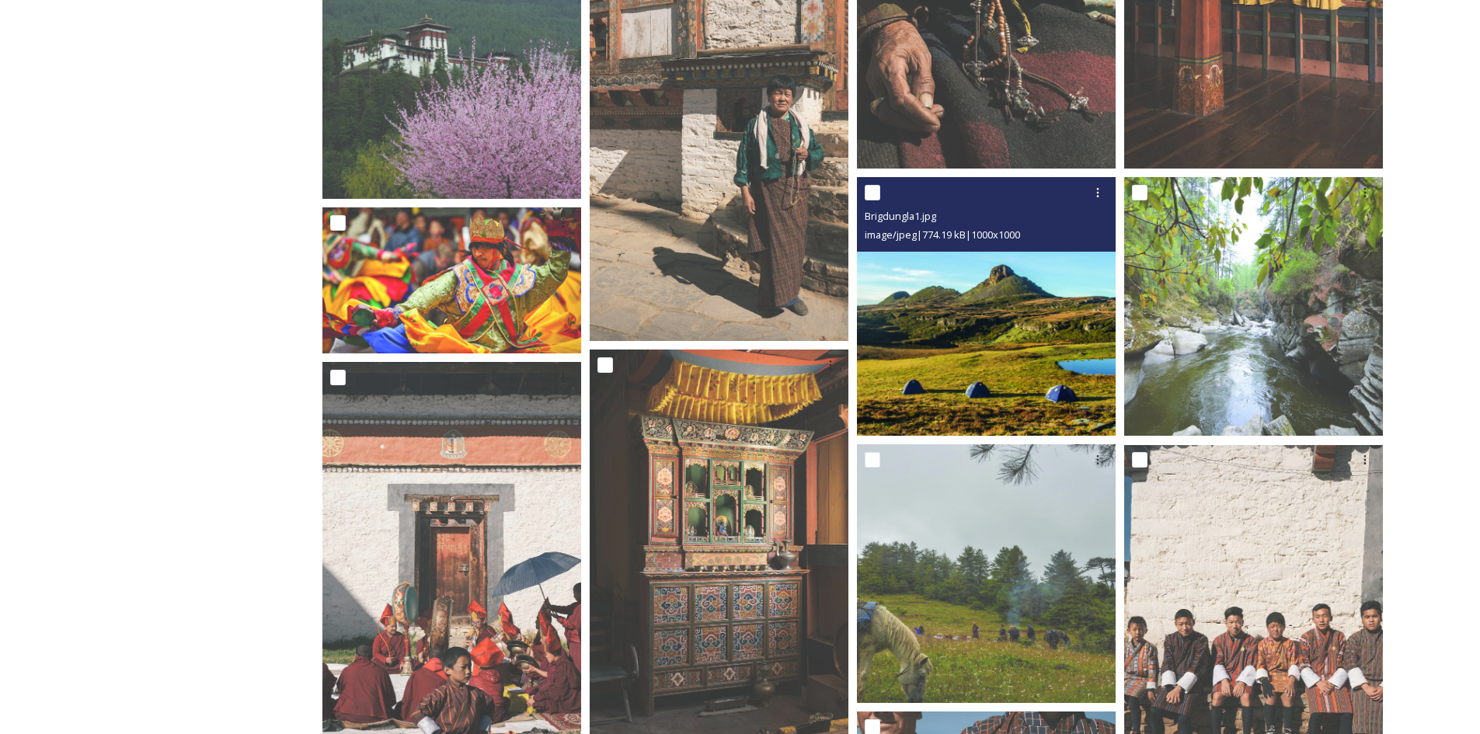
click at [1032, 337] on img at bounding box center [986, 306] width 259 height 259
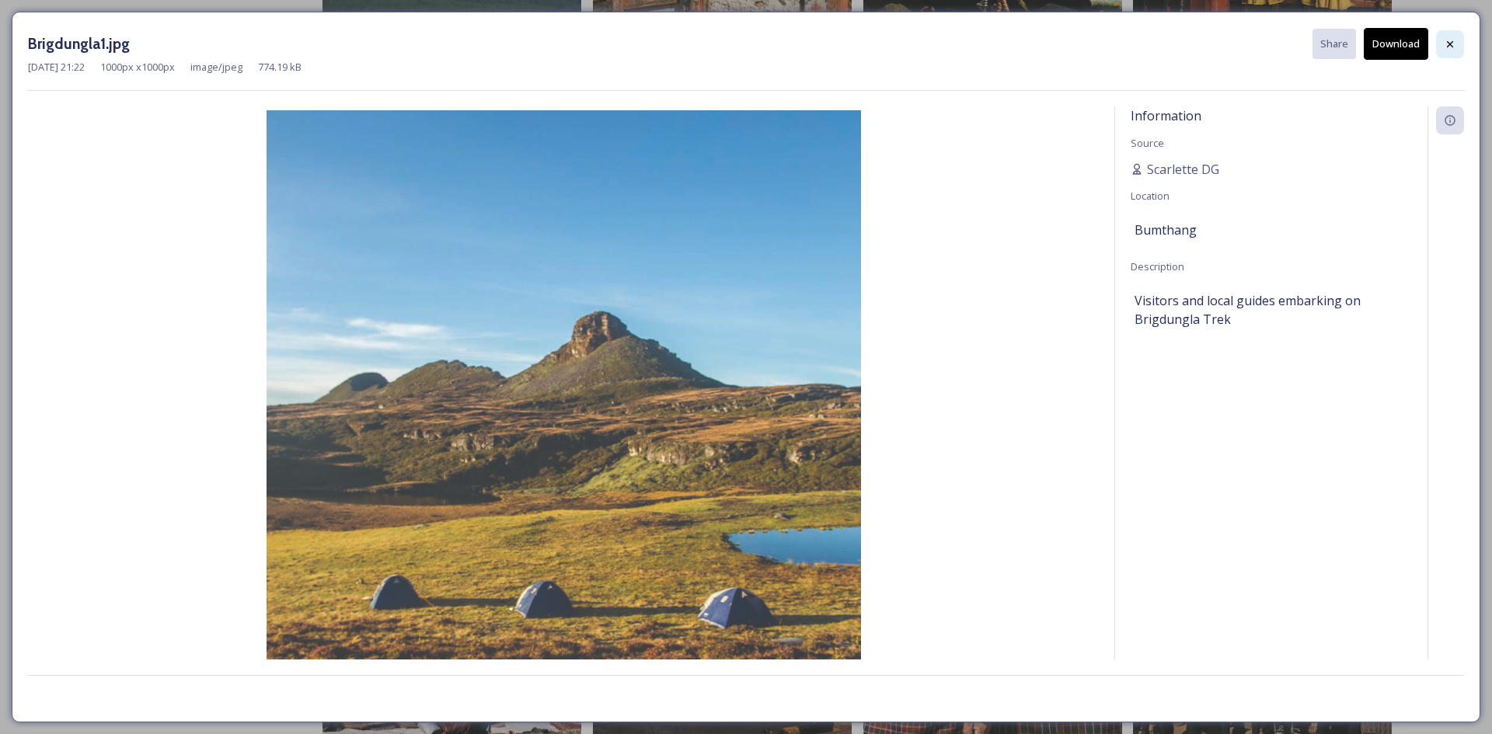
click at [1449, 51] on div at bounding box center [1450, 44] width 28 height 28
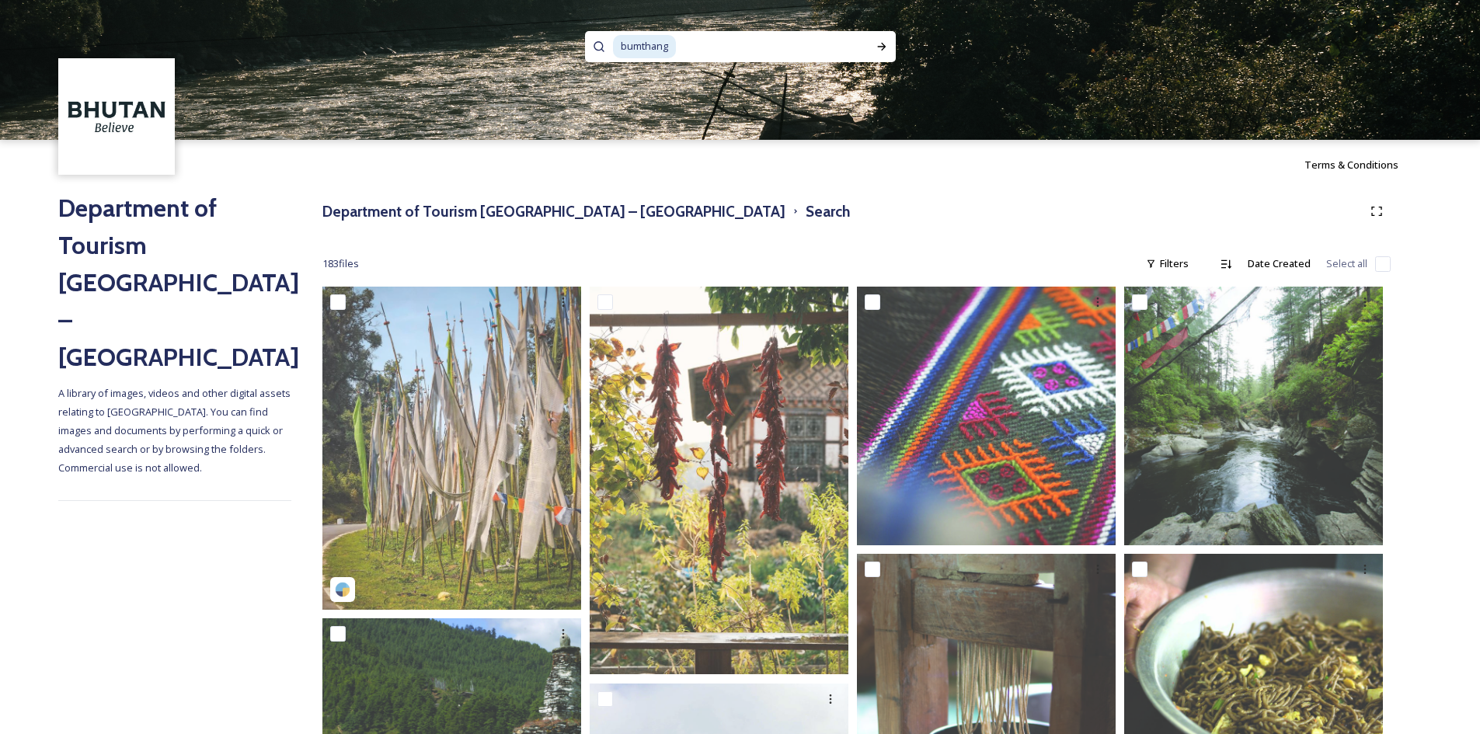
click at [735, 37] on input at bounding box center [768, 47] width 181 height 34
type input "bumth"
drag, startPoint x: 659, startPoint y: 47, endPoint x: 612, endPoint y: 47, distance: 46.6
click at [613, 47] on input "bumth" at bounding box center [719, 45] width 213 height 34
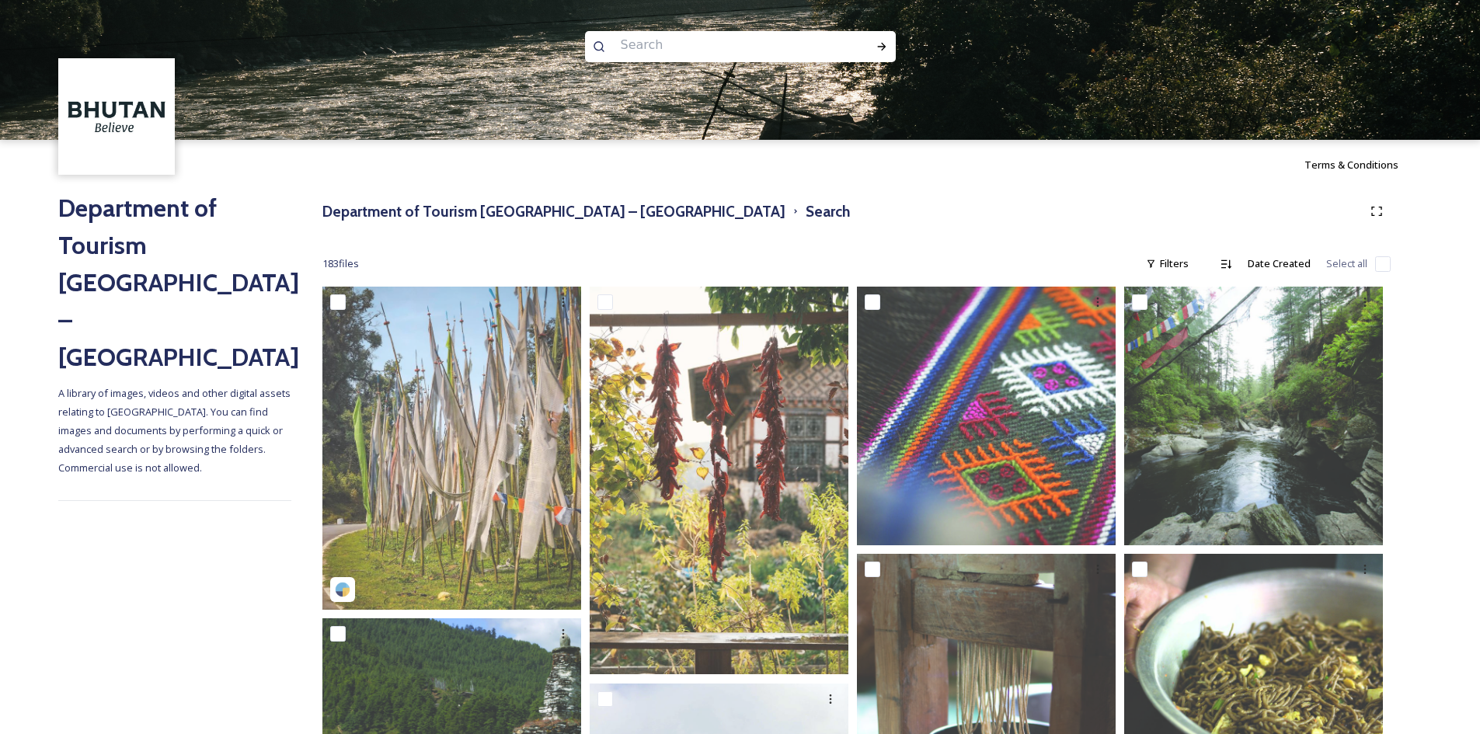
click at [647, 42] on input at bounding box center [719, 45] width 213 height 34
type input "tashigang"
click at [887, 49] on icon at bounding box center [882, 46] width 12 height 12
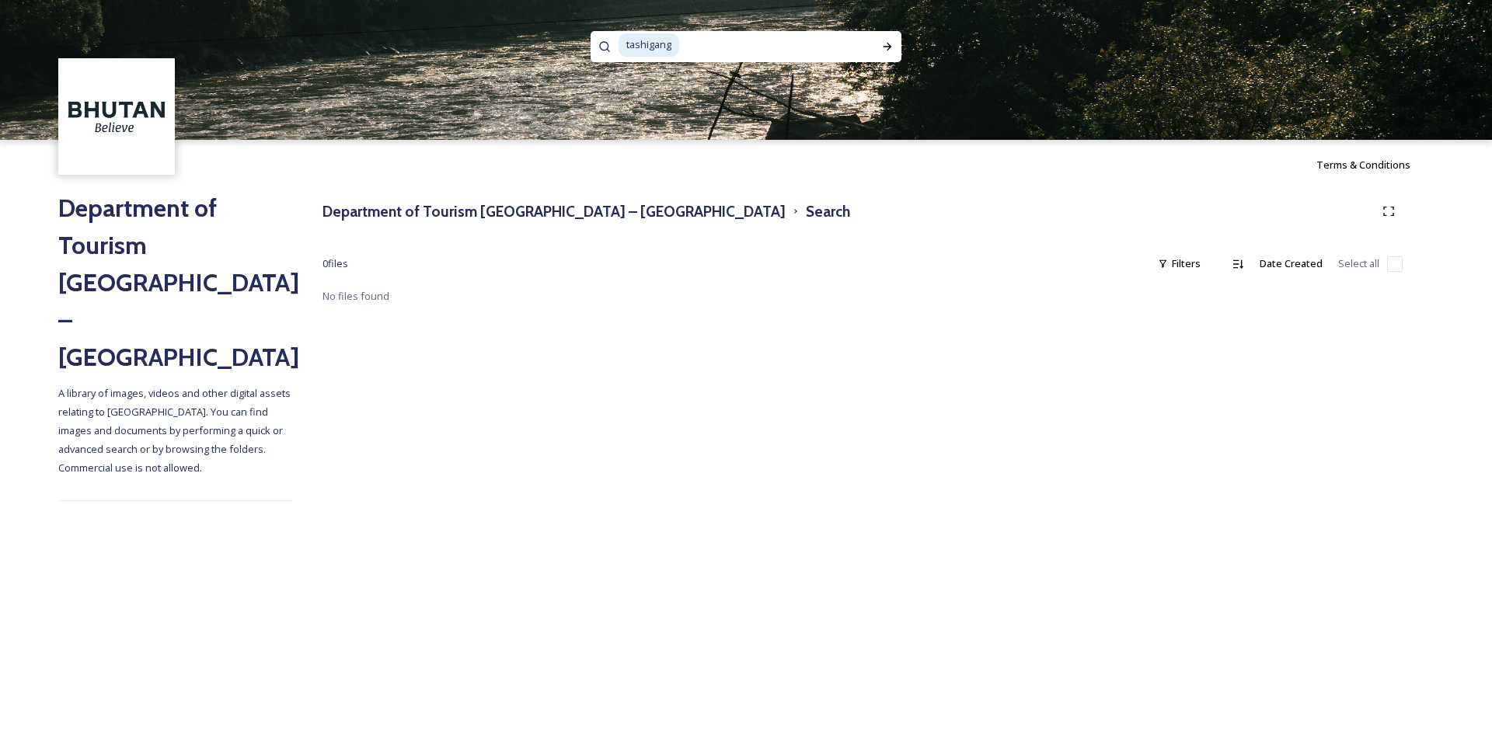
click at [689, 48] on input at bounding box center [772, 45] width 182 height 34
click at [653, 46] on span "tashigang" at bounding box center [649, 44] width 61 height 23
click at [673, 44] on span "tashigang" at bounding box center [649, 44] width 61 height 23
click at [671, 66] on img at bounding box center [746, 70] width 1492 height 140
click at [89, 102] on img at bounding box center [117, 117] width 113 height 113
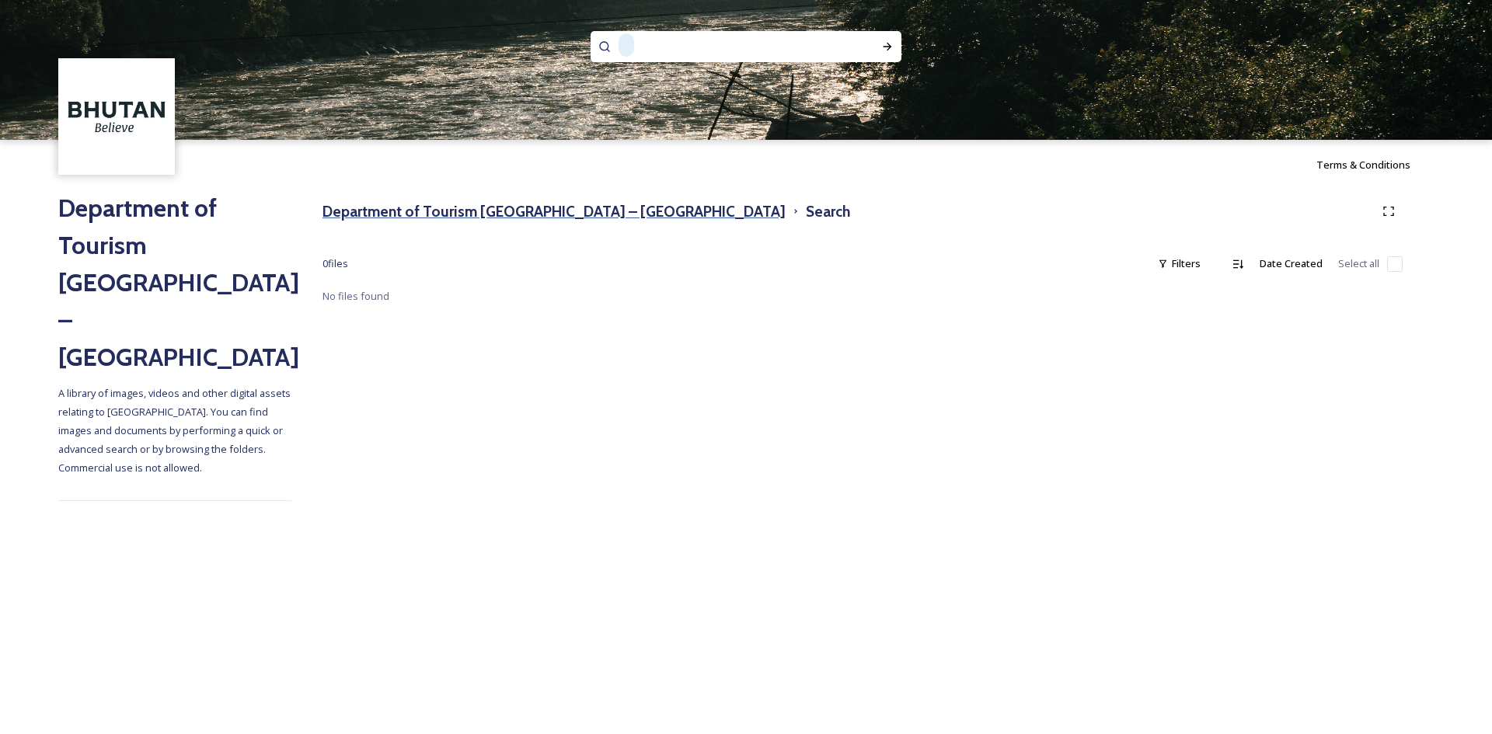
click at [378, 213] on h3 "Department of Tourism [GEOGRAPHIC_DATA] – [GEOGRAPHIC_DATA]" at bounding box center [553, 211] width 463 height 23
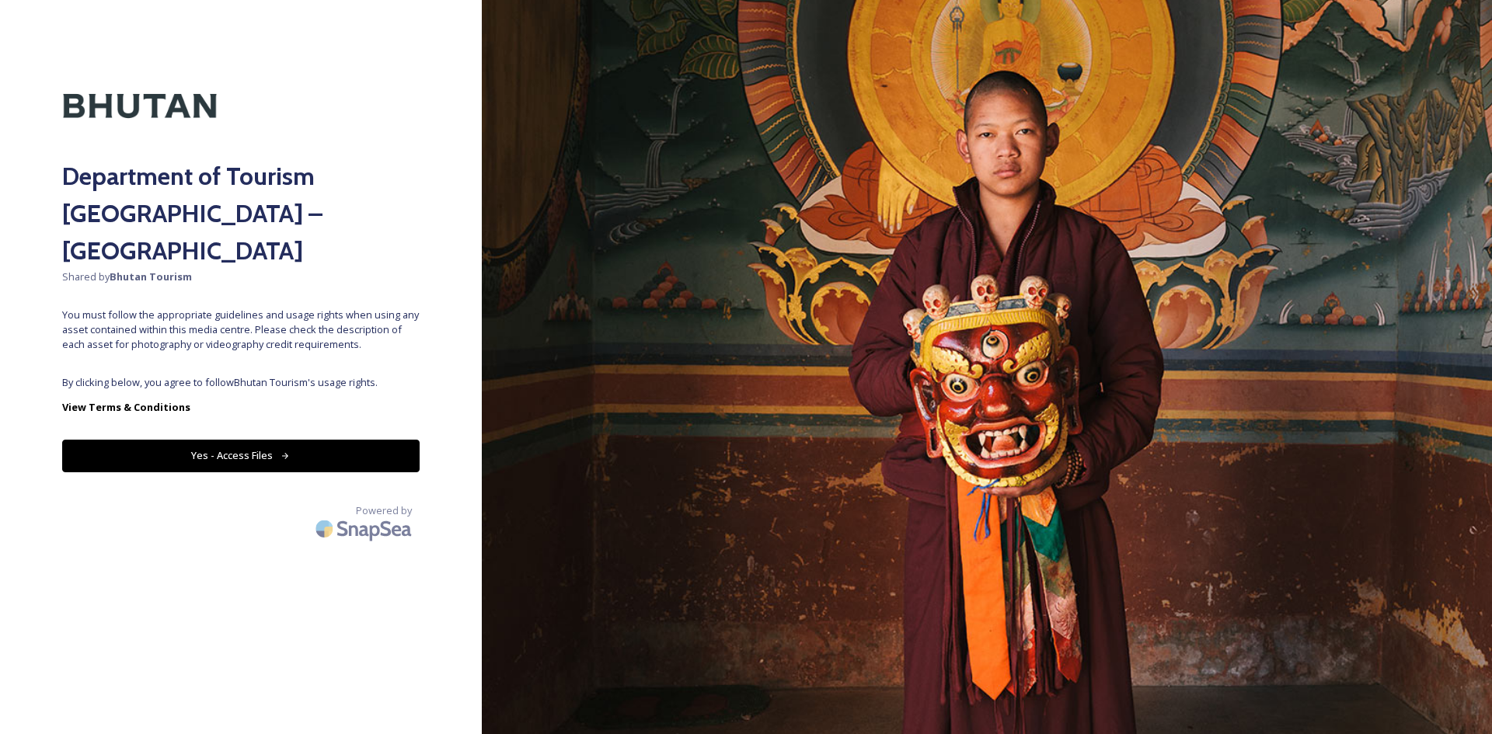
click at [210, 440] on button "Yes - Access Files" at bounding box center [240, 456] width 357 height 32
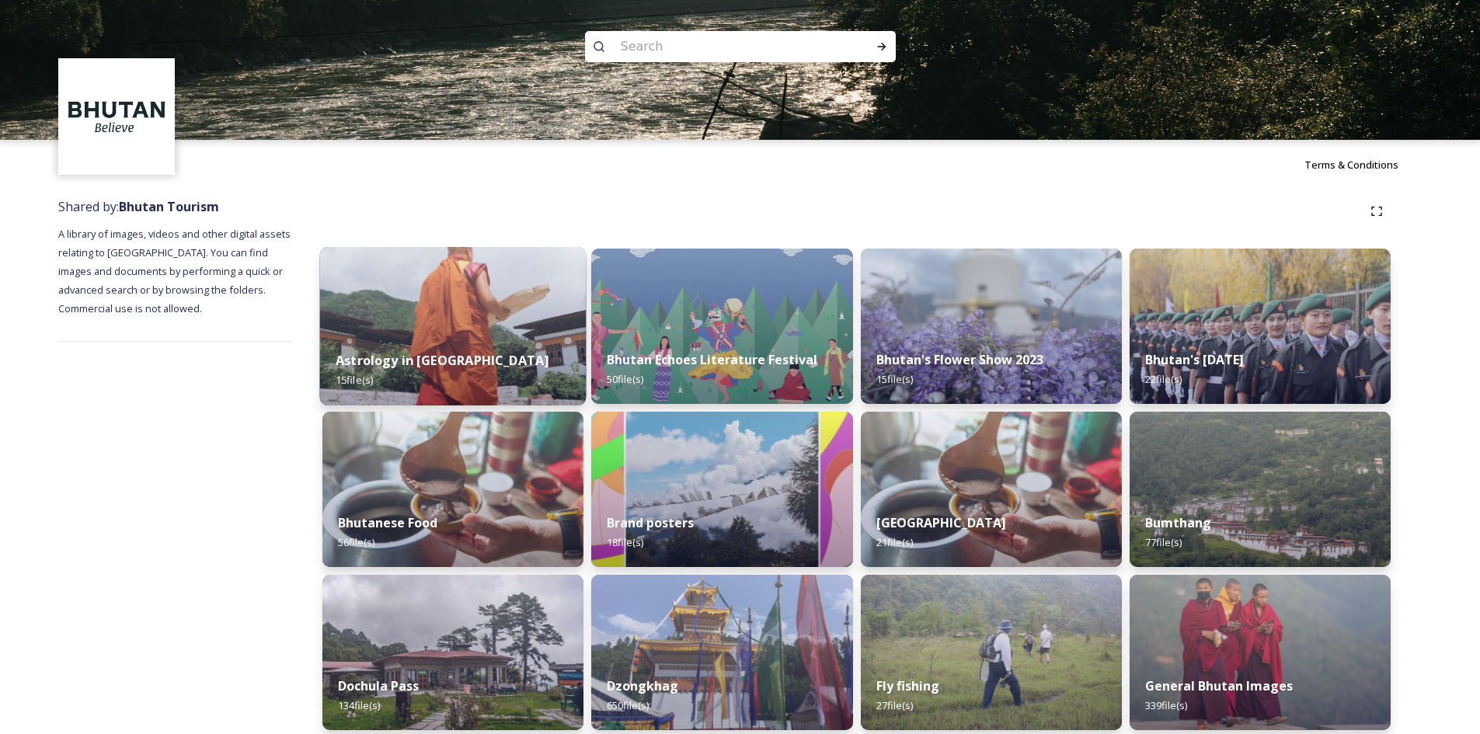
click at [493, 300] on img at bounding box center [453, 326] width 267 height 159
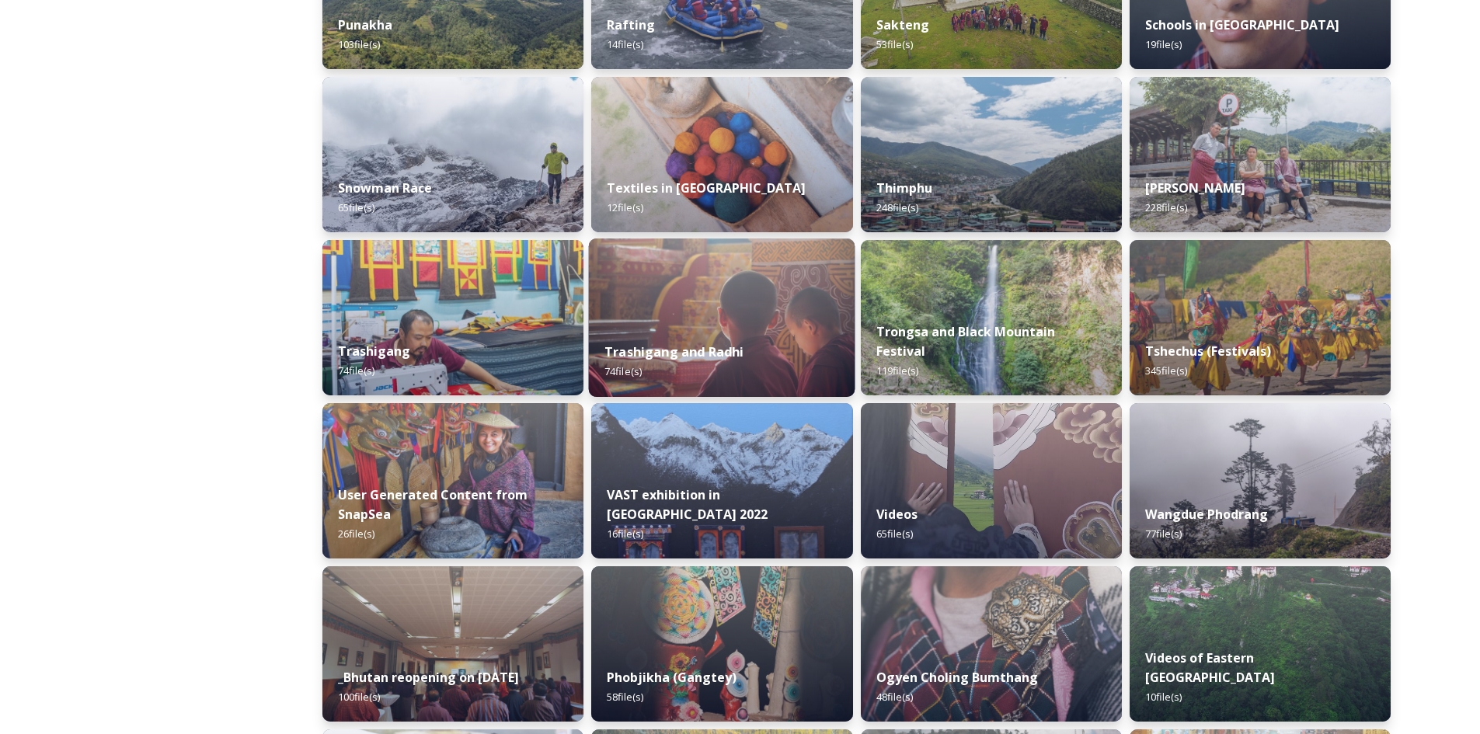
scroll to position [1340, 0]
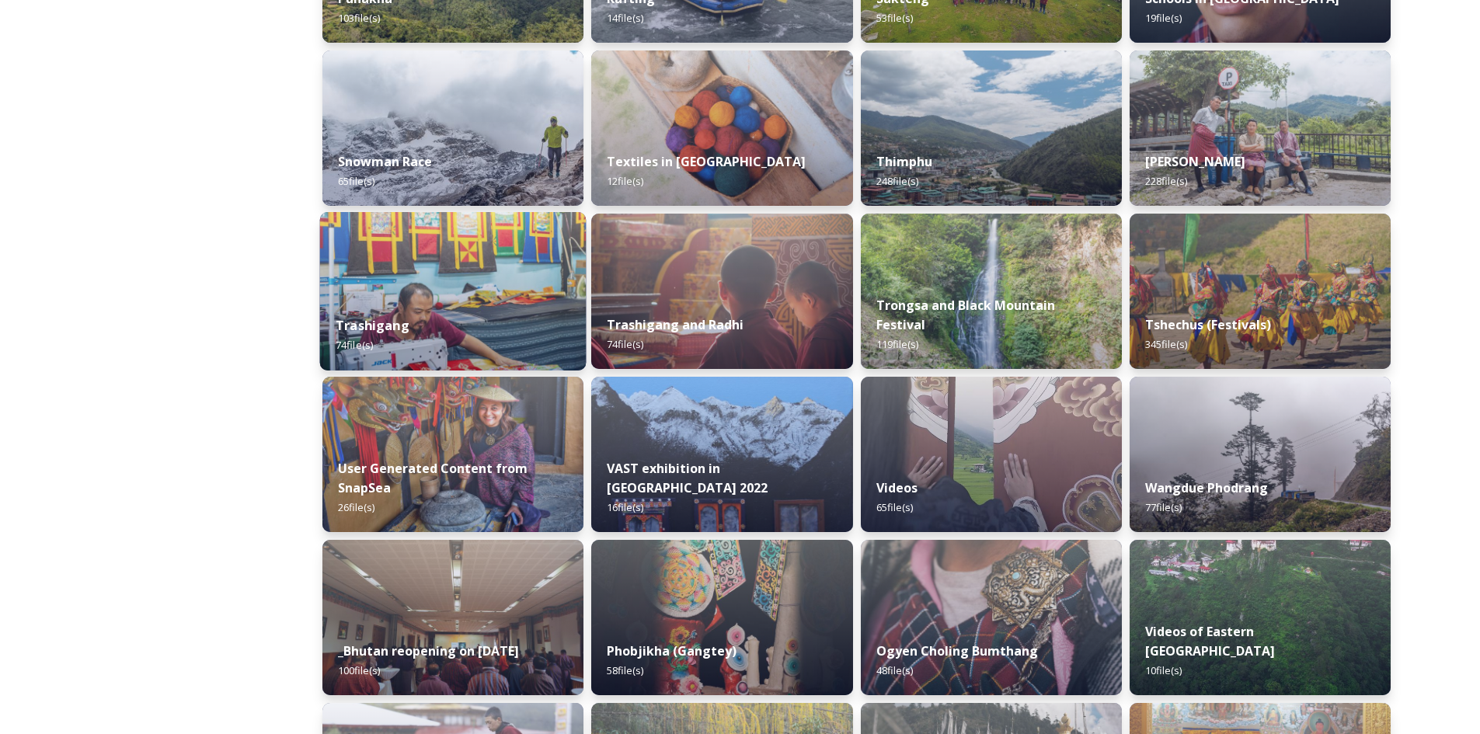
click at [492, 273] on img at bounding box center [453, 291] width 267 height 159
